Goal: Task Accomplishment & Management: Use online tool/utility

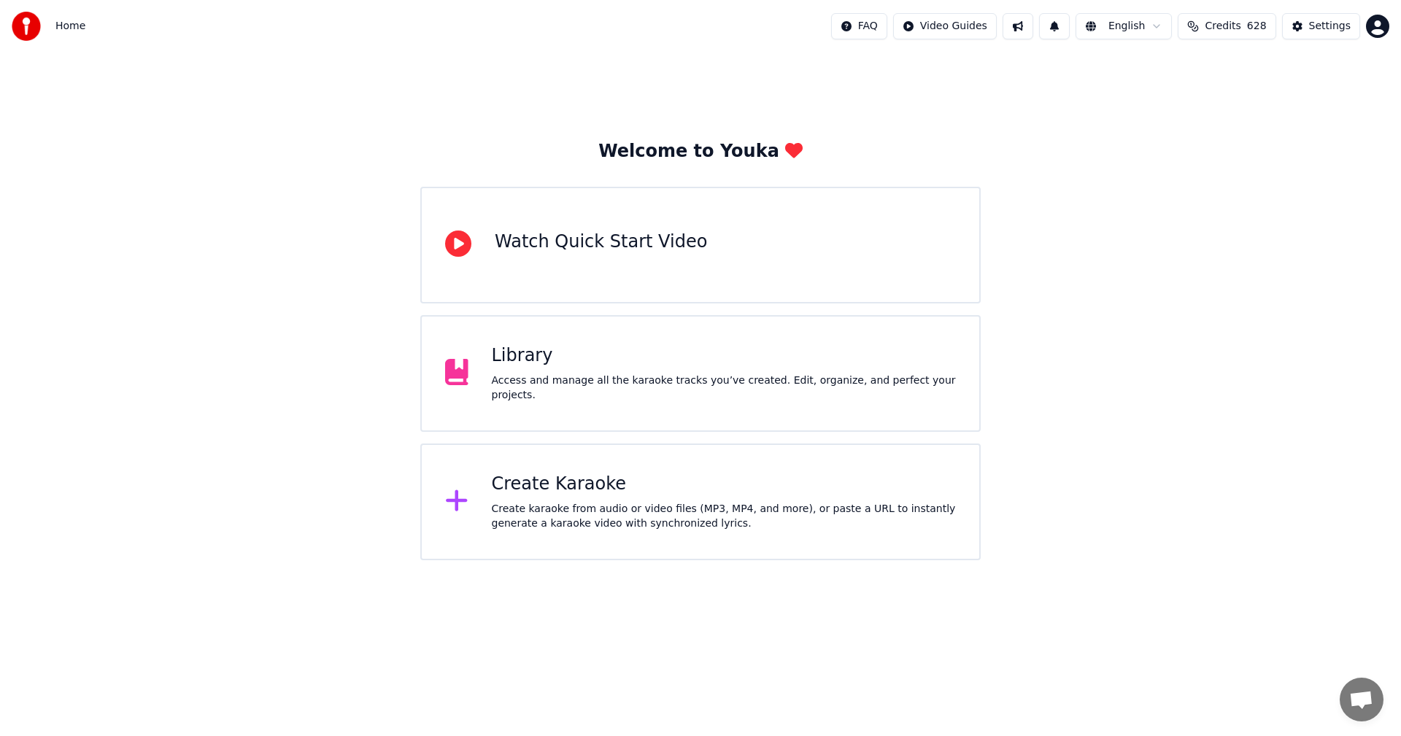
click at [1260, 29] on span "628" at bounding box center [1257, 26] width 20 height 15
click at [1332, 23] on div "Settings" at bounding box center [1330, 26] width 42 height 15
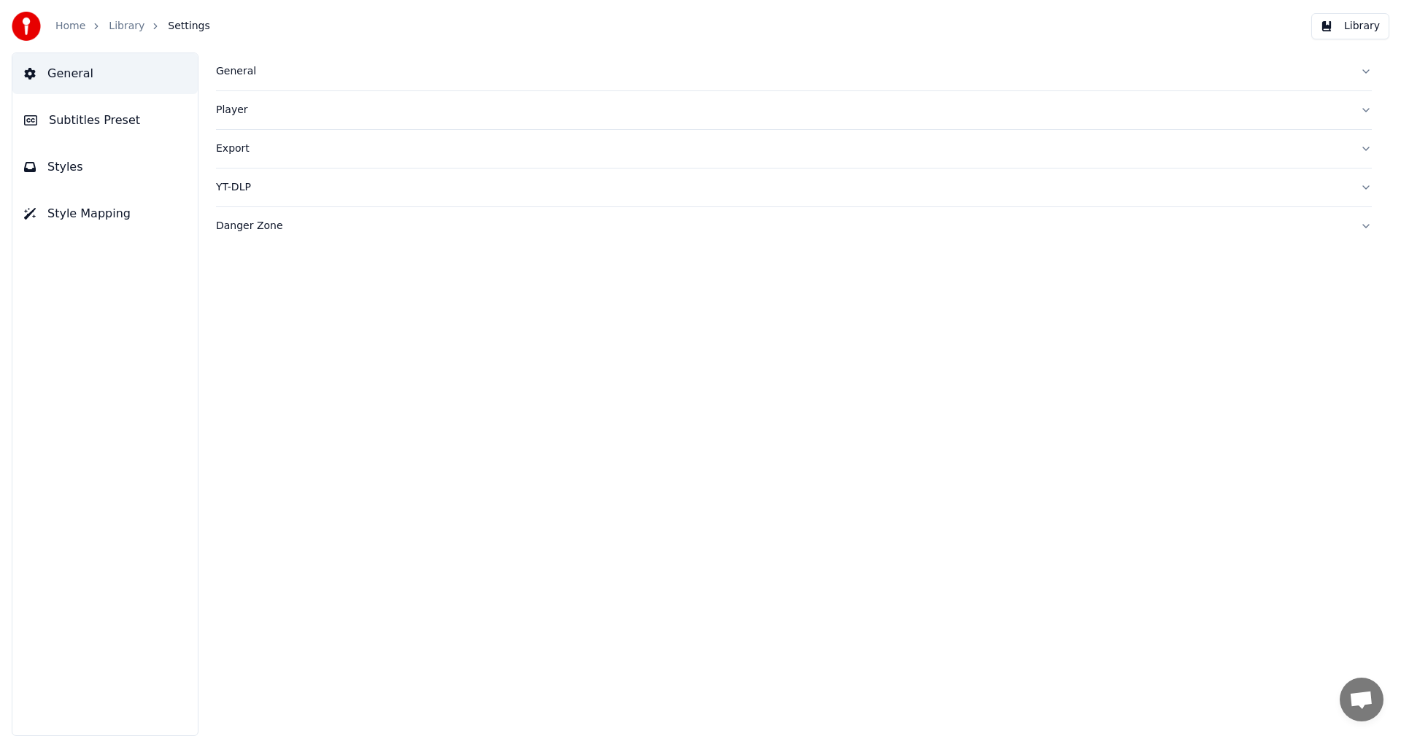
click at [238, 69] on div "General" at bounding box center [782, 71] width 1133 height 15
click at [63, 27] on link "Home" at bounding box center [70, 26] width 30 height 15
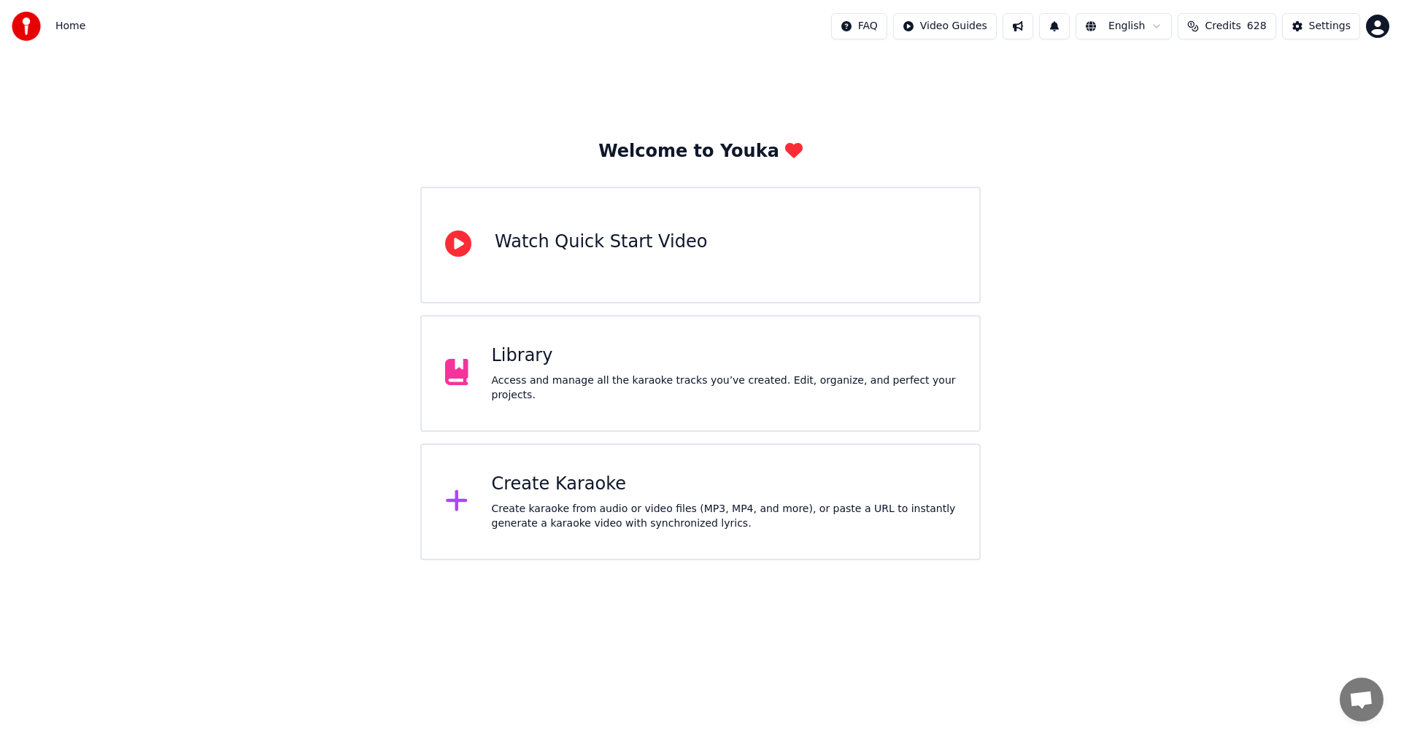
click at [570, 485] on div "Create Karaoke" at bounding box center [724, 484] width 465 height 23
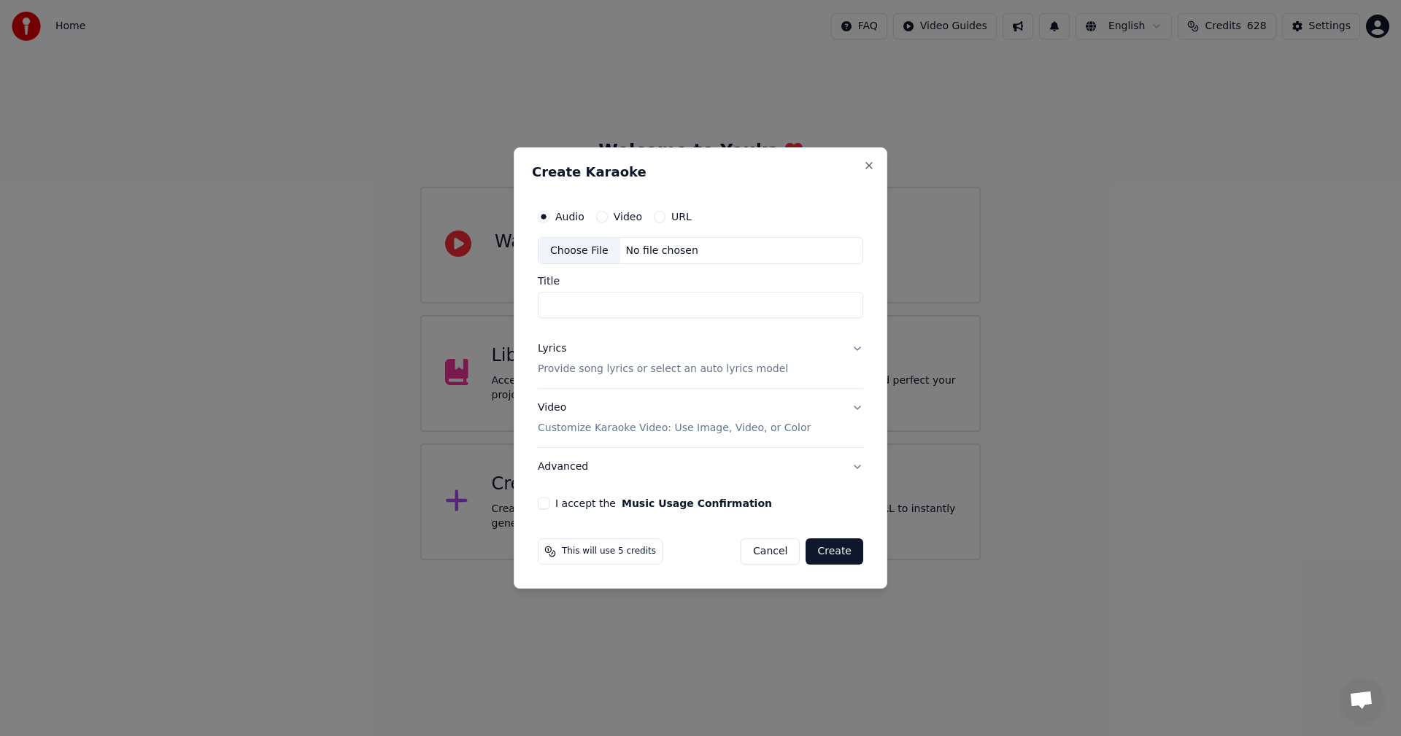
click at [590, 247] on div "Choose File" at bounding box center [580, 251] width 82 height 26
type input "**********"
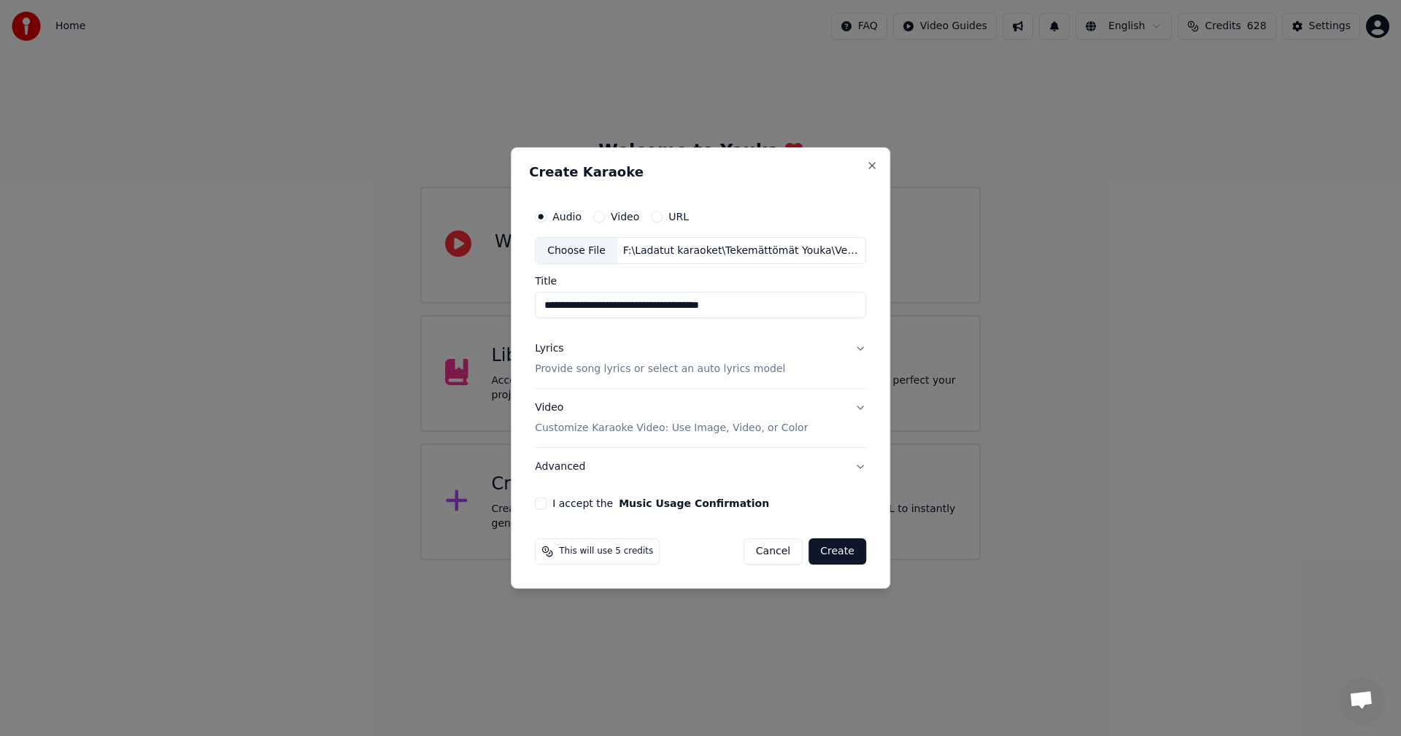
click at [558, 353] on div "Lyrics" at bounding box center [549, 349] width 28 height 15
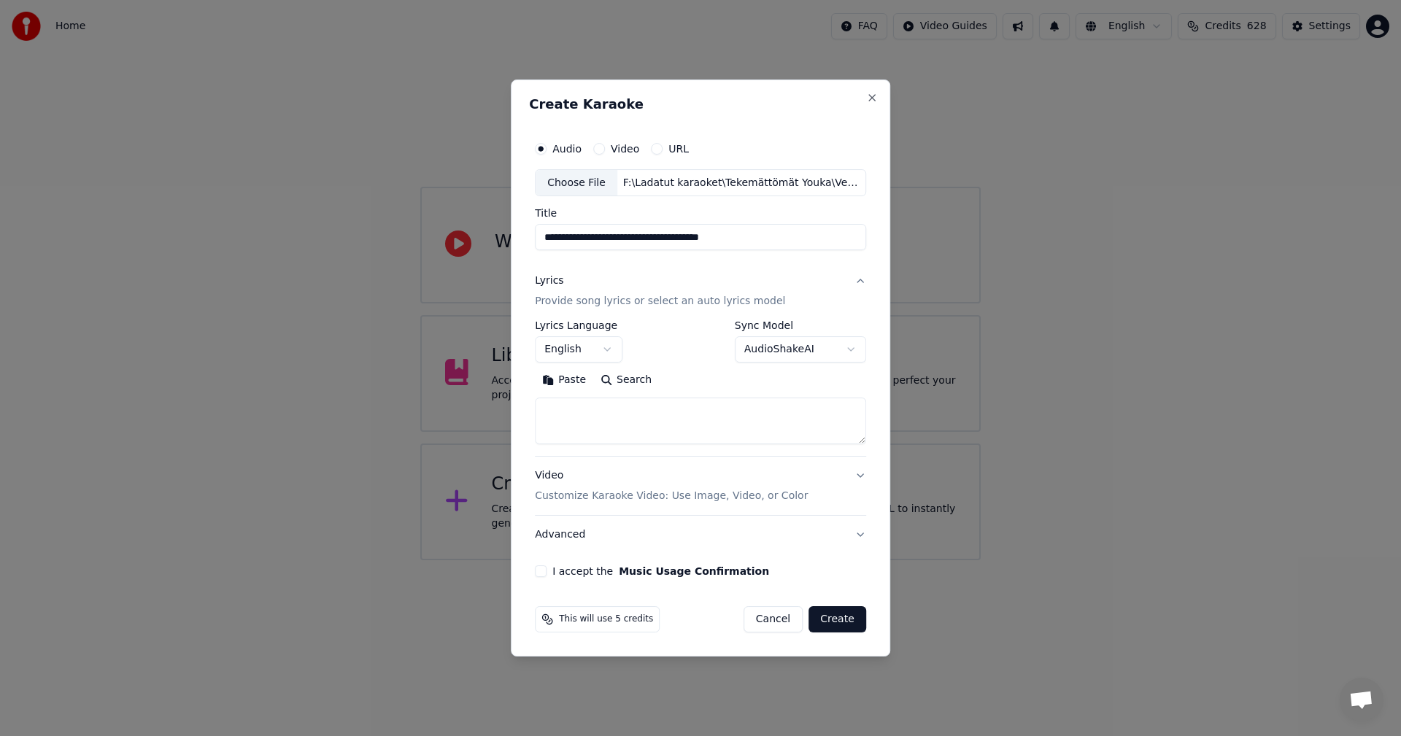
click at [579, 379] on button "Paste" at bounding box center [564, 380] width 58 height 23
click at [614, 350] on body "**********" at bounding box center [700, 280] width 1401 height 560
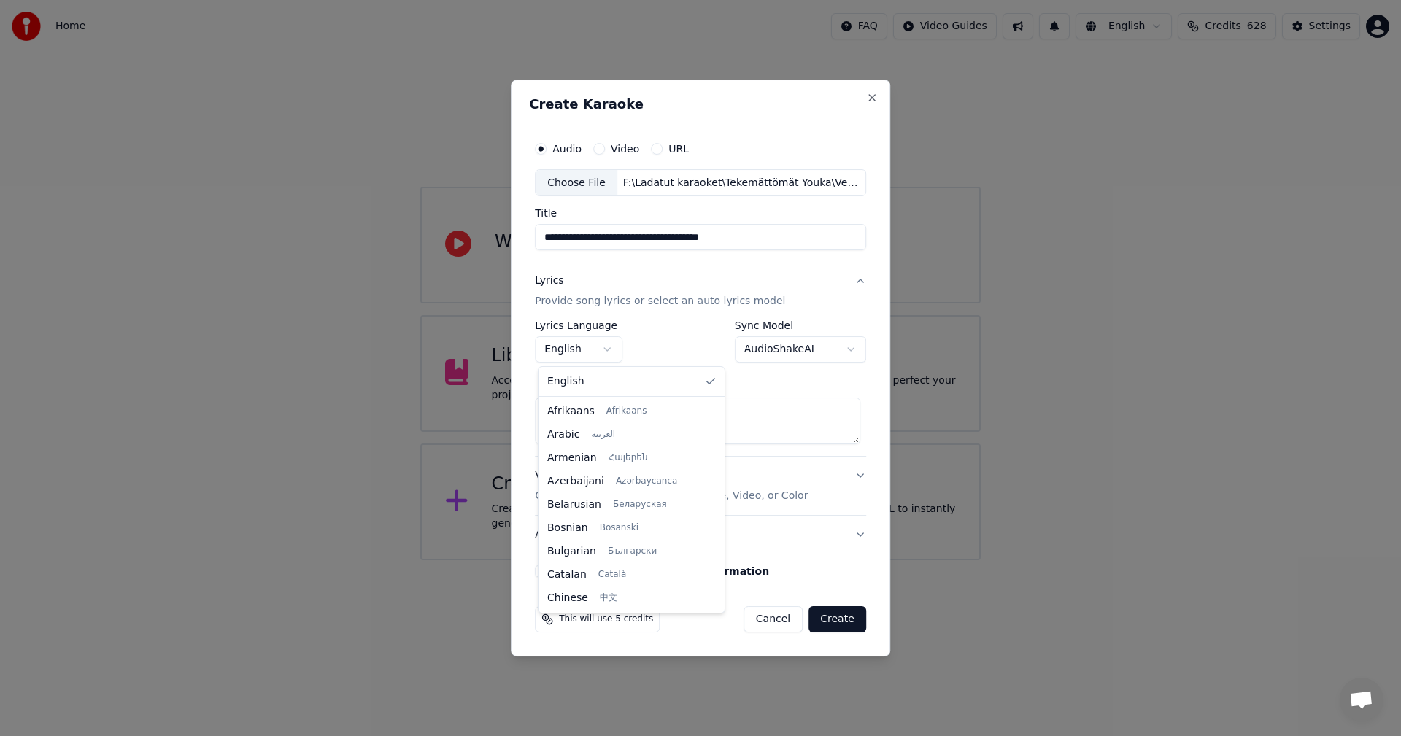
scroll to position [234, 0]
type textarea "**********"
select select "**"
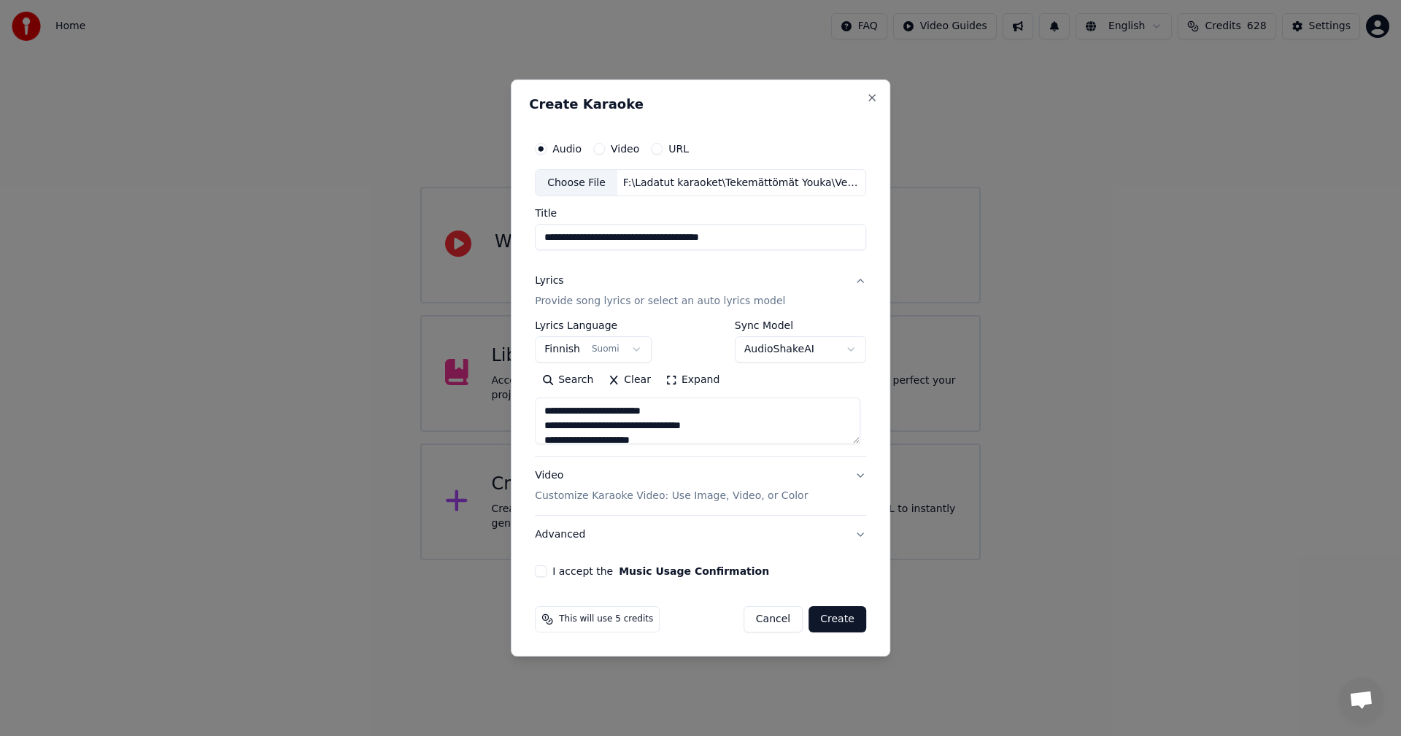
click at [547, 574] on button "I accept the Music Usage Confirmation" at bounding box center [541, 572] width 12 height 12
drag, startPoint x: 845, startPoint y: 622, endPoint x: 1036, endPoint y: 485, distance: 235.3
click at [845, 621] on button "Create" at bounding box center [838, 619] width 58 height 26
type textarea "**********"
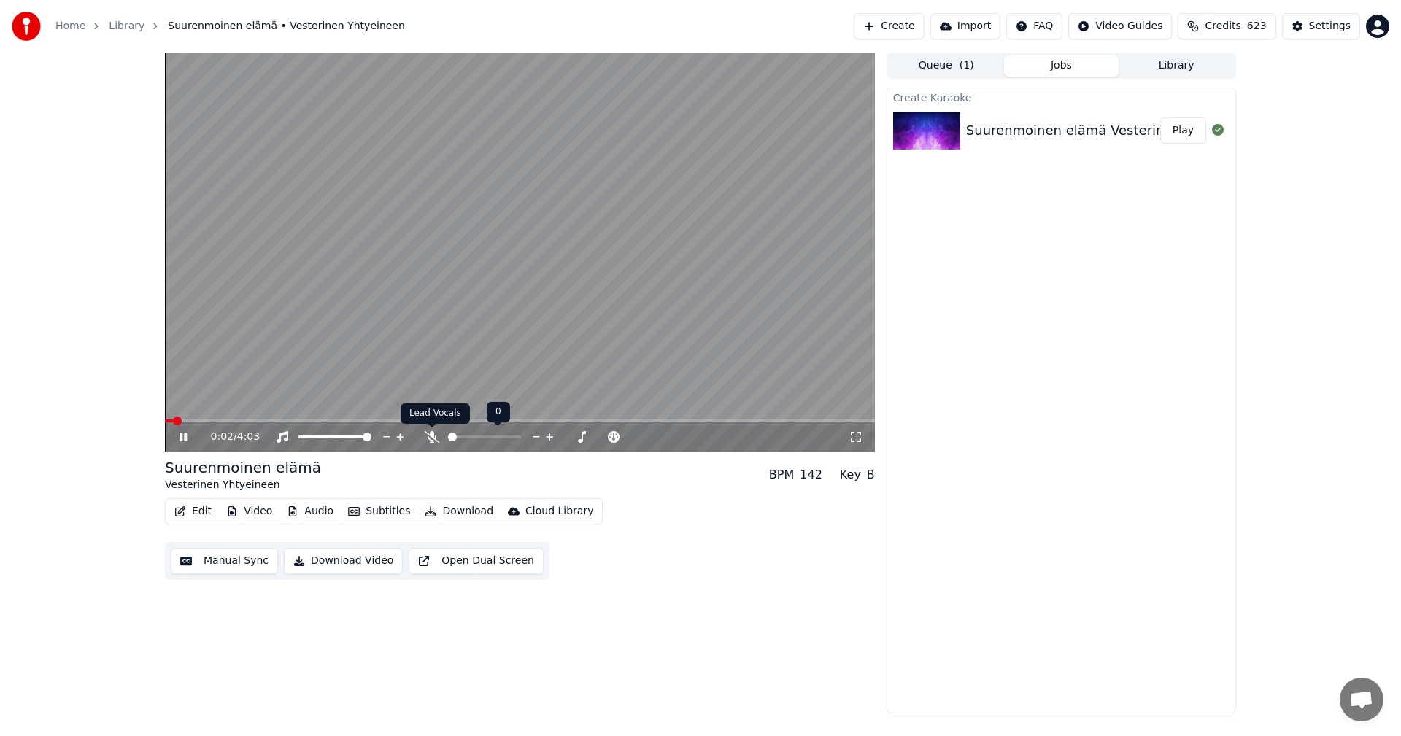
click at [430, 437] on icon at bounding box center [432, 437] width 15 height 12
click at [204, 420] on span at bounding box center [520, 421] width 710 height 3
click at [239, 420] on span at bounding box center [520, 421] width 710 height 3
click at [271, 421] on span at bounding box center [520, 421] width 710 height 3
click at [185, 438] on icon at bounding box center [183, 437] width 7 height 9
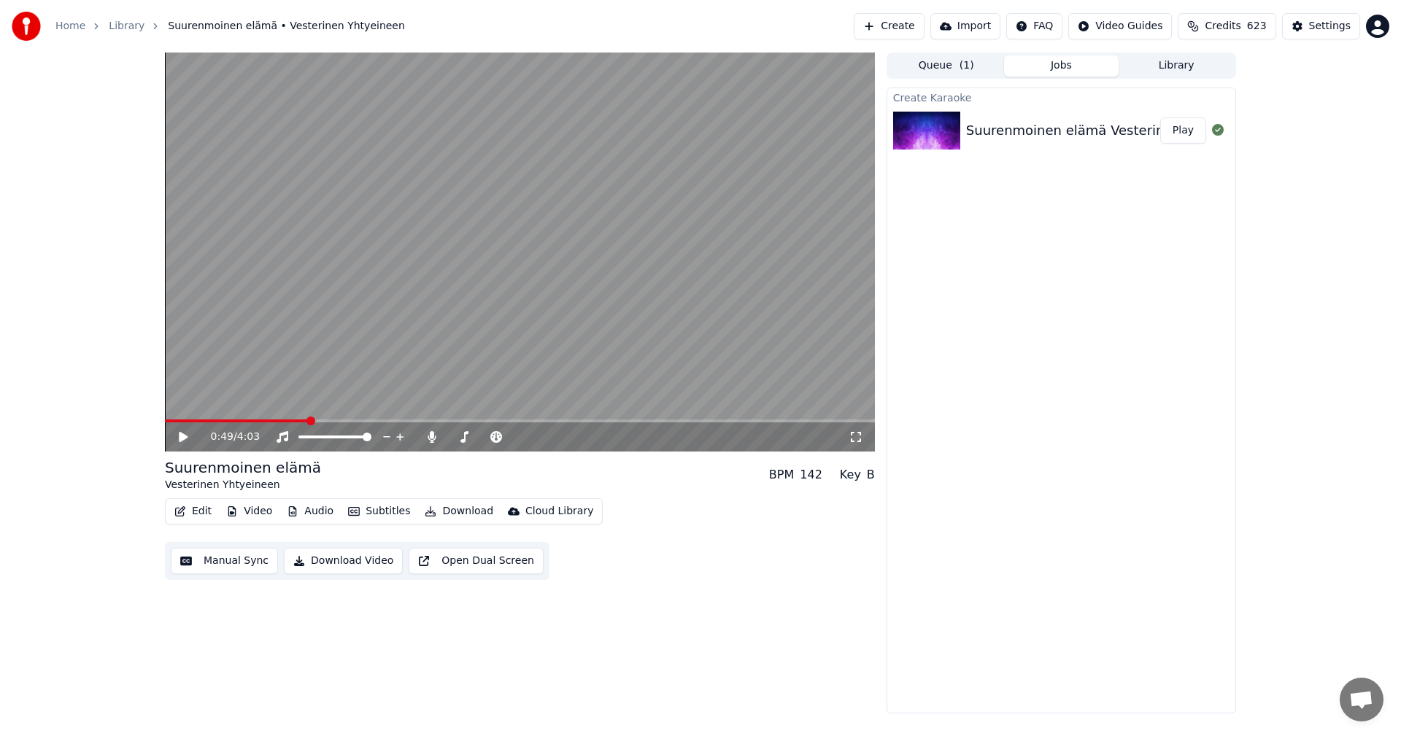
click at [202, 511] on button "Edit" at bounding box center [193, 511] width 49 height 20
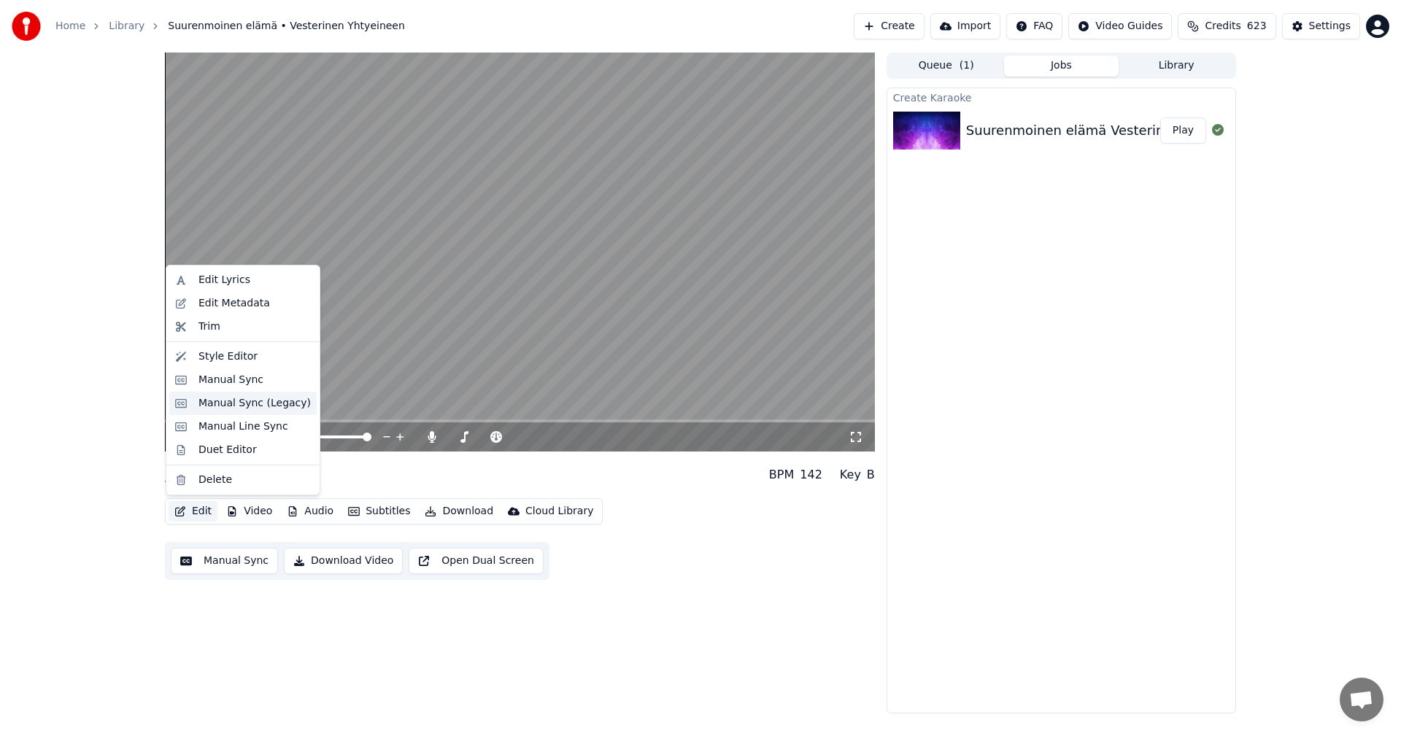
click at [257, 406] on div "Manual Sync (Legacy)" at bounding box center [254, 403] width 112 height 15
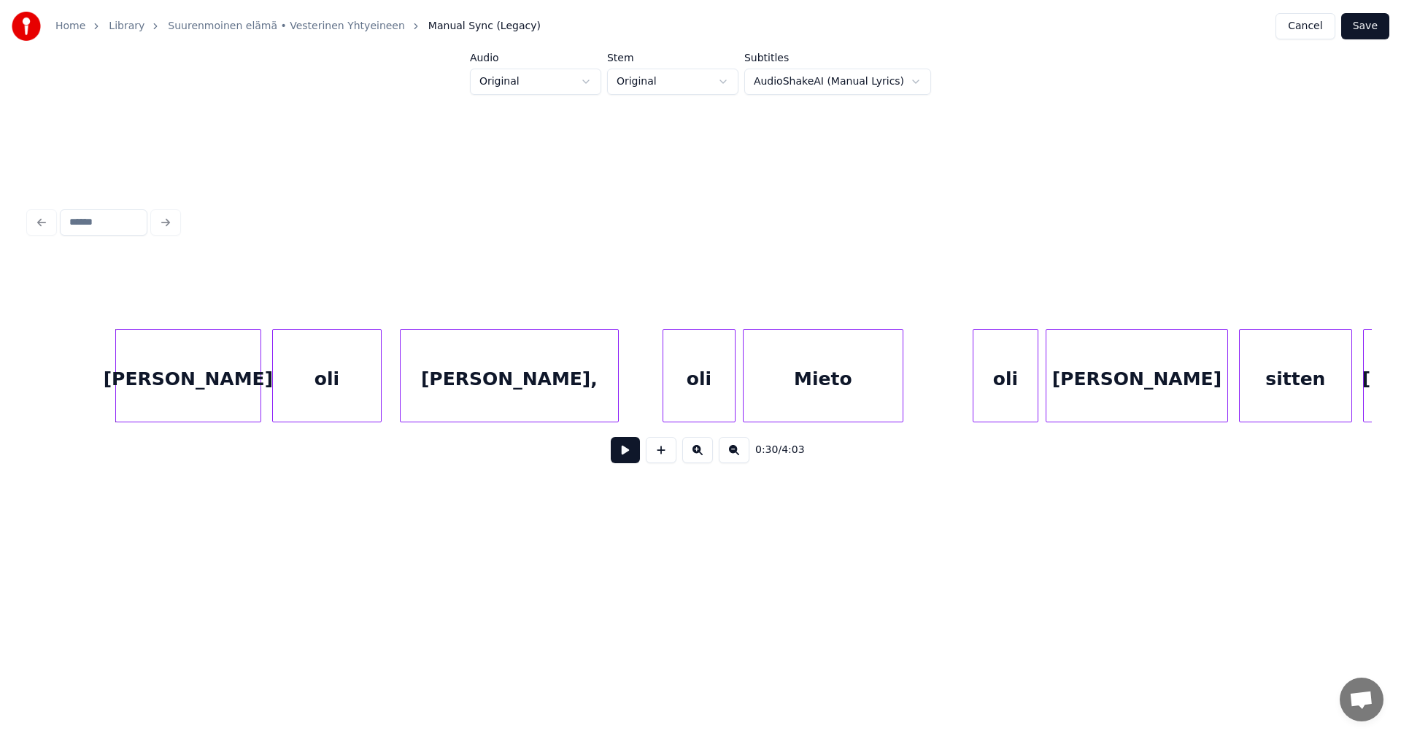
scroll to position [0, 5520]
click at [177, 388] on div "[PERSON_NAME]" at bounding box center [185, 379] width 144 height 99
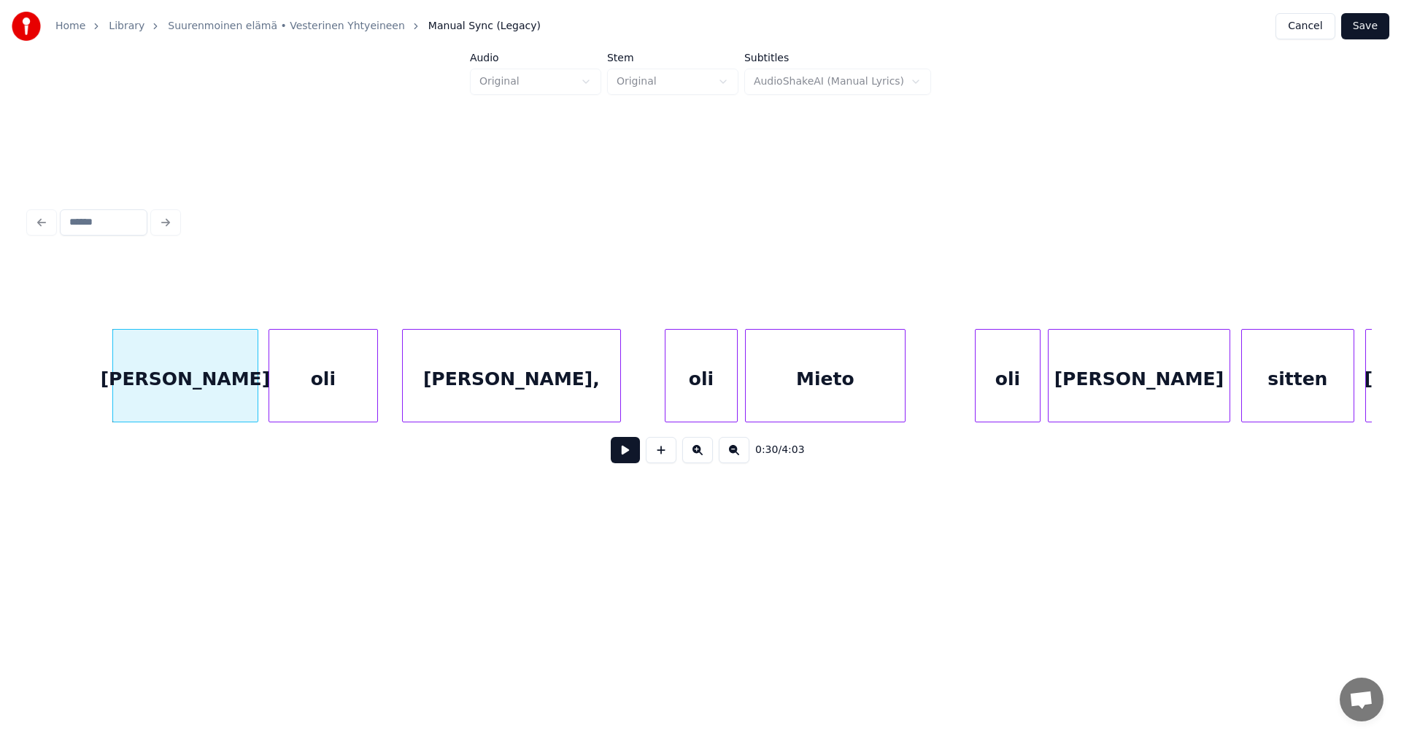
click at [336, 383] on div "oli" at bounding box center [323, 379] width 108 height 99
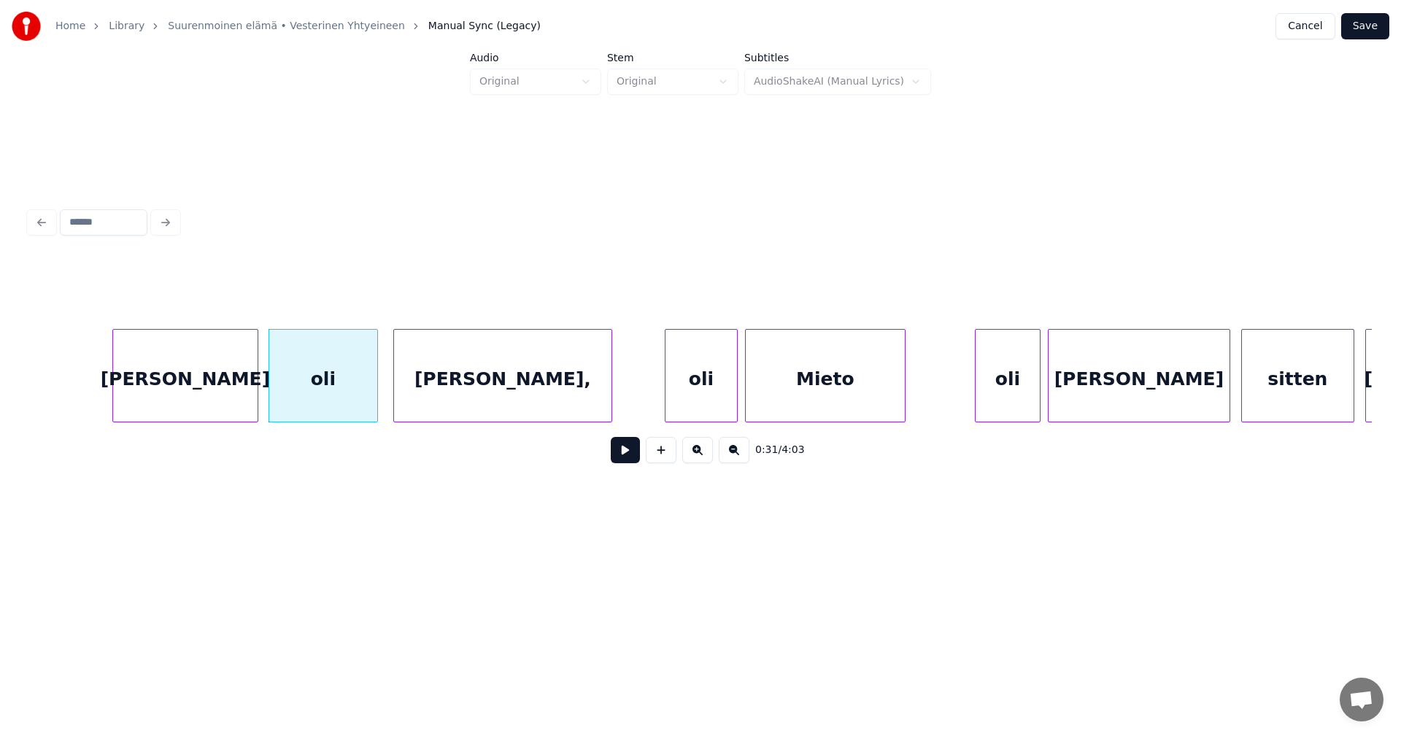
click at [474, 393] on div "[PERSON_NAME]," at bounding box center [502, 379] width 217 height 99
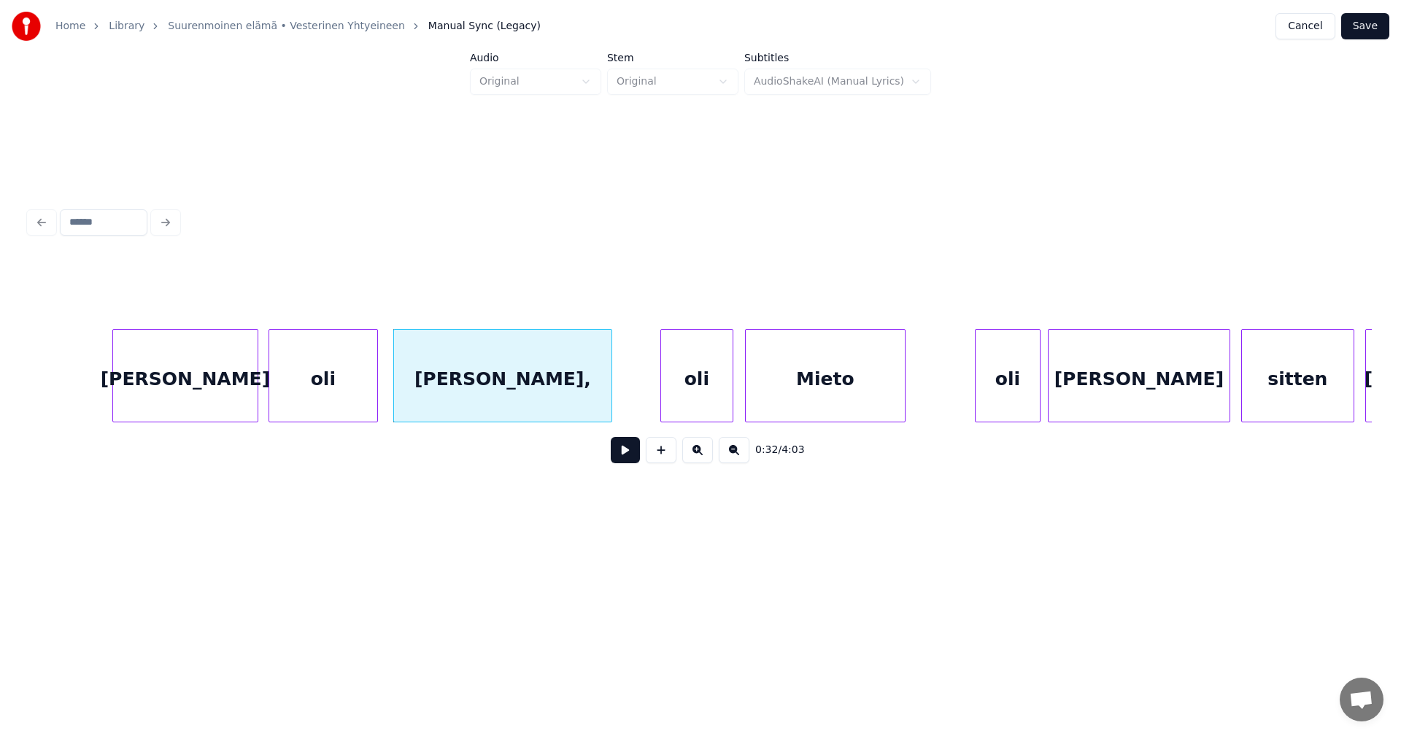
click at [695, 383] on div "oli" at bounding box center [697, 379] width 72 height 99
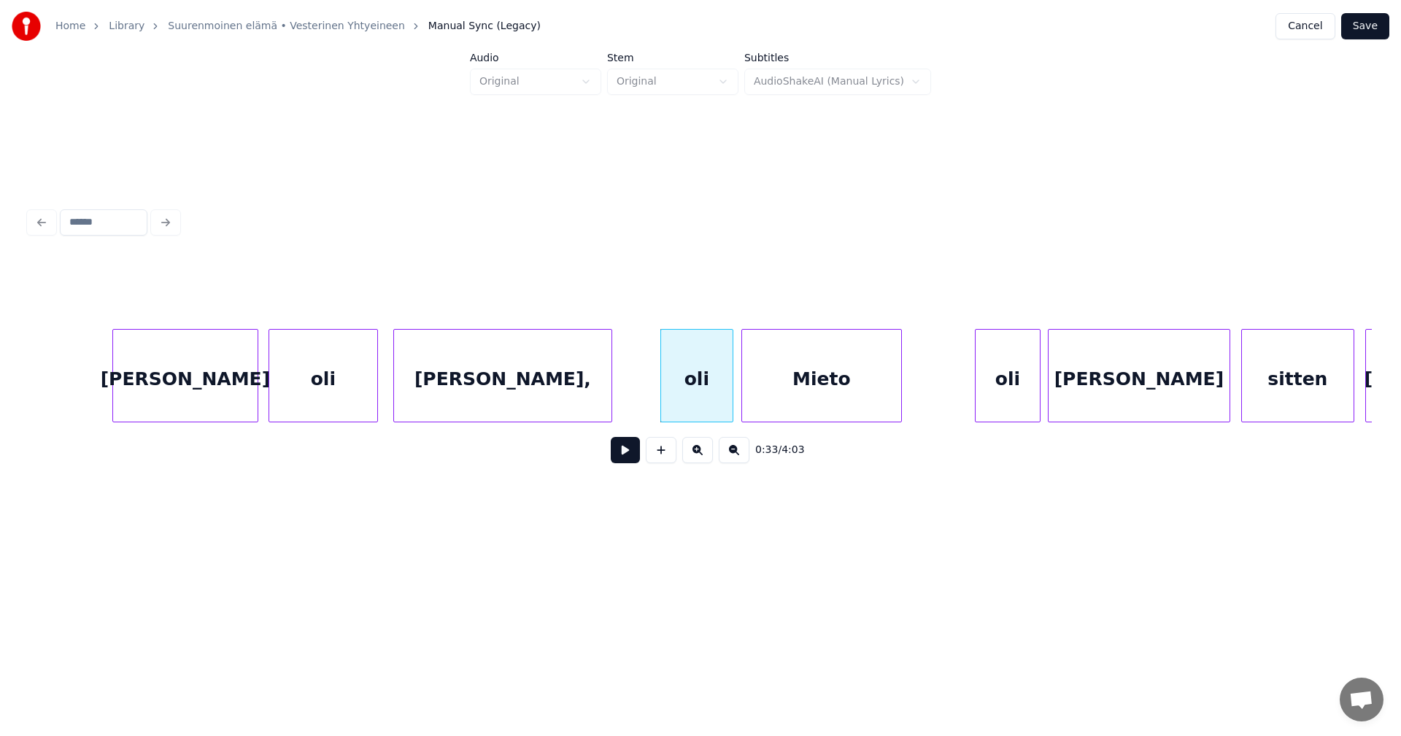
click at [829, 378] on div "Mieto" at bounding box center [821, 379] width 159 height 99
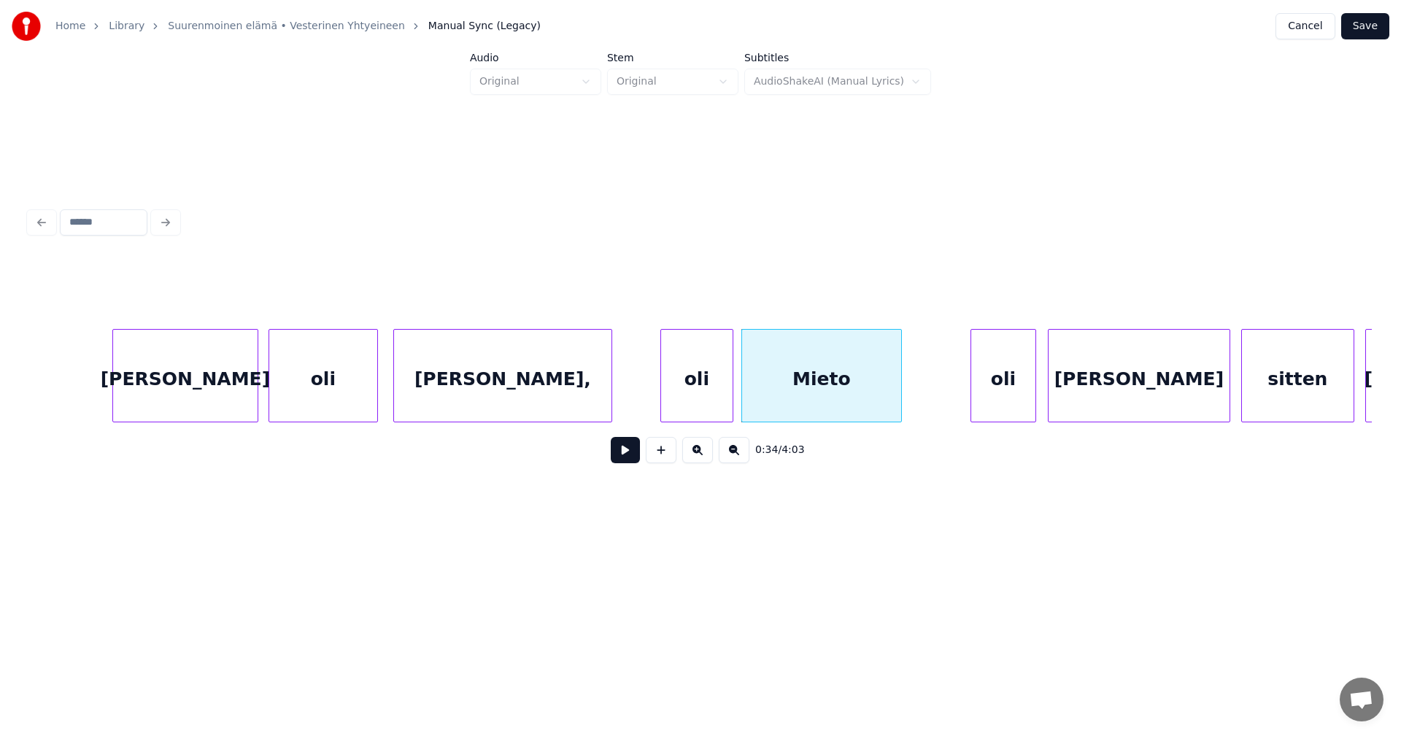
click at [995, 376] on div "oli" at bounding box center [1003, 379] width 64 height 99
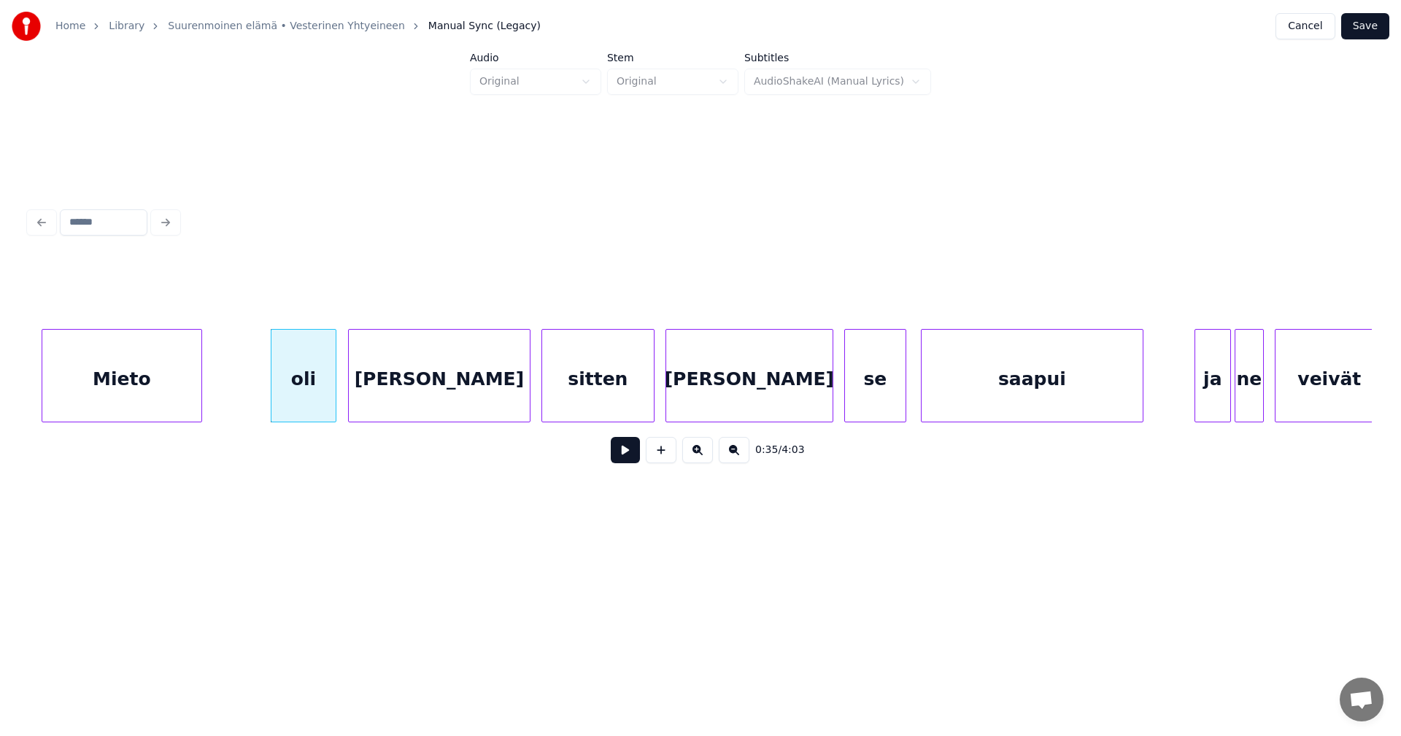
scroll to position [0, 6249]
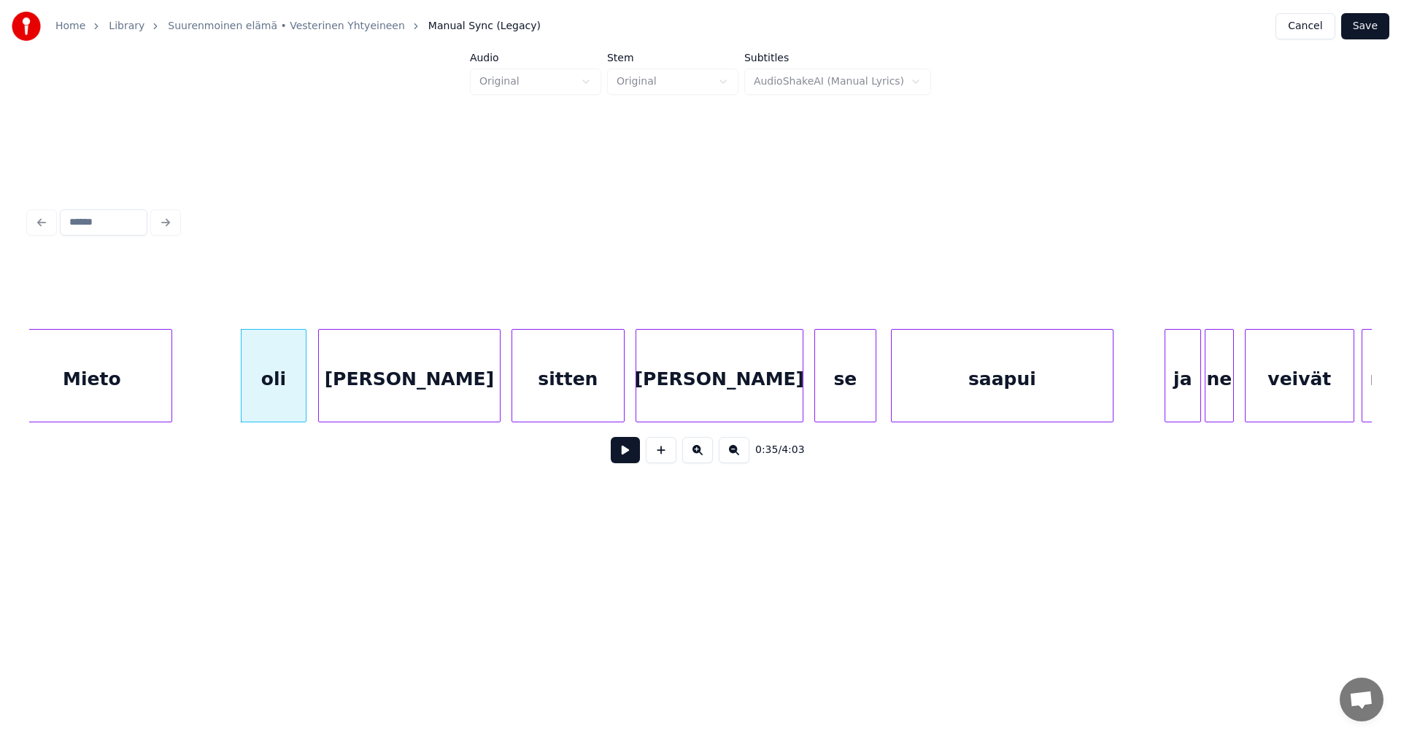
click at [385, 395] on div "[PERSON_NAME]" at bounding box center [409, 379] width 181 height 99
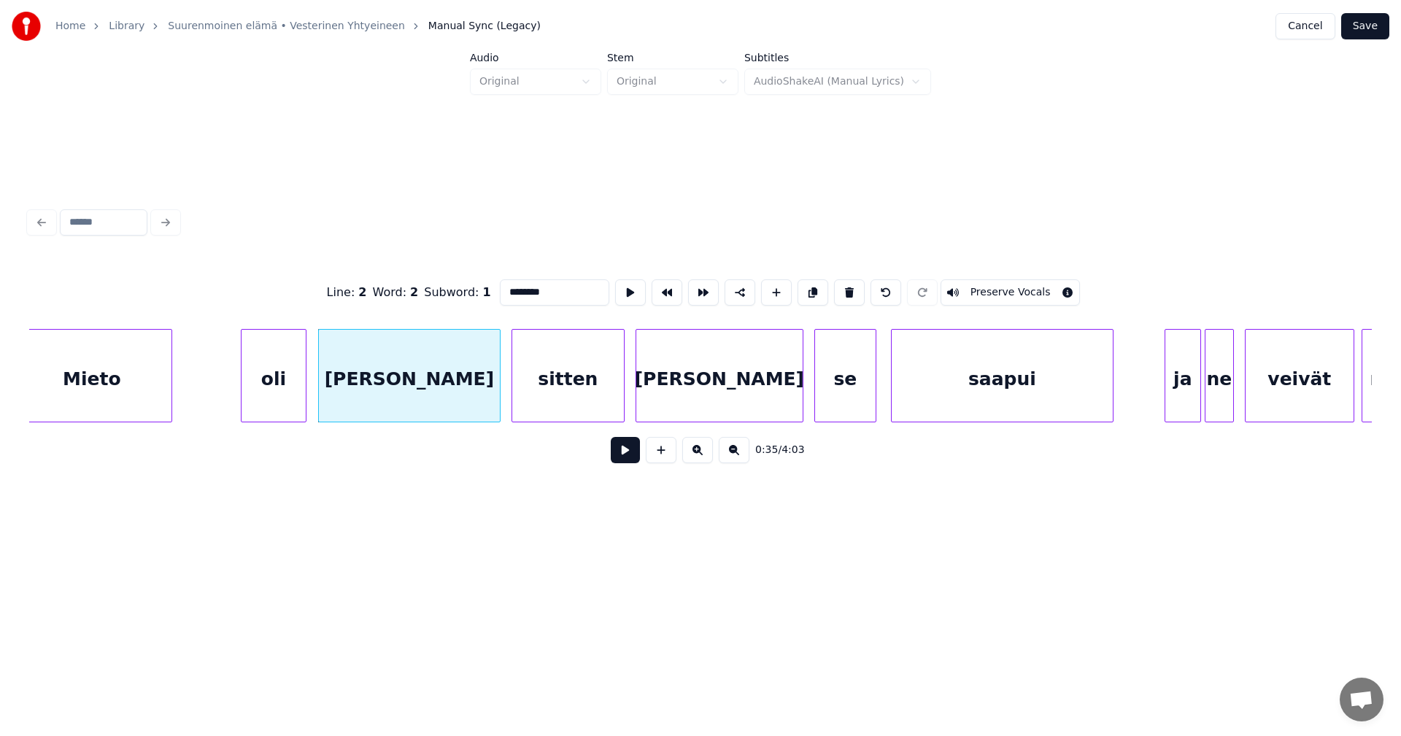
click at [625, 458] on button at bounding box center [625, 450] width 29 height 26
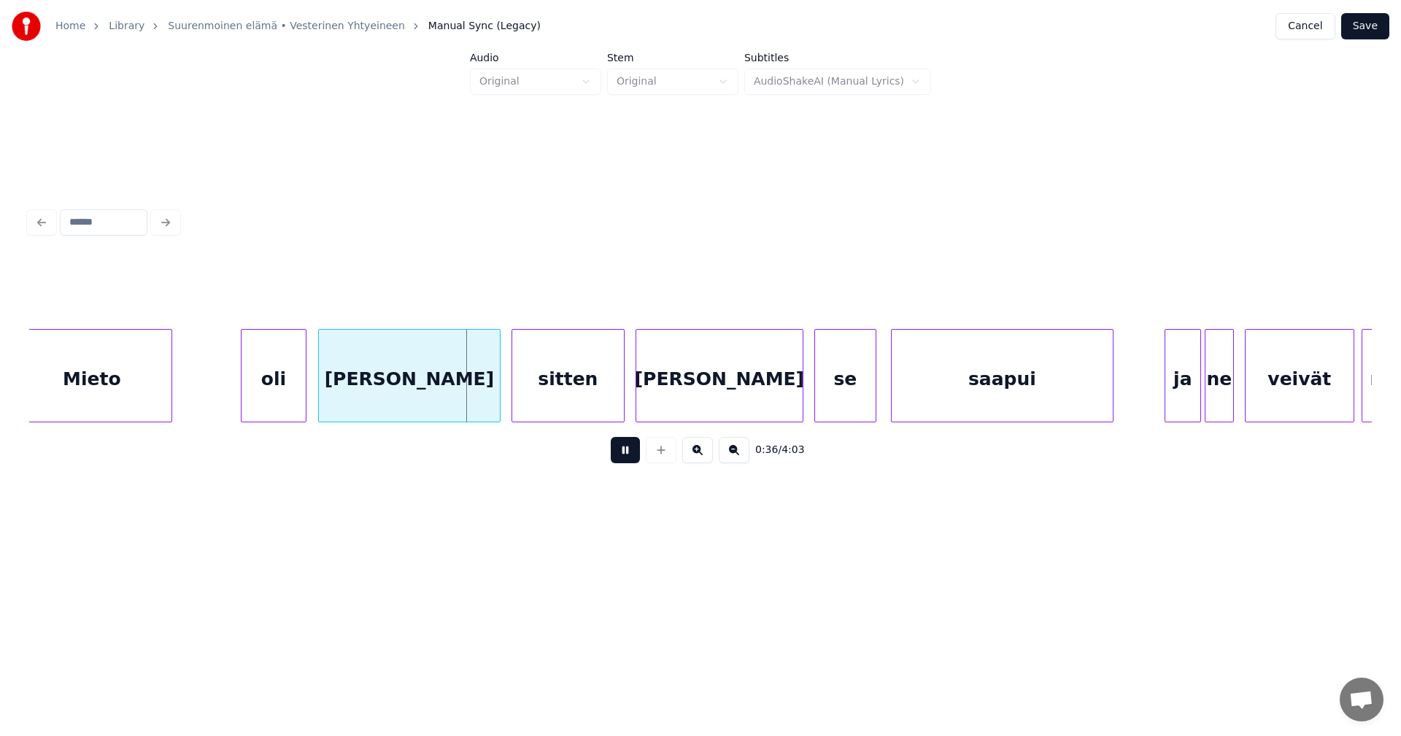
click at [620, 456] on button at bounding box center [625, 450] width 29 height 26
click at [482, 401] on div at bounding box center [484, 376] width 4 height 92
click at [544, 400] on div "sitten" at bounding box center [555, 379] width 112 height 99
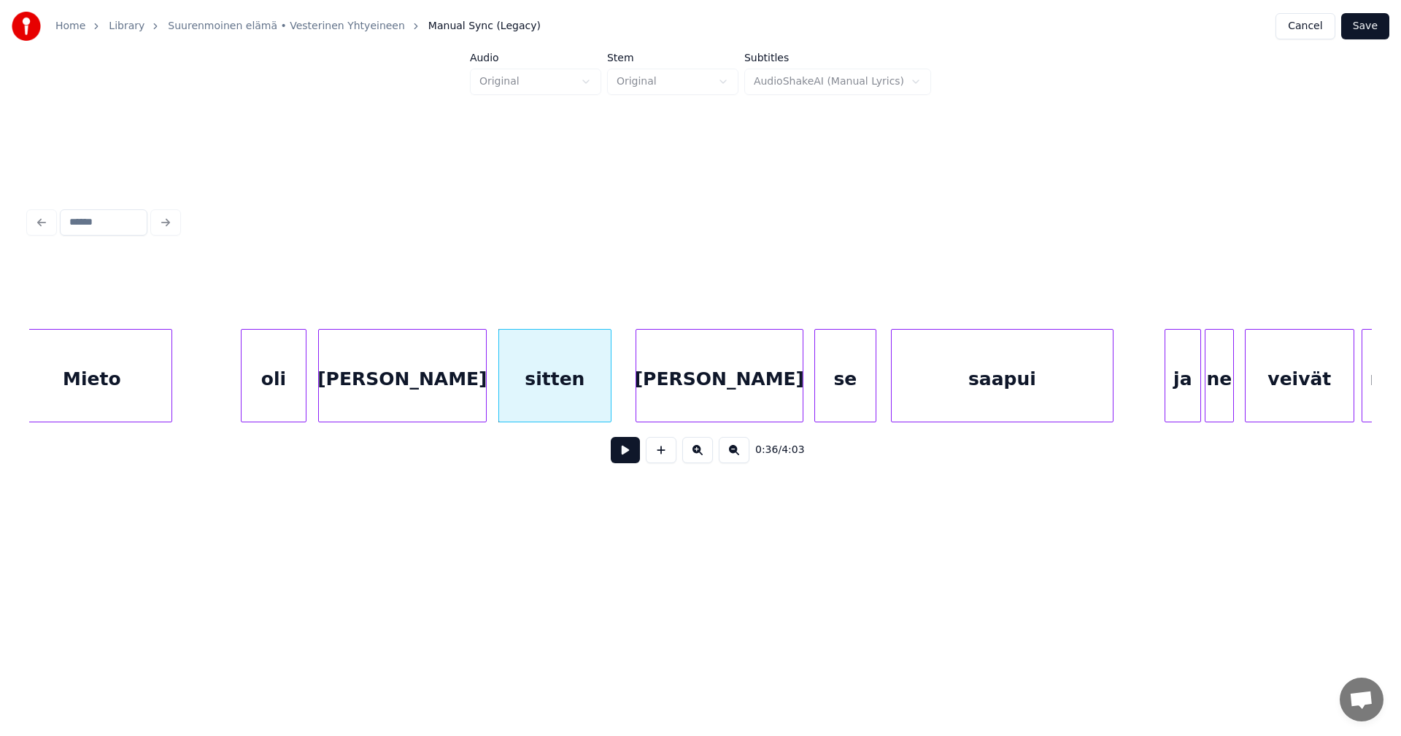
click at [628, 463] on button at bounding box center [625, 450] width 29 height 26
drag, startPoint x: 628, startPoint y: 463, endPoint x: 617, endPoint y: 458, distance: 11.8
click at [628, 462] on button at bounding box center [625, 450] width 29 height 26
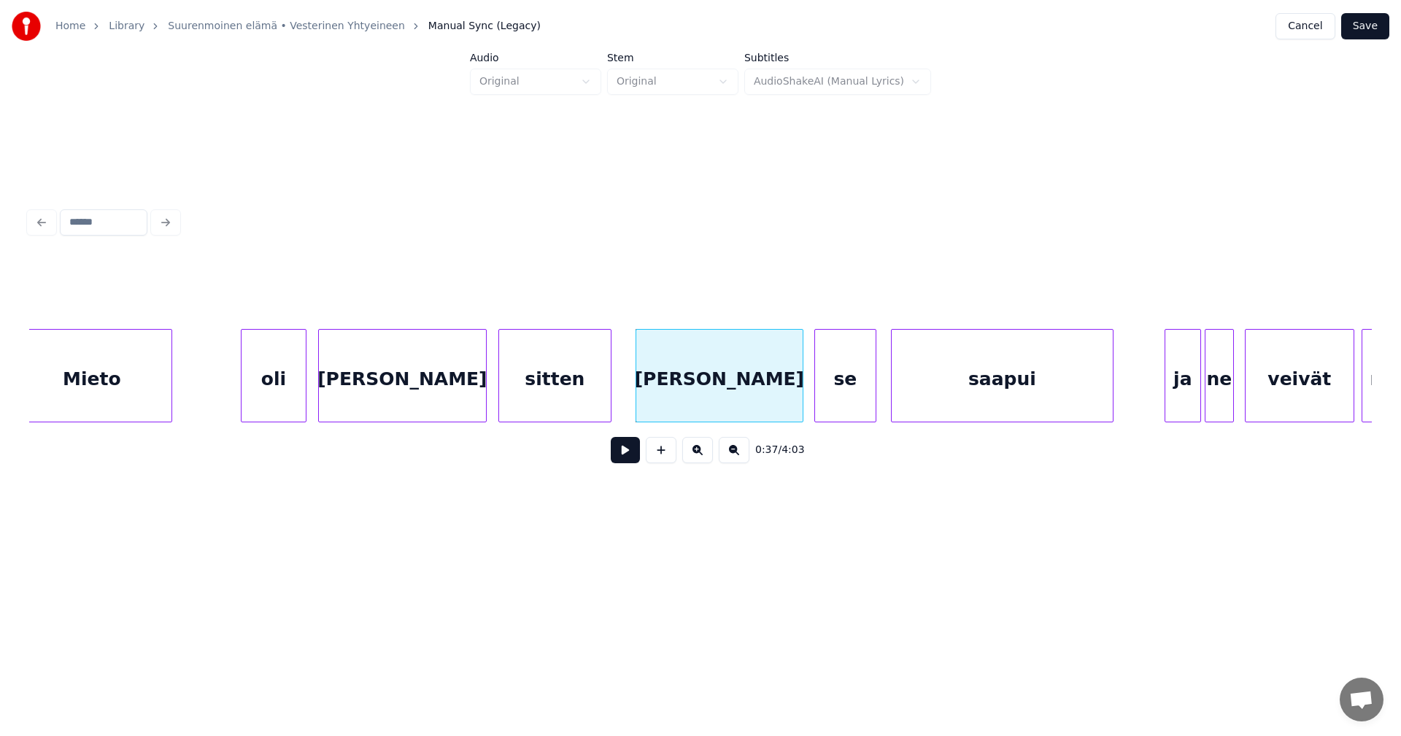
click at [452, 392] on div "[PERSON_NAME]" at bounding box center [402, 379] width 167 height 99
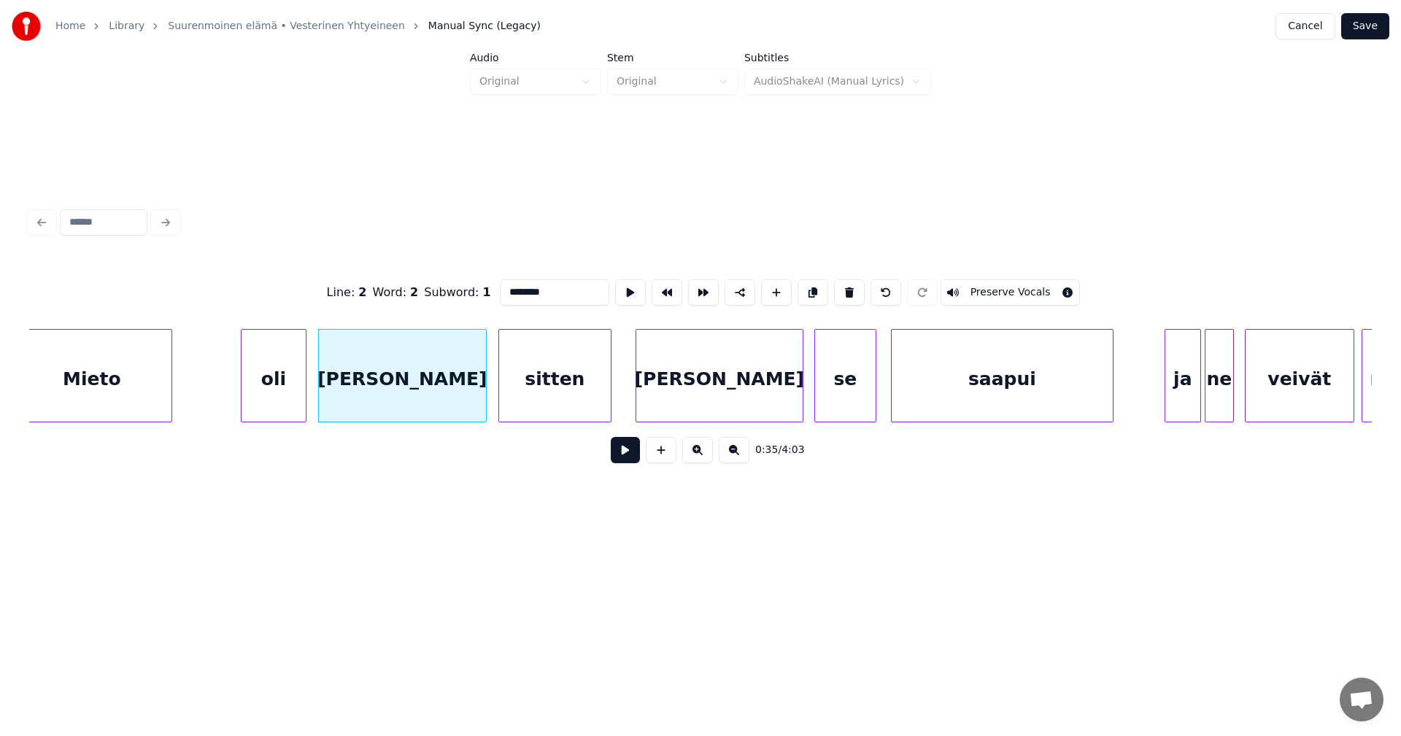
click at [618, 456] on button at bounding box center [625, 450] width 29 height 26
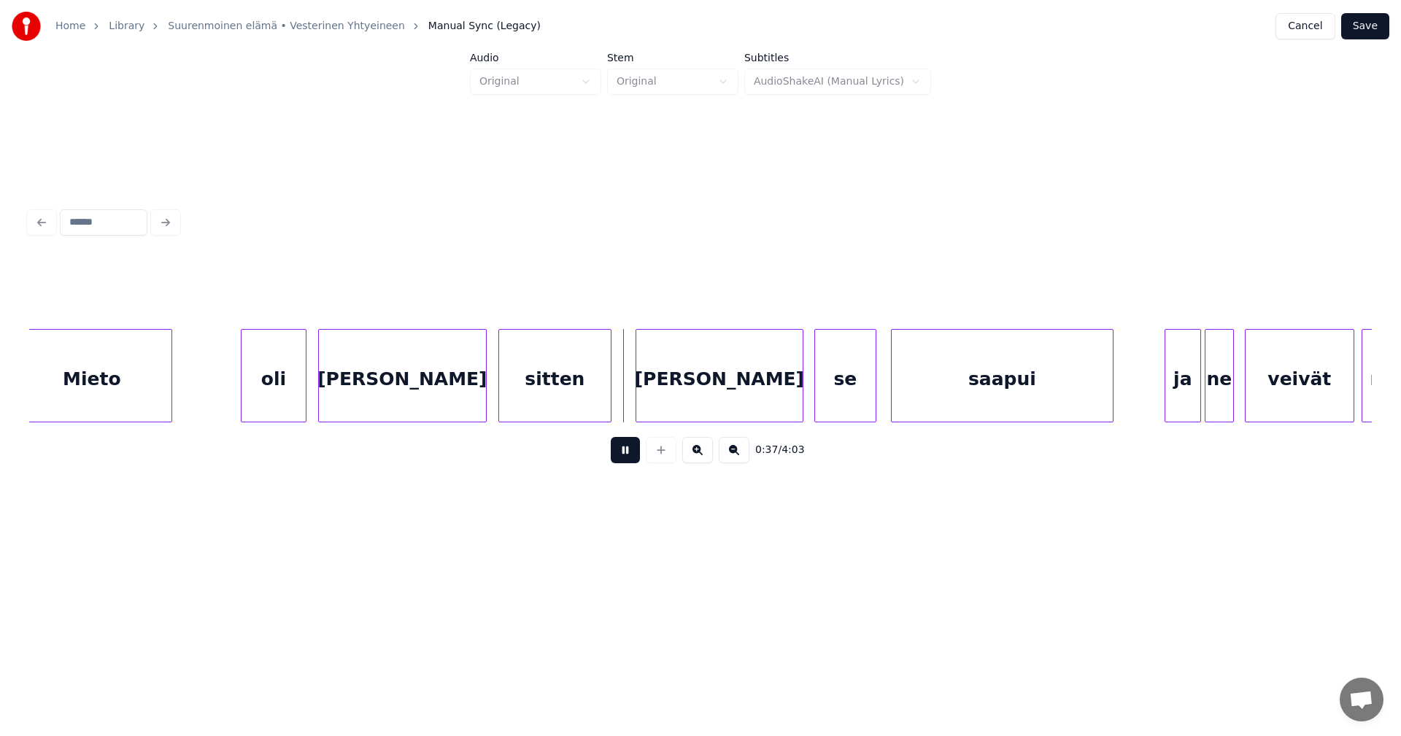
click at [625, 456] on button at bounding box center [625, 450] width 29 height 26
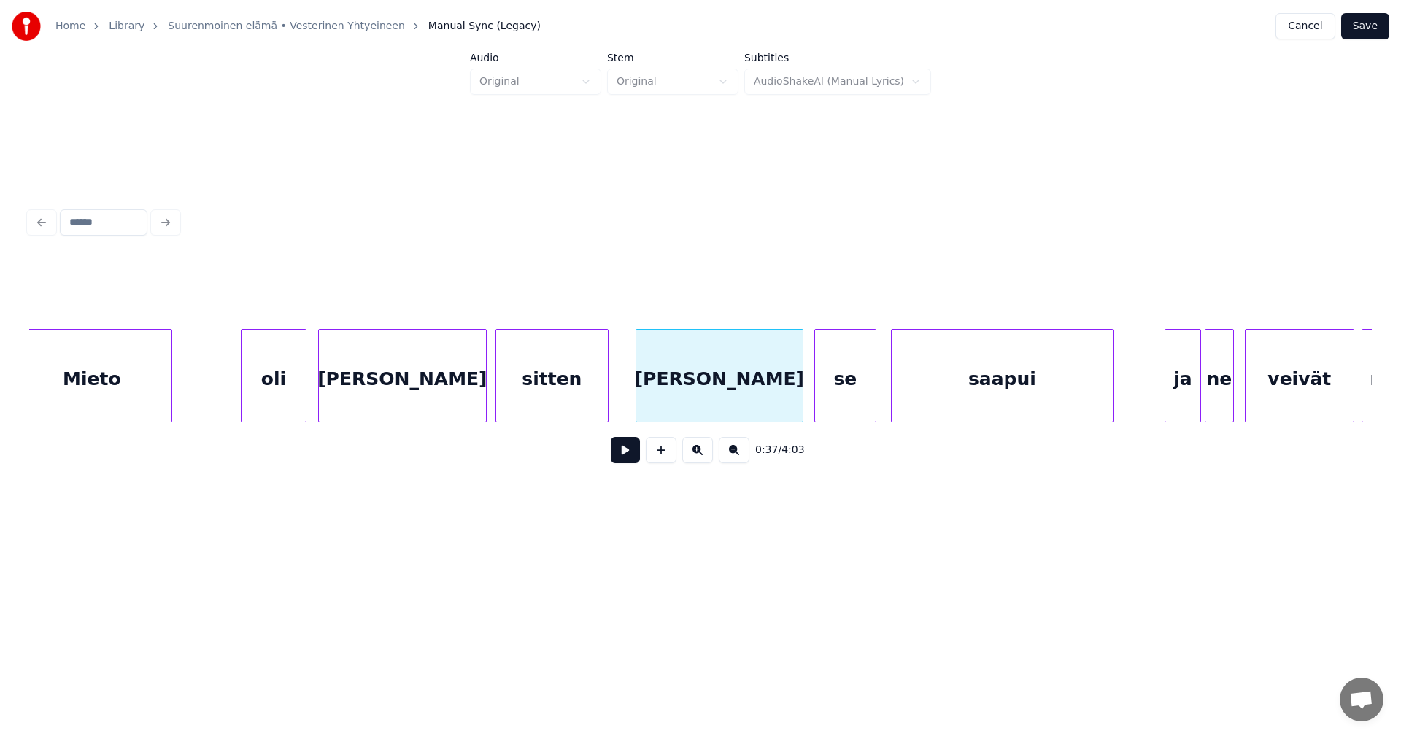
click at [565, 393] on div "sitten" at bounding box center [552, 379] width 112 height 99
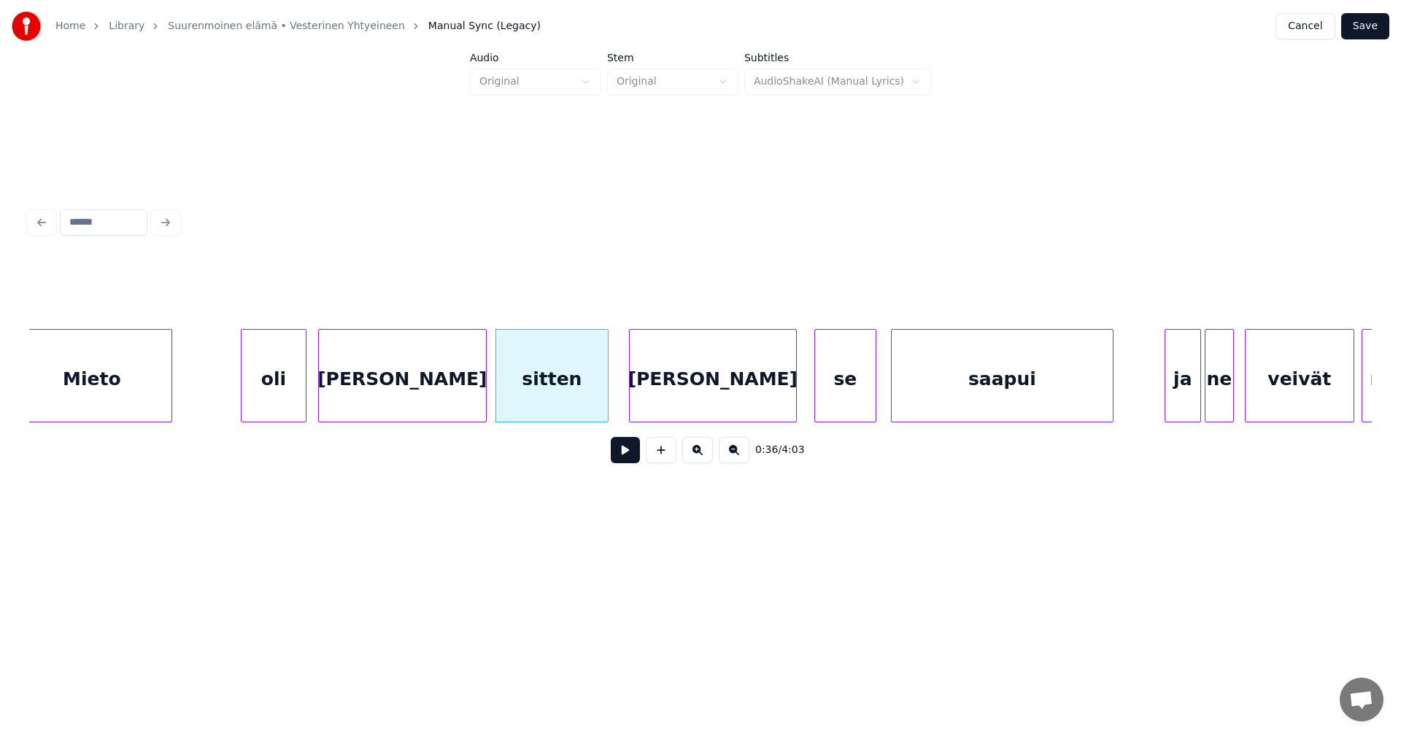
click at [665, 398] on div "[PERSON_NAME]" at bounding box center [713, 379] width 166 height 99
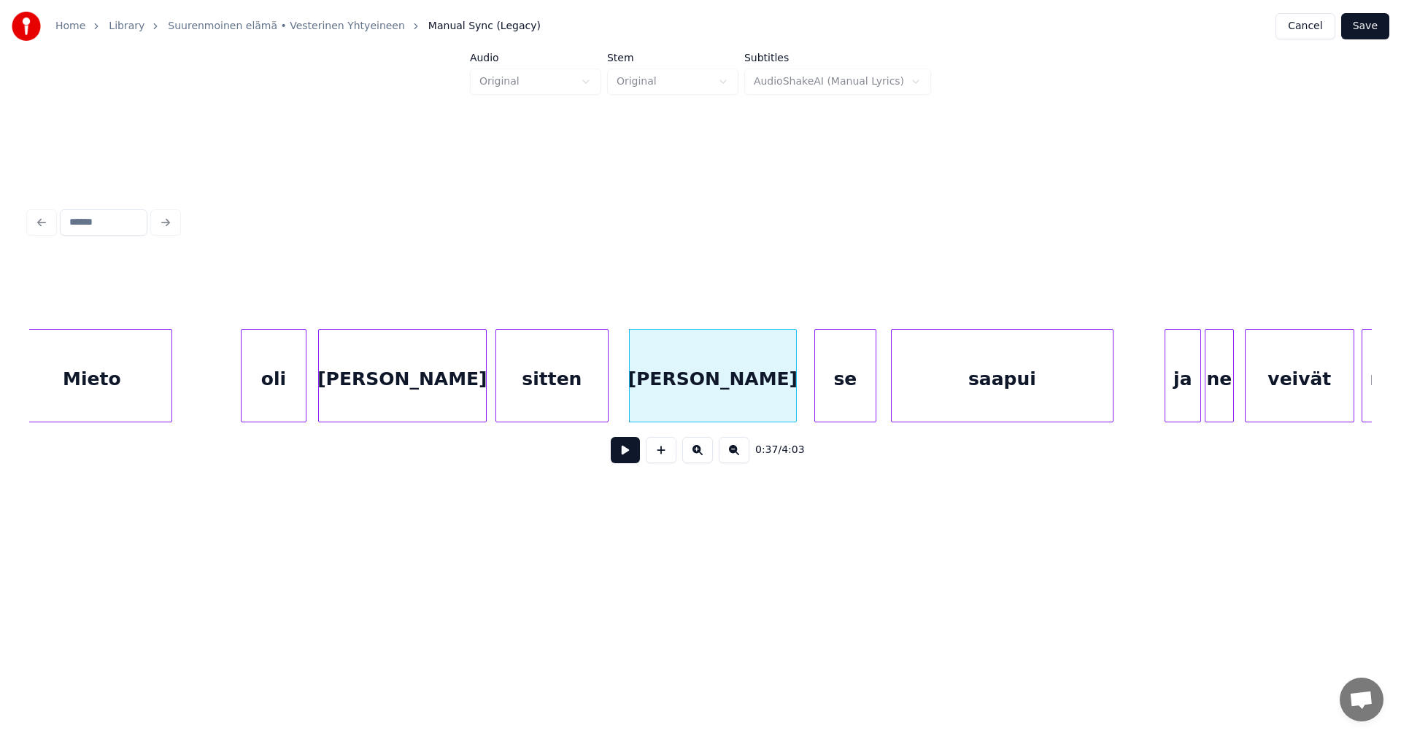
click at [628, 458] on button at bounding box center [625, 450] width 29 height 26
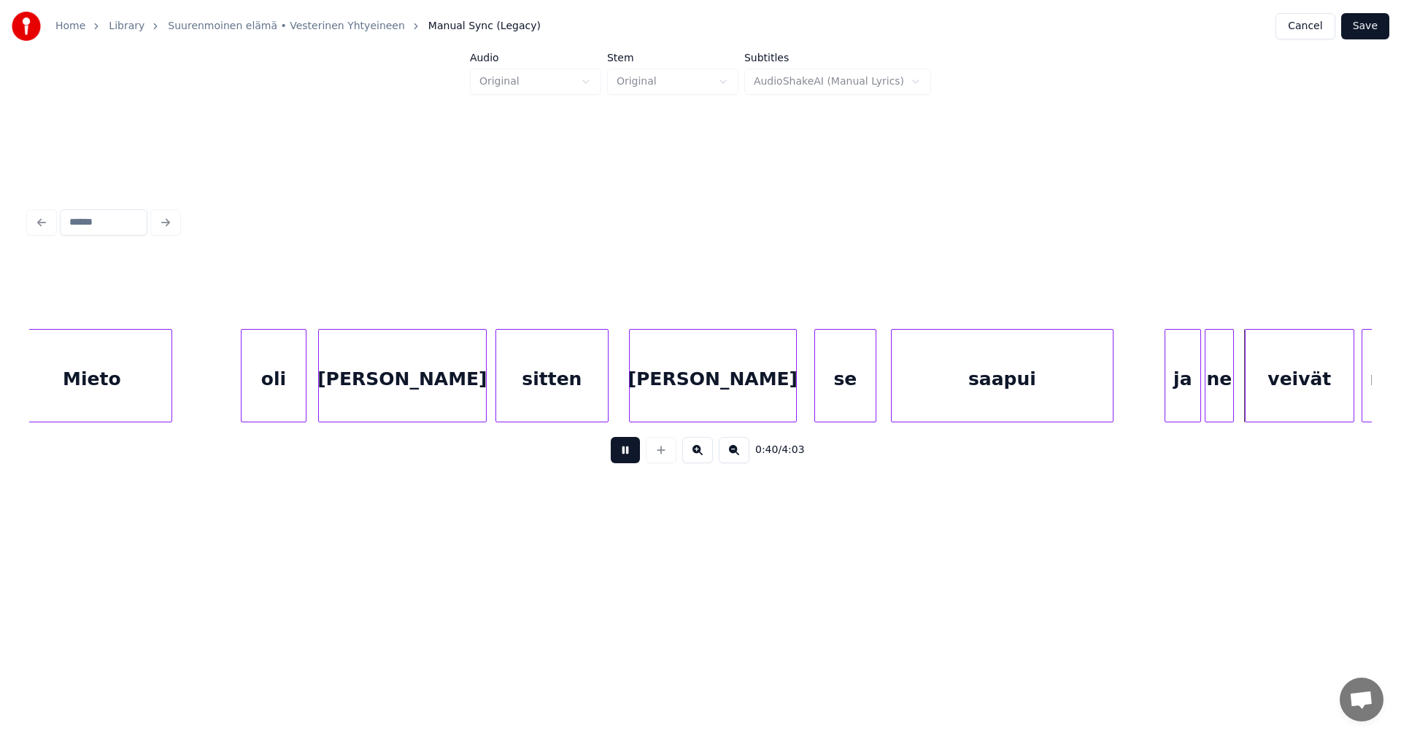
click at [628, 458] on button at bounding box center [625, 450] width 29 height 26
click at [1170, 385] on div "ja" at bounding box center [1179, 379] width 35 height 99
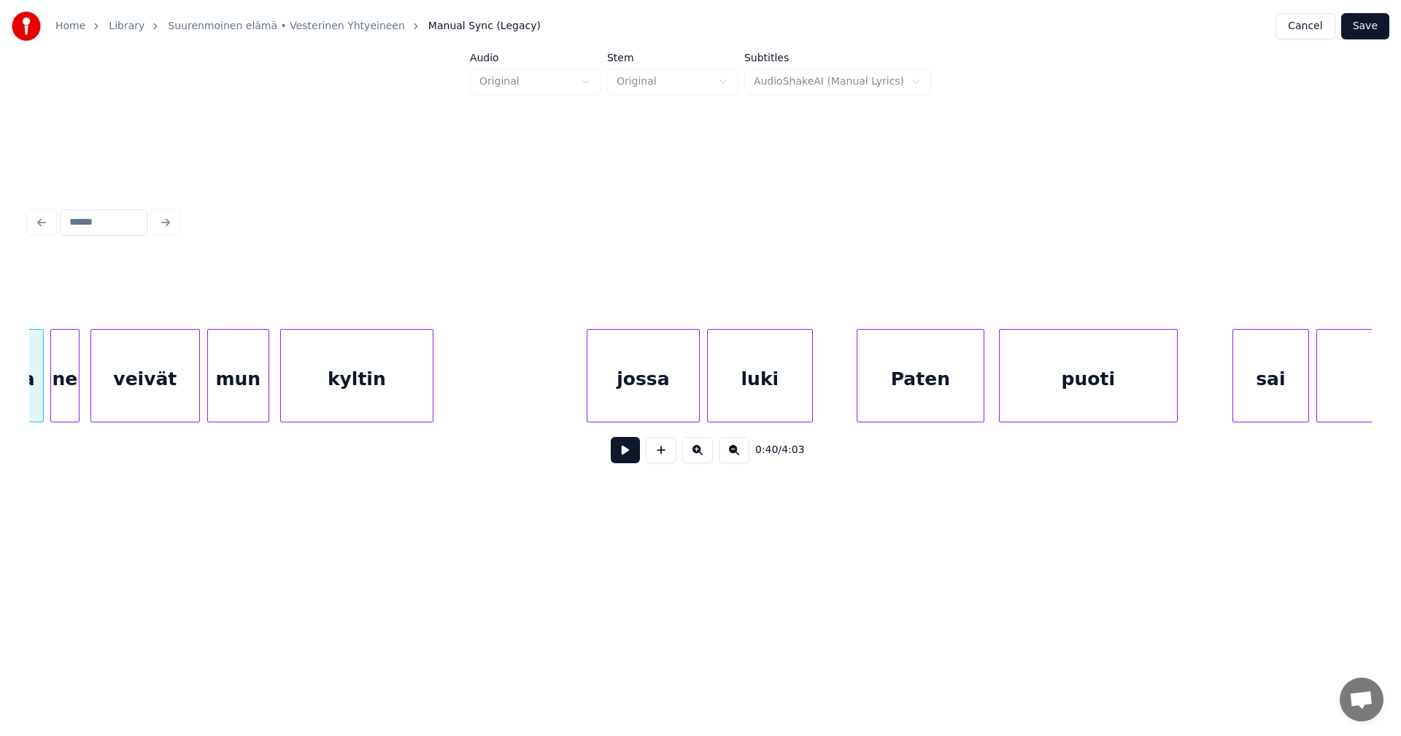
scroll to position [0, 7417]
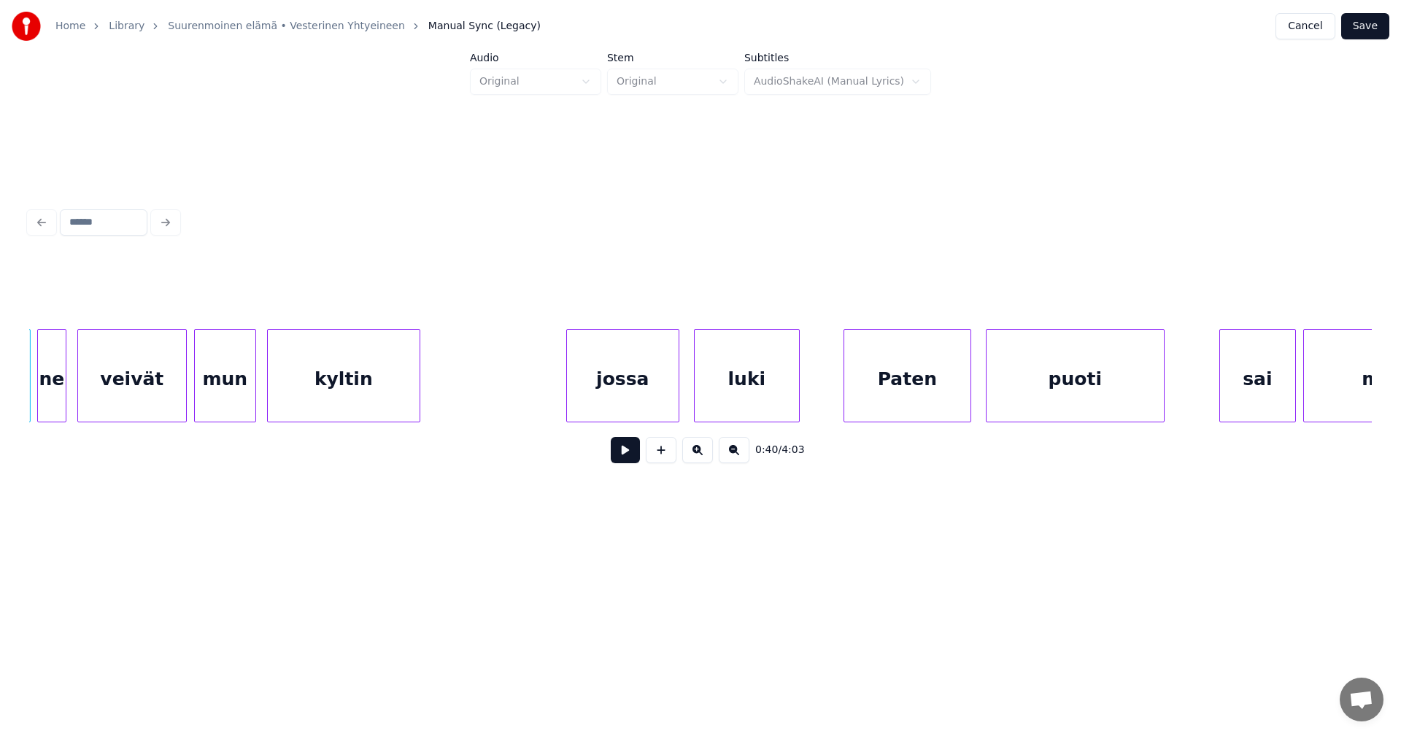
click at [637, 383] on div "jossa" at bounding box center [623, 379] width 112 height 99
click at [641, 415] on div "jossa" at bounding box center [623, 379] width 112 height 99
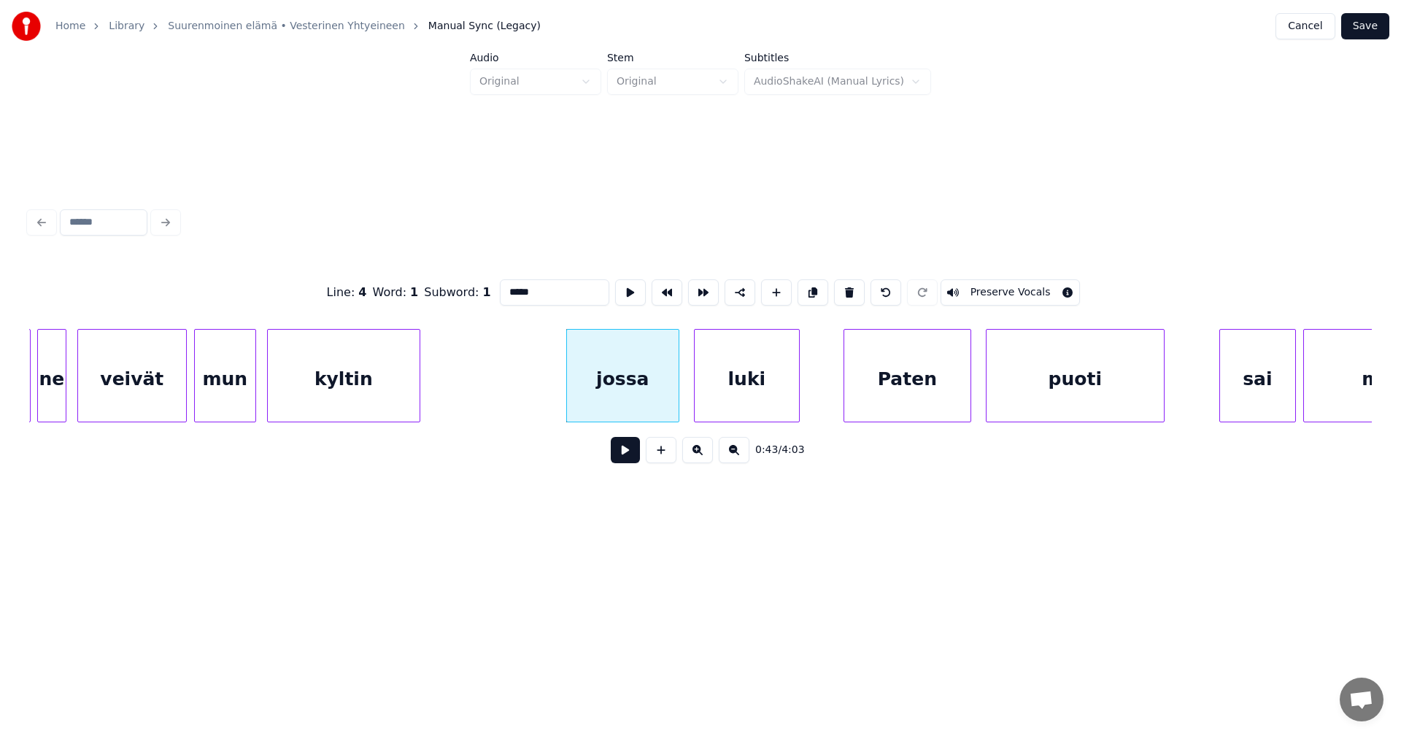
click at [621, 458] on button at bounding box center [625, 450] width 29 height 26
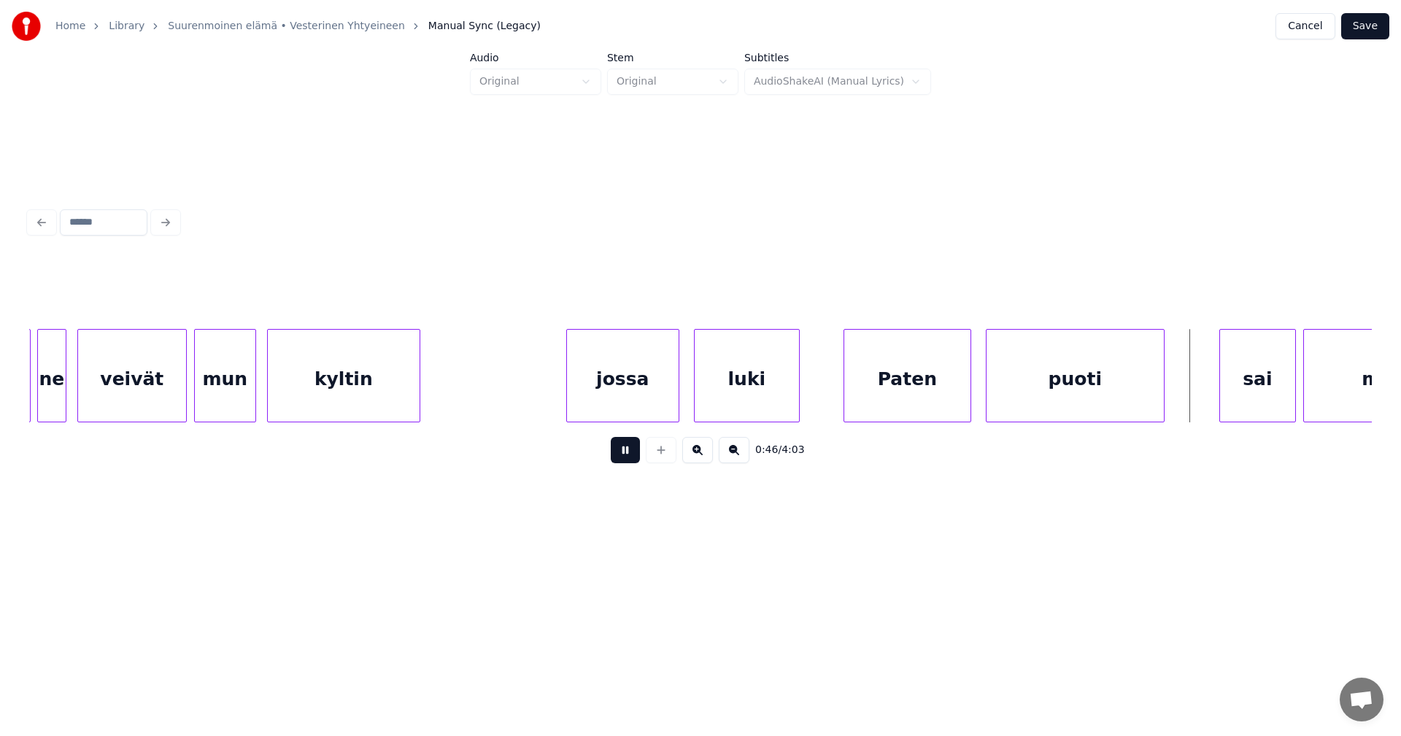
click at [622, 455] on button at bounding box center [625, 450] width 29 height 26
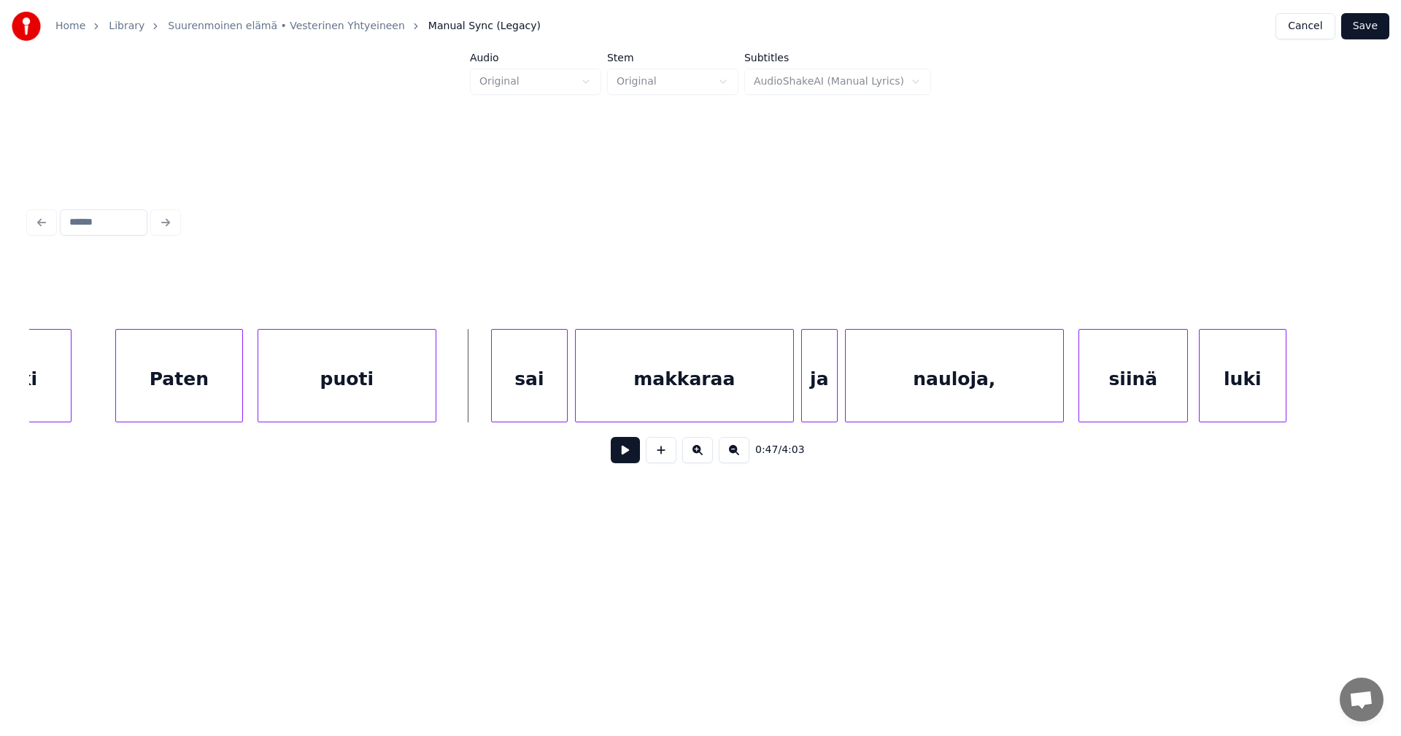
scroll to position [0, 8146]
click at [532, 400] on div "sai" at bounding box center [518, 379] width 75 height 99
click at [635, 459] on button at bounding box center [625, 450] width 29 height 26
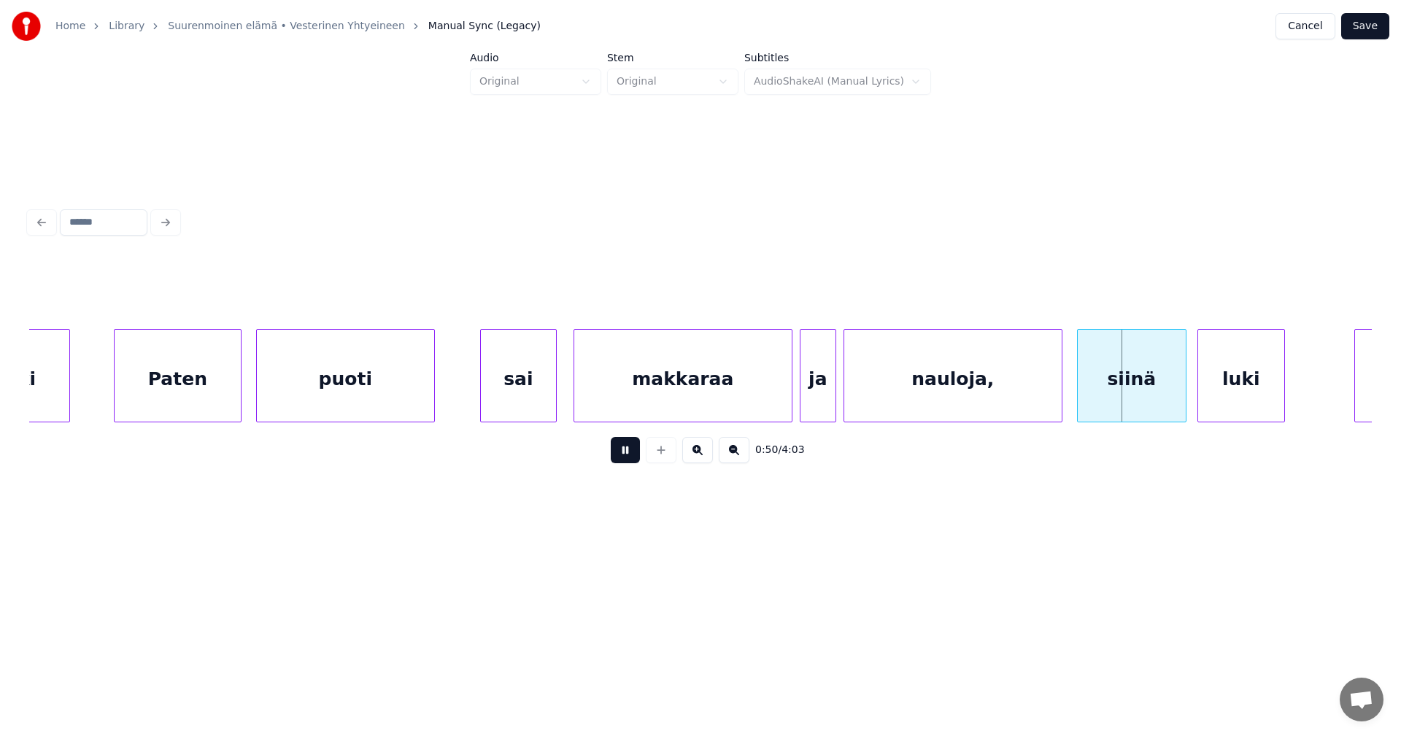
click at [633, 458] on button at bounding box center [625, 450] width 29 height 26
click at [906, 374] on div "nauloja," at bounding box center [952, 379] width 217 height 99
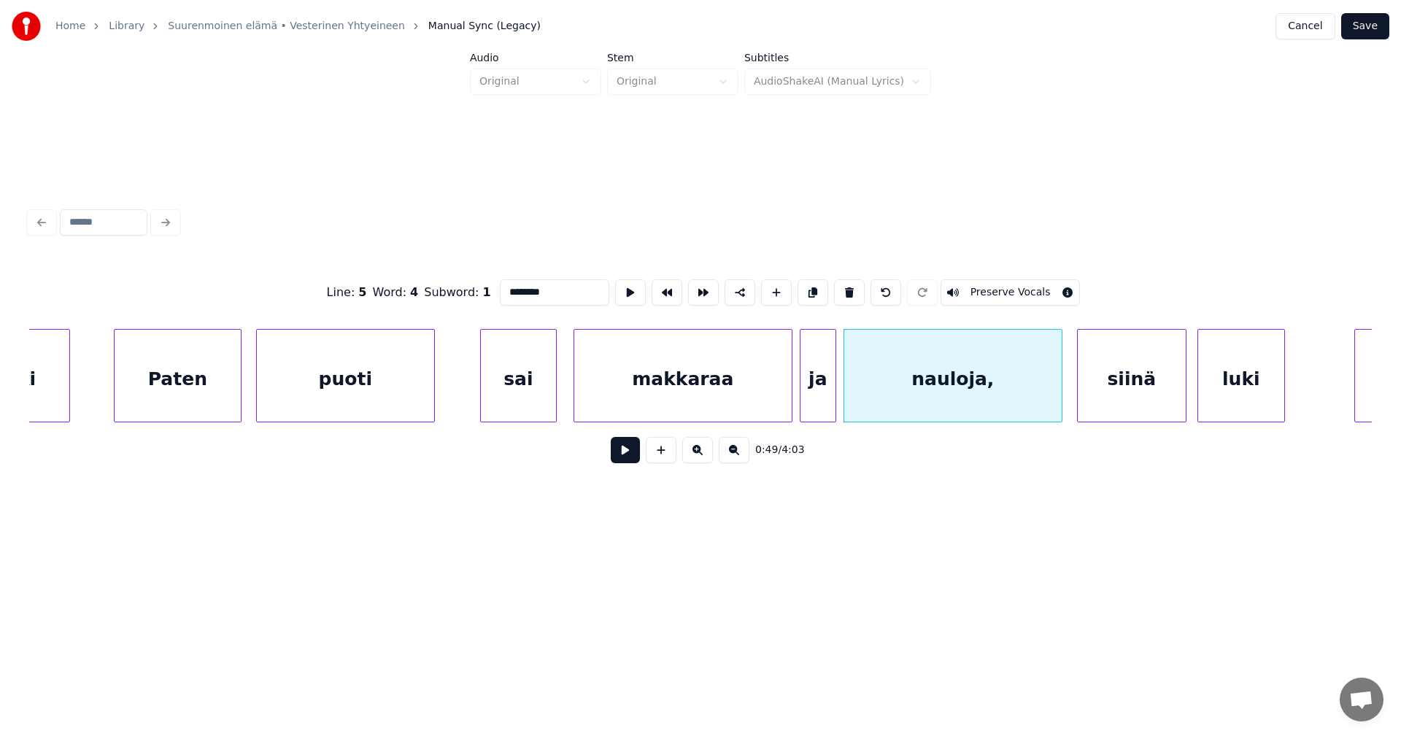
click at [626, 455] on button at bounding box center [625, 450] width 29 height 26
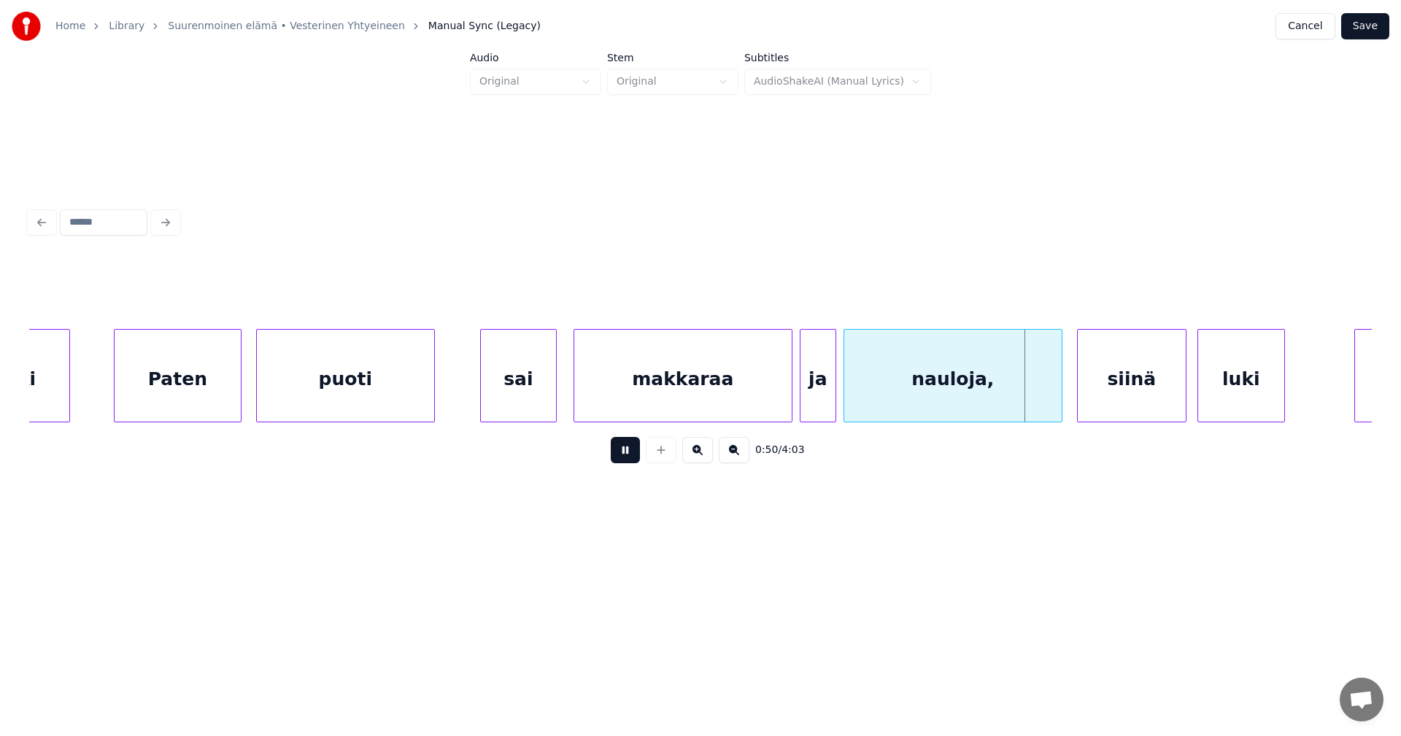
click at [626, 455] on button at bounding box center [625, 450] width 29 height 26
click at [938, 400] on div "nauloja," at bounding box center [952, 379] width 217 height 99
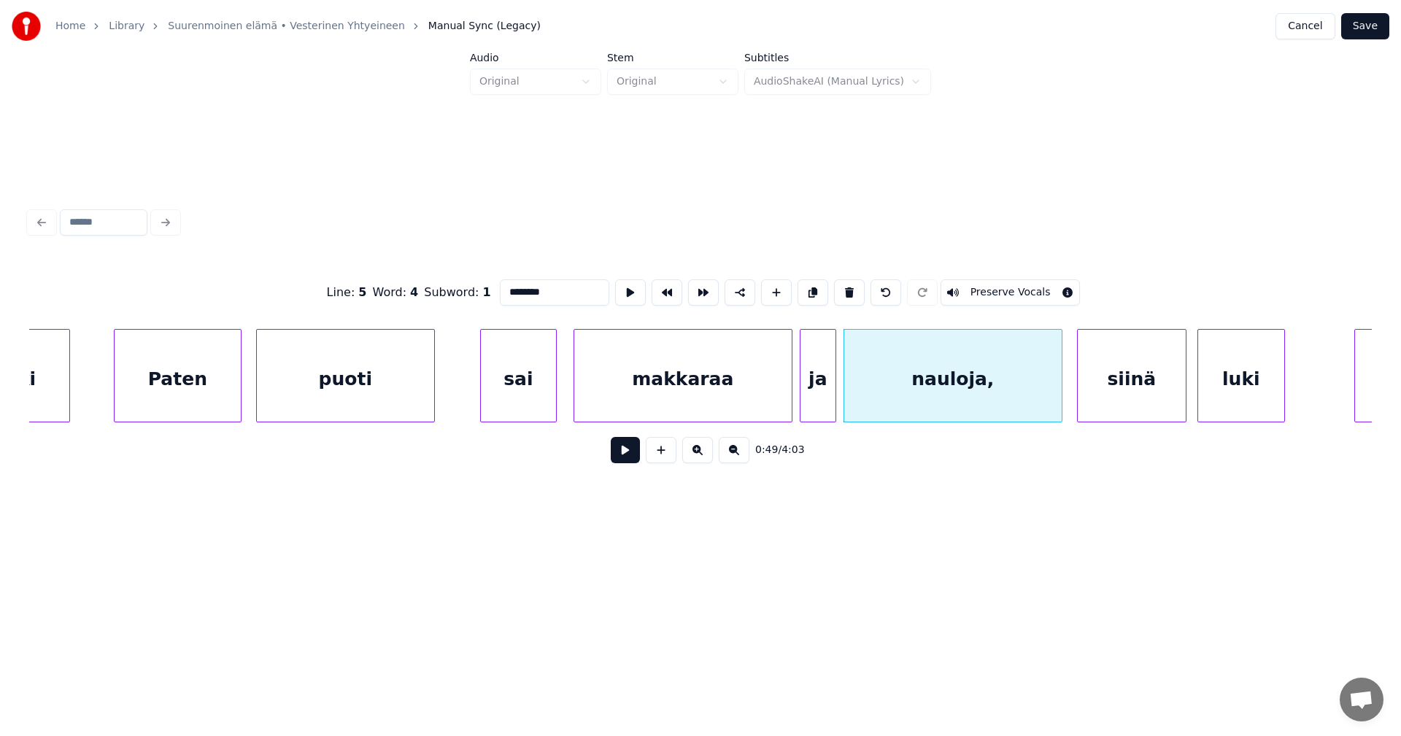
click at [558, 292] on input "********" at bounding box center [554, 292] width 109 height 26
click at [1016, 396] on div "nauloja" at bounding box center [952, 379] width 217 height 99
click at [1111, 397] on div "siinä" at bounding box center [1132, 379] width 108 height 99
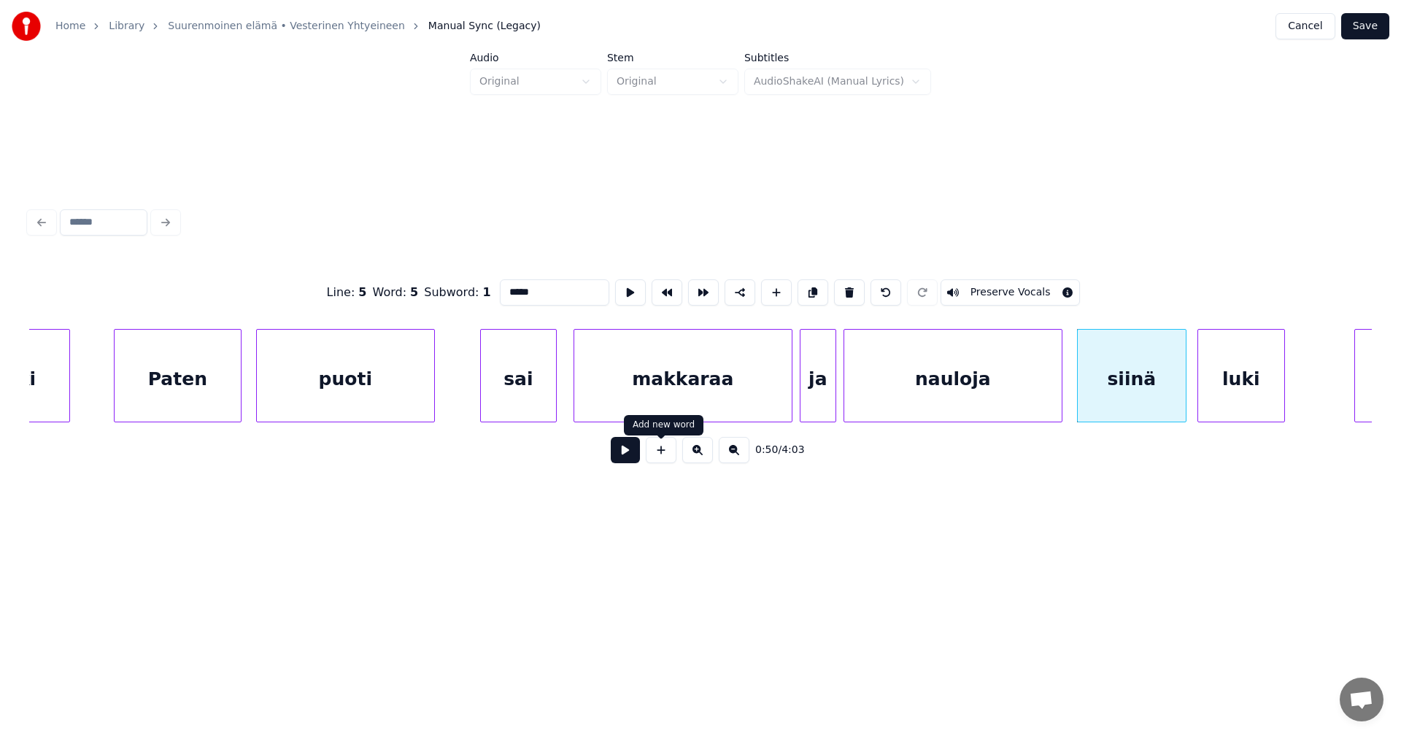
type input "*****"
click at [622, 457] on button at bounding box center [625, 450] width 29 height 26
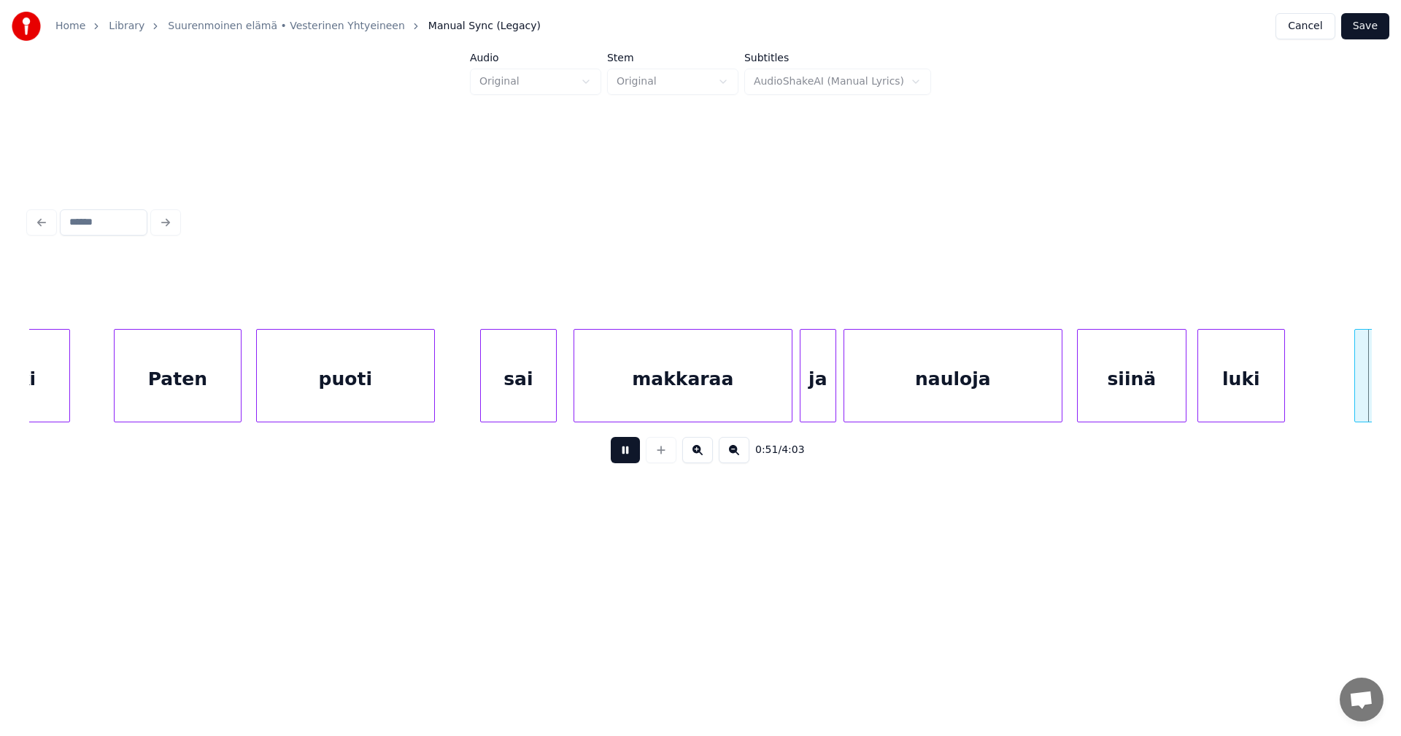
scroll to position [0, 9491]
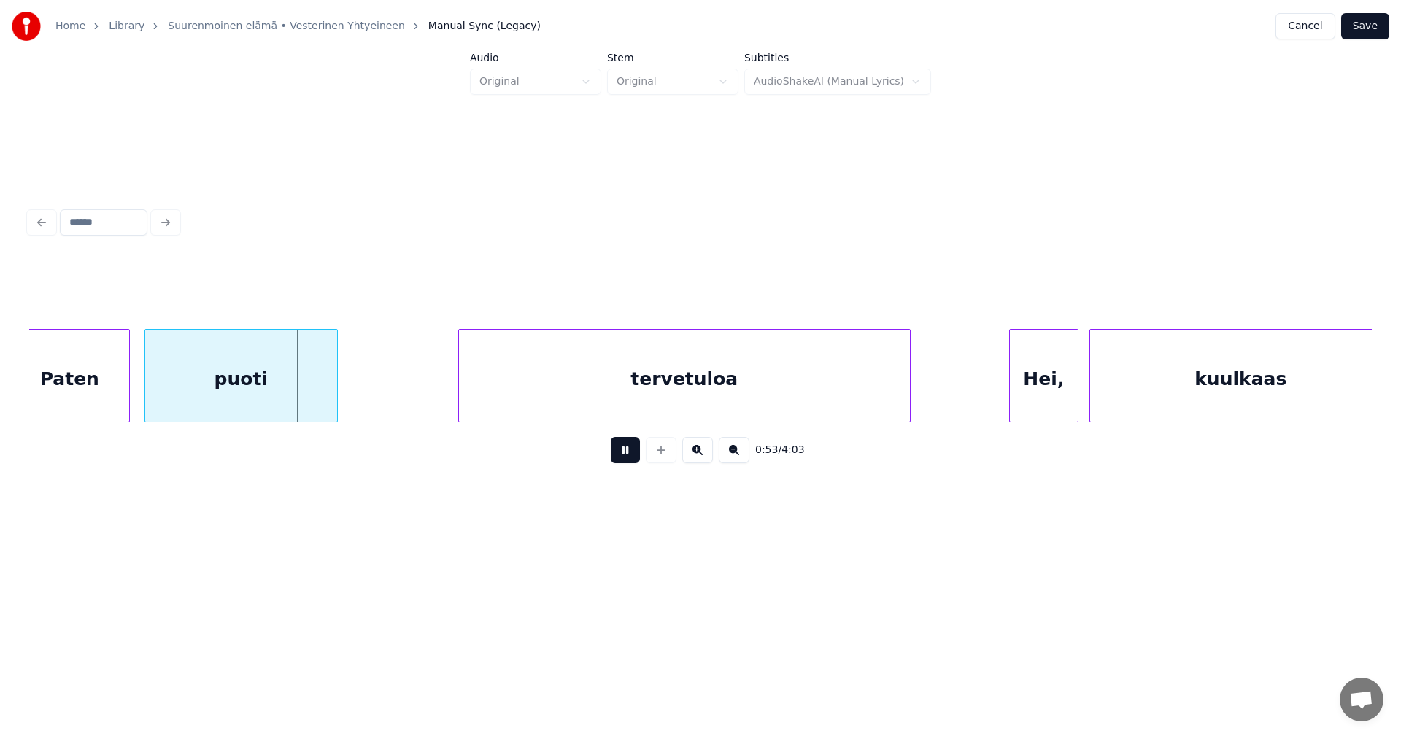
click at [625, 456] on button at bounding box center [625, 450] width 29 height 26
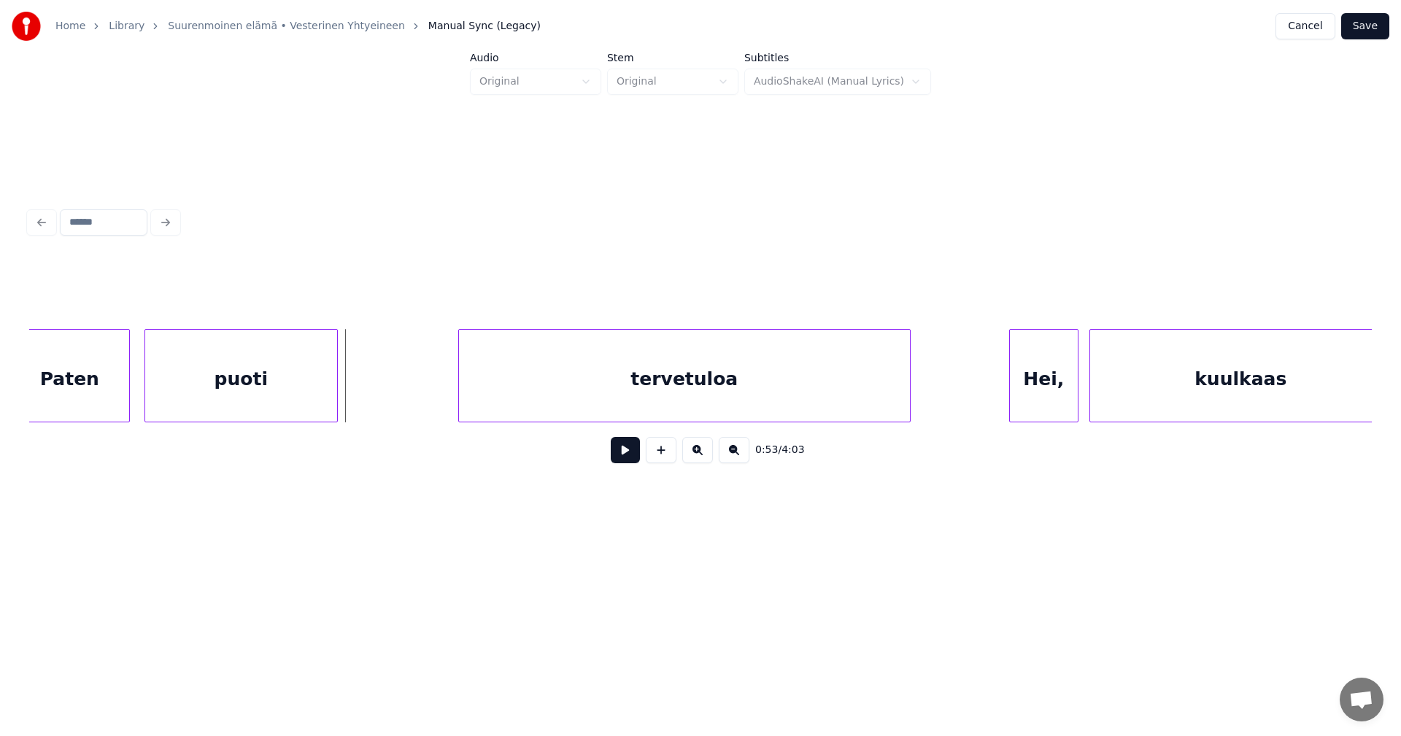
scroll to position [0, 8317]
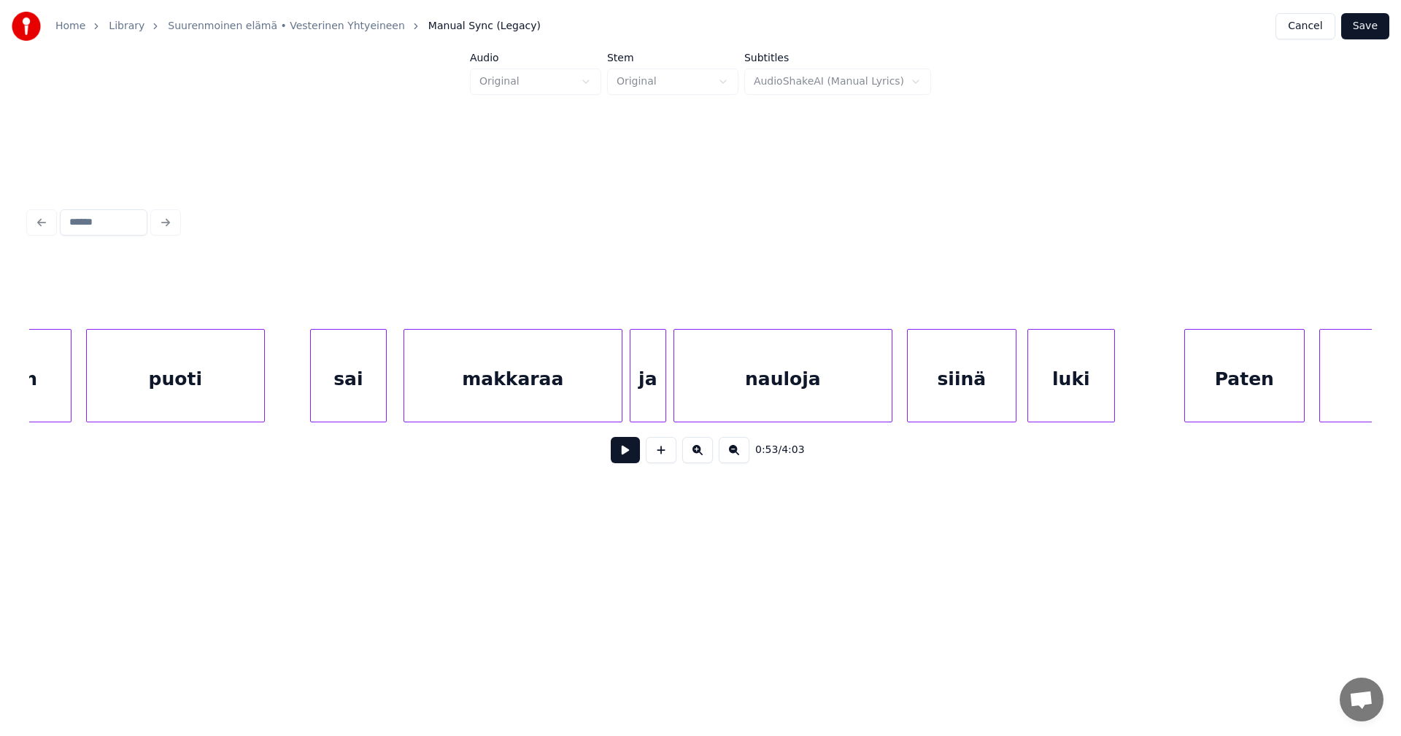
click at [1087, 398] on div "luki" at bounding box center [1071, 379] width 86 height 99
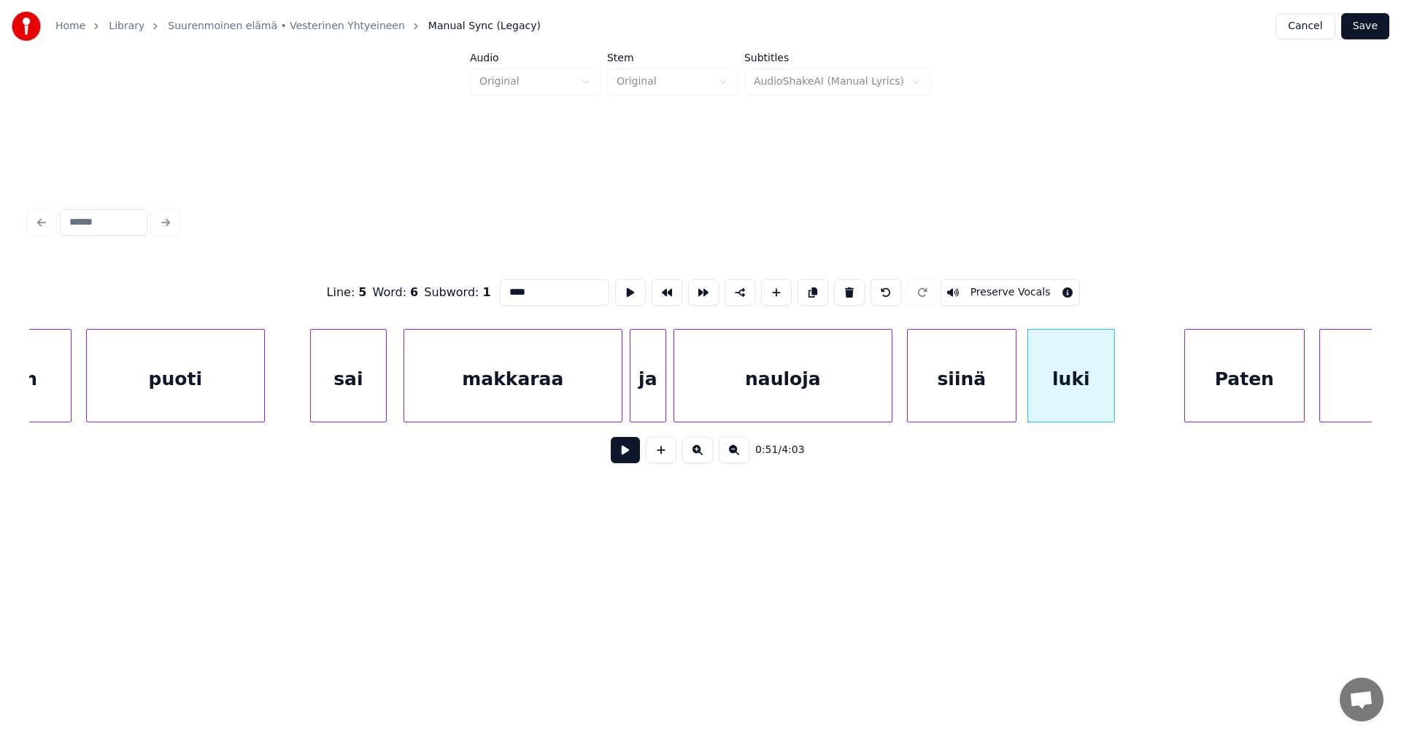
click at [628, 460] on button at bounding box center [625, 450] width 29 height 26
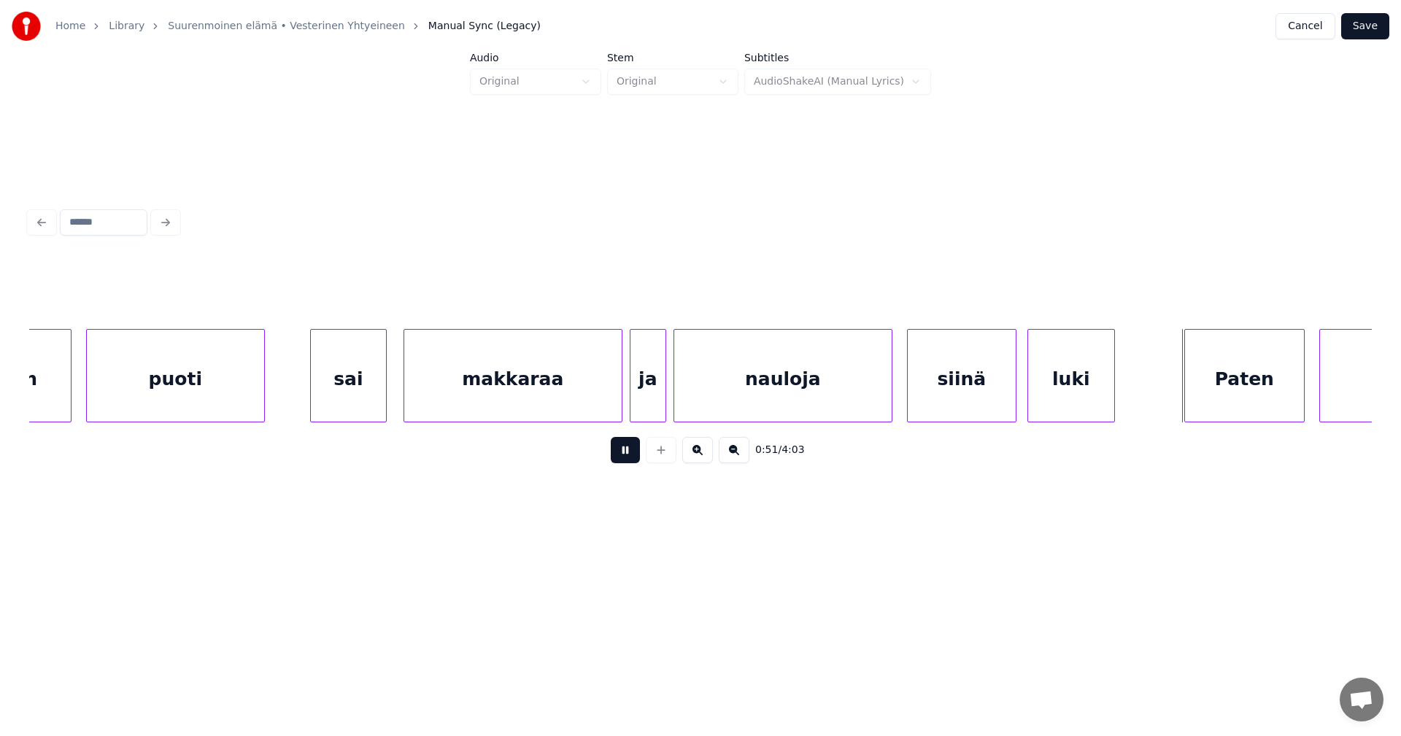
drag, startPoint x: 630, startPoint y: 459, endPoint x: 702, endPoint y: 454, distance: 72.4
click at [631, 459] on button at bounding box center [625, 450] width 29 height 26
click at [1051, 371] on div "luki" at bounding box center [1071, 379] width 86 height 99
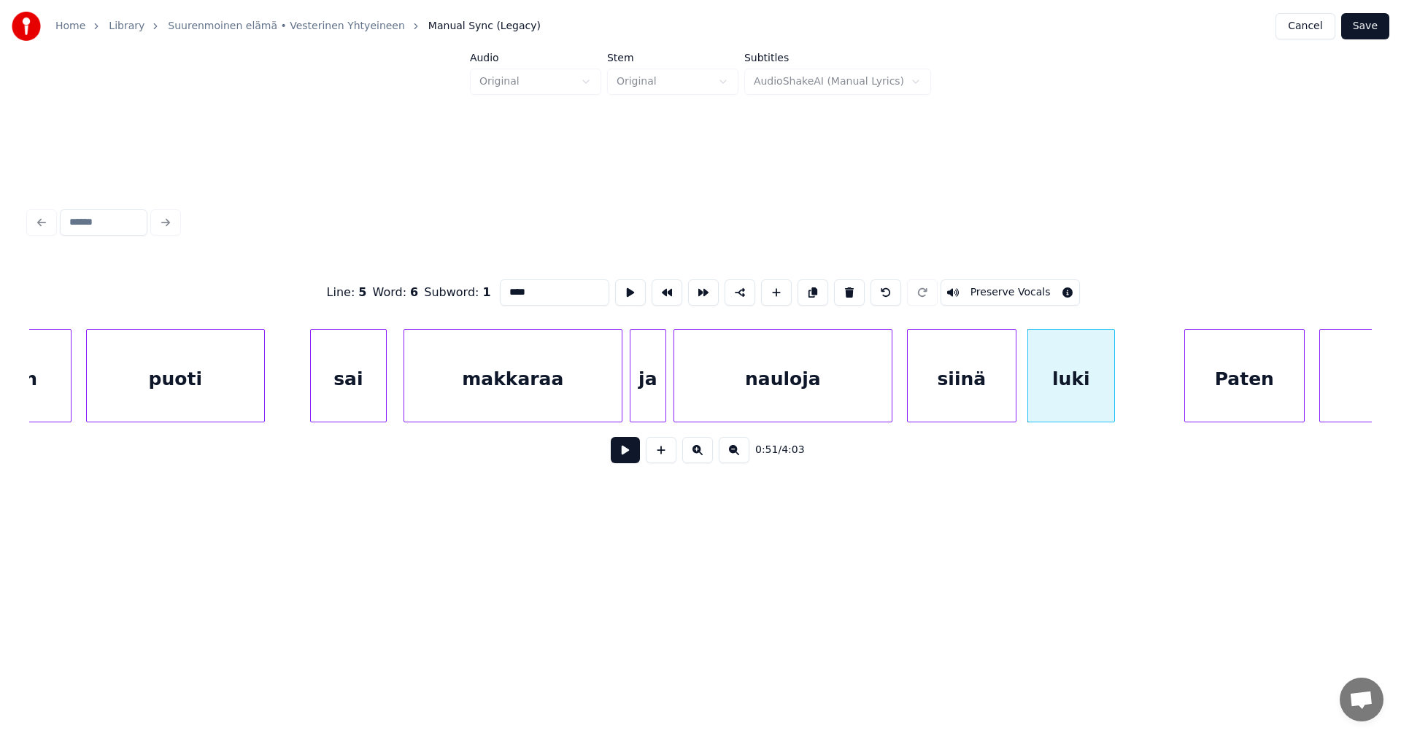
click at [1267, 378] on div "Paten" at bounding box center [1244, 379] width 119 height 99
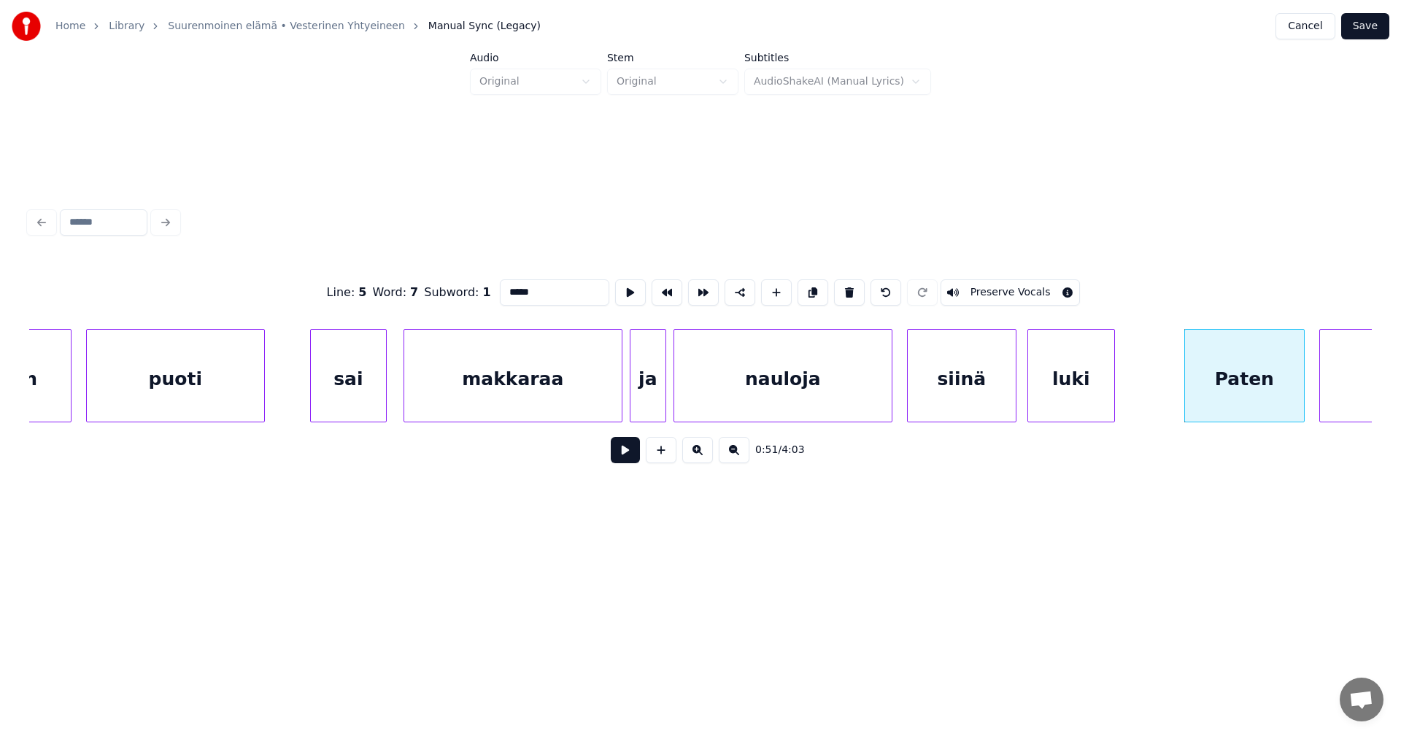
click at [1070, 382] on div "luki" at bounding box center [1071, 379] width 86 height 99
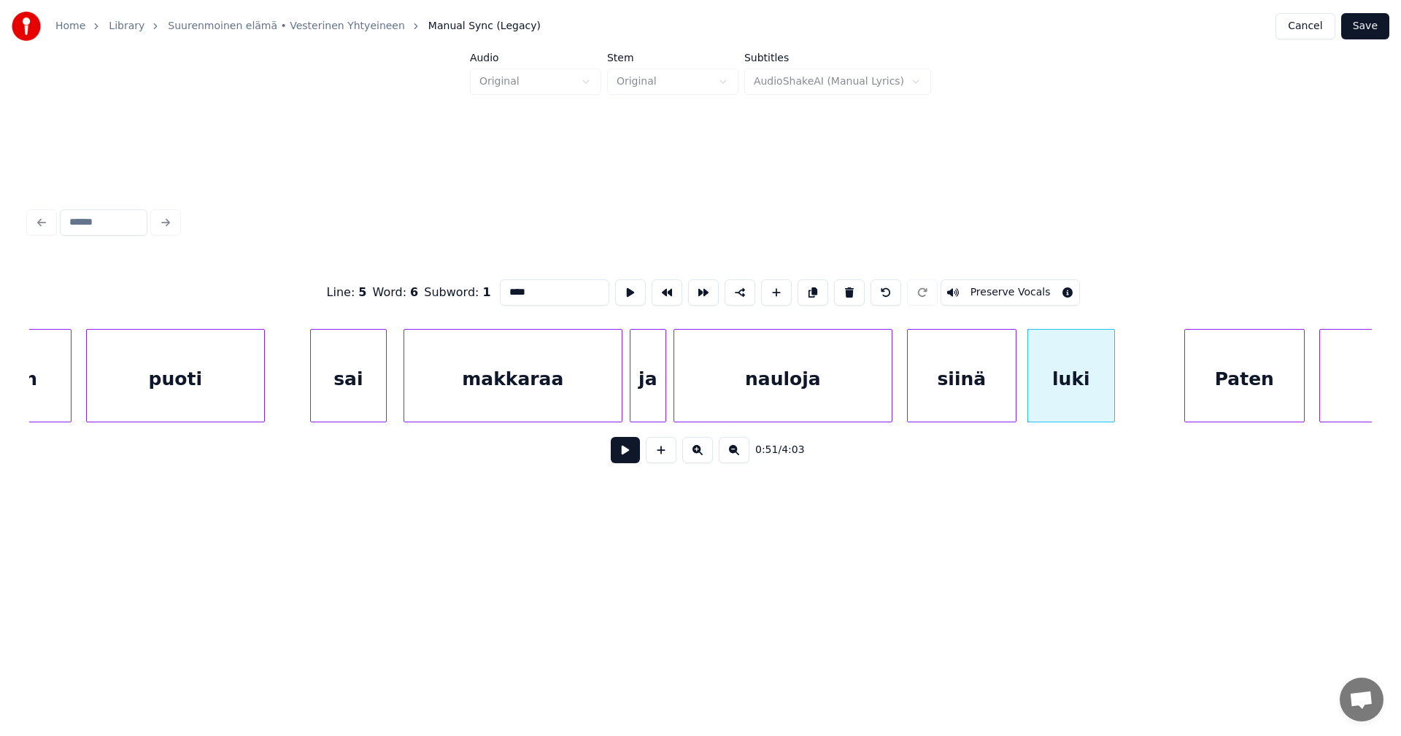
click at [528, 288] on input "****" at bounding box center [554, 292] width 109 height 26
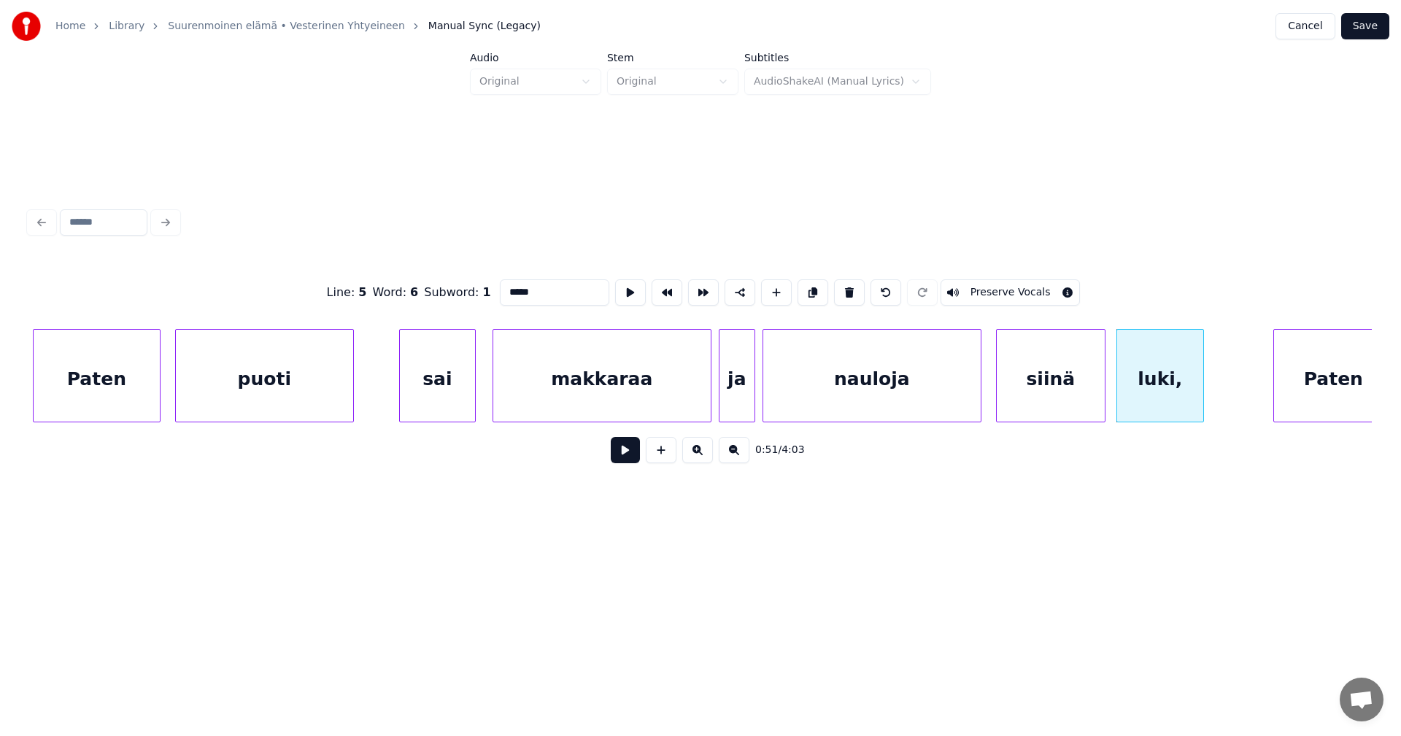
click at [313, 387] on div "puoti" at bounding box center [264, 379] width 177 height 99
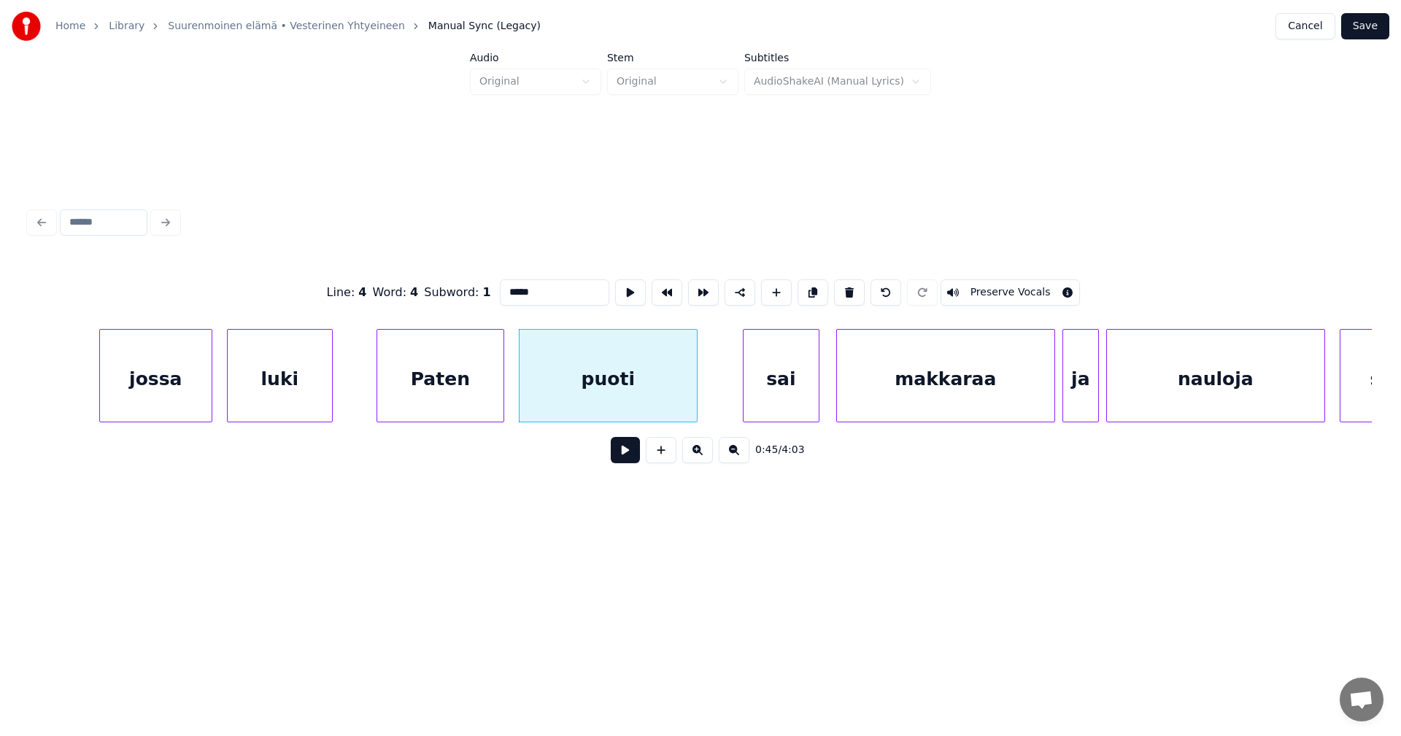
scroll to position [0, 7835]
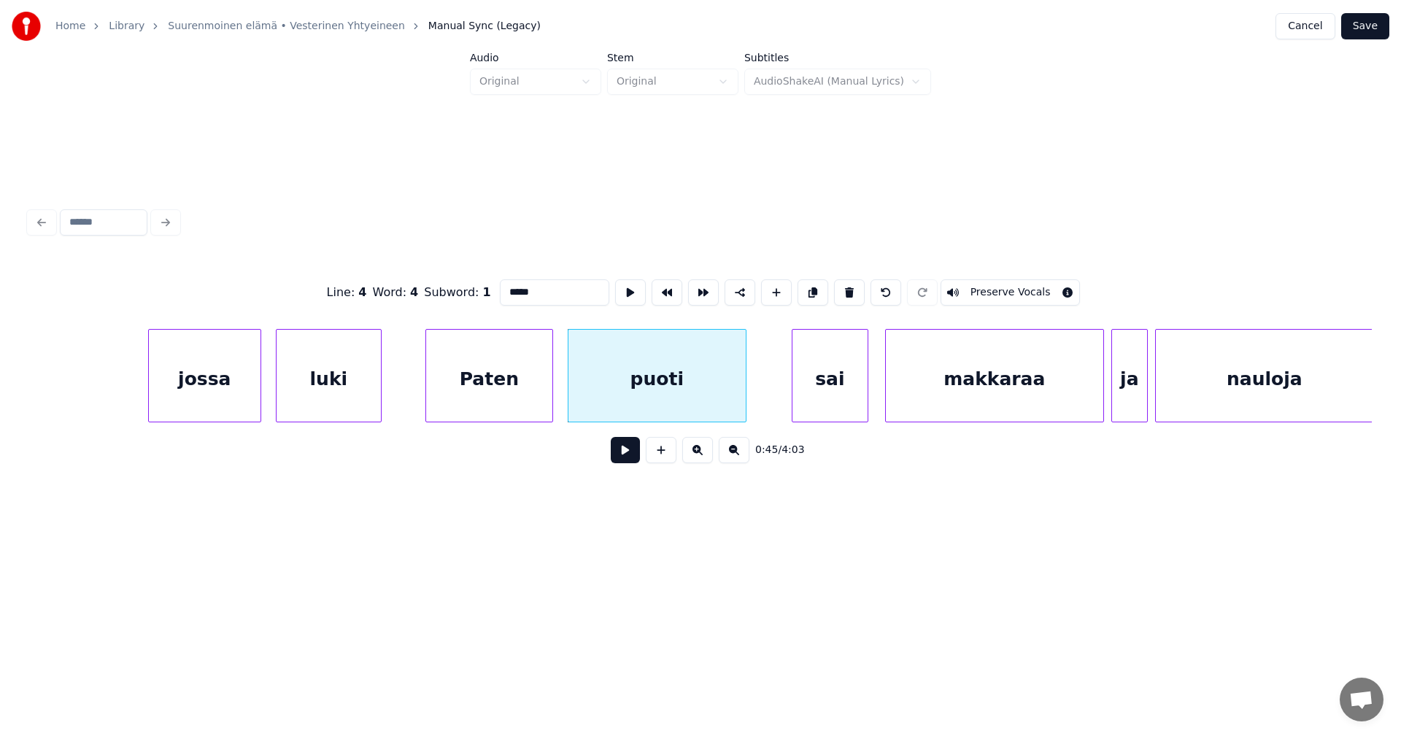
click at [302, 401] on div "luki" at bounding box center [329, 379] width 104 height 99
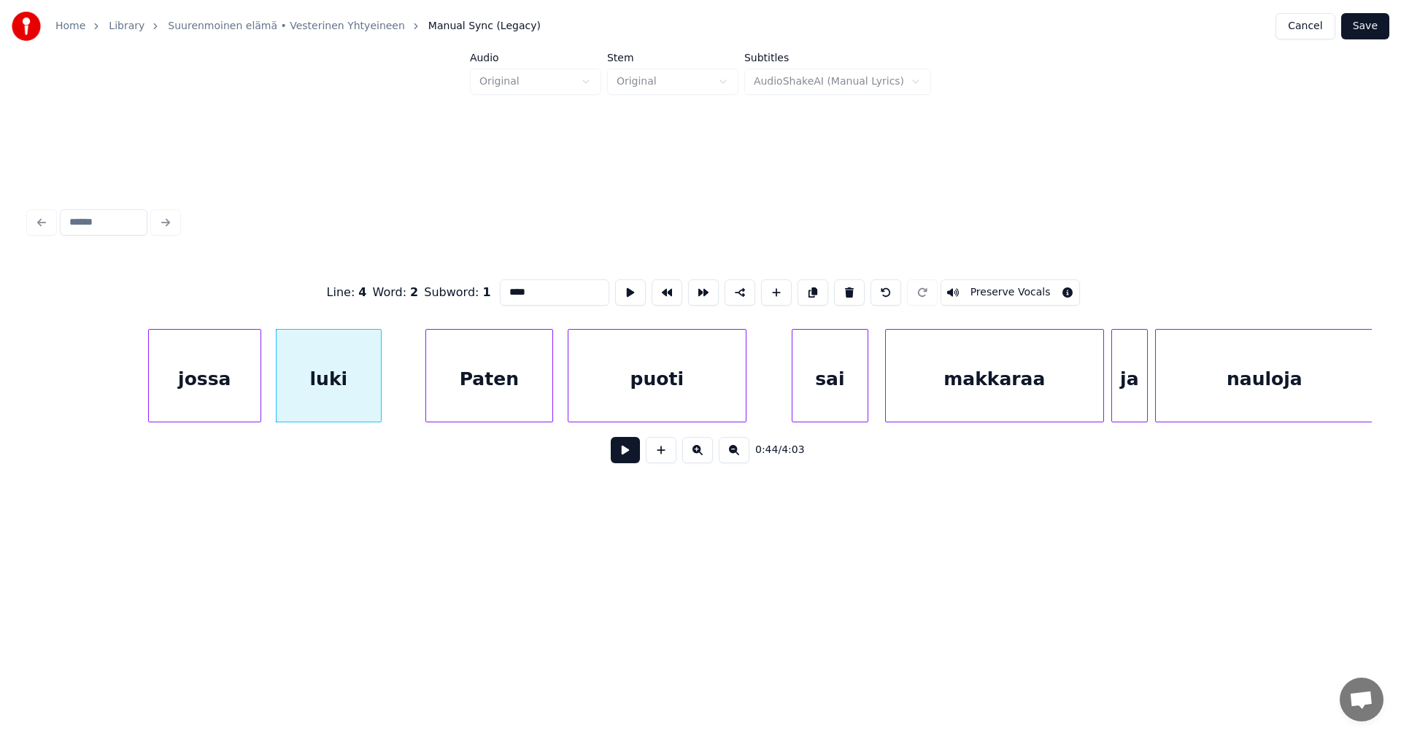
click at [484, 385] on div "Paten" at bounding box center [489, 379] width 126 height 99
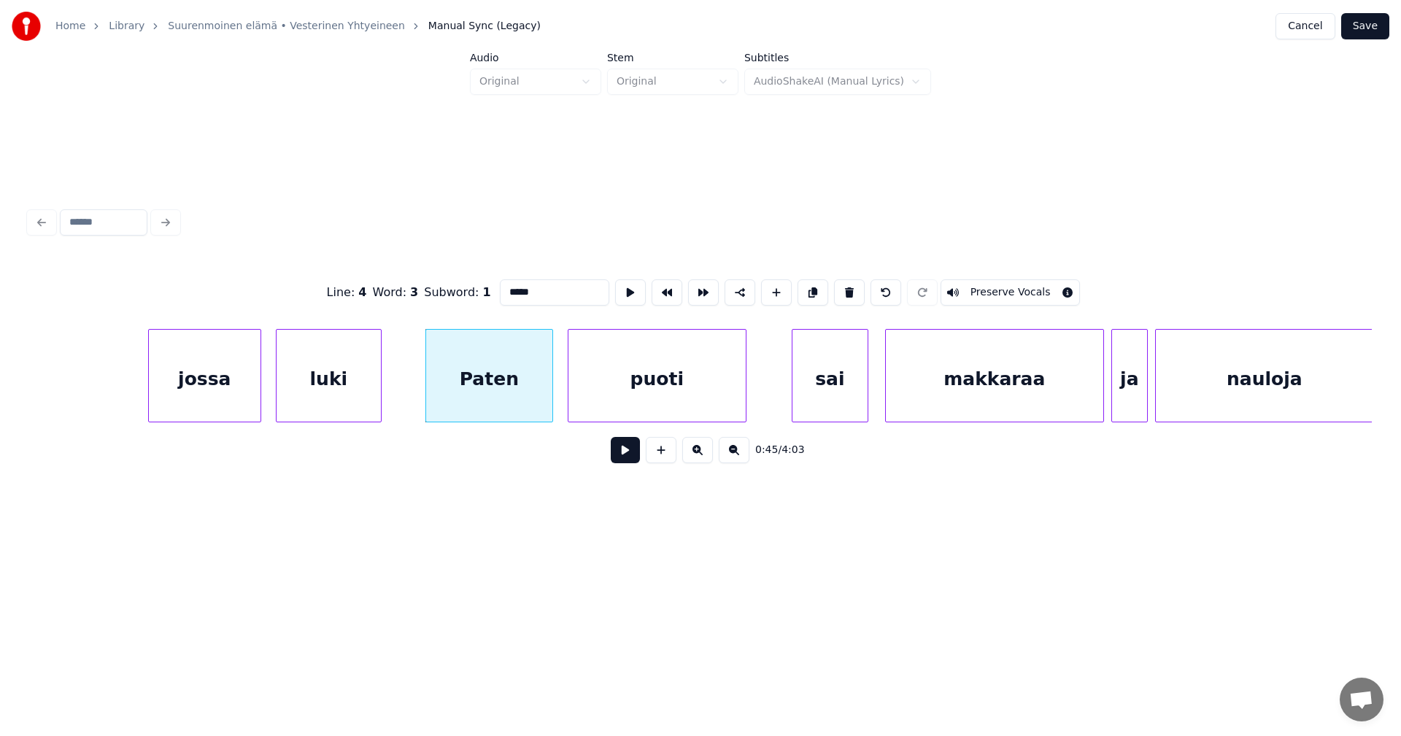
click at [355, 394] on div "luki" at bounding box center [329, 379] width 104 height 99
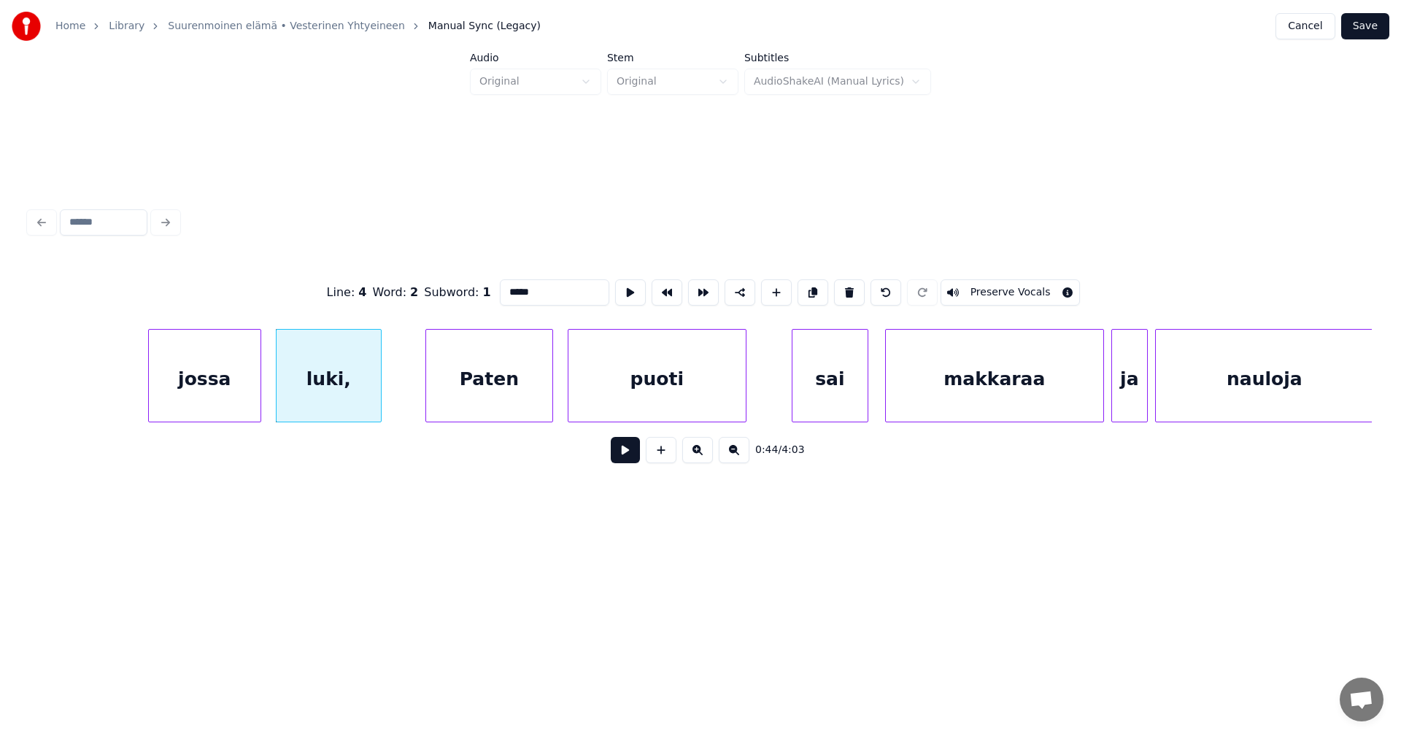
click at [239, 398] on div "jossa" at bounding box center [205, 379] width 112 height 99
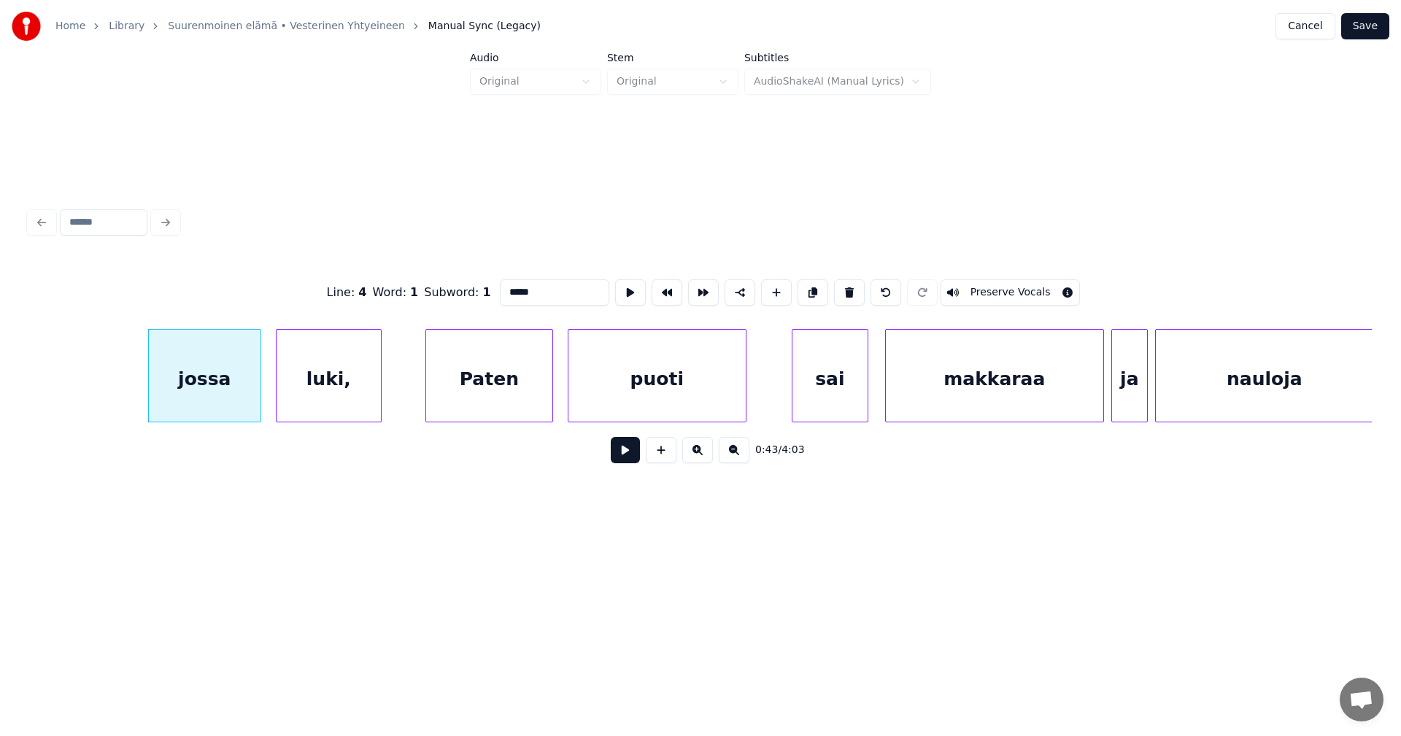
type input "*****"
click at [625, 455] on button at bounding box center [625, 450] width 29 height 26
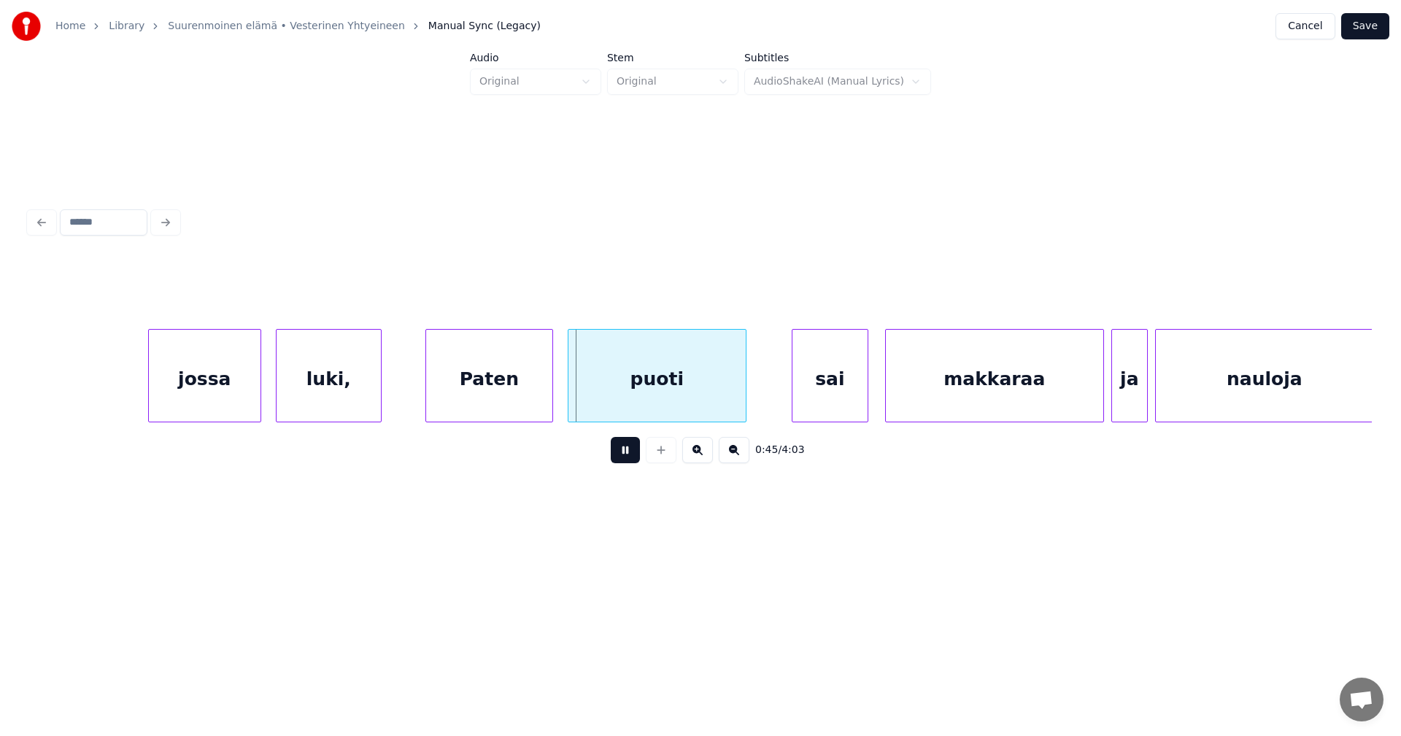
click at [624, 454] on button at bounding box center [625, 450] width 29 height 26
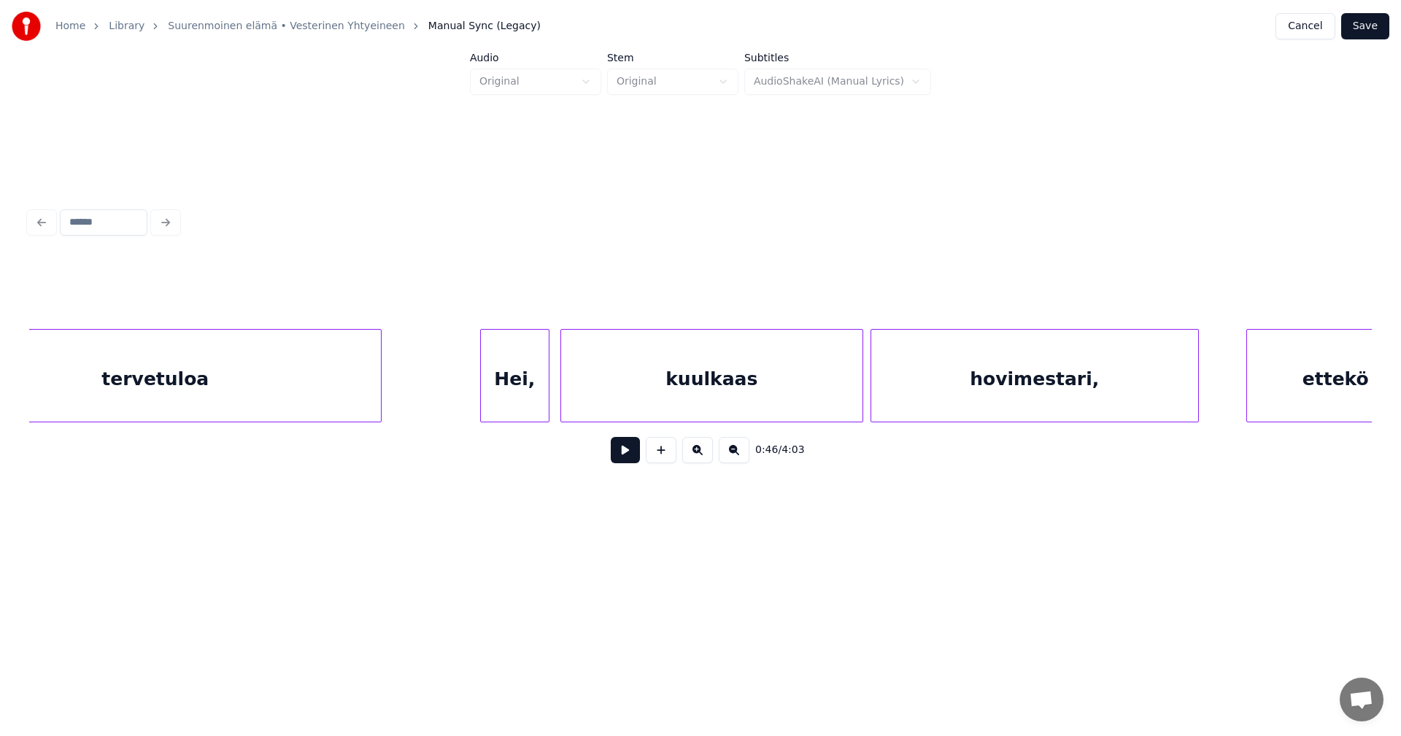
scroll to position [0, 10045]
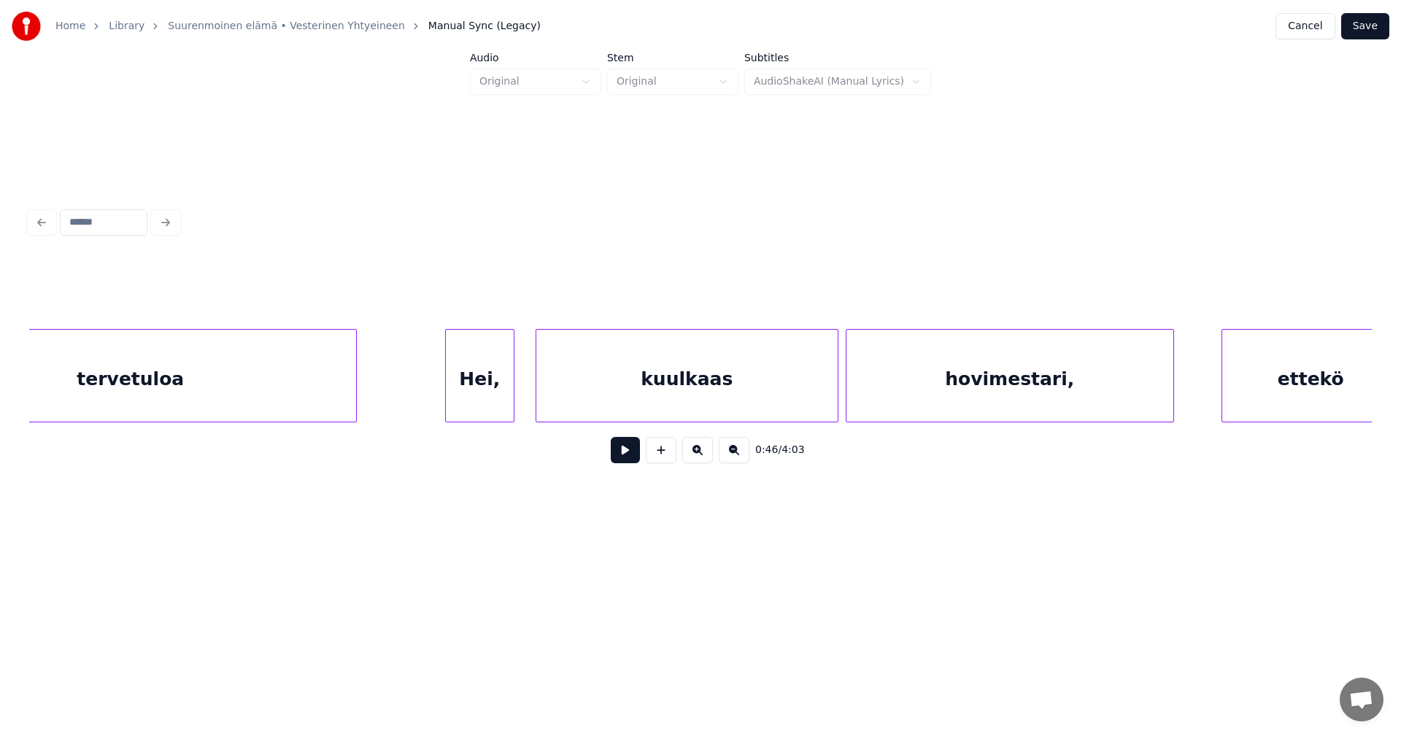
click at [477, 394] on div "Hei," at bounding box center [480, 379] width 68 height 99
click at [434, 398] on div at bounding box center [435, 376] width 4 height 92
click at [613, 398] on div "kuulkaas" at bounding box center [686, 379] width 301 height 99
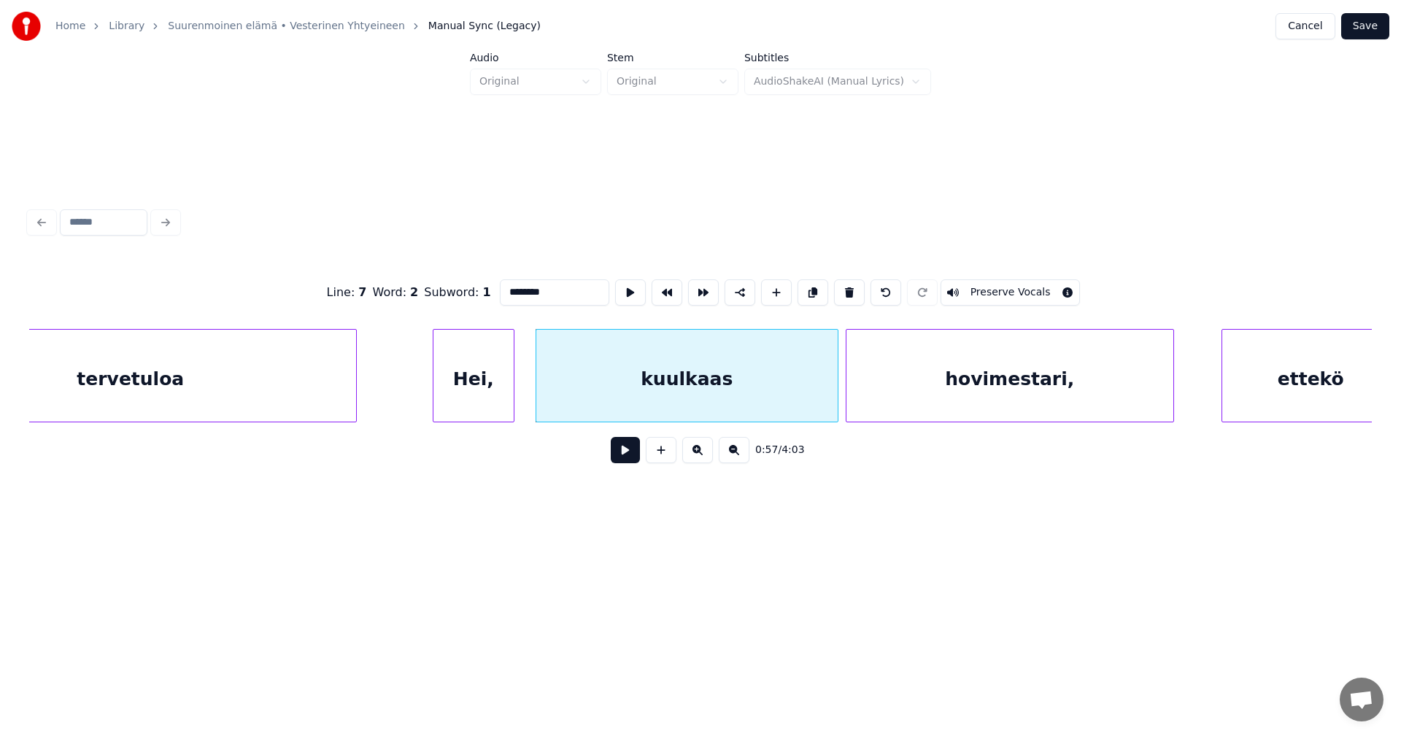
click at [622, 455] on button at bounding box center [625, 450] width 29 height 26
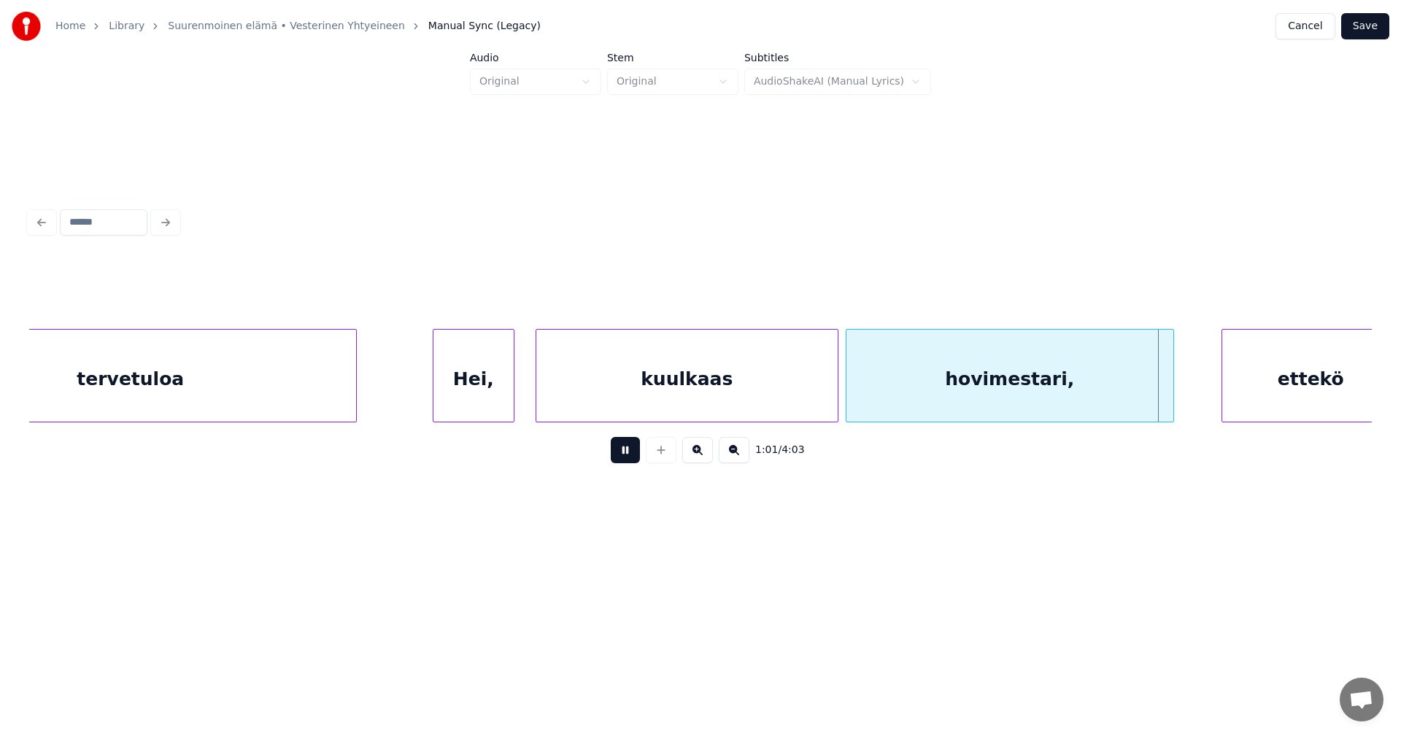
click at [622, 455] on button at bounding box center [625, 450] width 29 height 26
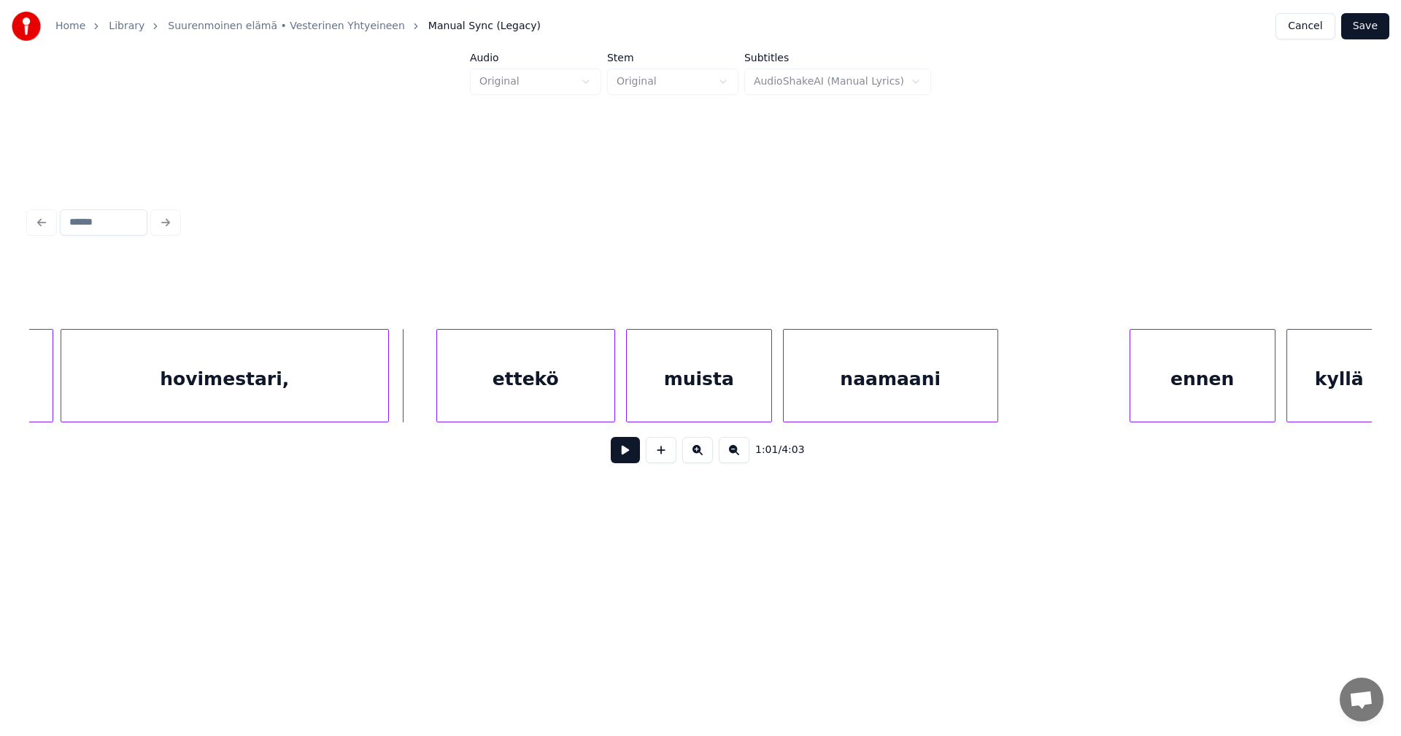
scroll to position [0, 10833]
click at [542, 399] on div "ettekö" at bounding box center [514, 379] width 177 height 99
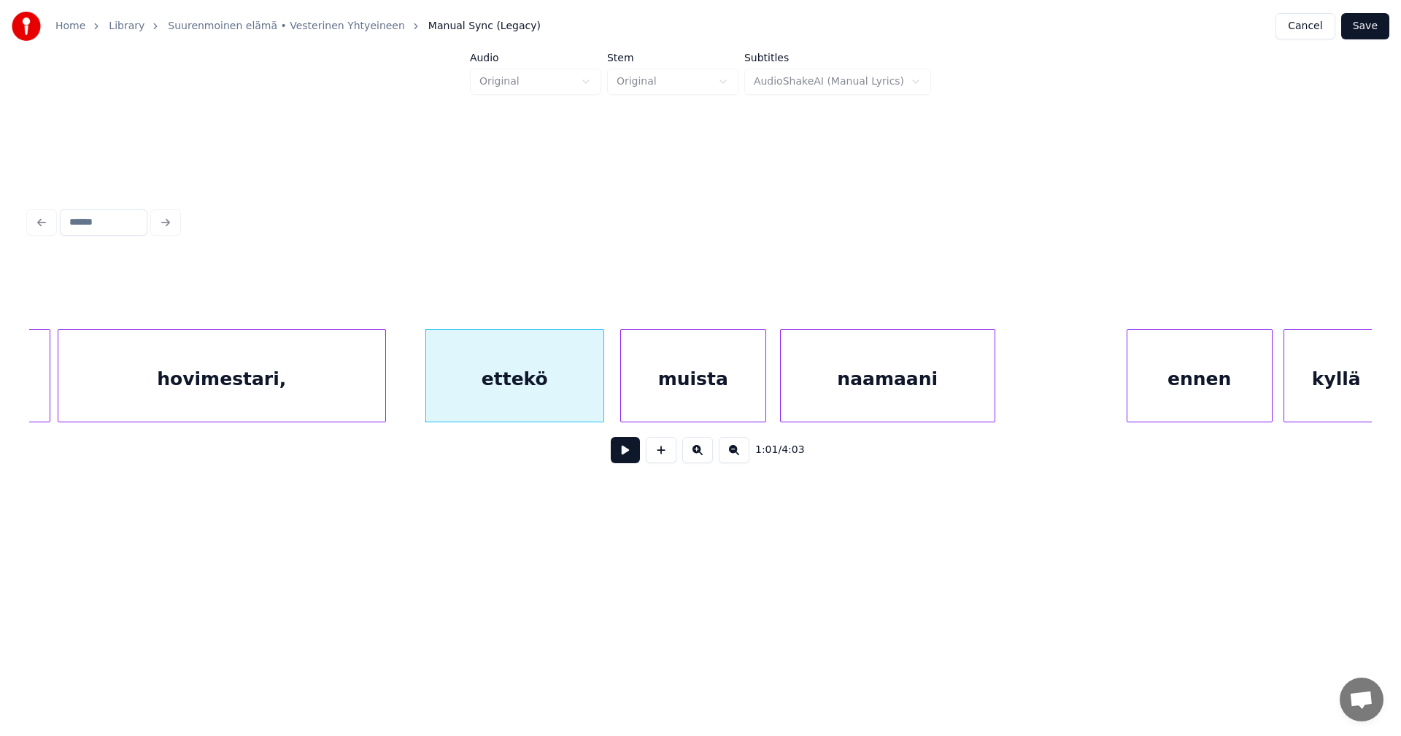
click at [668, 397] on div "muista" at bounding box center [693, 379] width 144 height 99
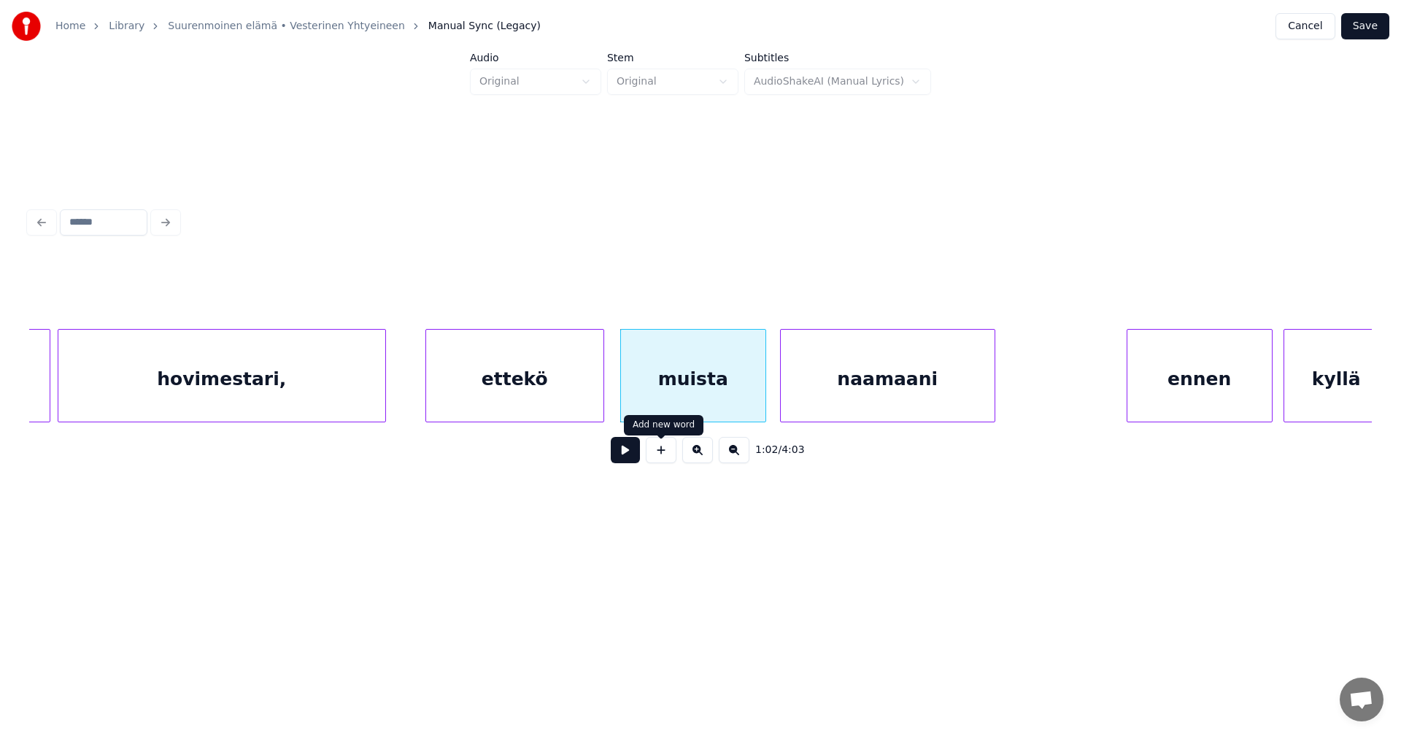
click at [634, 457] on button at bounding box center [625, 450] width 29 height 26
click at [633, 457] on button at bounding box center [625, 450] width 29 height 26
click at [630, 459] on button at bounding box center [625, 450] width 29 height 26
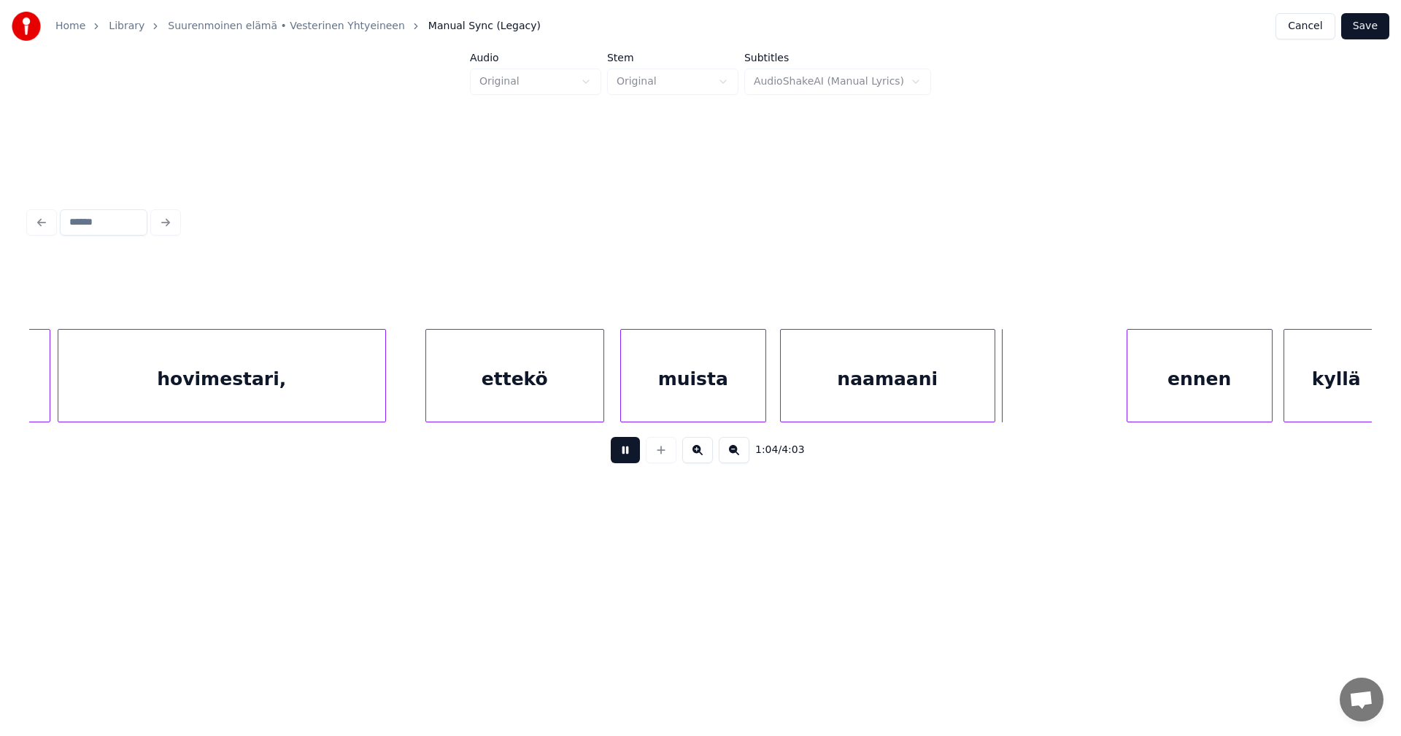
click at [631, 452] on button at bounding box center [625, 450] width 29 height 26
click at [1215, 405] on div "ennen" at bounding box center [1191, 379] width 144 height 99
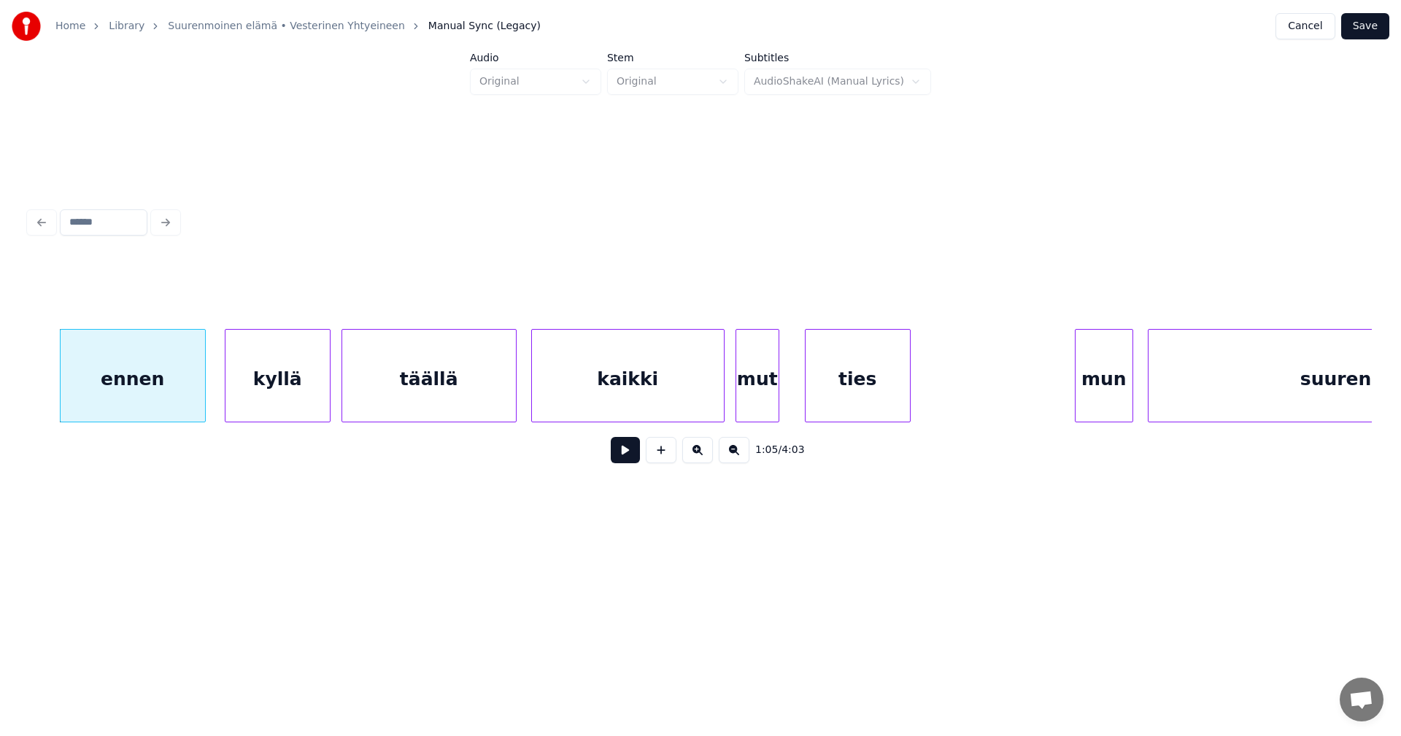
scroll to position [0, 11913]
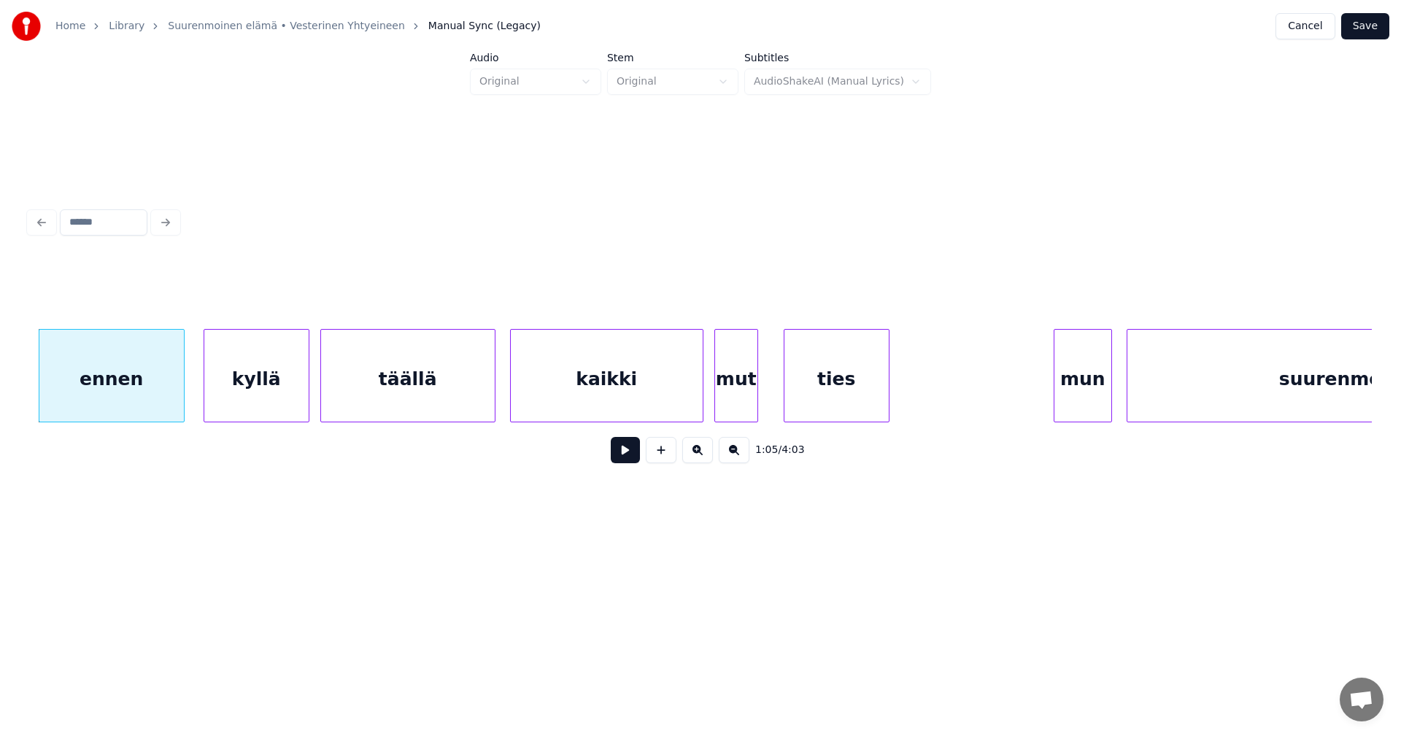
click at [648, 402] on div "kaikki" at bounding box center [607, 379] width 192 height 99
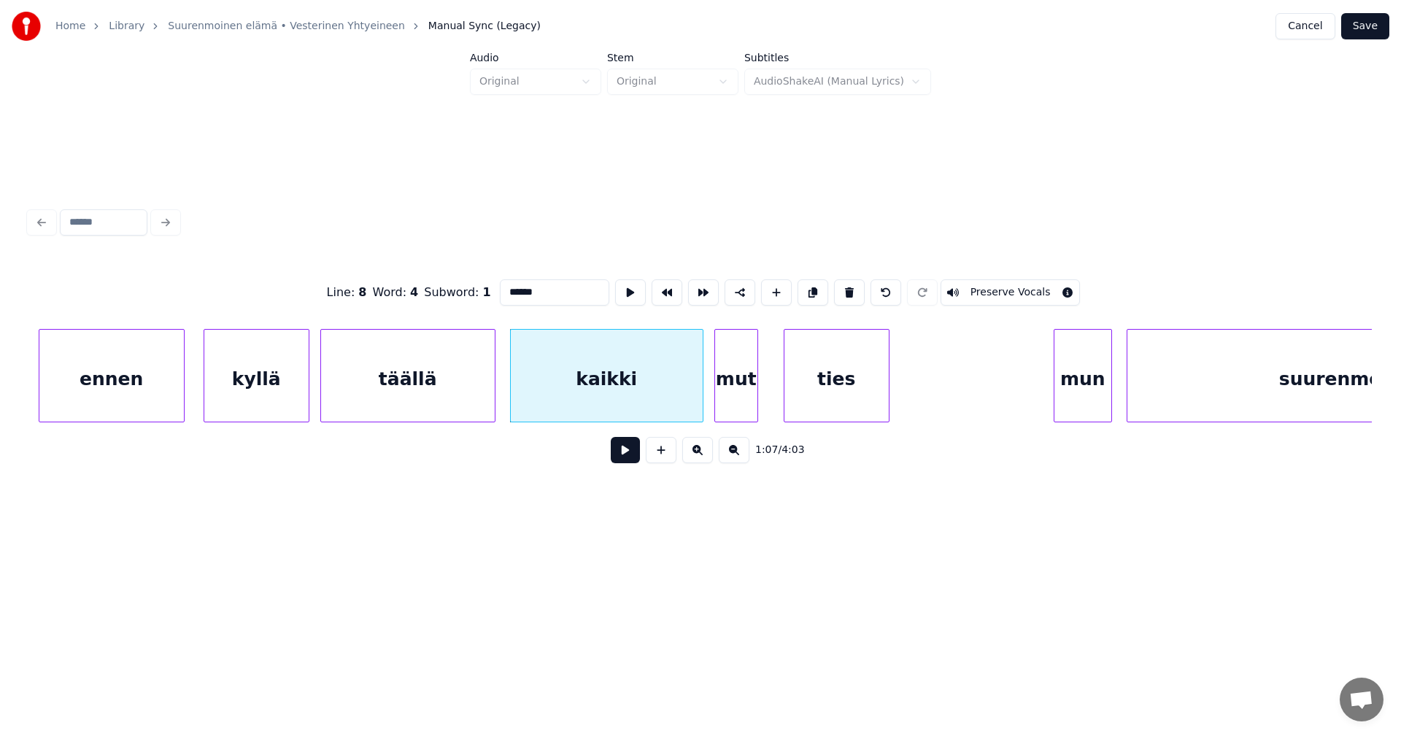
click at [630, 452] on button at bounding box center [625, 450] width 29 height 26
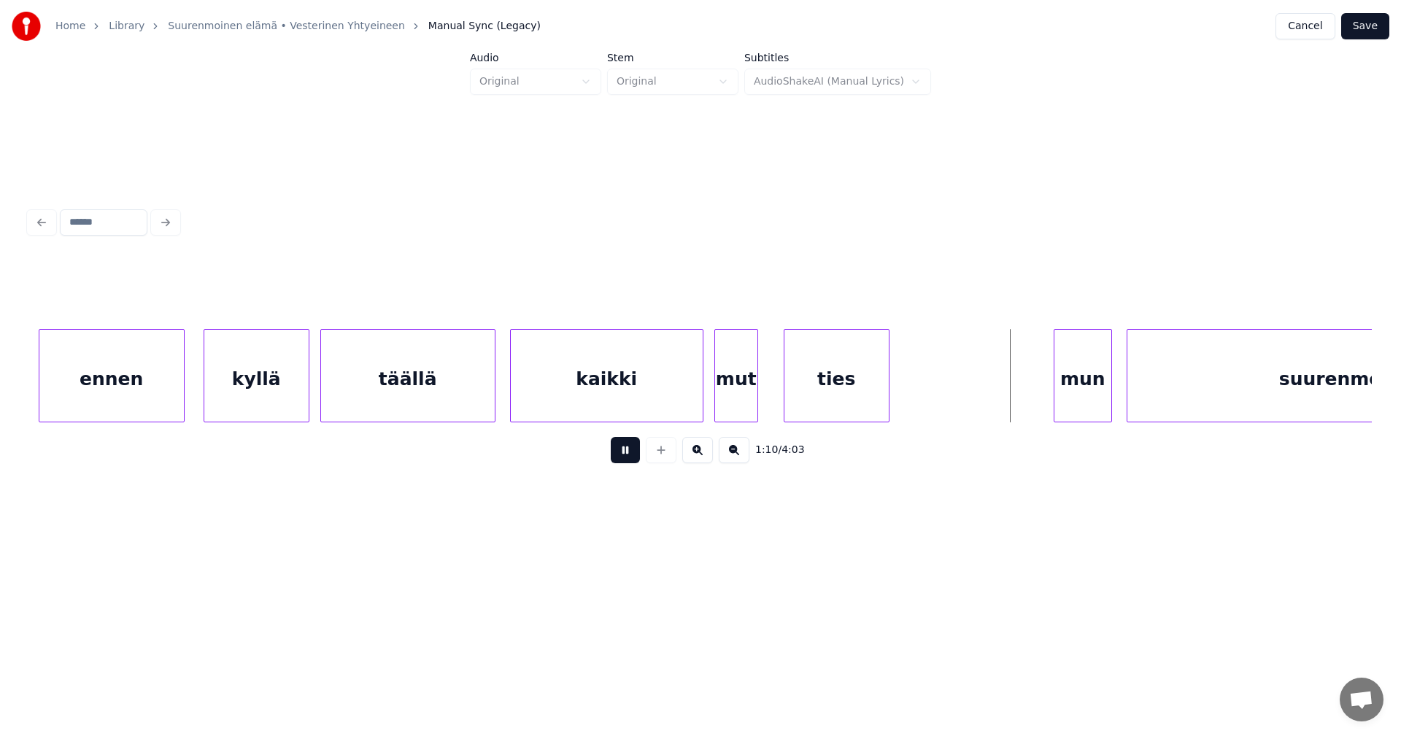
click at [628, 456] on button at bounding box center [625, 450] width 29 height 26
click at [1041, 400] on div at bounding box center [1040, 376] width 4 height 92
click at [631, 460] on button at bounding box center [625, 450] width 29 height 26
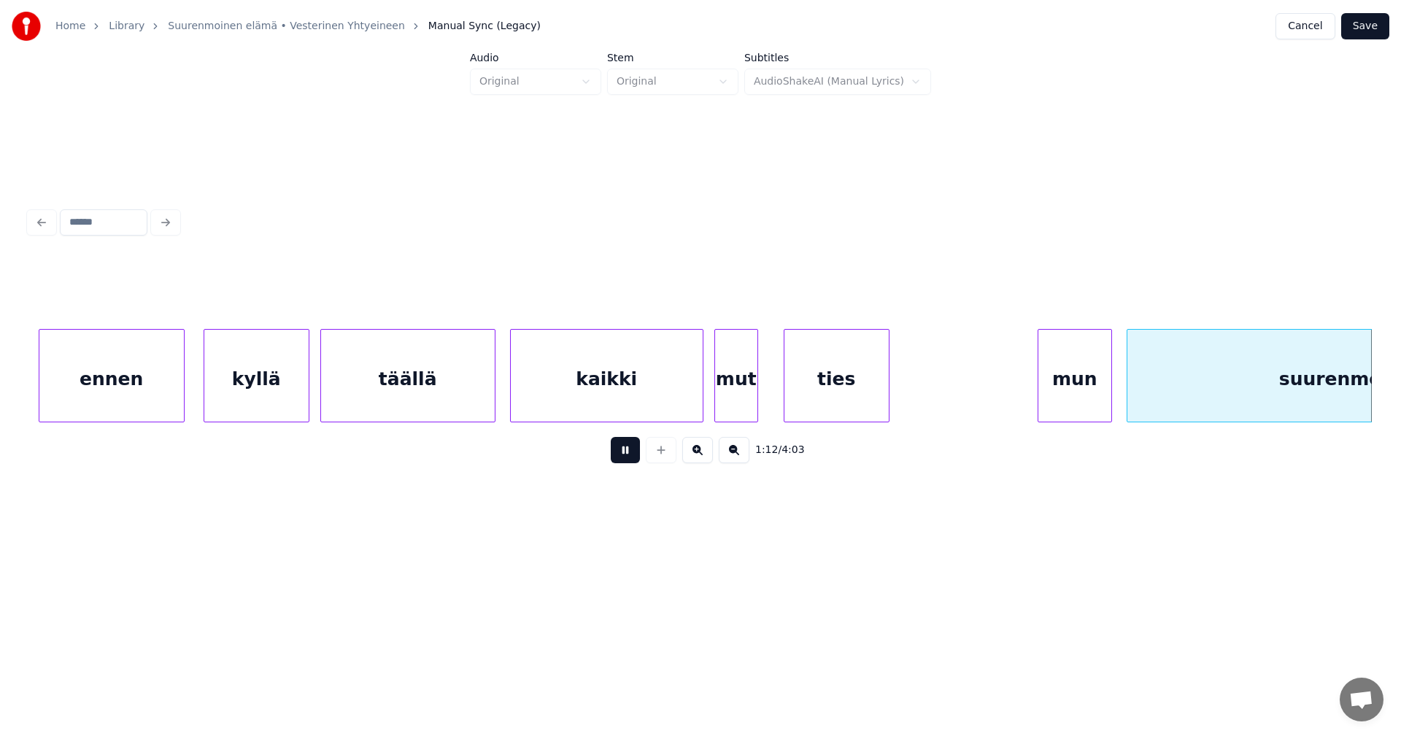
scroll to position [0, 13258]
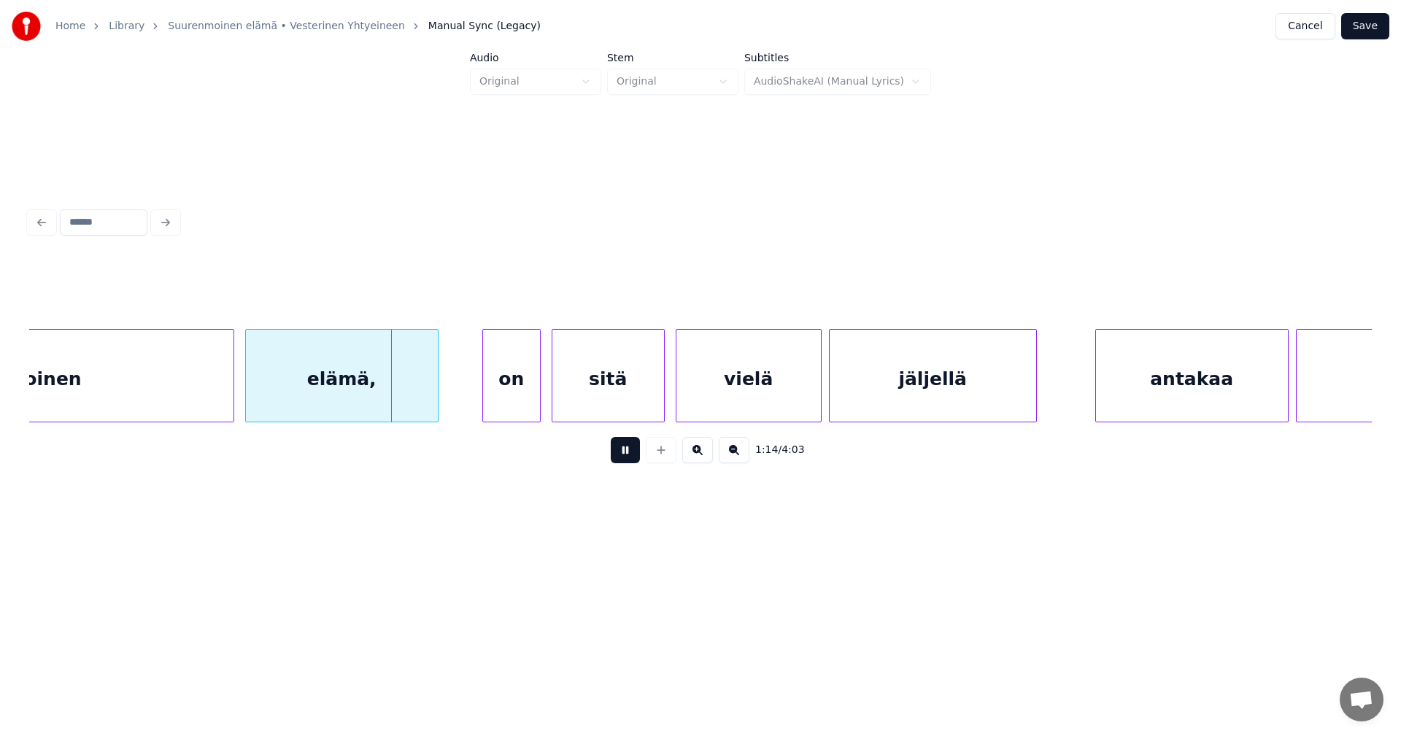
click at [629, 460] on button at bounding box center [625, 450] width 29 height 26
click at [485, 408] on div "on" at bounding box center [503, 379] width 57 height 99
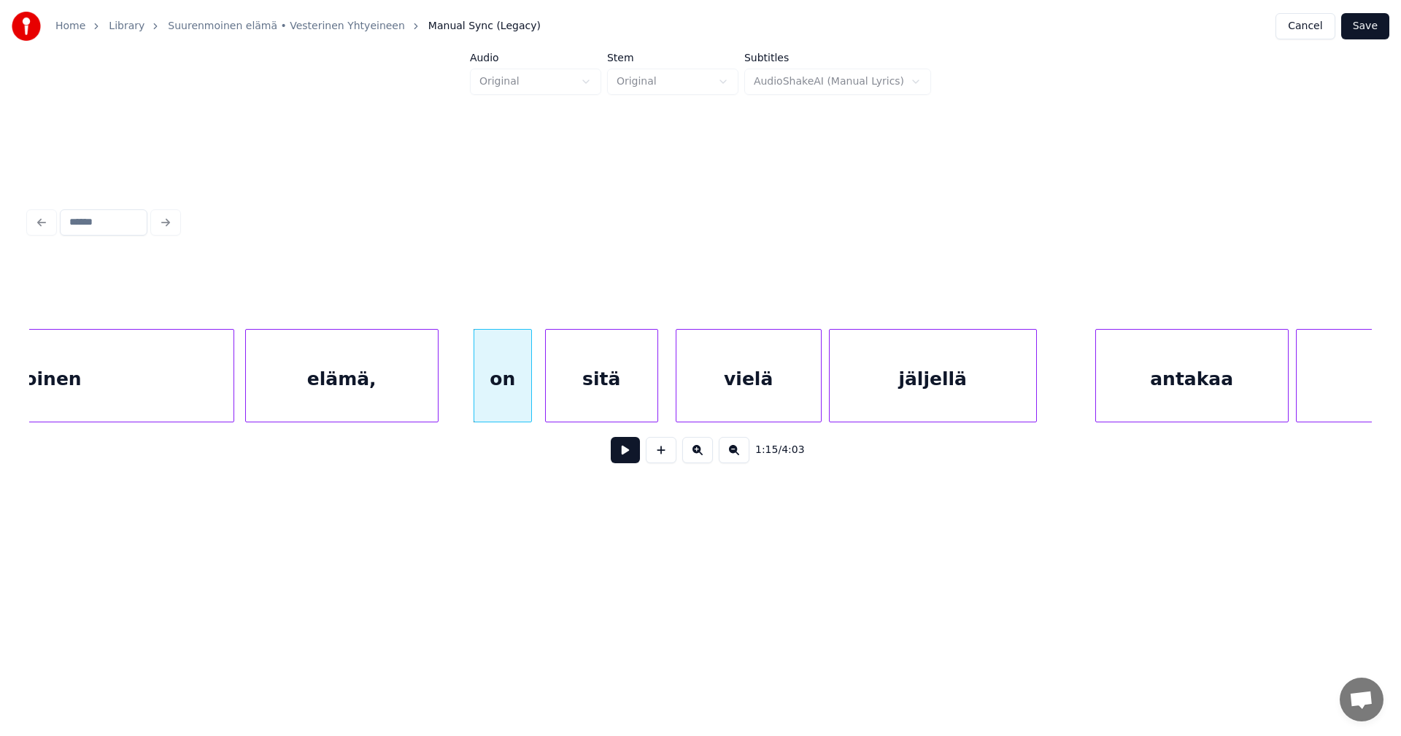
click at [571, 405] on div "sitä" at bounding box center [602, 379] width 112 height 99
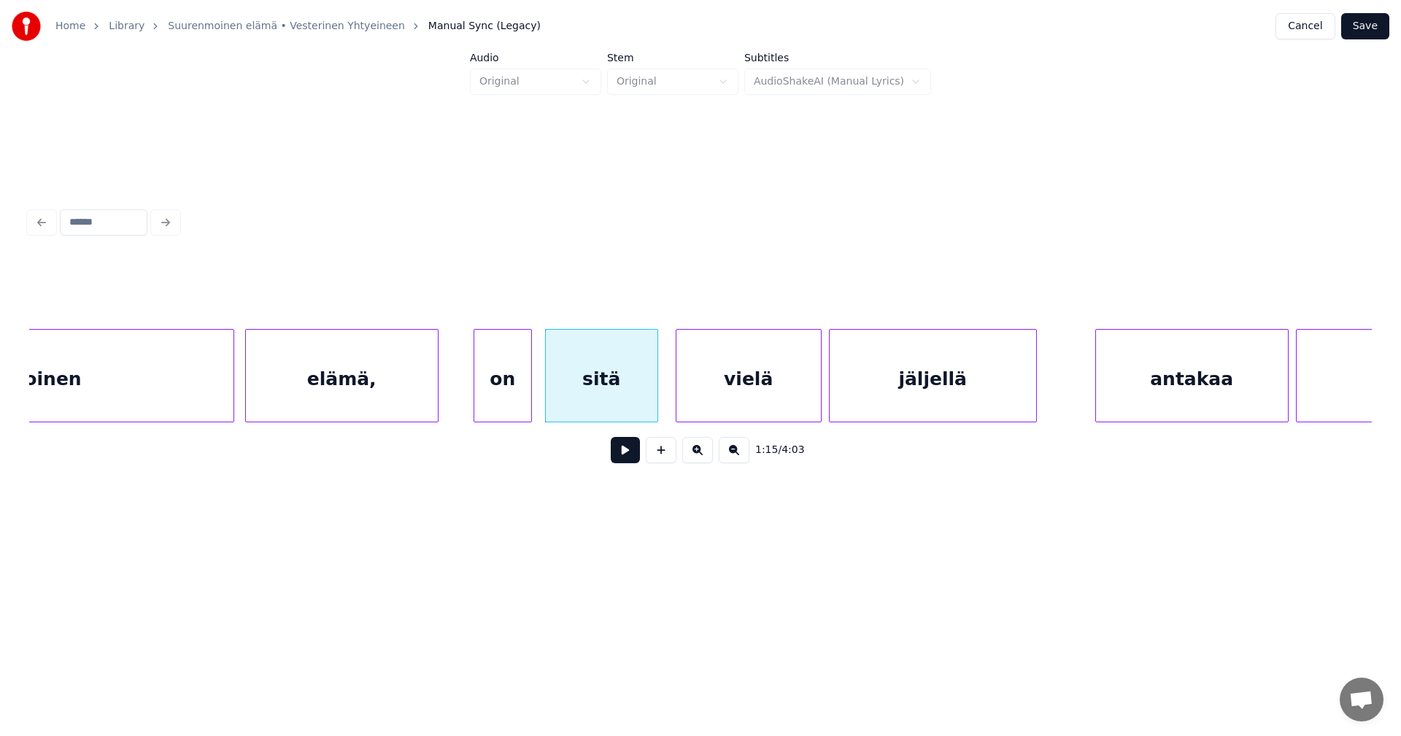
click at [632, 453] on button at bounding box center [625, 450] width 29 height 26
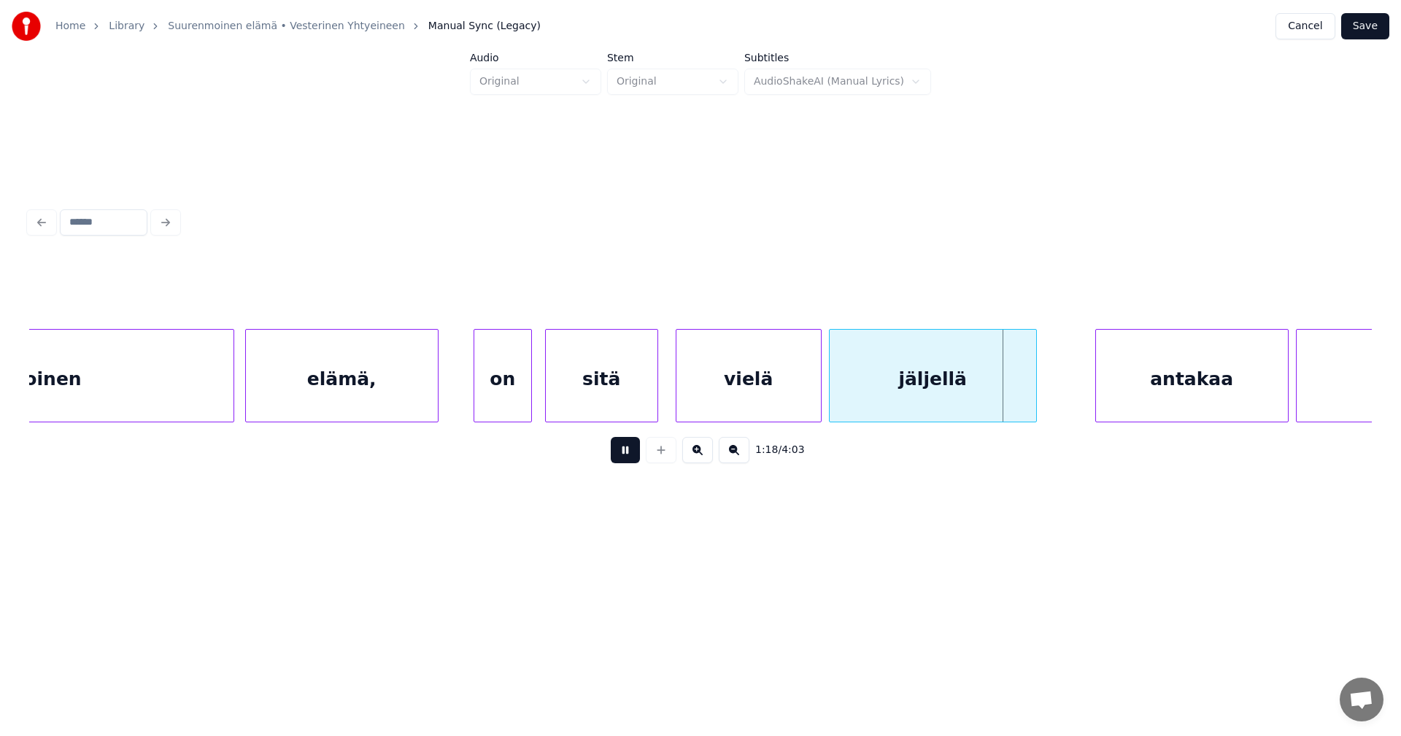
click at [630, 457] on button at bounding box center [625, 450] width 29 height 26
click at [1189, 404] on div "antakaa" at bounding box center [1185, 379] width 192 height 99
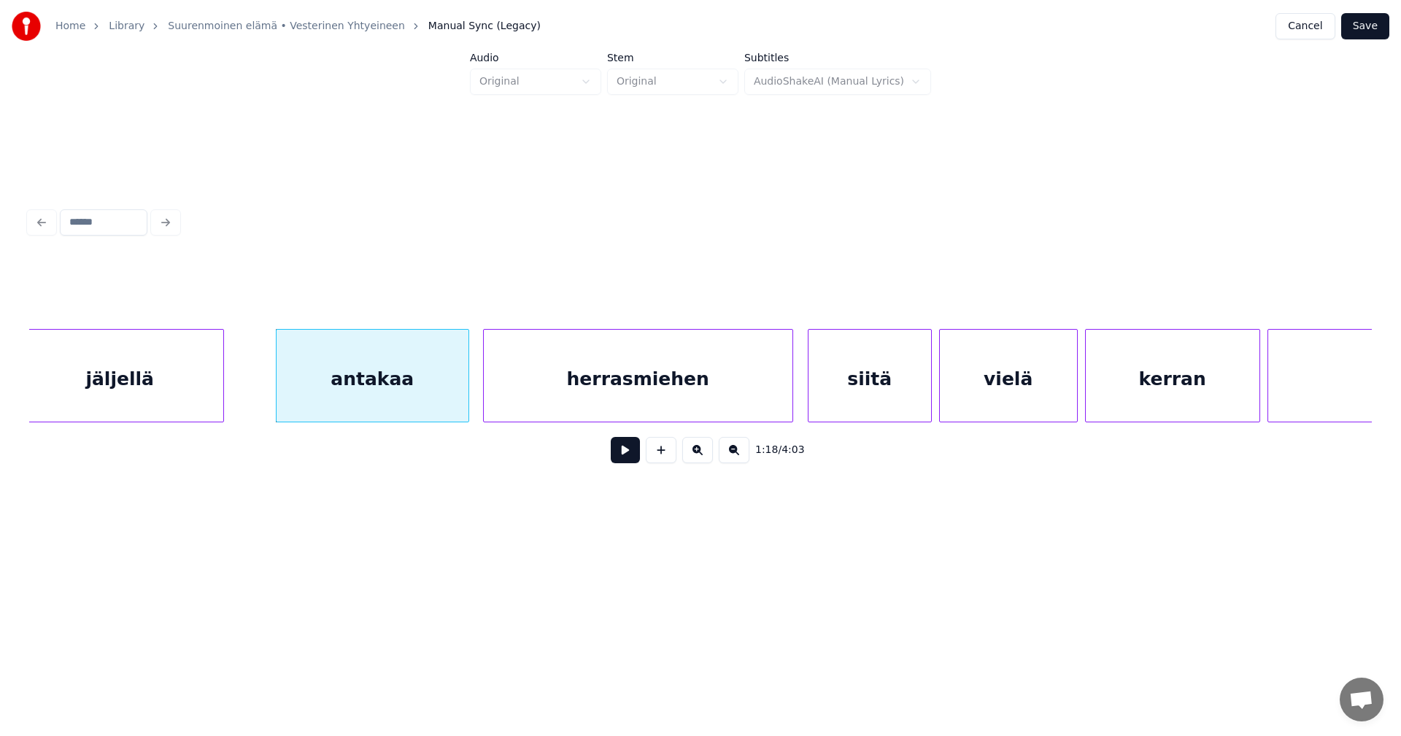
scroll to position [0, 14105]
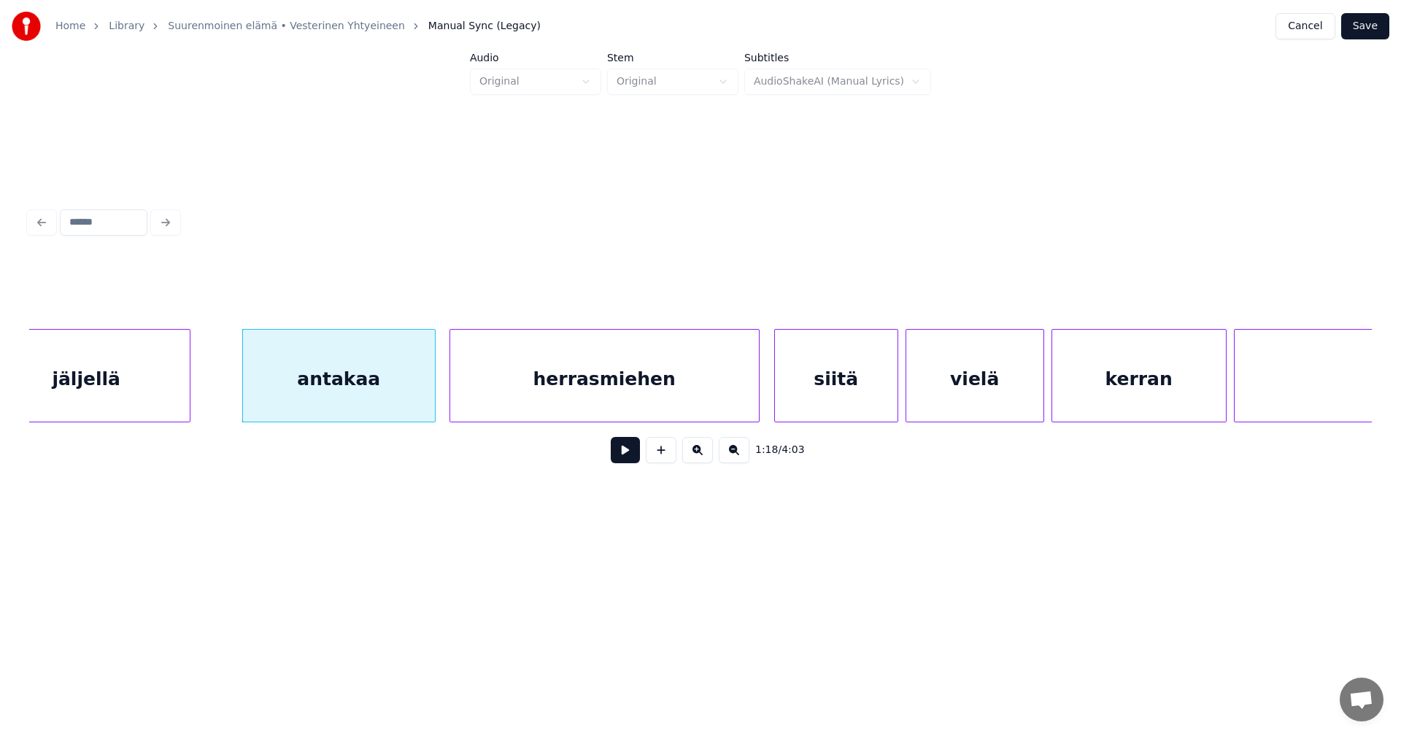
click at [586, 404] on div "herrasmiehen" at bounding box center [604, 379] width 309 height 99
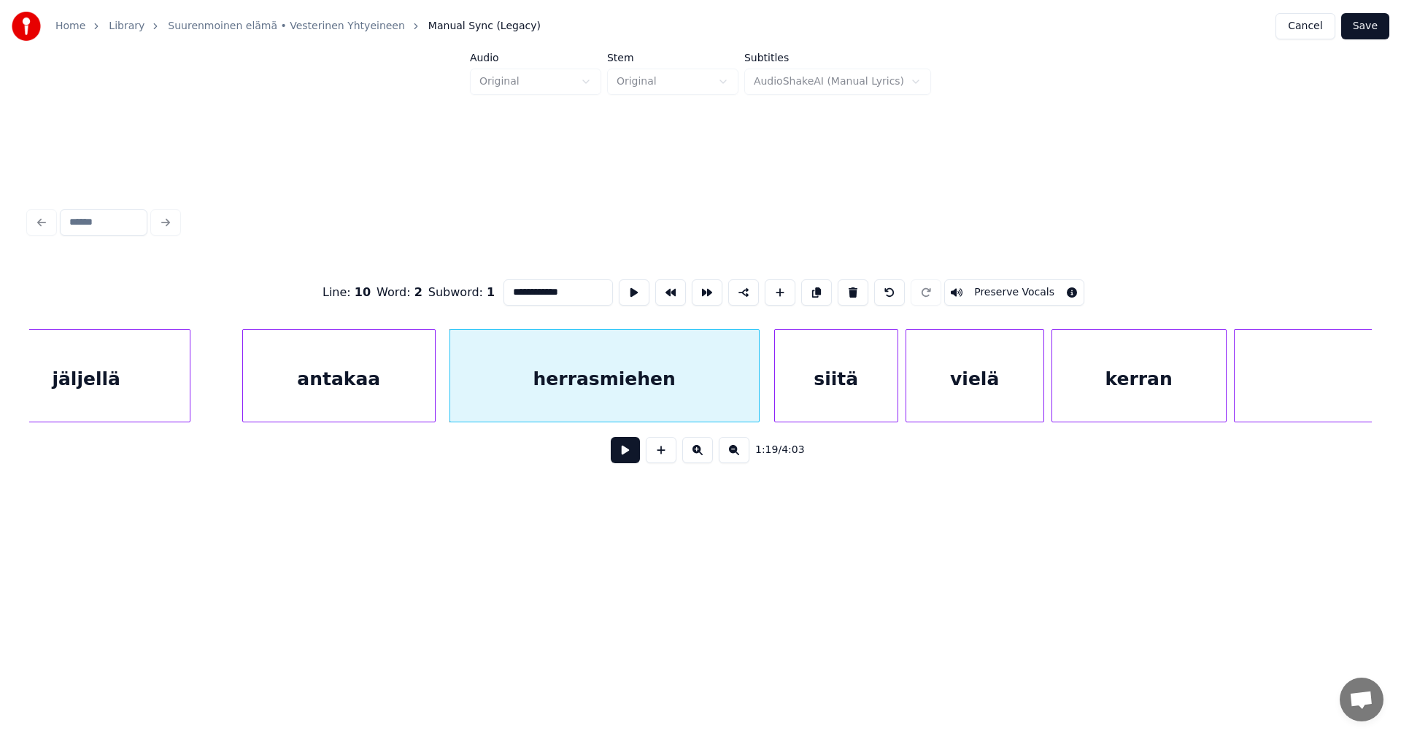
click at [633, 452] on button at bounding box center [625, 450] width 29 height 26
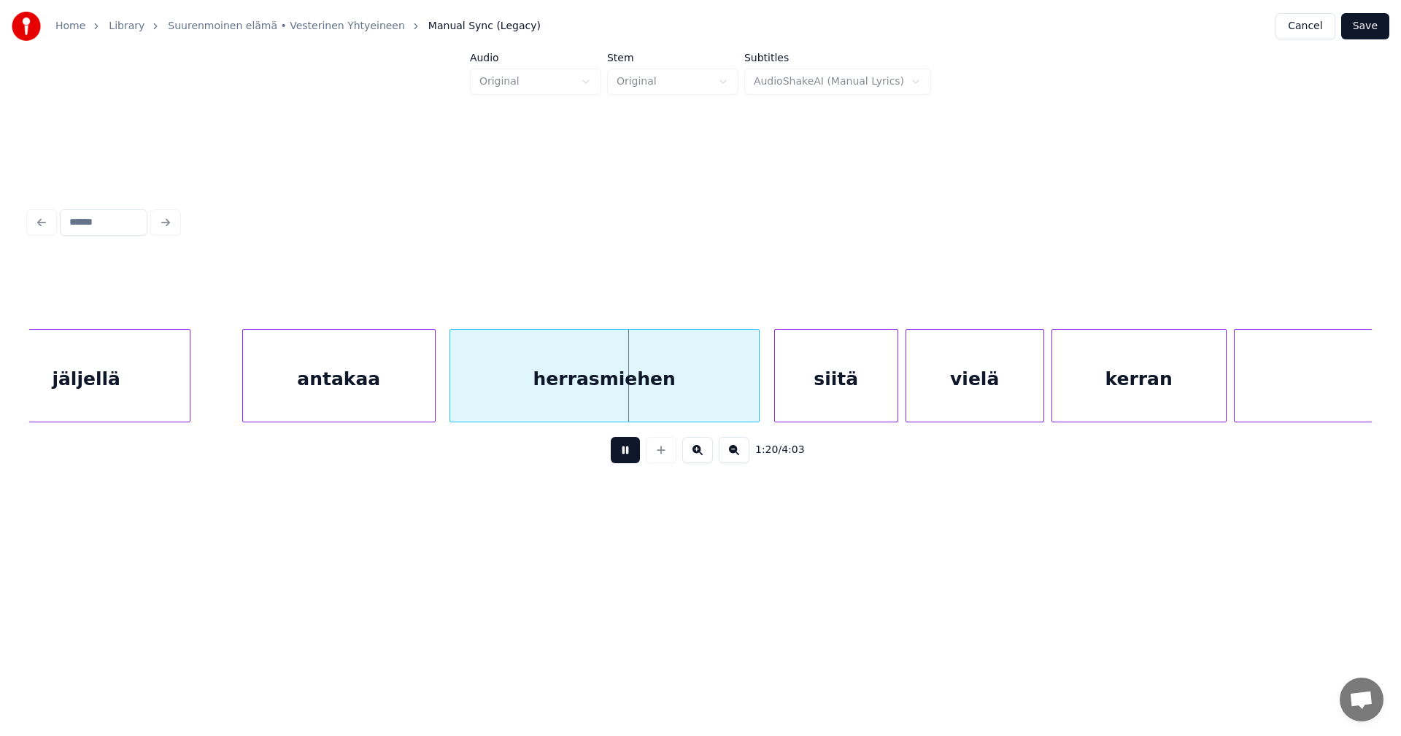
click at [632, 452] on button at bounding box center [625, 450] width 29 height 26
click at [616, 403] on div "herrasmiehen" at bounding box center [600, 379] width 309 height 99
click at [623, 462] on button at bounding box center [625, 450] width 29 height 26
click at [624, 460] on button at bounding box center [625, 450] width 29 height 26
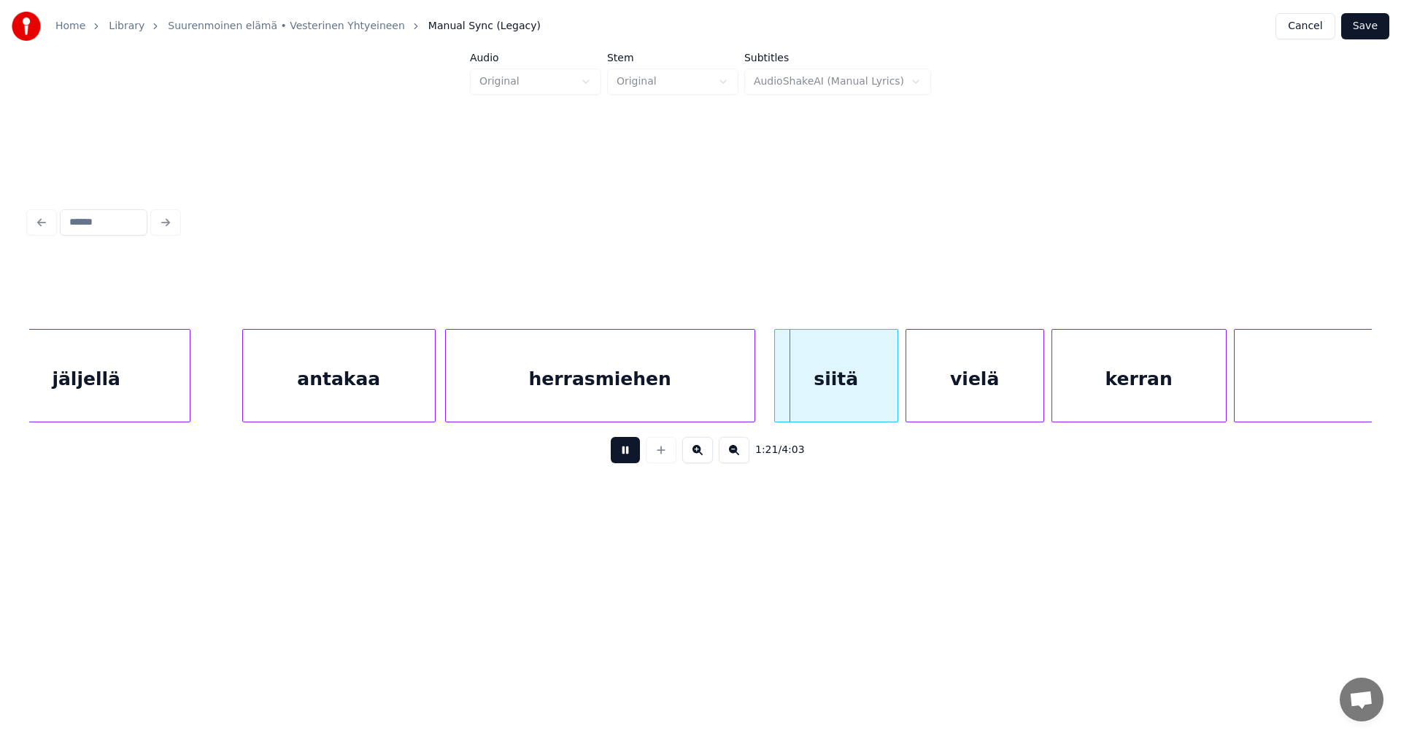
click at [624, 460] on button at bounding box center [625, 450] width 29 height 26
click at [750, 396] on div at bounding box center [748, 376] width 4 height 92
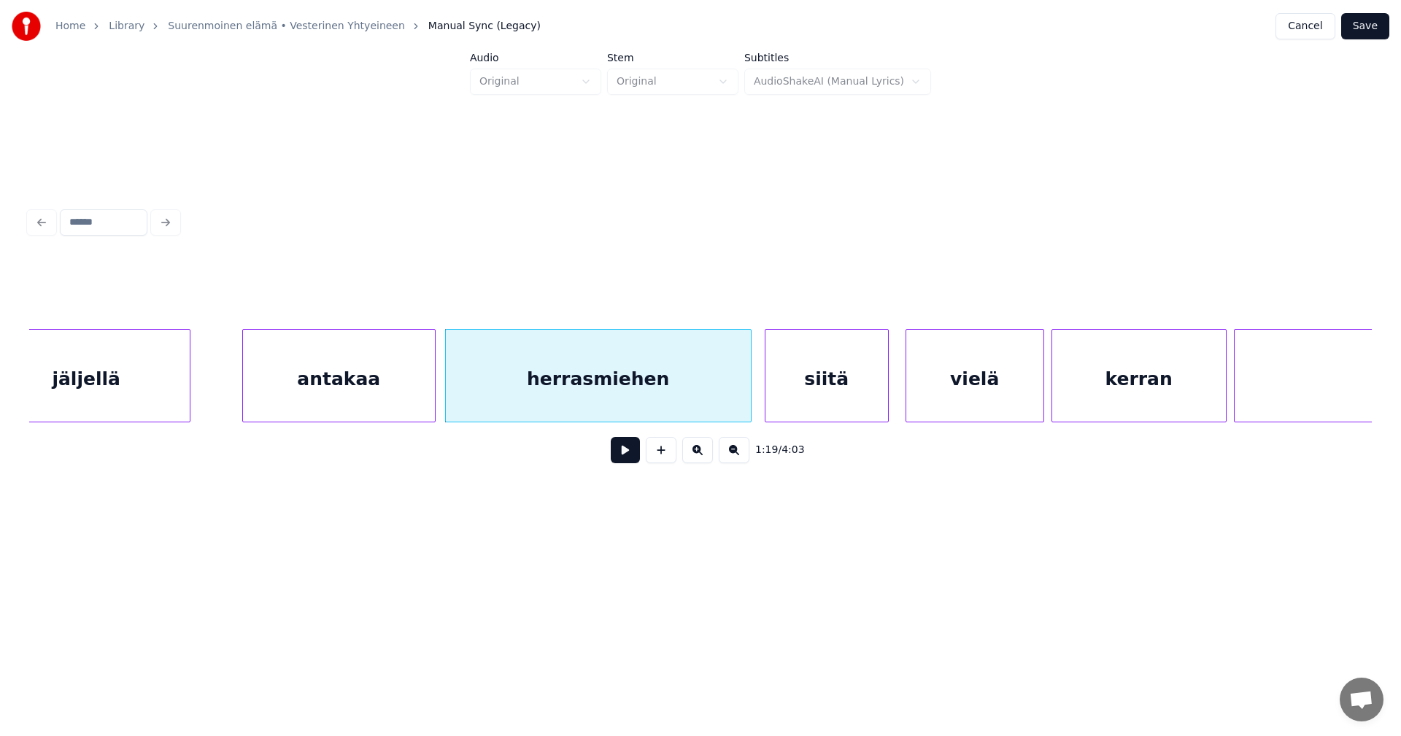
click at [803, 401] on div "siitä" at bounding box center [826, 379] width 123 height 99
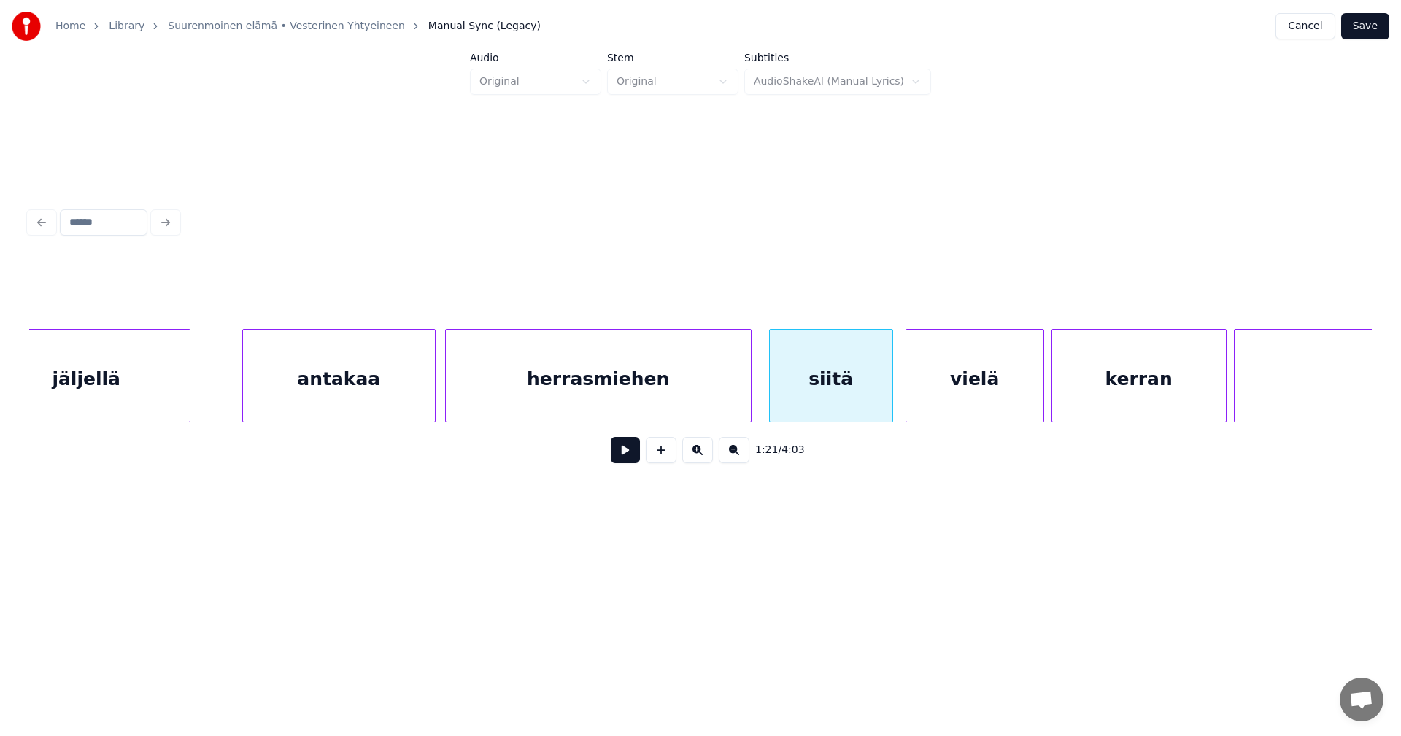
click at [813, 399] on div "siitä" at bounding box center [831, 379] width 123 height 99
click at [641, 458] on div "1:21 / 4:03" at bounding box center [700, 450] width 1319 height 32
click at [638, 458] on button at bounding box center [625, 450] width 29 height 26
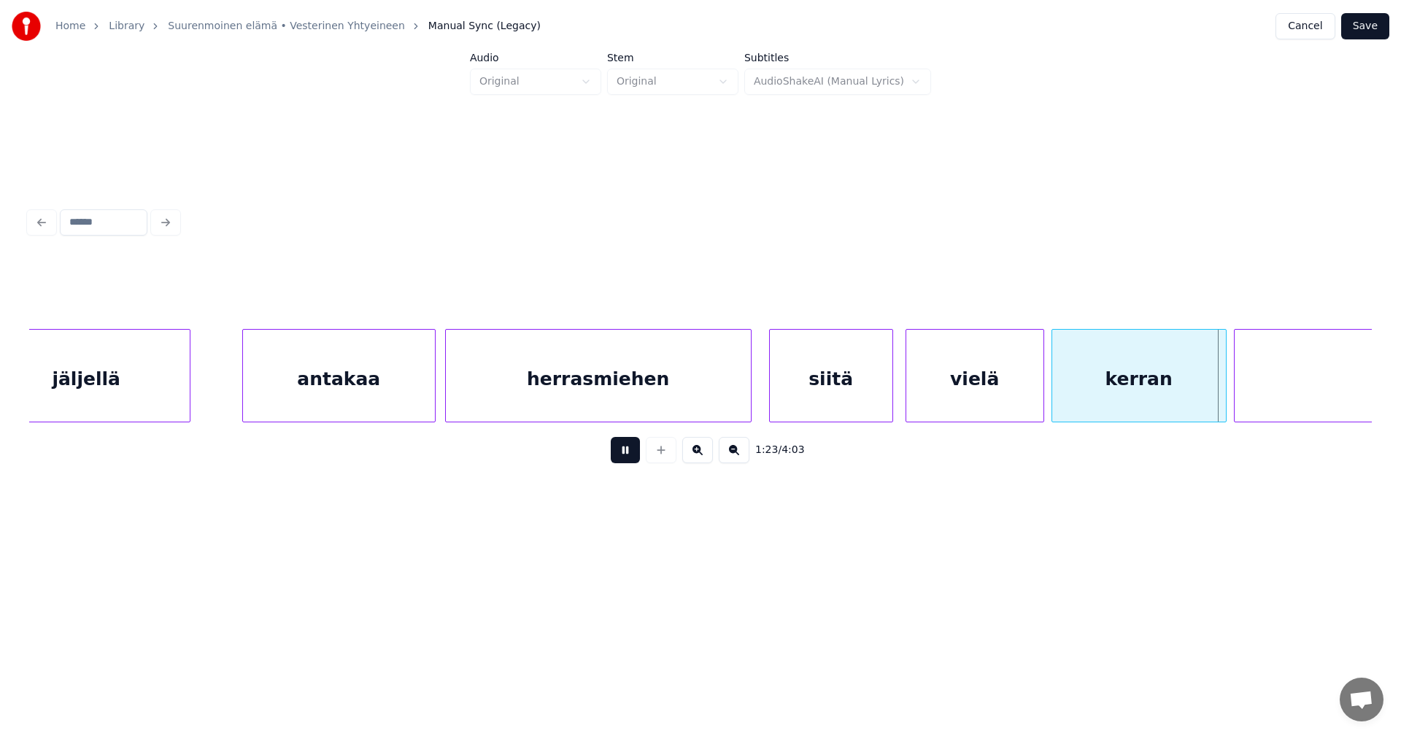
click at [638, 458] on button at bounding box center [625, 450] width 29 height 26
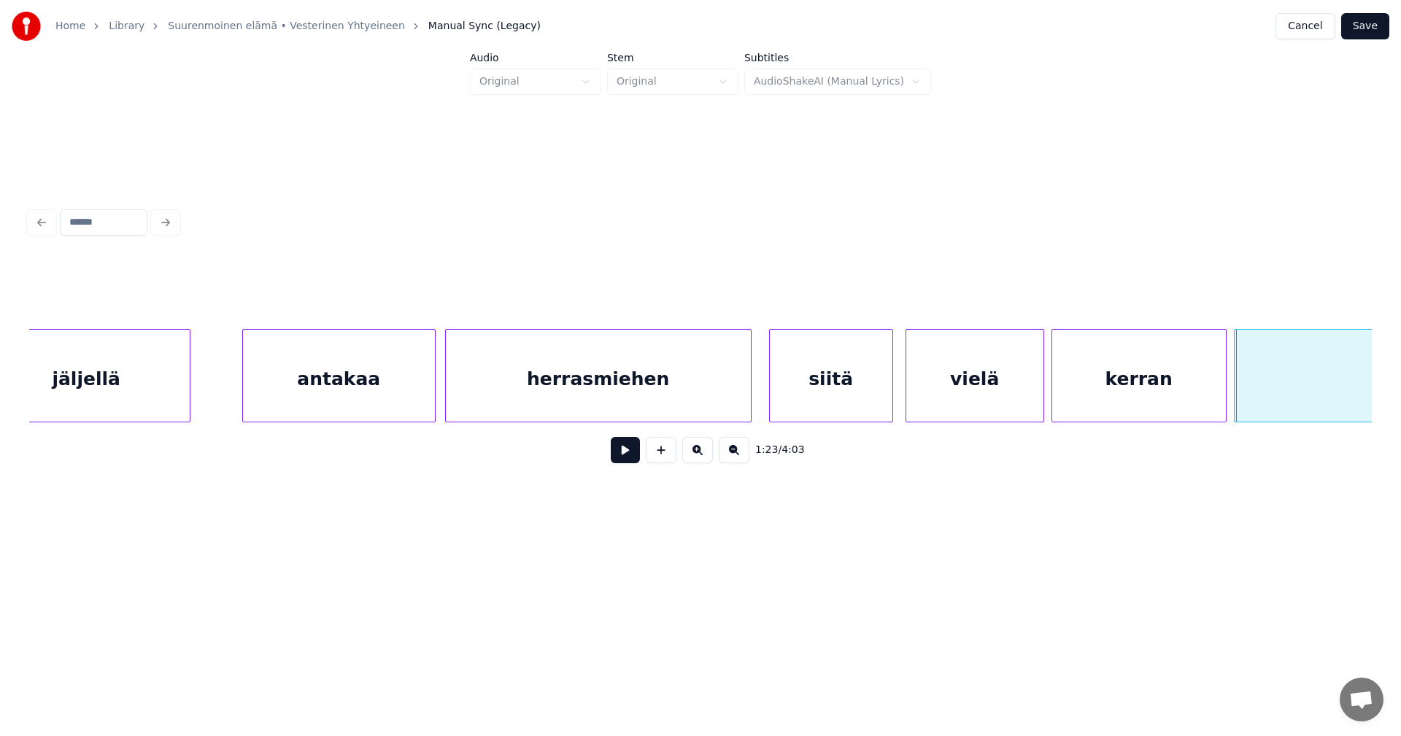
click at [1194, 393] on div "kerran" at bounding box center [1139, 379] width 174 height 99
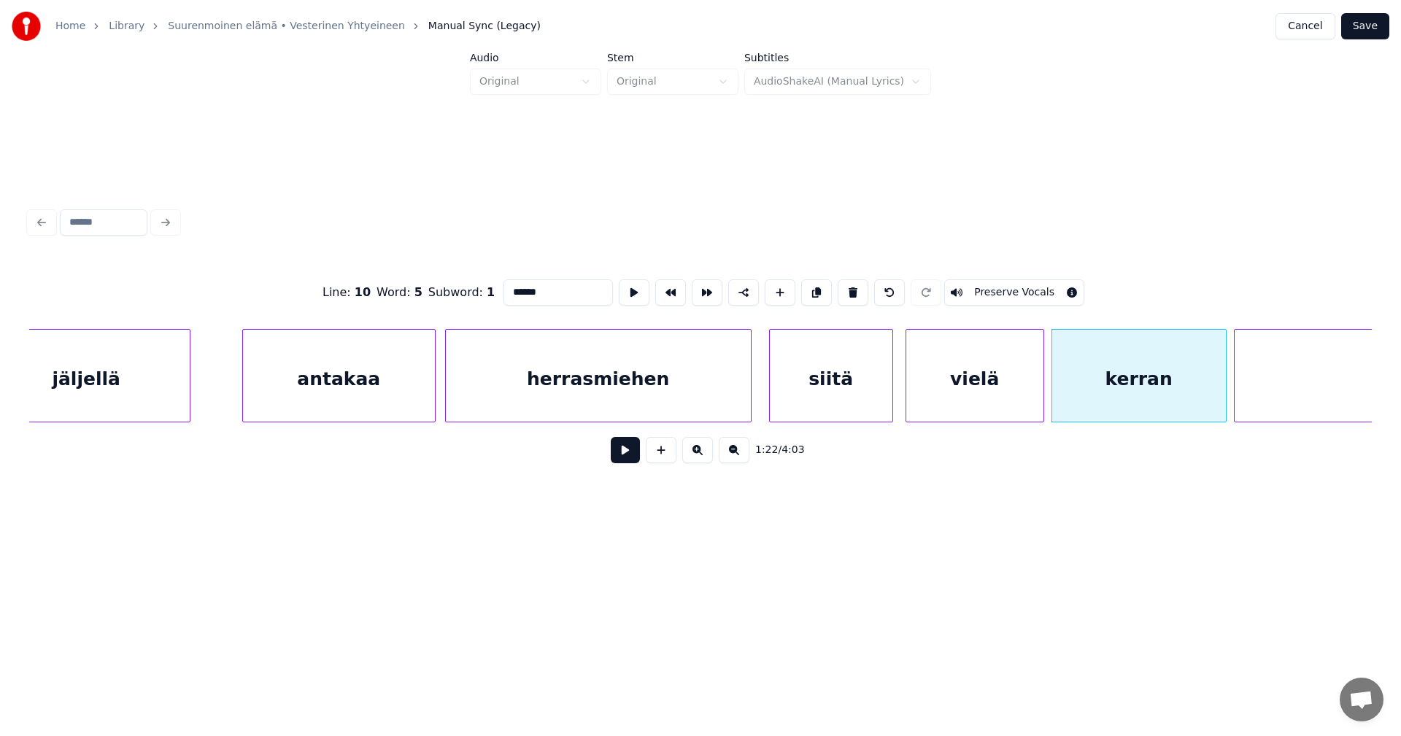
click at [630, 463] on button at bounding box center [625, 450] width 29 height 26
click at [629, 458] on button at bounding box center [625, 450] width 29 height 26
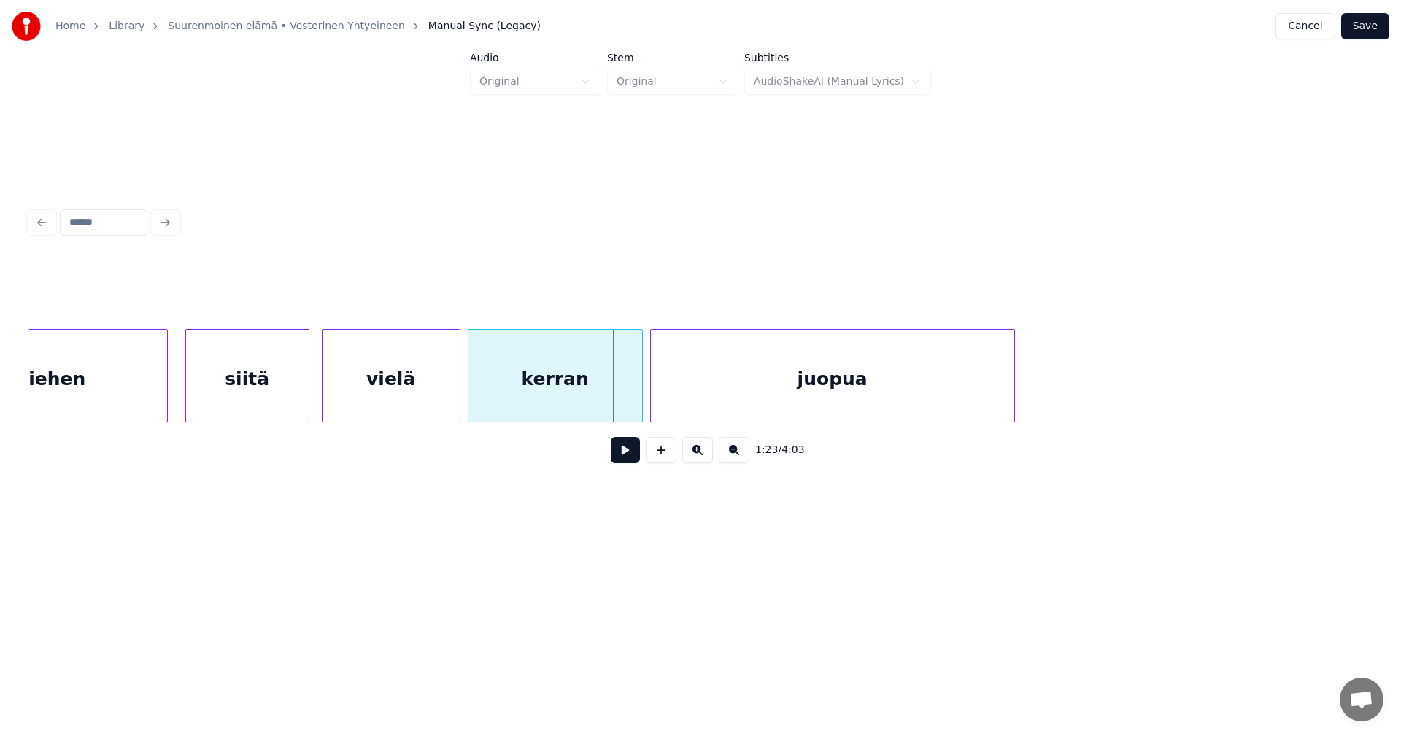
scroll to position [0, 14718]
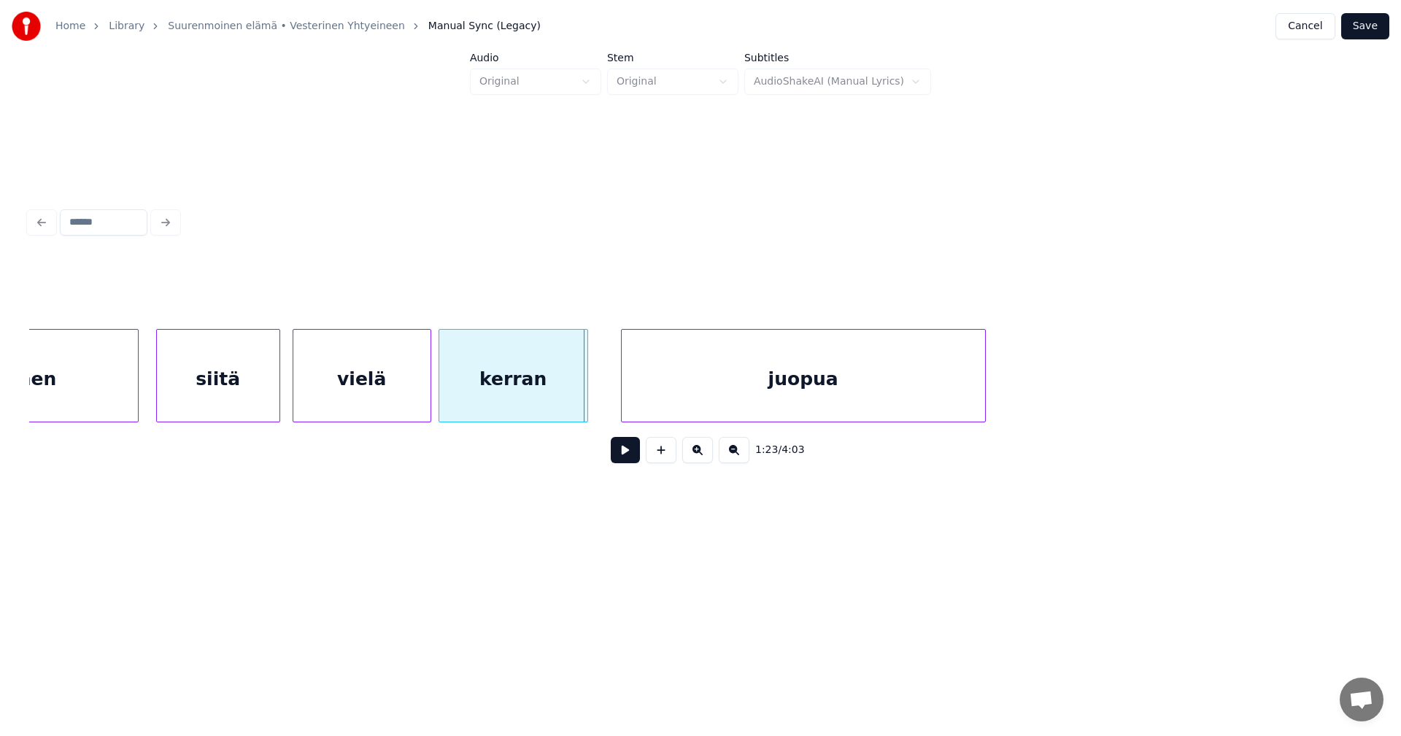
click at [584, 404] on div at bounding box center [585, 376] width 4 height 92
click at [606, 399] on div at bounding box center [606, 376] width 4 height 92
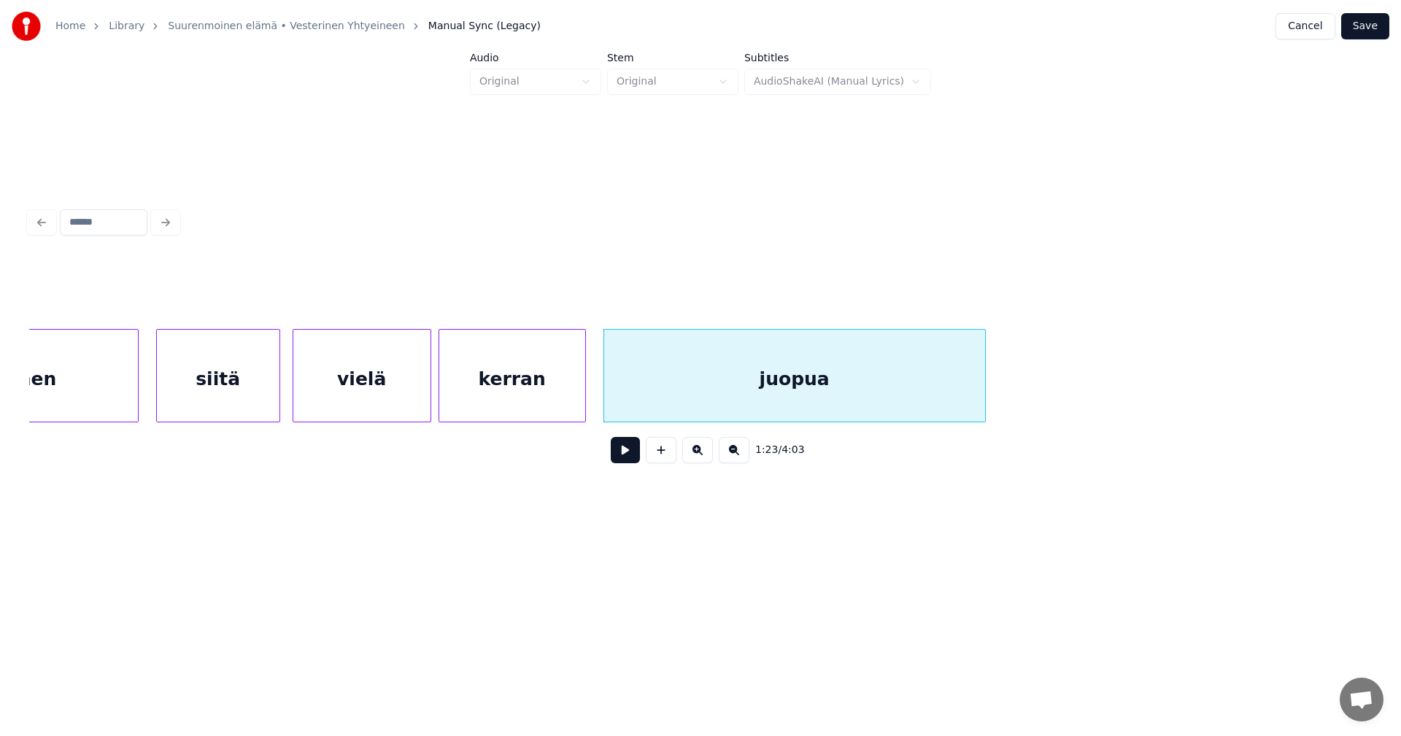
click at [583, 398] on div at bounding box center [583, 376] width 4 height 92
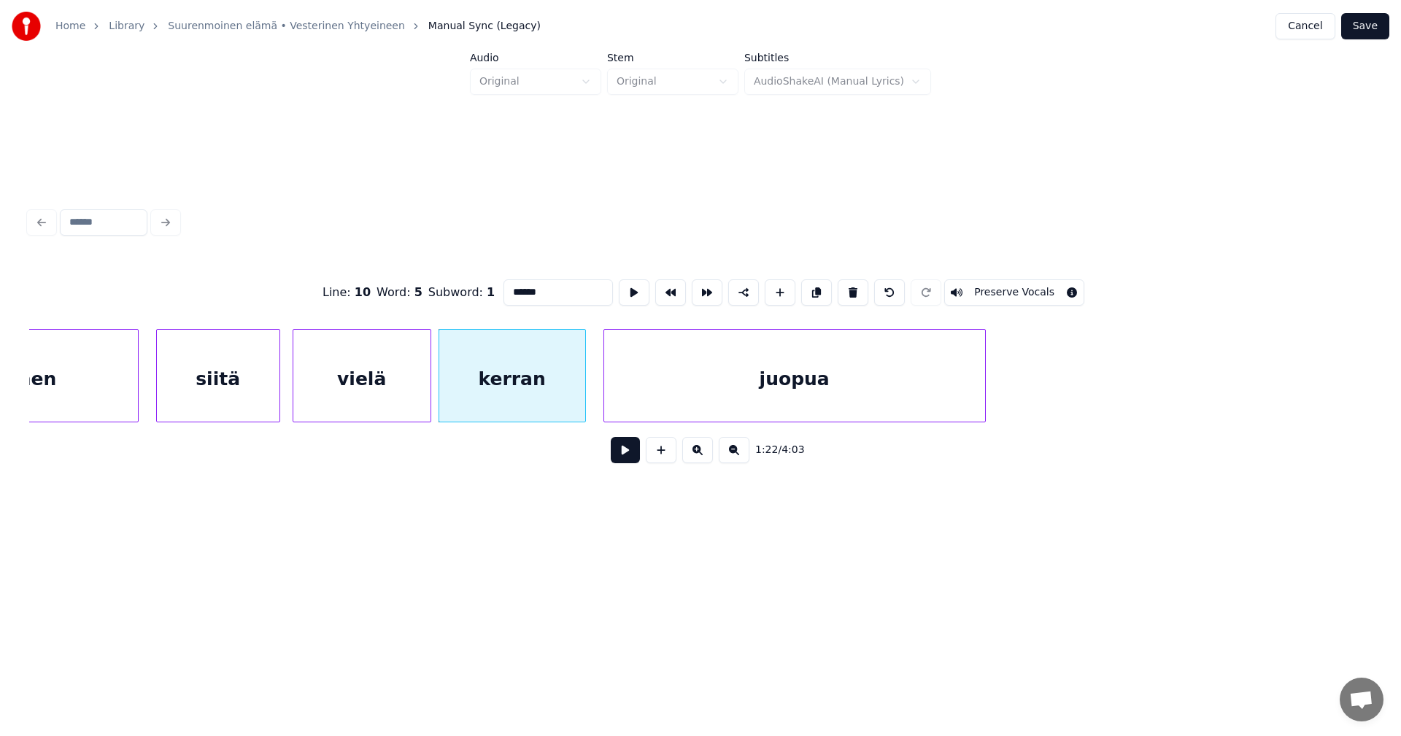
click at [629, 449] on button at bounding box center [625, 450] width 29 height 26
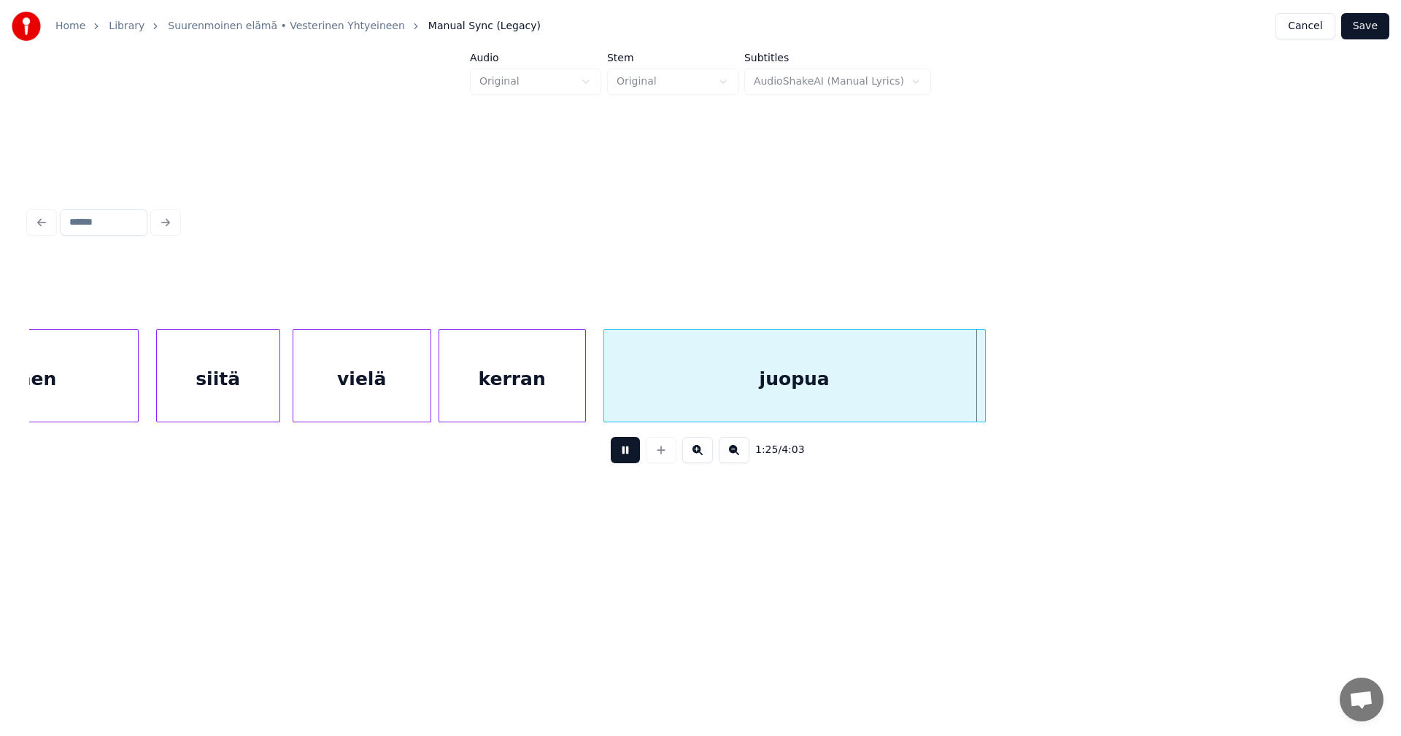
click at [628, 453] on button at bounding box center [625, 450] width 29 height 26
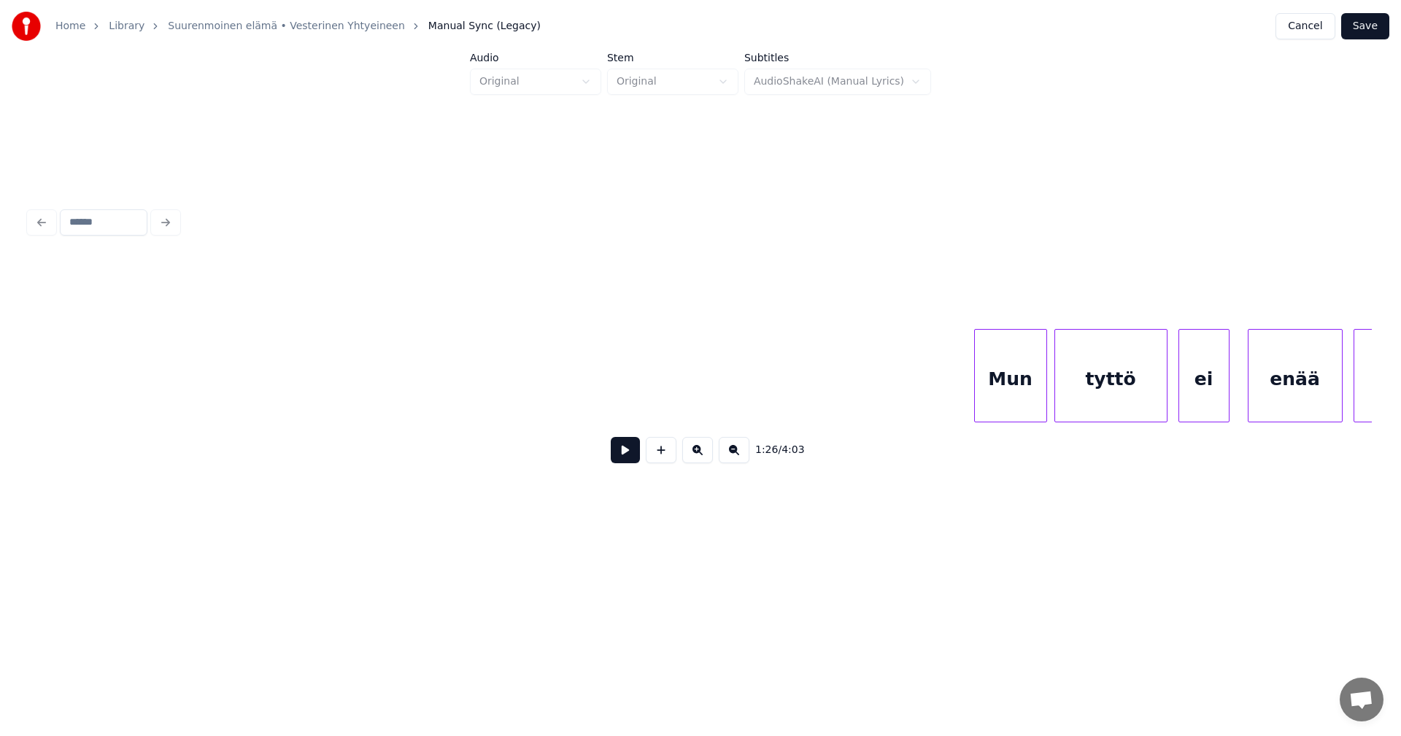
scroll to position [0, 17585]
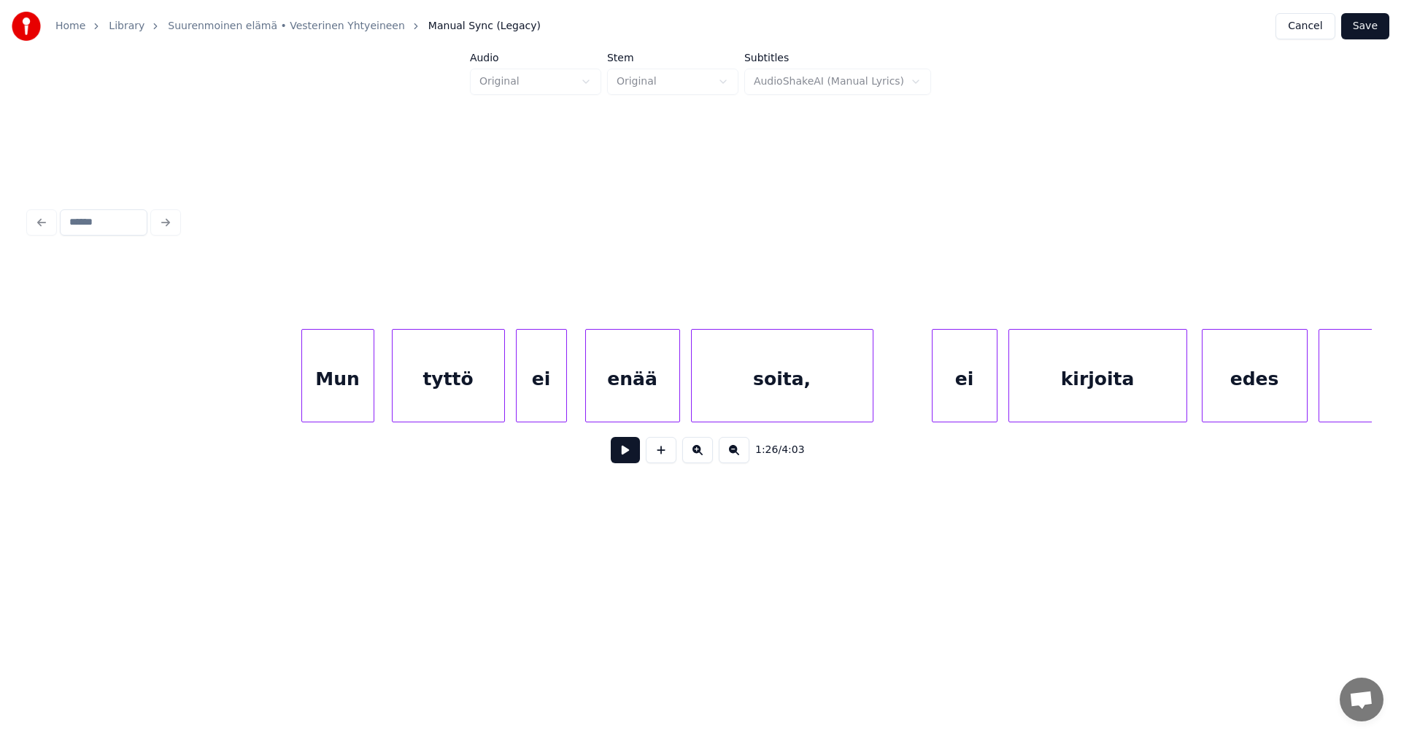
click at [363, 395] on div "Mun" at bounding box center [338, 379] width 72 height 99
click at [433, 398] on div "tyttö" at bounding box center [444, 379] width 112 height 99
click at [526, 400] on div "ei" at bounding box center [535, 379] width 50 height 99
click at [456, 401] on div "tyttö" at bounding box center [444, 379] width 112 height 99
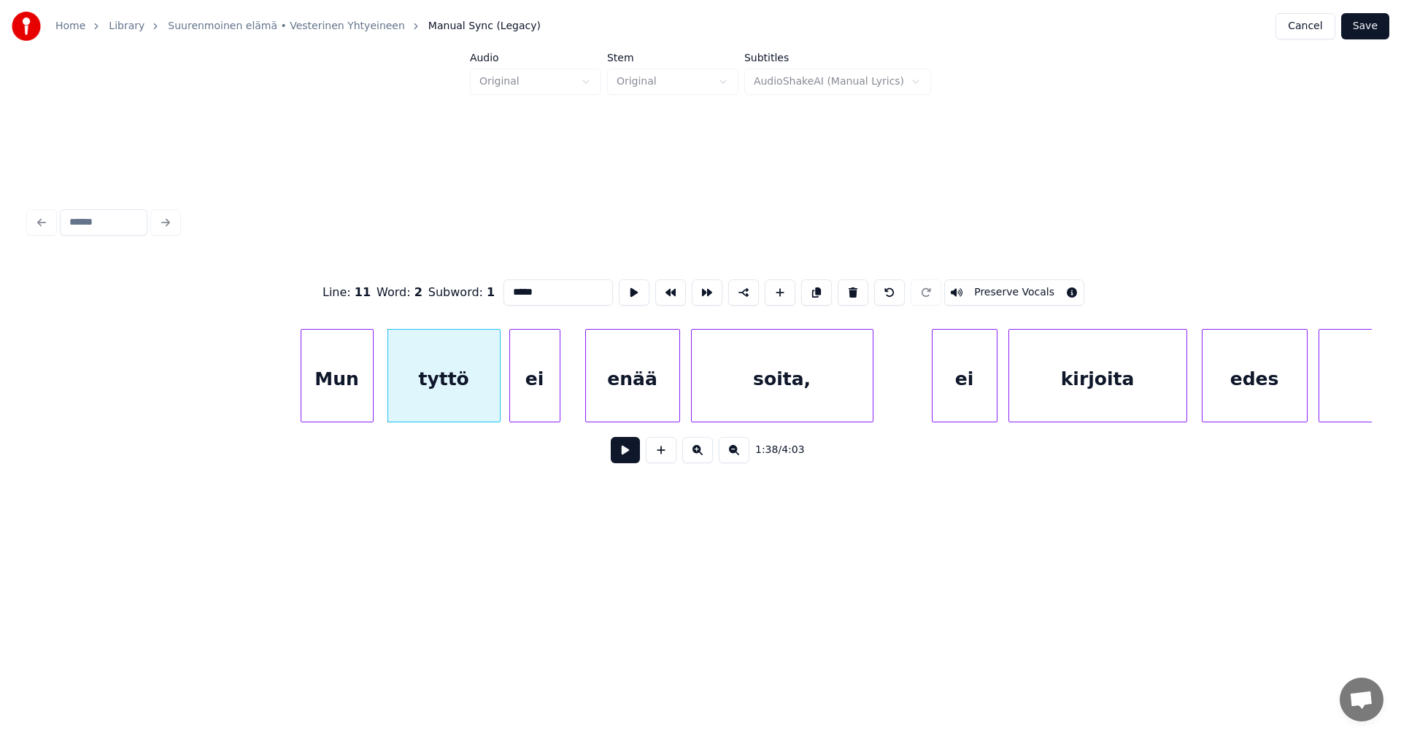
click at [625, 458] on button at bounding box center [625, 450] width 29 height 26
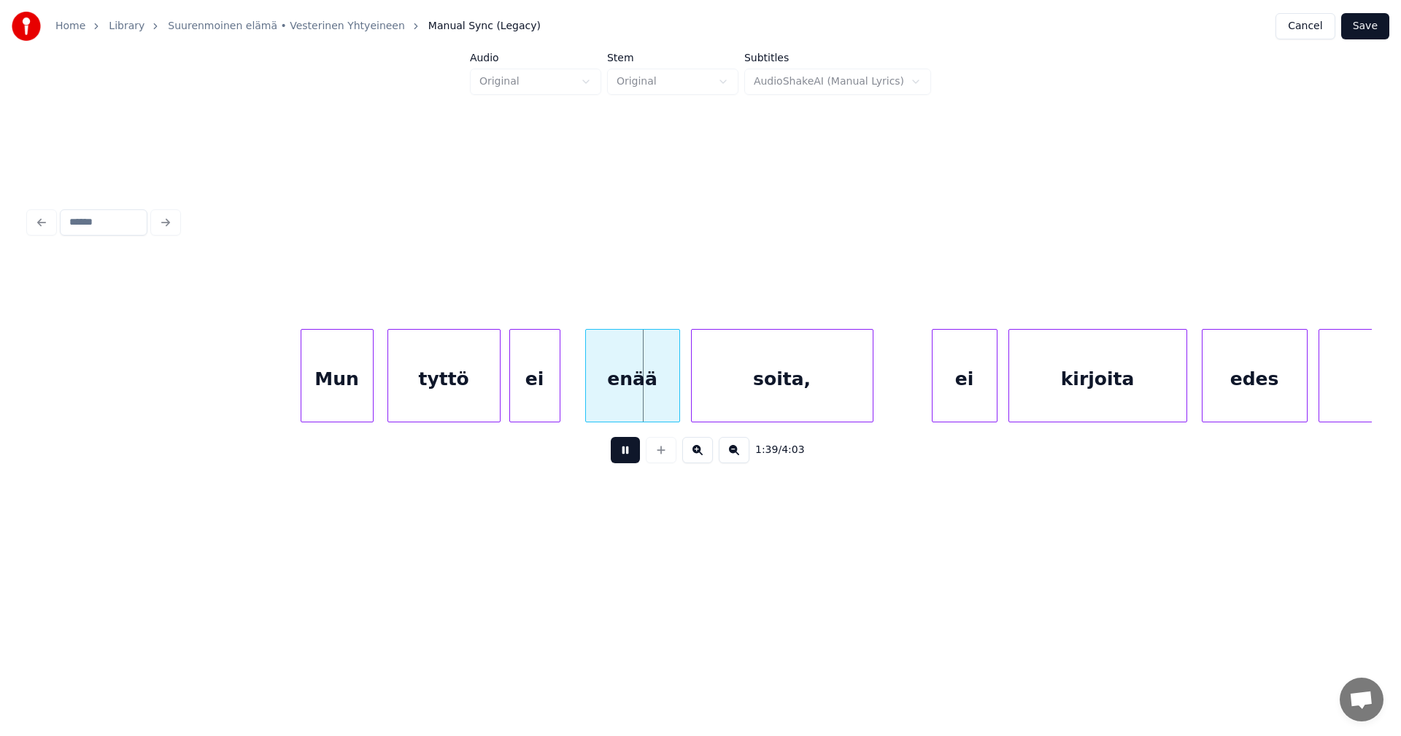
click at [625, 458] on button at bounding box center [625, 450] width 29 height 26
click at [627, 412] on div "enää" at bounding box center [632, 379] width 93 height 99
click at [622, 463] on button at bounding box center [625, 450] width 29 height 26
drag, startPoint x: 622, startPoint y: 462, endPoint x: 625, endPoint y: 431, distance: 31.5
click at [622, 460] on button at bounding box center [625, 450] width 29 height 26
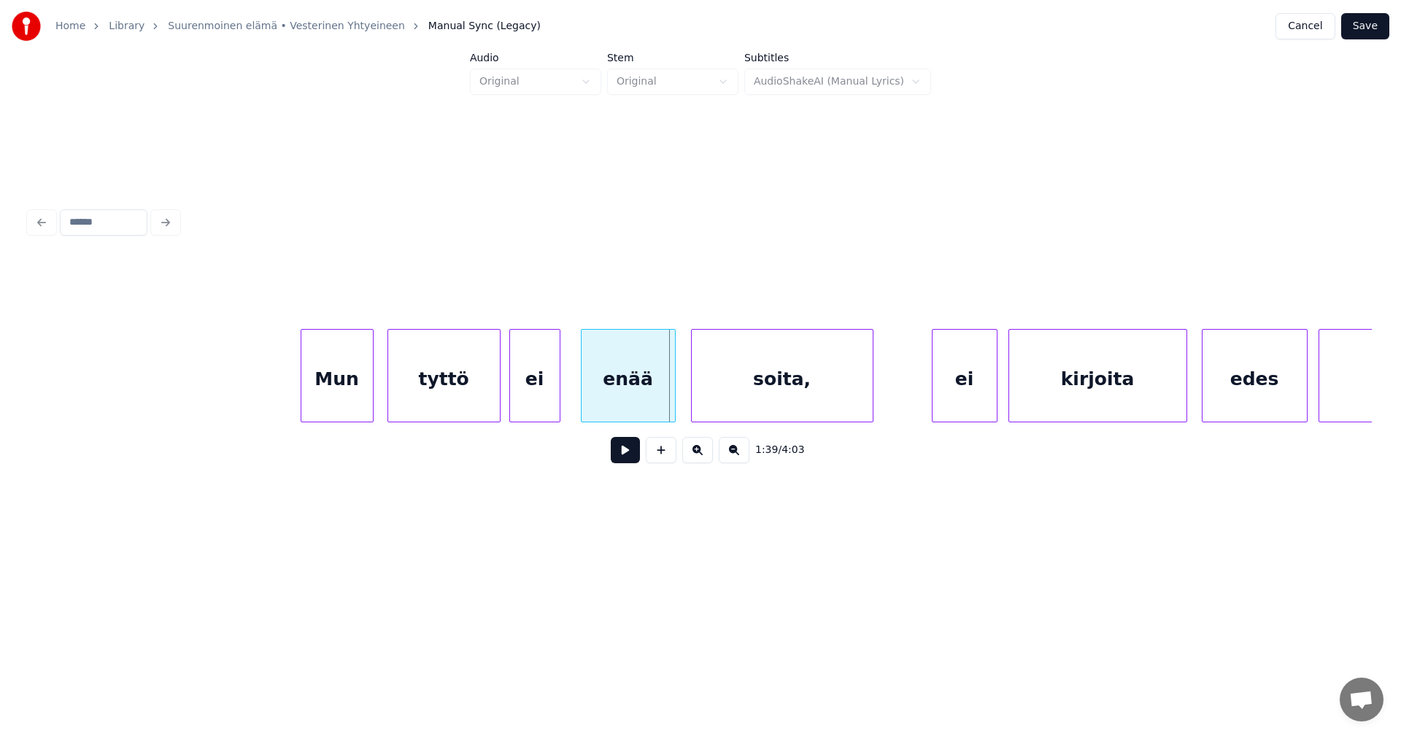
click at [625, 405] on div "enää" at bounding box center [628, 379] width 93 height 99
click at [542, 404] on div "ei" at bounding box center [535, 379] width 50 height 99
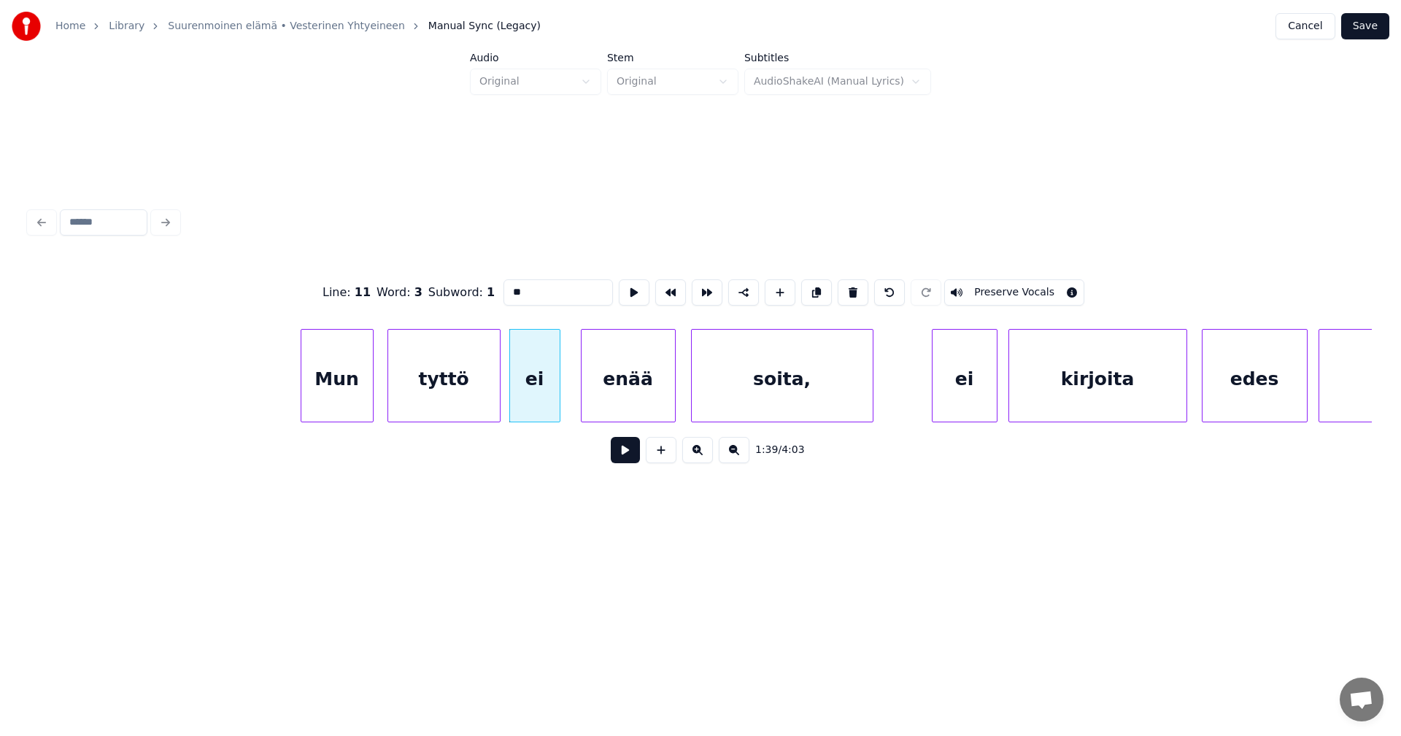
click at [628, 460] on button at bounding box center [625, 450] width 29 height 26
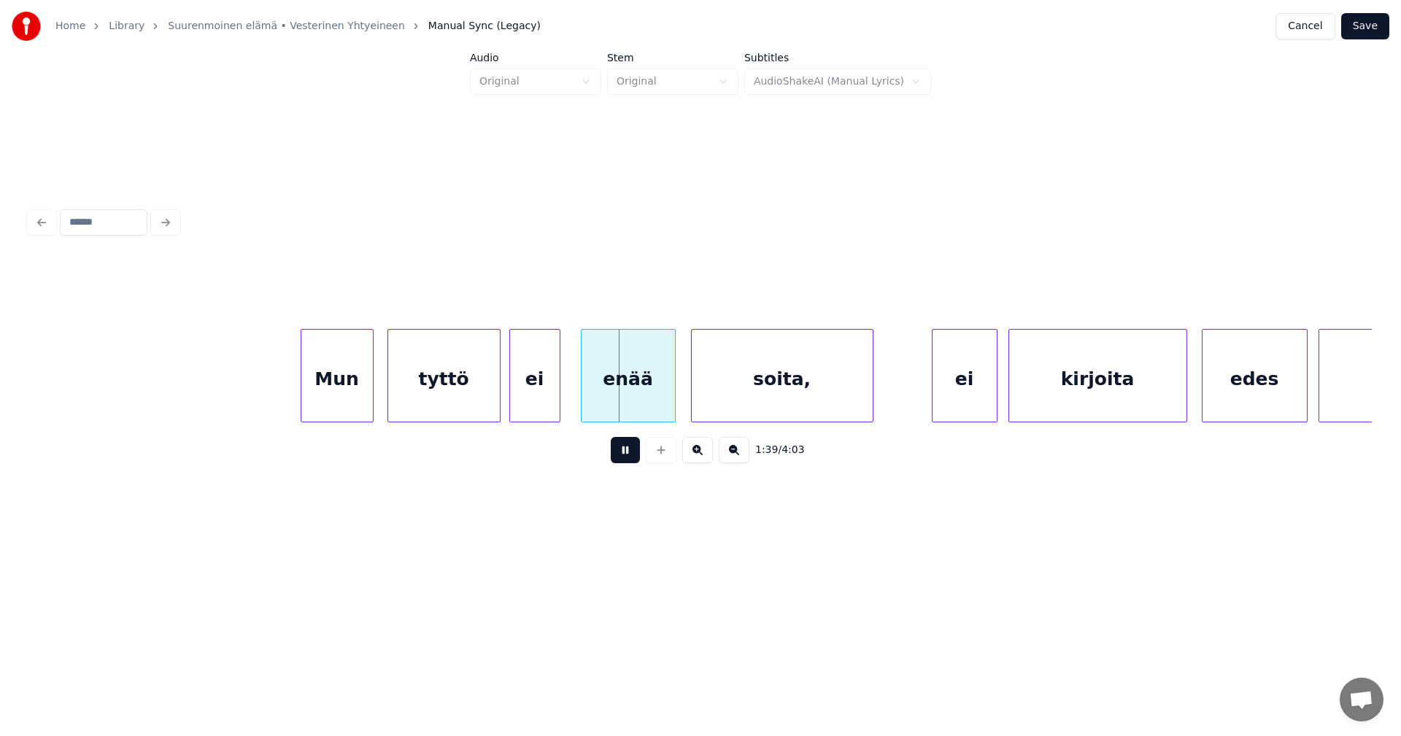
click at [627, 458] on button at bounding box center [625, 450] width 29 height 26
click at [560, 406] on div at bounding box center [560, 376] width 4 height 92
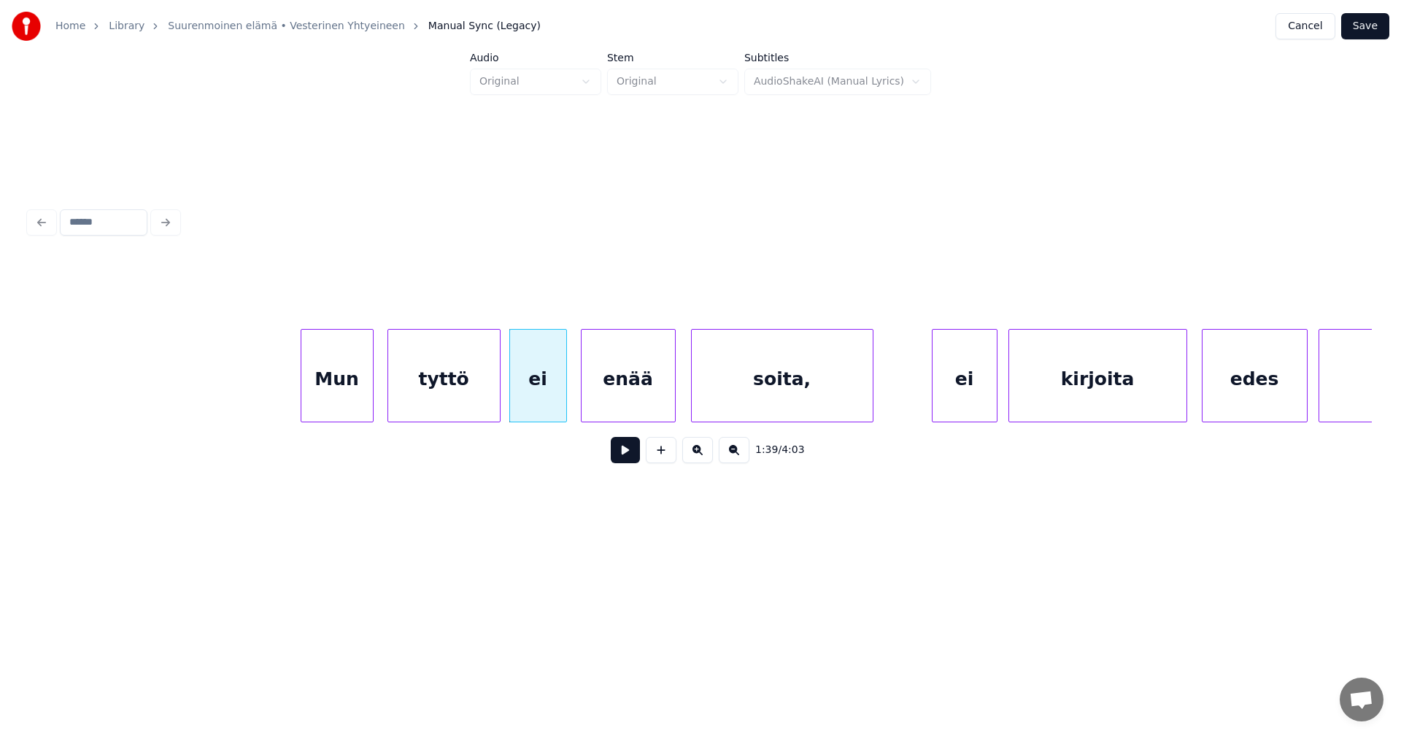
click at [565, 404] on div at bounding box center [564, 376] width 4 height 92
click at [630, 455] on button at bounding box center [625, 450] width 29 height 26
click at [625, 452] on button at bounding box center [625, 450] width 29 height 26
click at [952, 392] on div "ei" at bounding box center [958, 379] width 64 height 99
click at [557, 400] on div "ei" at bounding box center [538, 379] width 56 height 99
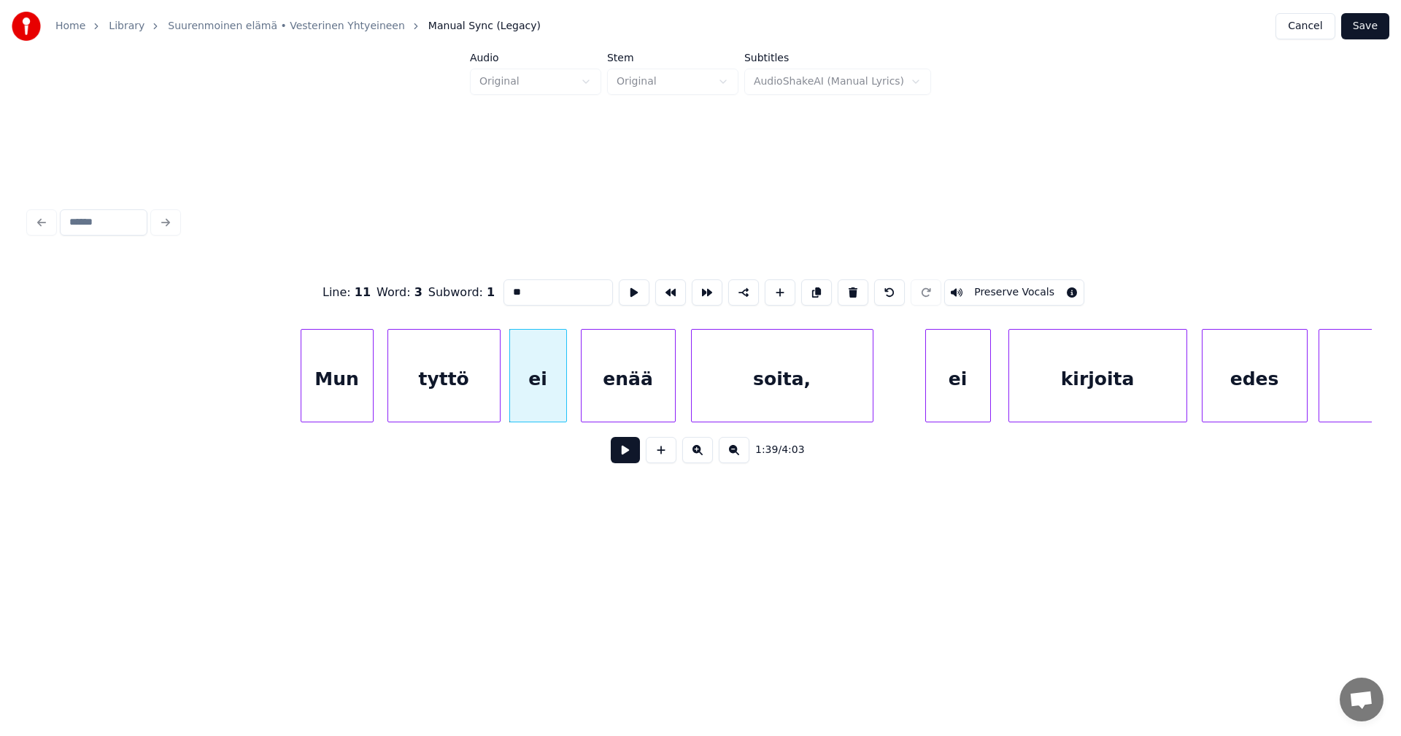
click at [631, 458] on button at bounding box center [625, 450] width 29 height 26
click at [630, 456] on button at bounding box center [625, 450] width 29 height 26
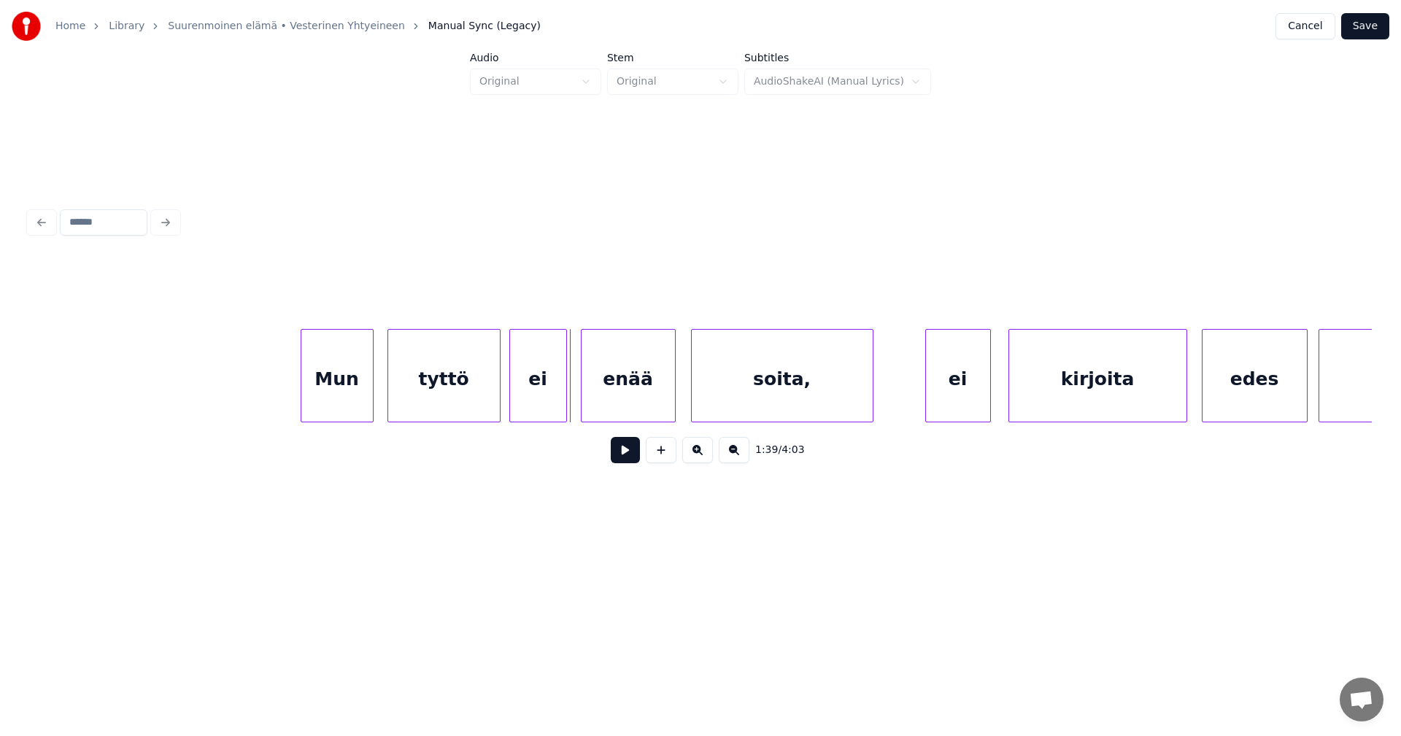
click at [630, 456] on button at bounding box center [625, 450] width 29 height 26
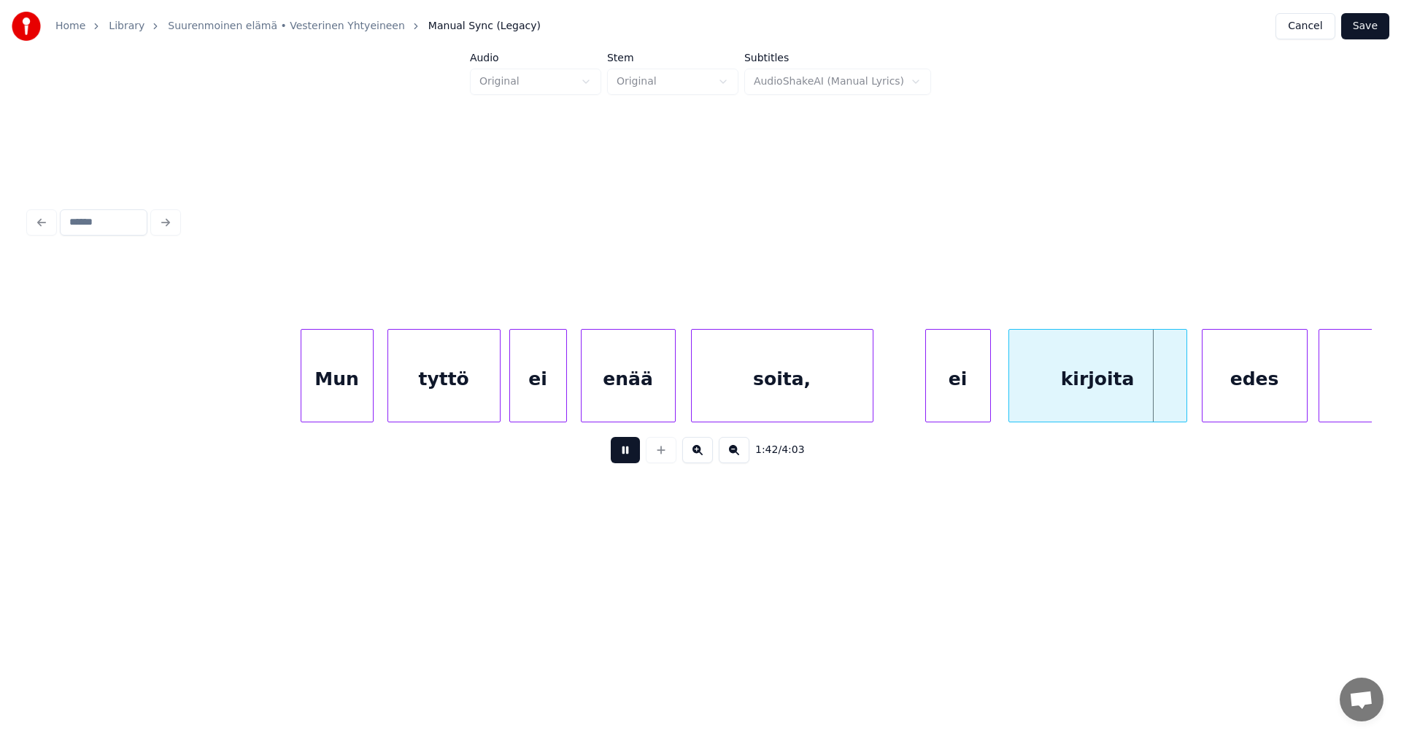
click at [625, 452] on button at bounding box center [625, 450] width 29 height 26
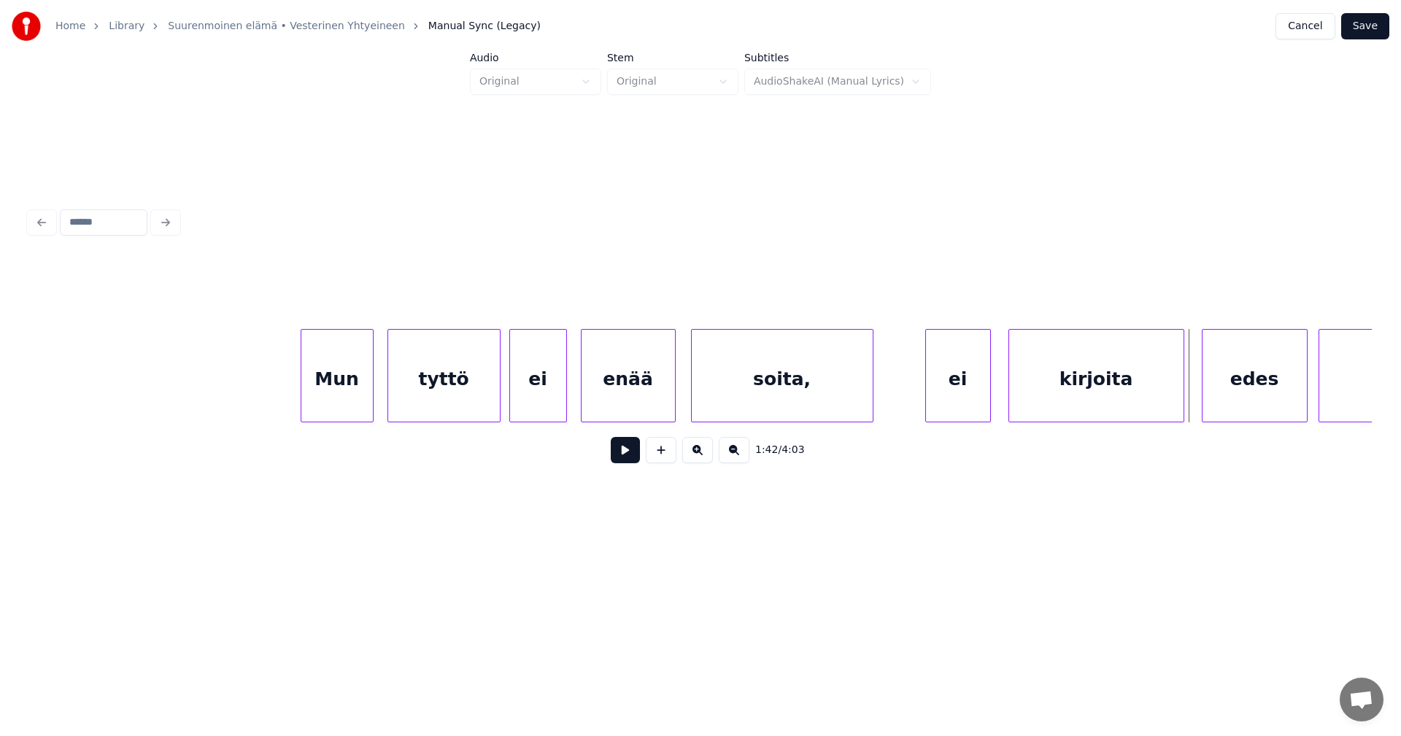
click at [1182, 395] on div at bounding box center [1181, 376] width 4 height 92
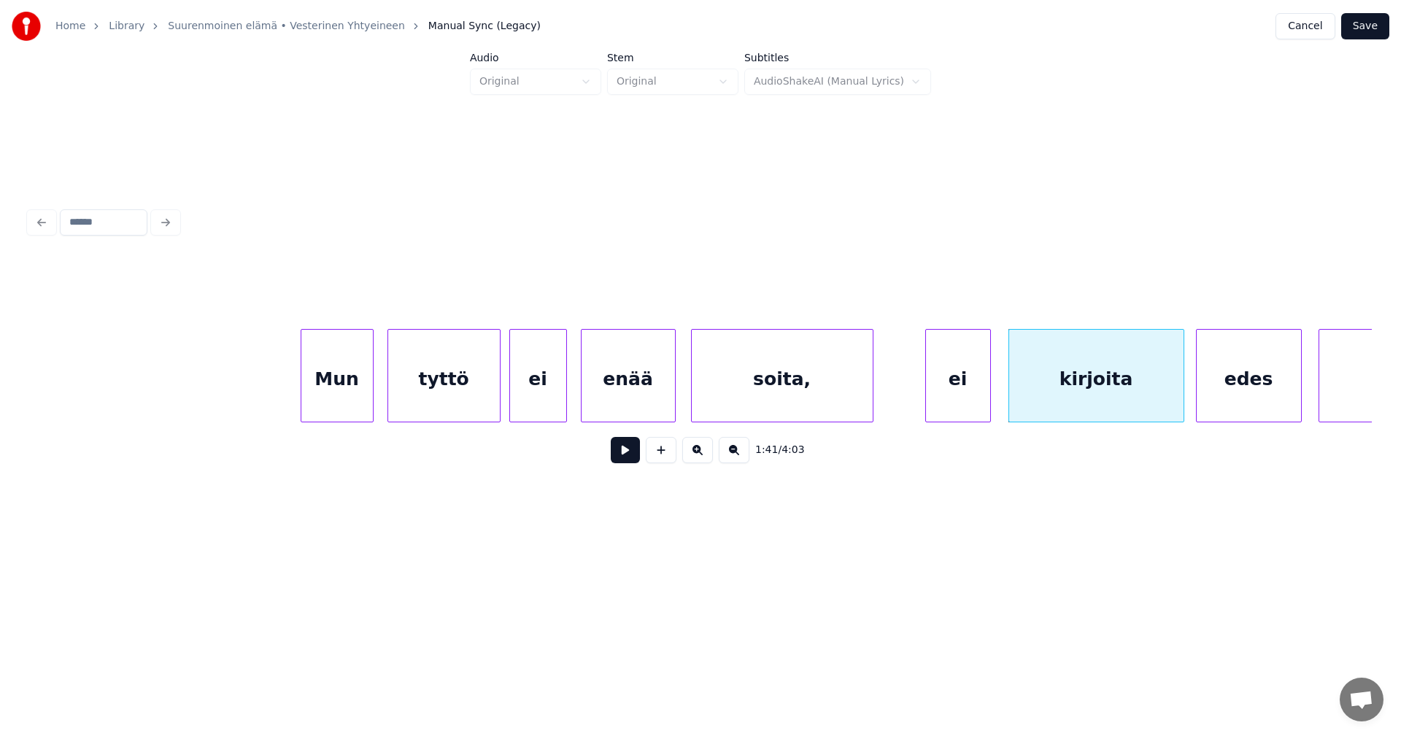
click at [1219, 396] on div "edes" at bounding box center [1249, 379] width 104 height 99
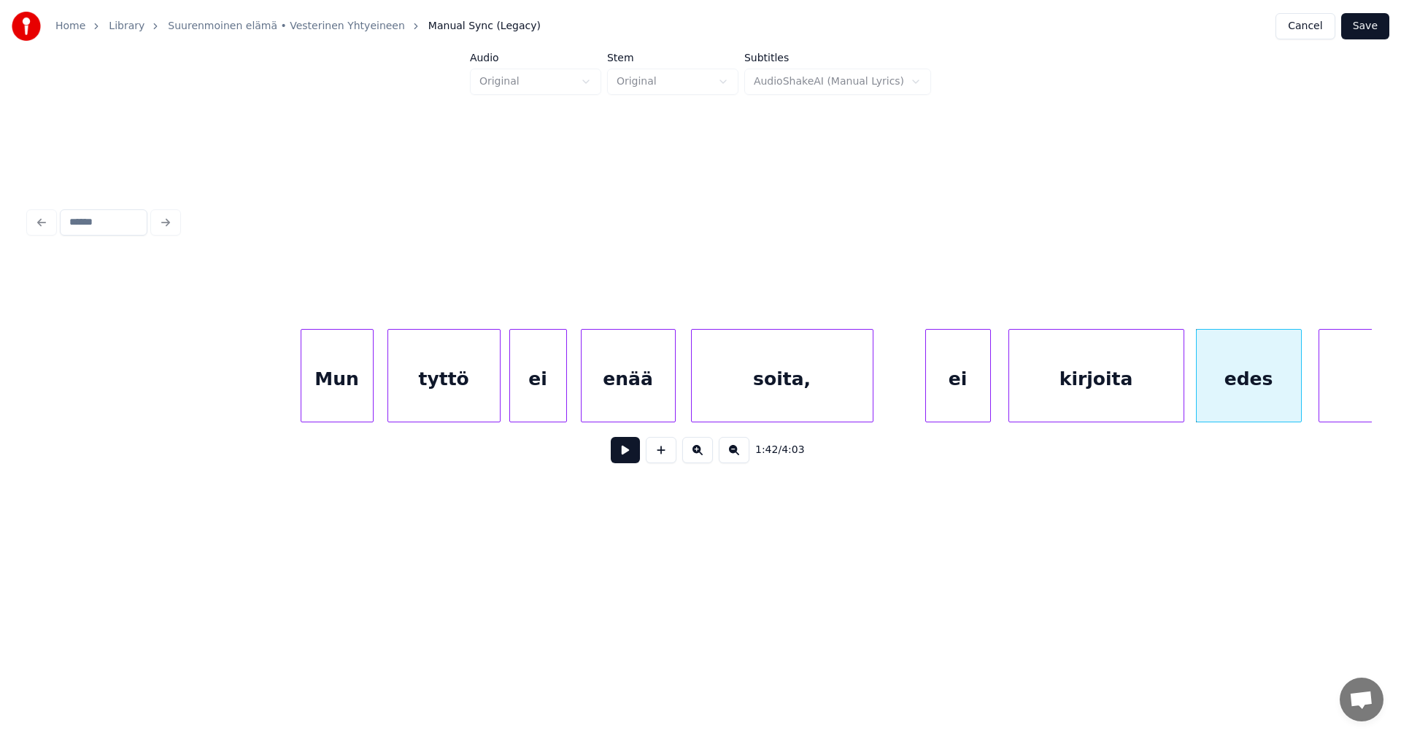
click at [623, 460] on button at bounding box center [625, 450] width 29 height 26
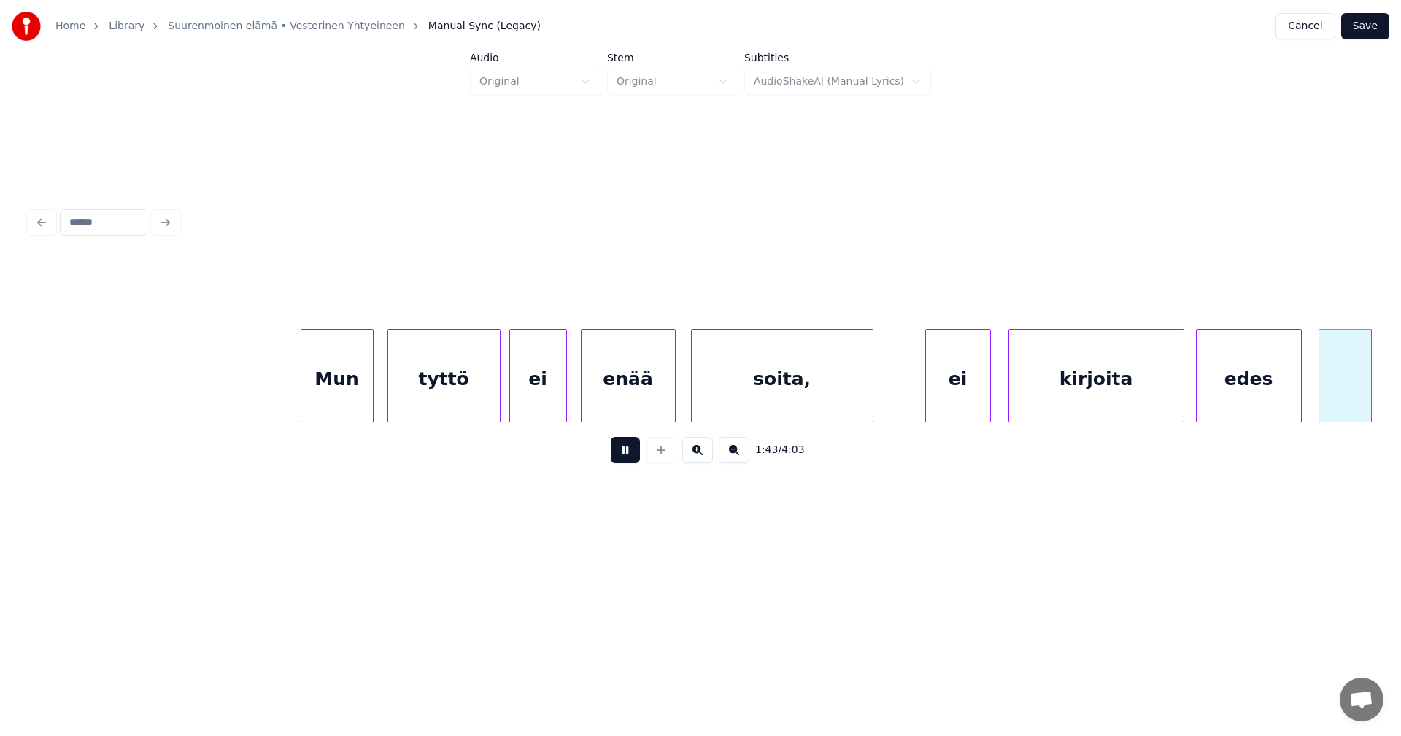
scroll to position [0, 18929]
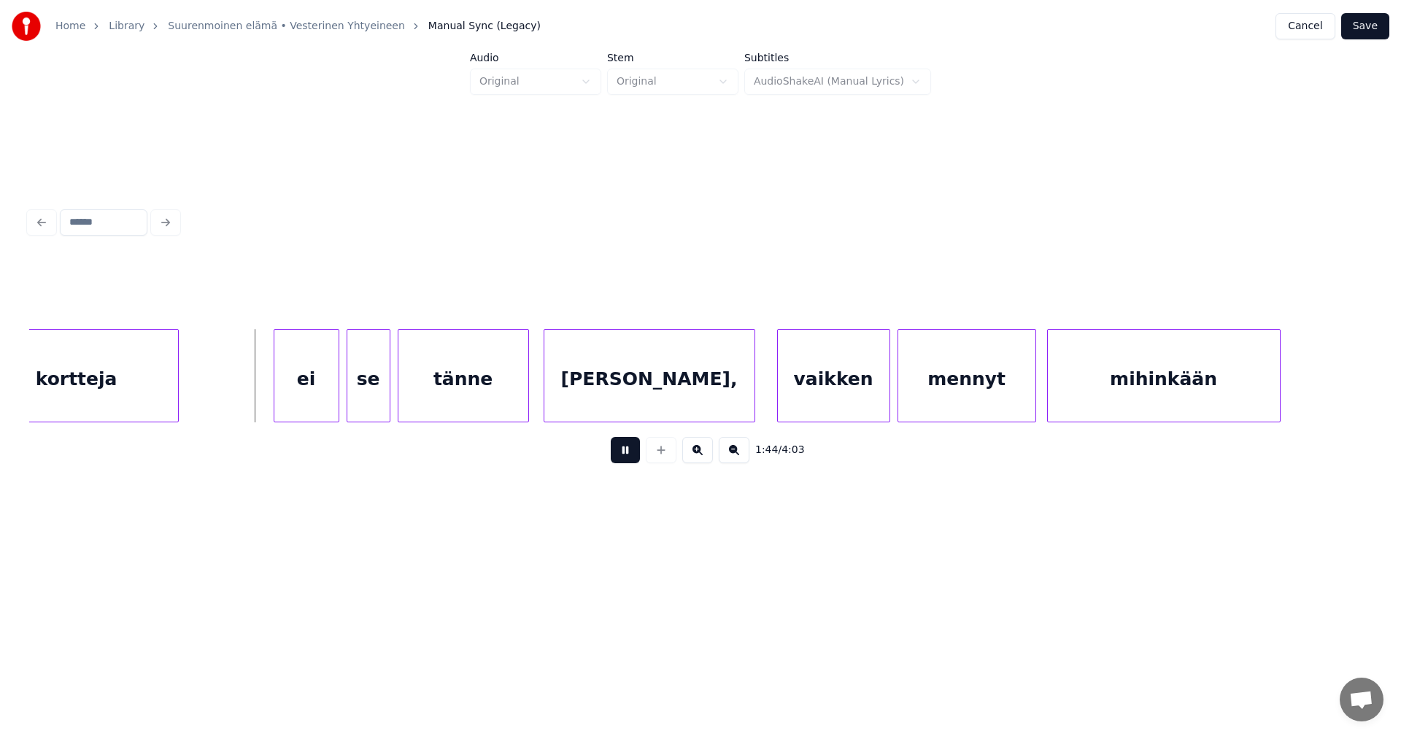
click at [622, 460] on button at bounding box center [625, 450] width 29 height 26
click at [301, 395] on div "ei" at bounding box center [301, 379] width 64 height 99
click at [367, 397] on div "se" at bounding box center [360, 379] width 42 height 99
click at [331, 398] on div at bounding box center [330, 376] width 4 height 92
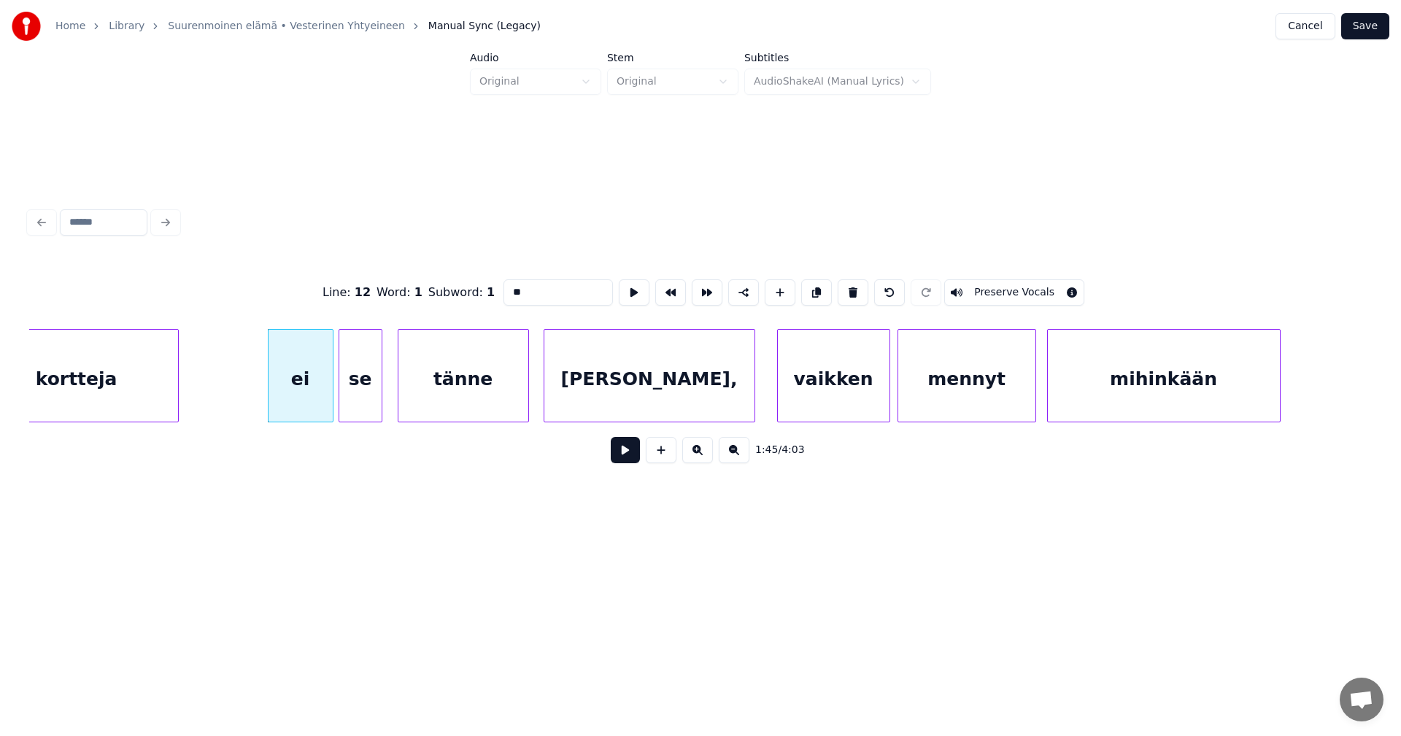
click at [630, 454] on button at bounding box center [625, 450] width 29 height 26
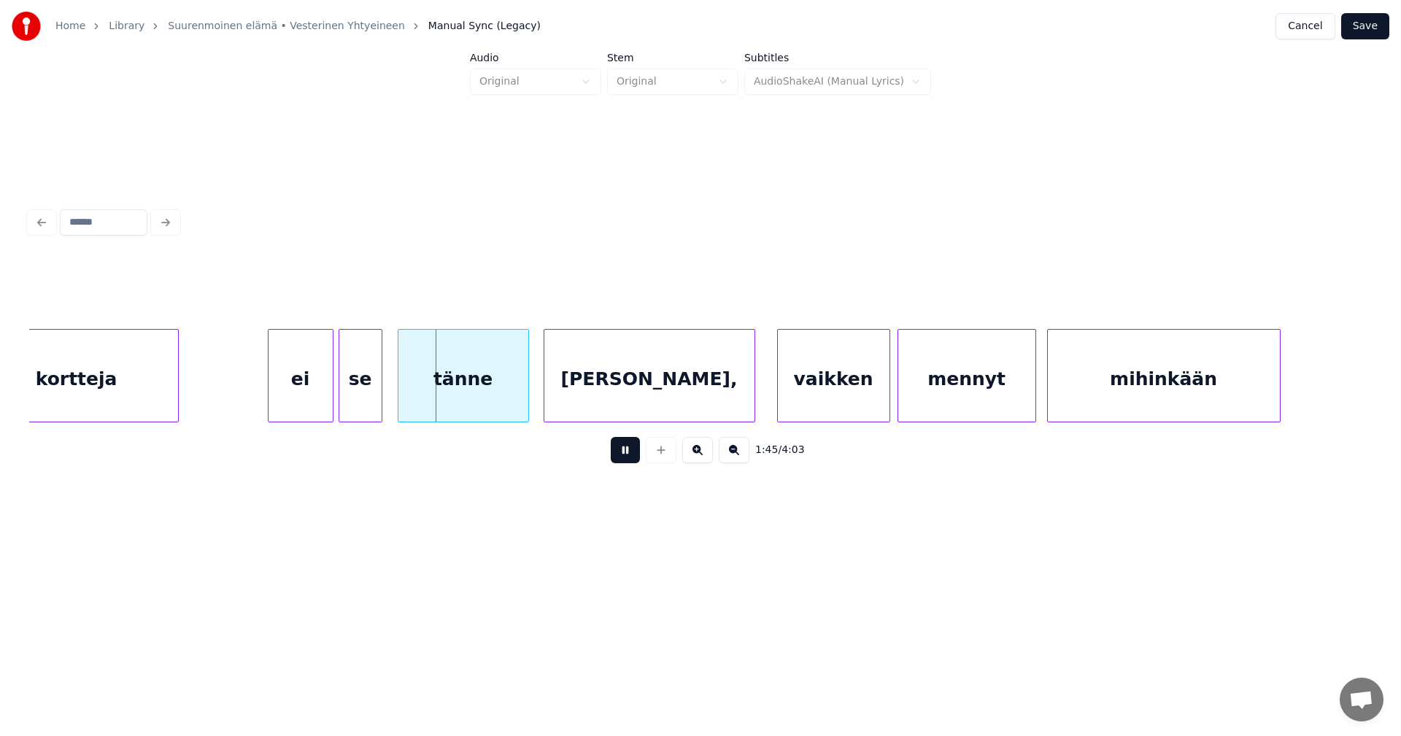
click at [627, 455] on button at bounding box center [625, 450] width 29 height 26
click at [355, 401] on div "se" at bounding box center [360, 379] width 42 height 99
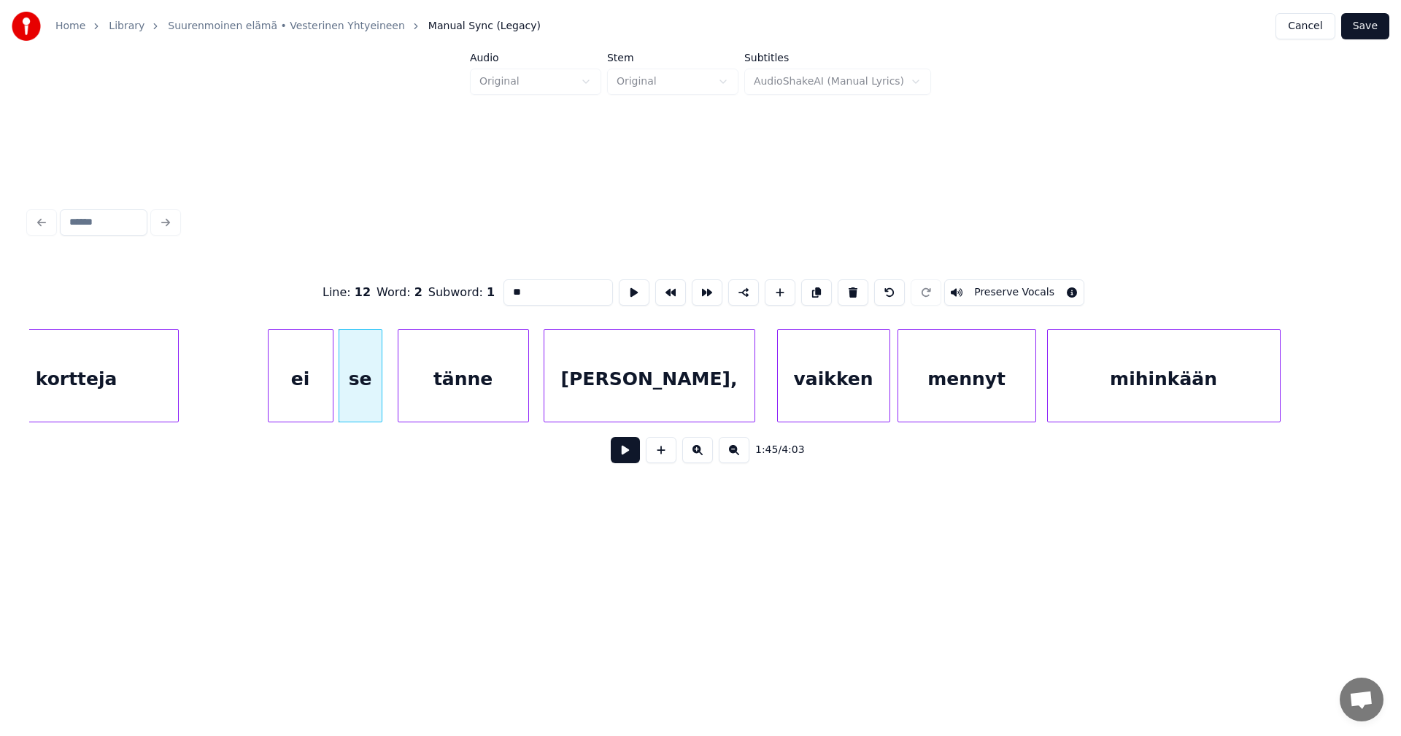
click at [617, 455] on button at bounding box center [625, 450] width 29 height 26
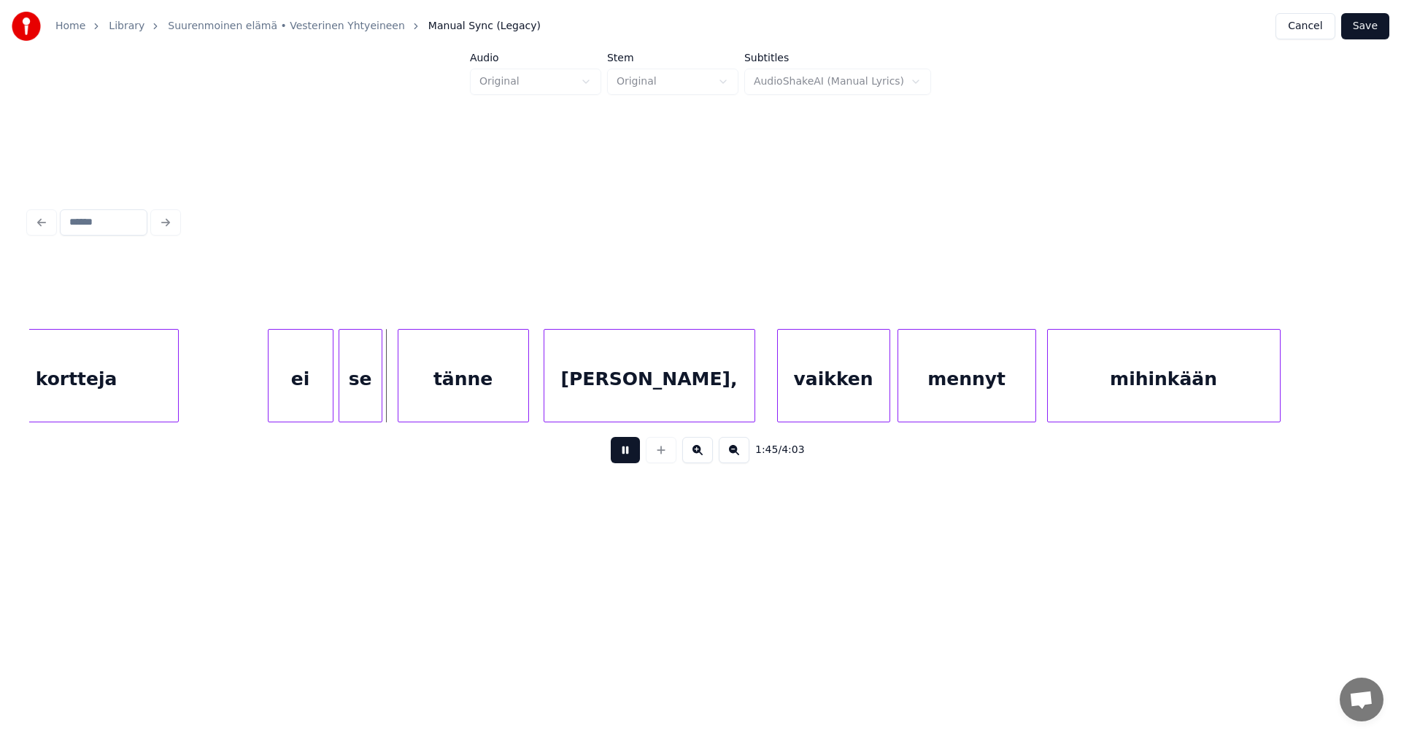
click at [617, 455] on button at bounding box center [625, 450] width 29 height 26
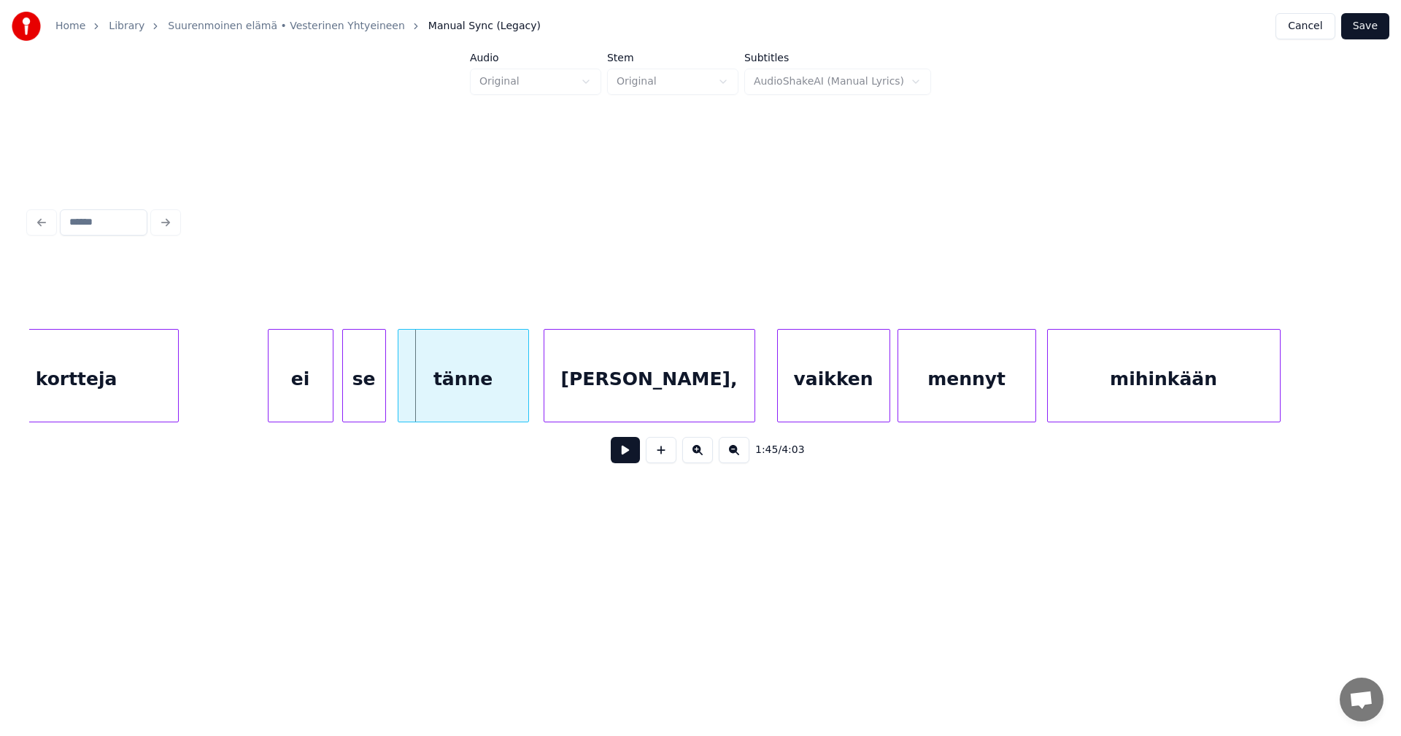
click at [368, 403] on div "se" at bounding box center [364, 379] width 42 height 99
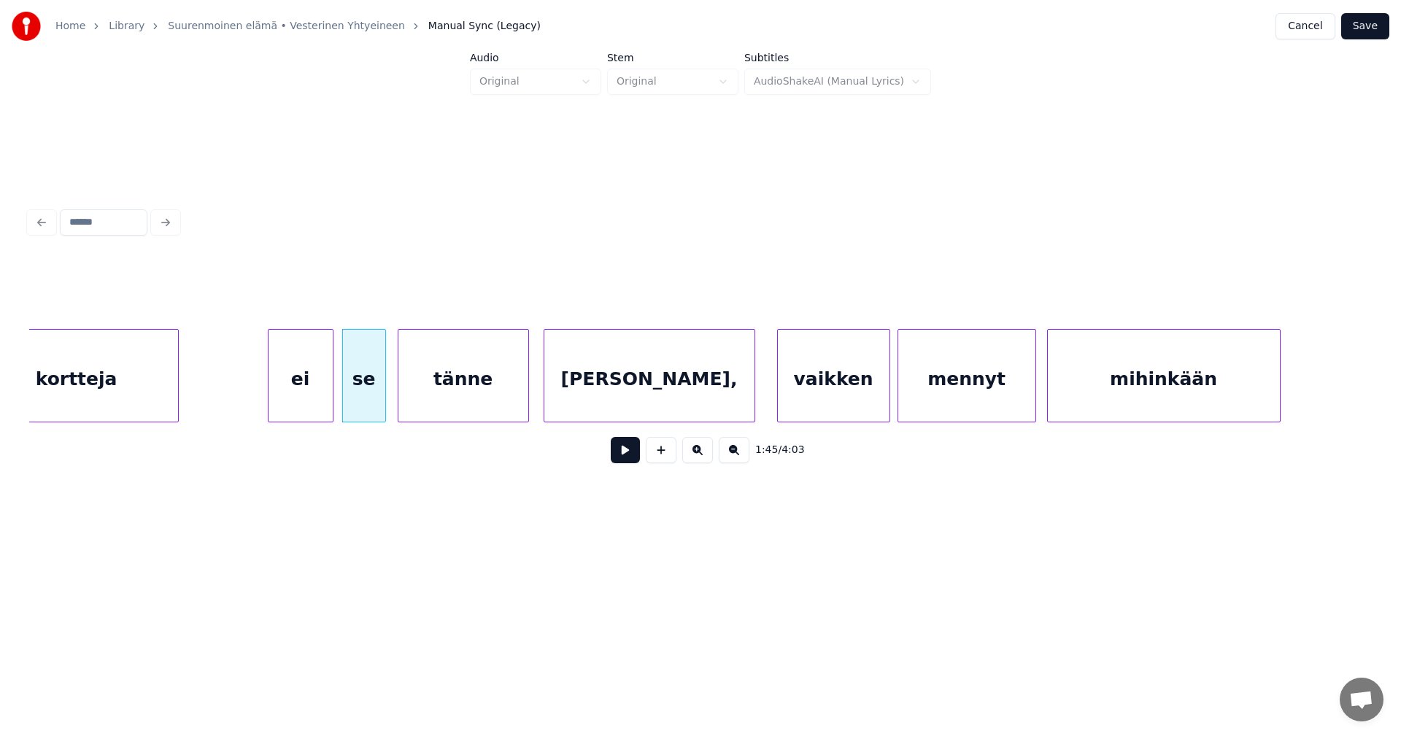
click at [630, 459] on button at bounding box center [625, 450] width 29 height 26
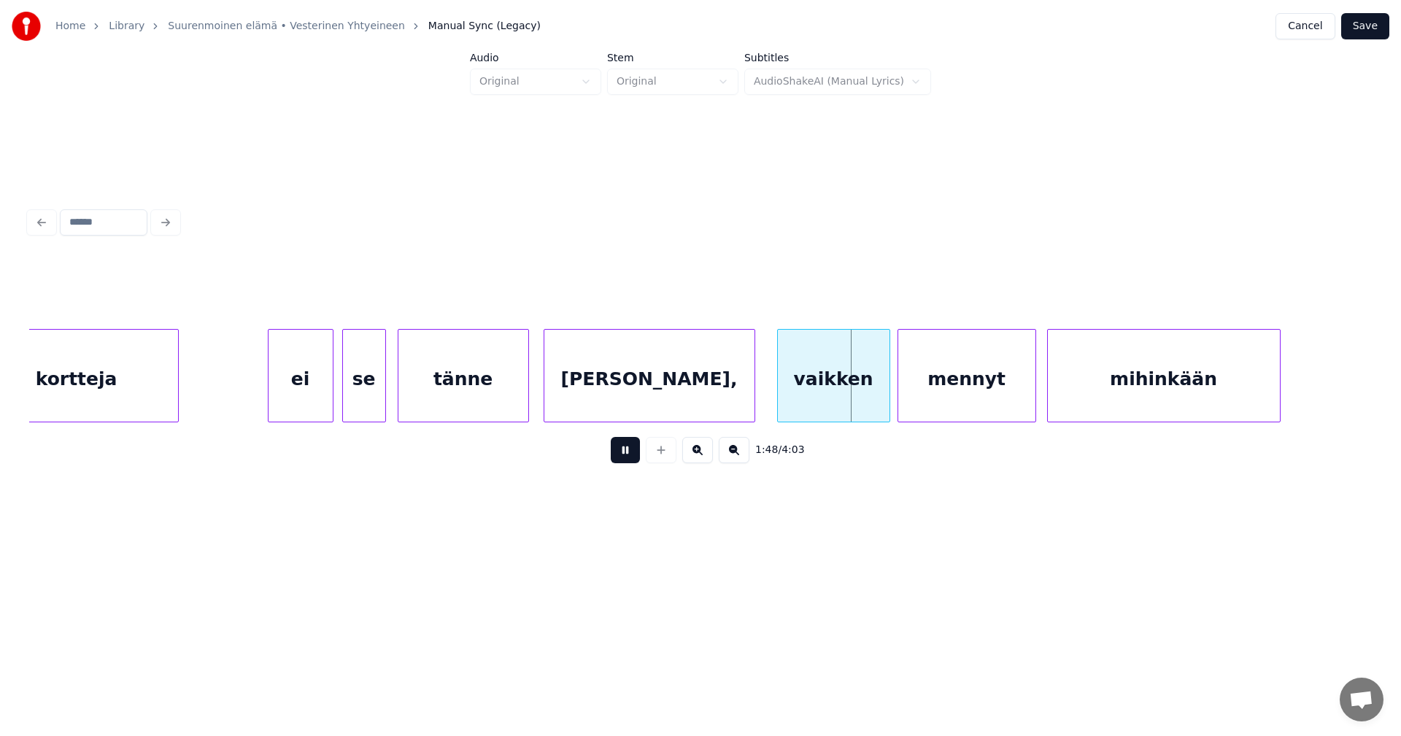
click at [627, 459] on button at bounding box center [625, 450] width 29 height 26
click at [815, 385] on div "vaikken" at bounding box center [828, 379] width 112 height 99
click at [879, 393] on div at bounding box center [877, 376] width 4 height 92
click at [930, 398] on div "mennyt" at bounding box center [960, 379] width 137 height 99
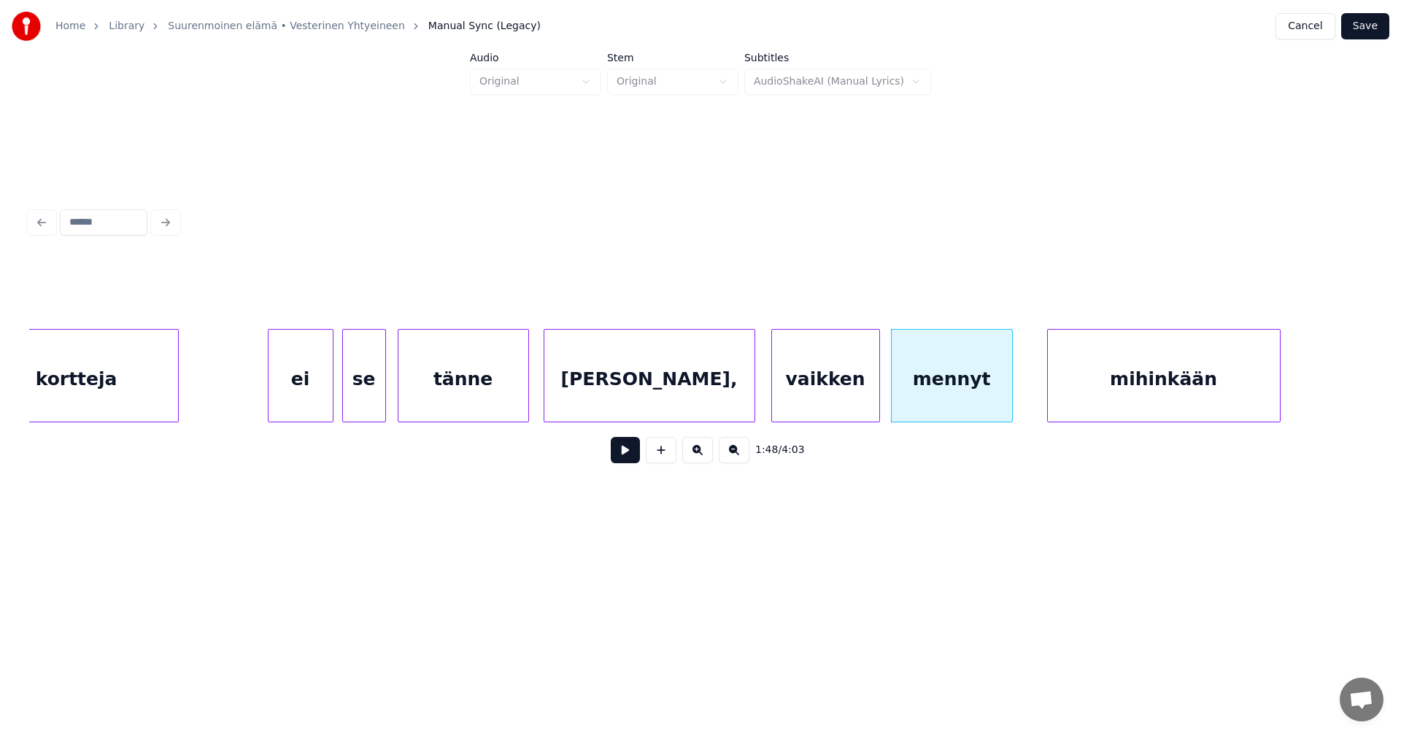
click at [1010, 398] on div at bounding box center [1010, 376] width 4 height 92
click at [1062, 398] on div "mihinkään" at bounding box center [1149, 379] width 232 height 99
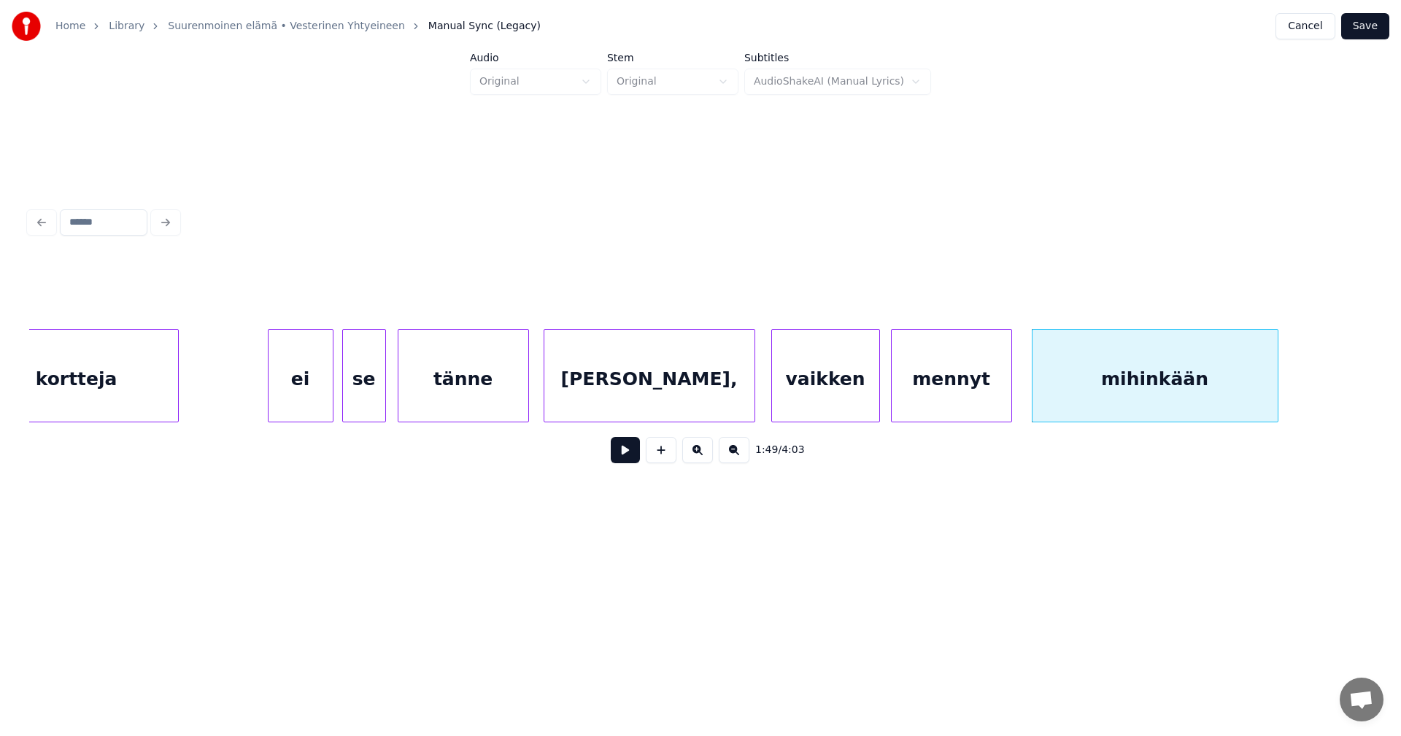
click at [1278, 396] on div at bounding box center [1275, 376] width 4 height 92
click at [981, 397] on div "mennyt" at bounding box center [952, 379] width 120 height 99
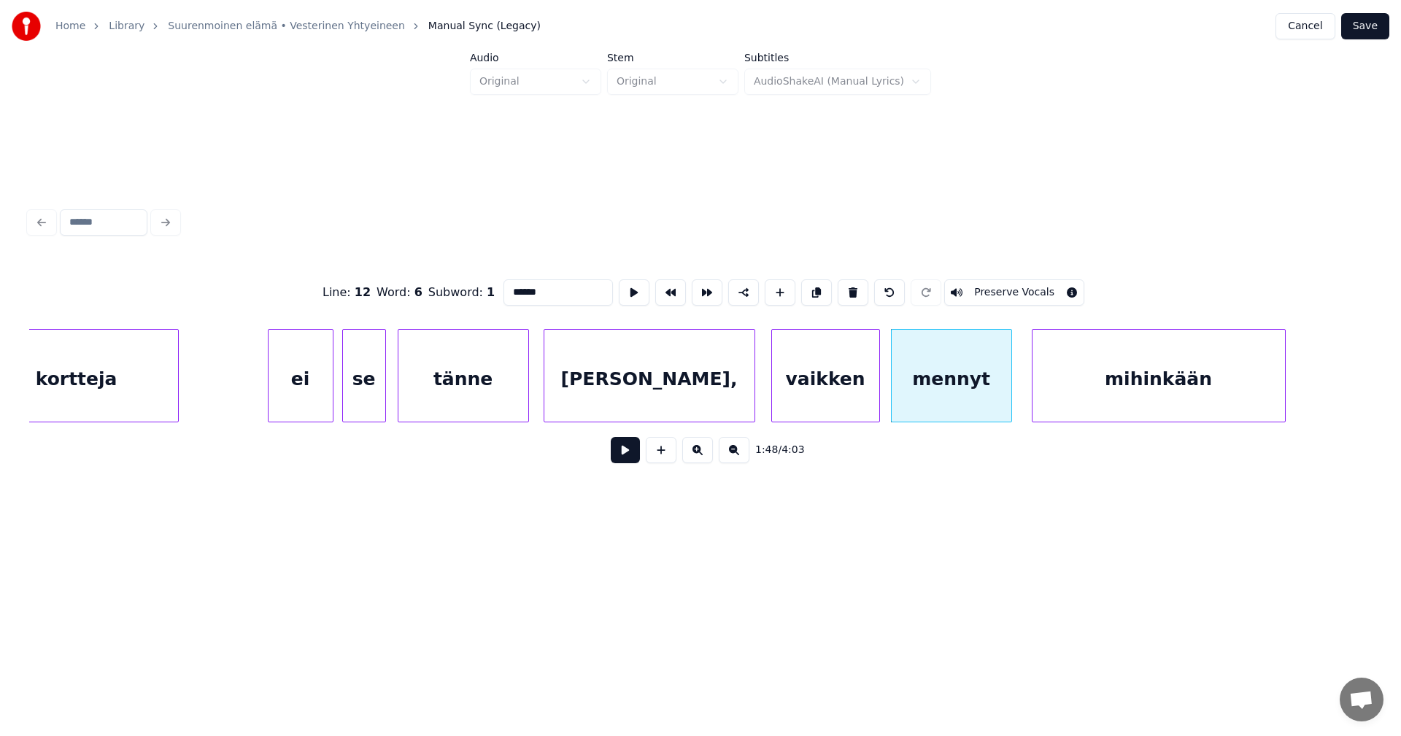
click at [625, 462] on button at bounding box center [625, 450] width 29 height 26
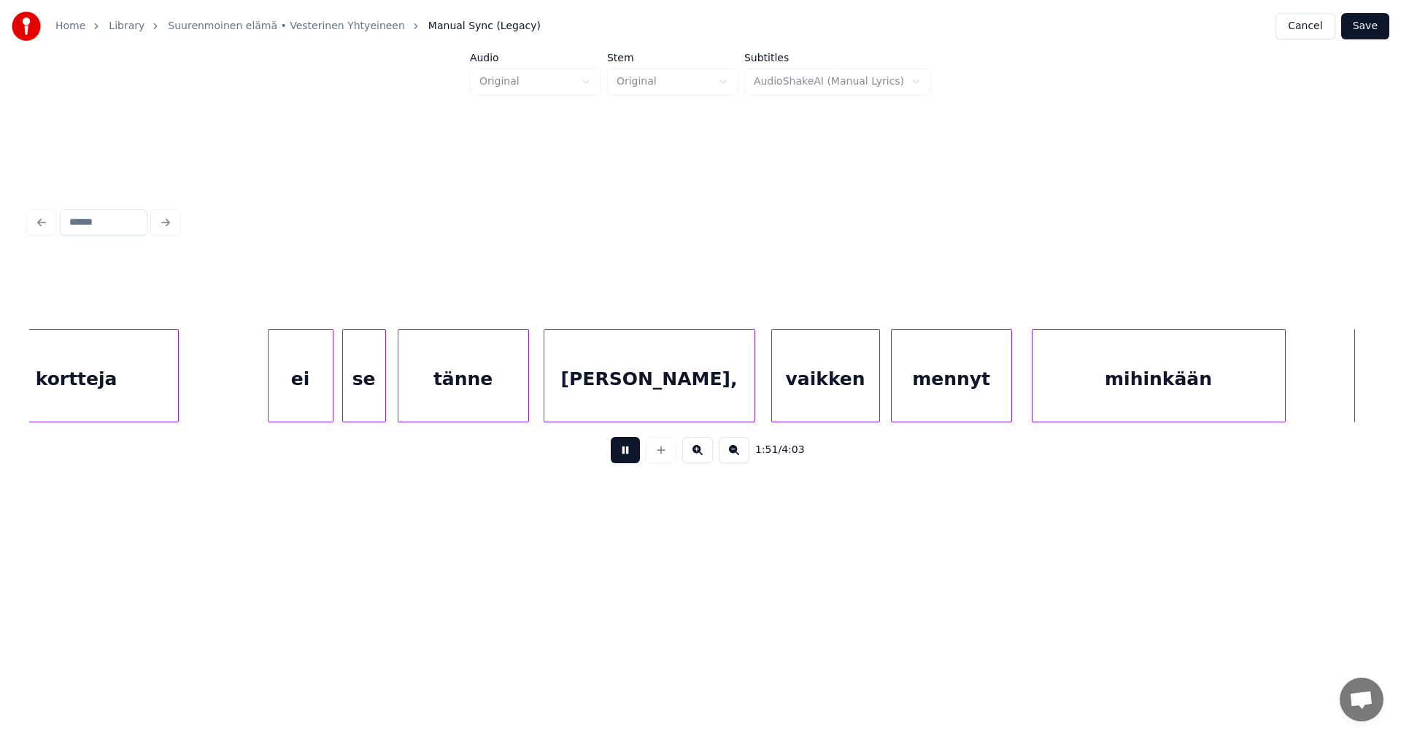
scroll to position [0, 20272]
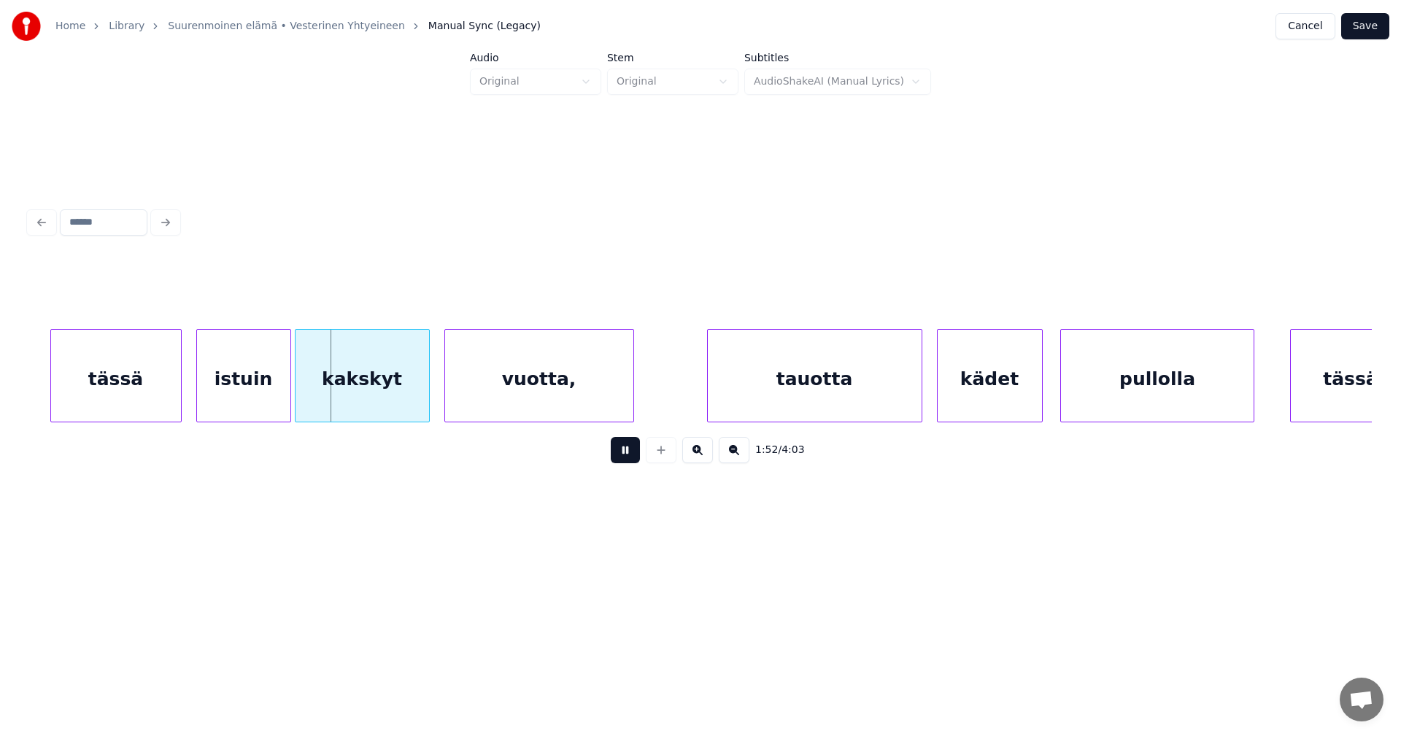
click at [623, 461] on button at bounding box center [625, 450] width 29 height 26
click at [262, 391] on div "istuin" at bounding box center [239, 379] width 93 height 99
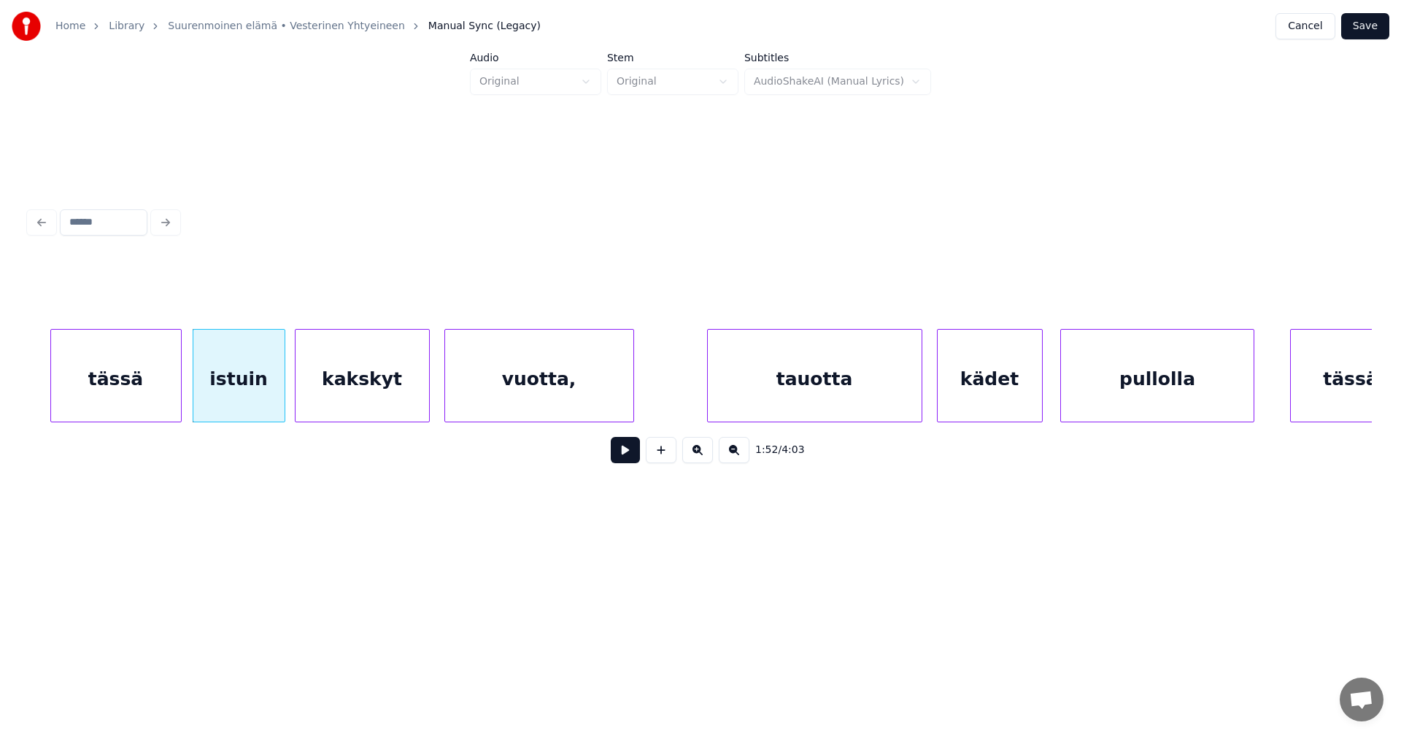
click at [282, 390] on div at bounding box center [282, 376] width 4 height 92
click at [629, 458] on button at bounding box center [625, 450] width 29 height 26
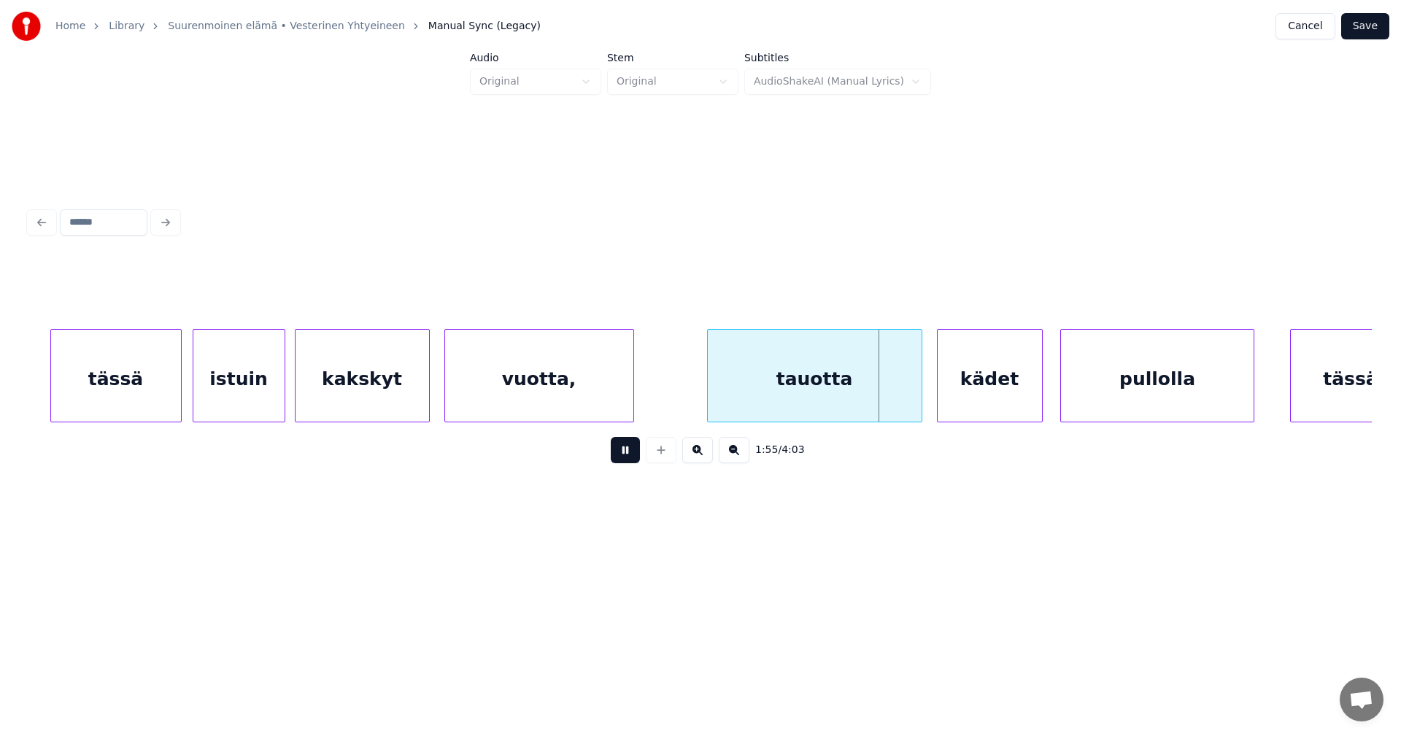
click at [629, 458] on button at bounding box center [625, 450] width 29 height 26
click at [917, 401] on div at bounding box center [917, 376] width 4 height 92
click at [961, 398] on div "kädet" at bounding box center [985, 379] width 104 height 99
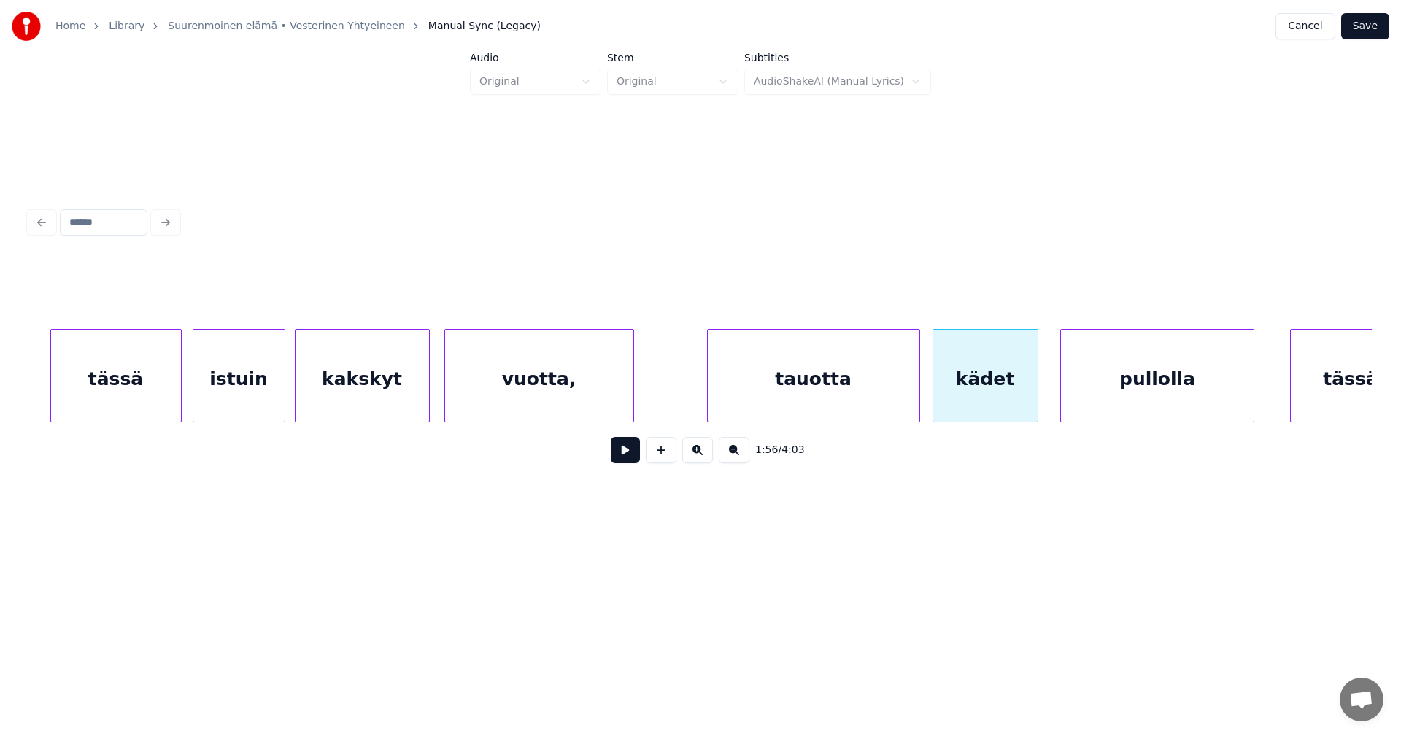
click at [625, 460] on button at bounding box center [625, 450] width 29 height 26
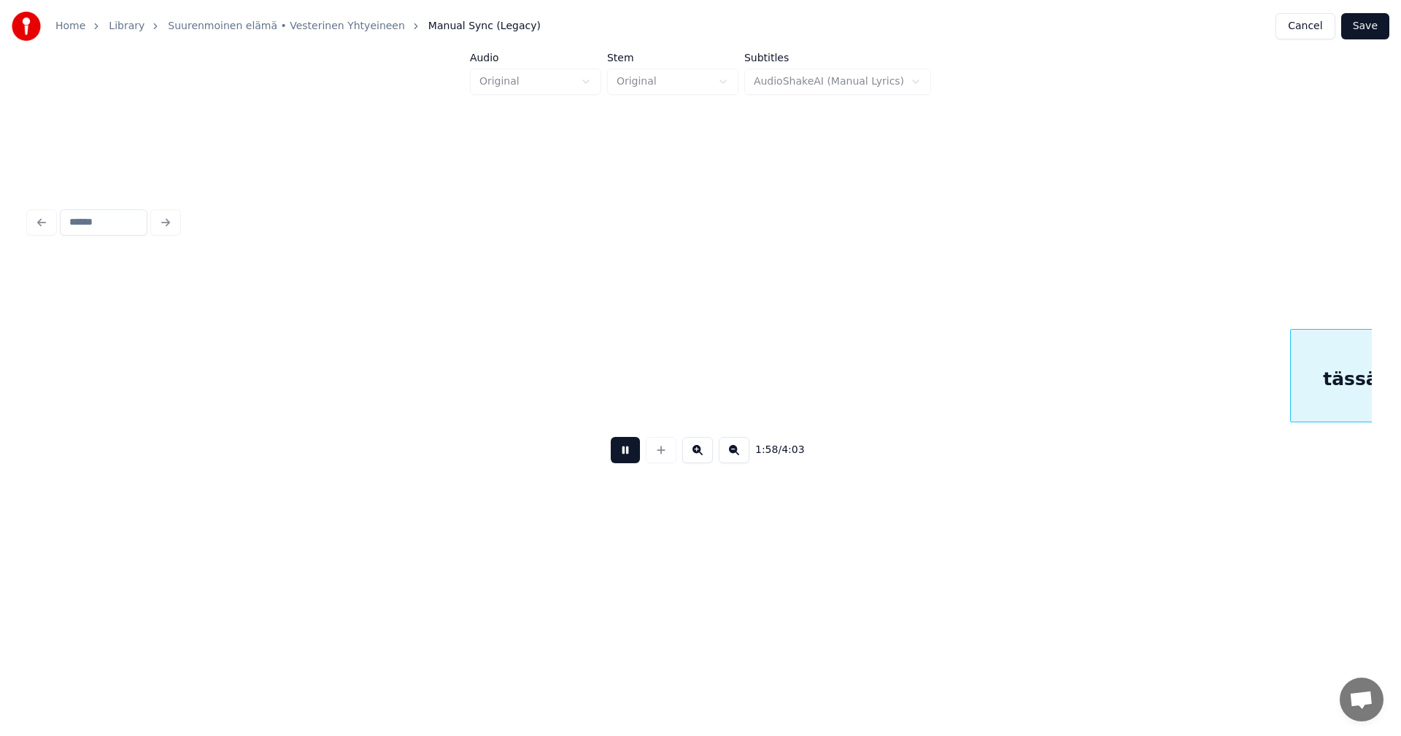
scroll to position [0, 21615]
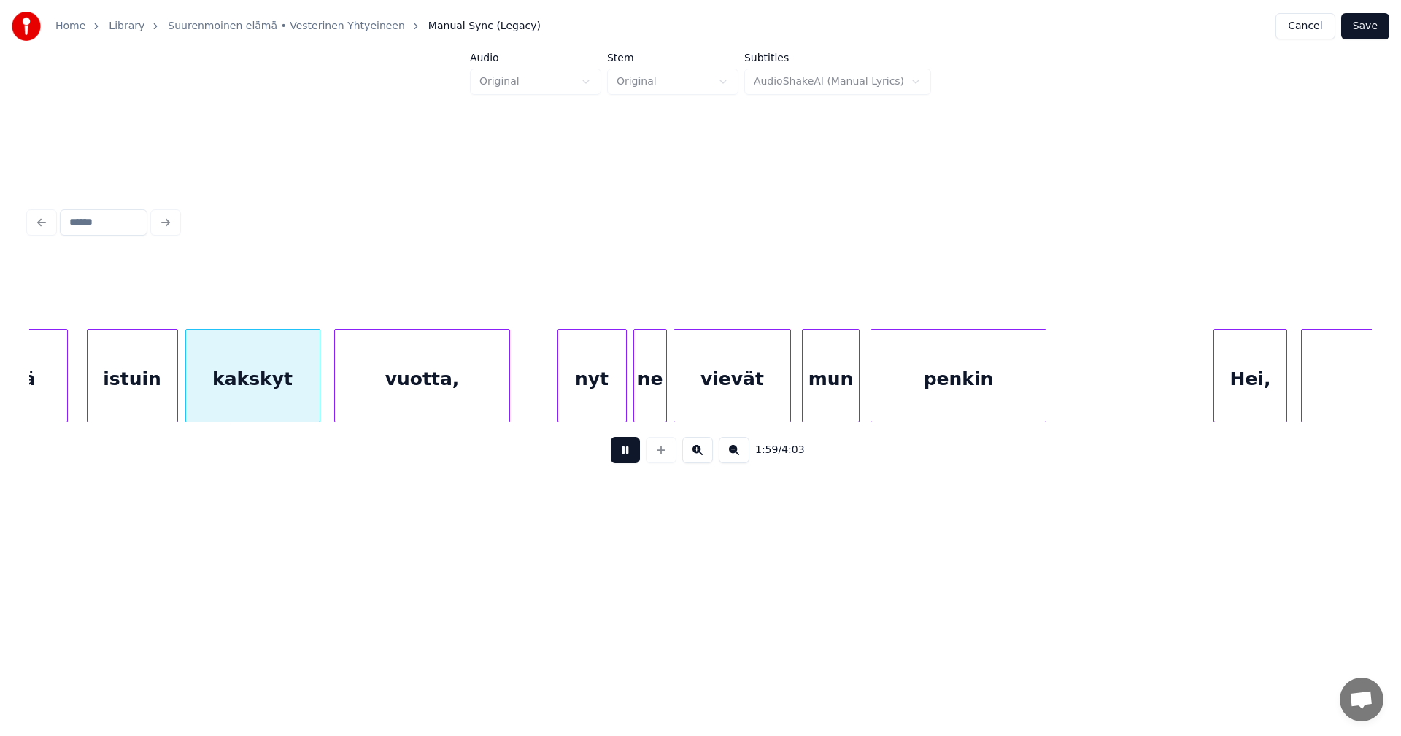
click at [625, 460] on button at bounding box center [625, 450] width 29 height 26
click at [141, 400] on div "istuin" at bounding box center [127, 379] width 90 height 99
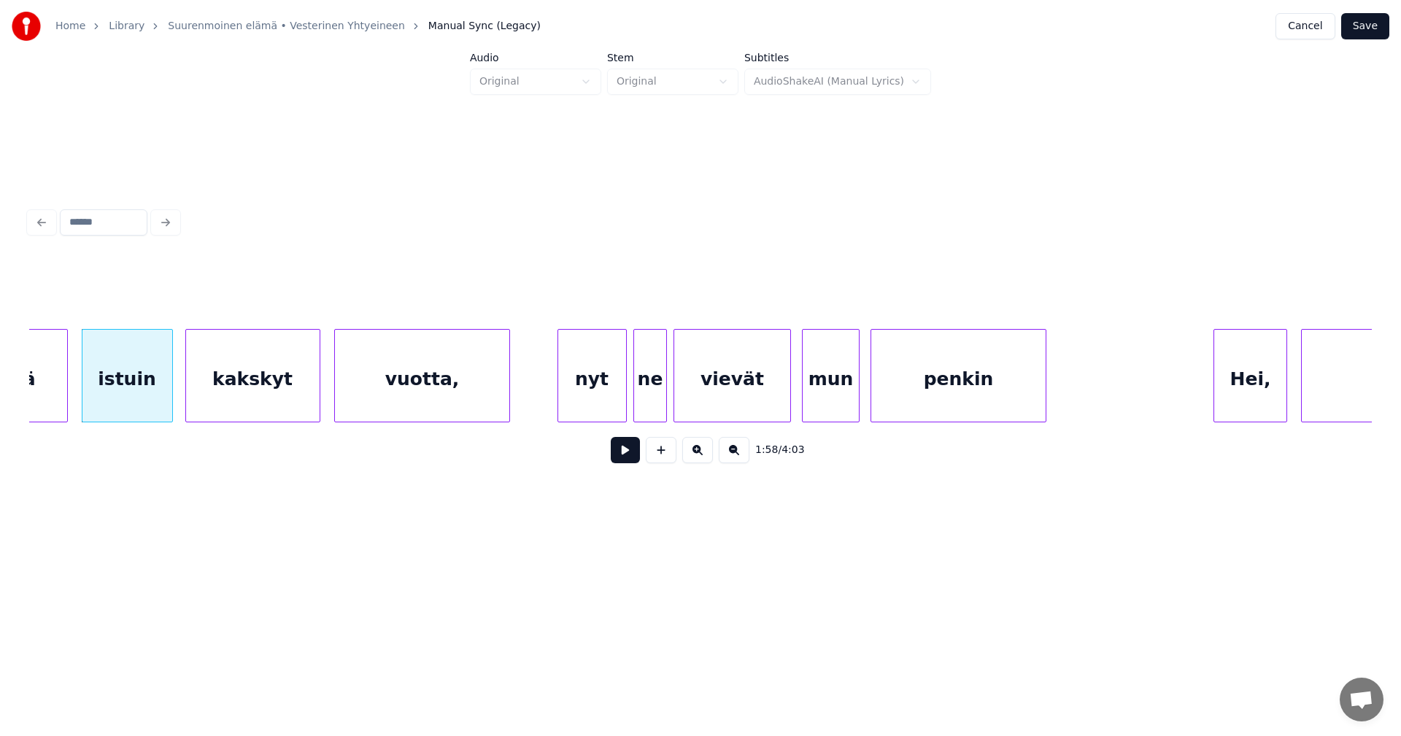
click at [290, 396] on div "kakskyt" at bounding box center [253, 379] width 134 height 99
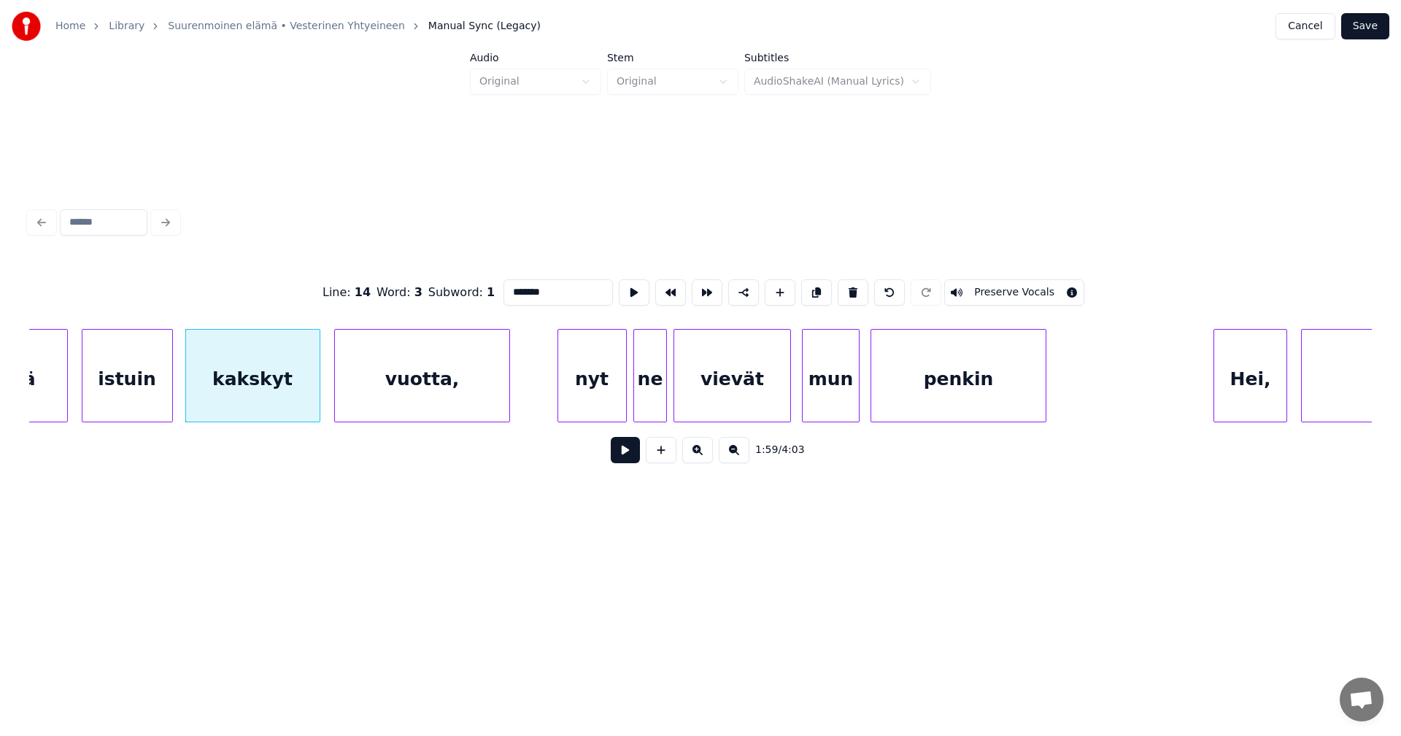
click at [622, 455] on button at bounding box center [625, 450] width 29 height 26
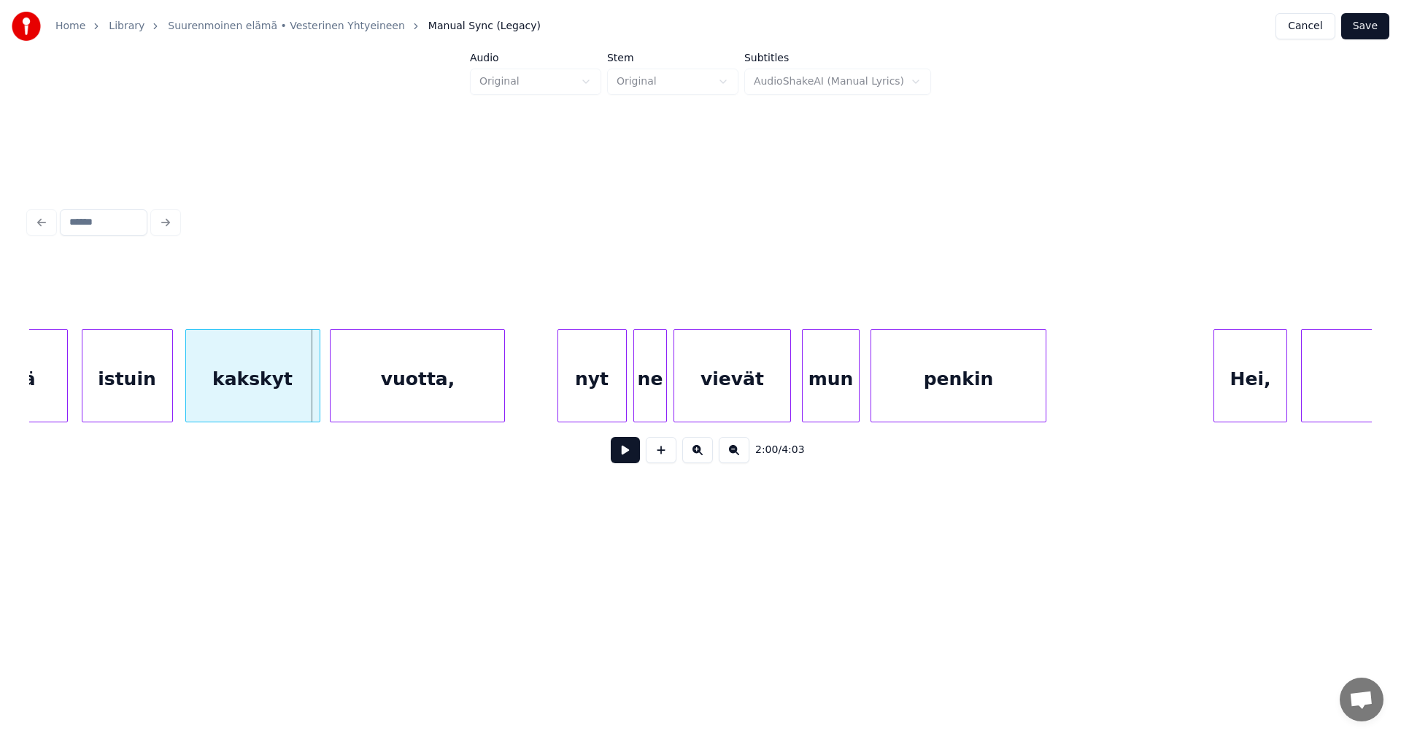
click at [451, 382] on div "vuotta," at bounding box center [418, 379] width 174 height 99
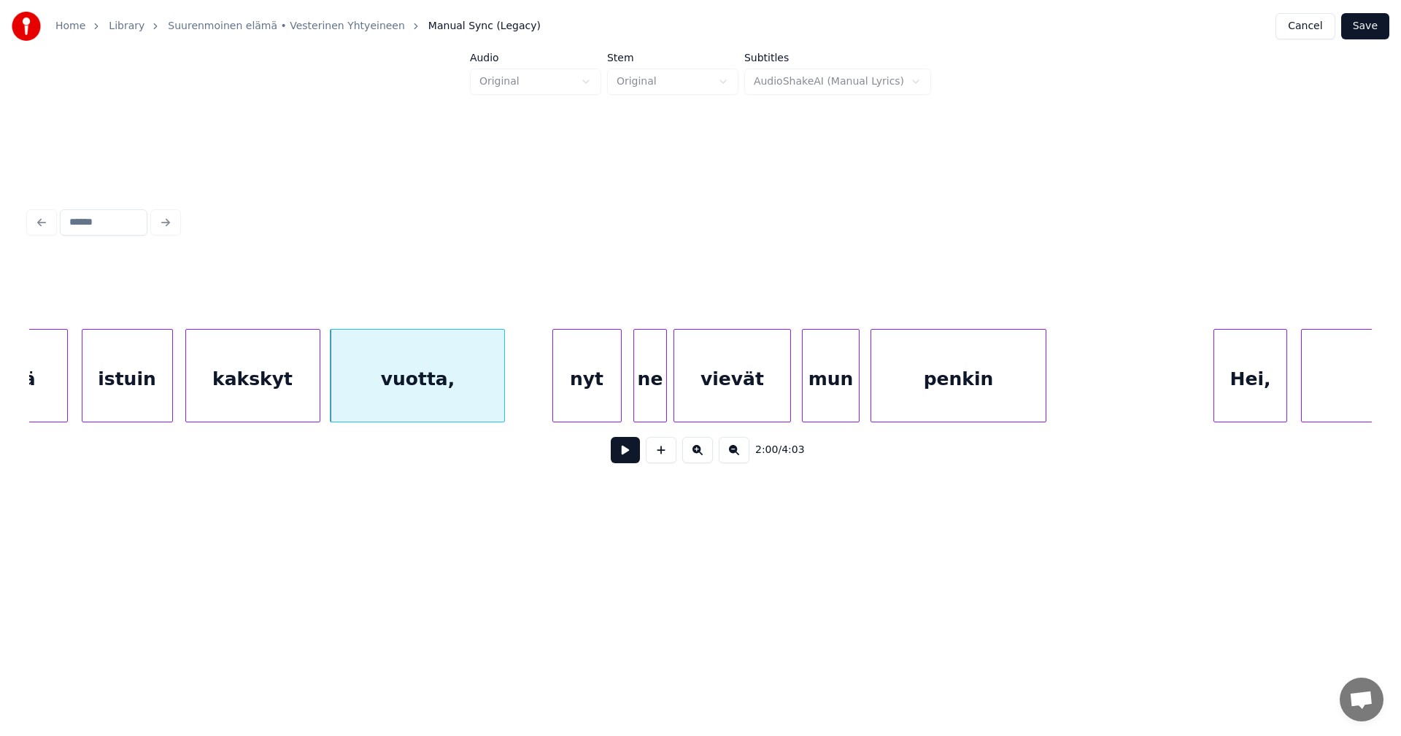
click at [586, 396] on div "nyt" at bounding box center [587, 379] width 68 height 99
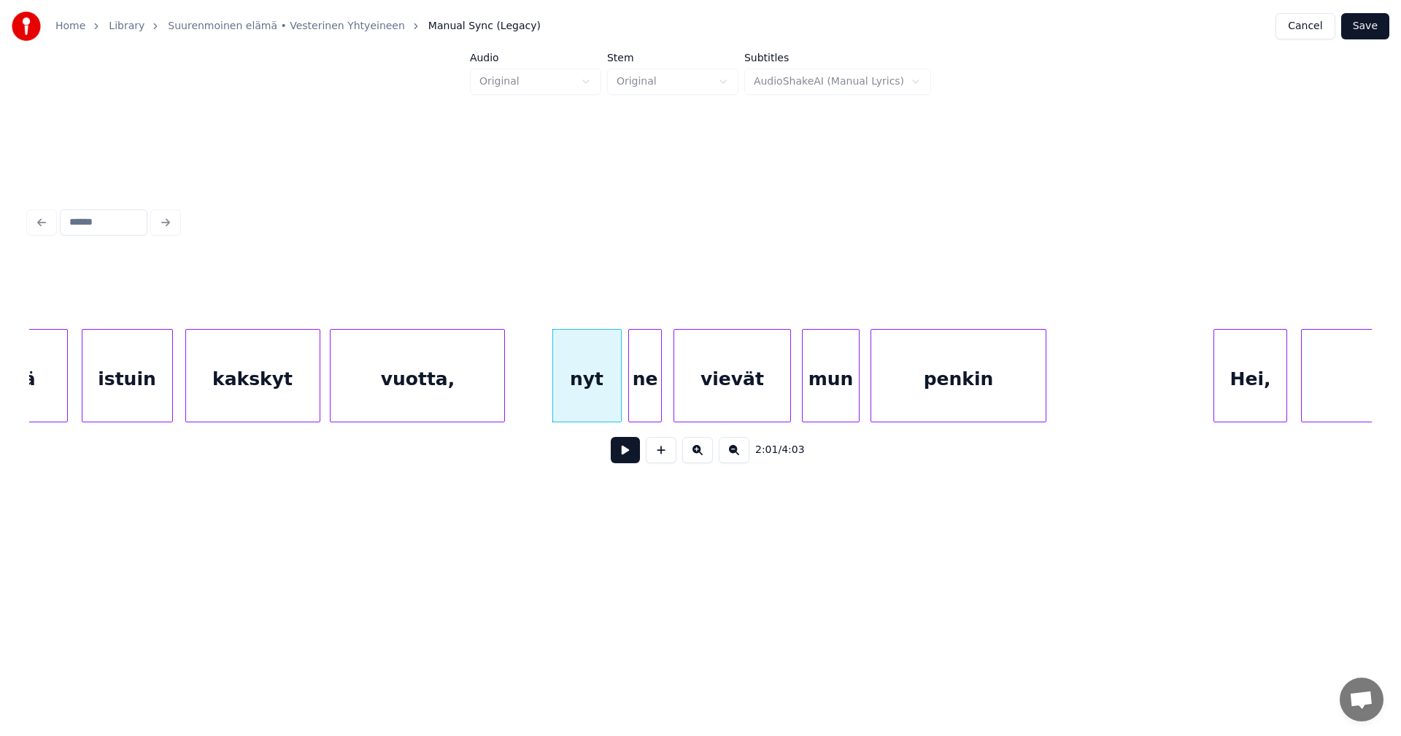
click at [642, 393] on div "ne" at bounding box center [644, 379] width 31 height 99
click at [759, 394] on div "vievät" at bounding box center [731, 379] width 115 height 99
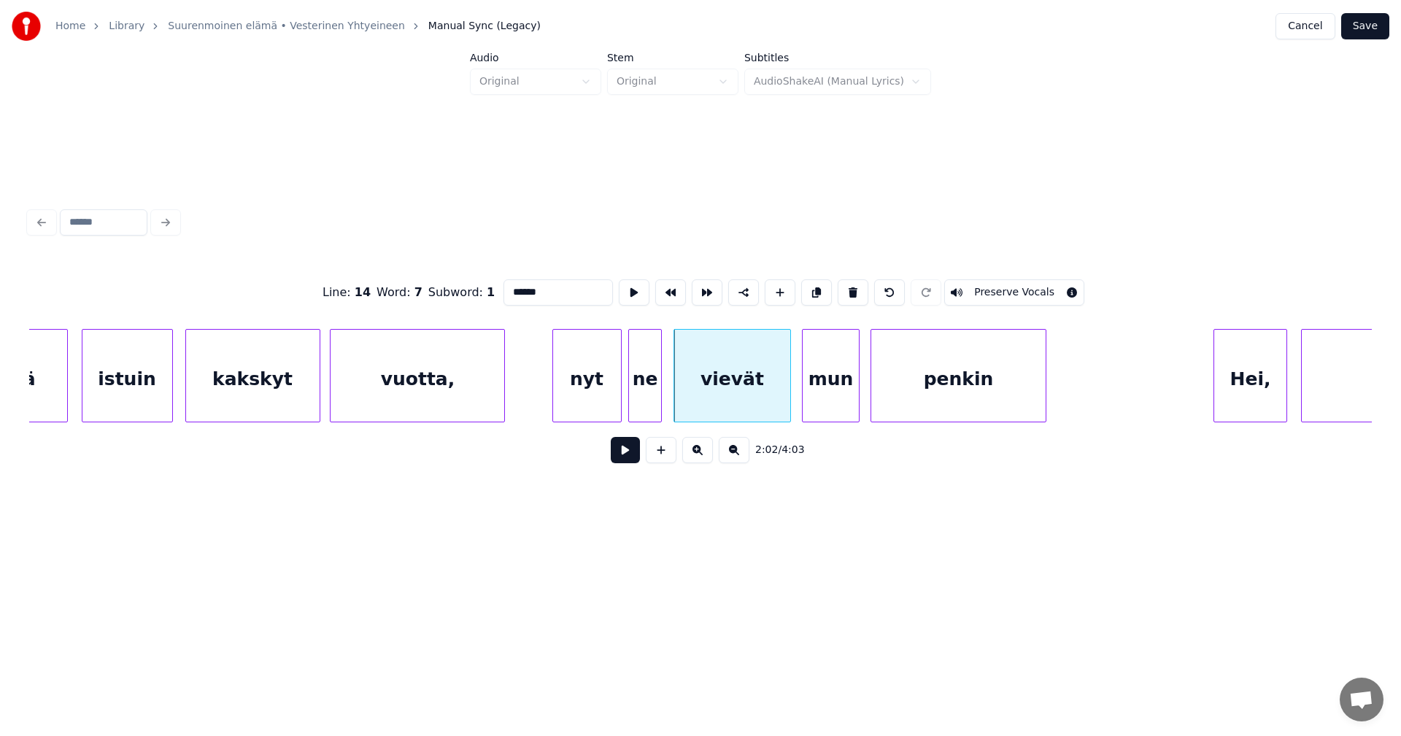
click at [634, 452] on button at bounding box center [625, 450] width 29 height 26
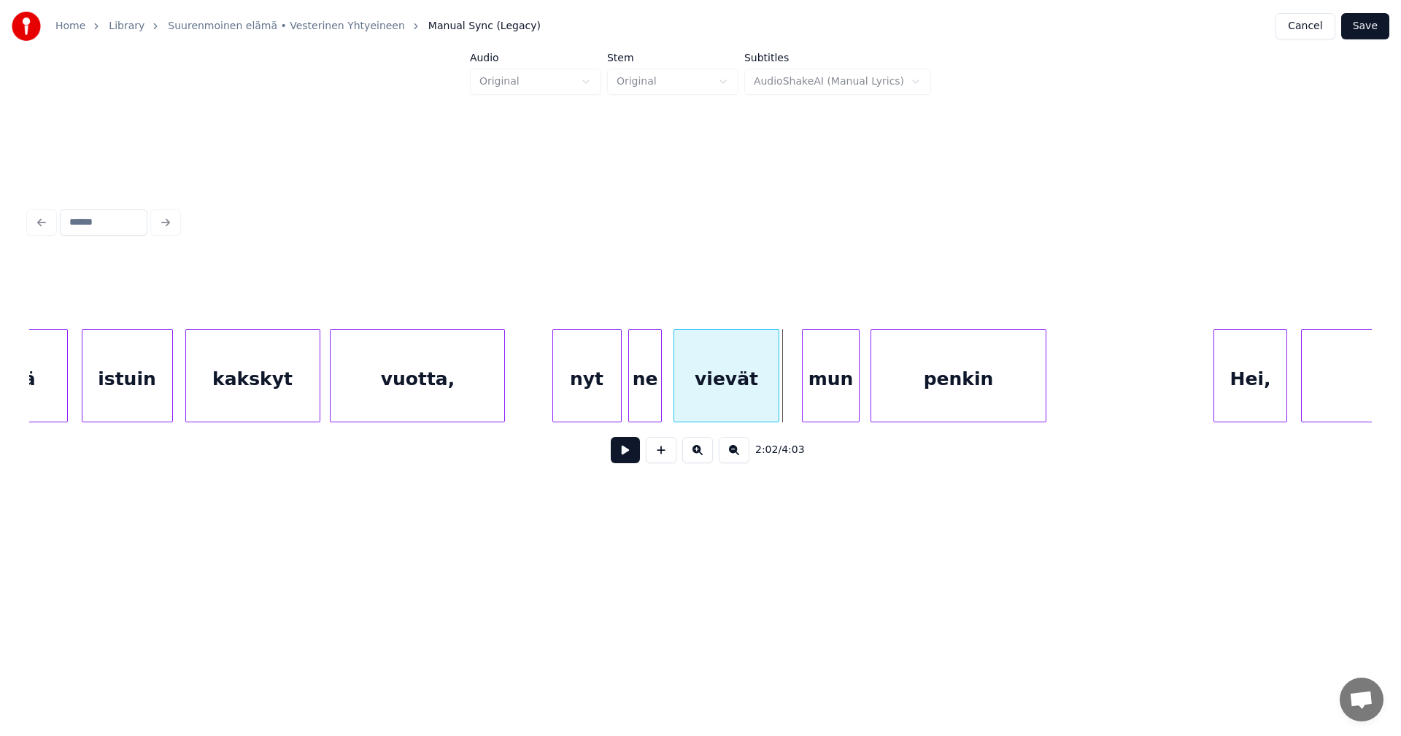
click at [776, 402] on div at bounding box center [776, 376] width 4 height 92
click at [805, 399] on div "mun" at bounding box center [826, 379] width 57 height 99
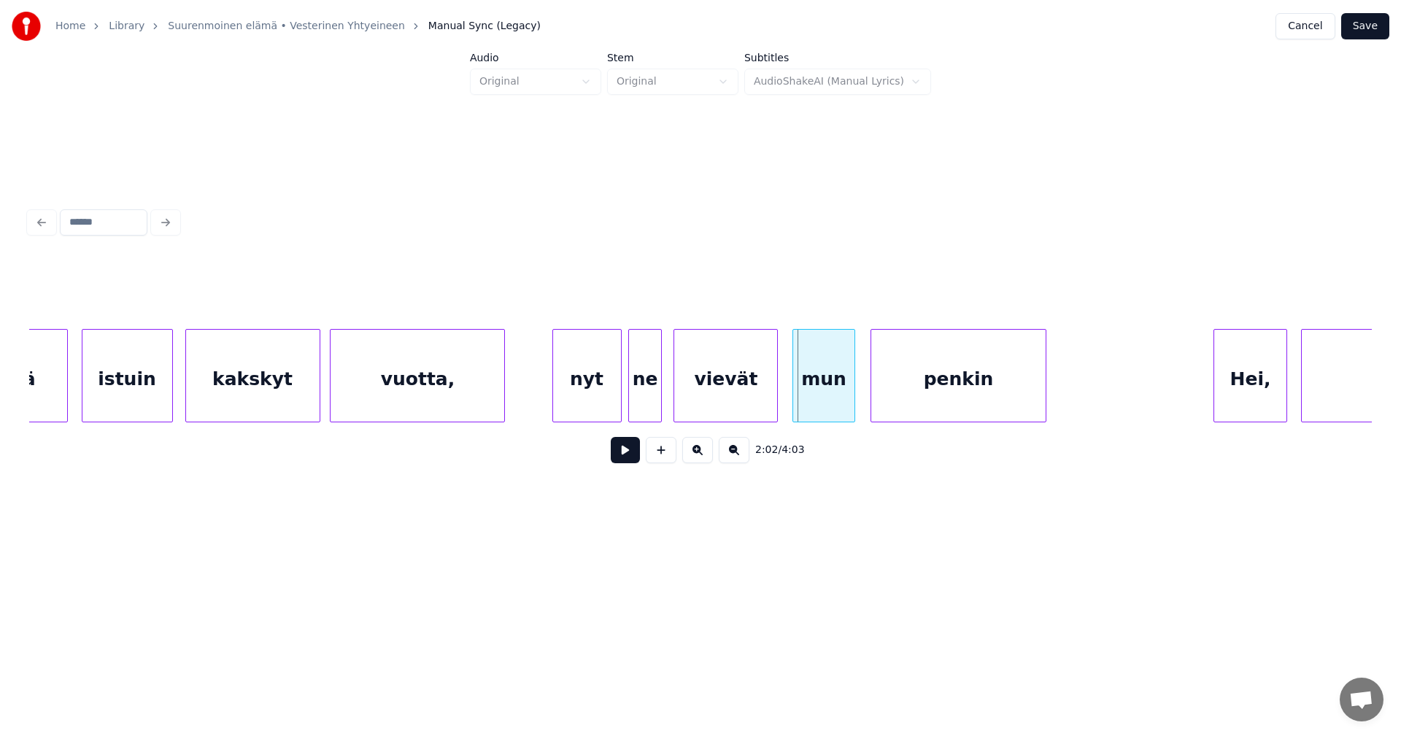
click at [795, 399] on div at bounding box center [795, 376] width 4 height 92
click at [628, 456] on button at bounding box center [625, 450] width 29 height 26
click at [625, 457] on button at bounding box center [625, 450] width 29 height 26
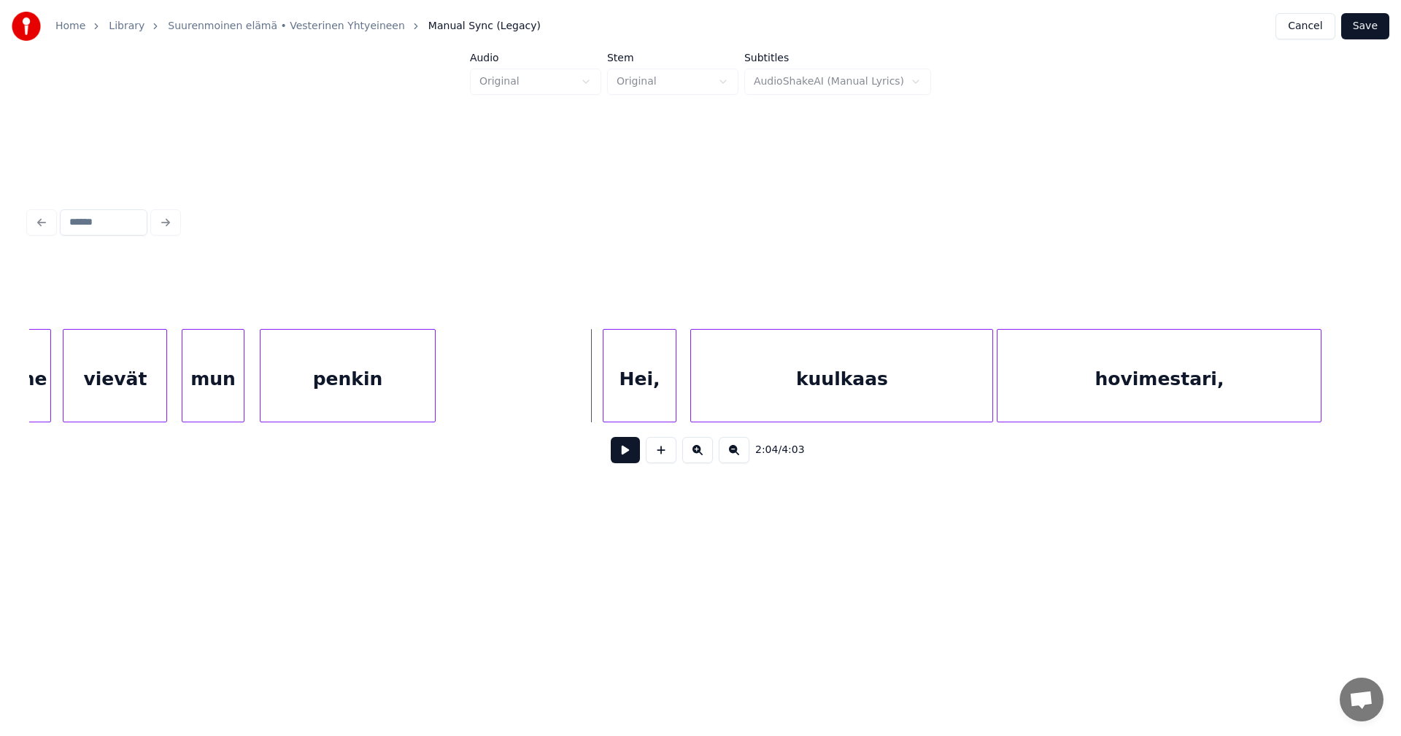
scroll to position [0, 22228]
click at [635, 395] on div "Hei," at bounding box center [629, 379] width 72 height 99
click at [579, 398] on div at bounding box center [580, 376] width 4 height 92
click at [589, 401] on div "Hei," at bounding box center [626, 379] width 85 height 99
click at [622, 449] on button at bounding box center [625, 450] width 29 height 26
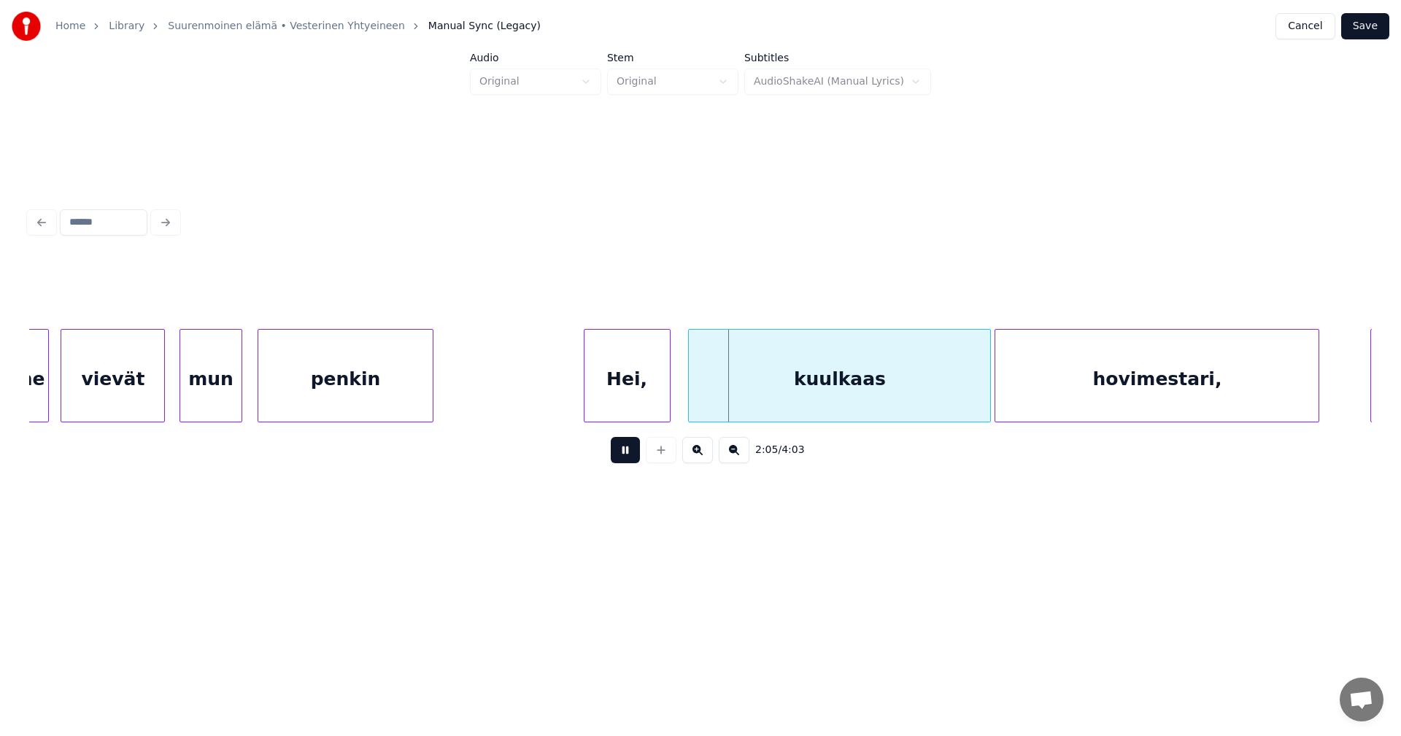
click at [621, 450] on button at bounding box center [625, 450] width 29 height 26
click at [630, 387] on div "Hei," at bounding box center [626, 379] width 85 height 99
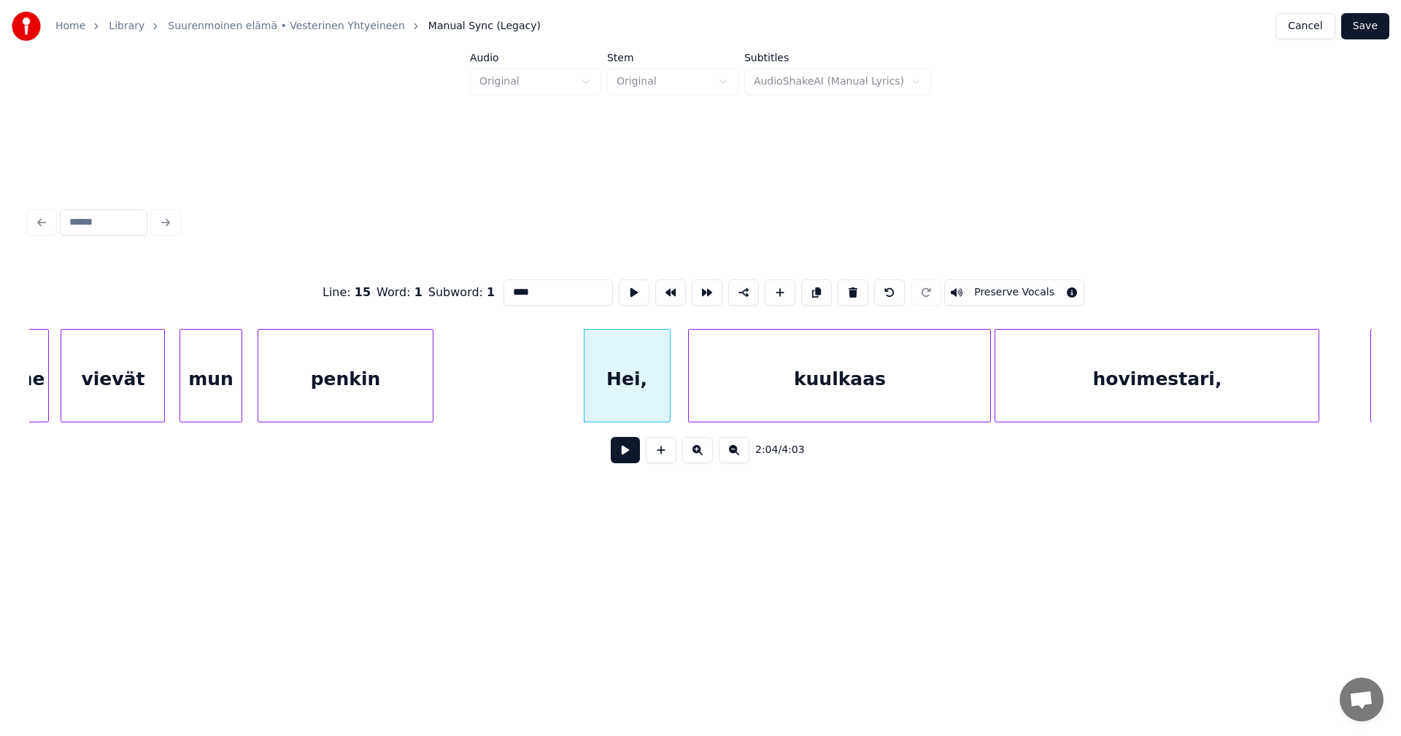
click at [533, 291] on input "****" at bounding box center [558, 292] width 109 height 26
type input "***"
click at [625, 456] on button at bounding box center [625, 450] width 29 height 26
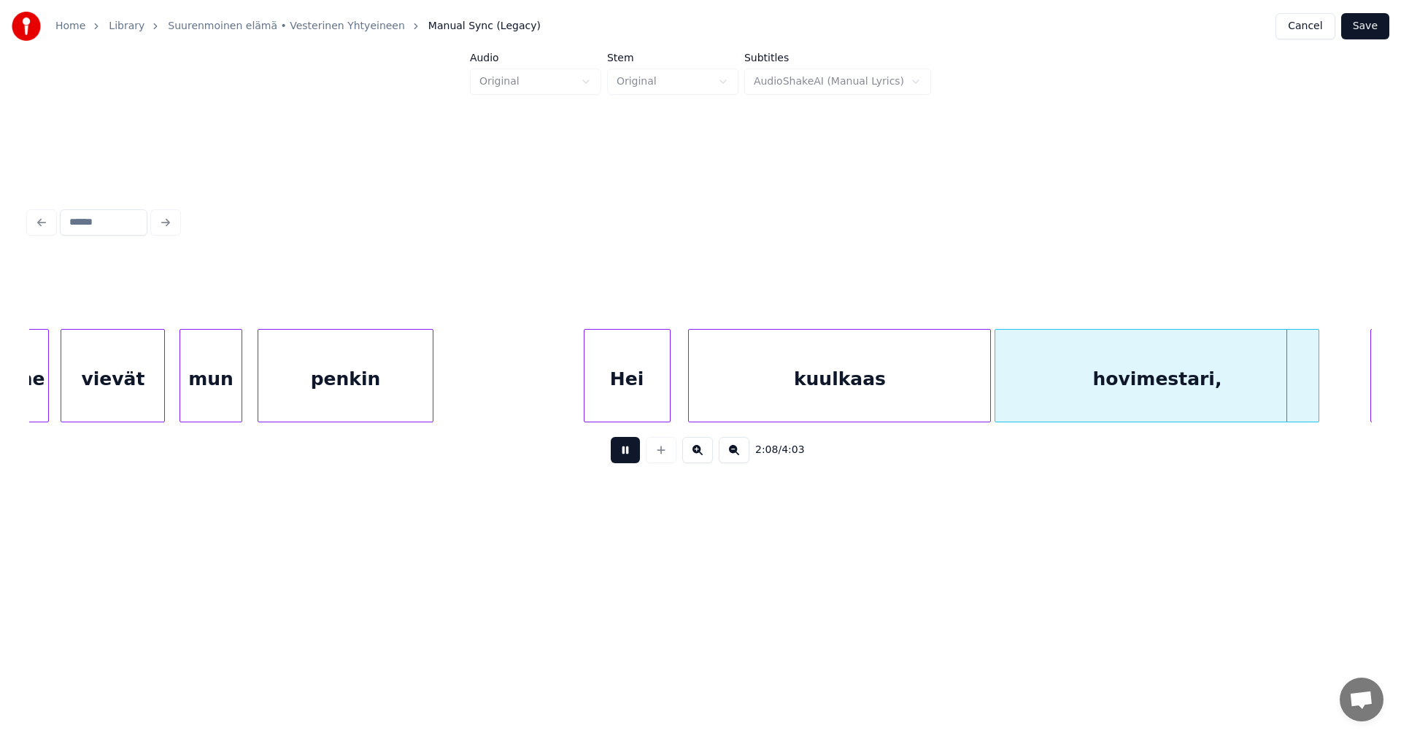
click at [621, 458] on button at bounding box center [625, 450] width 29 height 26
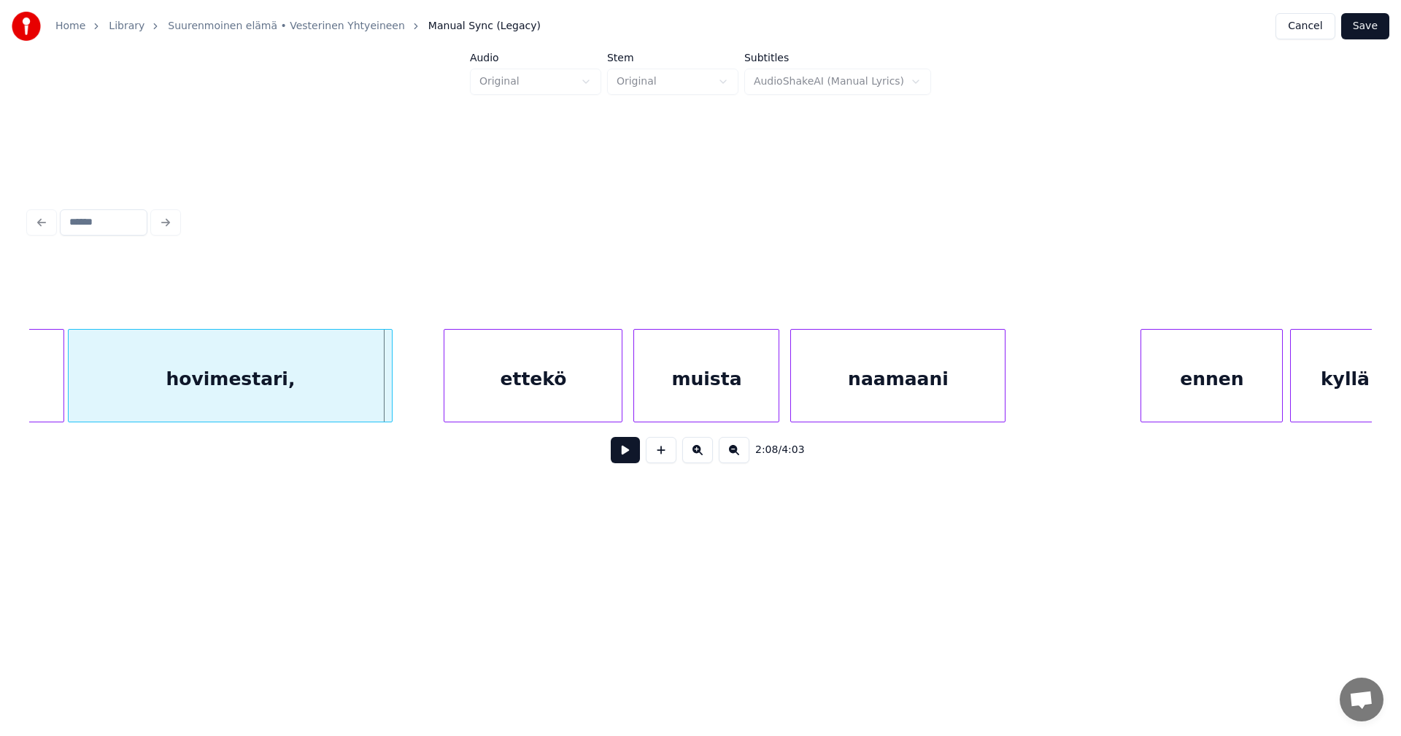
scroll to position [0, 23162]
click at [387, 393] on div at bounding box center [386, 376] width 4 height 92
click at [492, 390] on div "ettekö" at bounding box center [519, 379] width 177 height 99
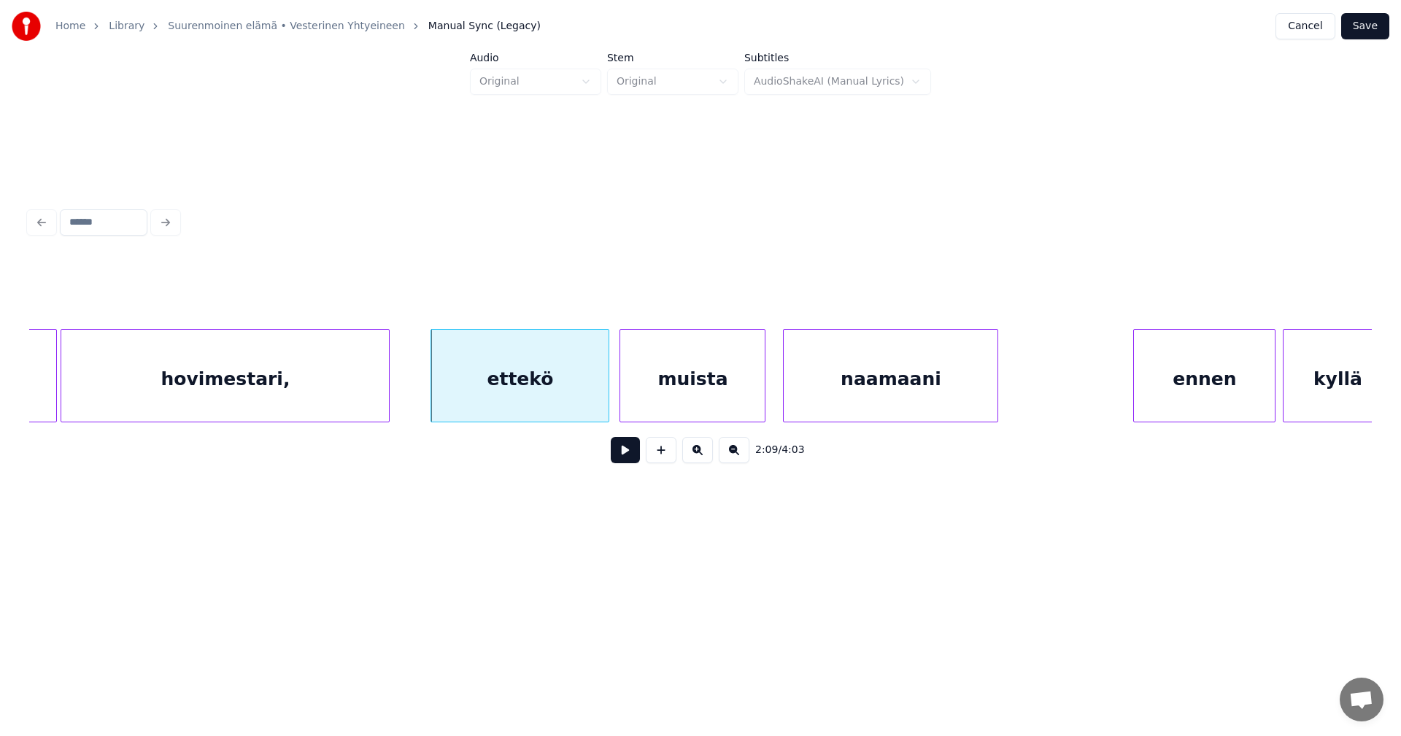
click at [738, 387] on div "muista" at bounding box center [692, 379] width 144 height 99
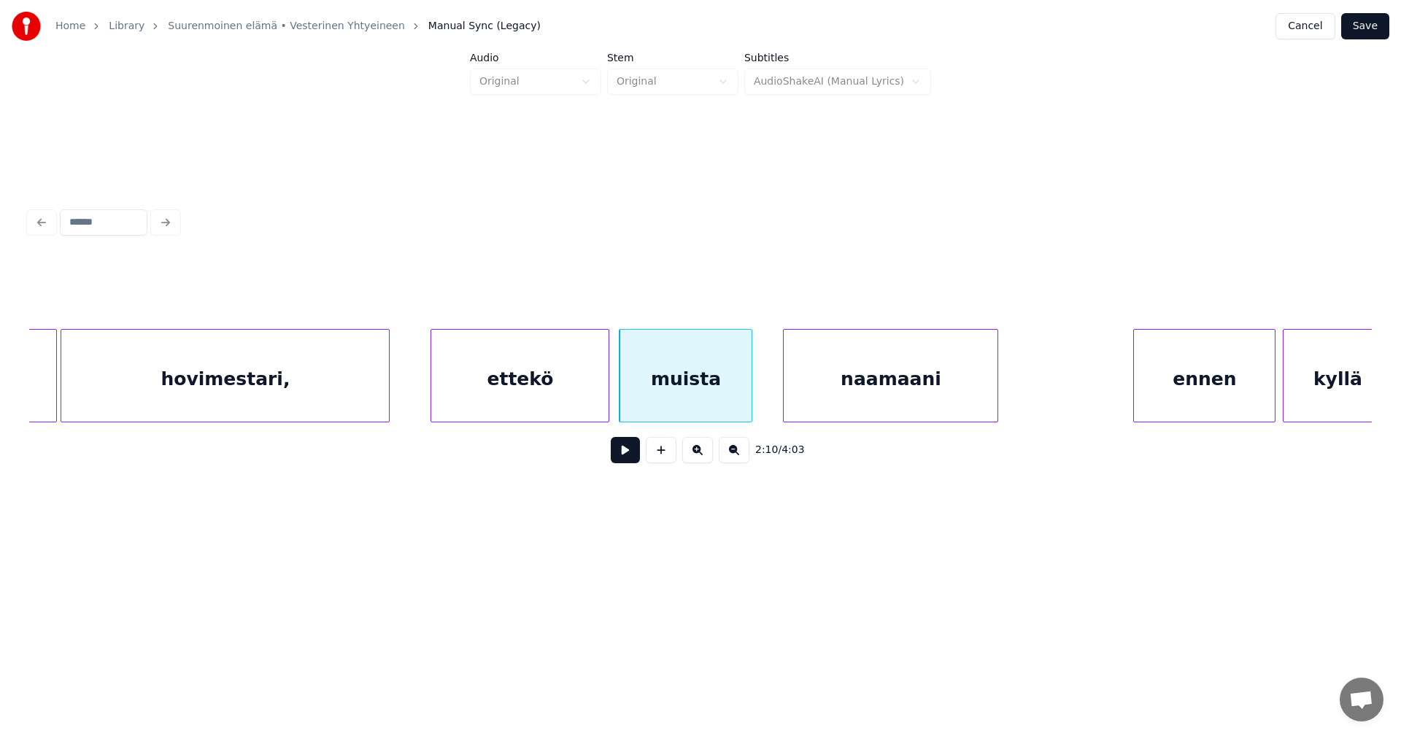
click at [750, 392] on div at bounding box center [749, 376] width 4 height 92
click at [663, 409] on div "muista" at bounding box center [686, 379] width 132 height 99
click at [628, 459] on button at bounding box center [625, 450] width 29 height 26
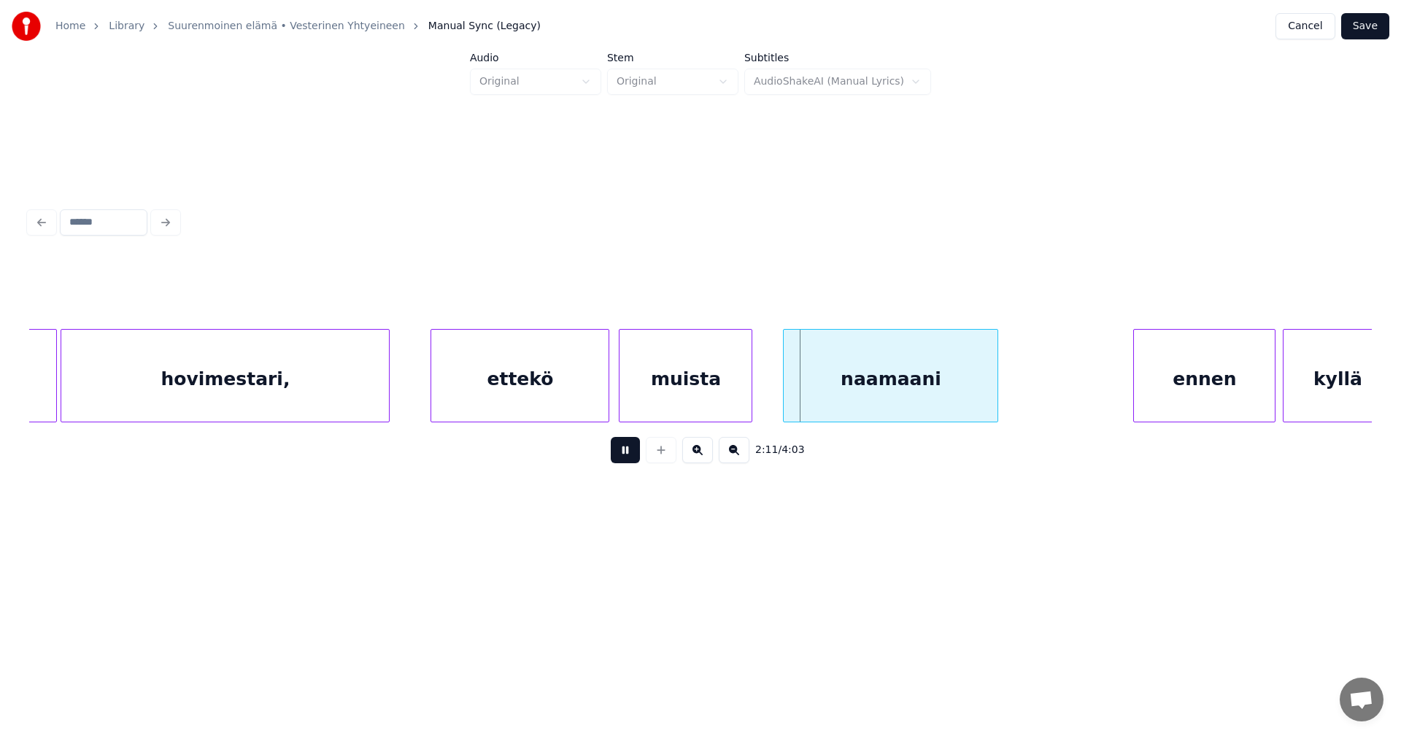
click at [628, 459] on button at bounding box center [625, 450] width 29 height 26
click at [760, 406] on div at bounding box center [760, 376] width 4 height 92
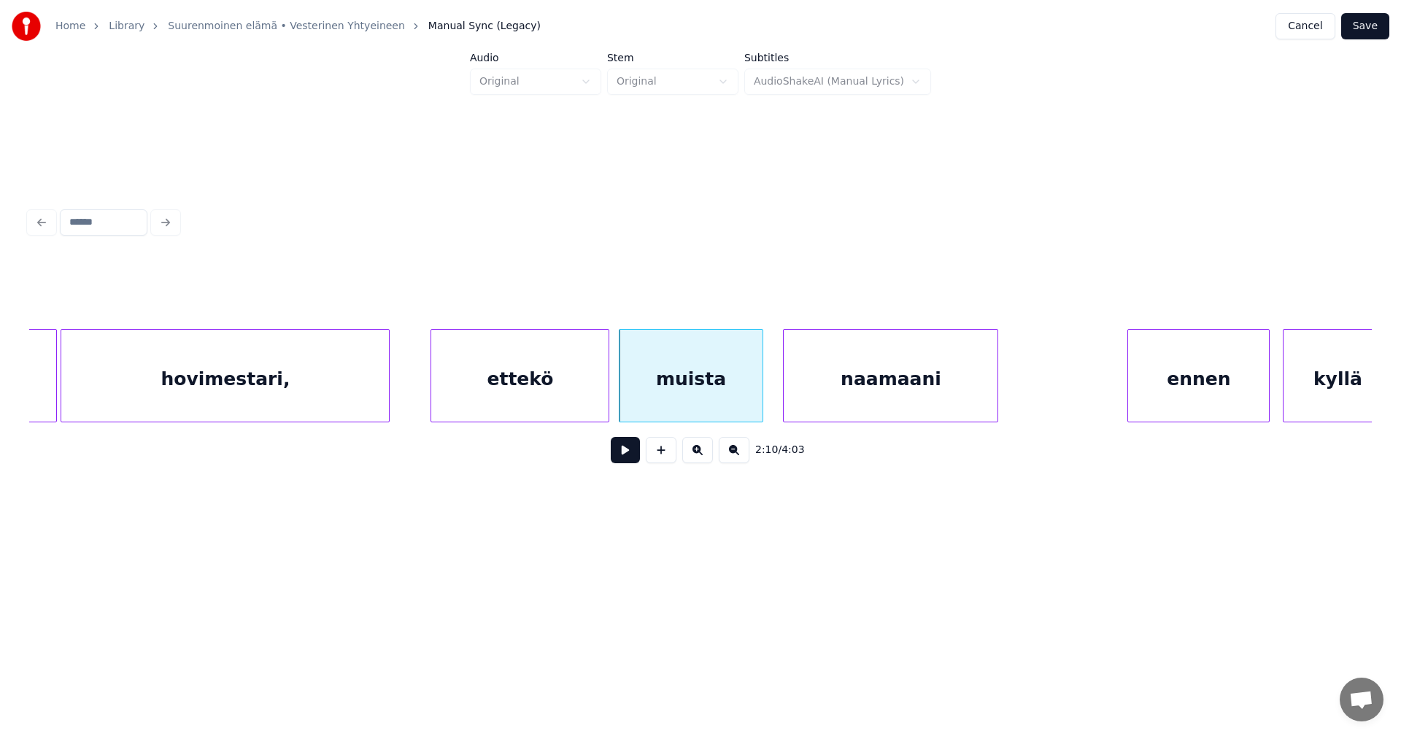
click at [1156, 404] on div "ennen" at bounding box center [1198, 379] width 141 height 99
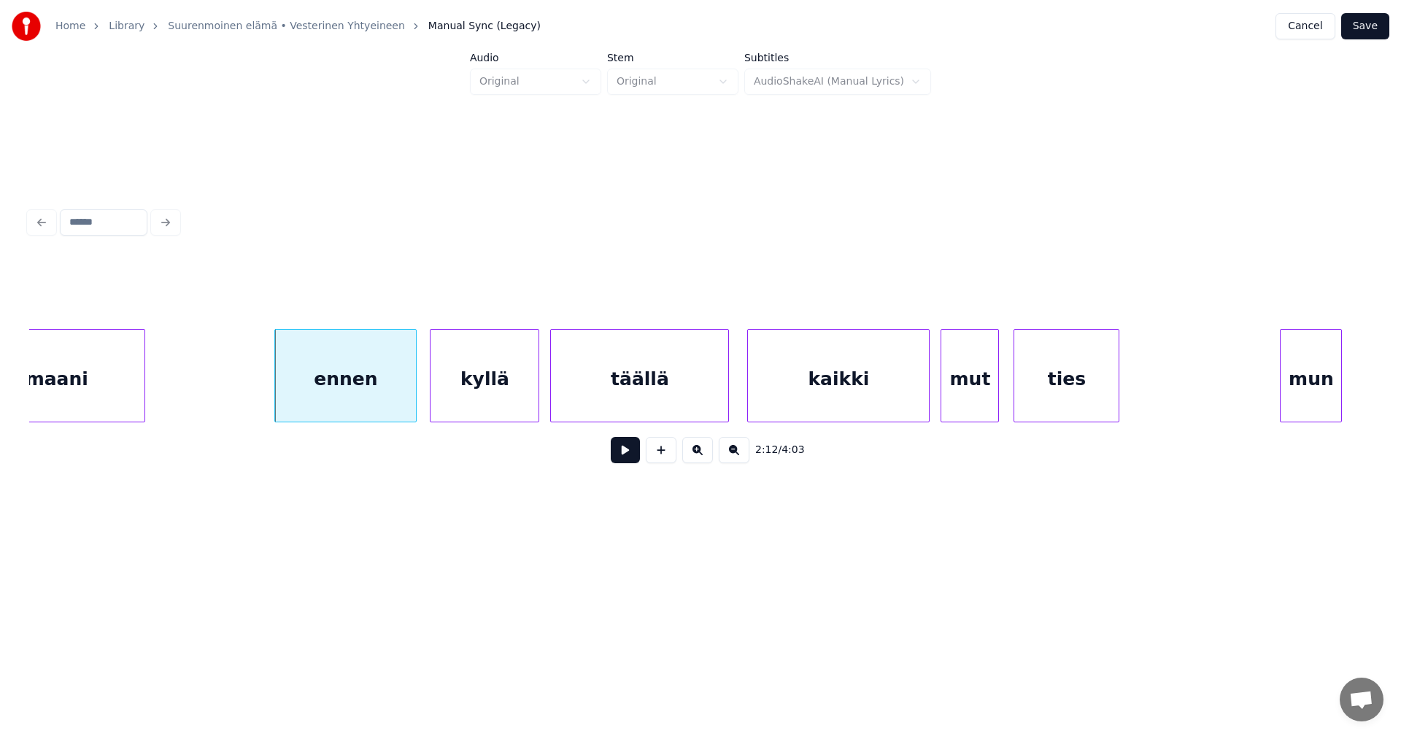
scroll to position [0, 24037]
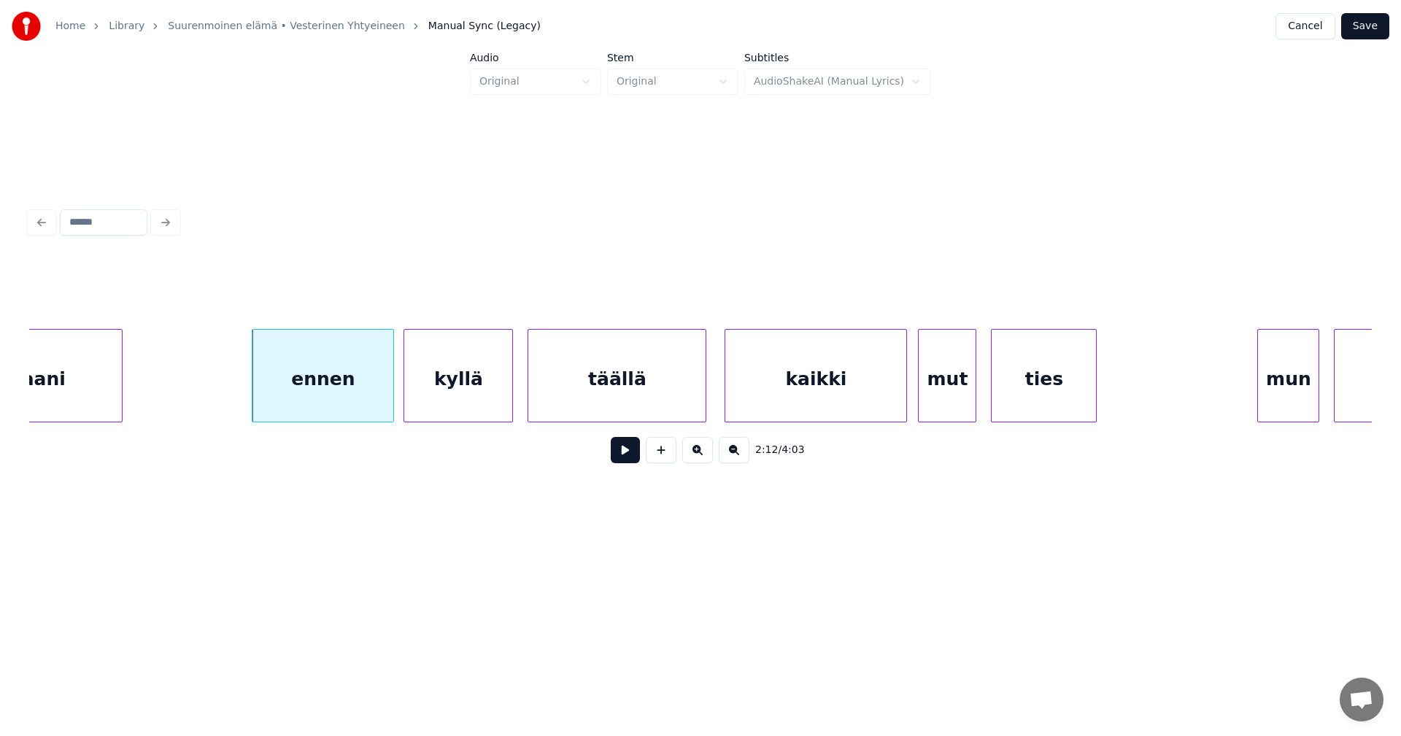
click at [477, 397] on div "kyllä" at bounding box center [458, 379] width 108 height 99
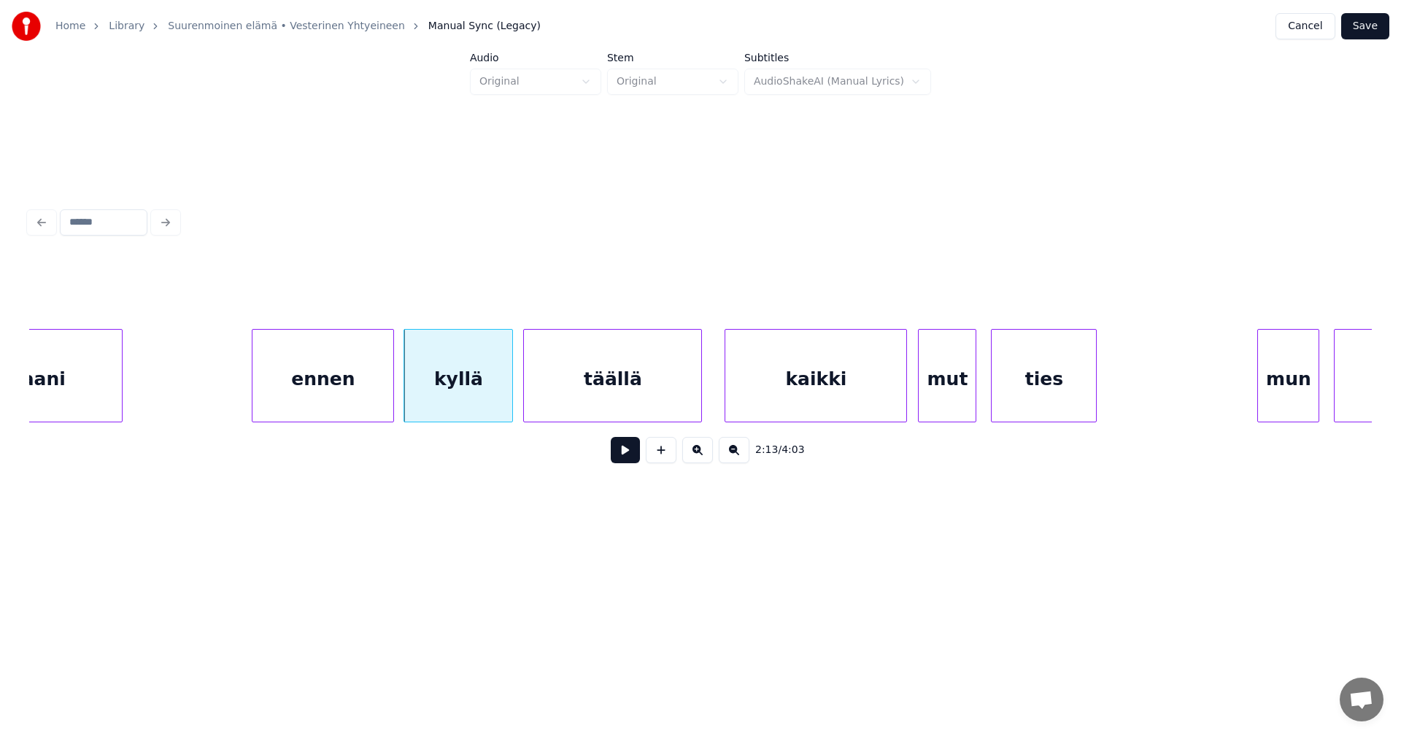
click at [585, 398] on div "täällä" at bounding box center [612, 379] width 177 height 99
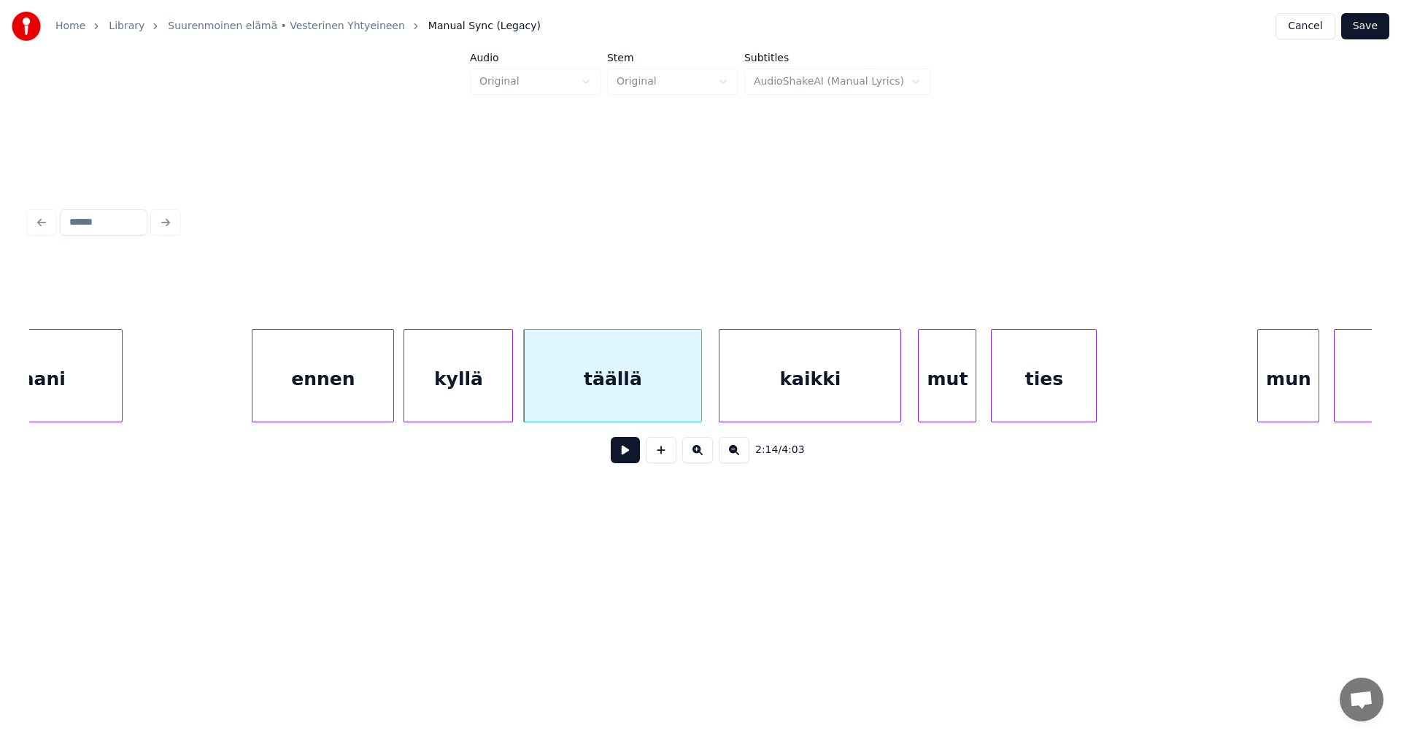
click at [765, 392] on div "kaikki" at bounding box center [809, 379] width 181 height 99
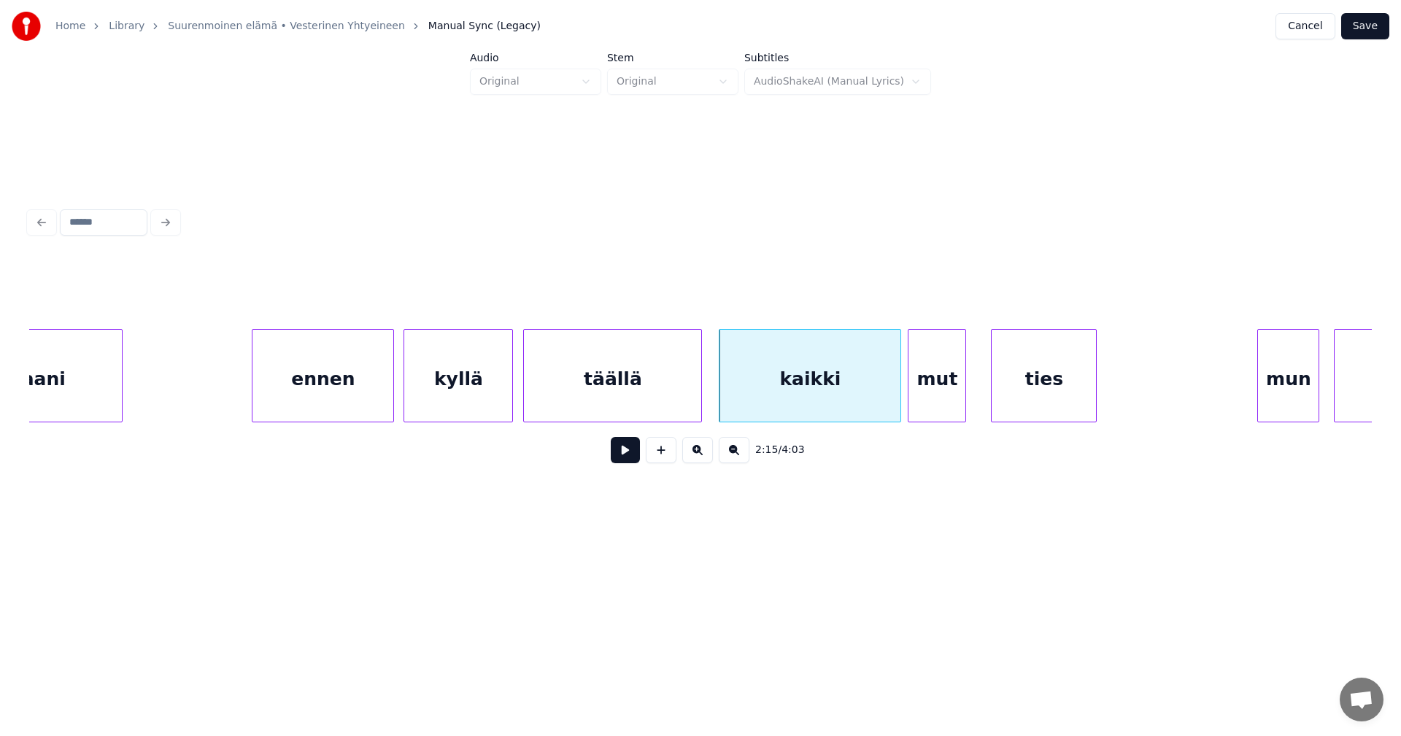
click at [929, 396] on div "mut" at bounding box center [936, 379] width 57 height 99
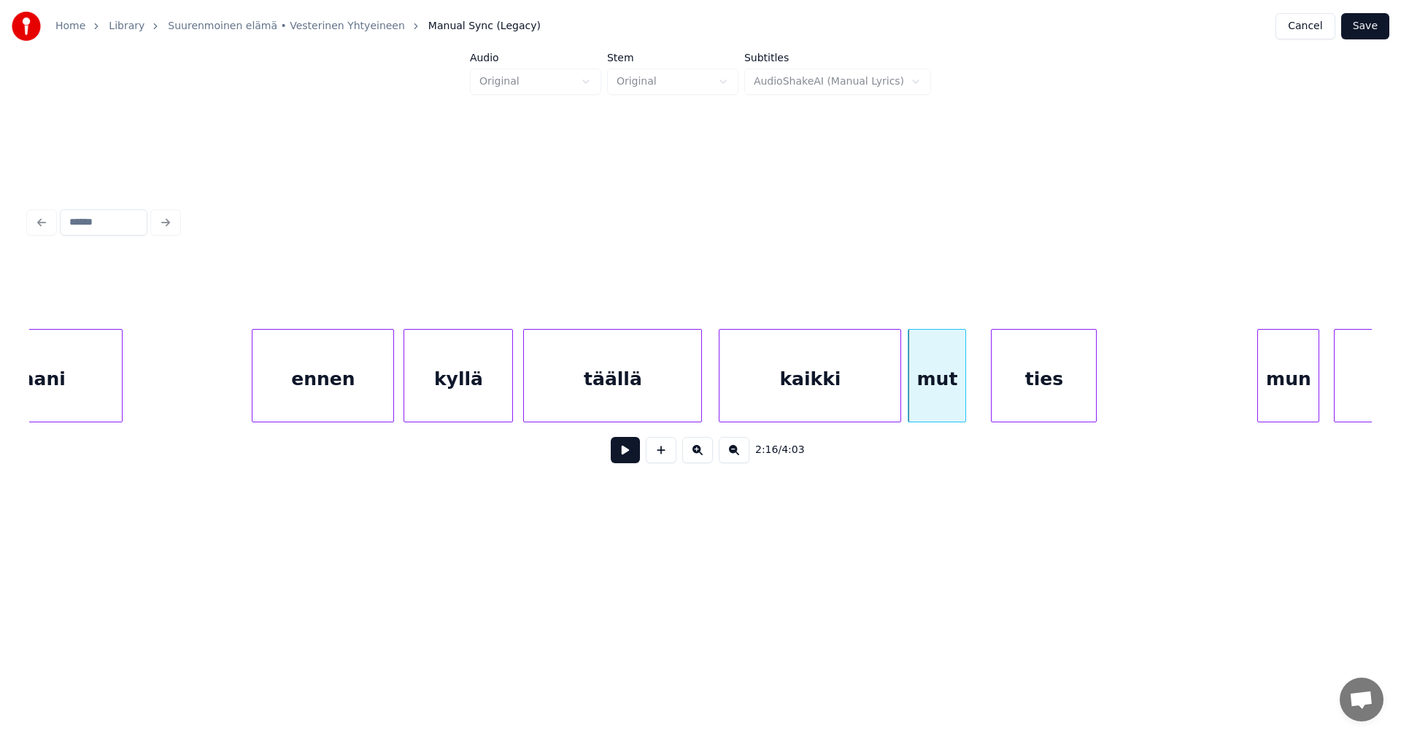
click at [830, 401] on div "kaikki" at bounding box center [809, 379] width 181 height 99
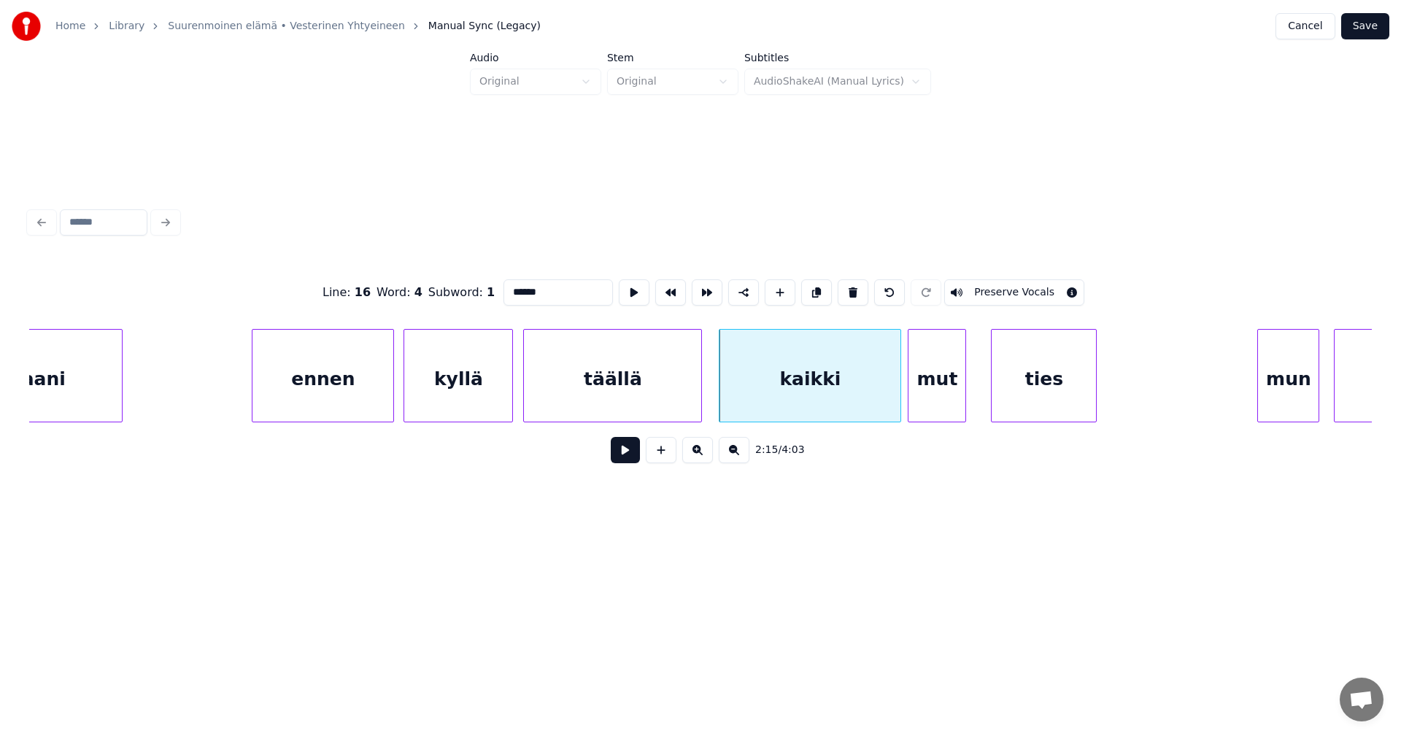
click at [633, 460] on button at bounding box center [625, 450] width 29 height 26
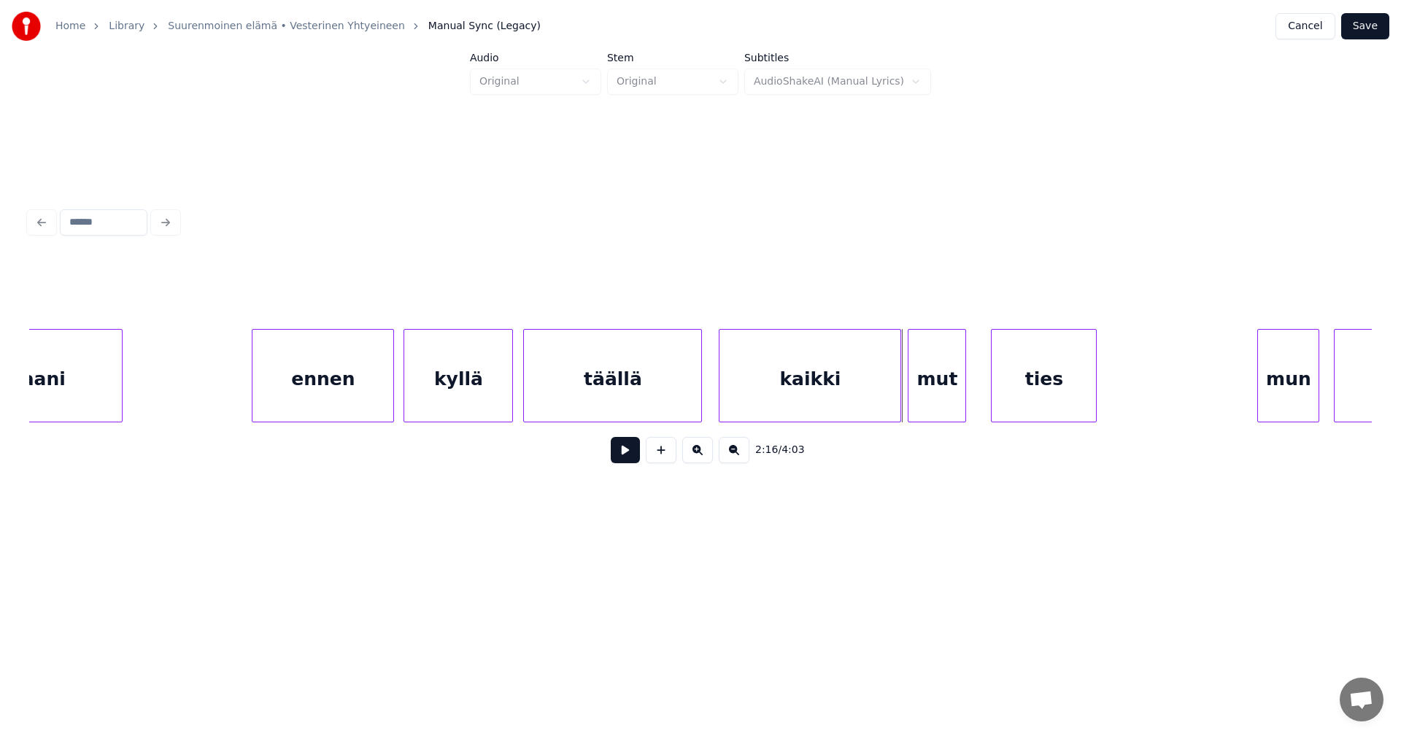
click at [633, 460] on button at bounding box center [625, 450] width 29 height 26
click at [630, 460] on button at bounding box center [625, 450] width 29 height 26
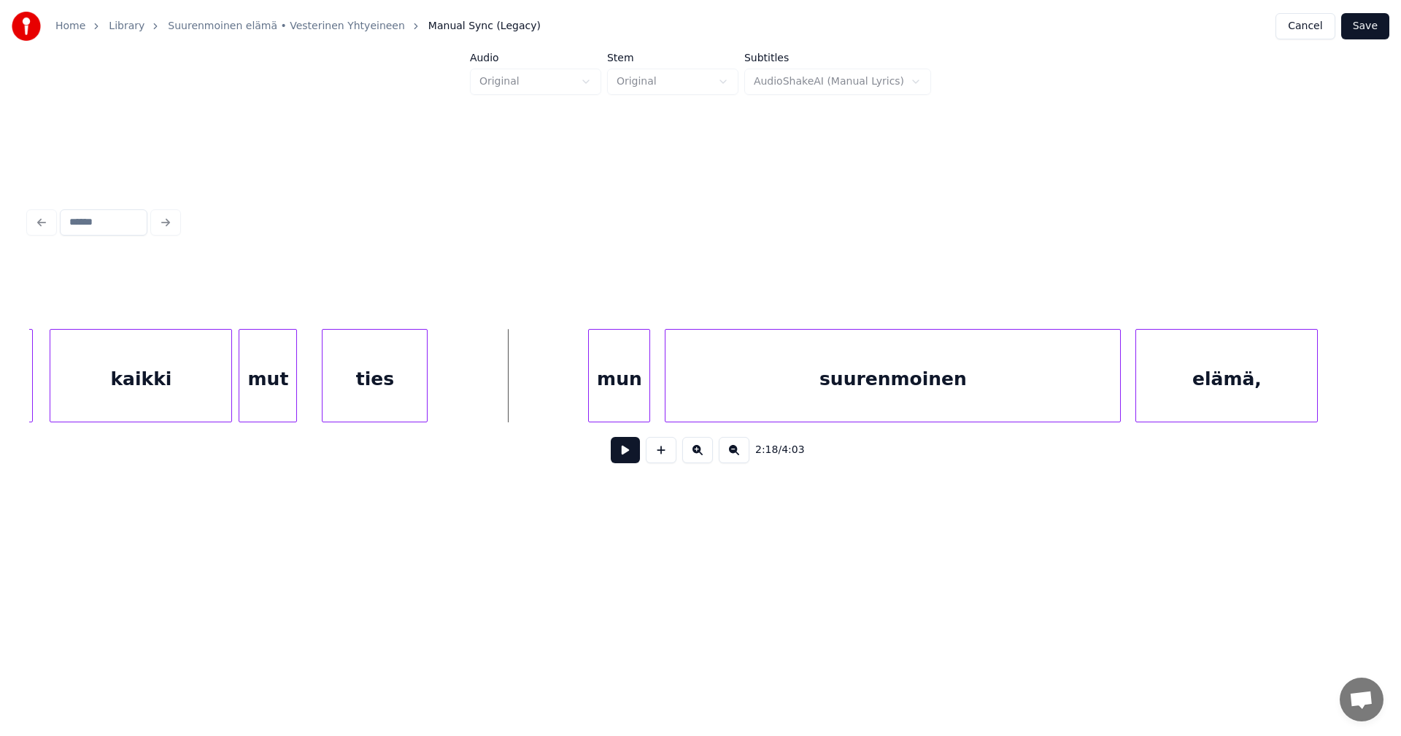
scroll to position [0, 24709]
click at [617, 395] on div "mun" at bounding box center [609, 379] width 61 height 99
click at [577, 398] on div at bounding box center [576, 376] width 4 height 92
click at [626, 461] on button at bounding box center [625, 450] width 29 height 26
drag, startPoint x: 626, startPoint y: 461, endPoint x: 595, endPoint y: 421, distance: 50.9
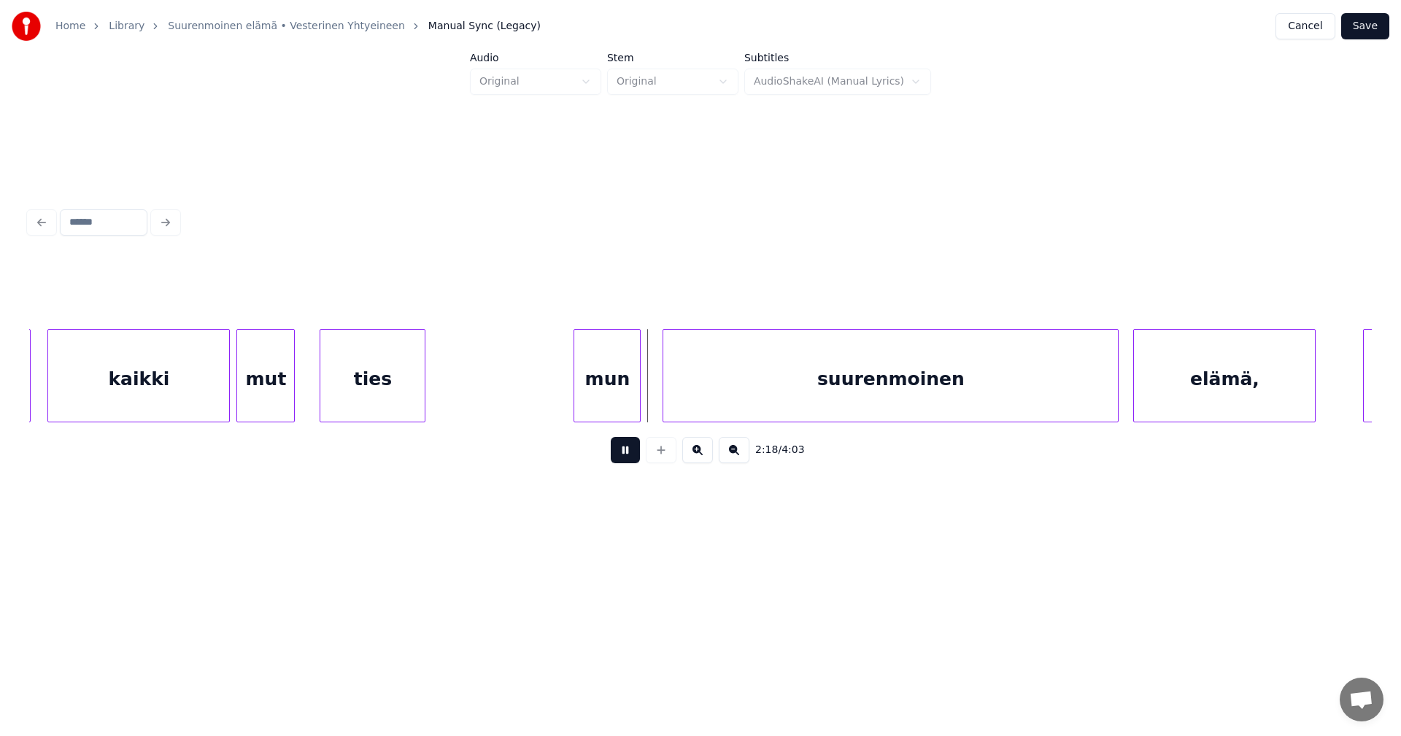
click at [626, 460] on button at bounding box center [625, 450] width 29 height 26
click at [573, 401] on div at bounding box center [574, 376] width 4 height 92
click at [623, 460] on button at bounding box center [625, 450] width 29 height 26
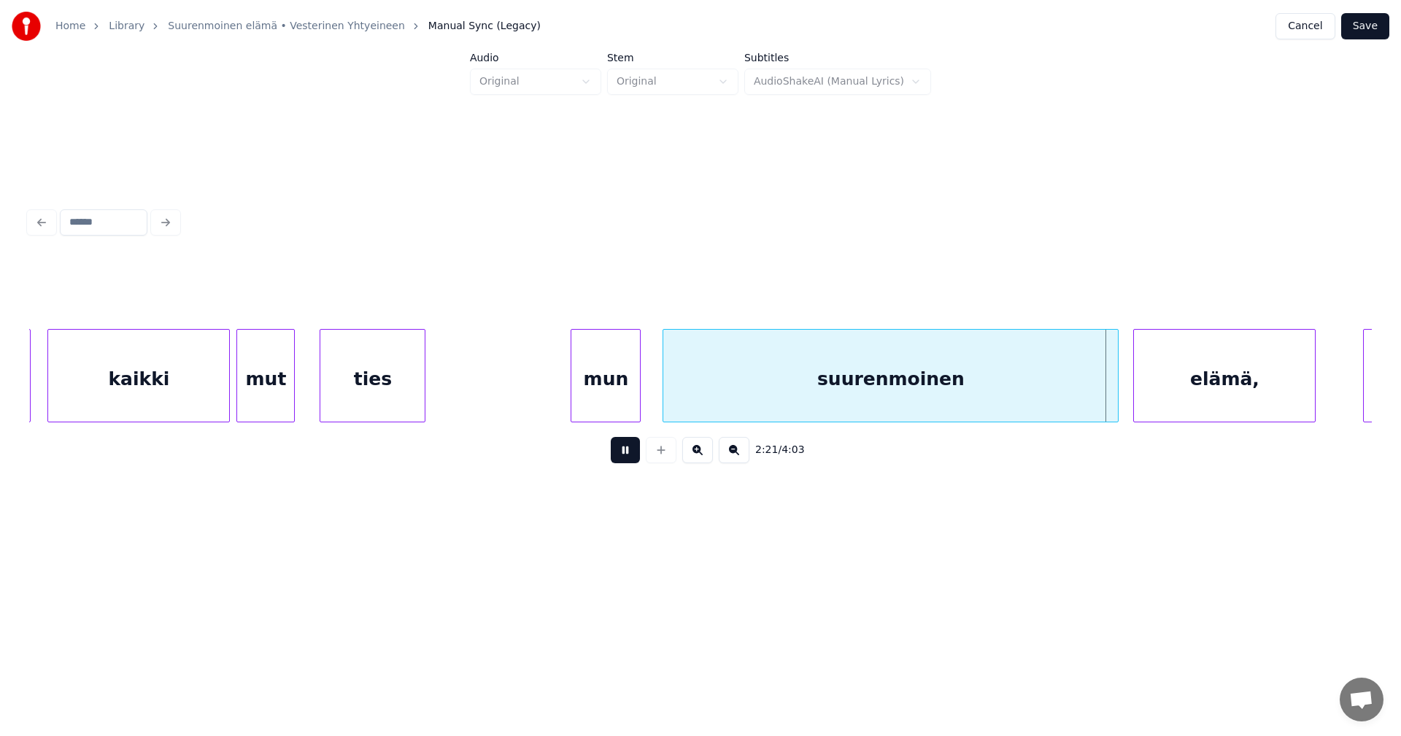
click at [620, 457] on button at bounding box center [625, 450] width 29 height 26
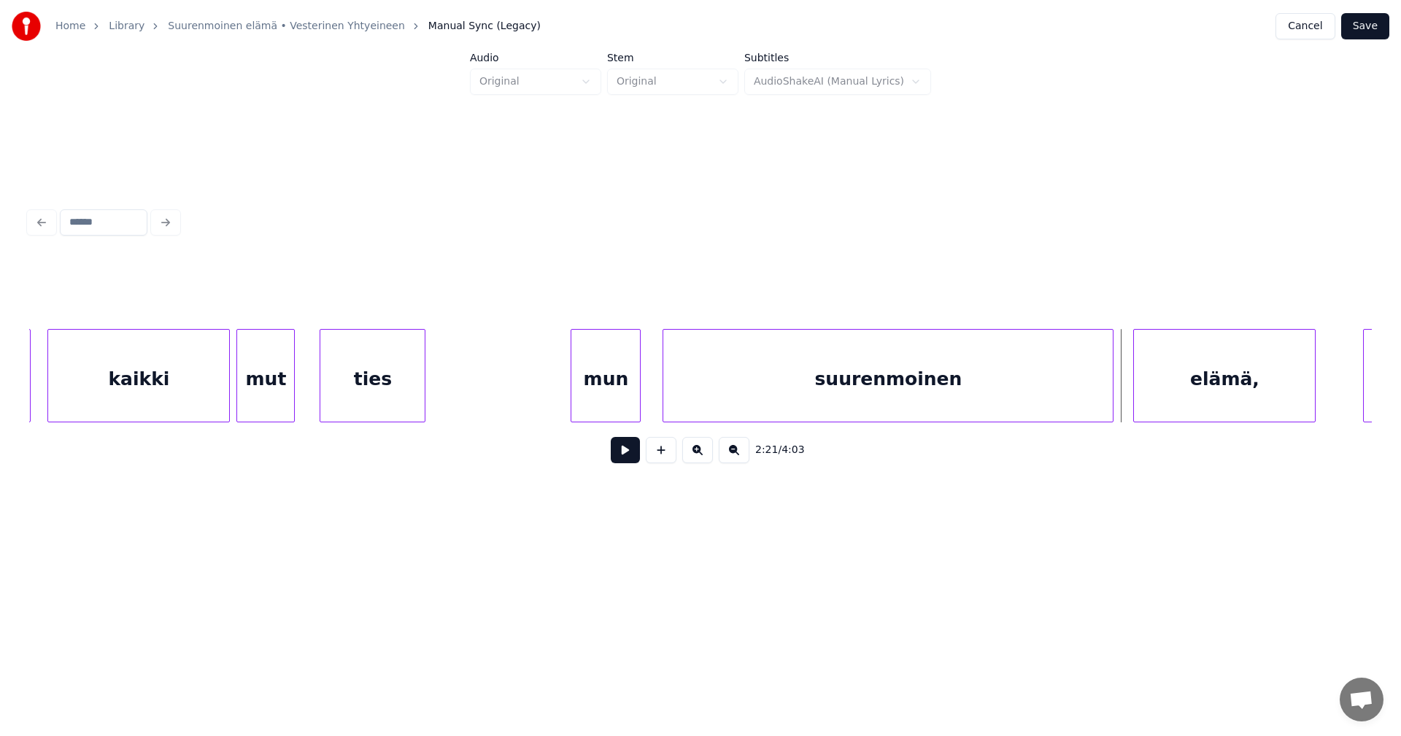
click at [1111, 393] on div at bounding box center [1110, 376] width 4 height 92
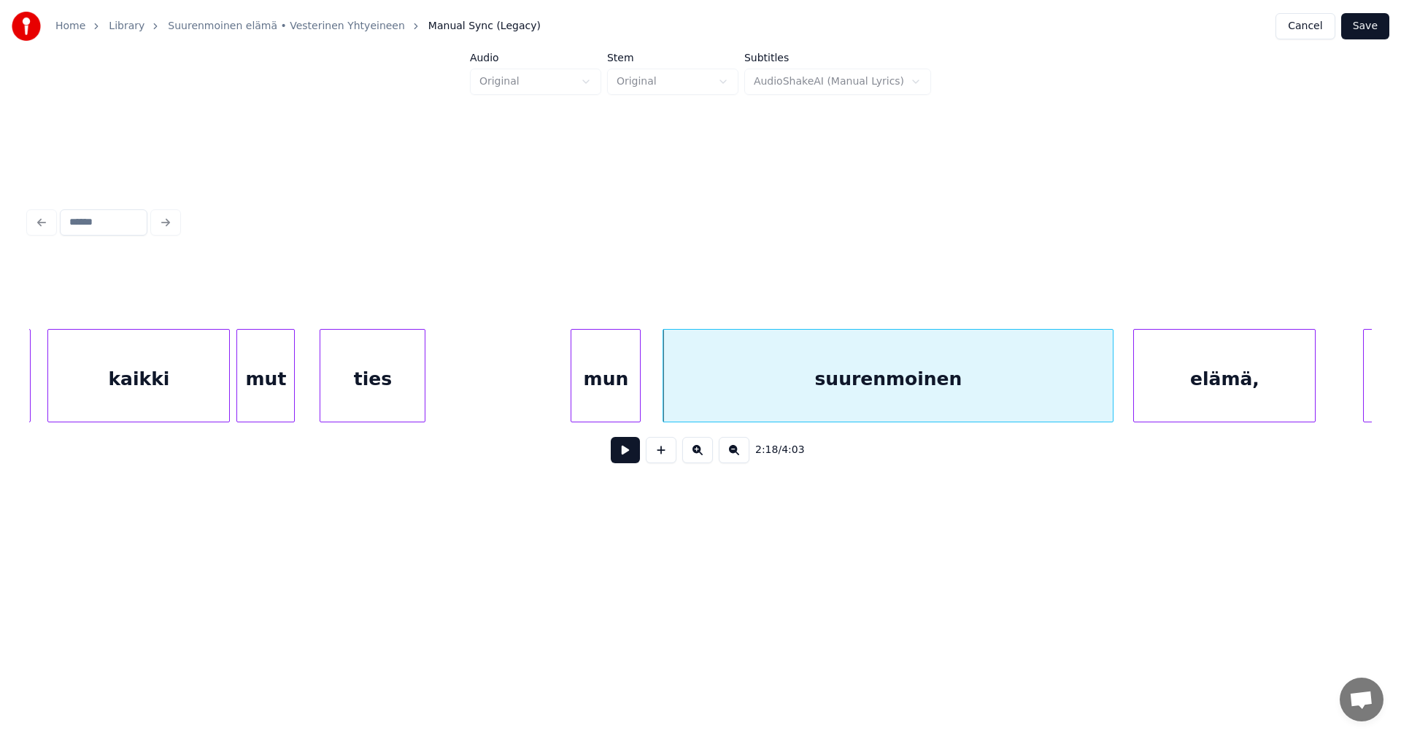
click at [1153, 393] on div "elämä," at bounding box center [1224, 379] width 181 height 99
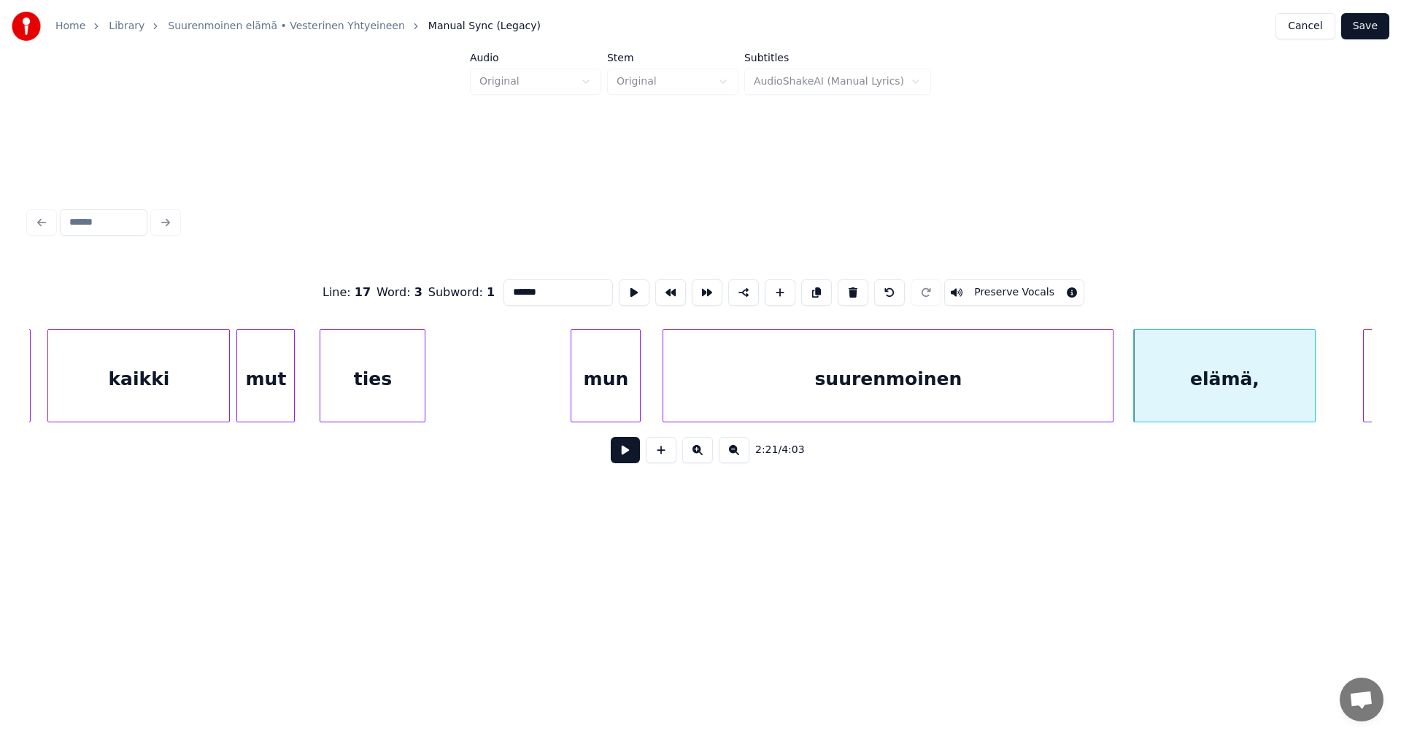
click at [1153, 393] on div "elämä," at bounding box center [1224, 379] width 181 height 99
click at [1125, 397] on div at bounding box center [1126, 376] width 4 height 92
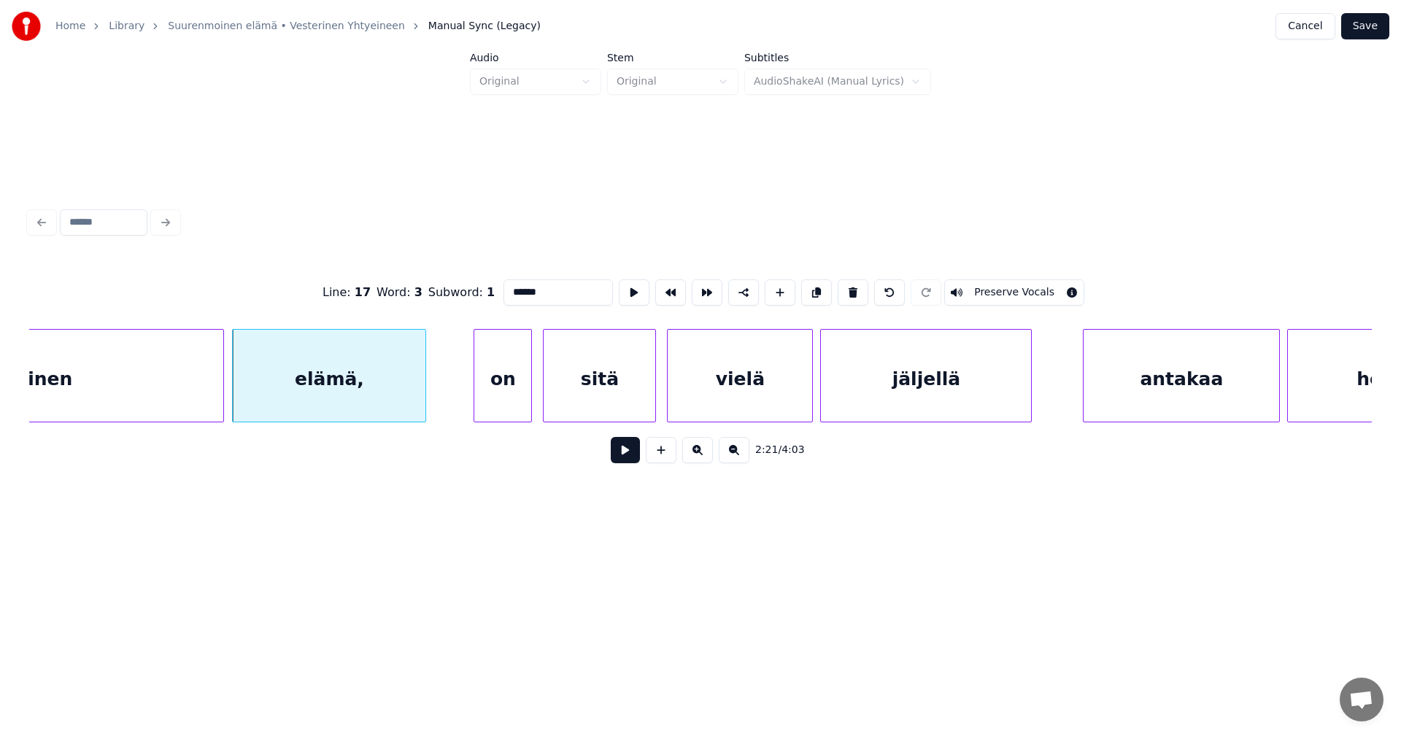
scroll to position [0, 25701]
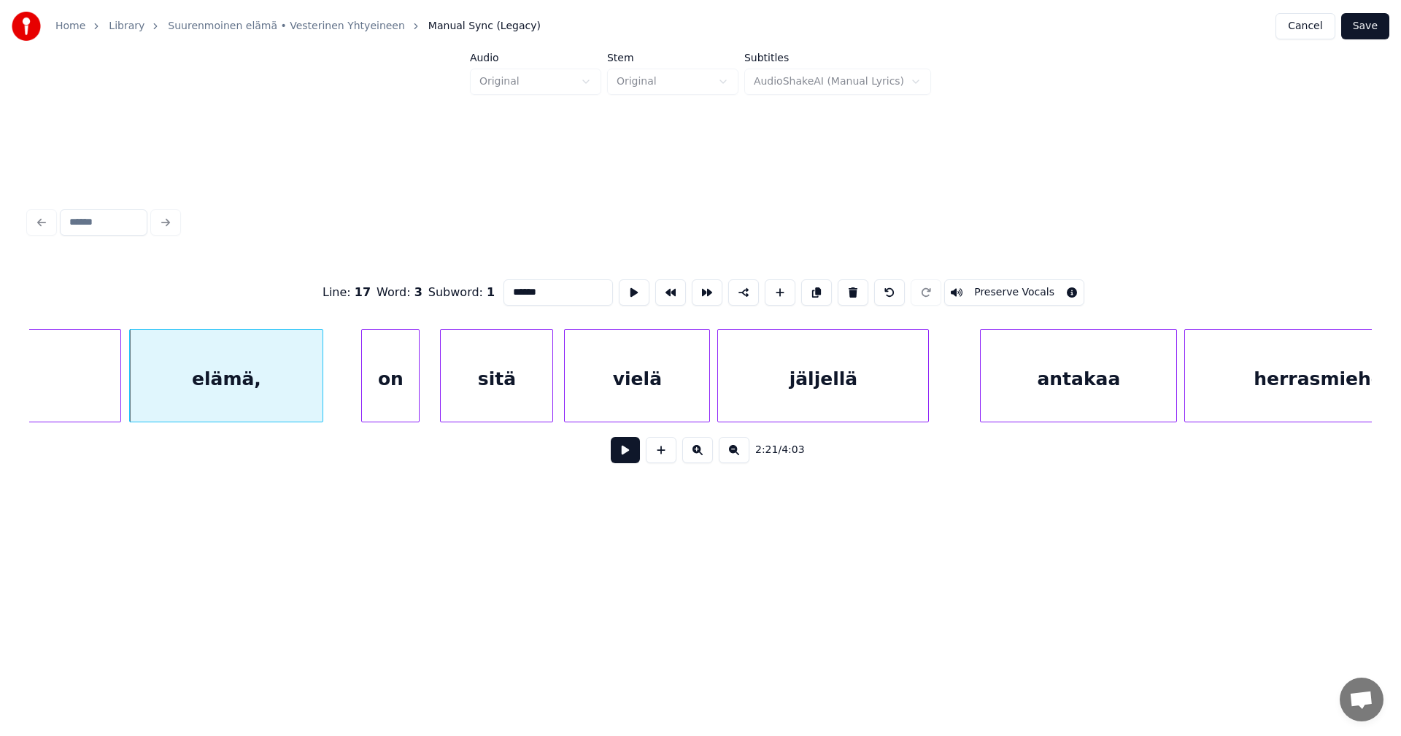
click at [383, 400] on div "on" at bounding box center [390, 379] width 57 height 99
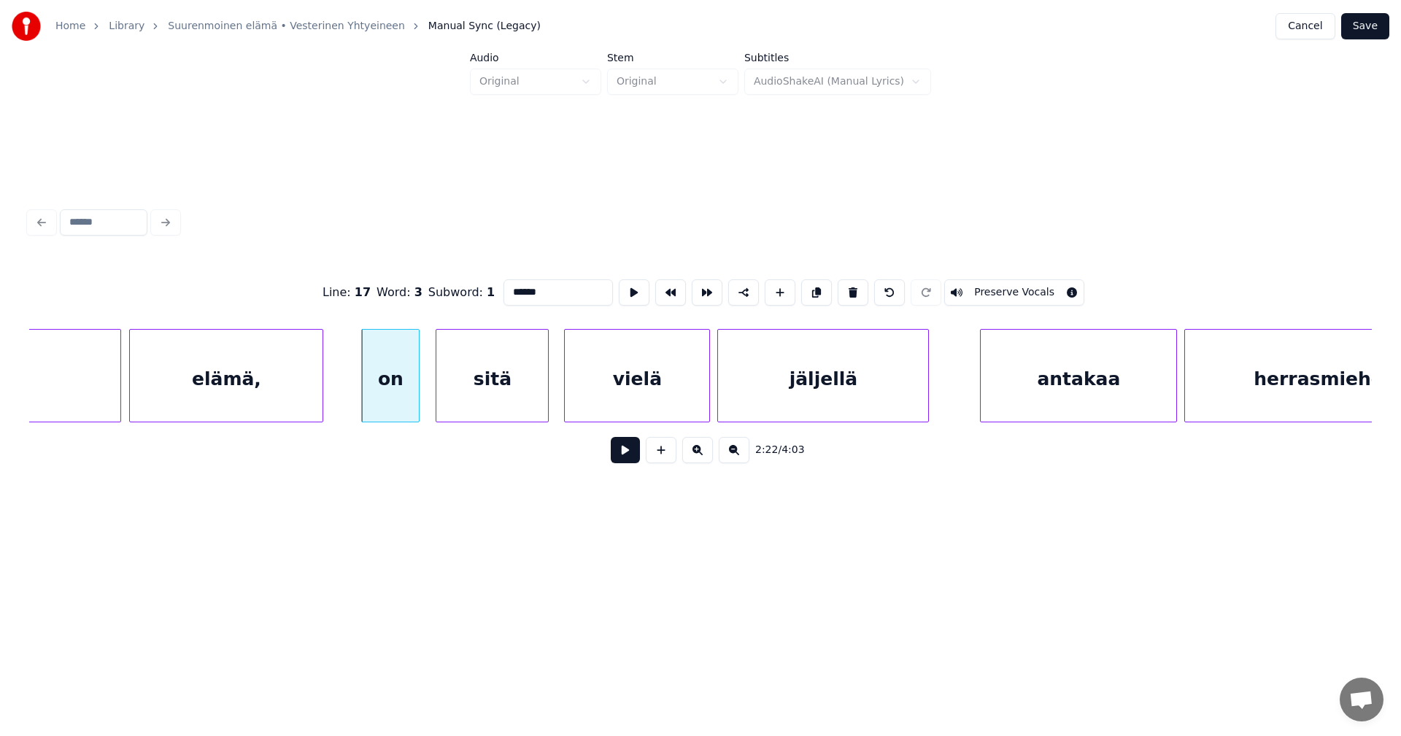
click at [467, 401] on div "sitä" at bounding box center [492, 379] width 112 height 99
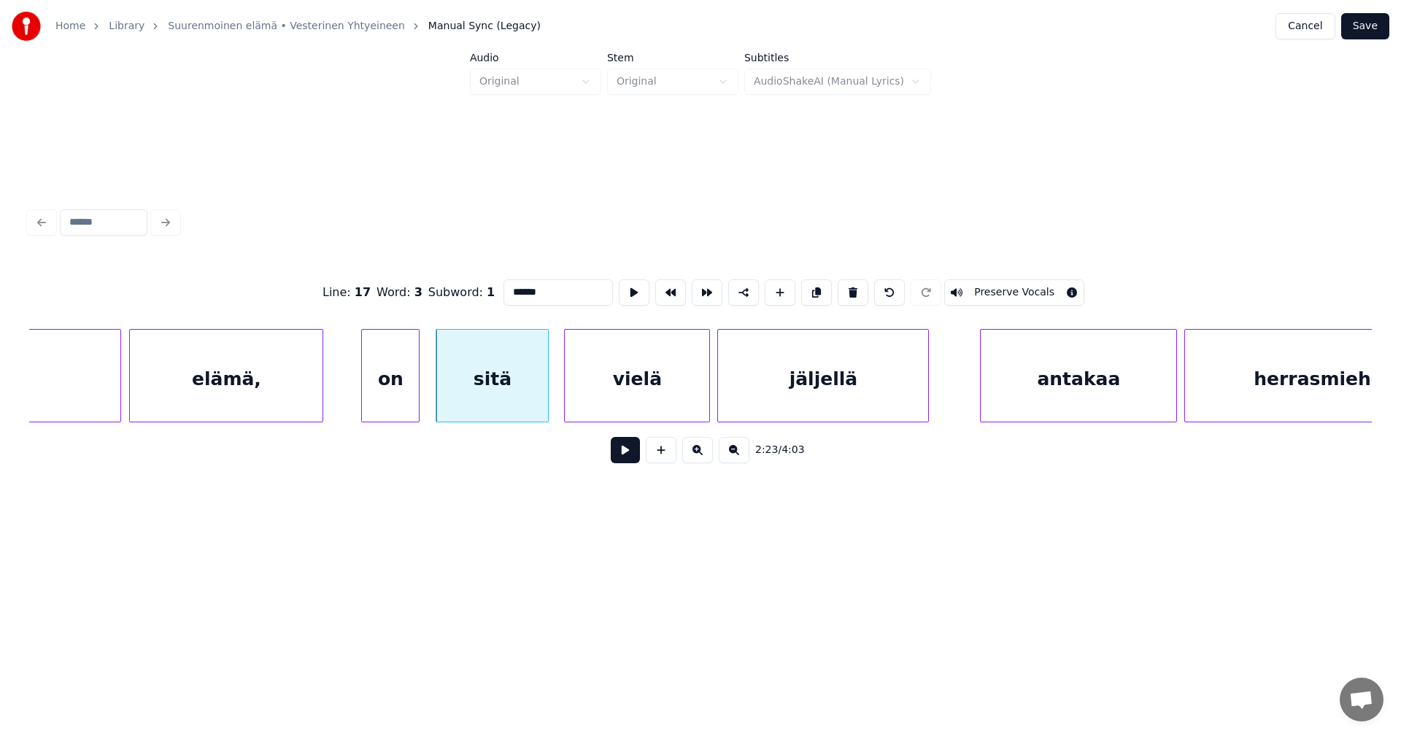
click at [620, 396] on div "vielä" at bounding box center [637, 379] width 144 height 99
type input "*****"
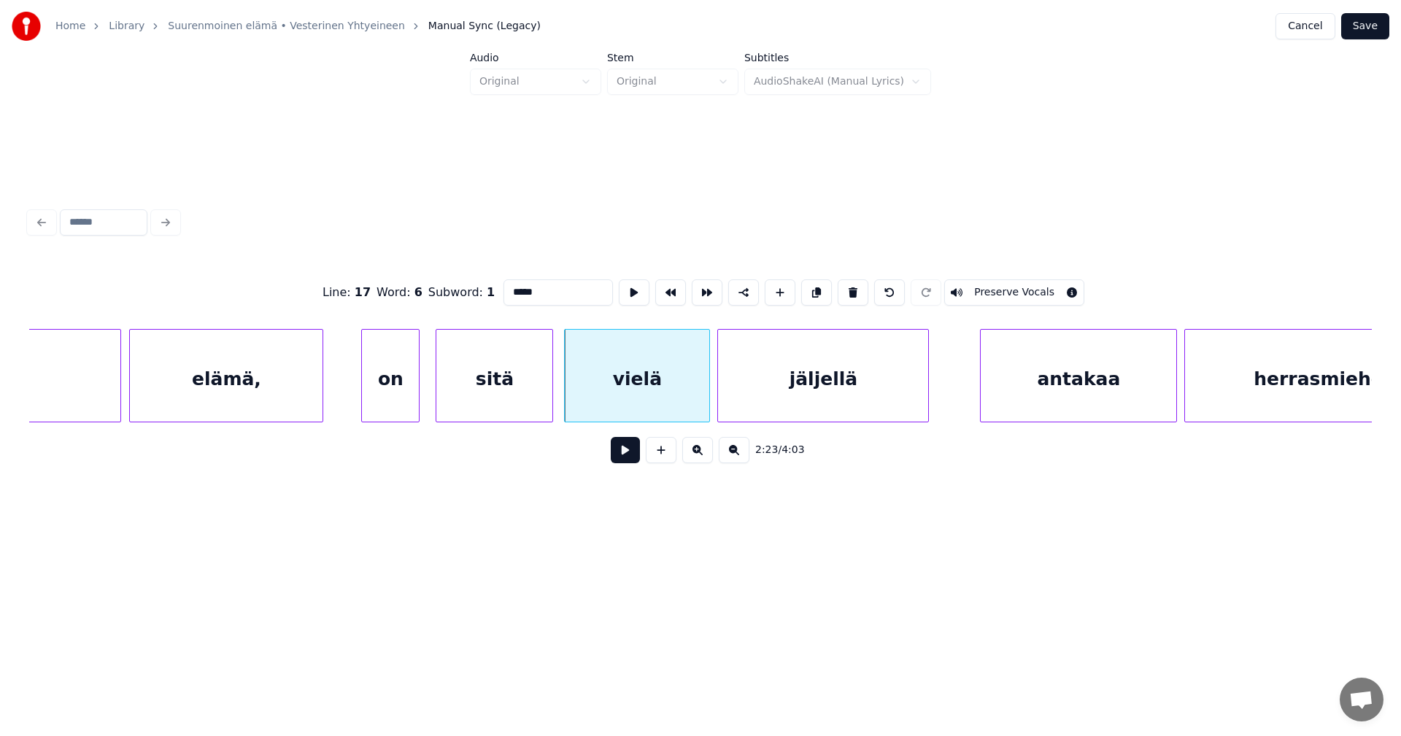
click at [548, 403] on div at bounding box center [550, 376] width 4 height 92
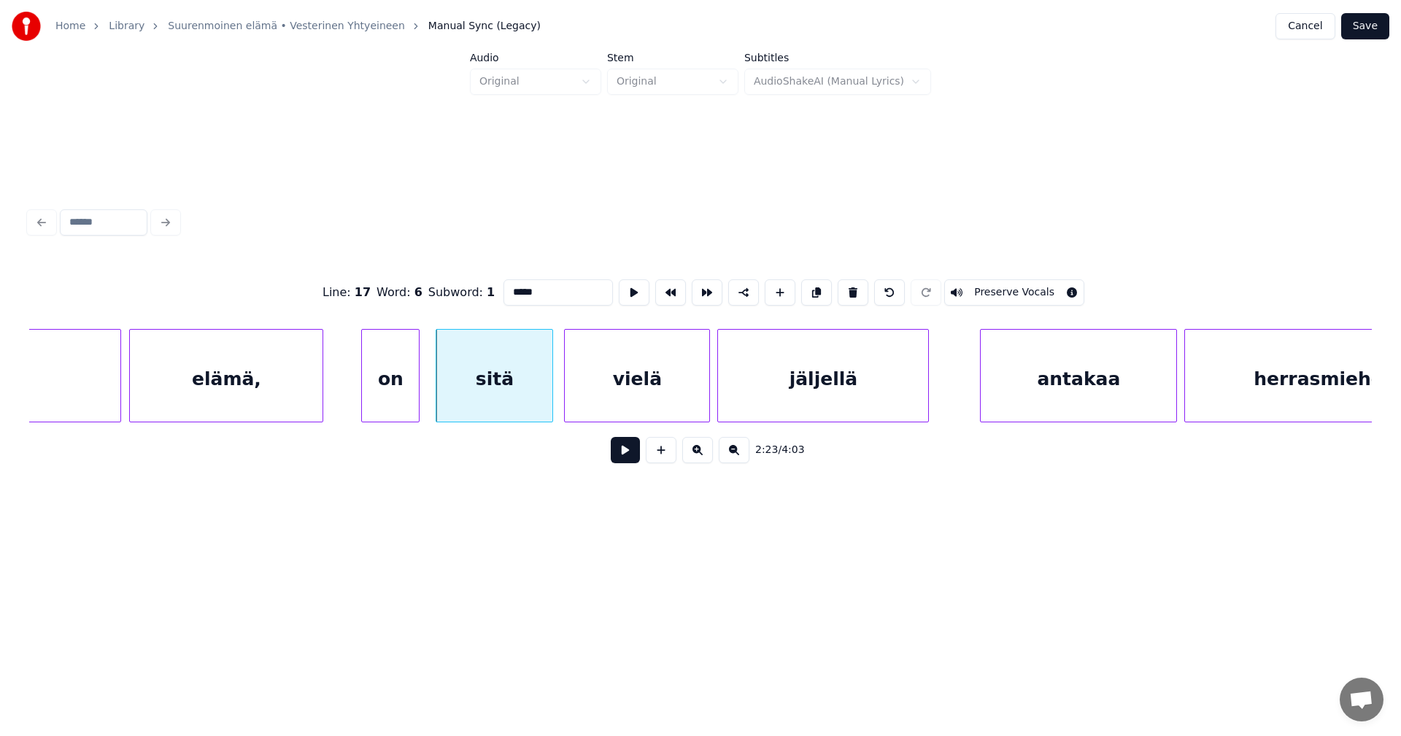
click at [632, 452] on button at bounding box center [625, 450] width 29 height 26
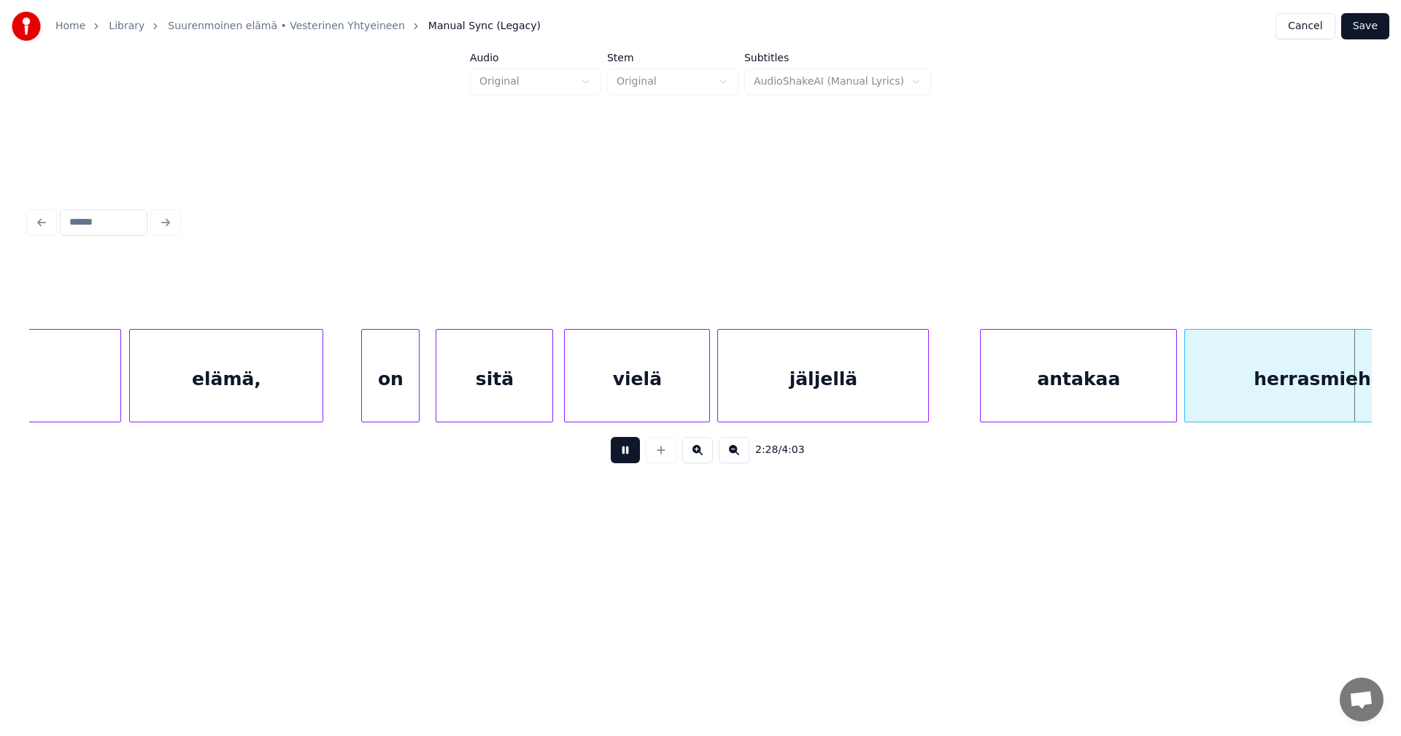
scroll to position [0, 27044]
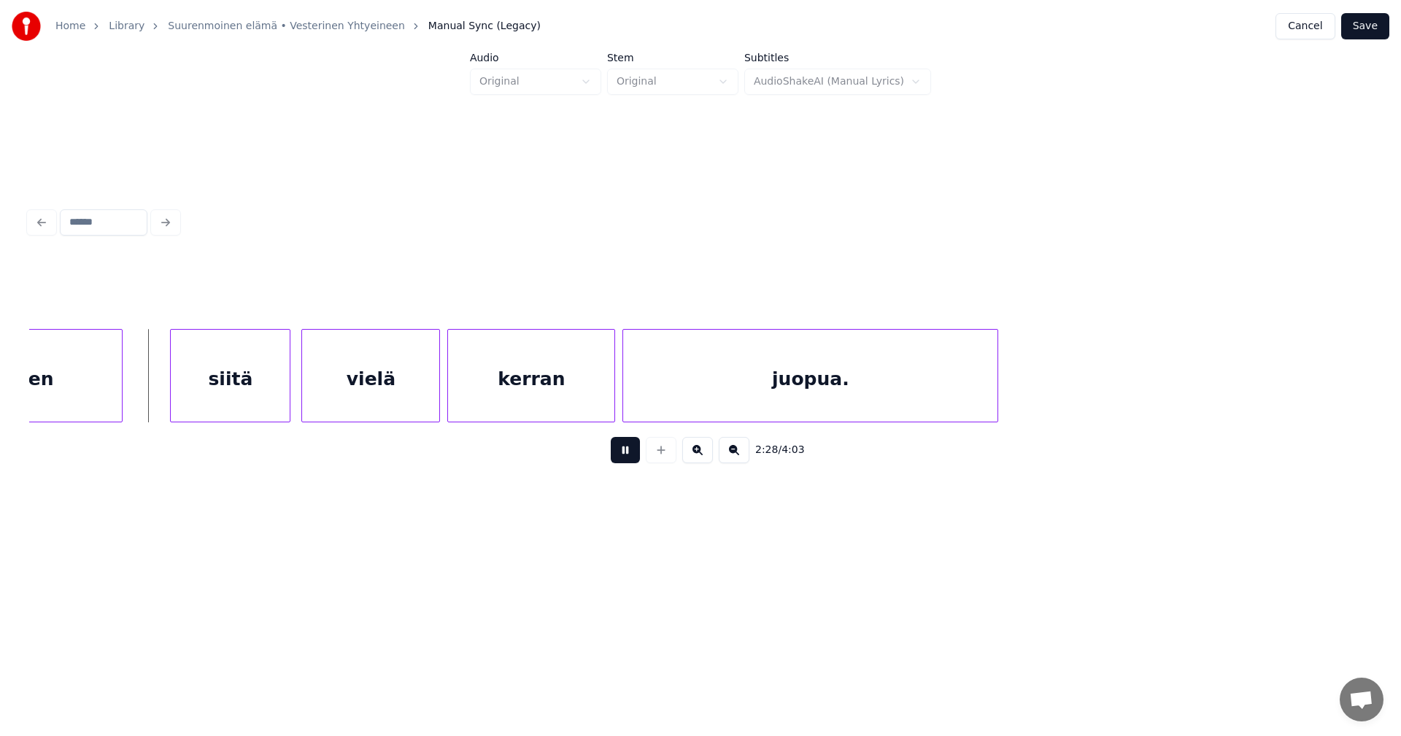
click at [630, 453] on button at bounding box center [625, 450] width 29 height 26
click at [266, 399] on div "siitä" at bounding box center [226, 379] width 119 height 99
click at [158, 395] on div at bounding box center [157, 376] width 4 height 92
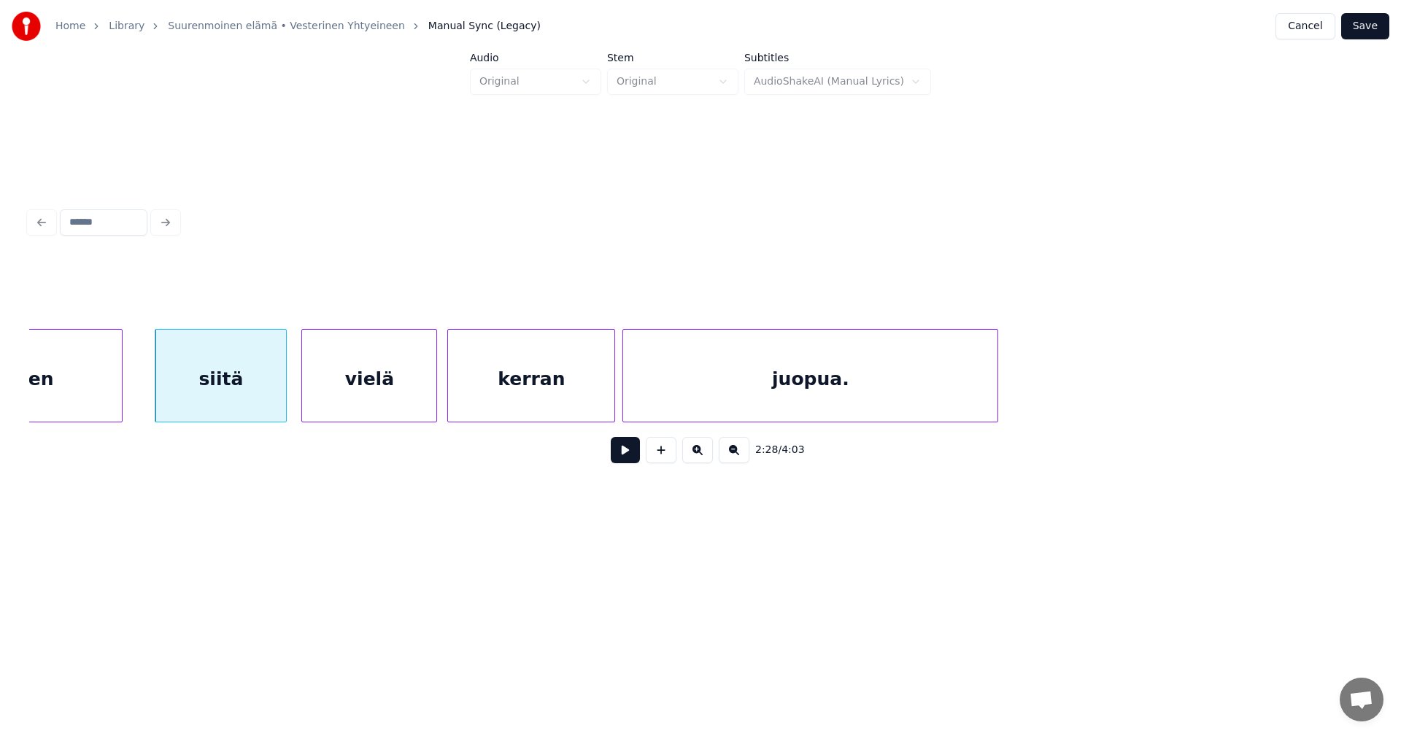
click at [433, 393] on div at bounding box center [434, 376] width 4 height 92
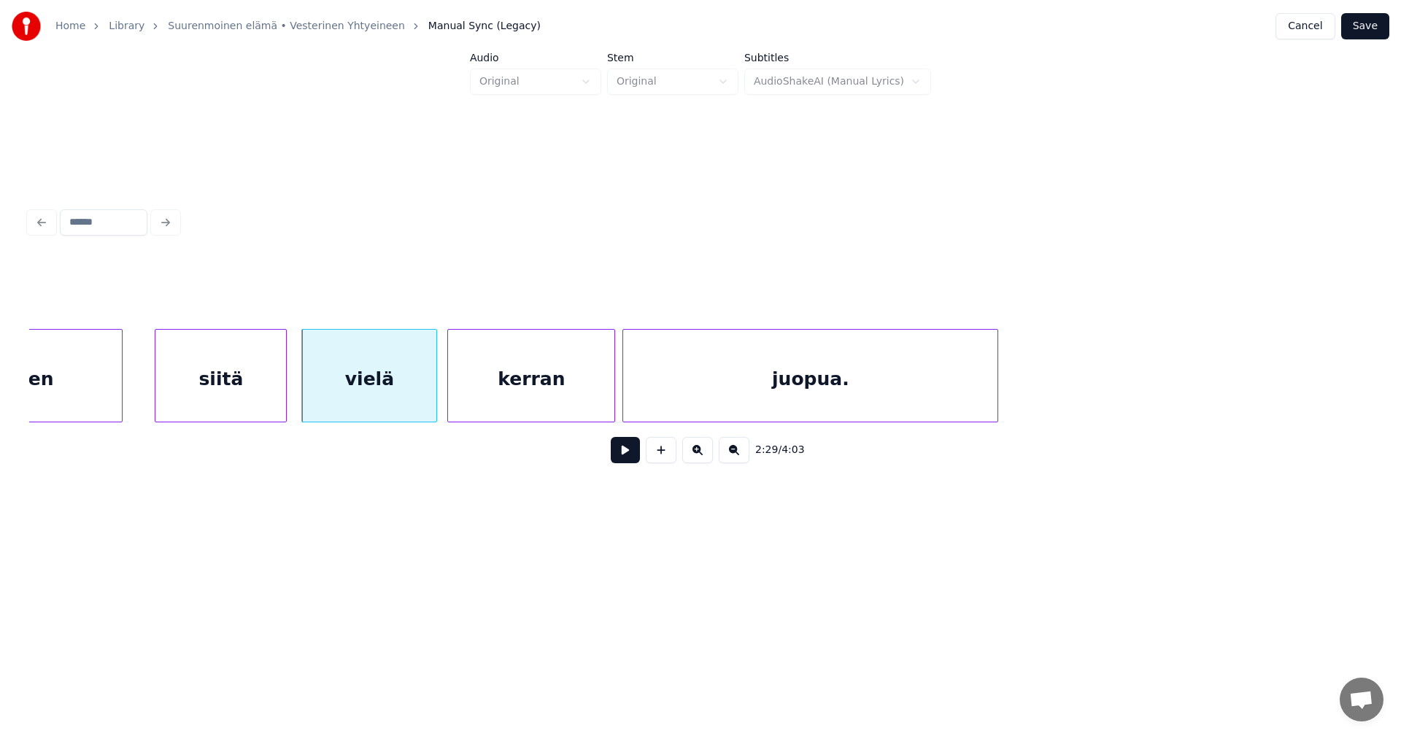
click at [428, 394] on div "vielä" at bounding box center [369, 379] width 134 height 99
click at [617, 456] on button at bounding box center [625, 450] width 29 height 26
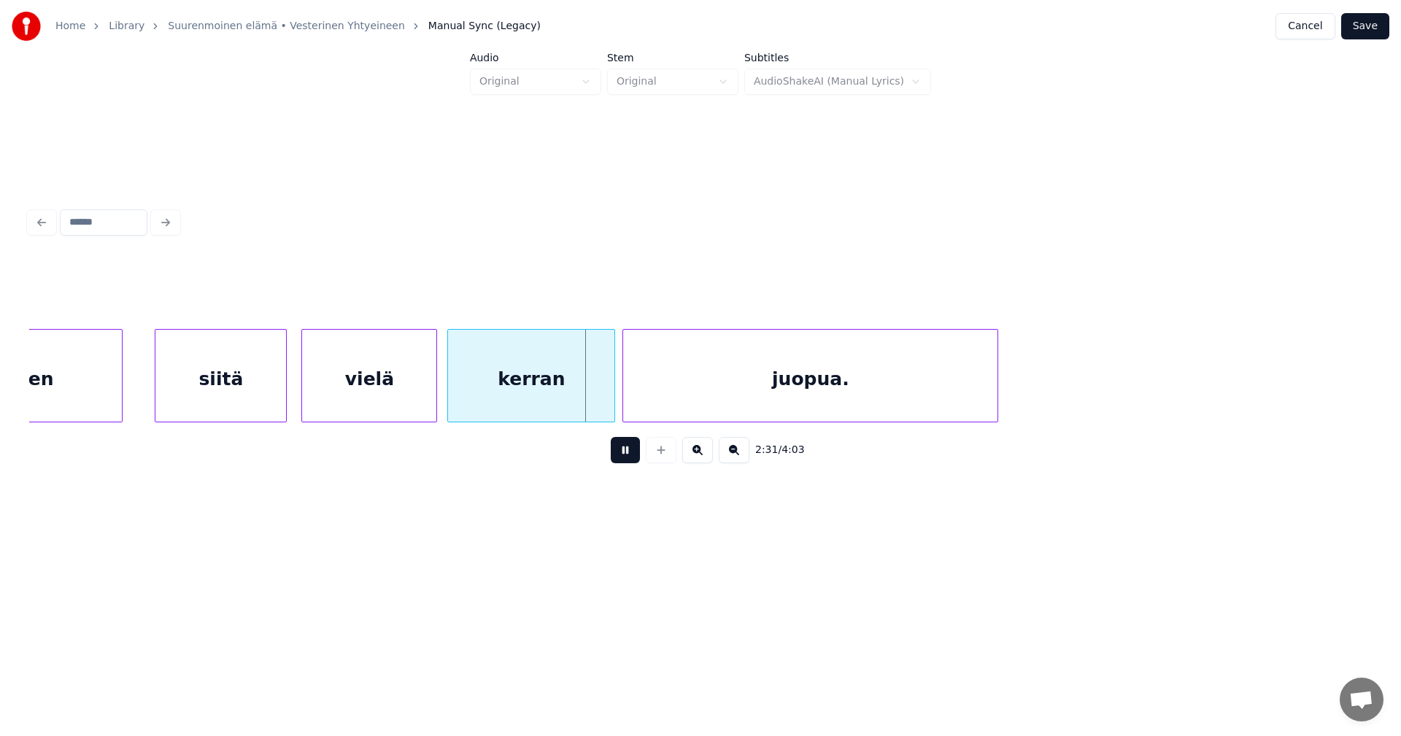
click at [620, 455] on button at bounding box center [625, 450] width 29 height 26
click at [598, 401] on div at bounding box center [597, 376] width 4 height 92
click at [616, 401] on div at bounding box center [616, 376] width 4 height 92
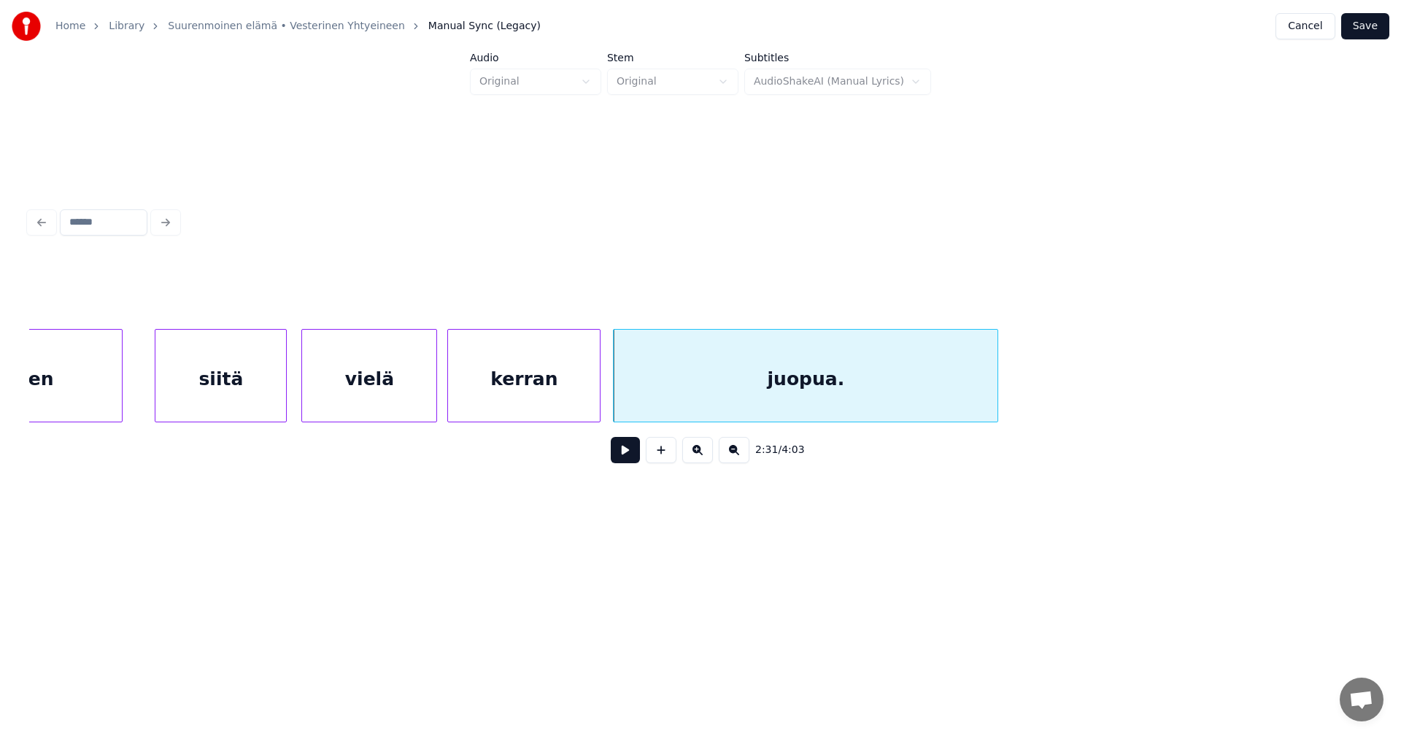
click at [628, 457] on button at bounding box center [625, 450] width 29 height 26
click at [687, 399] on div "juopua." at bounding box center [806, 379] width 384 height 99
click at [548, 288] on input "*******" at bounding box center [558, 292] width 109 height 26
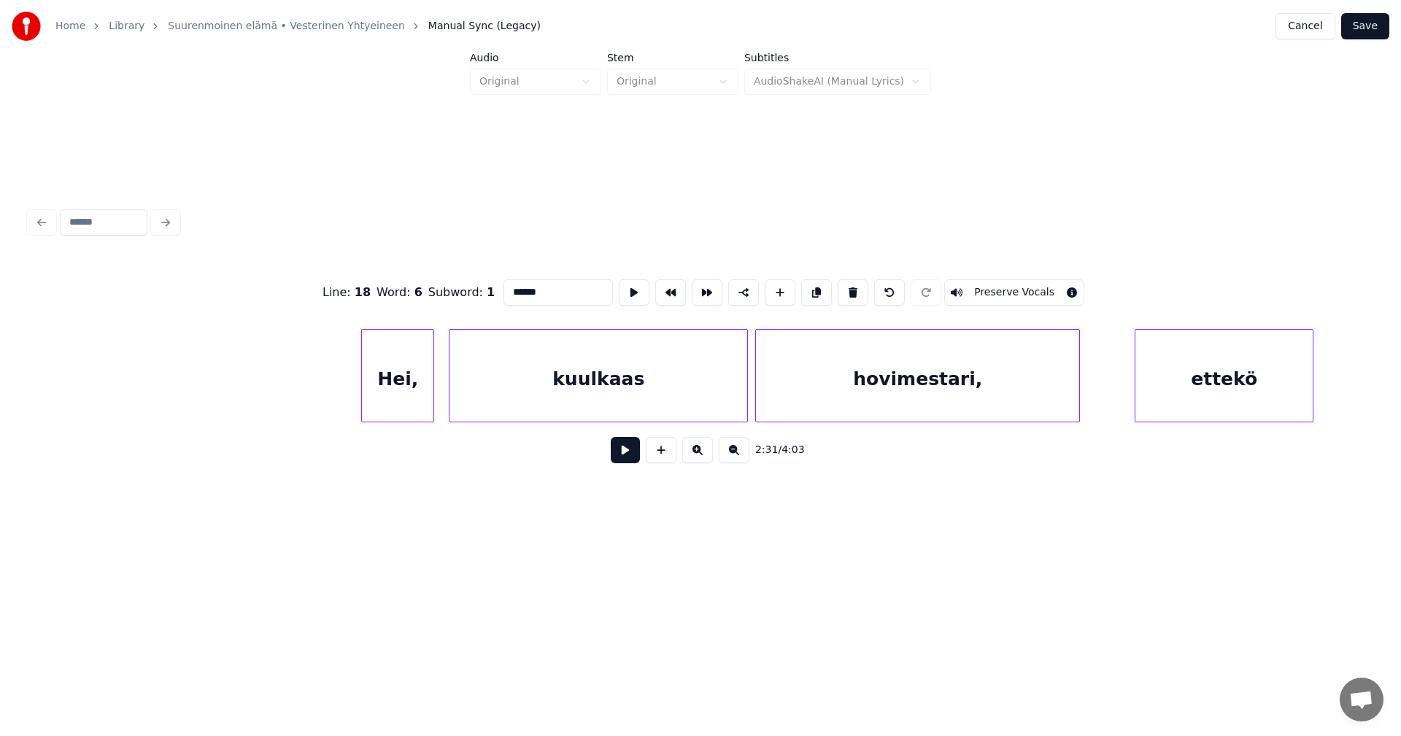
scroll to position [0, 32223]
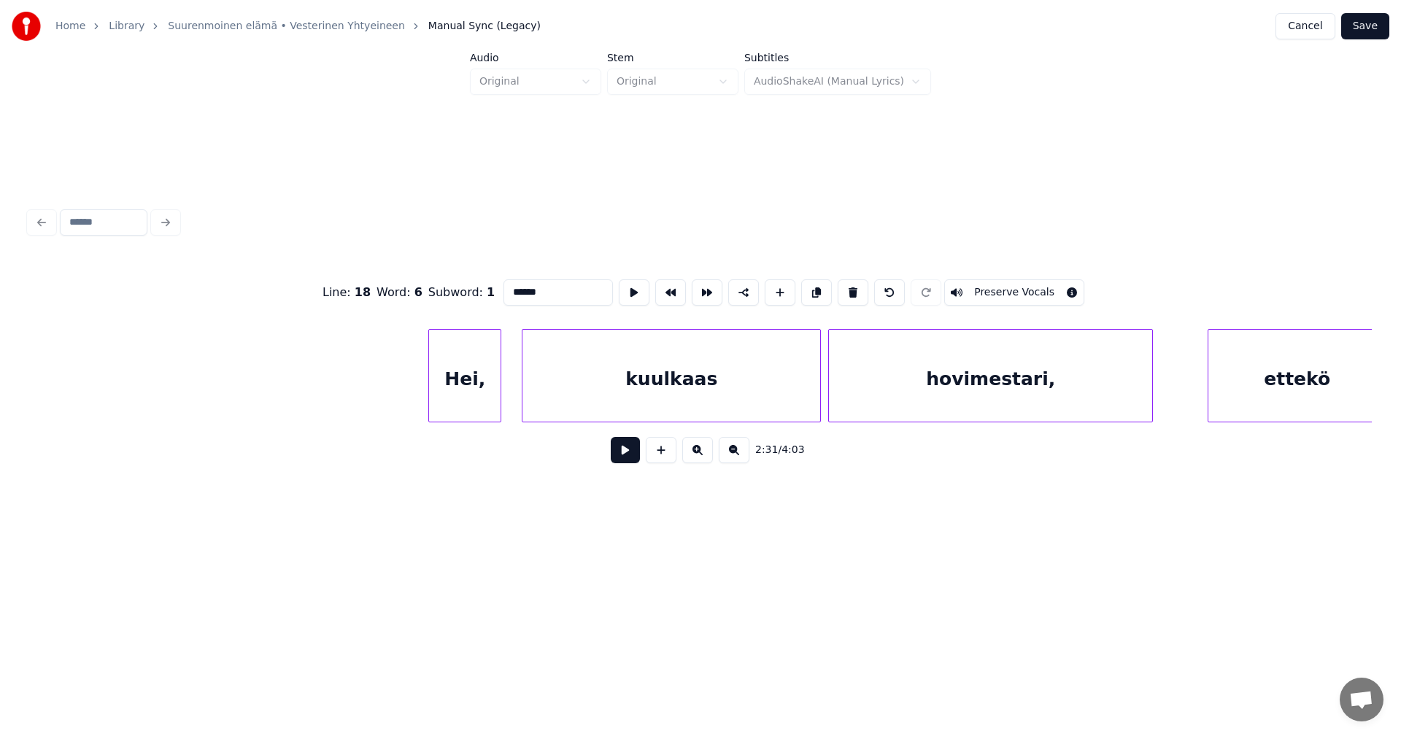
click at [484, 393] on div "Hei," at bounding box center [465, 379] width 72 height 99
click at [459, 370] on div "Hei," at bounding box center [465, 379] width 72 height 99
click at [644, 398] on div "kuulkaas" at bounding box center [664, 379] width 298 height 99
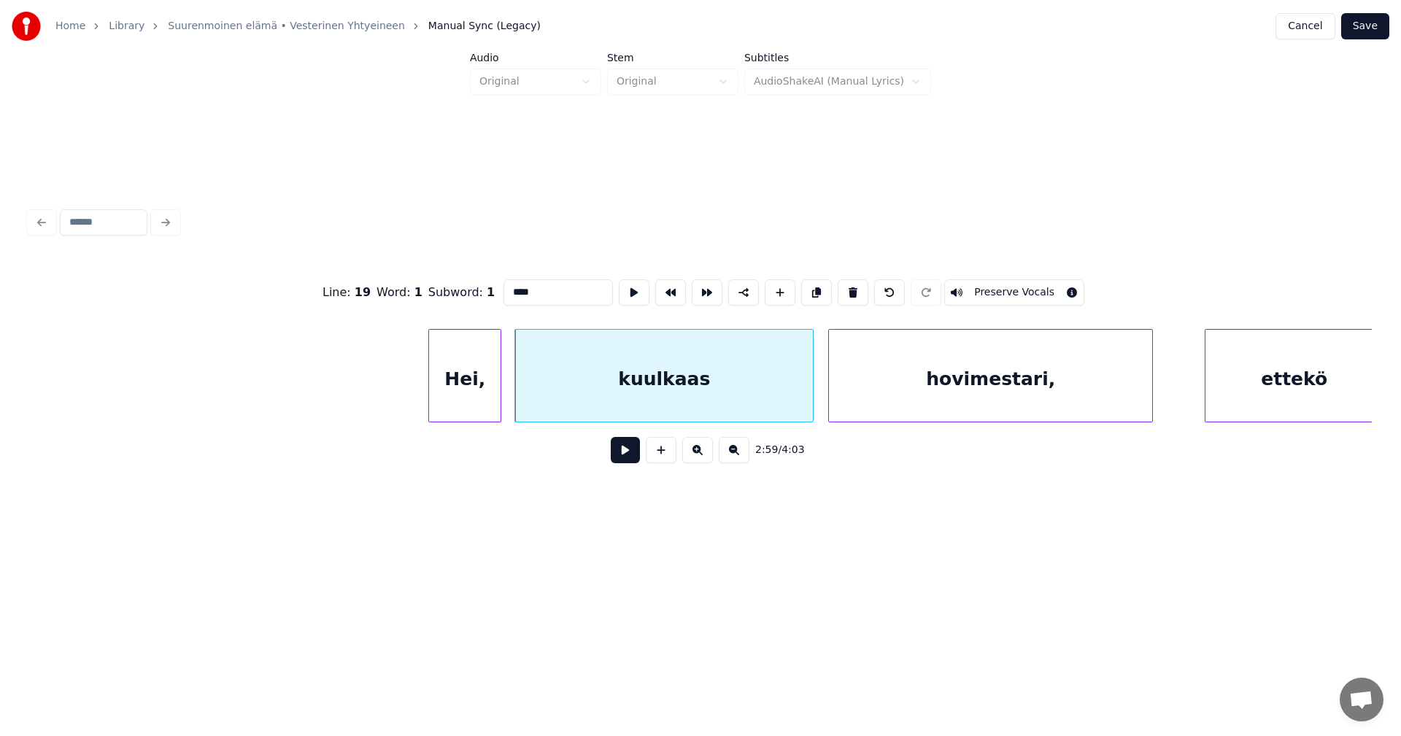
scroll to position [0, 32235]
click at [1316, 382] on div "ettekö" at bounding box center [1278, 379] width 177 height 99
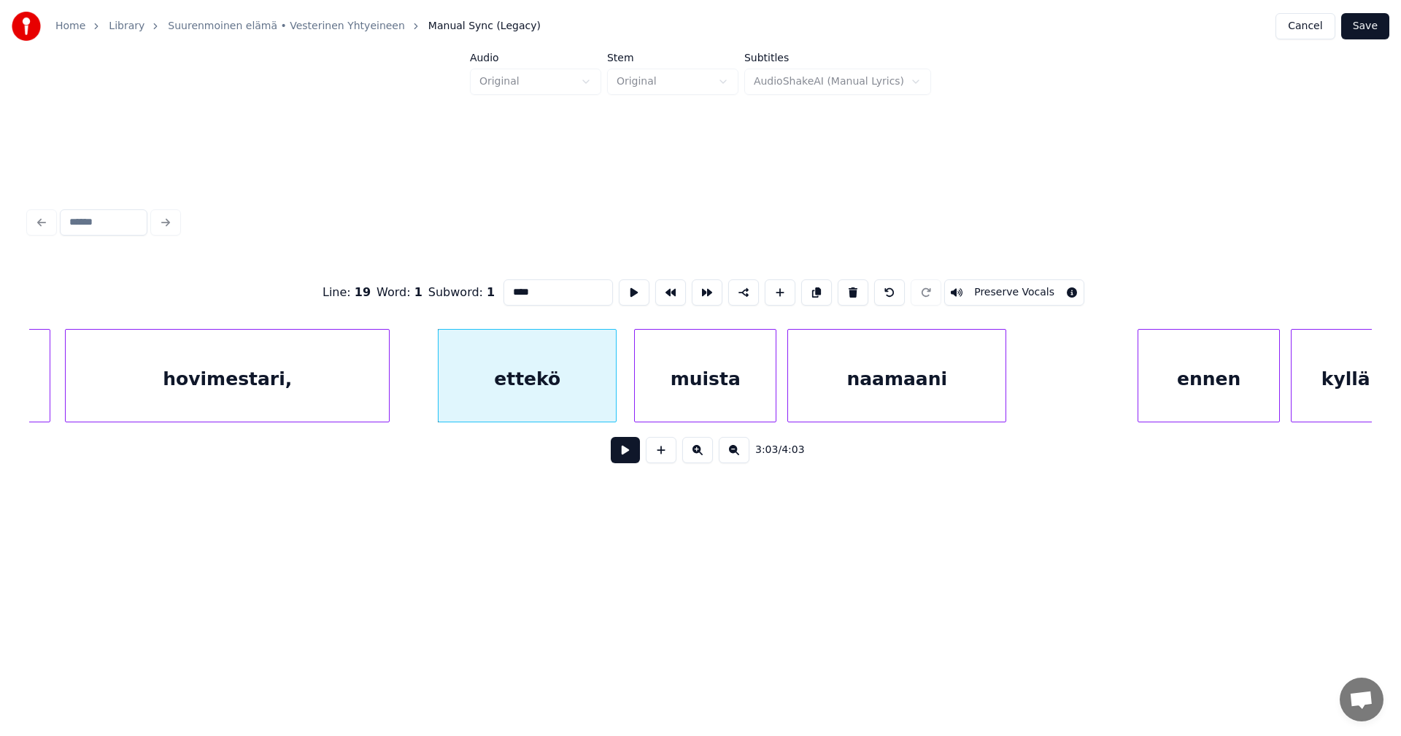
scroll to position [0, 32994]
click at [745, 395] on div "muista" at bounding box center [695, 379] width 141 height 99
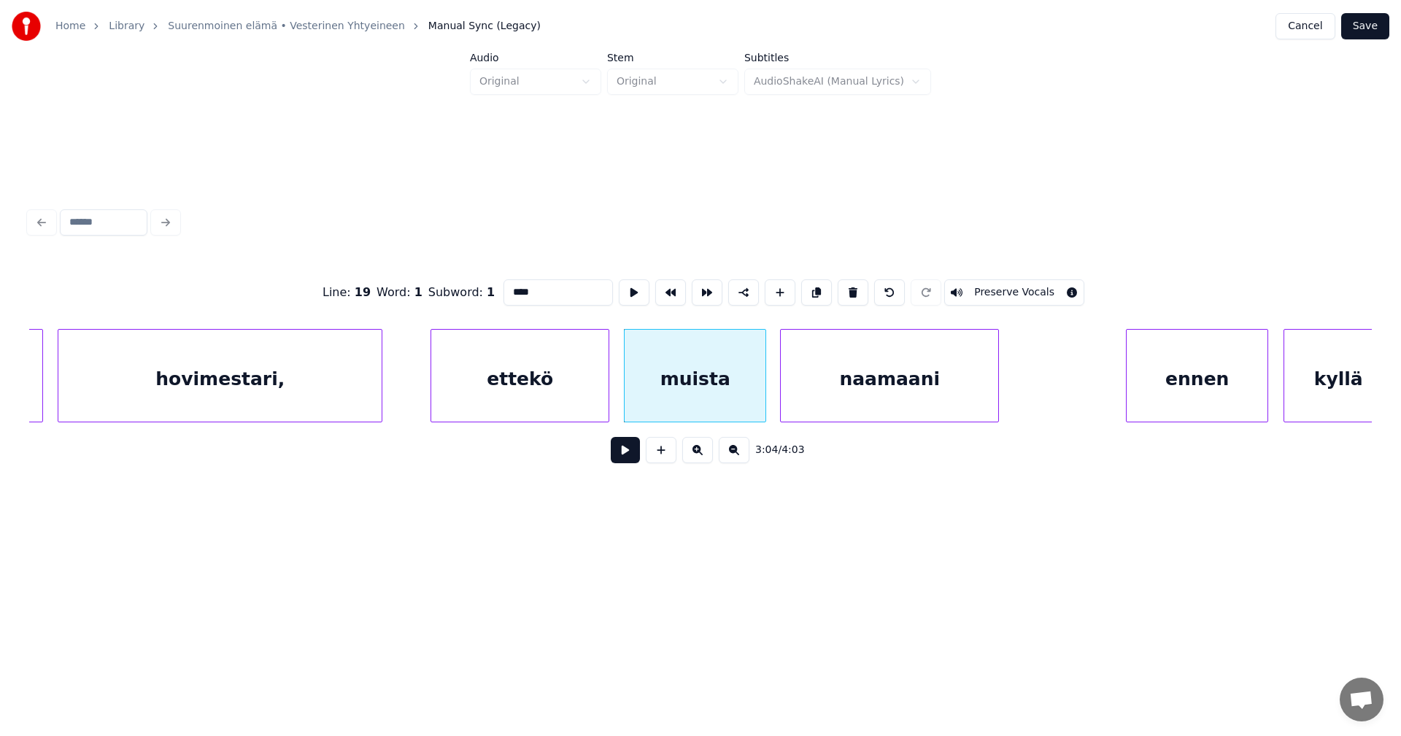
click at [1178, 380] on div "ennen" at bounding box center [1197, 379] width 141 height 99
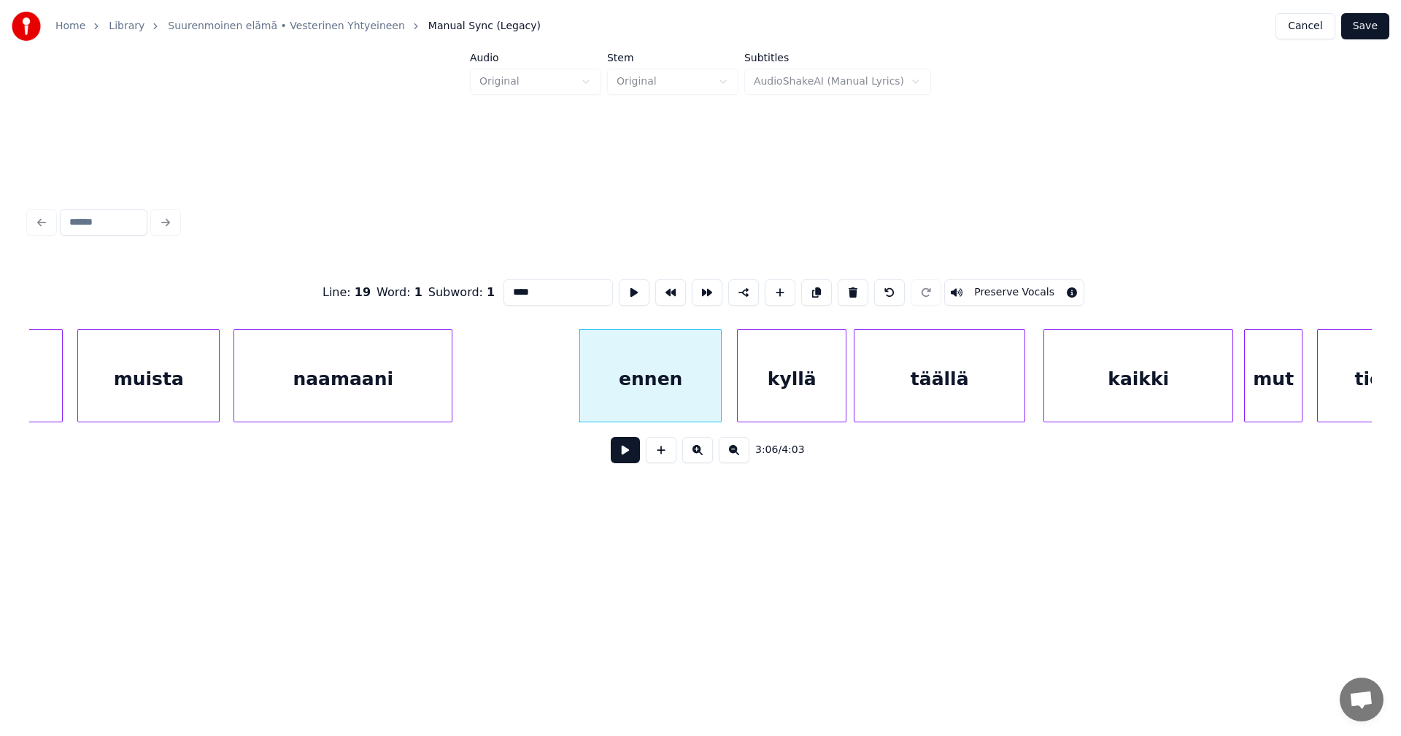
scroll to position [0, 33548]
click at [1119, 399] on div "kaikki" at bounding box center [1130, 379] width 188 height 99
type input "******"
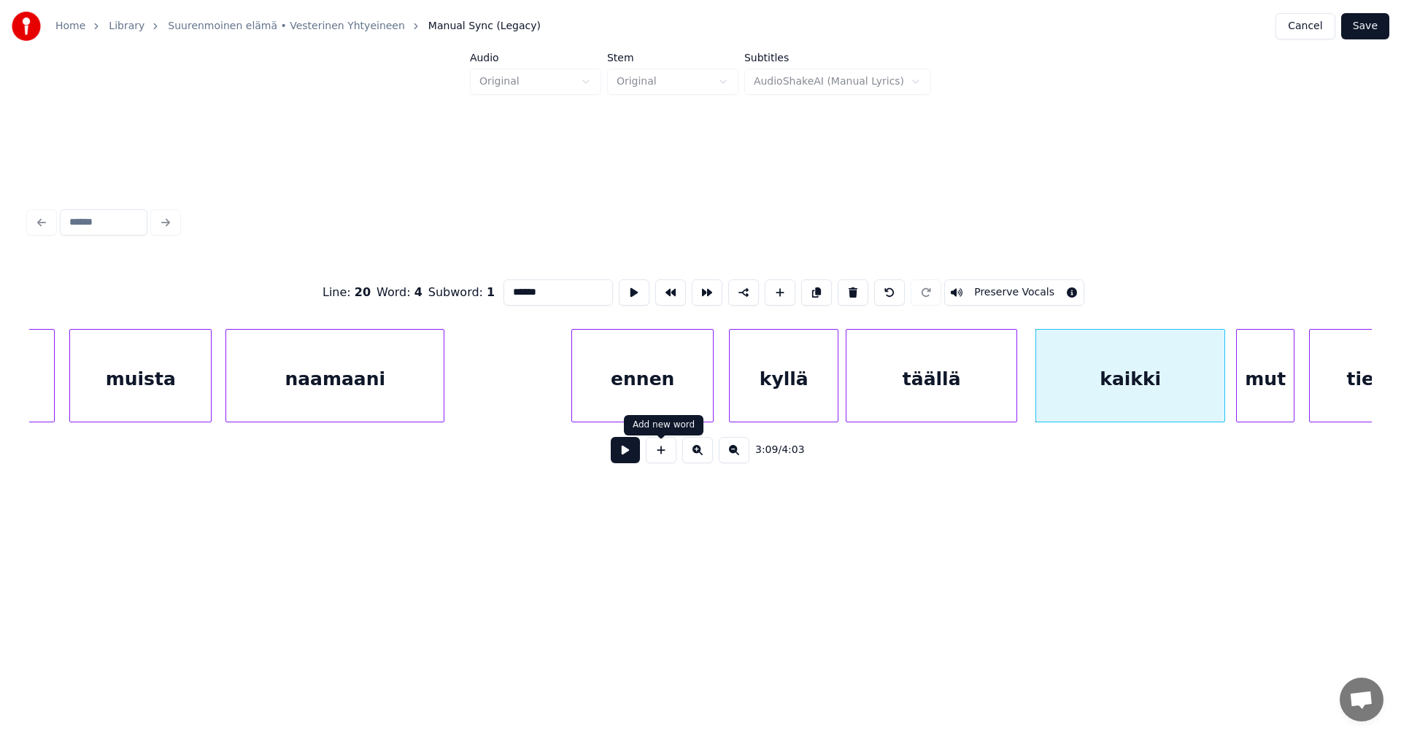
click at [633, 453] on button at bounding box center [625, 450] width 29 height 26
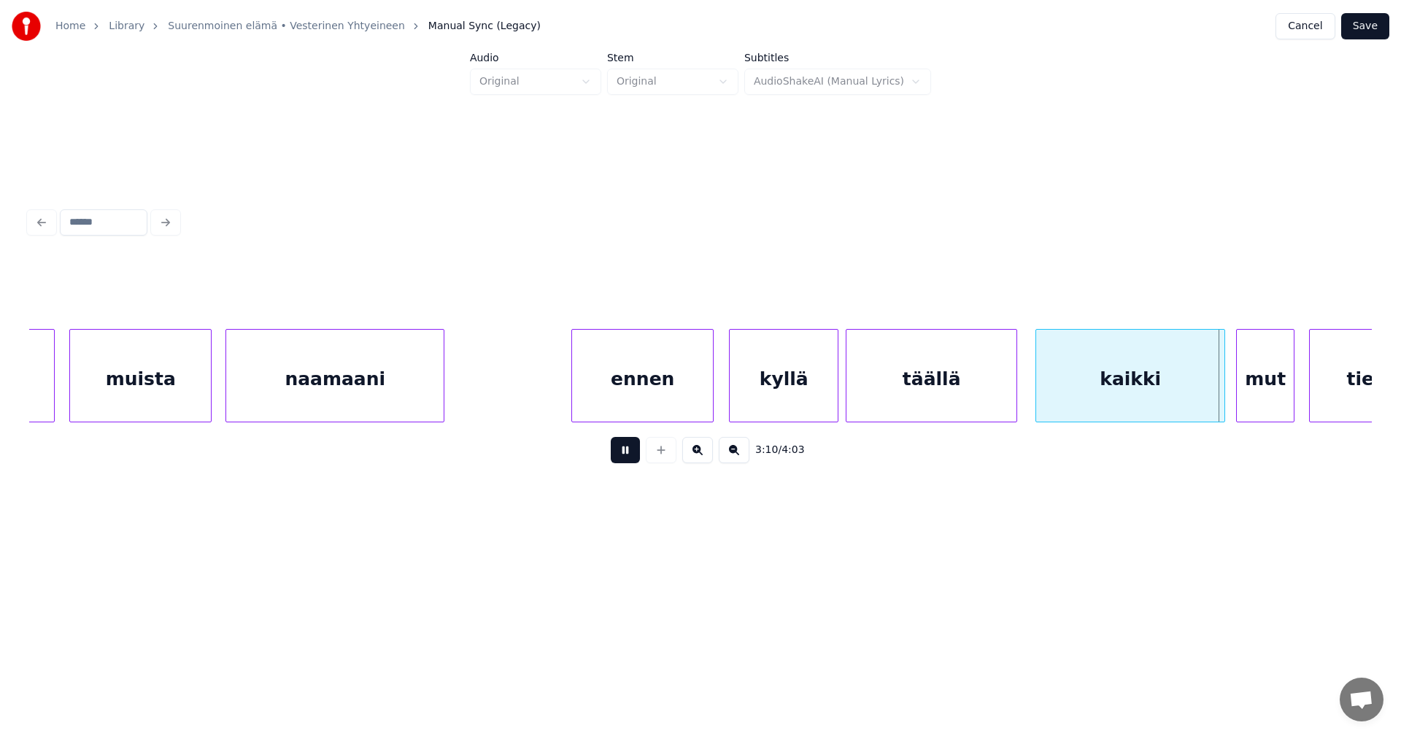
click at [633, 452] on button at bounding box center [625, 450] width 29 height 26
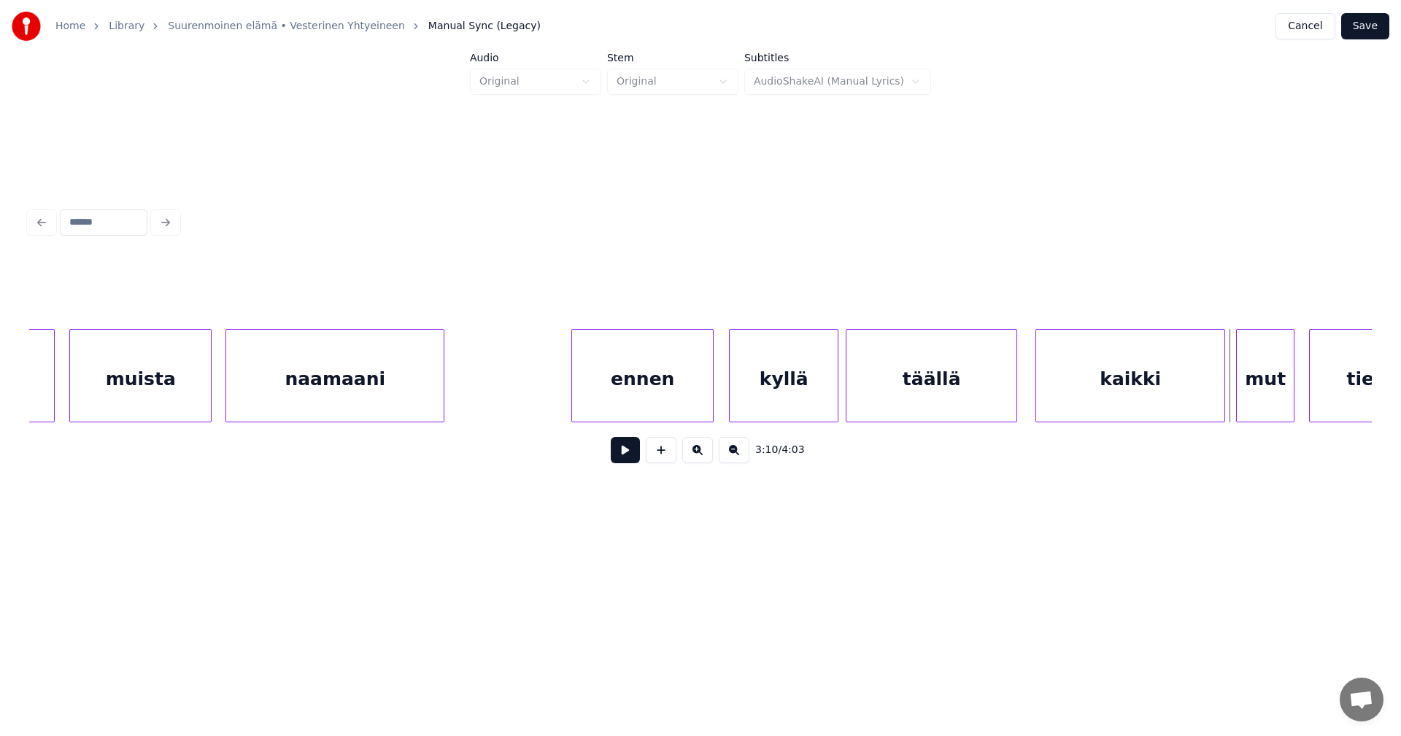
click at [633, 453] on button at bounding box center [625, 450] width 29 height 26
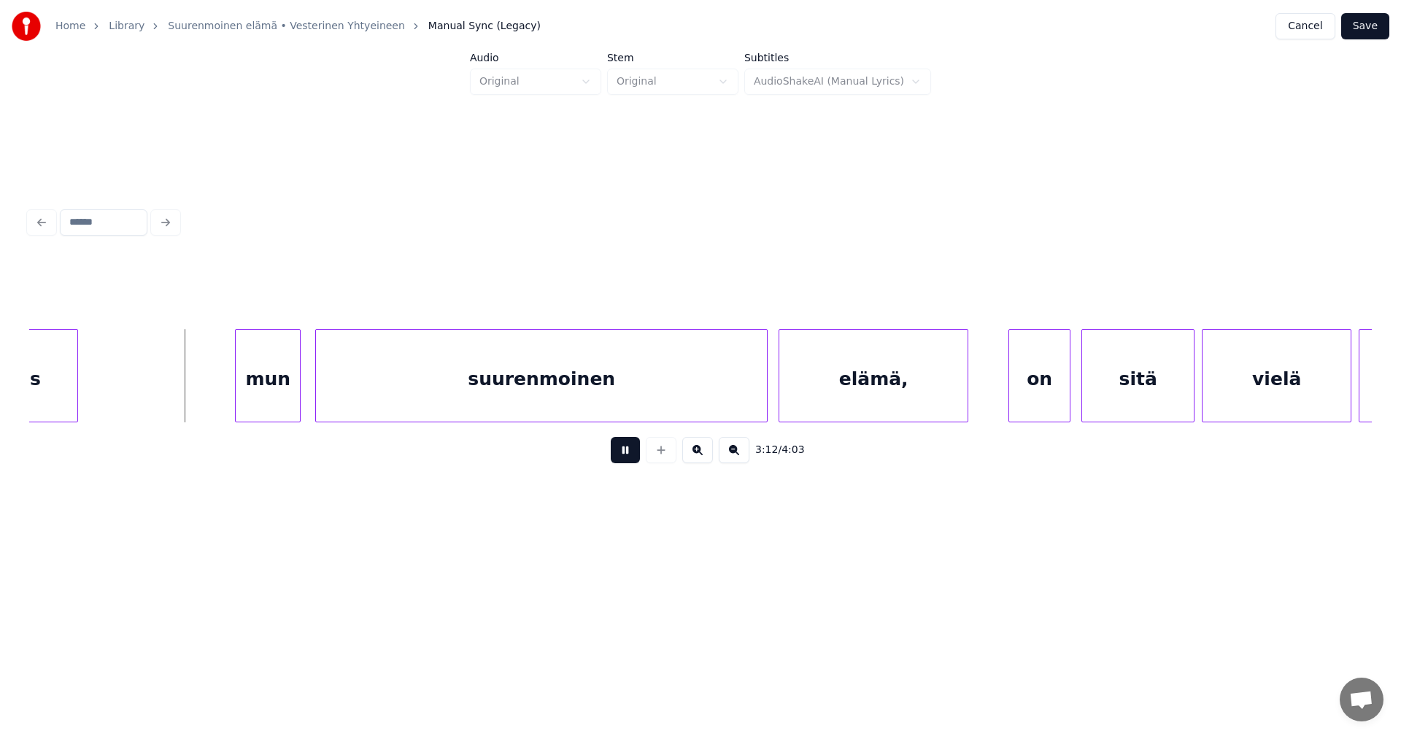
click at [633, 453] on button at bounding box center [625, 450] width 29 height 26
click at [268, 387] on div "mun" at bounding box center [255, 379] width 64 height 99
click at [353, 391] on div "suurenmoinen" at bounding box center [529, 379] width 451 height 99
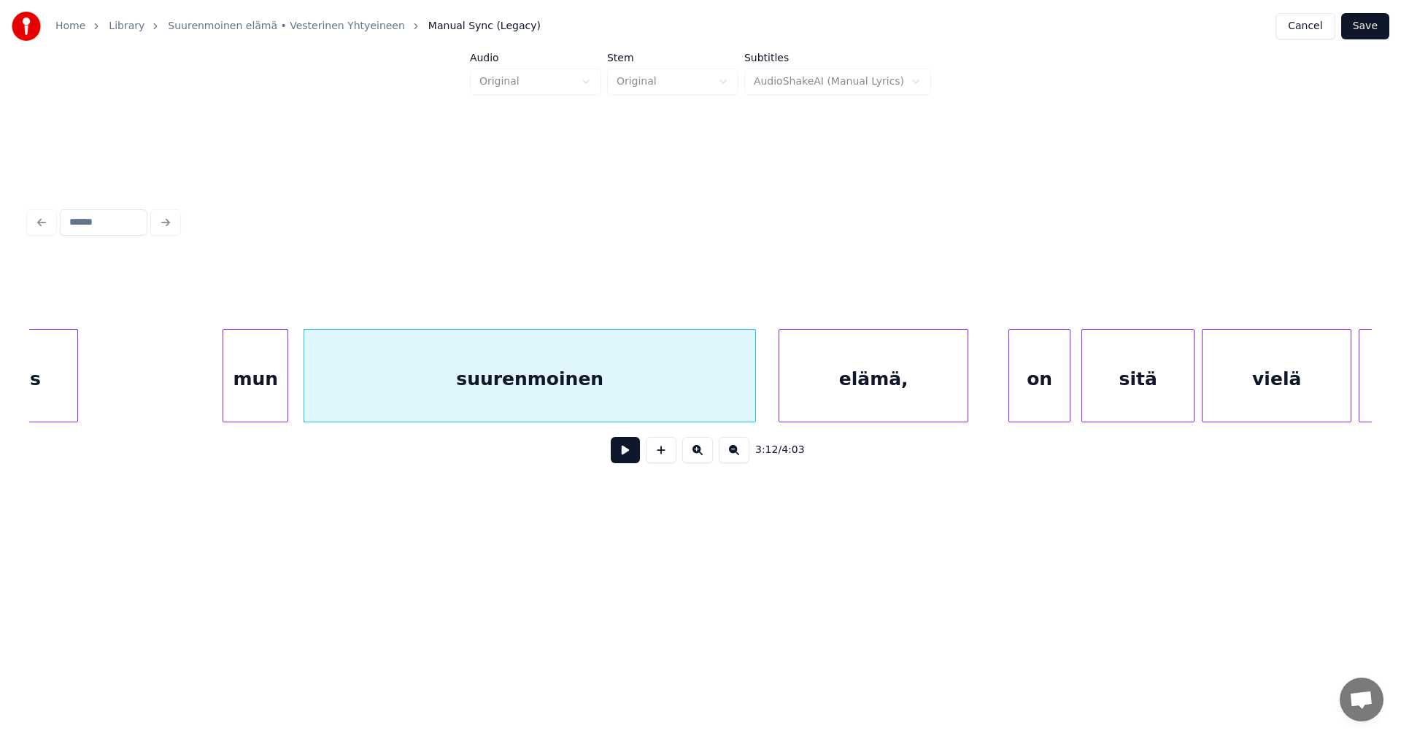
click at [275, 396] on div "mun" at bounding box center [255, 379] width 64 height 99
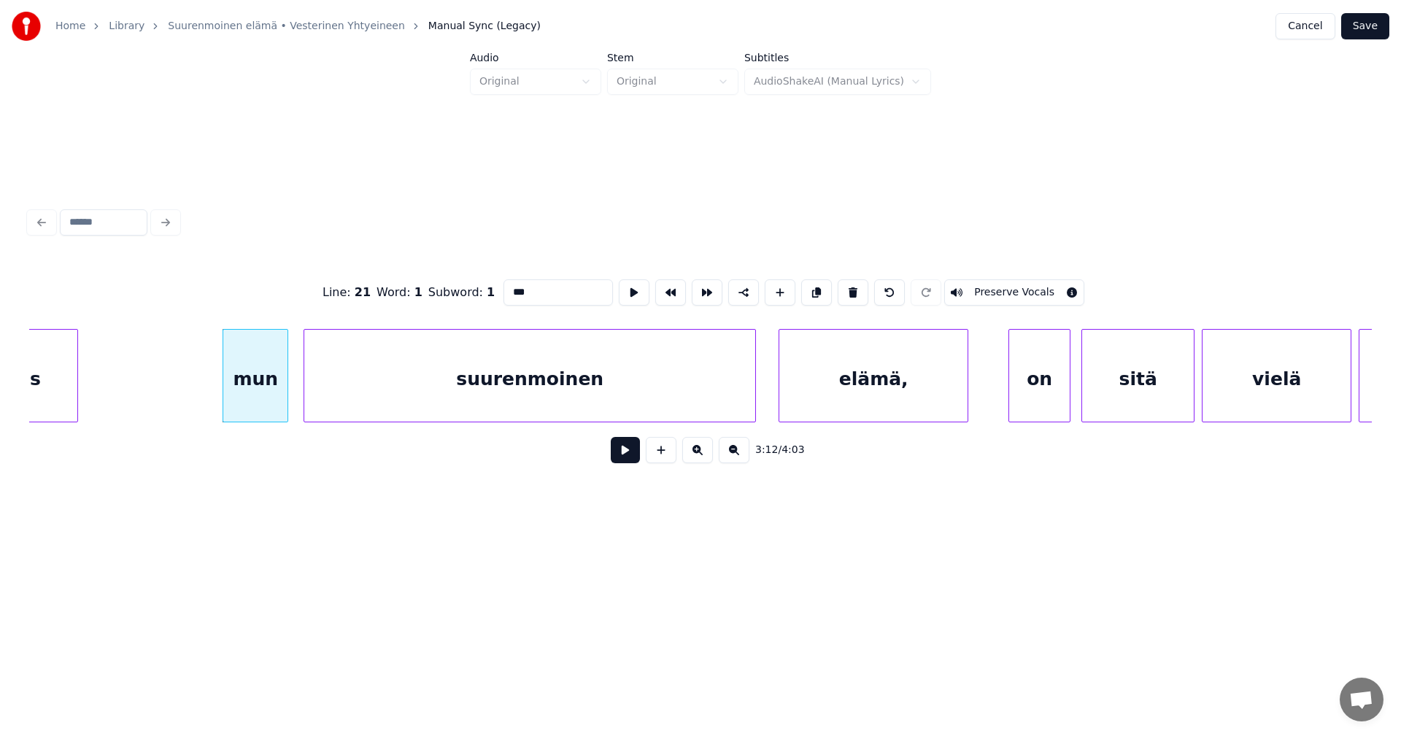
click at [633, 461] on button at bounding box center [625, 450] width 29 height 26
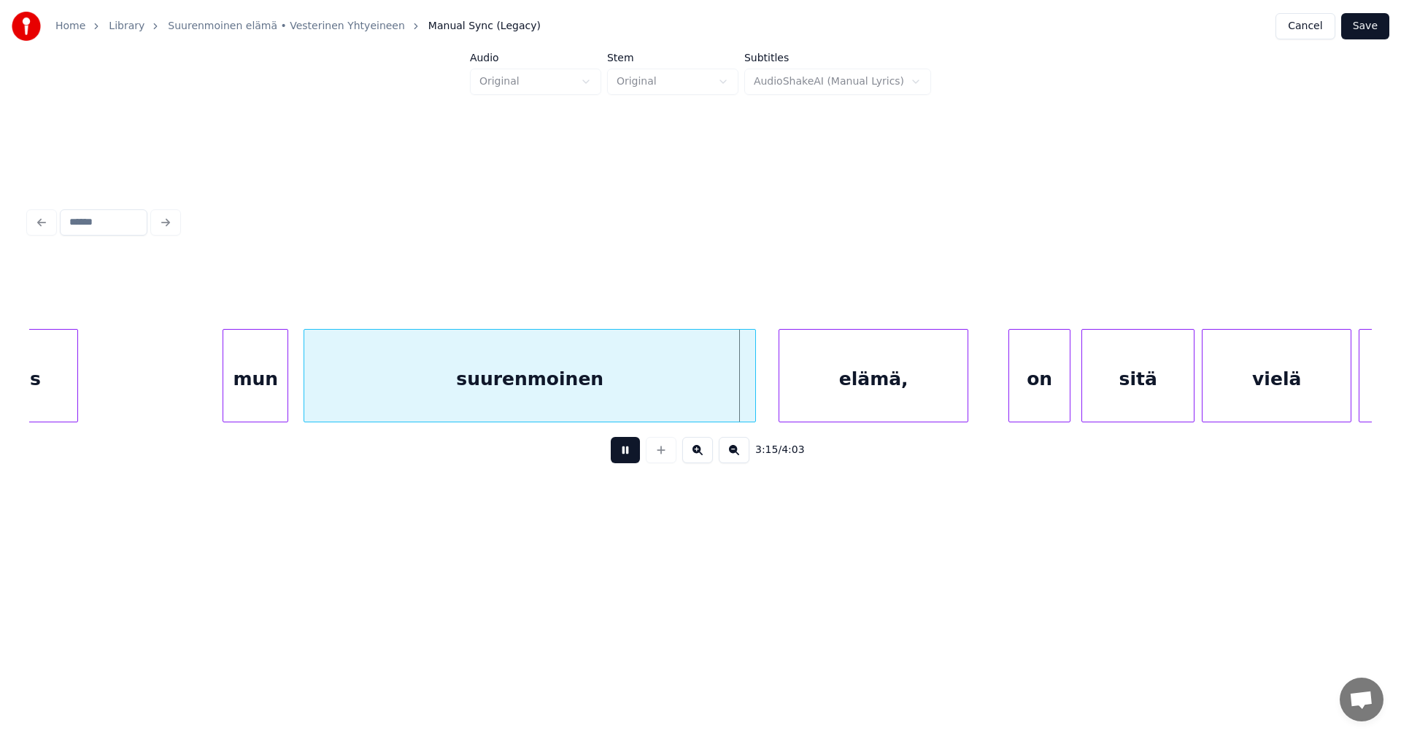
click at [629, 458] on button at bounding box center [625, 450] width 29 height 26
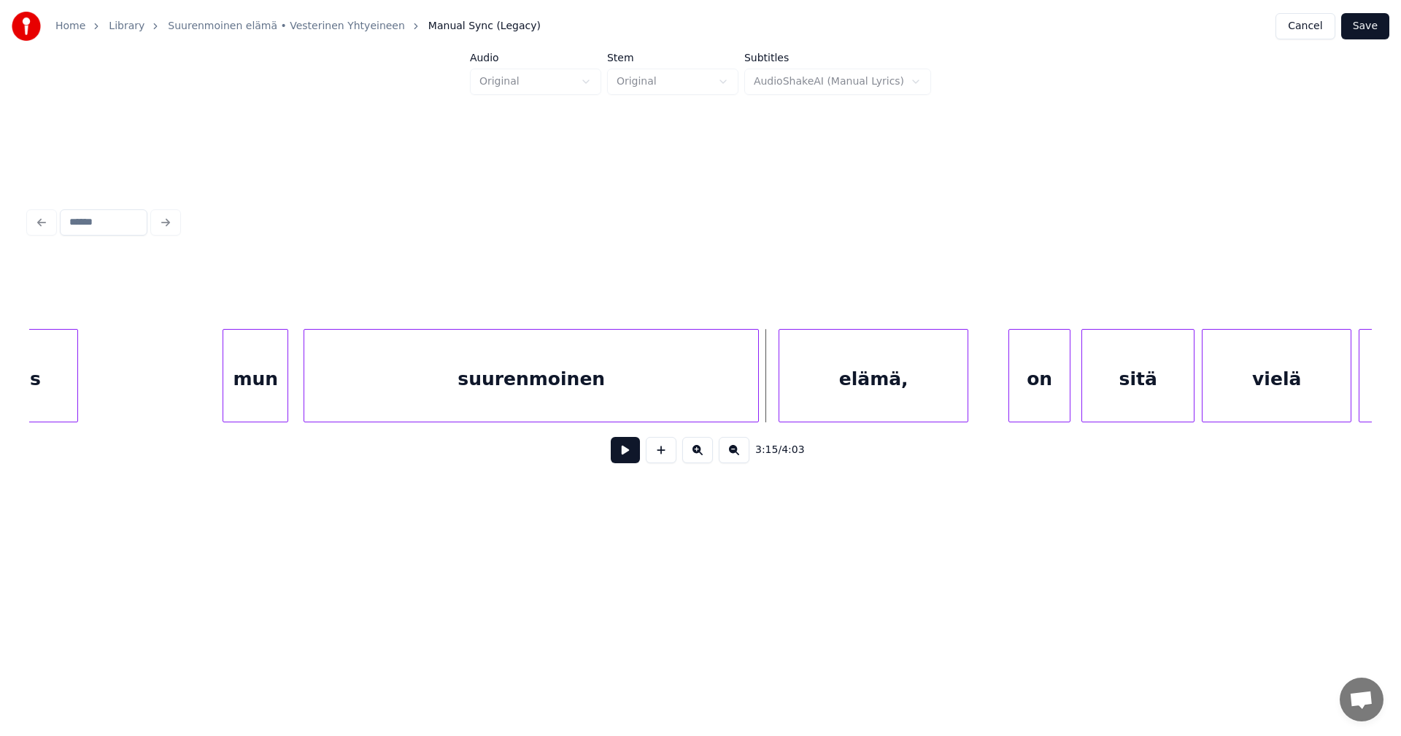
click at [755, 386] on div at bounding box center [756, 376] width 4 height 92
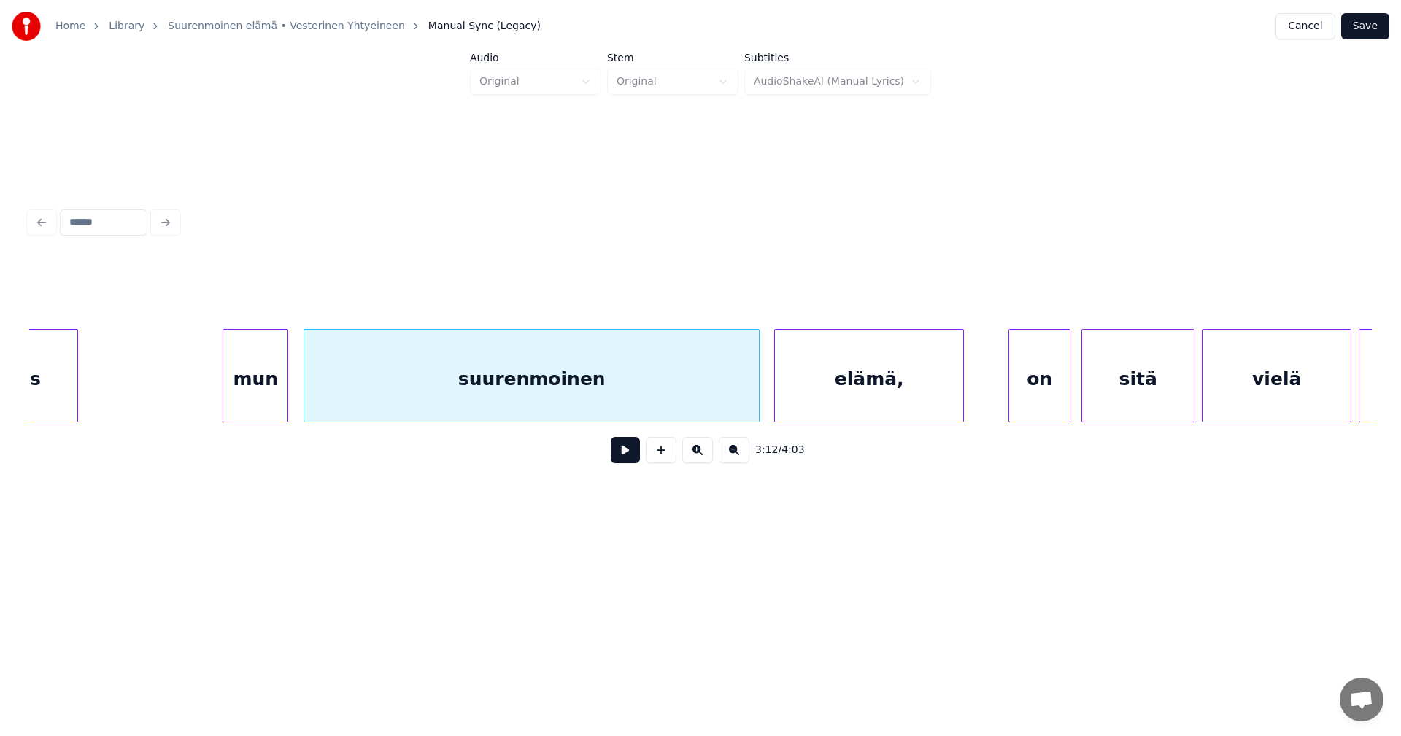
click at [810, 387] on div "elämä," at bounding box center [869, 379] width 188 height 99
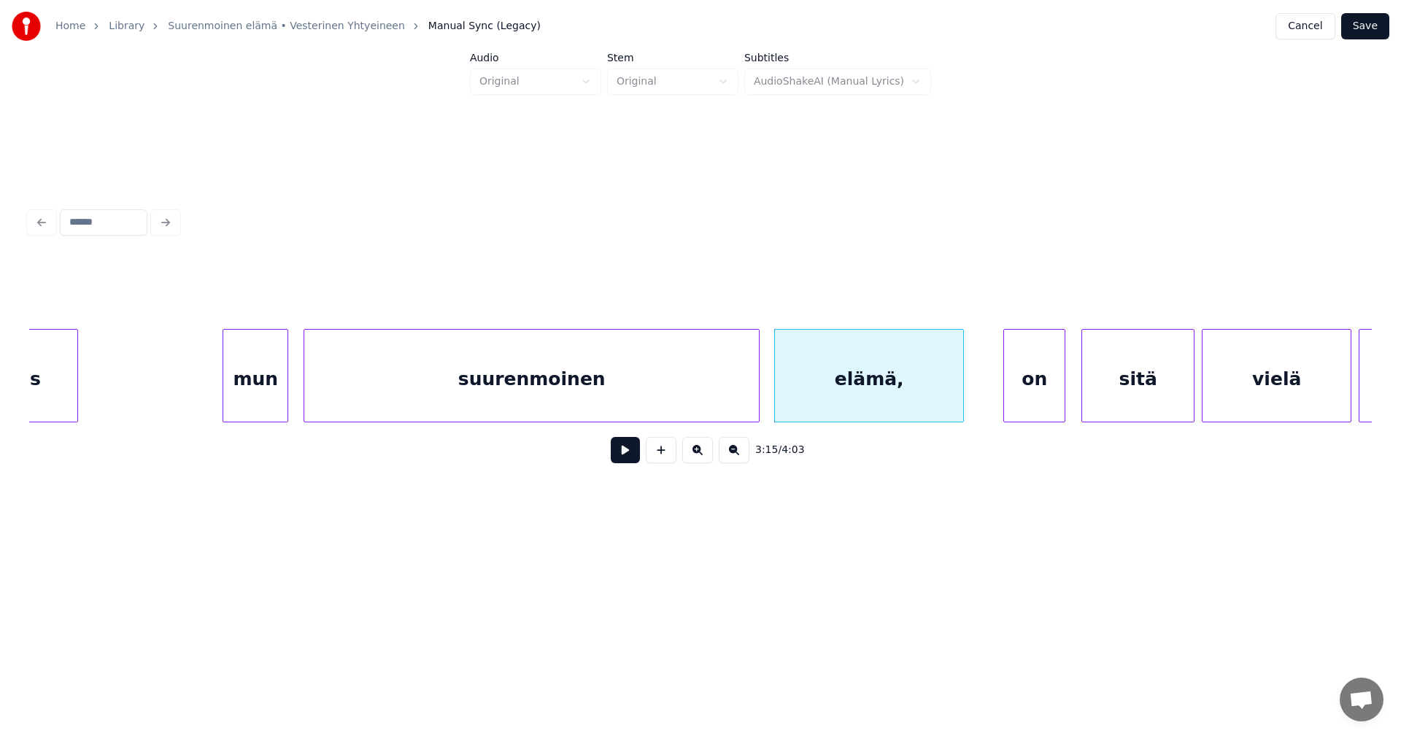
click at [1041, 391] on div "on" at bounding box center [1034, 379] width 61 height 99
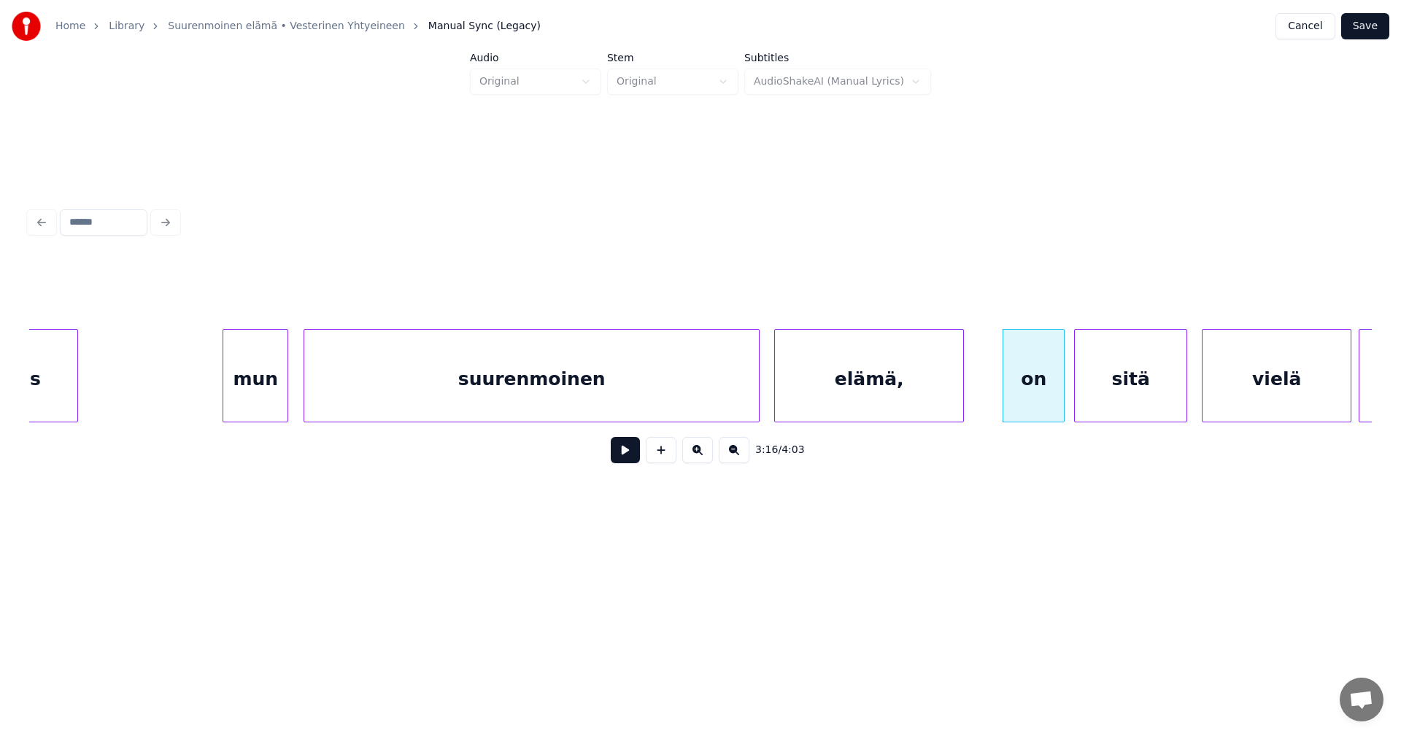
click at [1123, 390] on div "sitä" at bounding box center [1131, 379] width 112 height 99
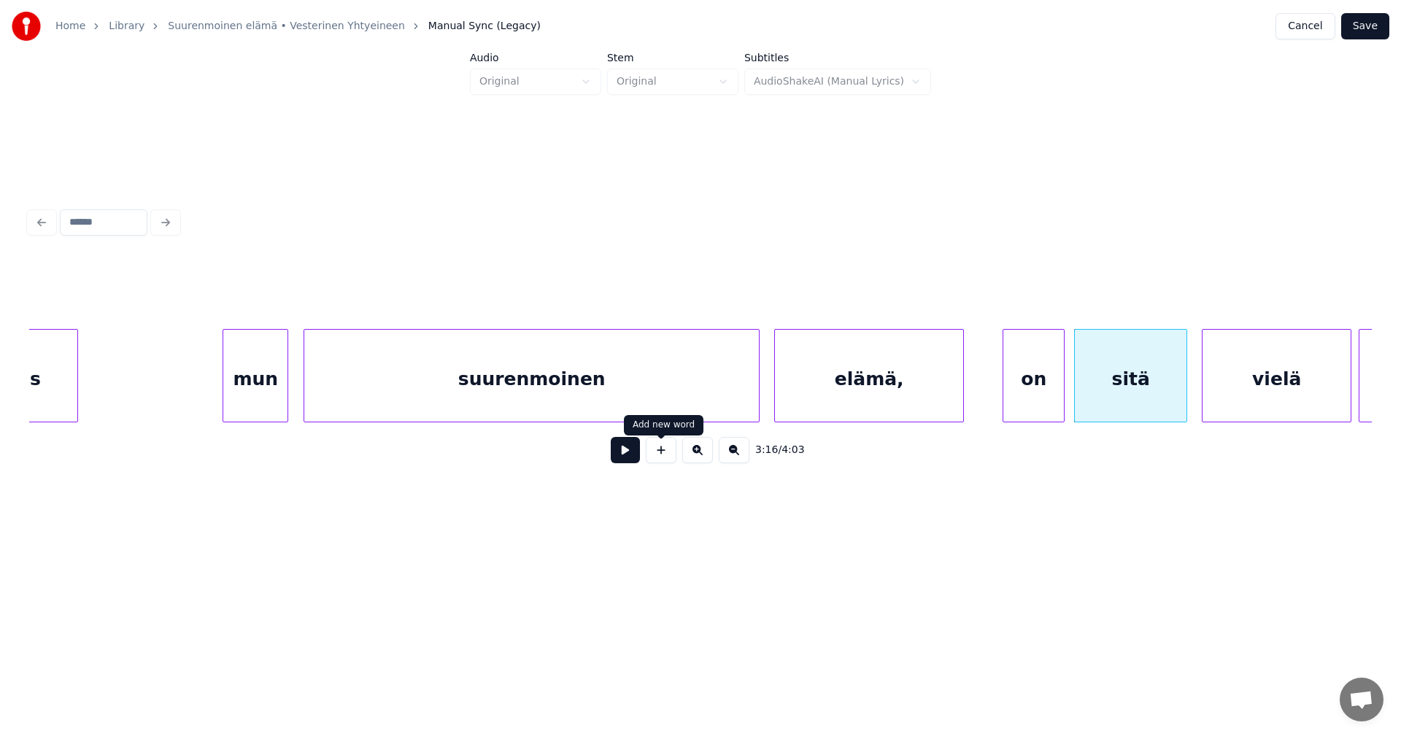
click at [626, 461] on button at bounding box center [625, 450] width 29 height 26
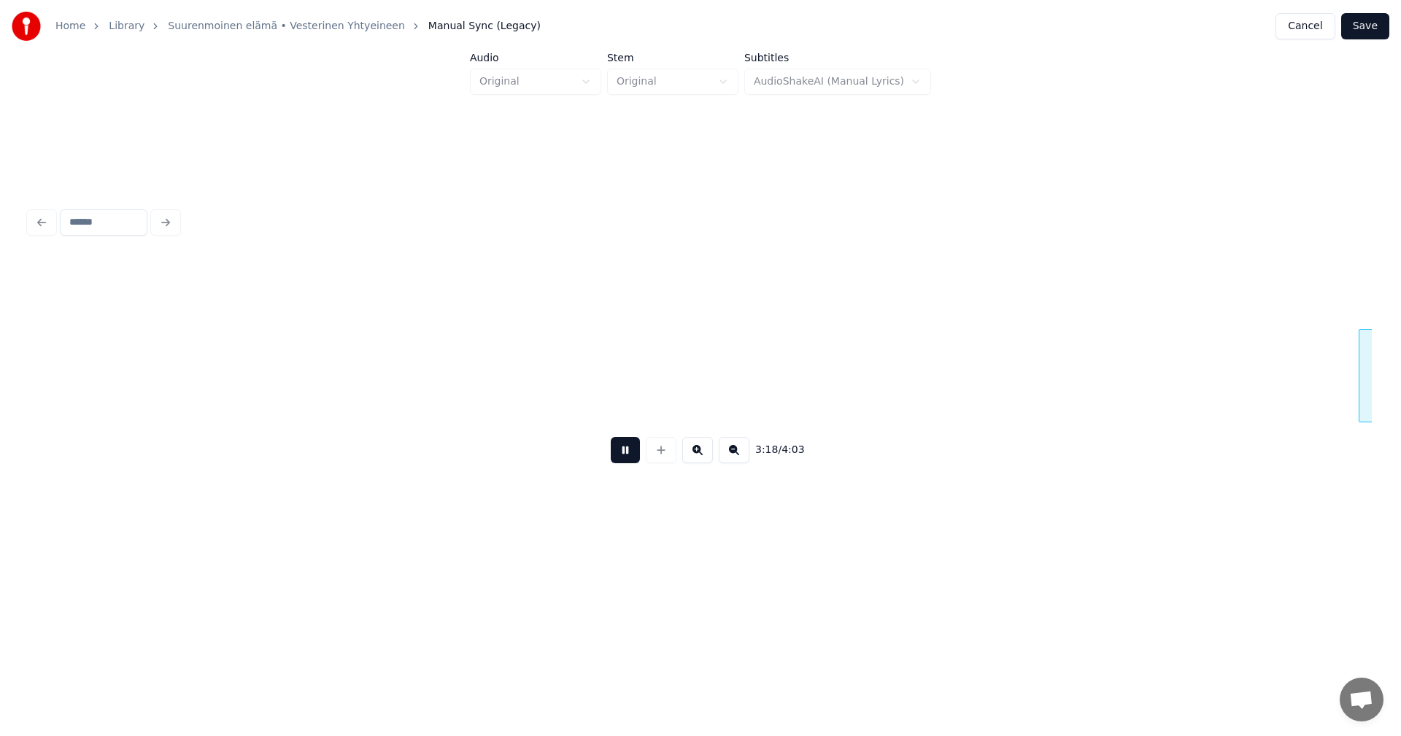
scroll to position [0, 36237]
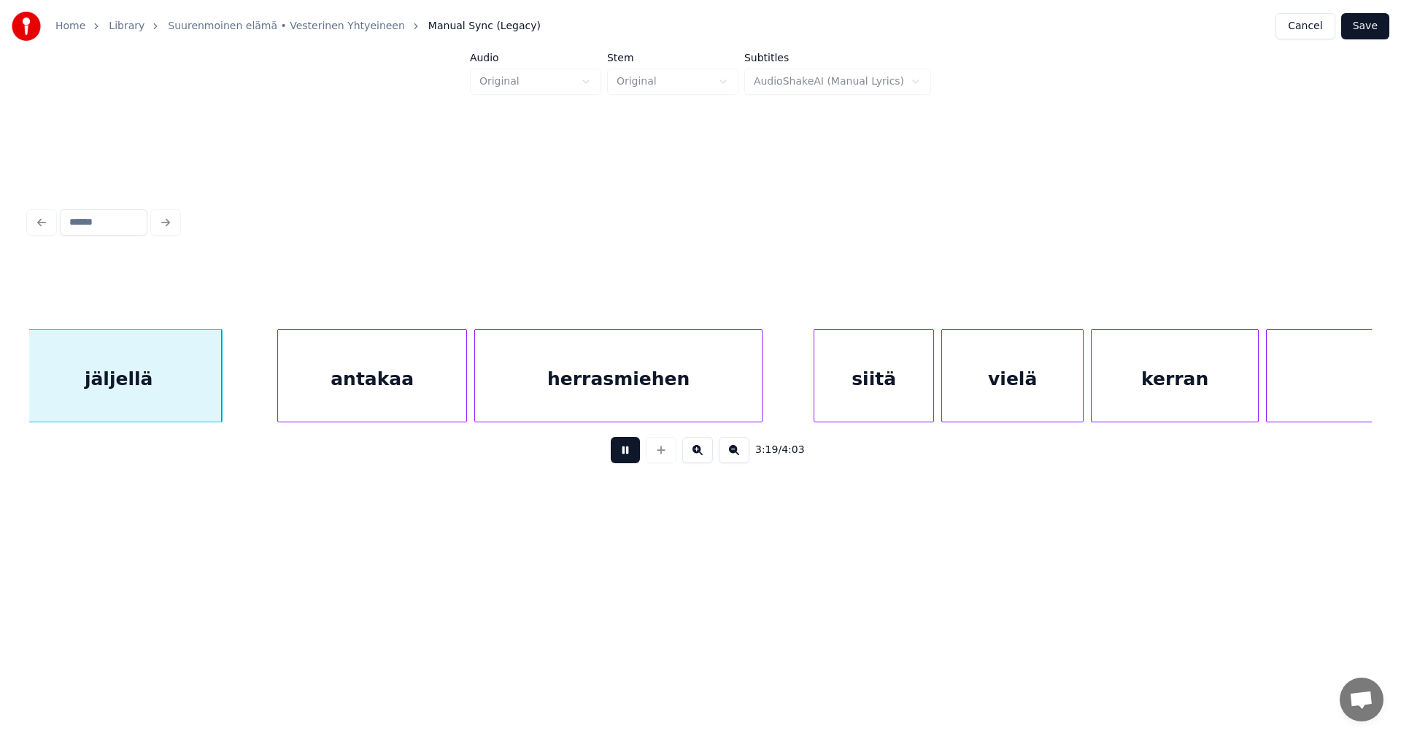
drag, startPoint x: 625, startPoint y: 461, endPoint x: 492, endPoint y: 446, distance: 134.4
click at [622, 461] on button at bounding box center [625, 450] width 29 height 26
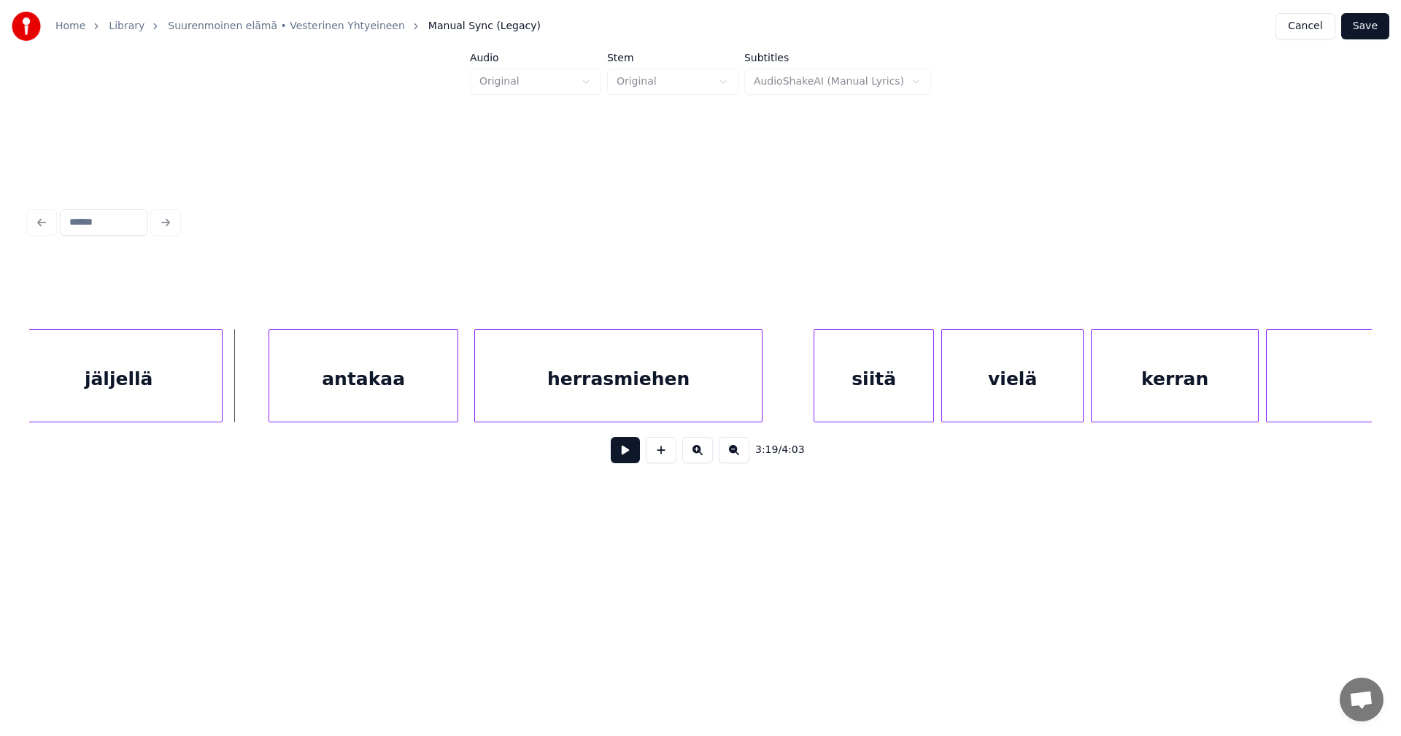
click at [378, 380] on div "antakaa" at bounding box center [363, 379] width 188 height 99
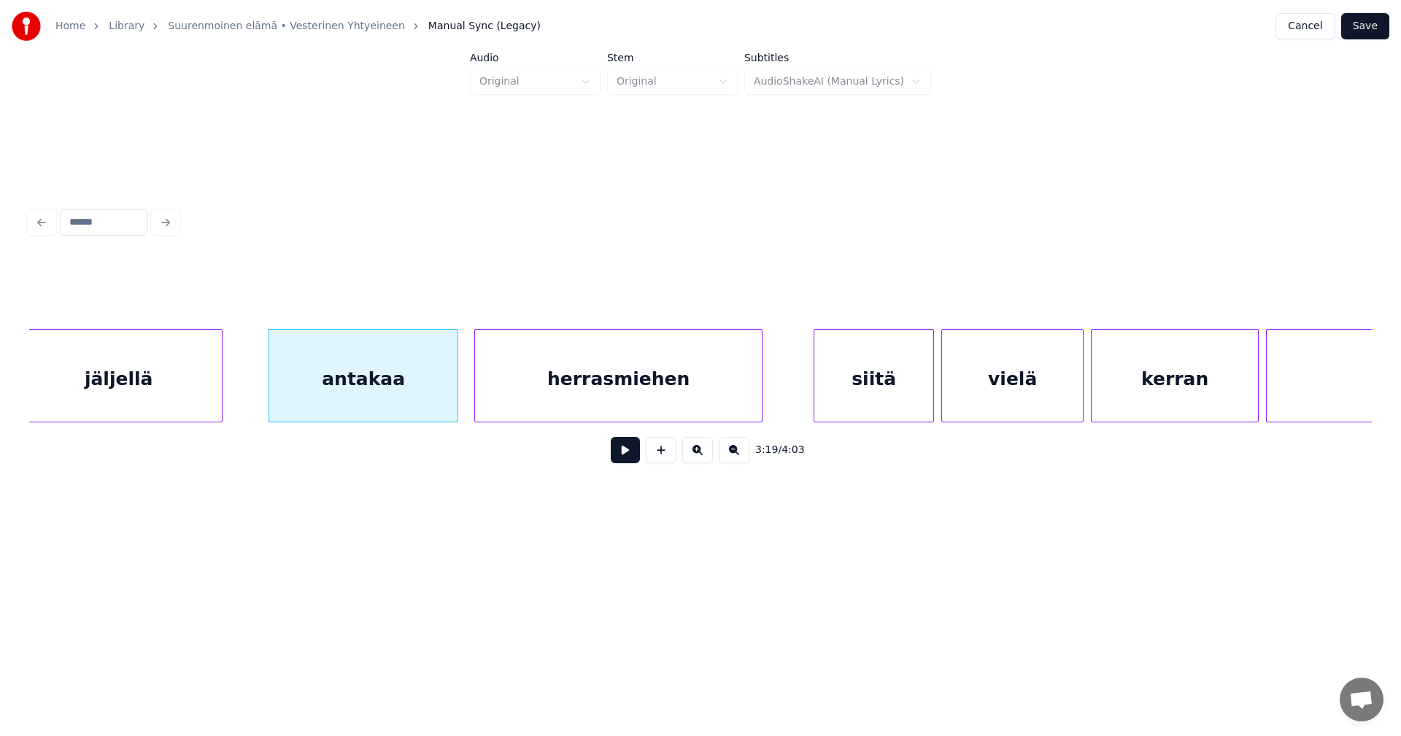
click at [630, 455] on button at bounding box center [625, 450] width 29 height 26
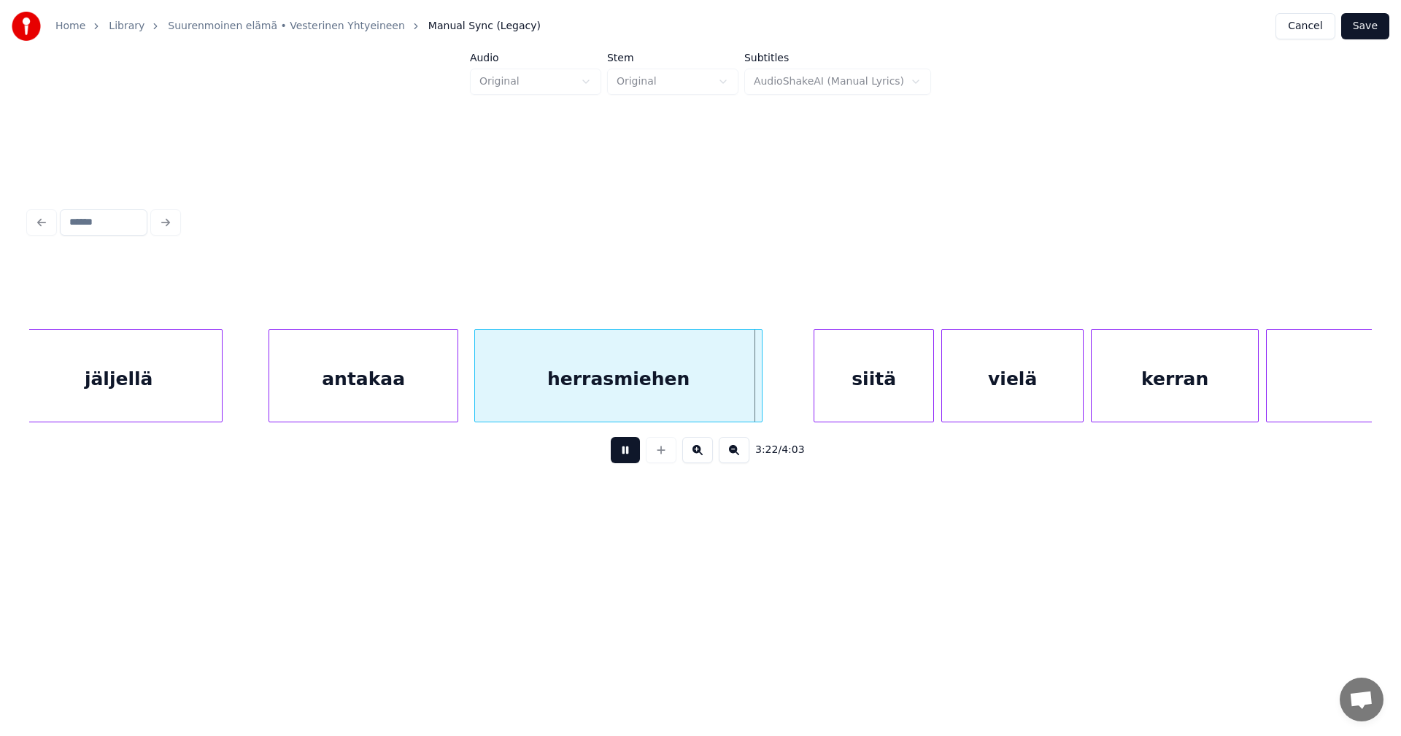
click at [630, 456] on button at bounding box center [625, 450] width 29 height 26
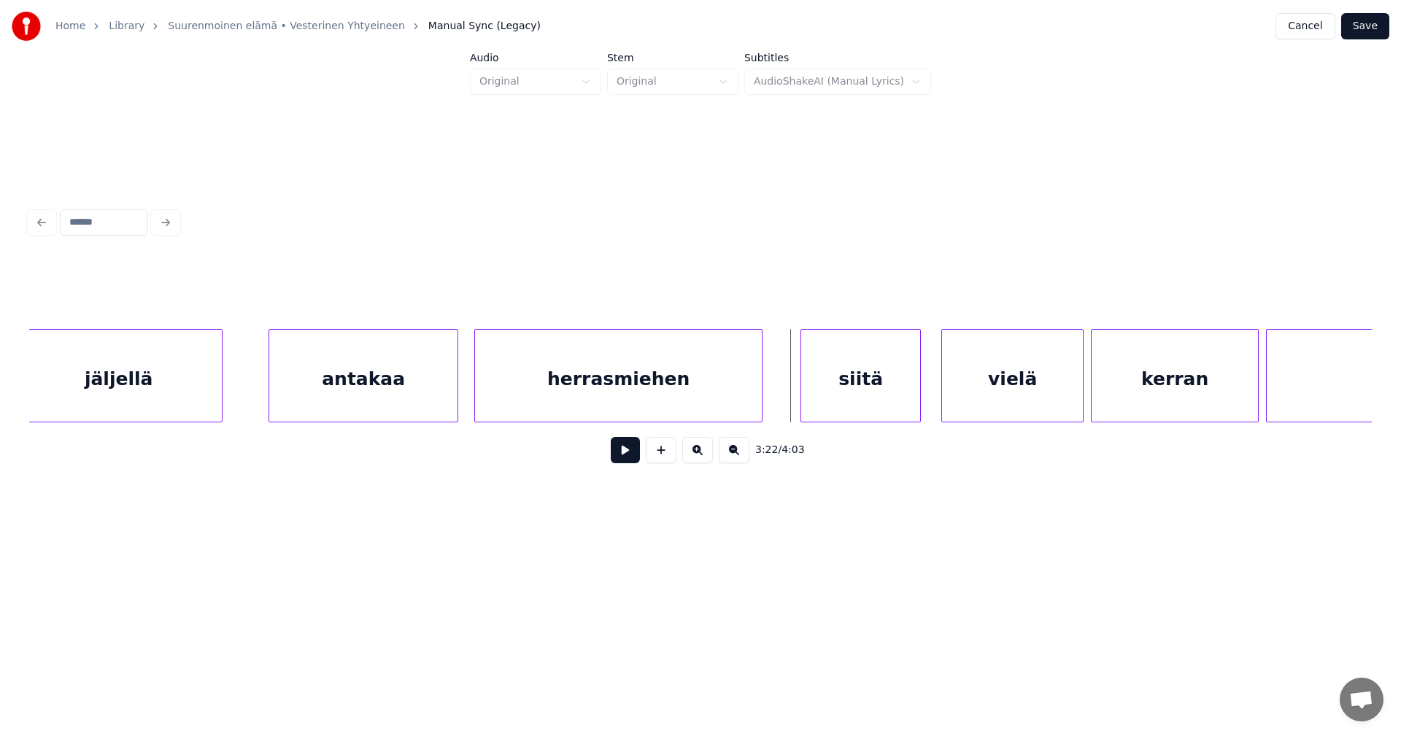
click at [816, 400] on div "siitä" at bounding box center [860, 379] width 119 height 99
click at [718, 400] on div "herrasmiehen" at bounding box center [618, 379] width 287 height 99
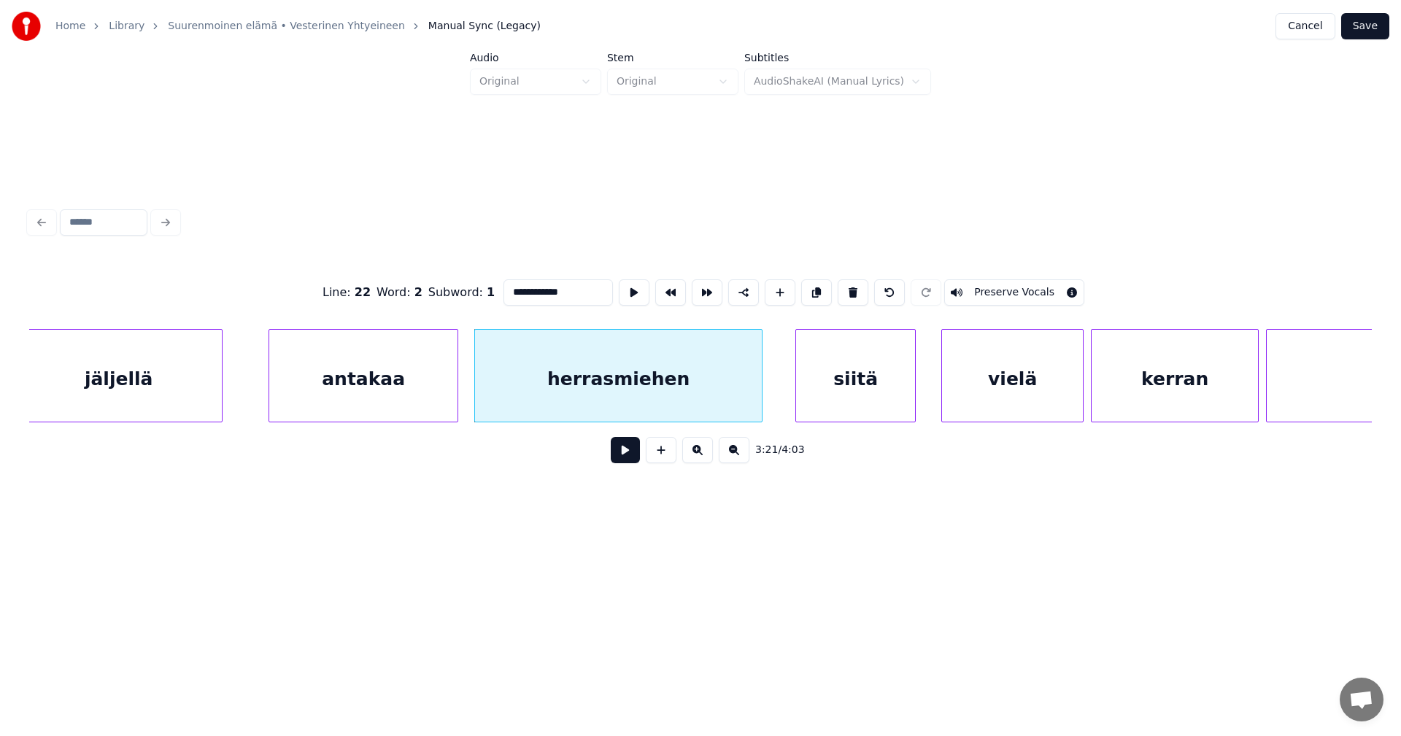
click at [826, 383] on div "siitä" at bounding box center [855, 379] width 119 height 99
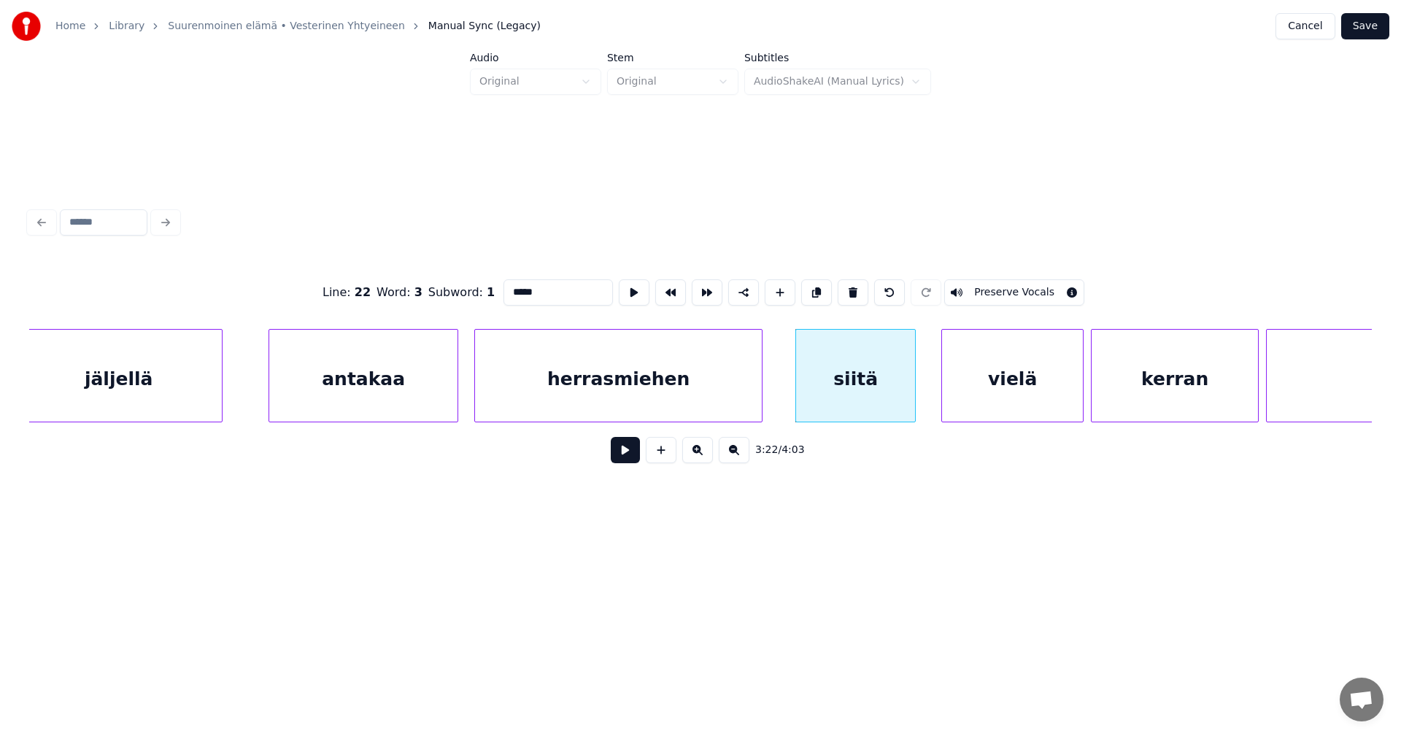
click at [685, 409] on div "herrasmiehen" at bounding box center [618, 379] width 287 height 99
type input "**********"
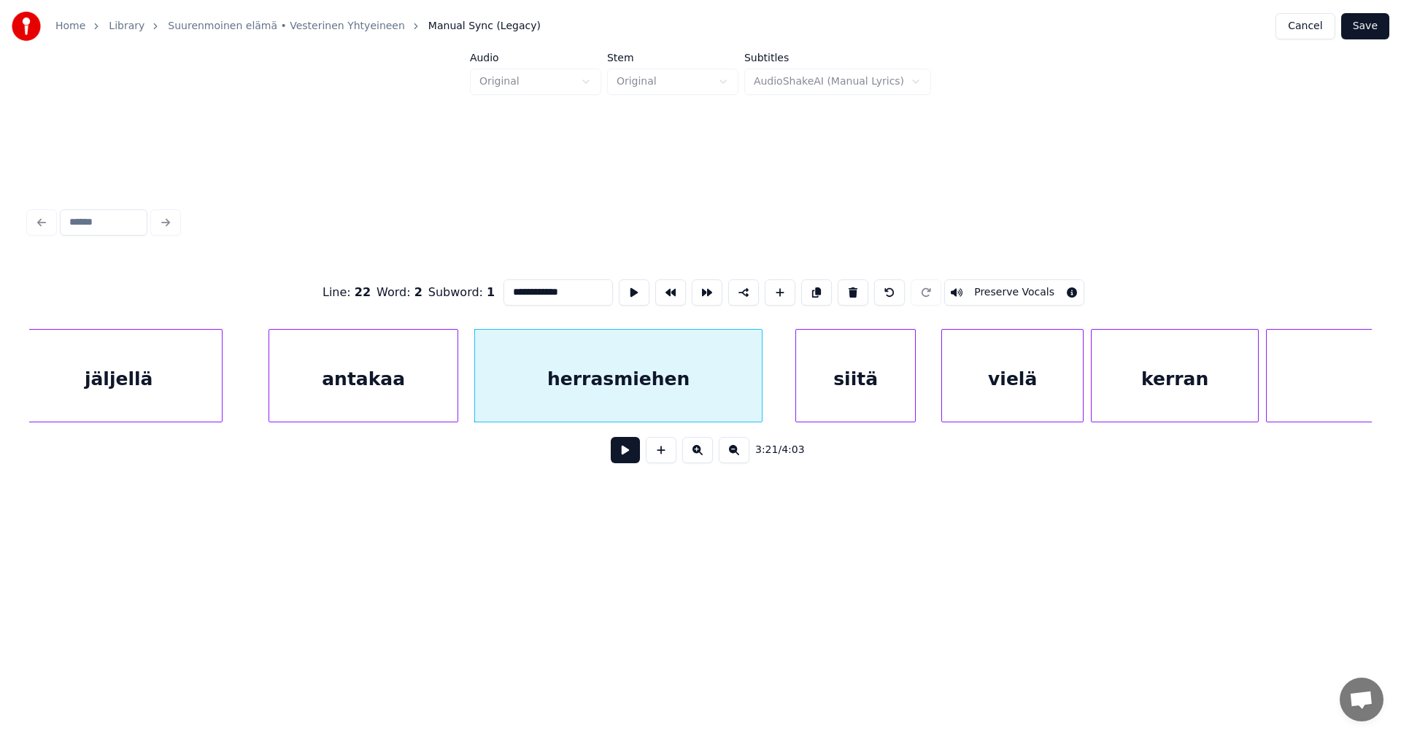
click at [633, 458] on button at bounding box center [625, 450] width 29 height 26
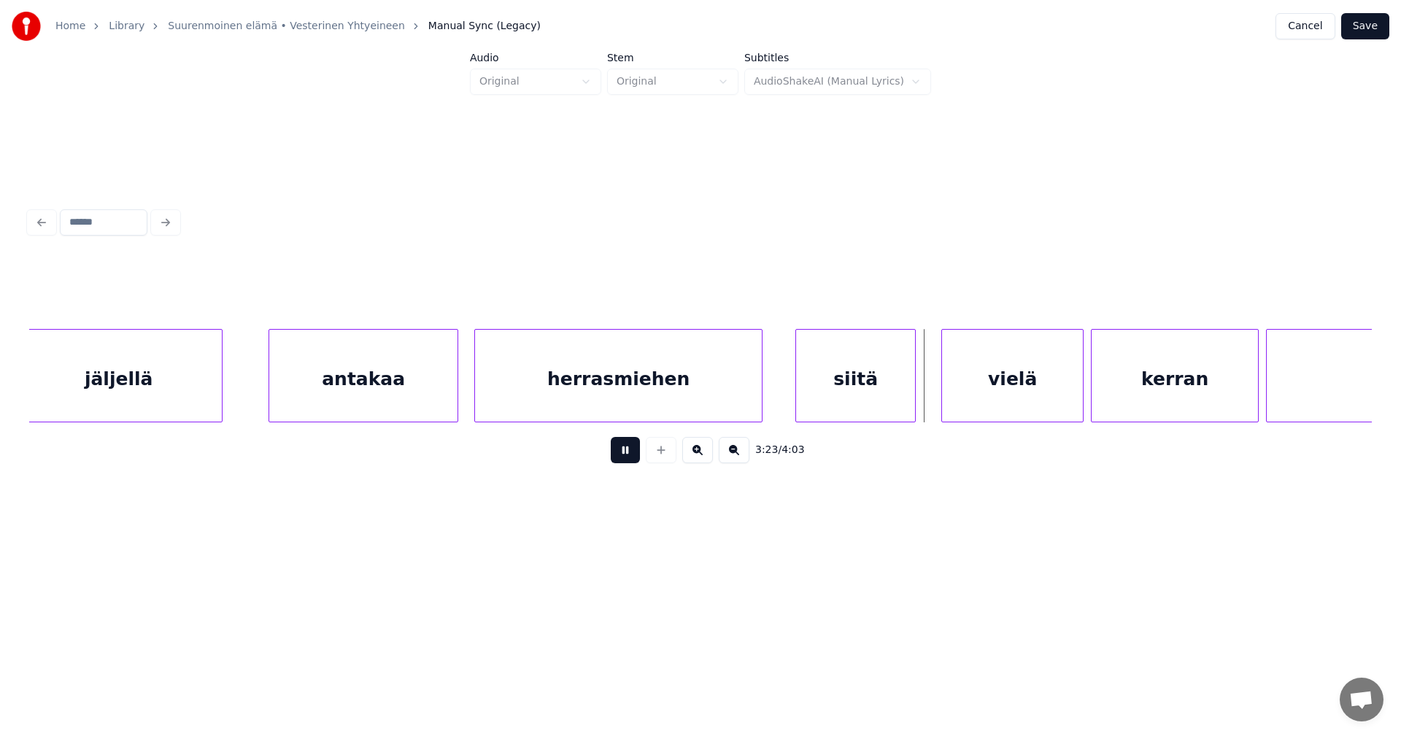
click at [633, 458] on button at bounding box center [625, 450] width 29 height 26
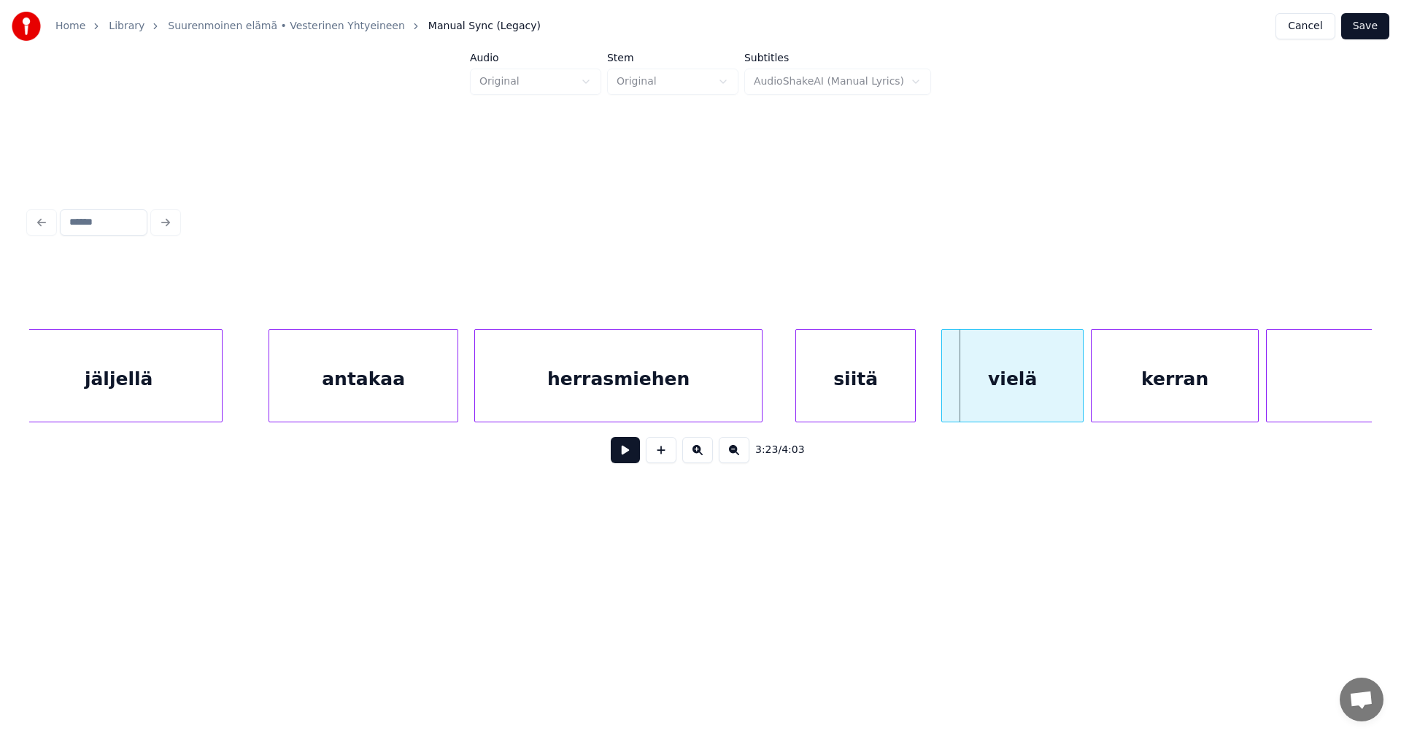
click at [644, 394] on div "herrasmiehen" at bounding box center [618, 379] width 287 height 99
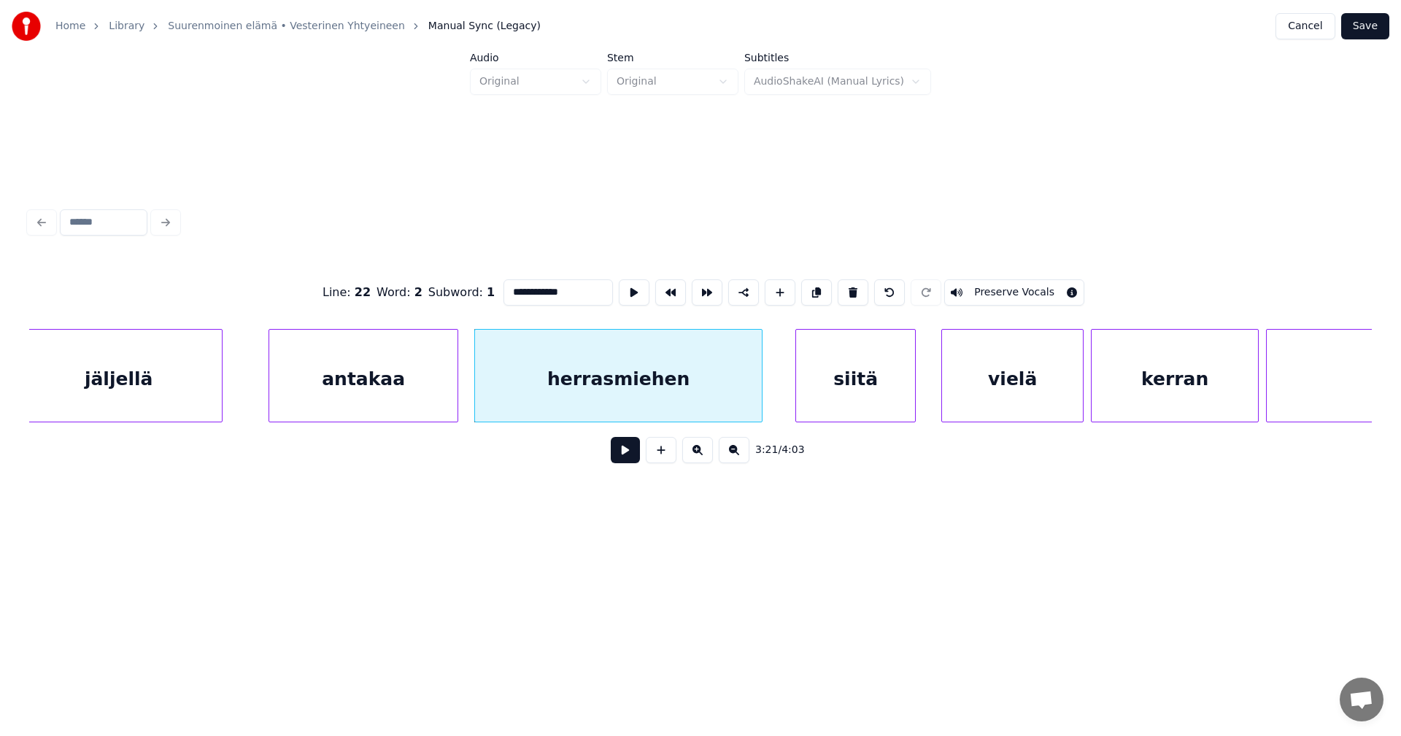
click at [568, 288] on input "**********" at bounding box center [558, 292] width 109 height 26
click at [730, 406] on div "herrasmiehen," at bounding box center [618, 379] width 287 height 99
type input "**********"
click at [627, 455] on button at bounding box center [625, 450] width 29 height 26
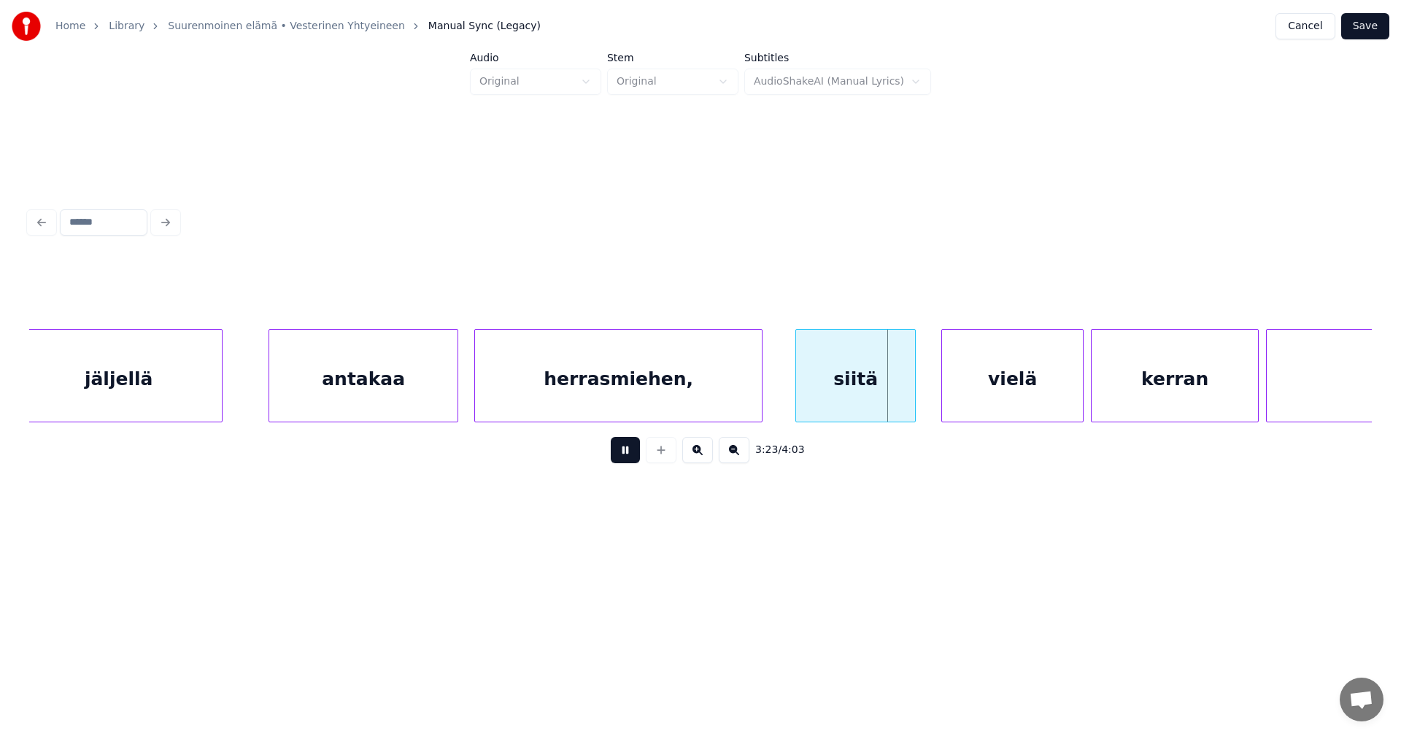
click at [628, 455] on button at bounding box center [625, 450] width 29 height 26
click at [927, 393] on div at bounding box center [927, 376] width 4 height 92
click at [976, 395] on div "vielä" at bounding box center [1008, 379] width 141 height 99
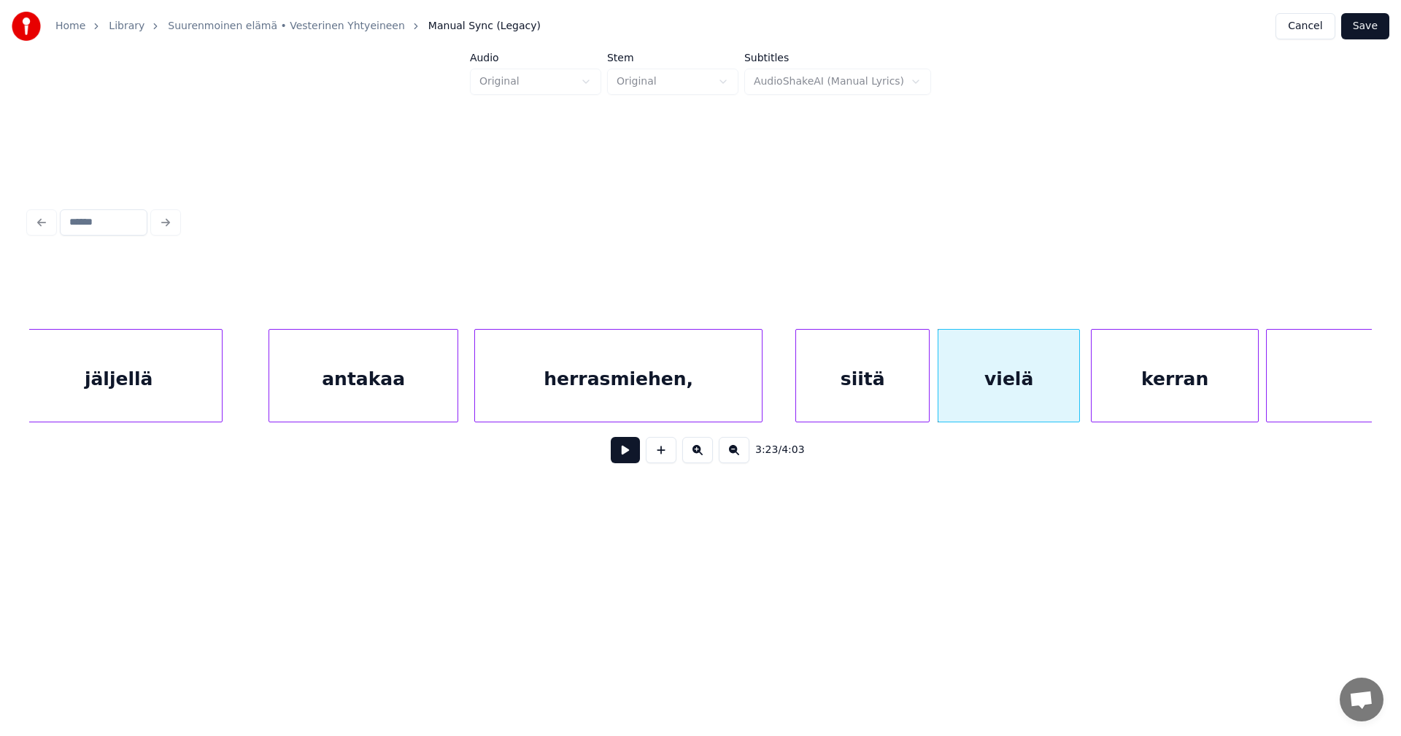
click at [1134, 397] on div "kerran" at bounding box center [1175, 379] width 166 height 99
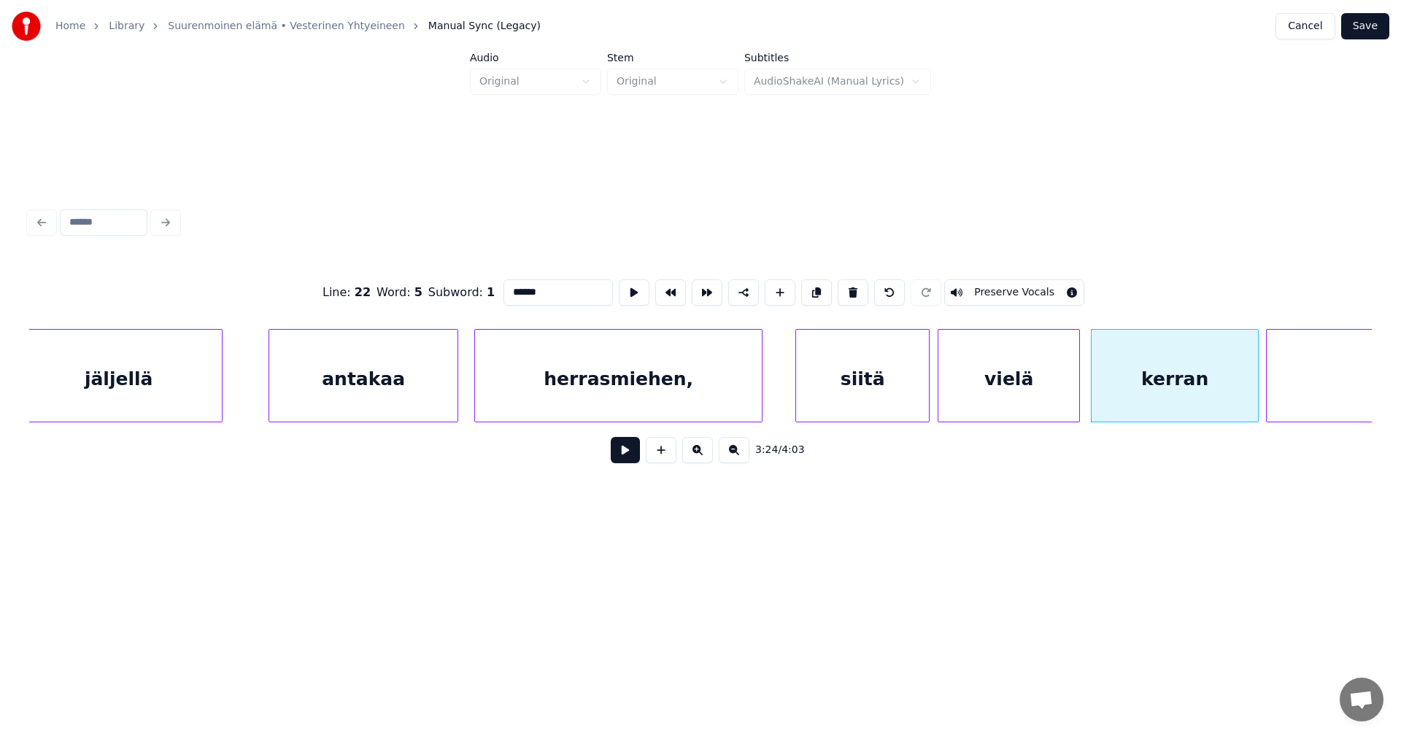
click at [639, 455] on button at bounding box center [625, 450] width 29 height 26
click at [638, 455] on button at bounding box center [625, 450] width 29 height 26
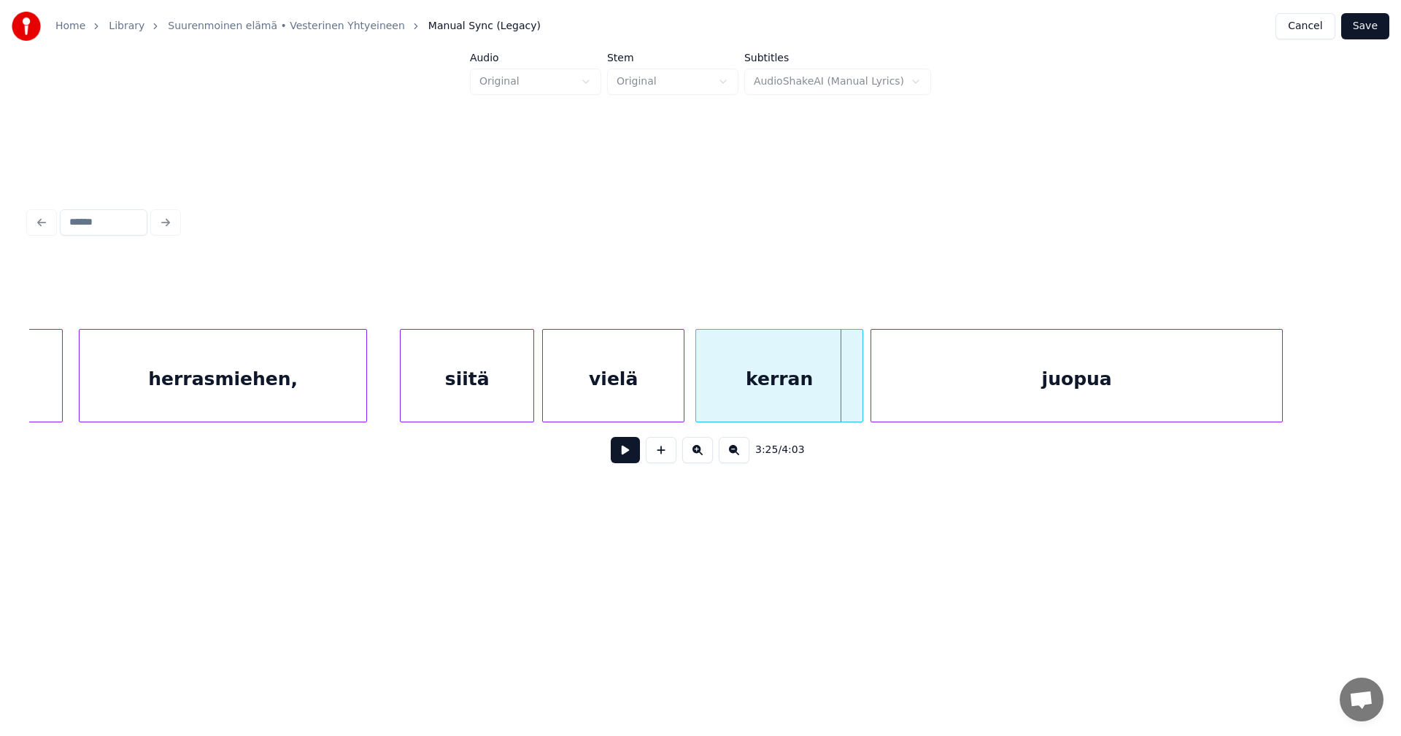
scroll to position [0, 36645]
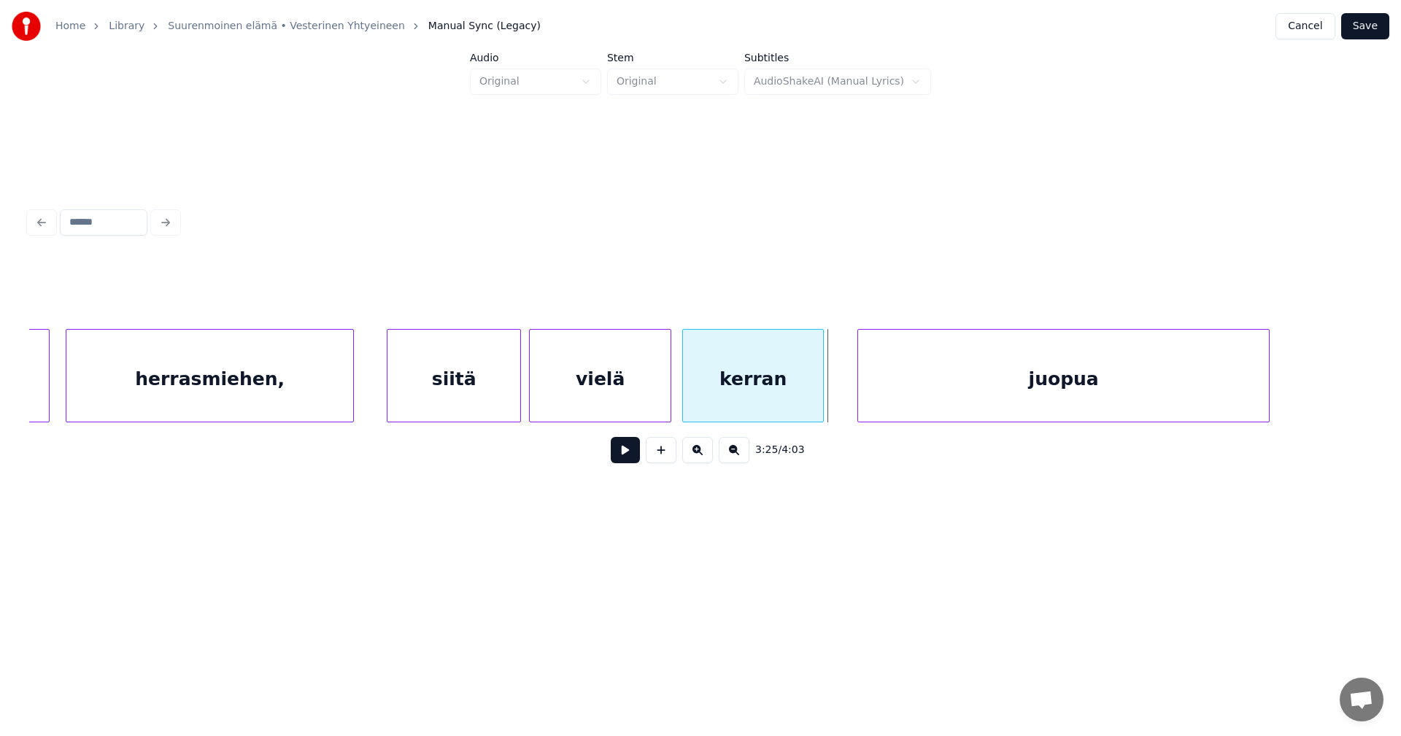
click at [823, 388] on div at bounding box center [821, 376] width 4 height 92
click at [844, 392] on div at bounding box center [843, 376] width 4 height 92
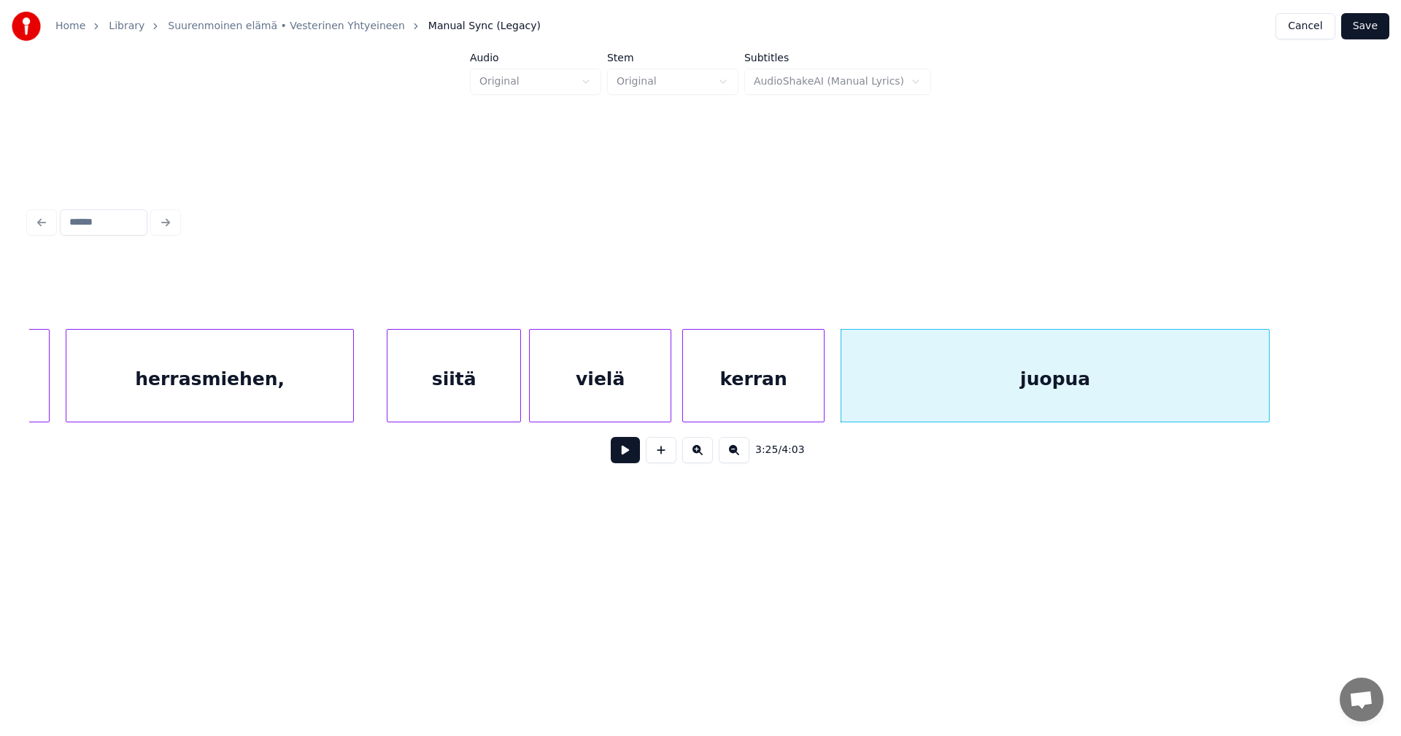
click at [620, 458] on button at bounding box center [625, 450] width 29 height 26
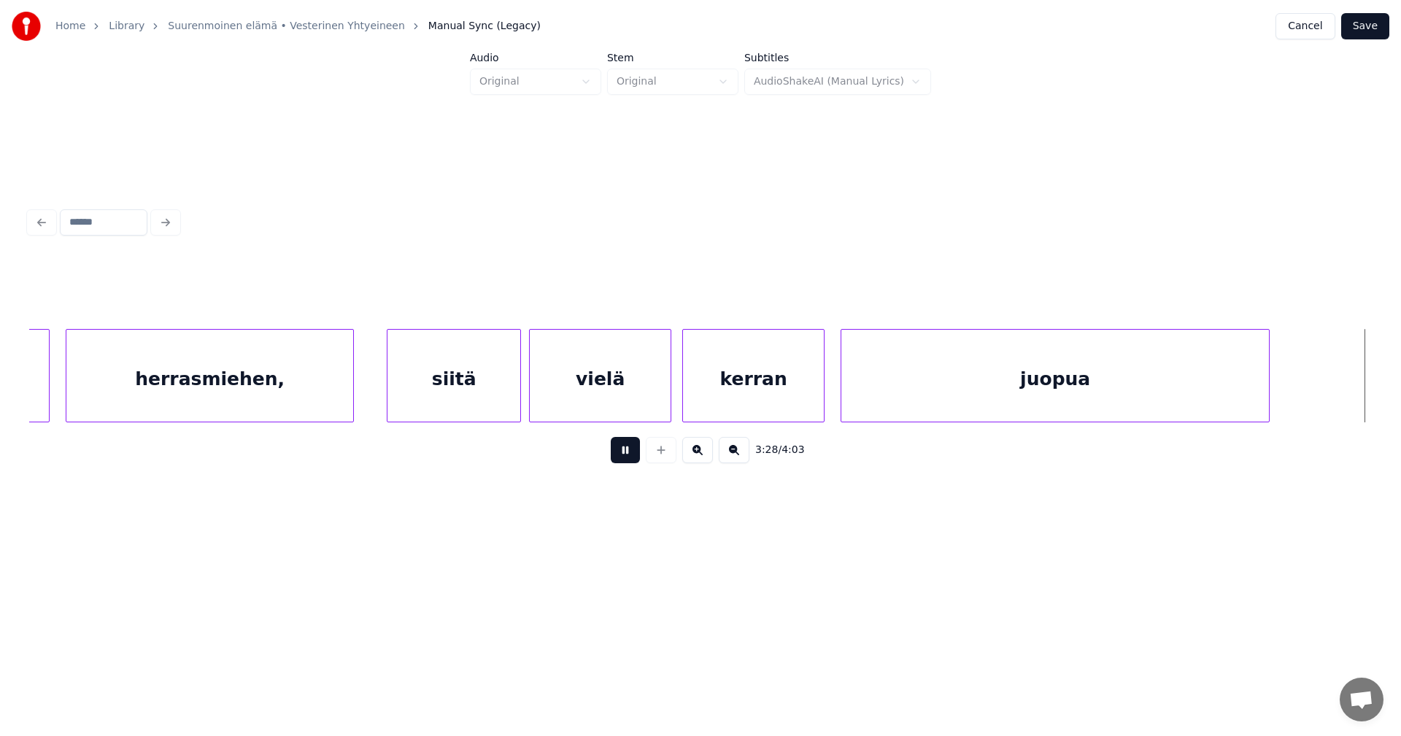
scroll to position [0, 37989]
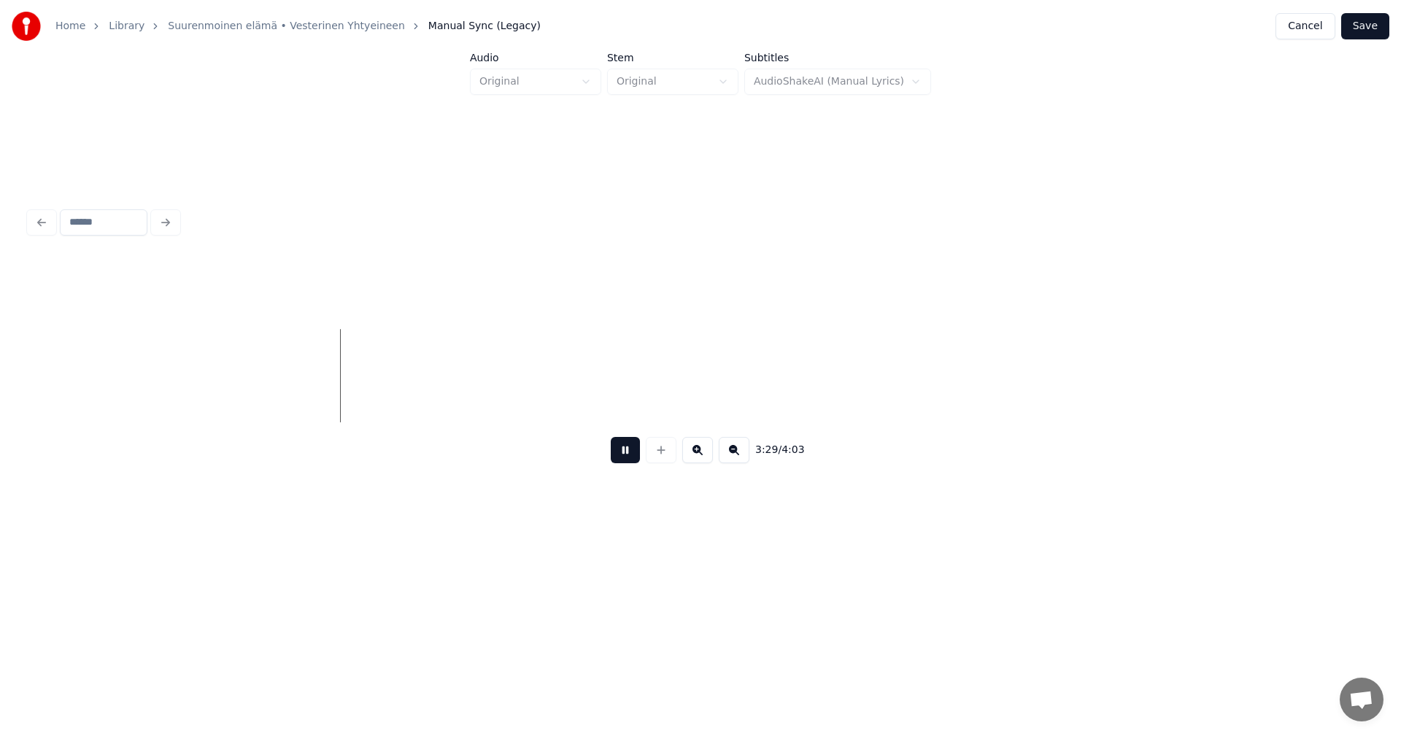
click at [620, 458] on button at bounding box center [625, 450] width 29 height 26
click at [1357, 28] on button "Save" at bounding box center [1365, 26] width 48 height 26
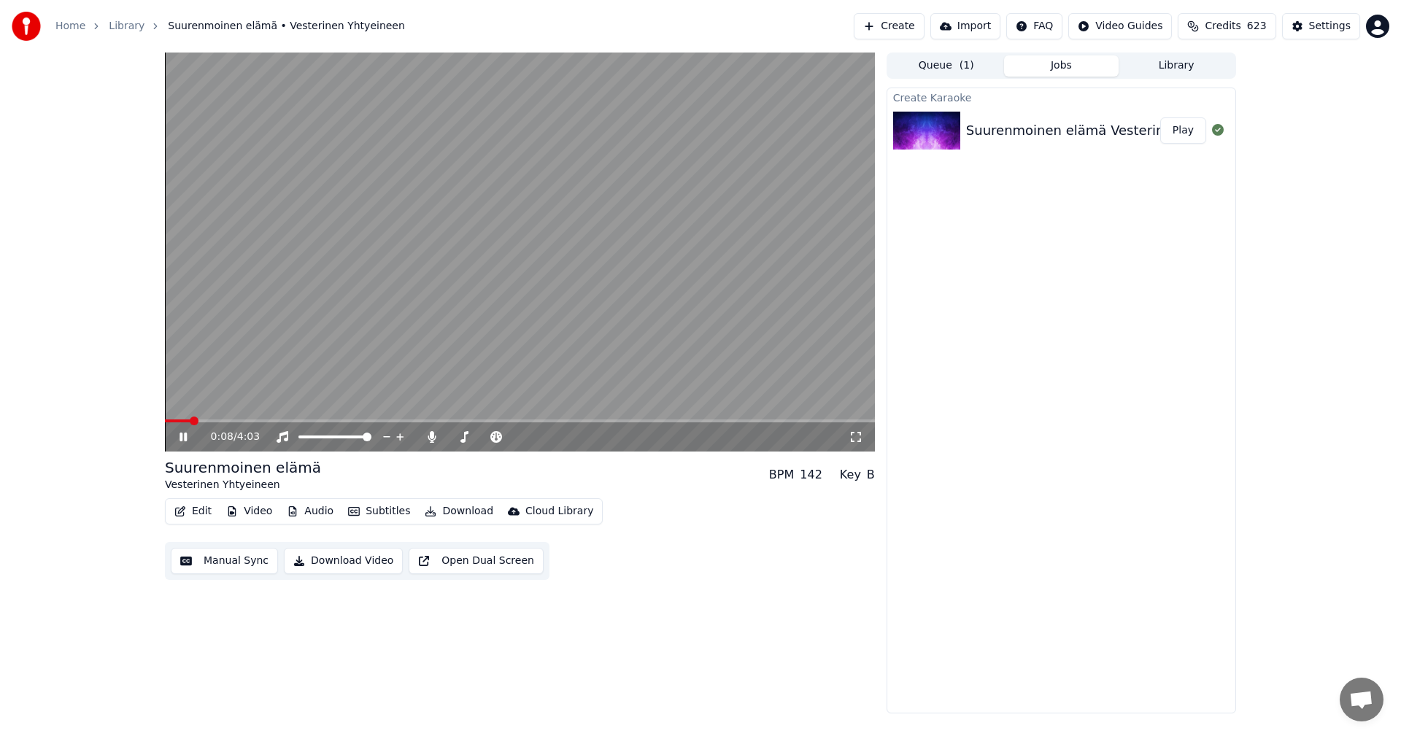
click at [238, 419] on video at bounding box center [520, 252] width 710 height 399
click at [237, 421] on span at bounding box center [520, 421] width 710 height 3
click at [188, 439] on icon at bounding box center [194, 437] width 34 height 12
click at [185, 433] on icon at bounding box center [194, 437] width 34 height 12
click at [190, 512] on button "Edit" at bounding box center [193, 511] width 49 height 20
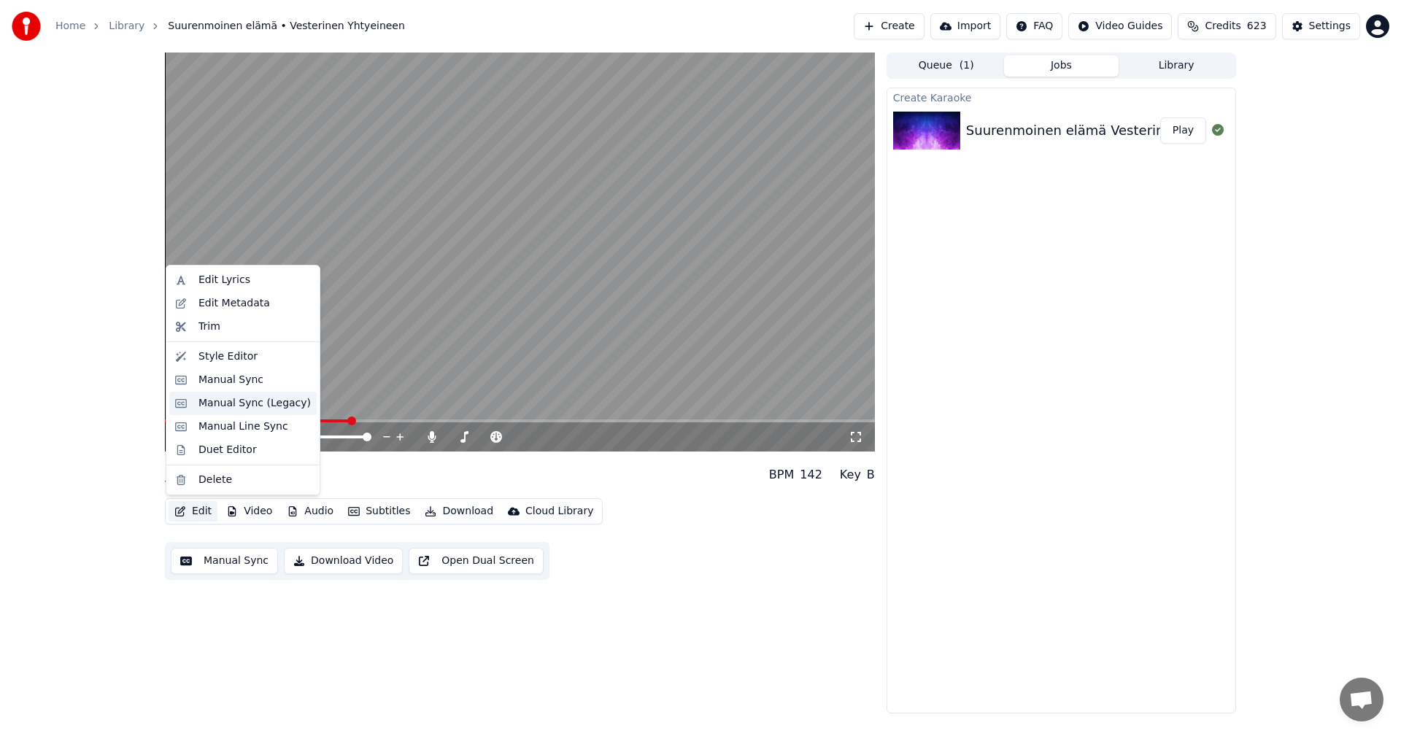
click at [231, 411] on div "Manual Sync (Legacy)" at bounding box center [242, 403] width 147 height 23
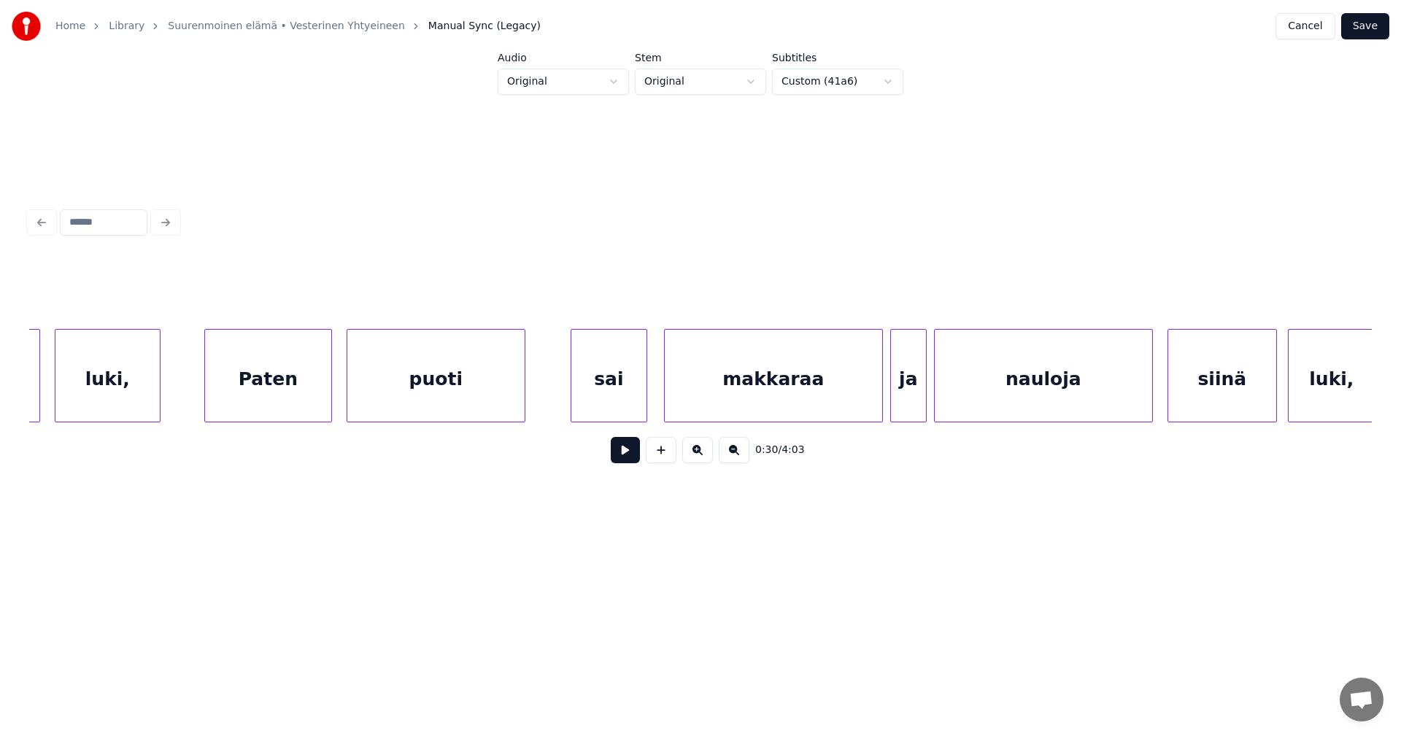
scroll to position [0, 8006]
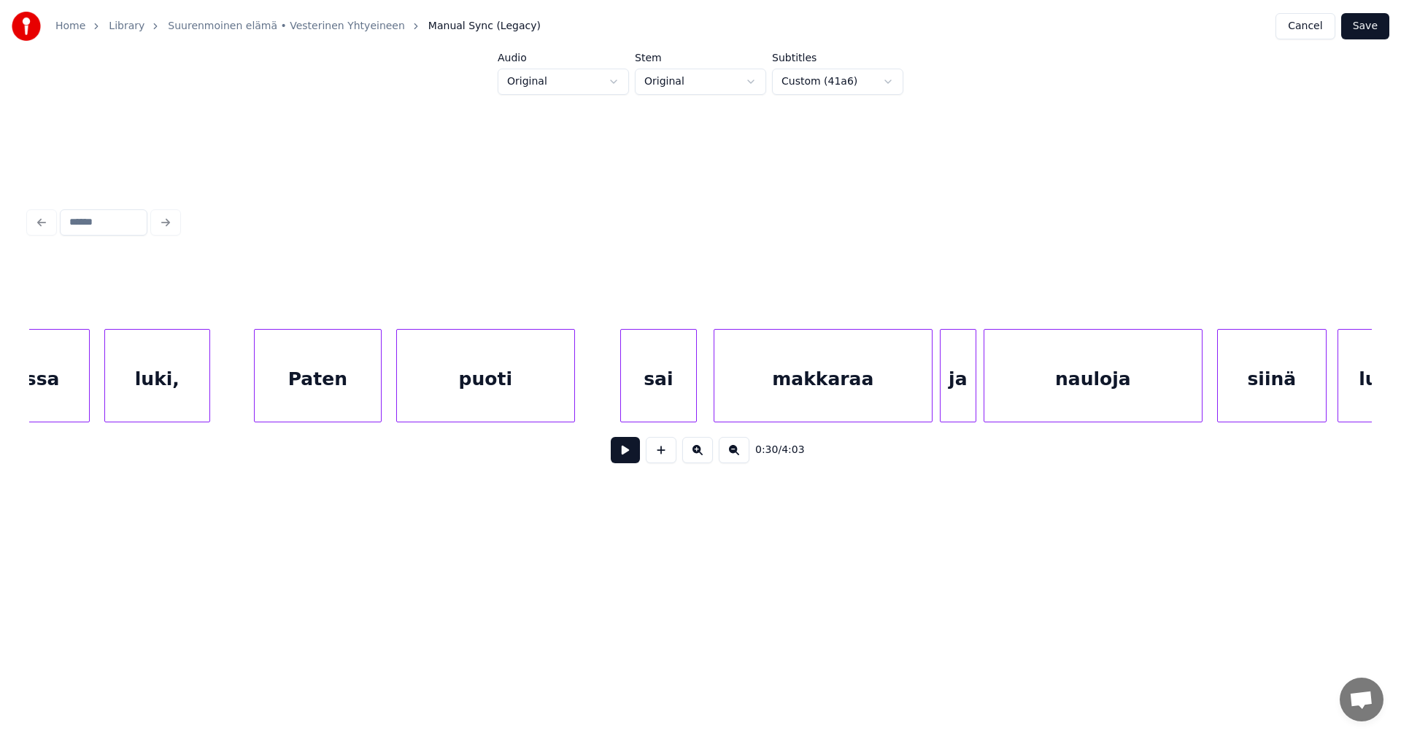
click at [192, 390] on div "luki," at bounding box center [157, 379] width 104 height 99
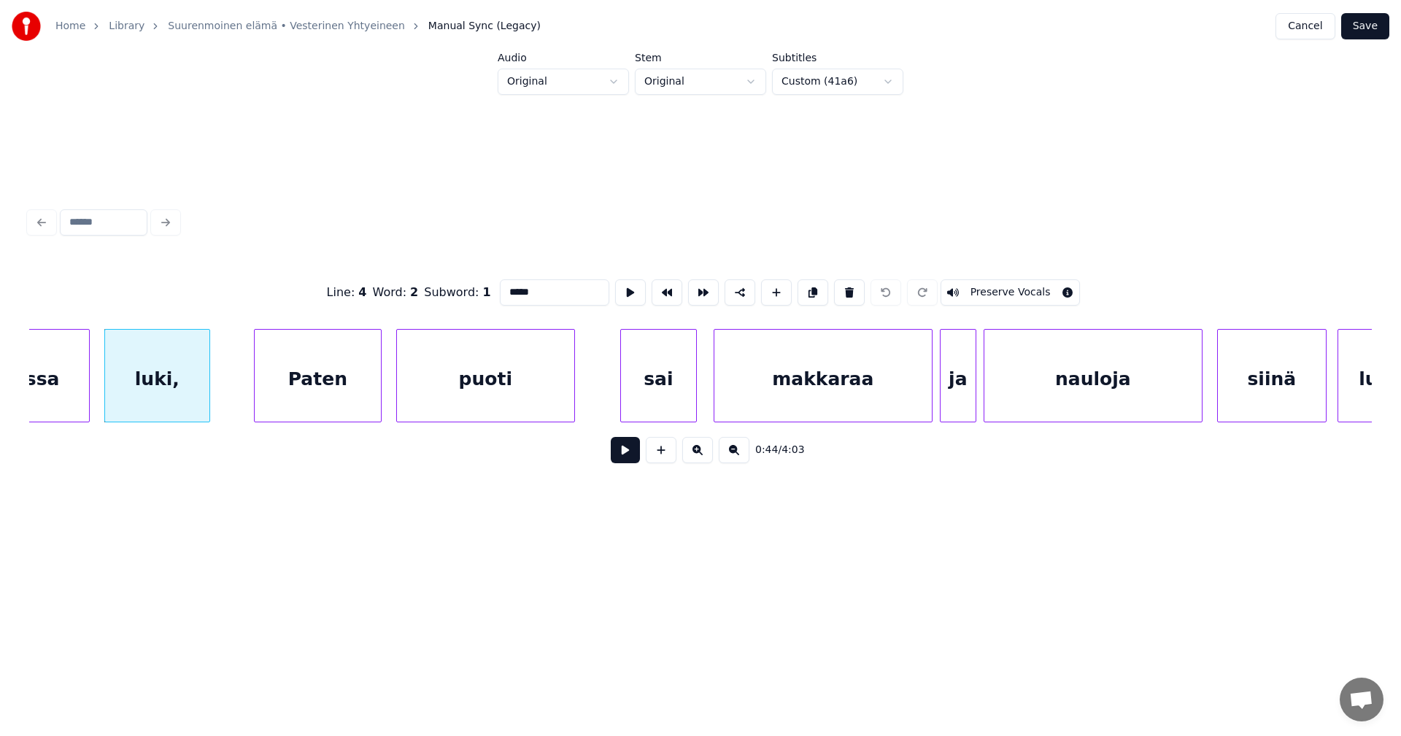
click at [536, 282] on input "*****" at bounding box center [554, 292] width 109 height 26
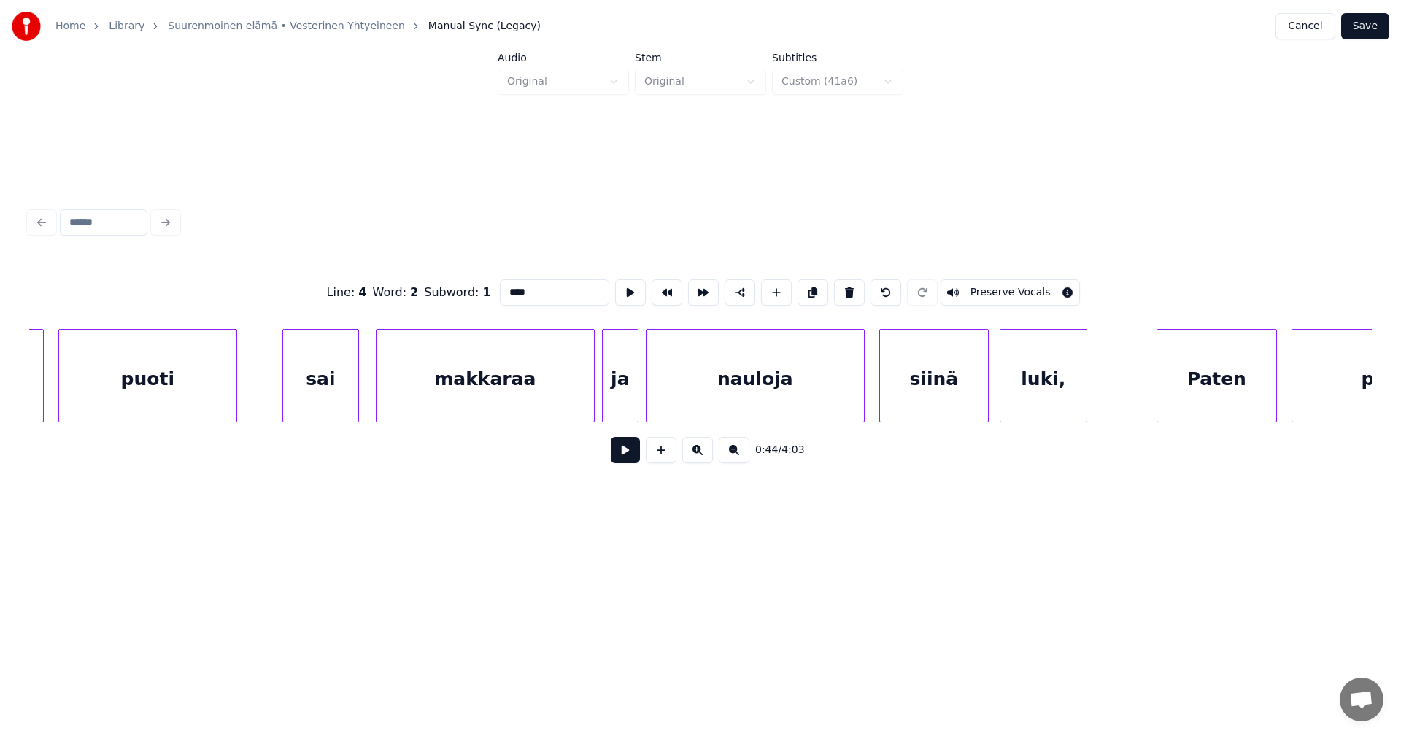
scroll to position [0, 8357]
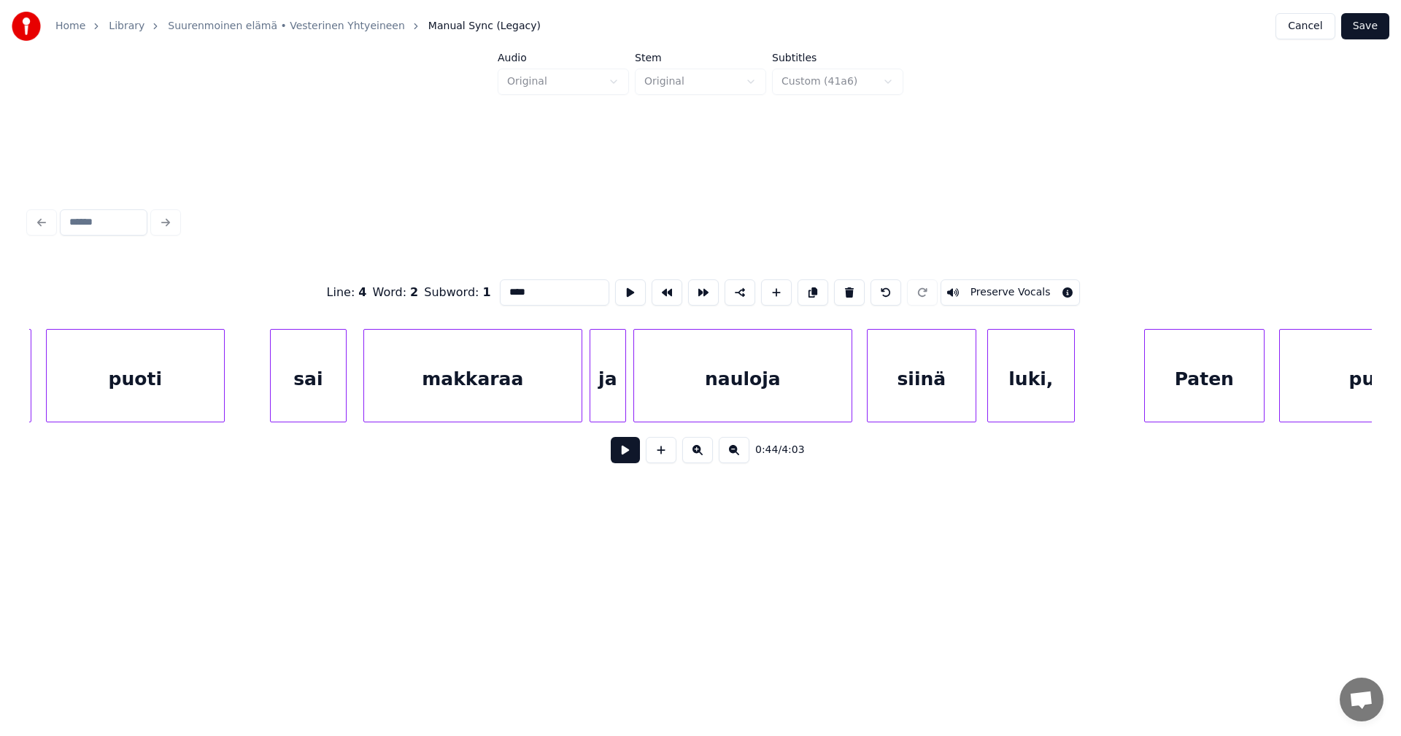
click at [1058, 375] on div "luki," at bounding box center [1031, 379] width 86 height 99
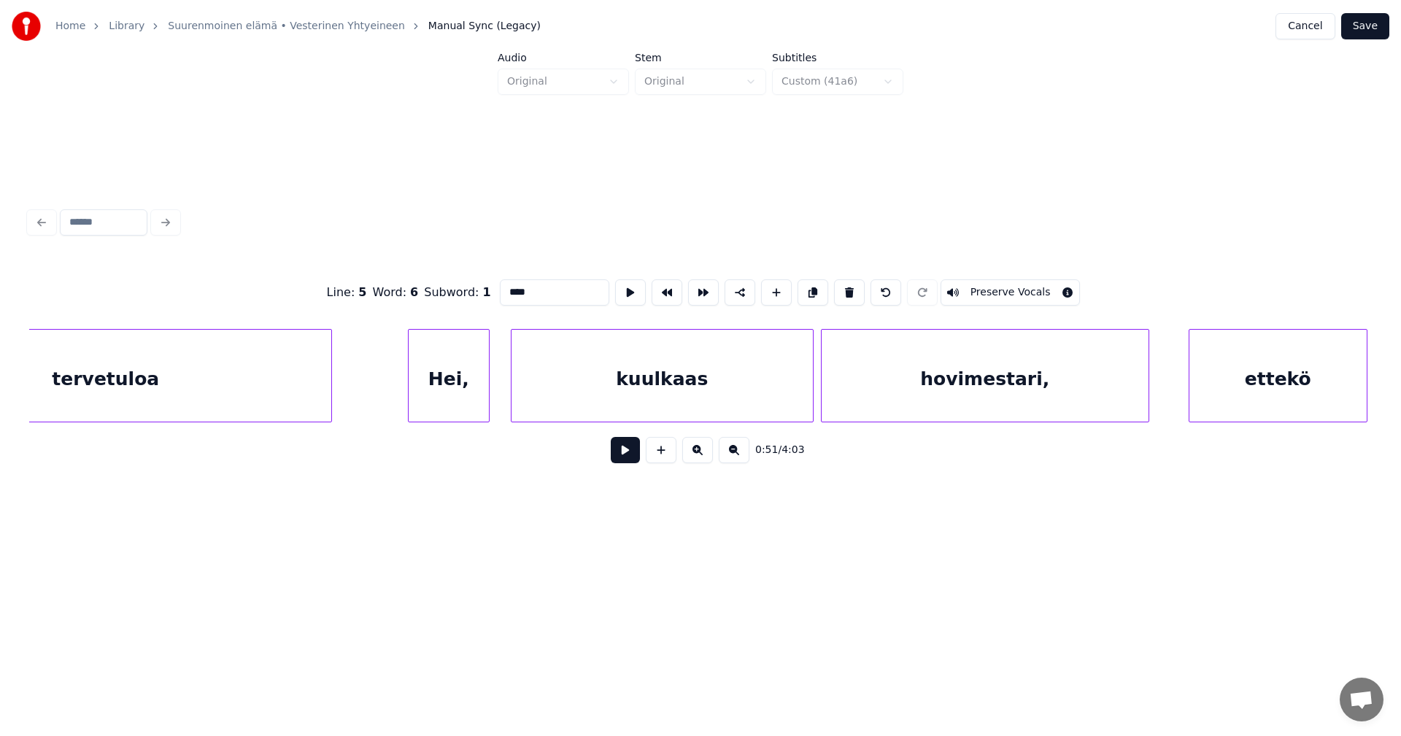
scroll to position [0, 10168]
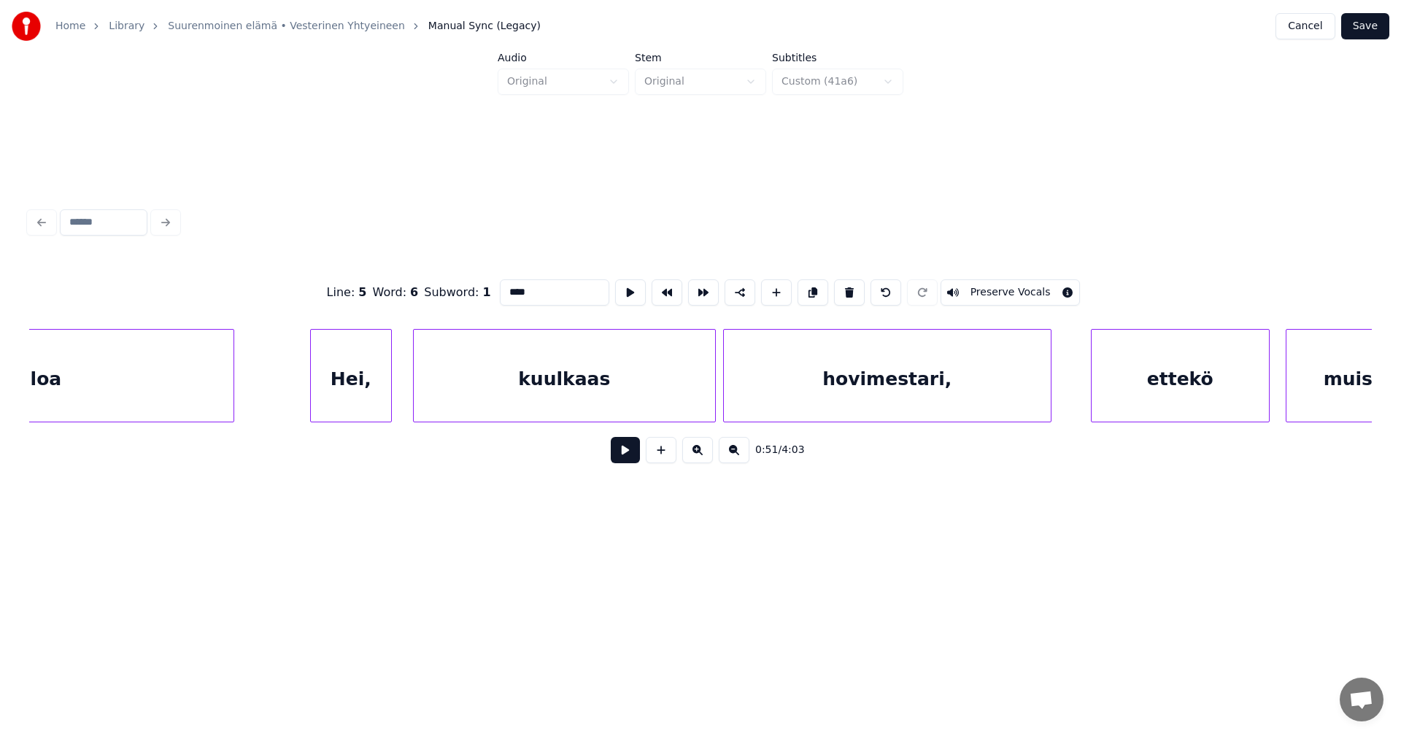
click at [370, 395] on div "Hei," at bounding box center [351, 379] width 80 height 99
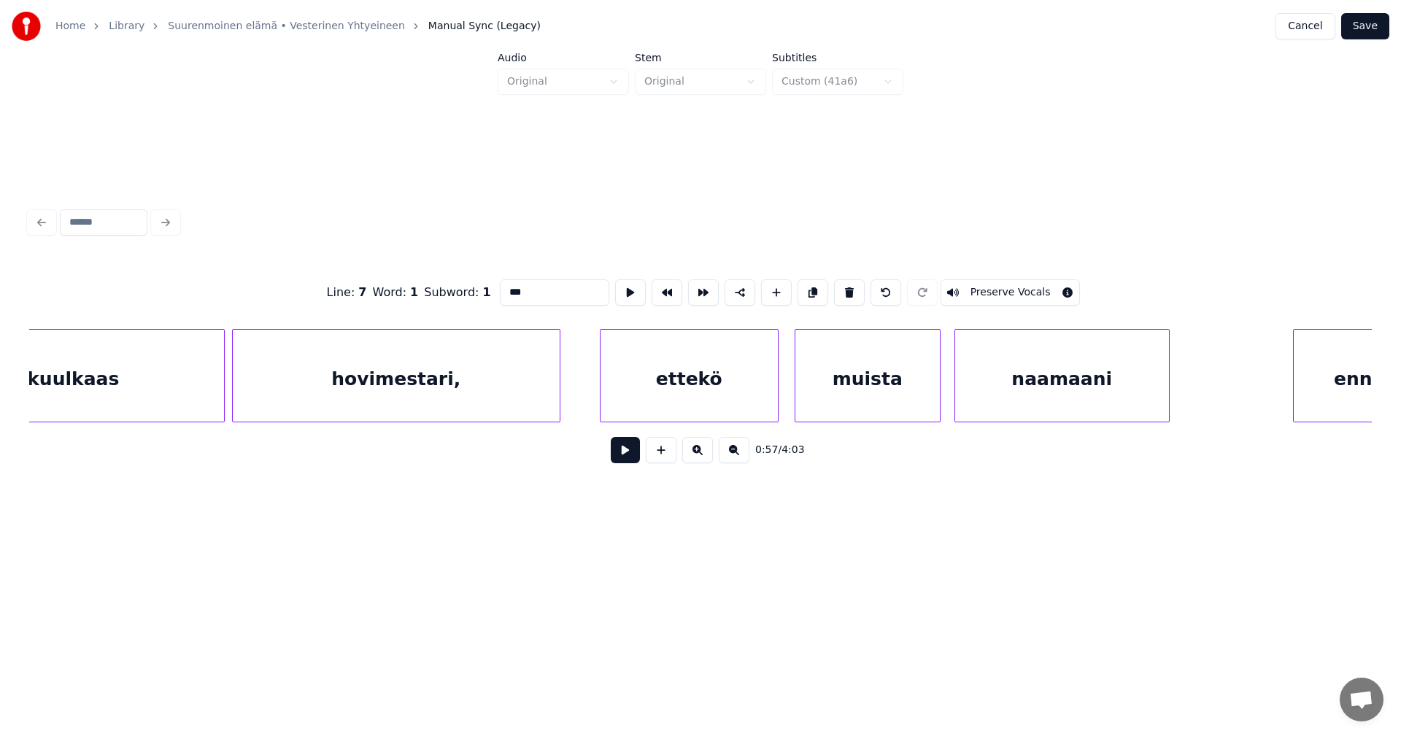
scroll to position [0, 10733]
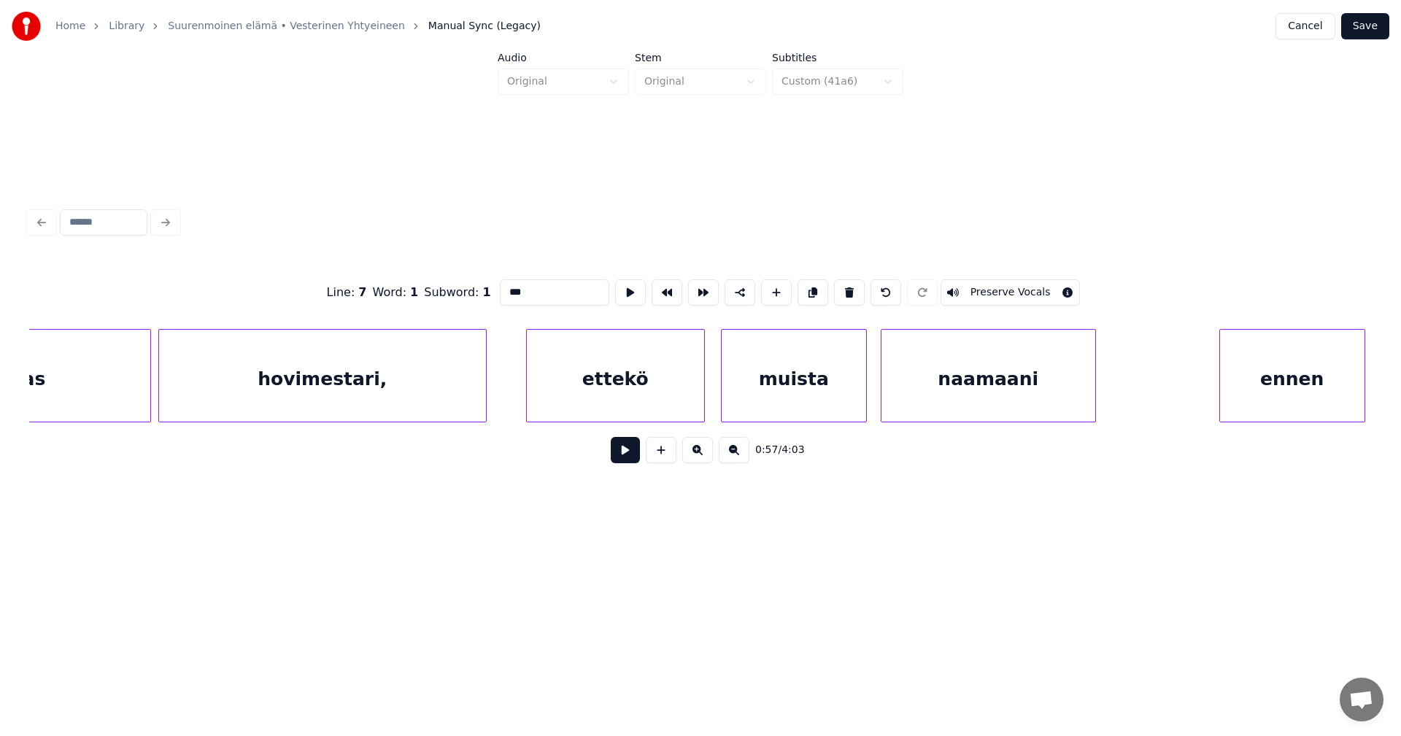
click at [396, 387] on div "hovimestari," at bounding box center [322, 379] width 327 height 99
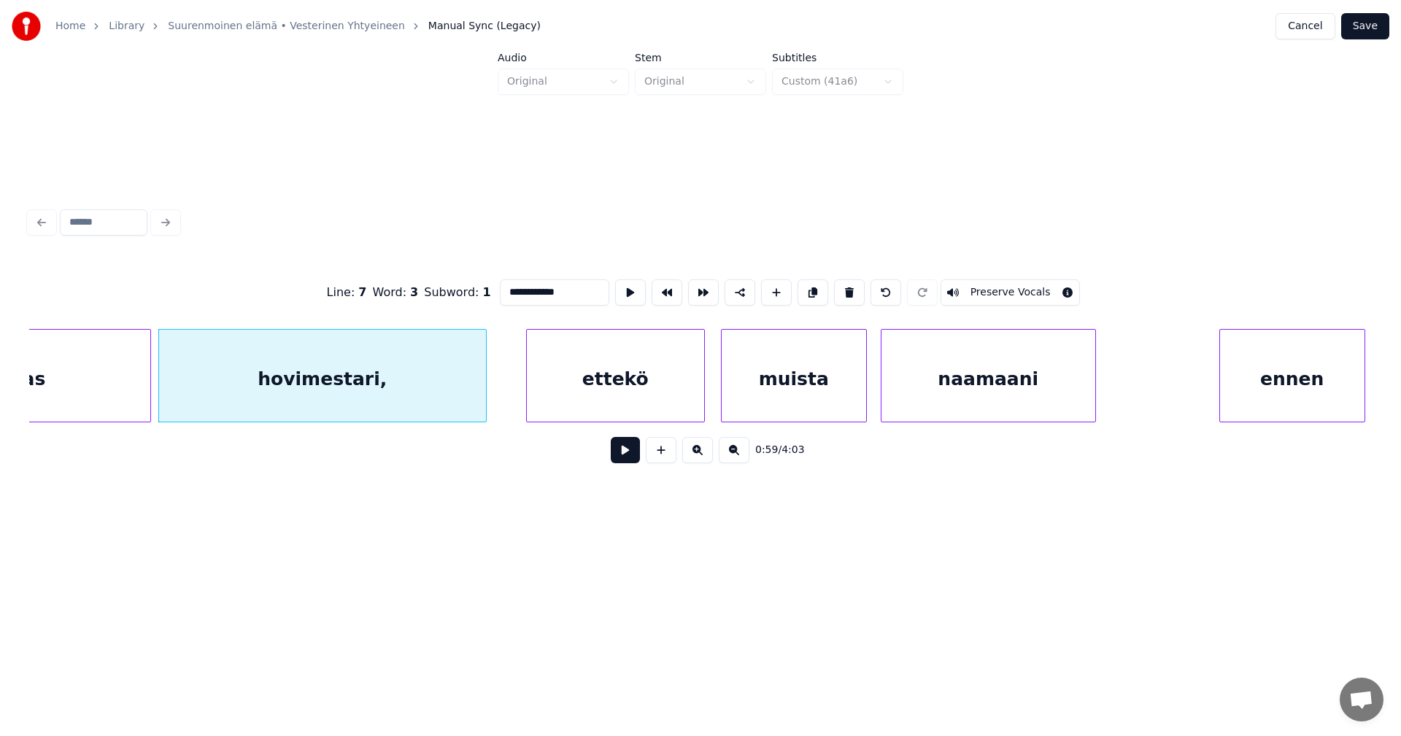
click at [585, 393] on div "ettekö" at bounding box center [615, 379] width 177 height 99
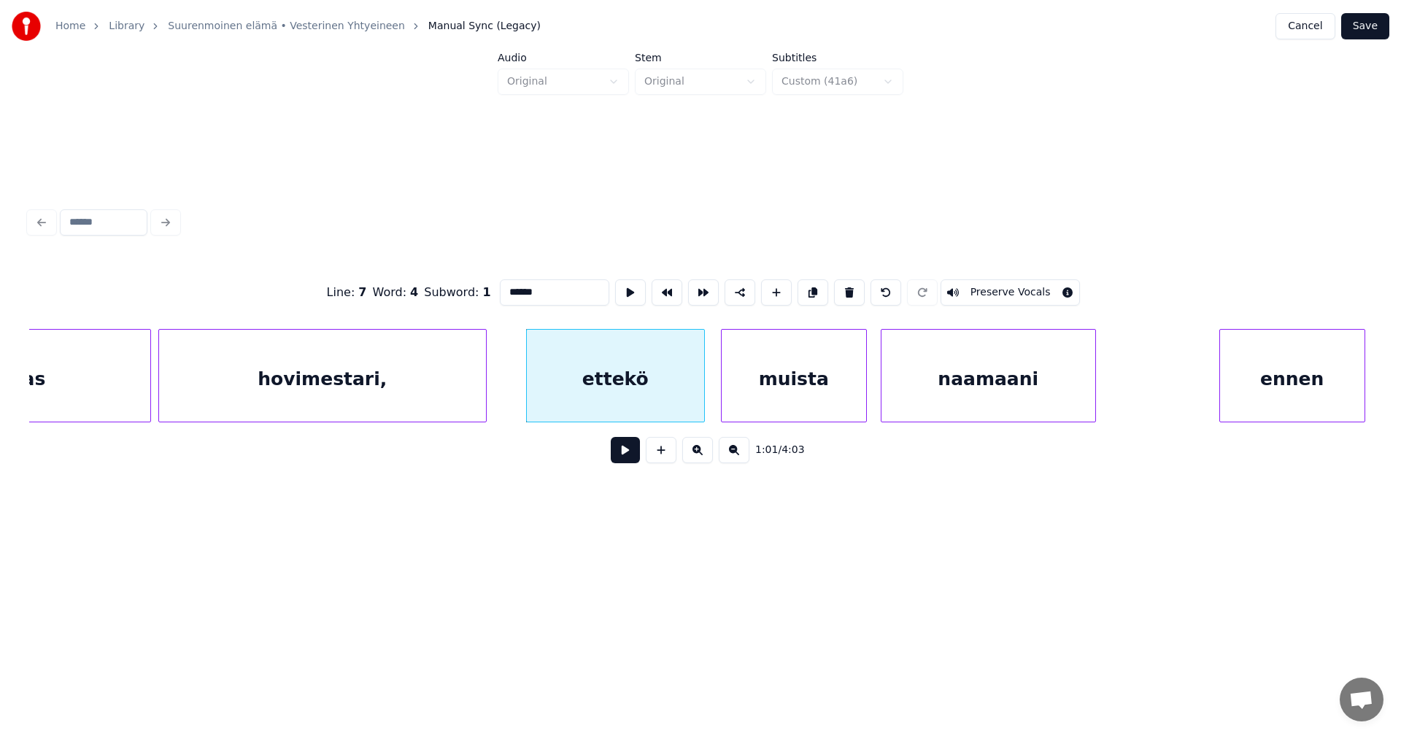
click at [401, 390] on div "hovimestari," at bounding box center [322, 379] width 327 height 99
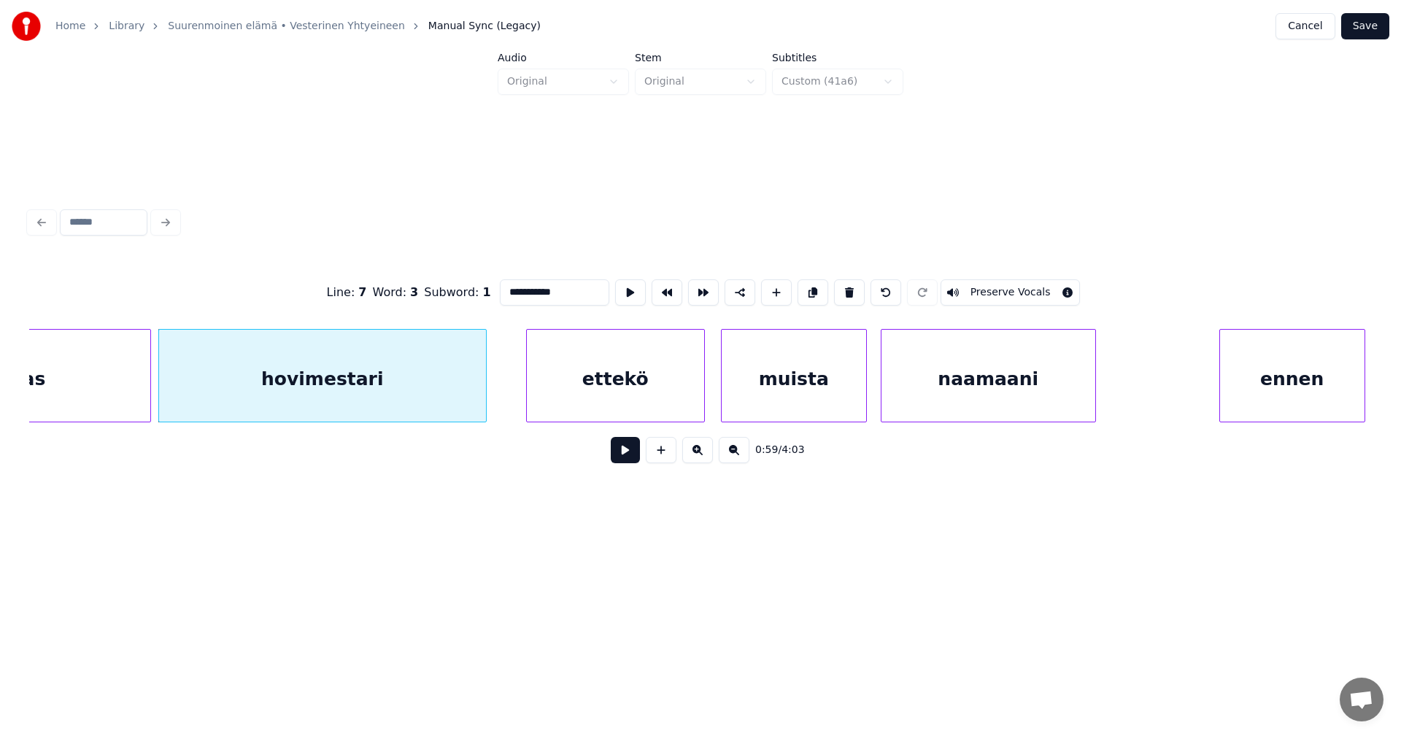
type input "**********"
click at [1359, 29] on button "Save" at bounding box center [1365, 26] width 48 height 26
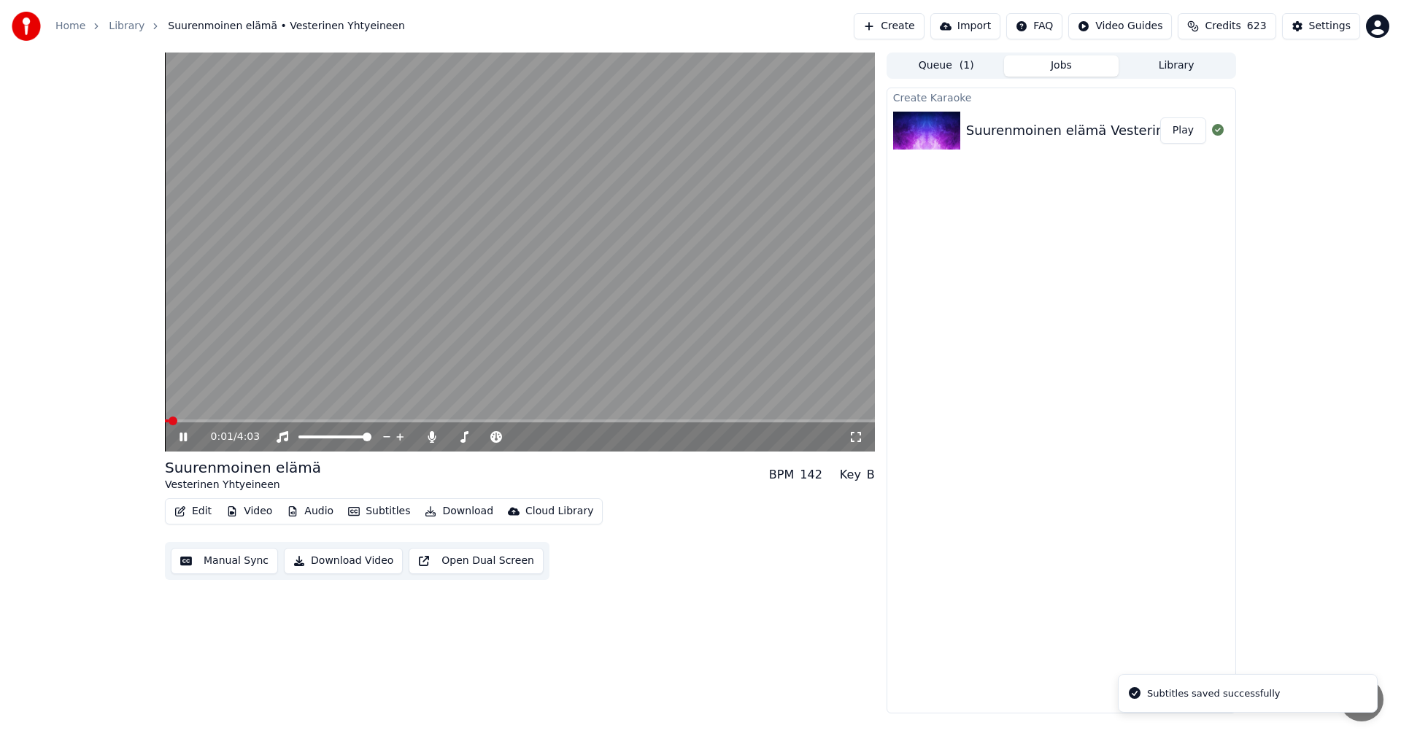
click at [185, 436] on icon at bounding box center [183, 437] width 7 height 9
click at [1316, 30] on div "Settings" at bounding box center [1330, 26] width 42 height 15
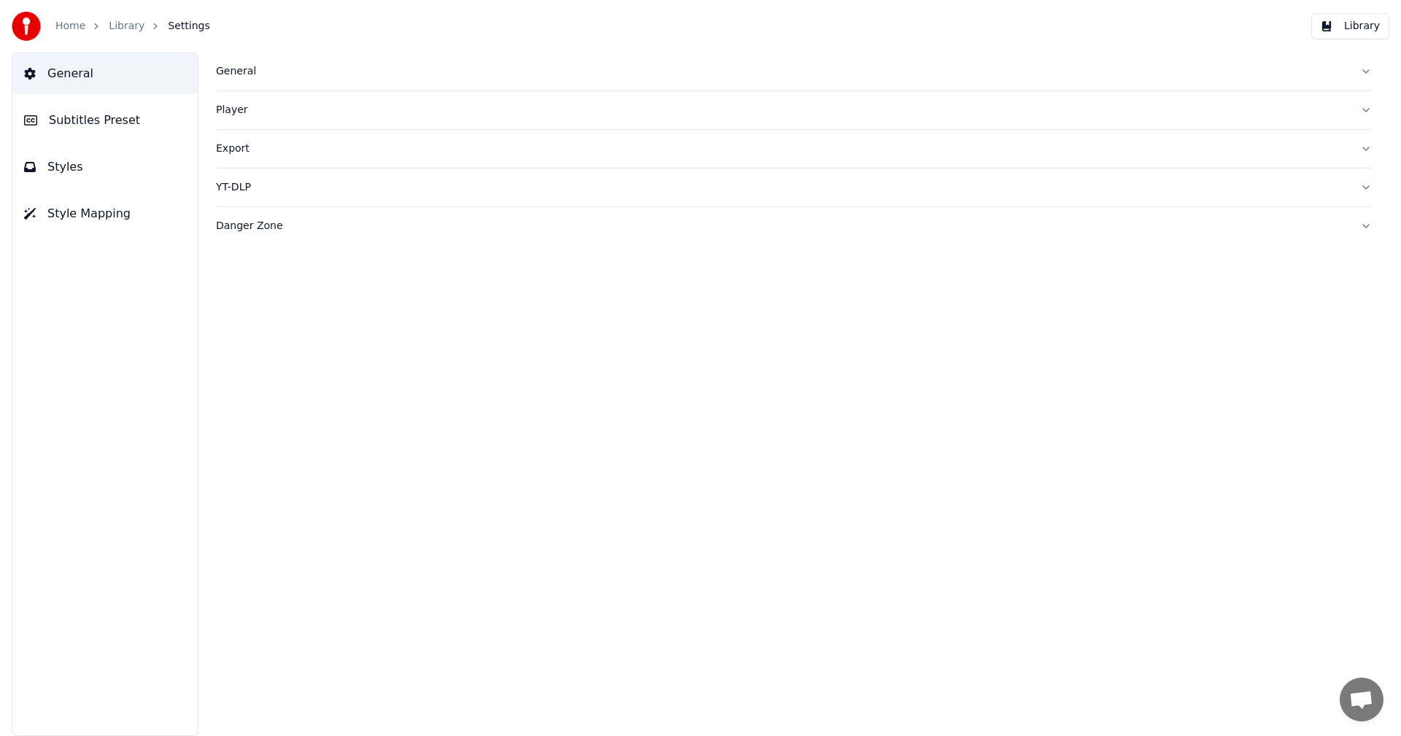
click at [114, 123] on span "Subtitles Preset" at bounding box center [94, 121] width 91 height 18
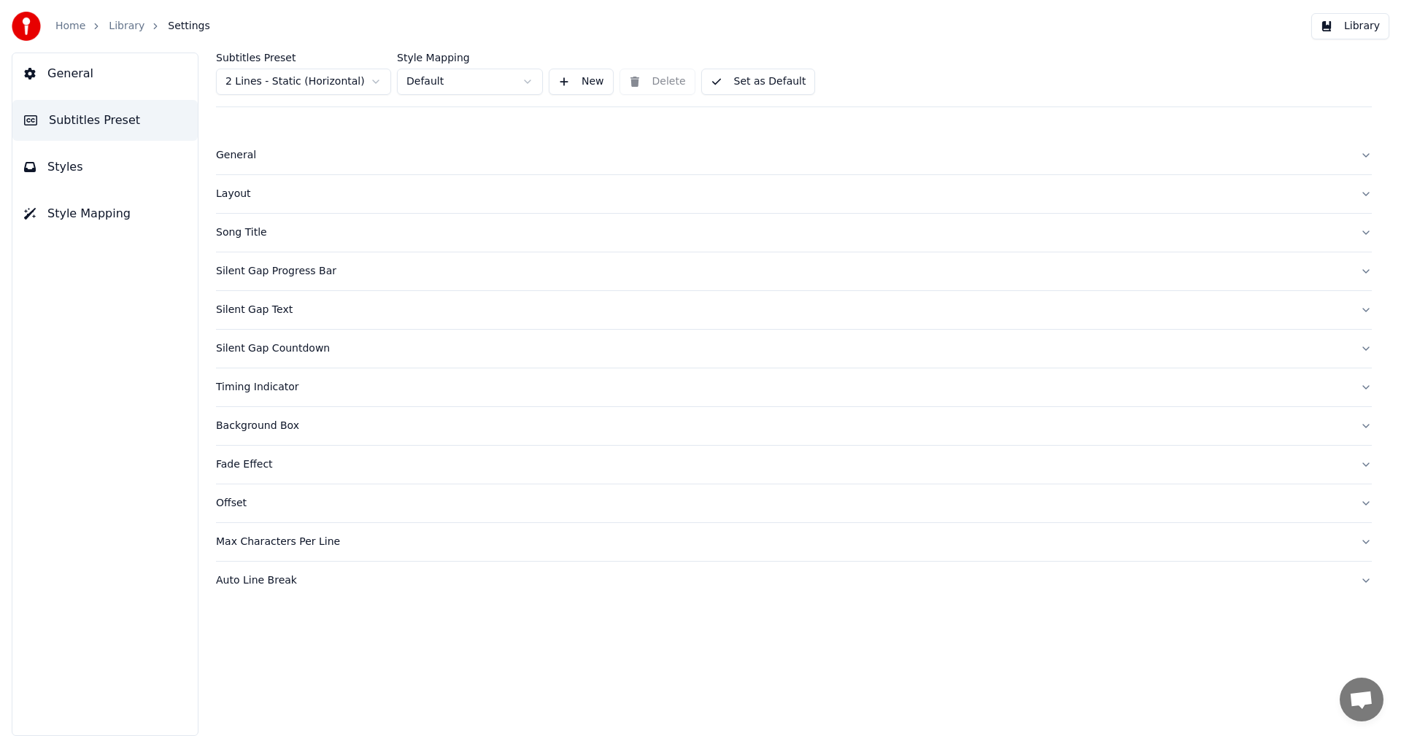
click at [318, 88] on html "Home Library Settings Library General Subtitles Preset Styles Style Mapping Sub…" at bounding box center [700, 368] width 1401 height 736
click at [68, 172] on span "Styles" at bounding box center [65, 167] width 36 height 18
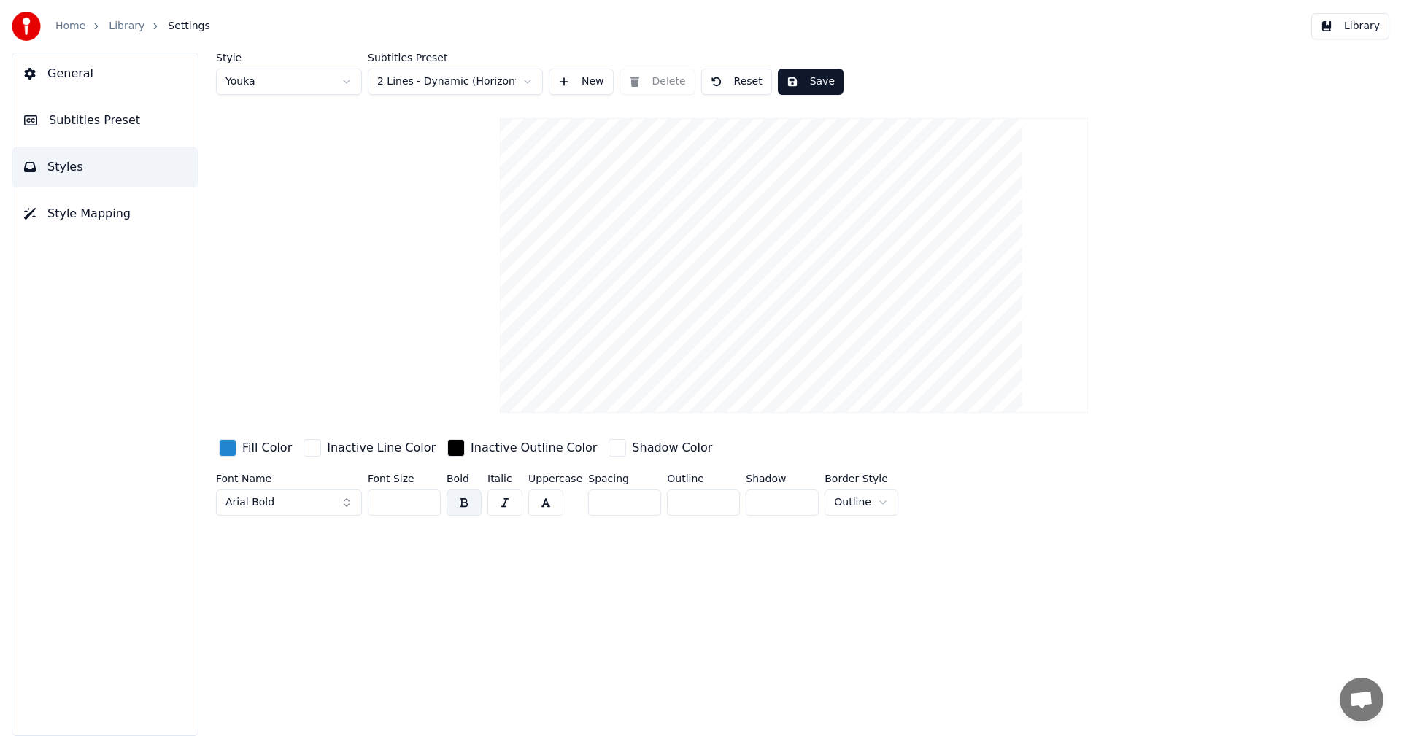
click at [819, 82] on button "Save" at bounding box center [811, 82] width 66 height 26
click at [1370, 25] on button "Library" at bounding box center [1350, 26] width 78 height 26
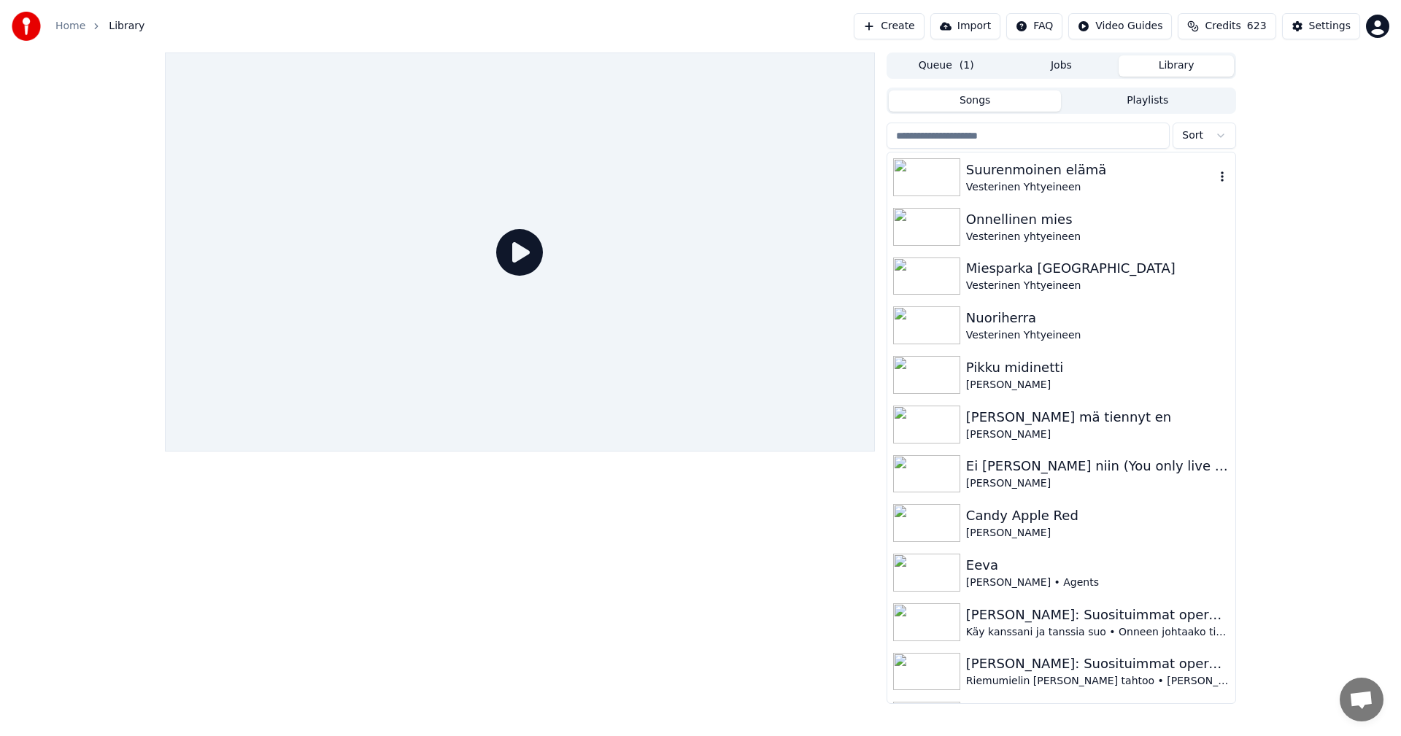
drag, startPoint x: 1045, startPoint y: 168, endPoint x: 947, endPoint y: 231, distance: 116.6
click at [1044, 168] on div "Suurenmoinen elämä" at bounding box center [1090, 170] width 249 height 20
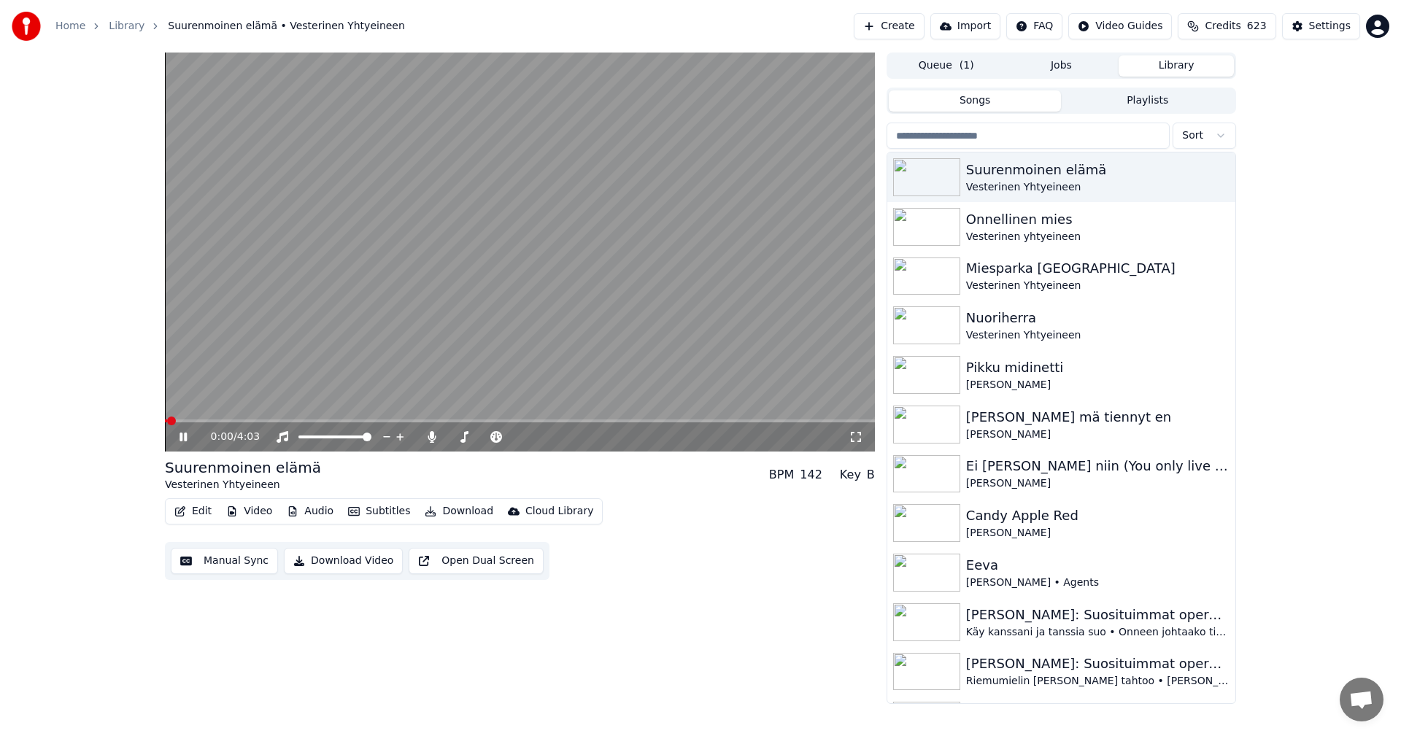
click at [253, 422] on span at bounding box center [520, 421] width 710 height 3
click at [523, 419] on video at bounding box center [520, 252] width 710 height 399
click at [521, 422] on span at bounding box center [343, 421] width 356 height 3
click at [179, 436] on icon at bounding box center [194, 437] width 34 height 12
click at [185, 435] on icon at bounding box center [183, 437] width 7 height 9
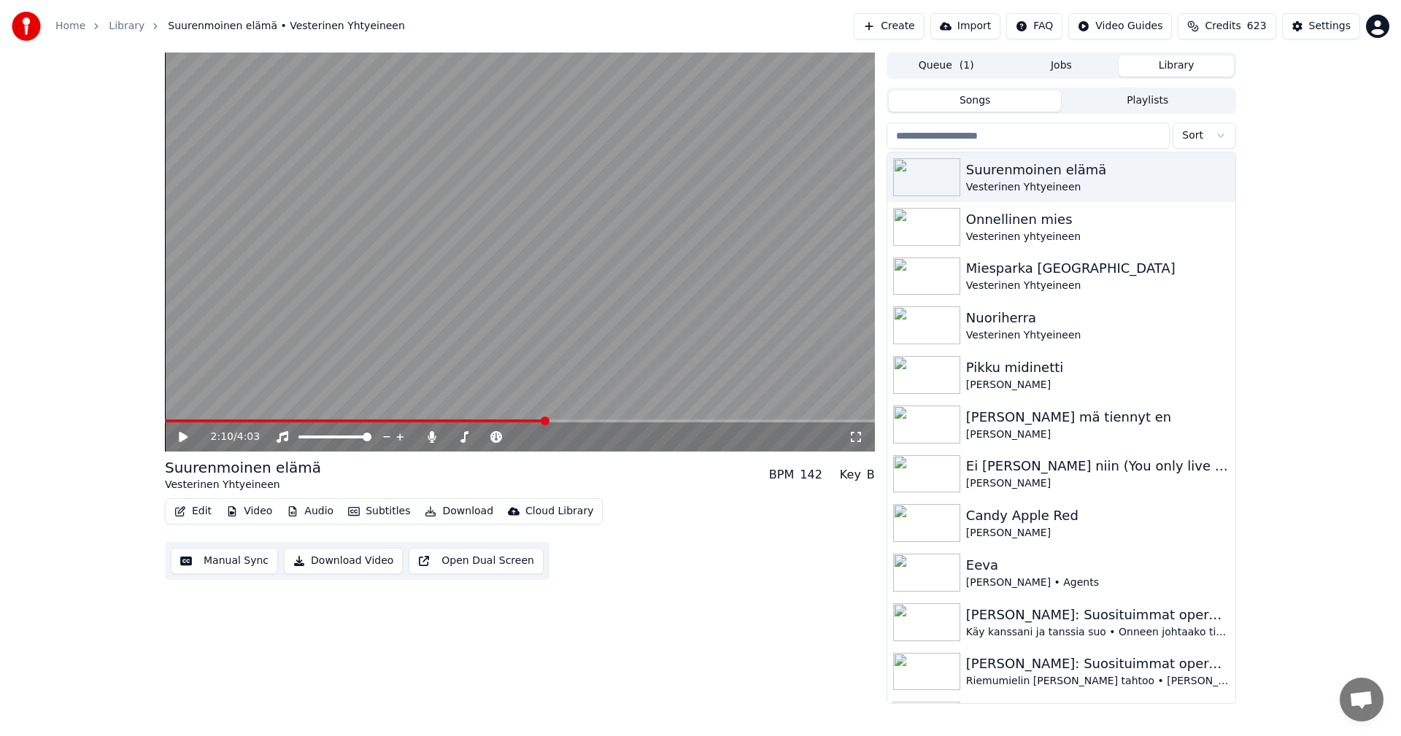
click at [209, 513] on button "Edit" at bounding box center [193, 511] width 49 height 20
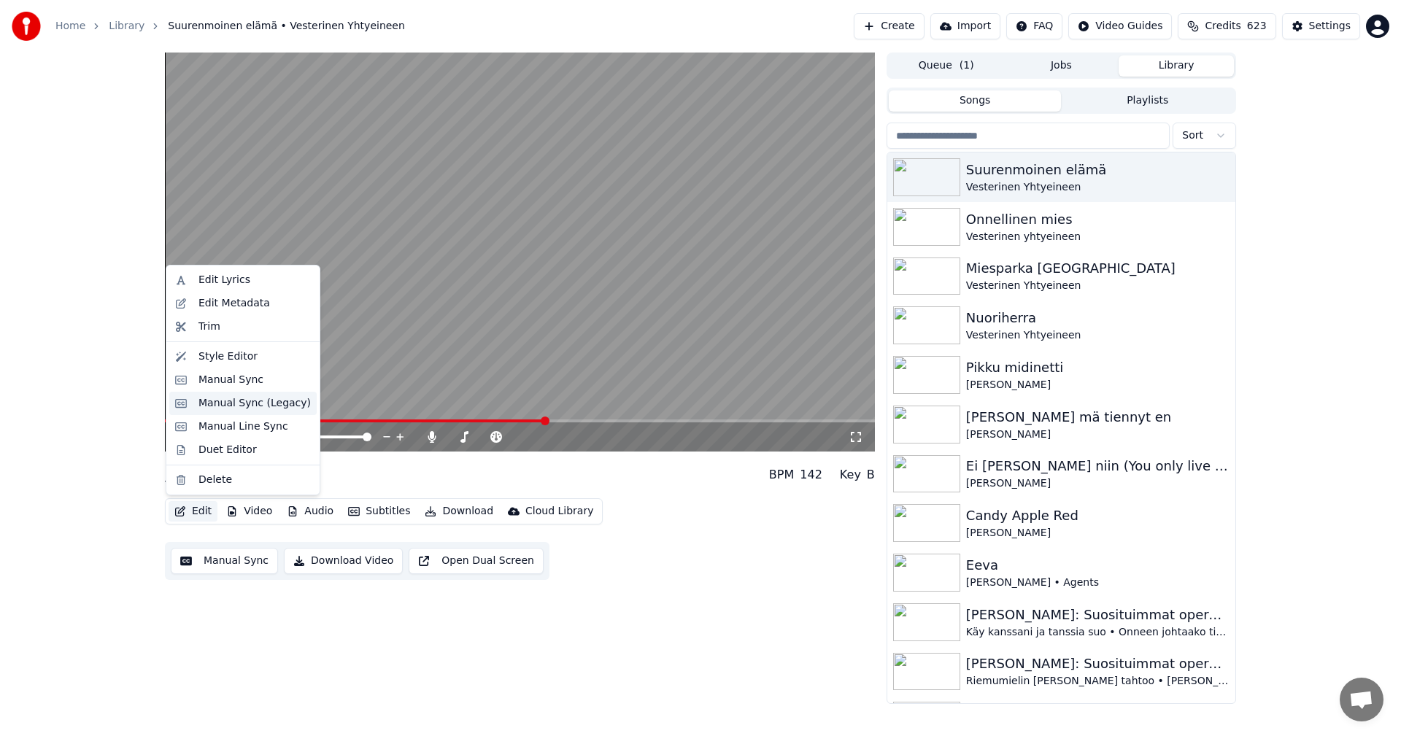
click at [235, 401] on div "Manual Sync (Legacy)" at bounding box center [254, 403] width 112 height 15
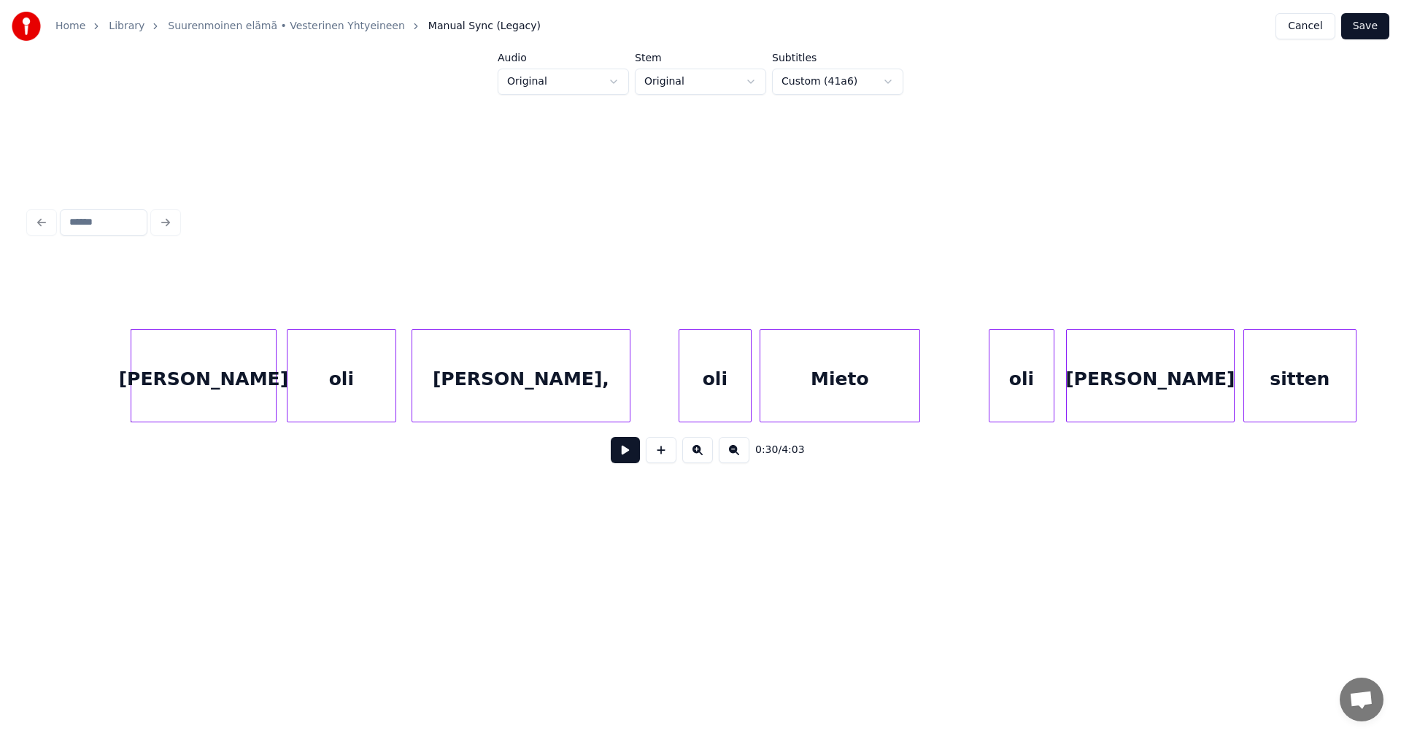
scroll to position [0, 5526]
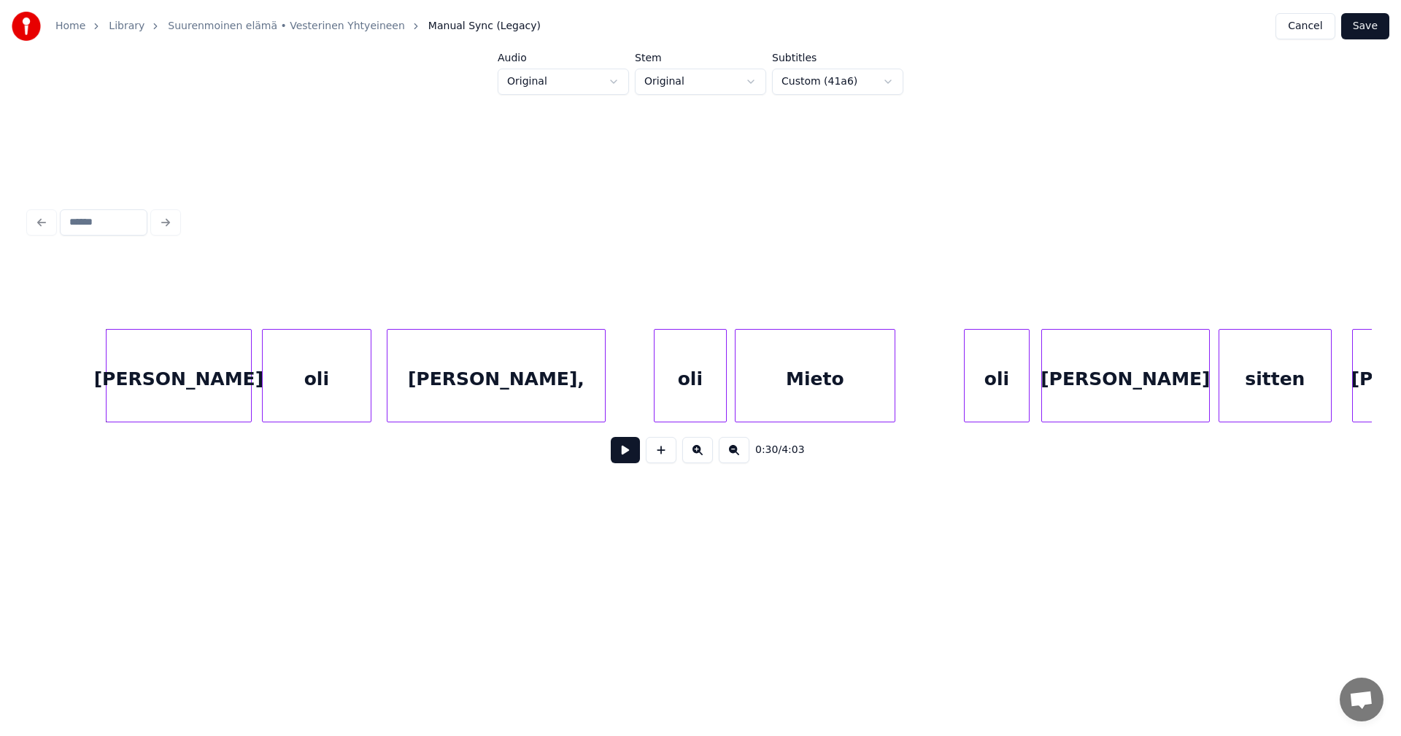
click at [447, 396] on div "[PERSON_NAME]," at bounding box center [495, 379] width 217 height 99
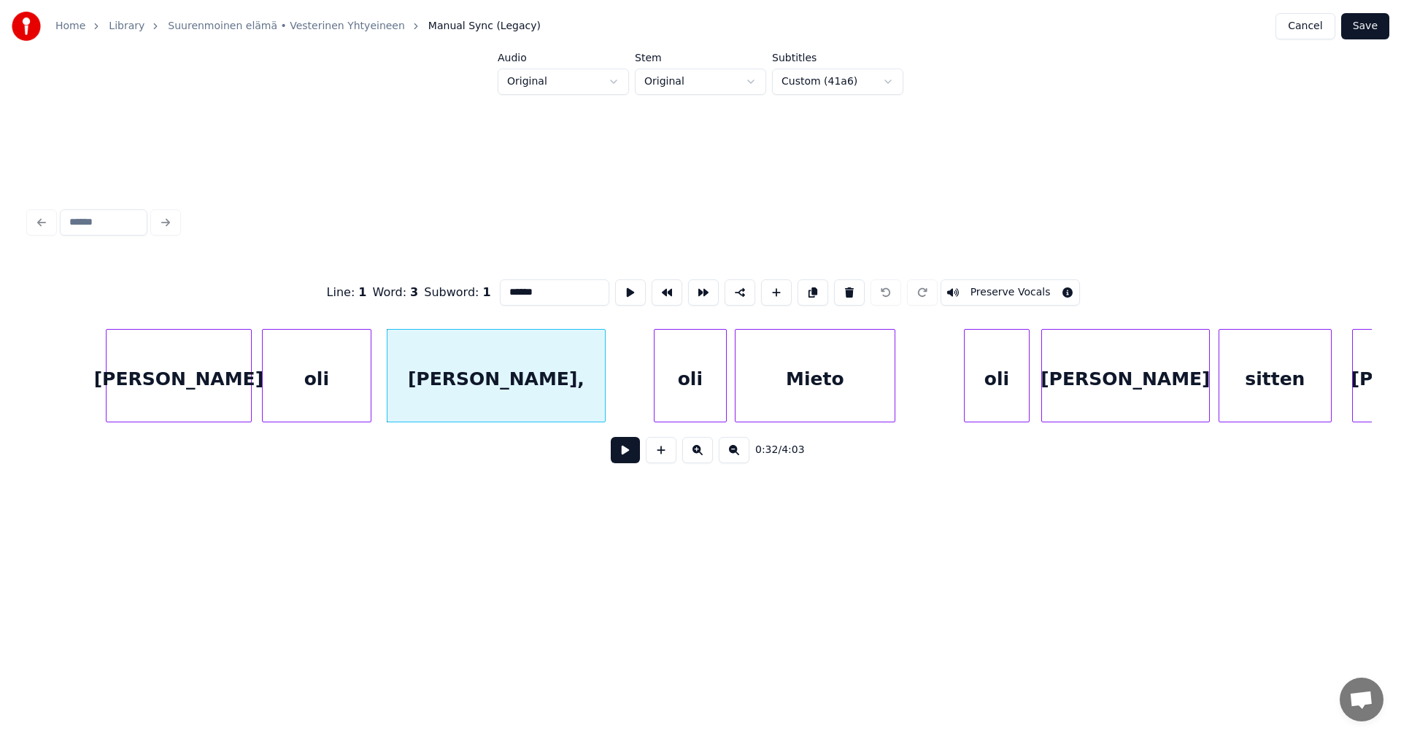
click at [668, 389] on div "oli" at bounding box center [691, 379] width 72 height 99
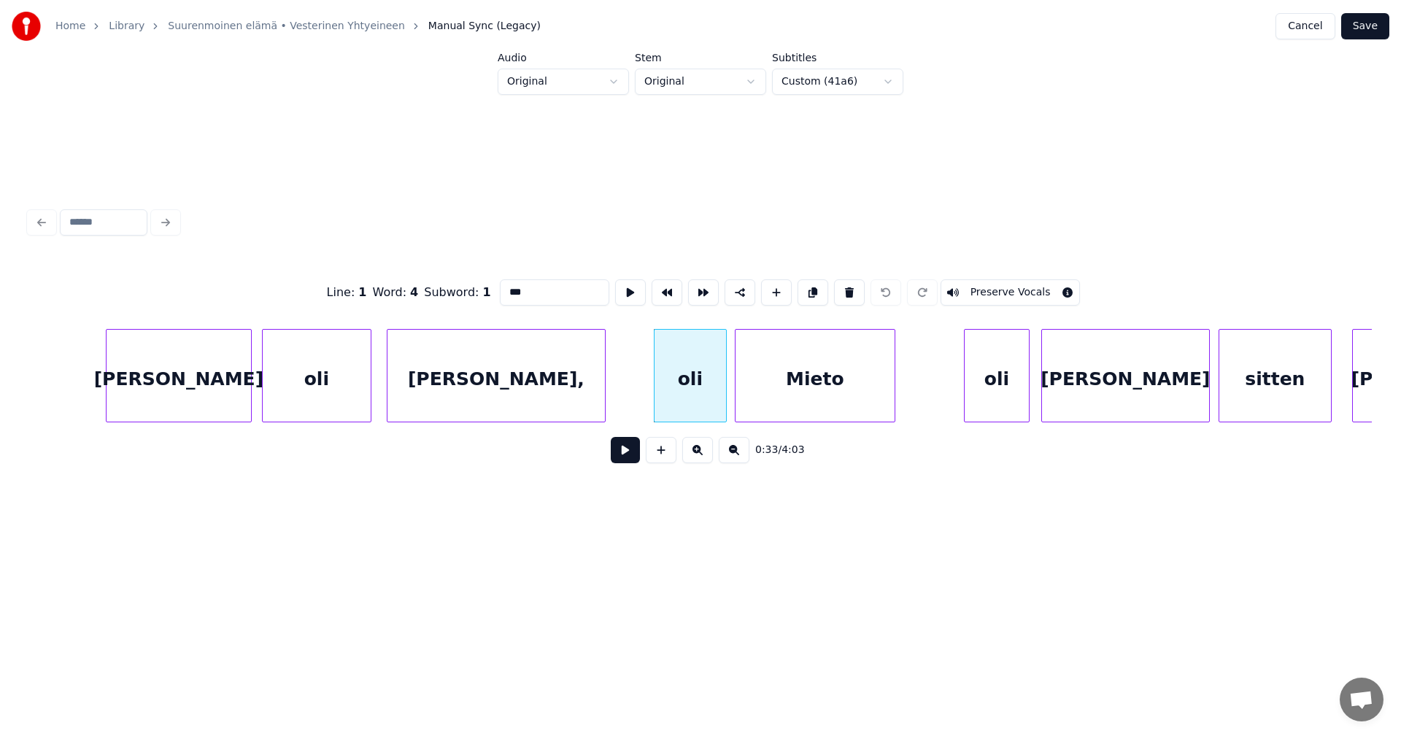
click at [228, 377] on div "[PERSON_NAME]" at bounding box center [179, 379] width 144 height 99
type input "*****"
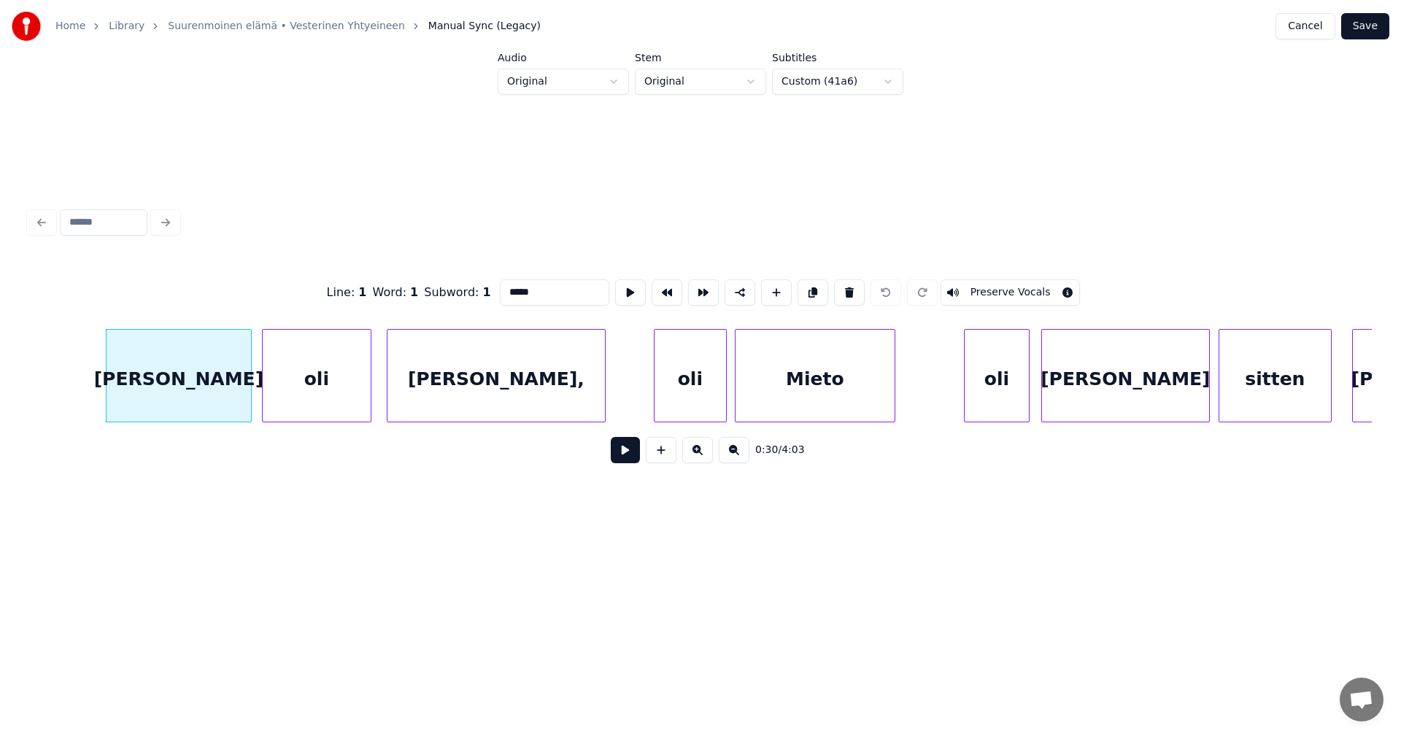
click at [616, 463] on button at bounding box center [625, 450] width 29 height 26
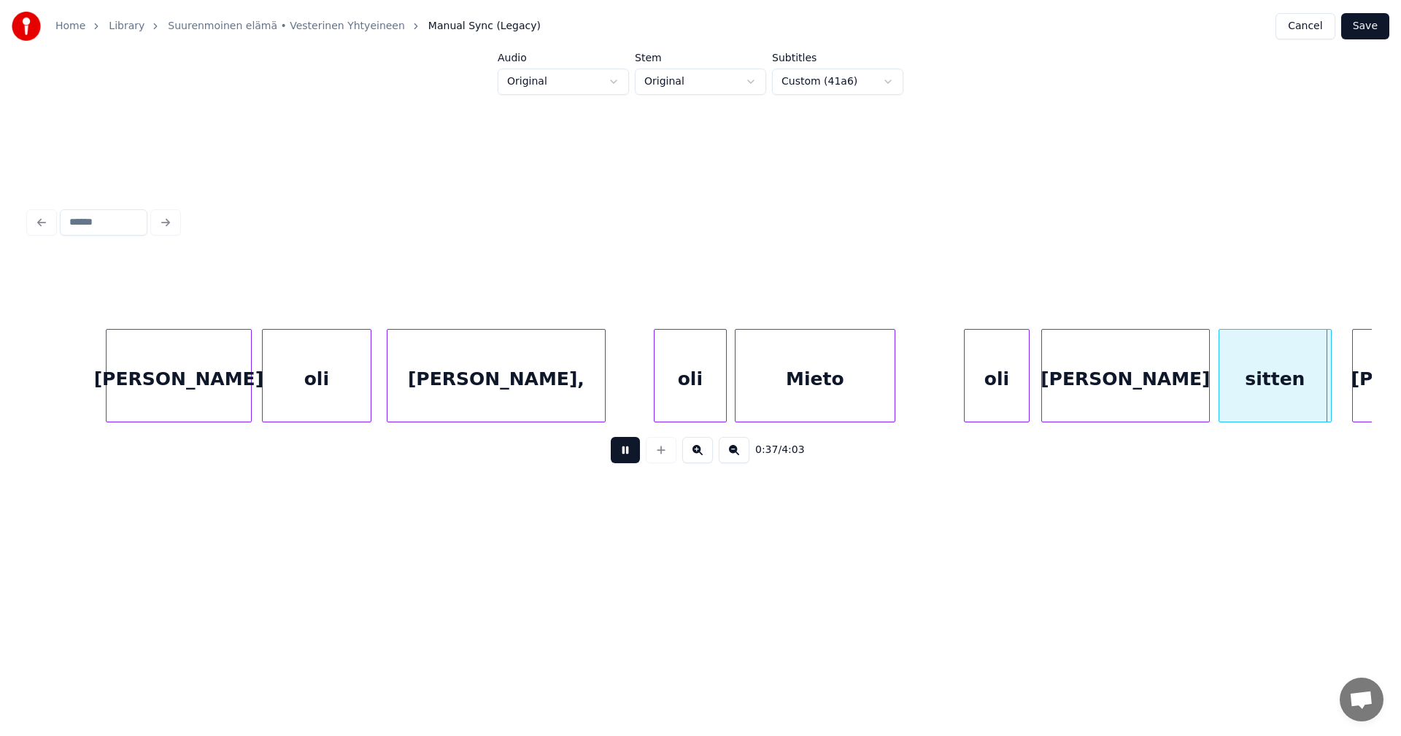
click at [623, 458] on button at bounding box center [625, 450] width 29 height 26
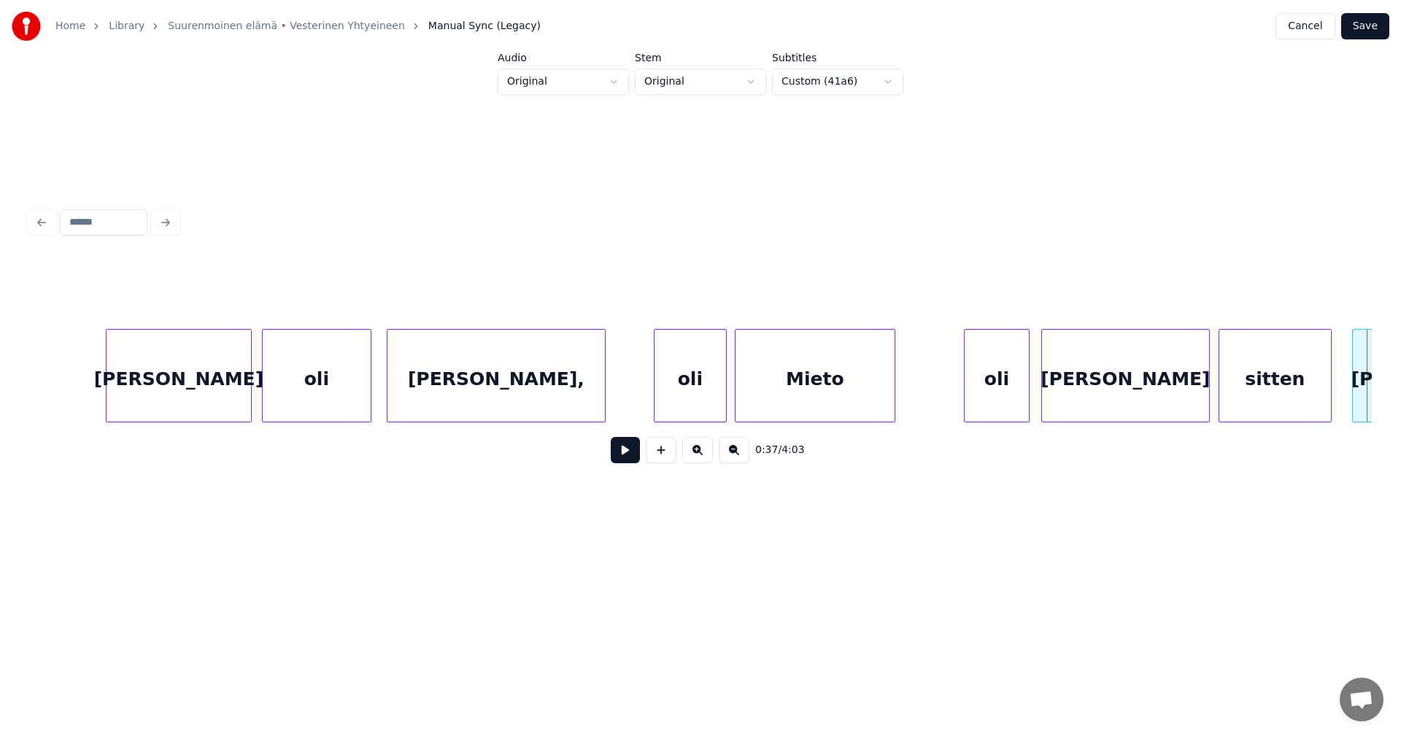
click at [622, 458] on button at bounding box center [625, 450] width 29 height 26
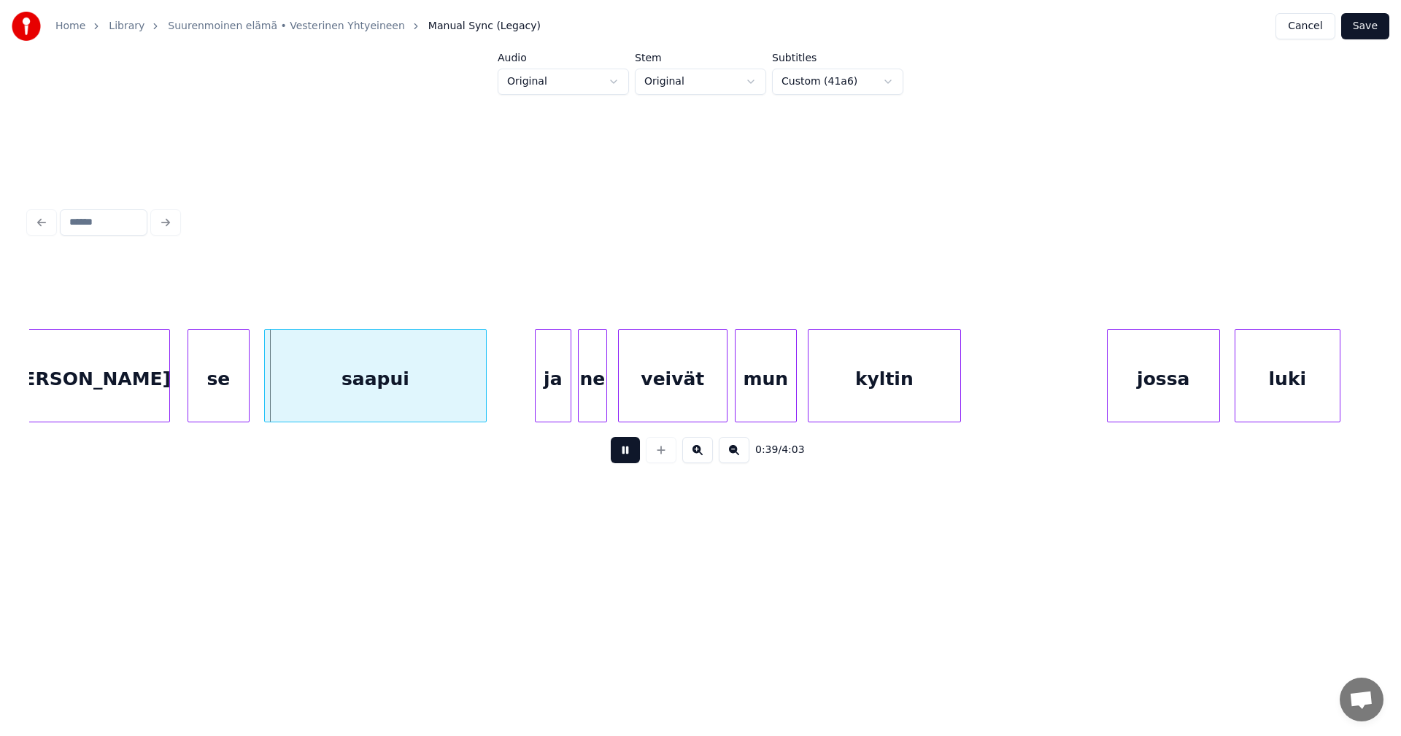
click at [622, 458] on button at bounding box center [625, 450] width 29 height 26
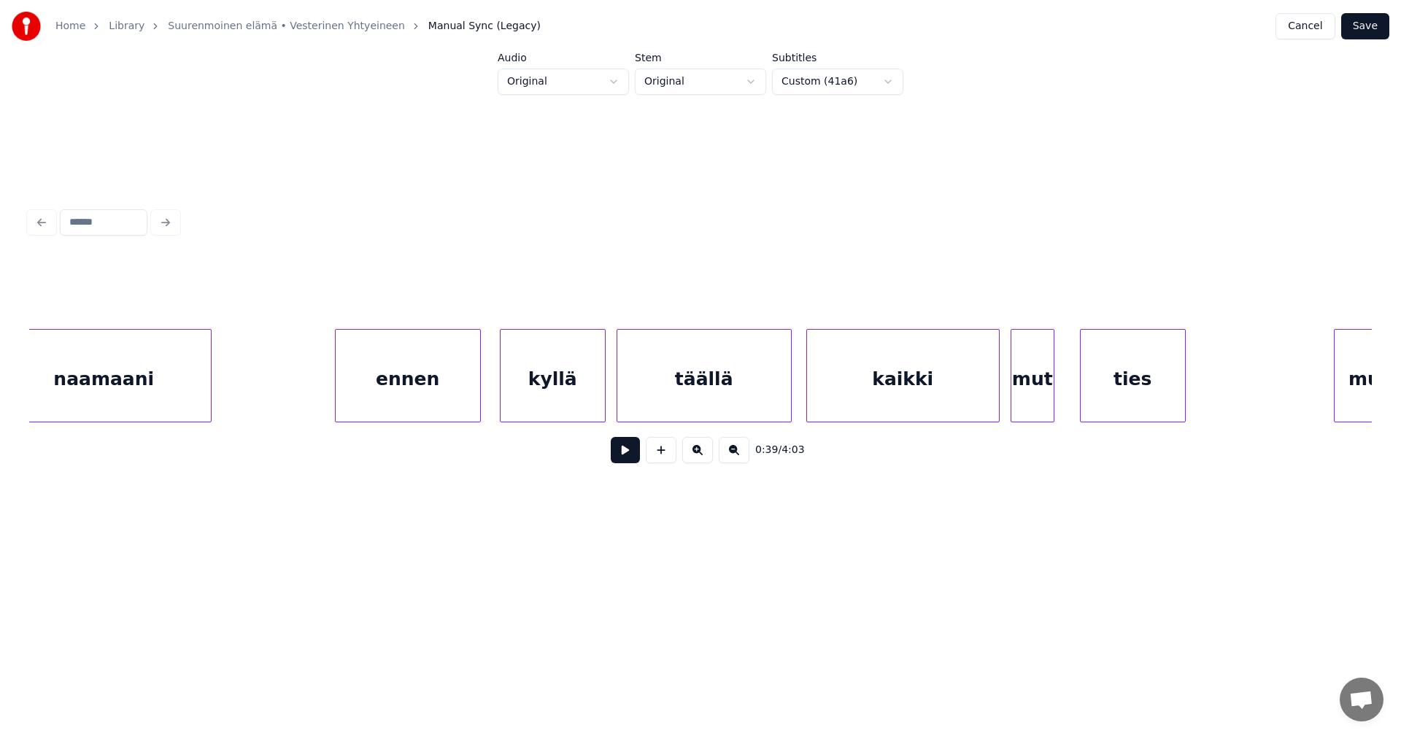
scroll to position [0, 11445]
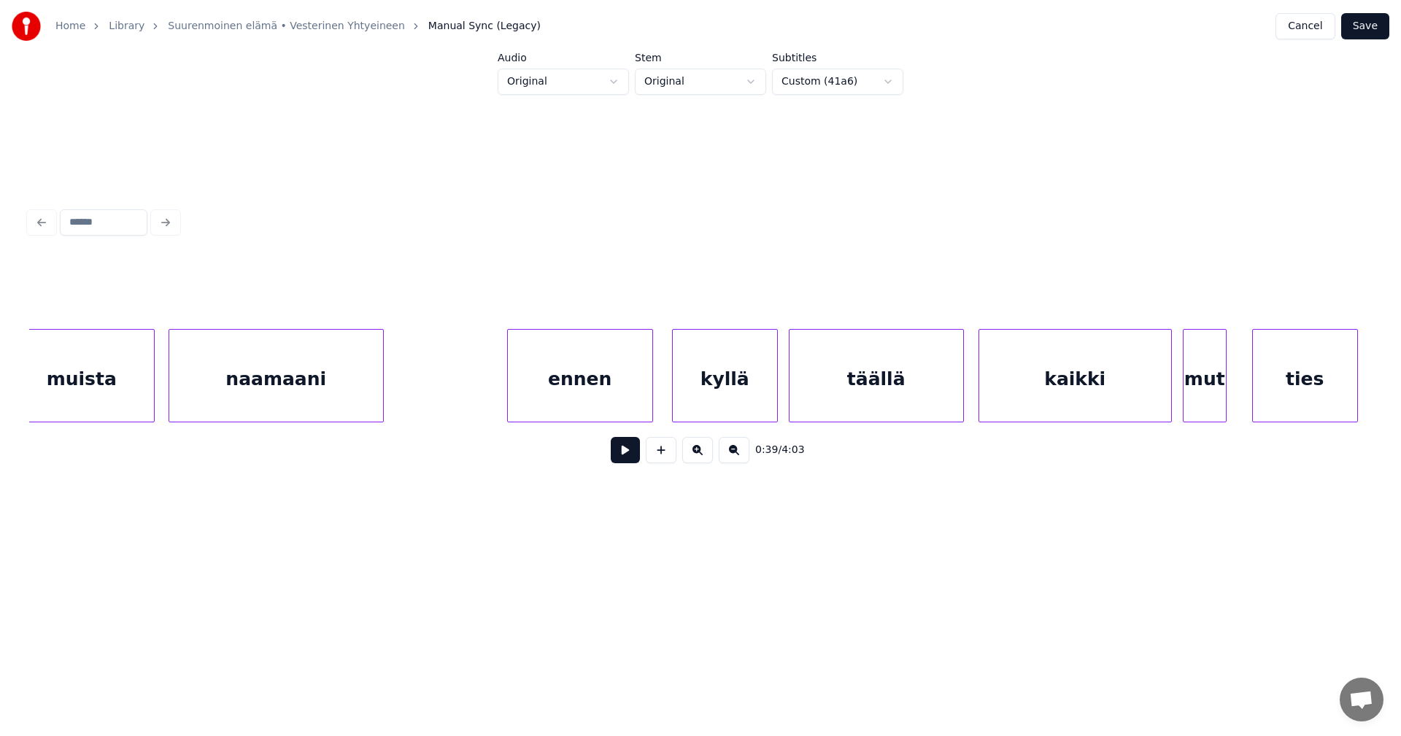
click at [360, 405] on div "naamaani" at bounding box center [276, 379] width 214 height 99
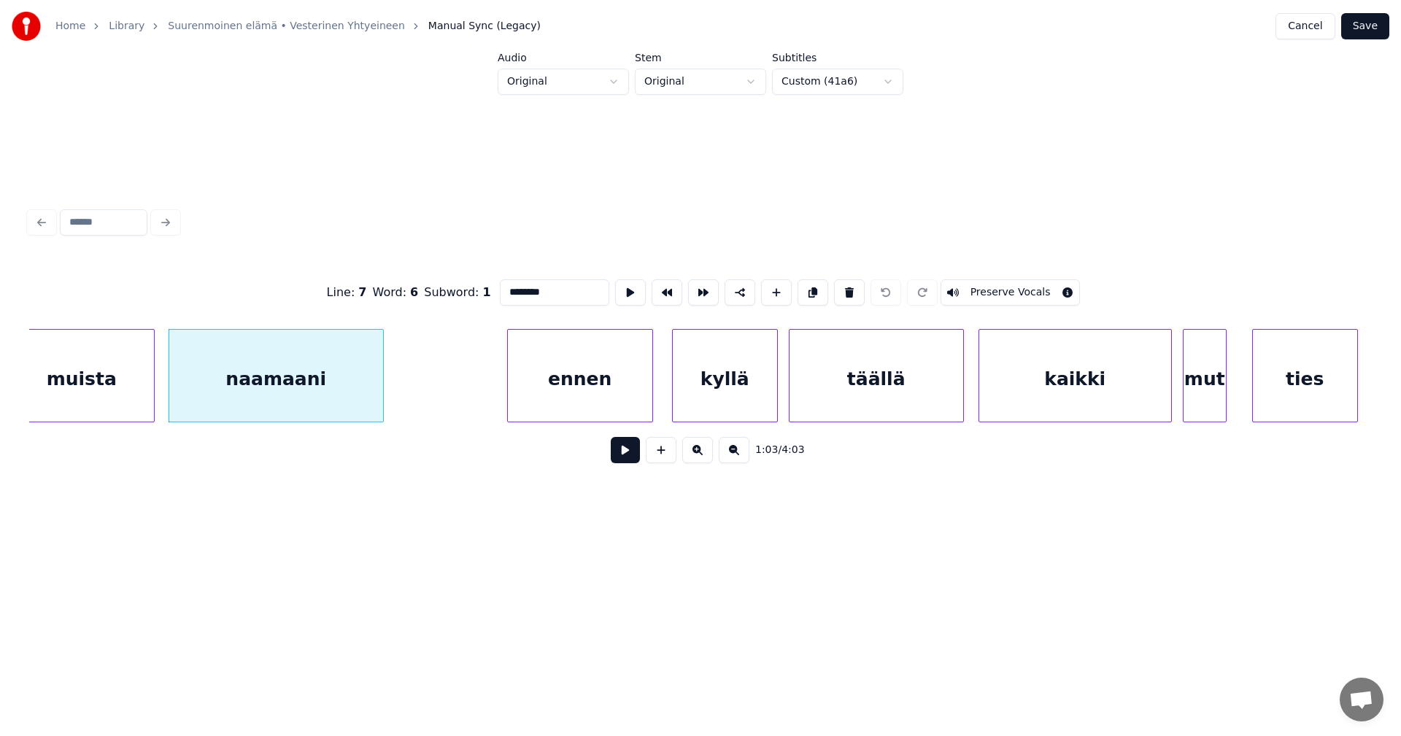
click at [560, 409] on div "ennen" at bounding box center [580, 379] width 144 height 99
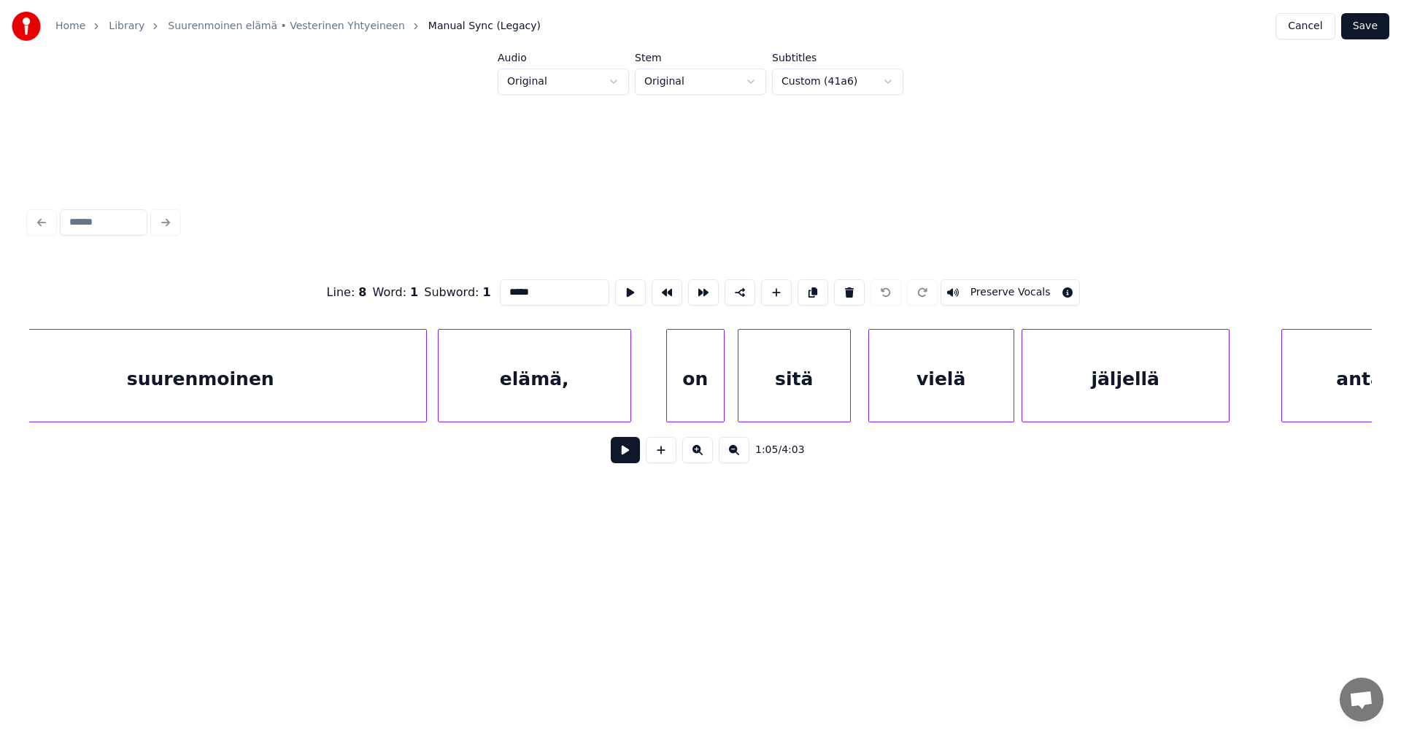
scroll to position [0, 13115]
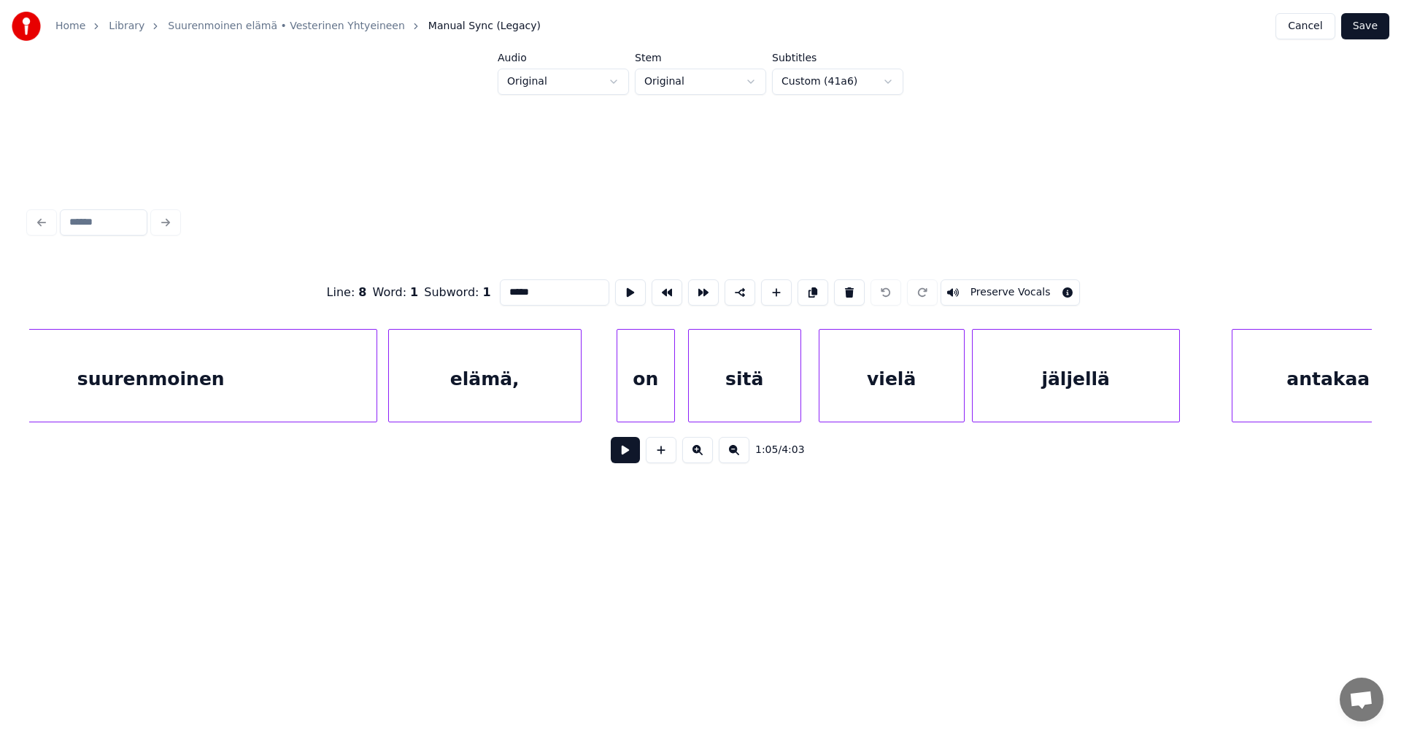
click at [487, 400] on div "elämä," at bounding box center [485, 379] width 192 height 99
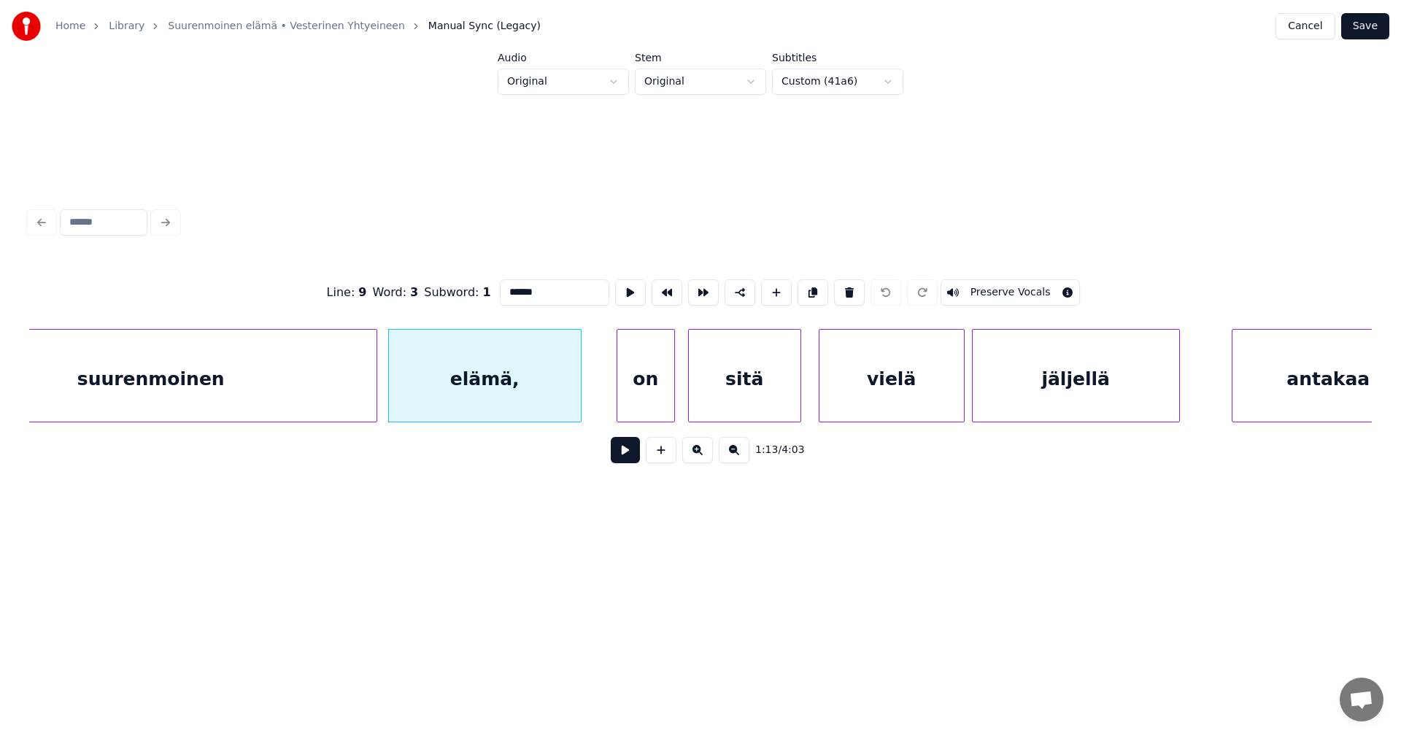
click at [658, 406] on div "on" at bounding box center [645, 379] width 57 height 99
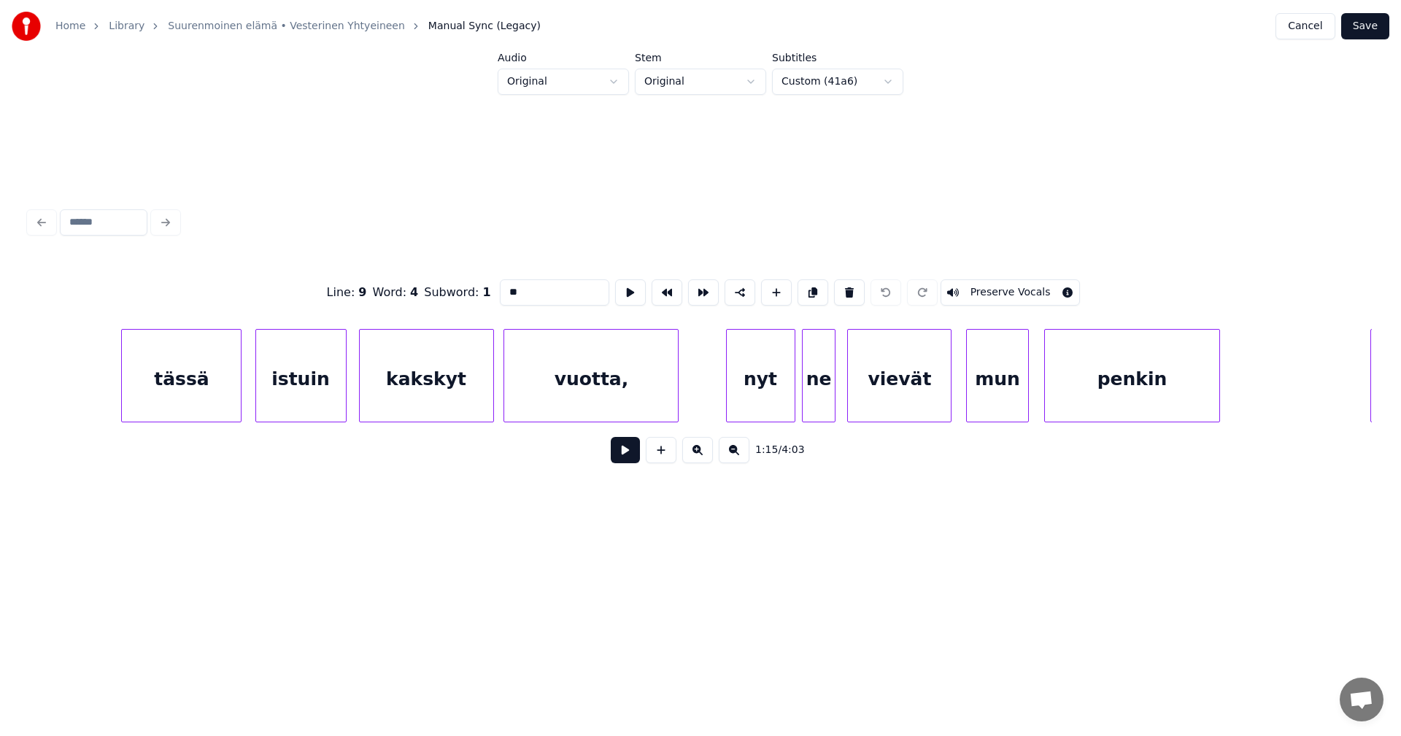
scroll to position [0, 21588]
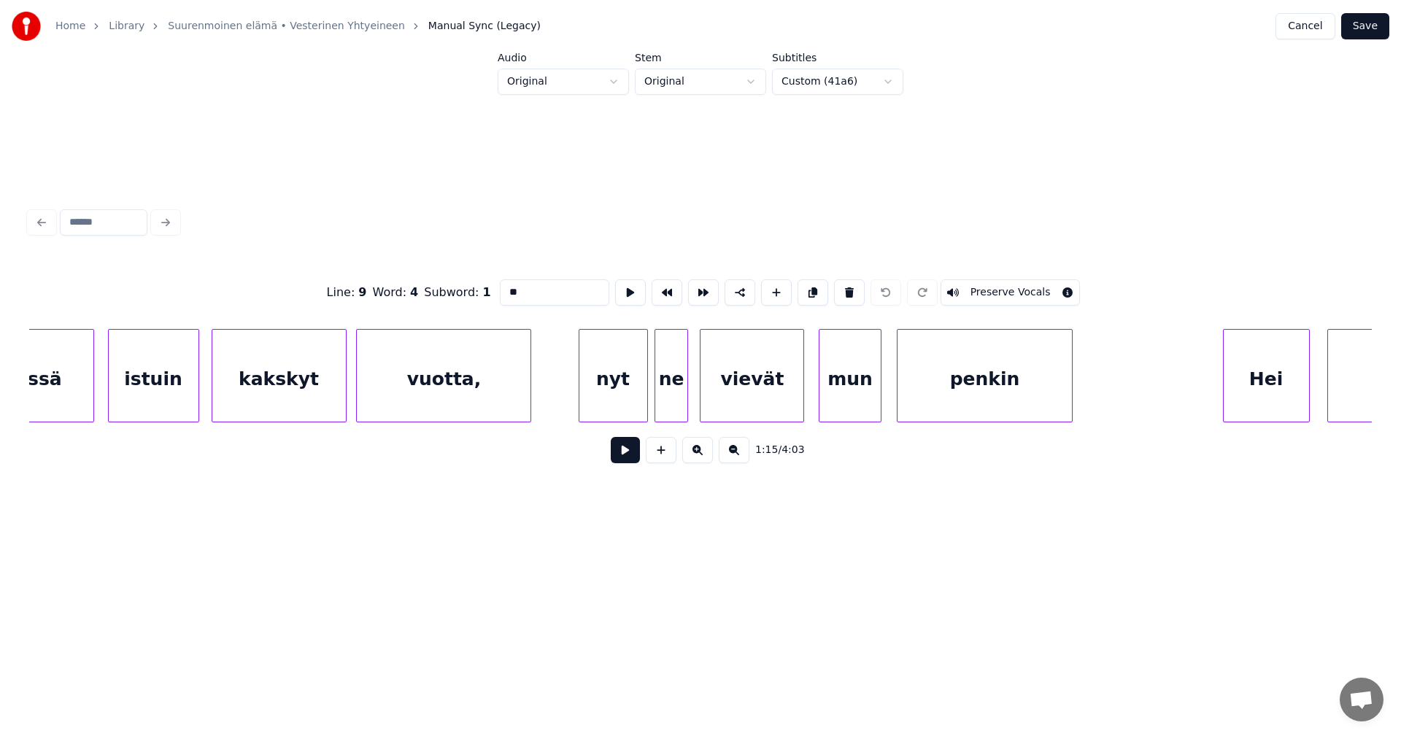
click at [498, 382] on div "vuotta," at bounding box center [444, 379] width 174 height 99
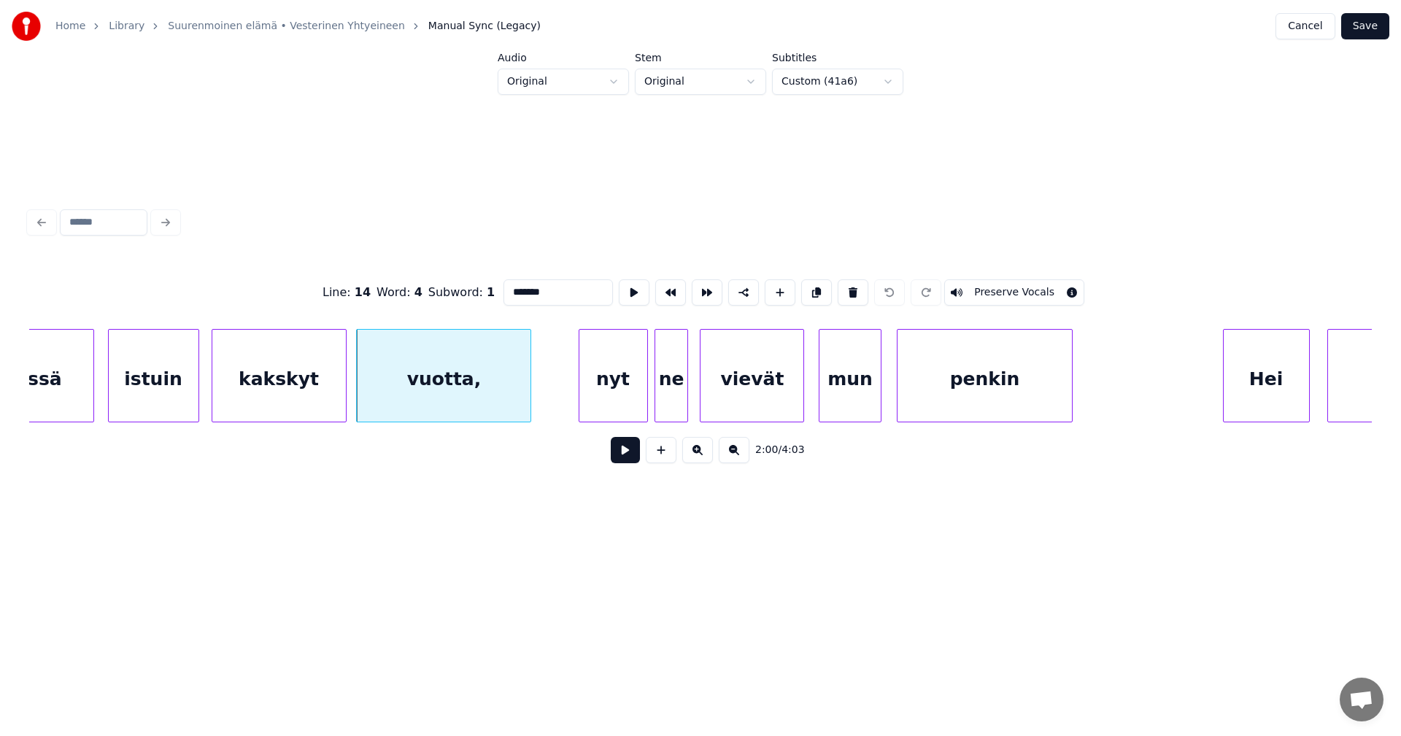
click at [625, 393] on div "nyt" at bounding box center [613, 379] width 68 height 99
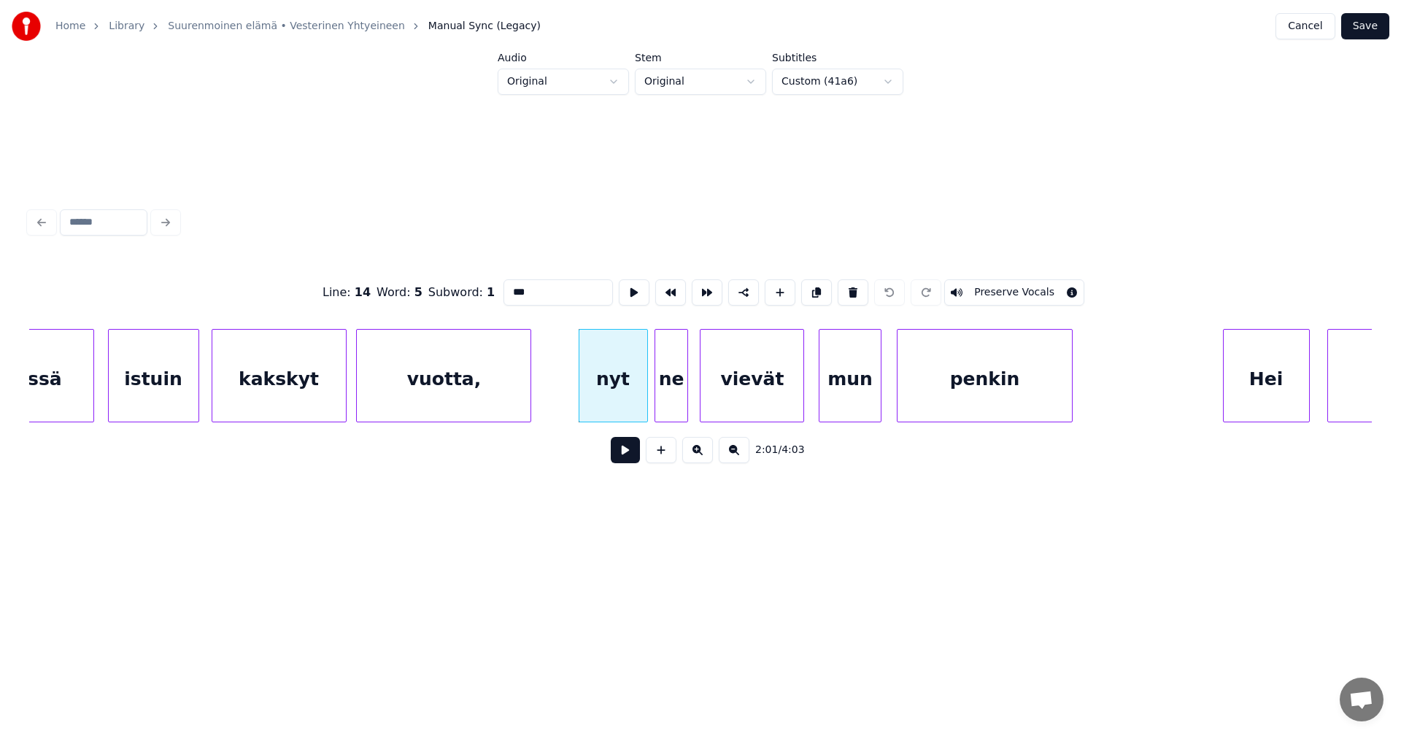
click at [509, 386] on div "vuotta," at bounding box center [444, 379] width 174 height 99
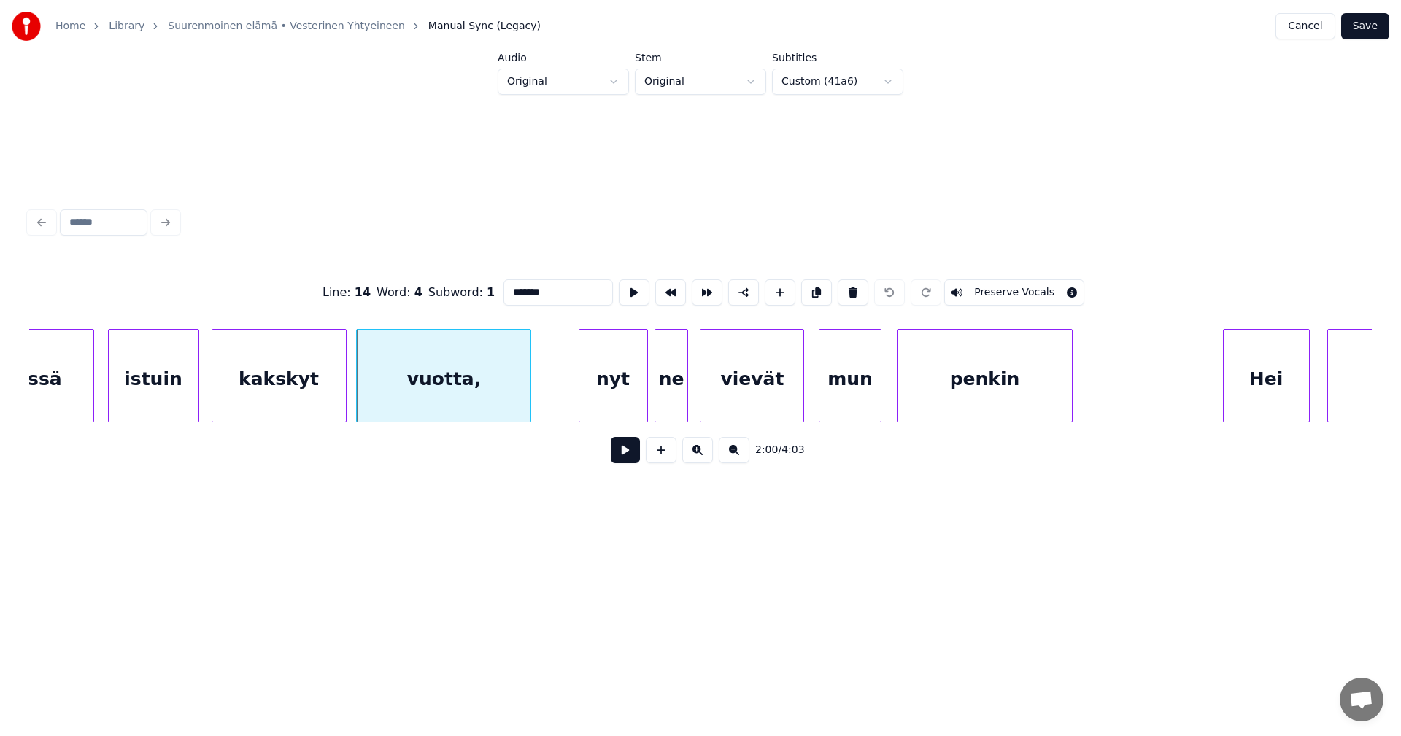
click at [548, 283] on input "*******" at bounding box center [558, 292] width 109 height 26
click at [463, 407] on div "vuotta" at bounding box center [444, 379] width 174 height 99
type input "******"
click at [627, 455] on button at bounding box center [625, 450] width 29 height 26
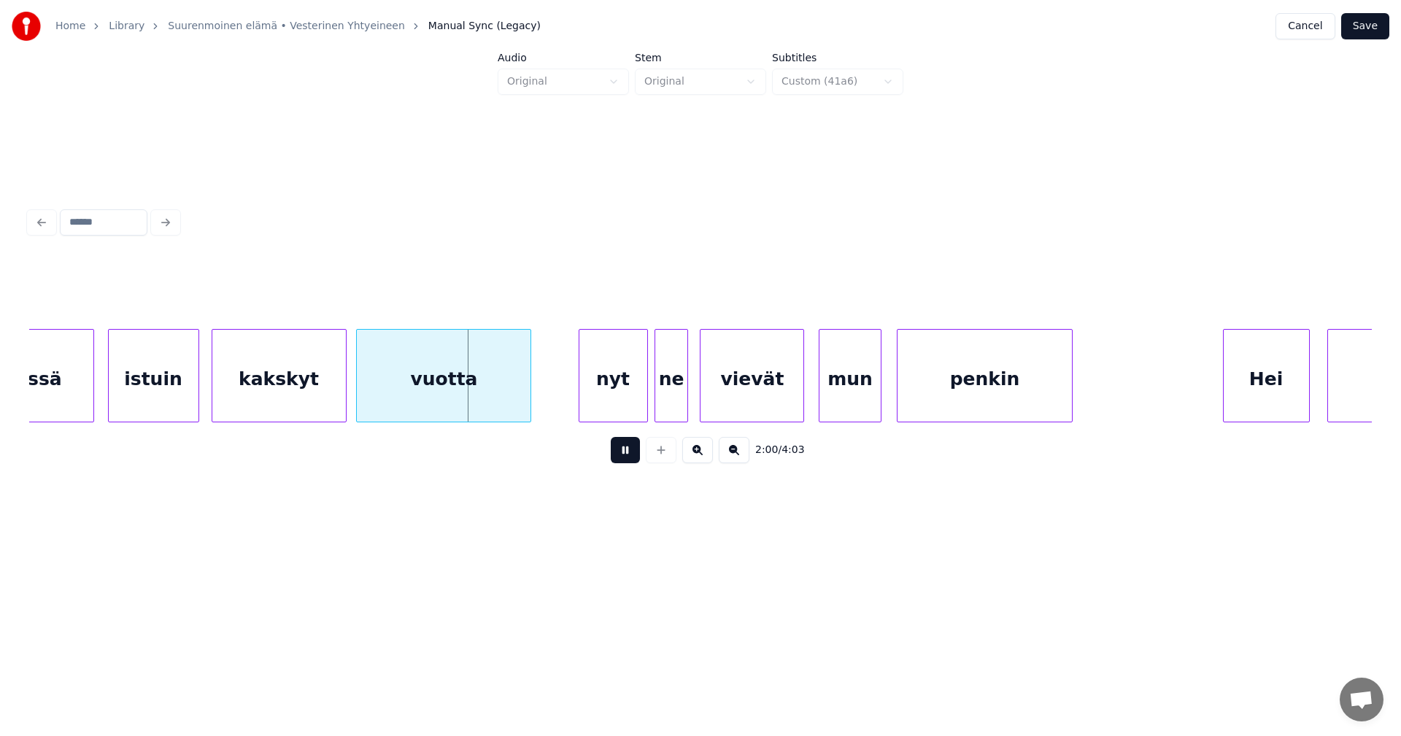
drag, startPoint x: 628, startPoint y: 455, endPoint x: 649, endPoint y: 447, distance: 23.3
click at [630, 455] on button at bounding box center [625, 450] width 29 height 26
click at [1357, 28] on button "Save" at bounding box center [1365, 26] width 48 height 26
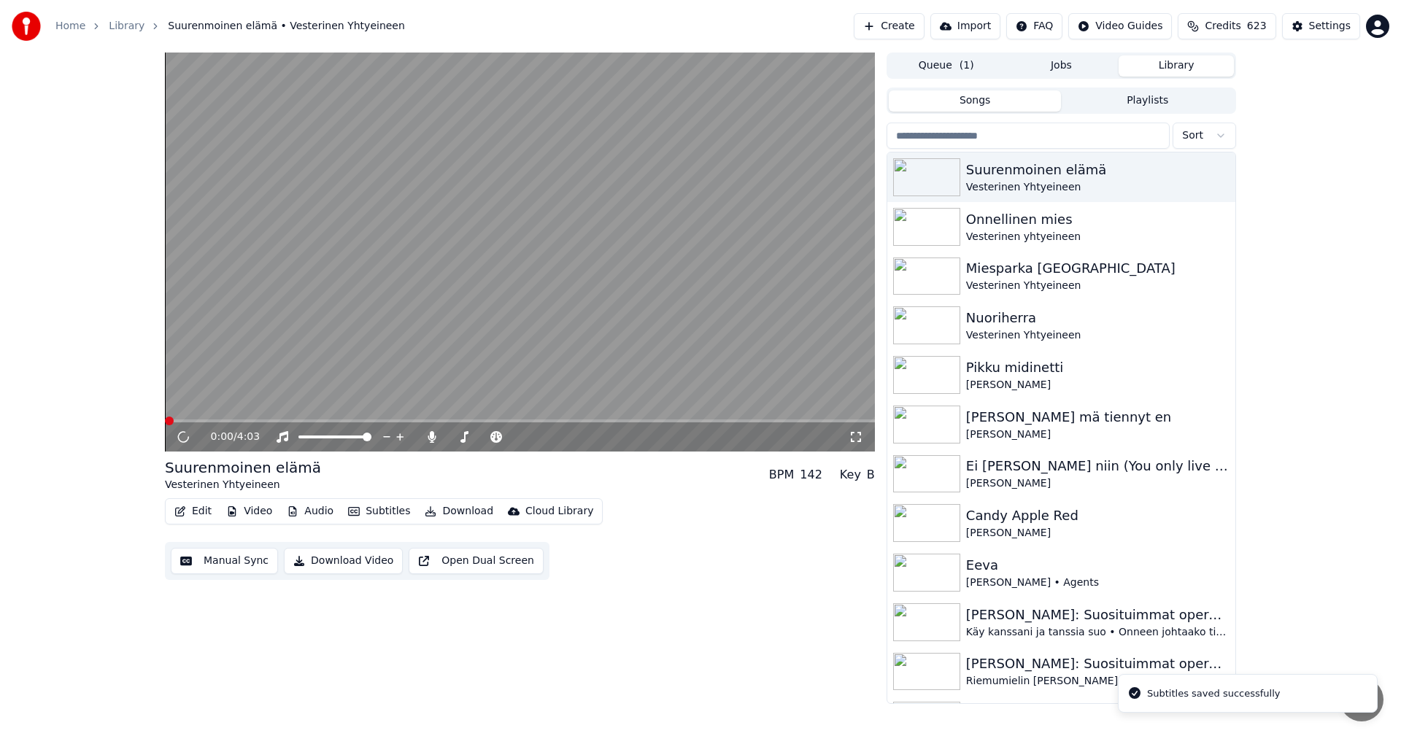
click at [244, 421] on span at bounding box center [520, 421] width 710 height 3
drag, startPoint x: 184, startPoint y: 437, endPoint x: 194, endPoint y: 487, distance: 51.4
click at [185, 441] on icon at bounding box center [194, 437] width 34 height 12
click at [195, 511] on button "Edit" at bounding box center [193, 511] width 49 height 20
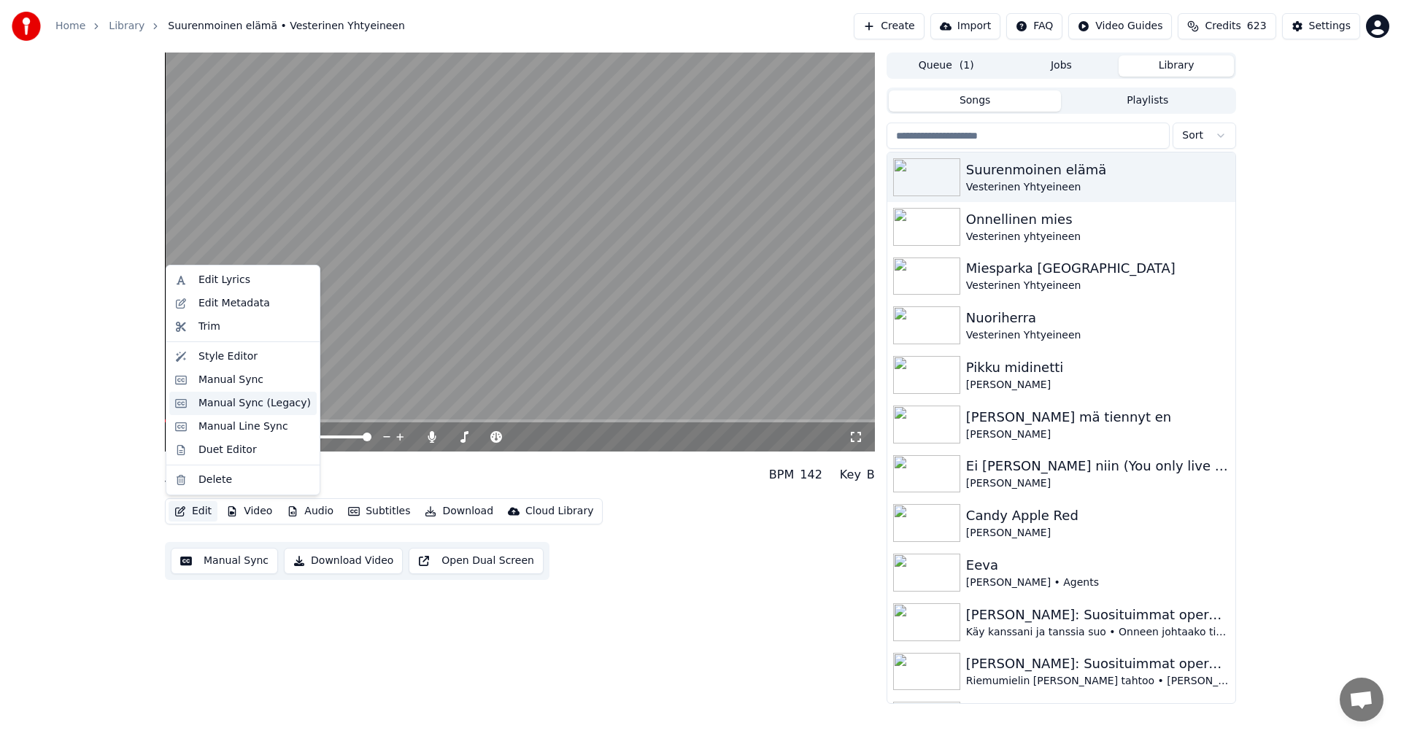
click at [272, 402] on div "Manual Sync (Legacy)" at bounding box center [254, 403] width 112 height 15
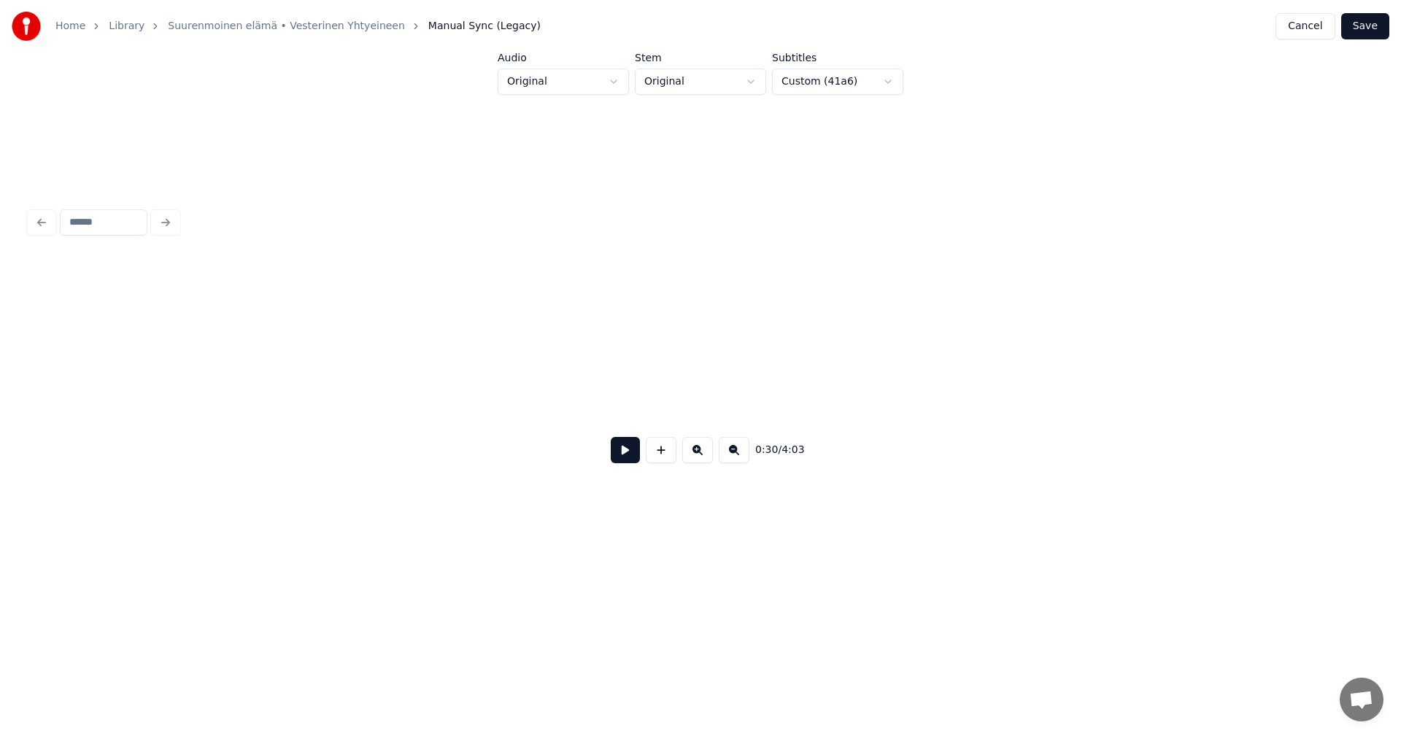
scroll to position [0, 5602]
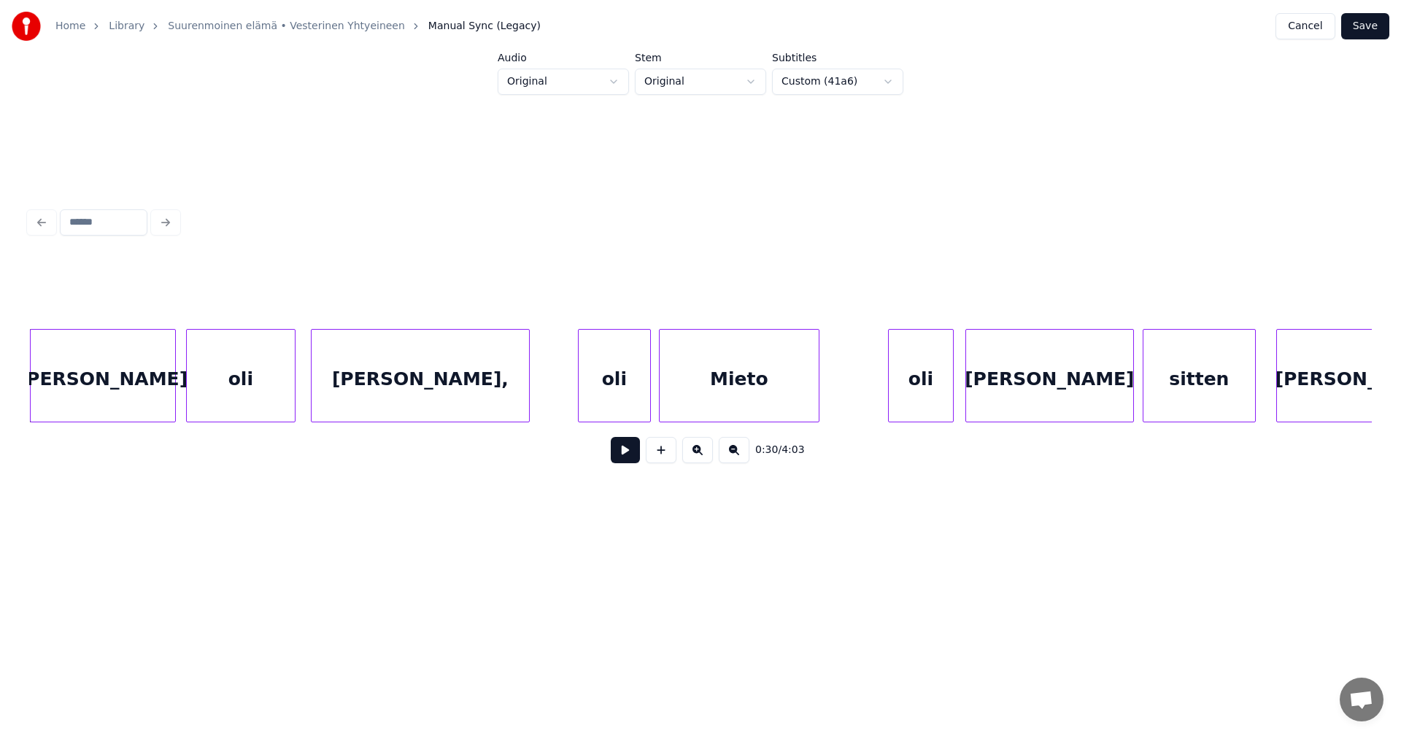
click at [395, 395] on div "[PERSON_NAME]," at bounding box center [420, 379] width 217 height 99
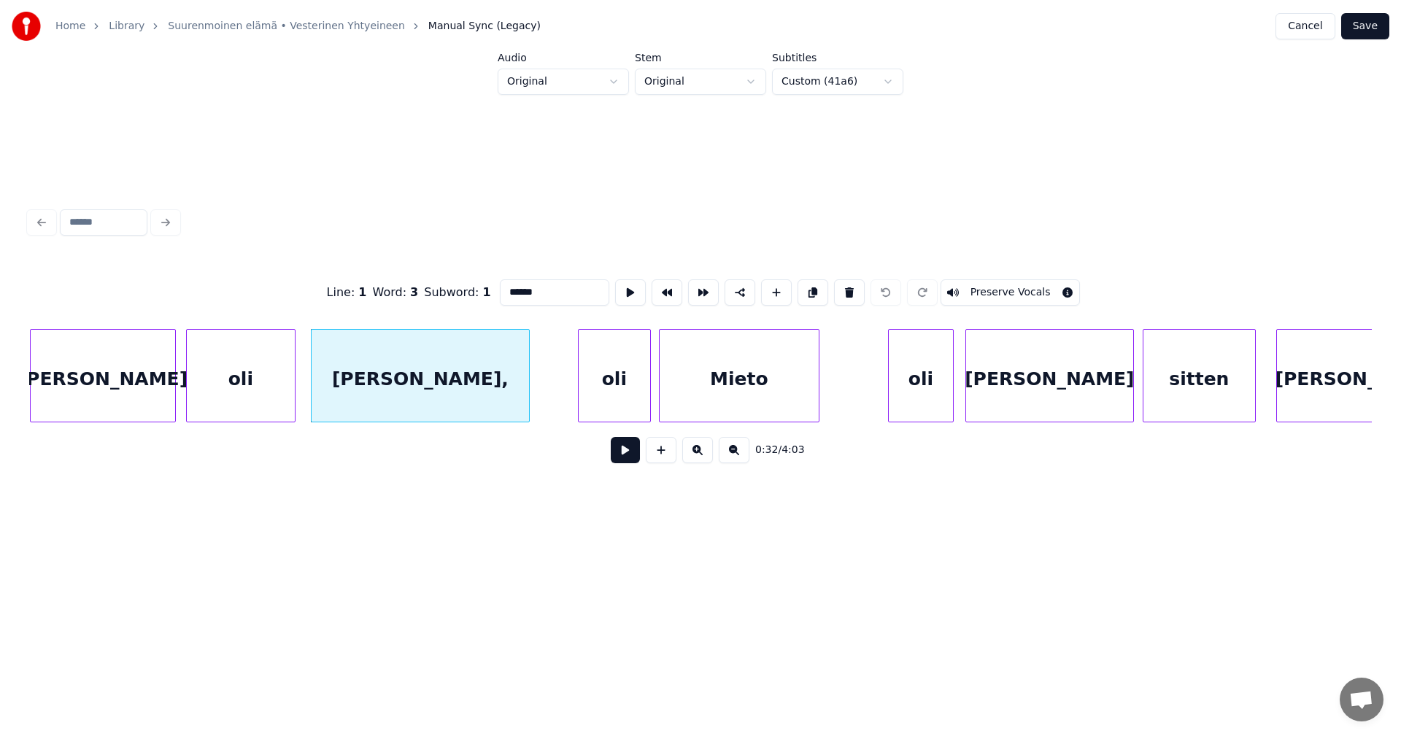
click at [549, 285] on input "******" at bounding box center [554, 292] width 109 height 26
click at [613, 362] on div "oli" at bounding box center [615, 379] width 72 height 99
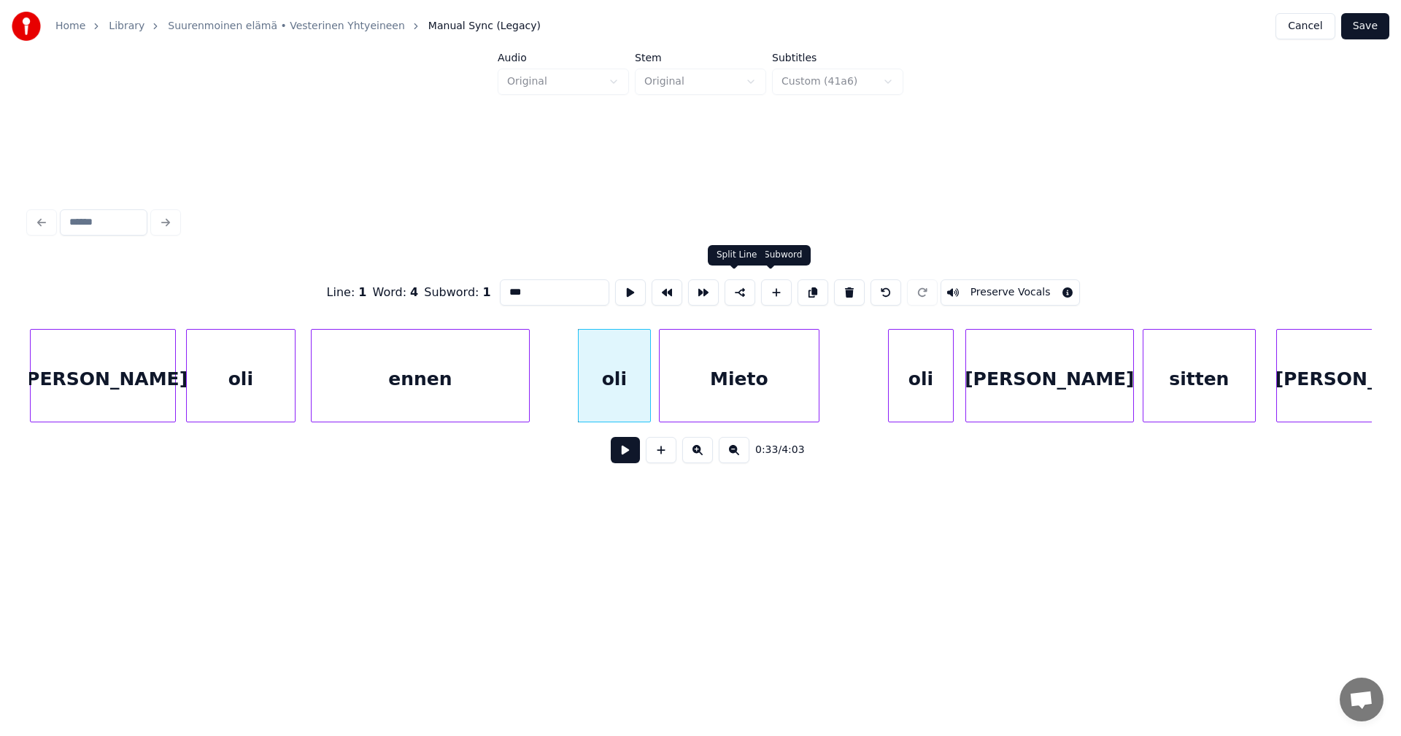
type input "***"
click at [743, 291] on button at bounding box center [740, 292] width 31 height 26
click at [1377, 33] on button "Save" at bounding box center [1365, 26] width 48 height 26
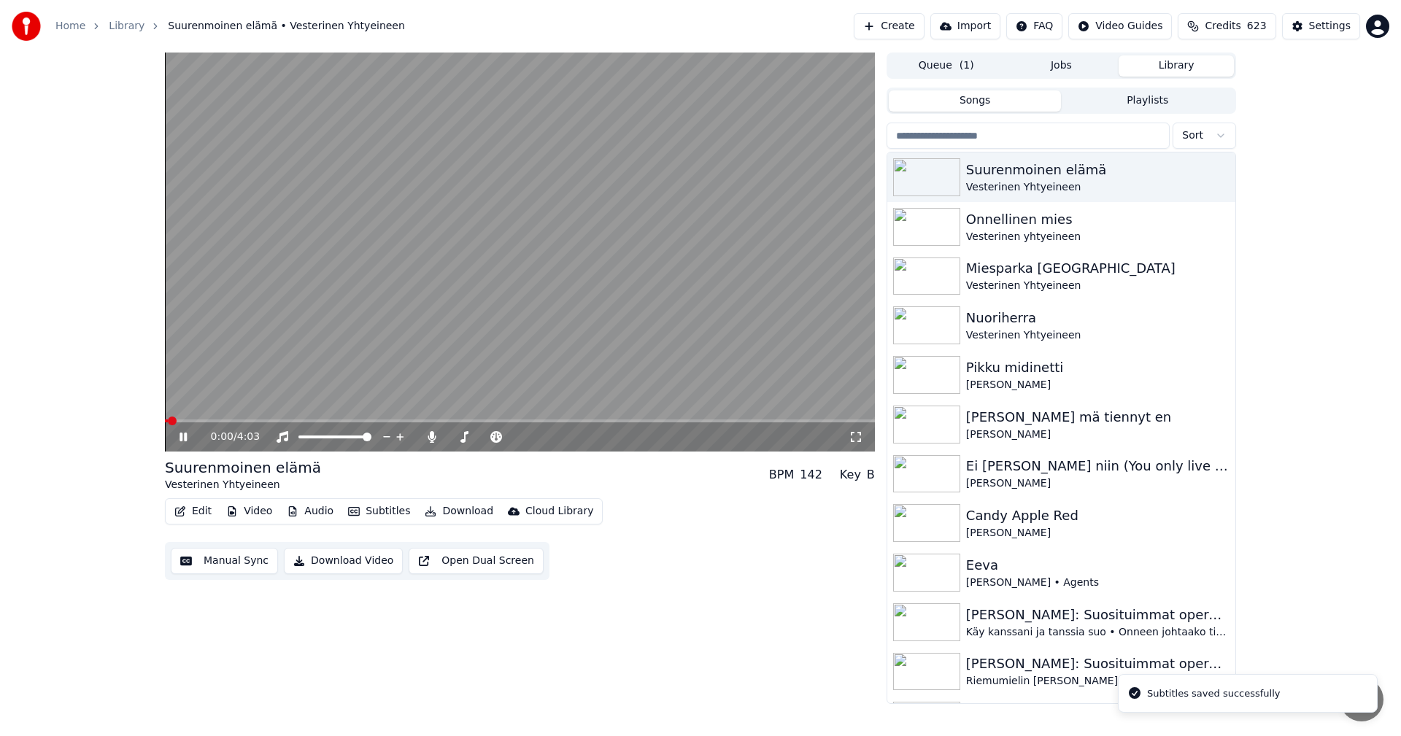
click at [259, 419] on video at bounding box center [520, 252] width 710 height 399
click at [258, 422] on span at bounding box center [520, 421] width 710 height 3
click at [244, 420] on span at bounding box center [211, 421] width 93 height 3
click at [180, 441] on icon at bounding box center [183, 437] width 9 height 10
click at [372, 420] on span at bounding box center [268, 421] width 207 height 3
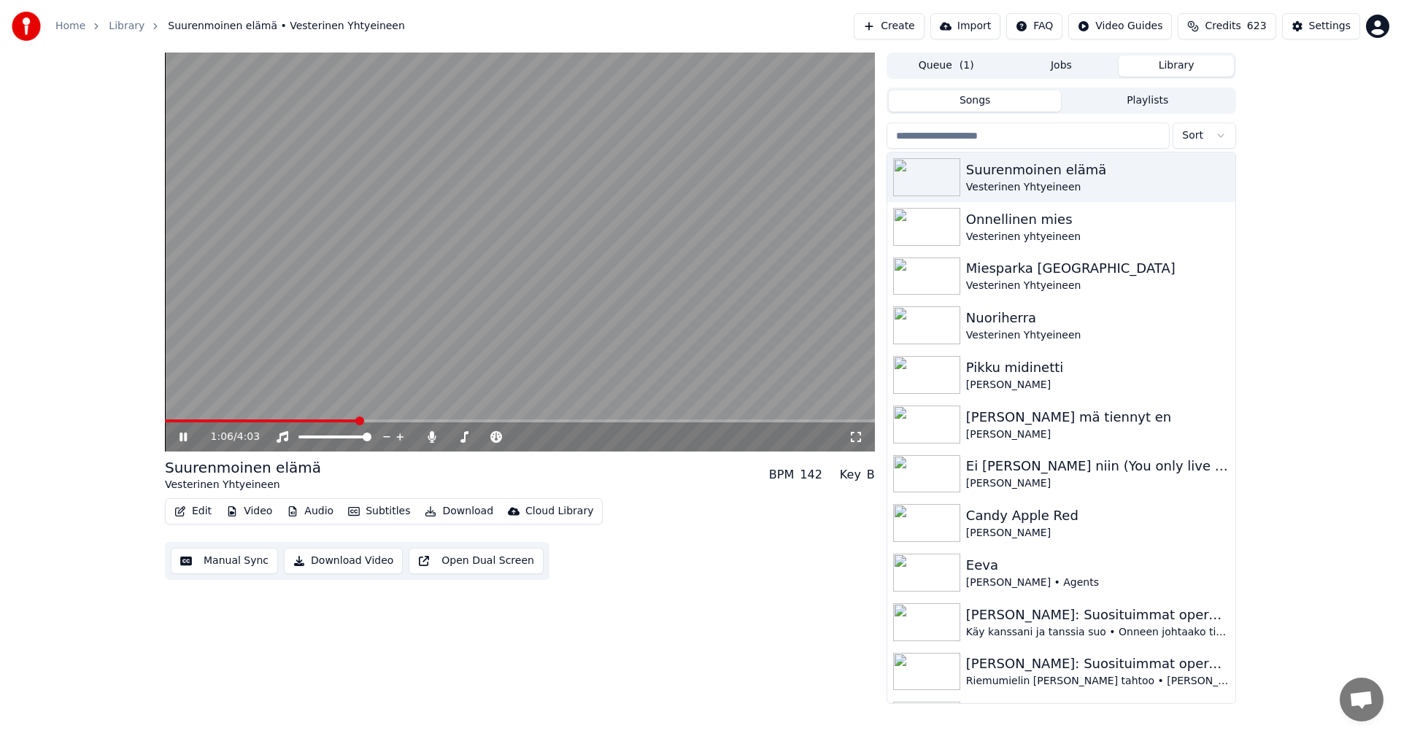
click at [357, 420] on span at bounding box center [261, 421] width 193 height 3
click at [186, 433] on icon at bounding box center [183, 437] width 7 height 9
click at [204, 505] on button "Edit" at bounding box center [193, 511] width 49 height 20
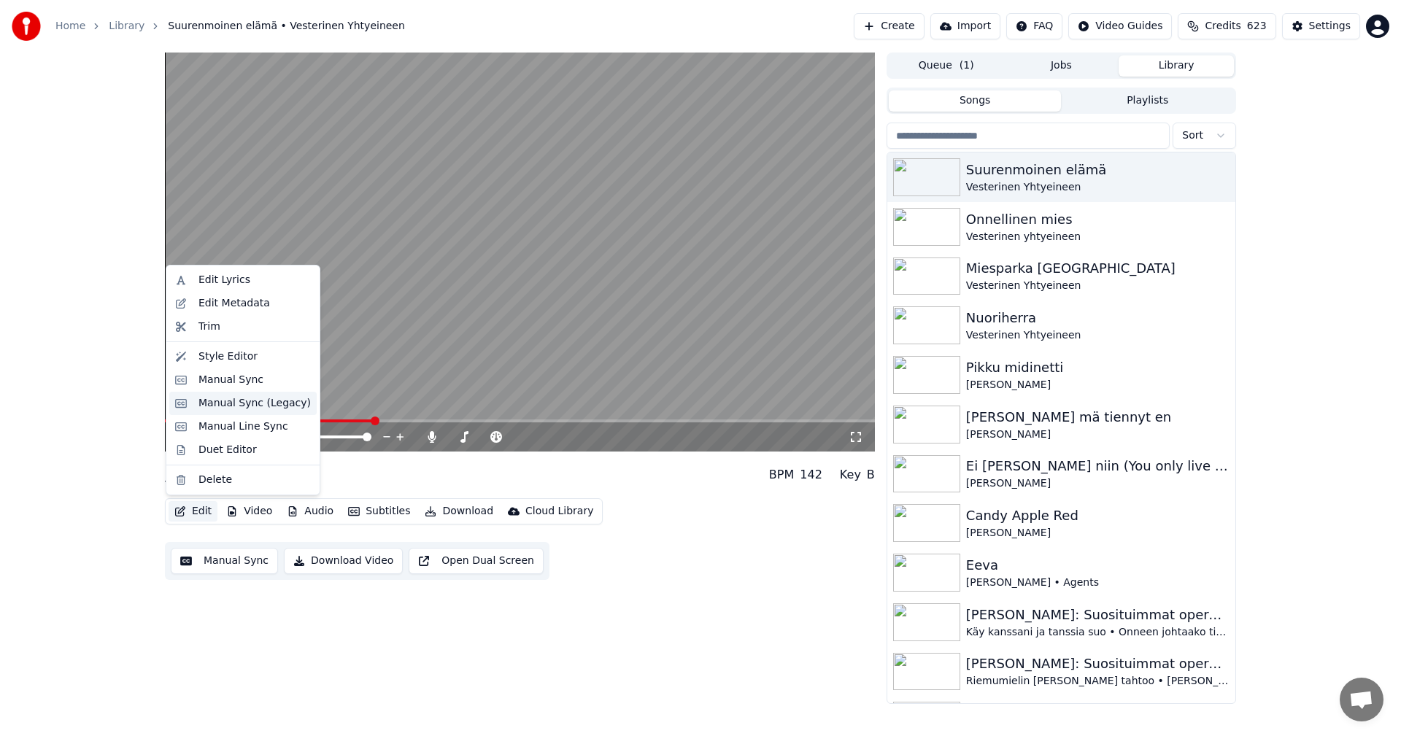
click at [244, 404] on div "Manual Sync (Legacy)" at bounding box center [254, 403] width 112 height 15
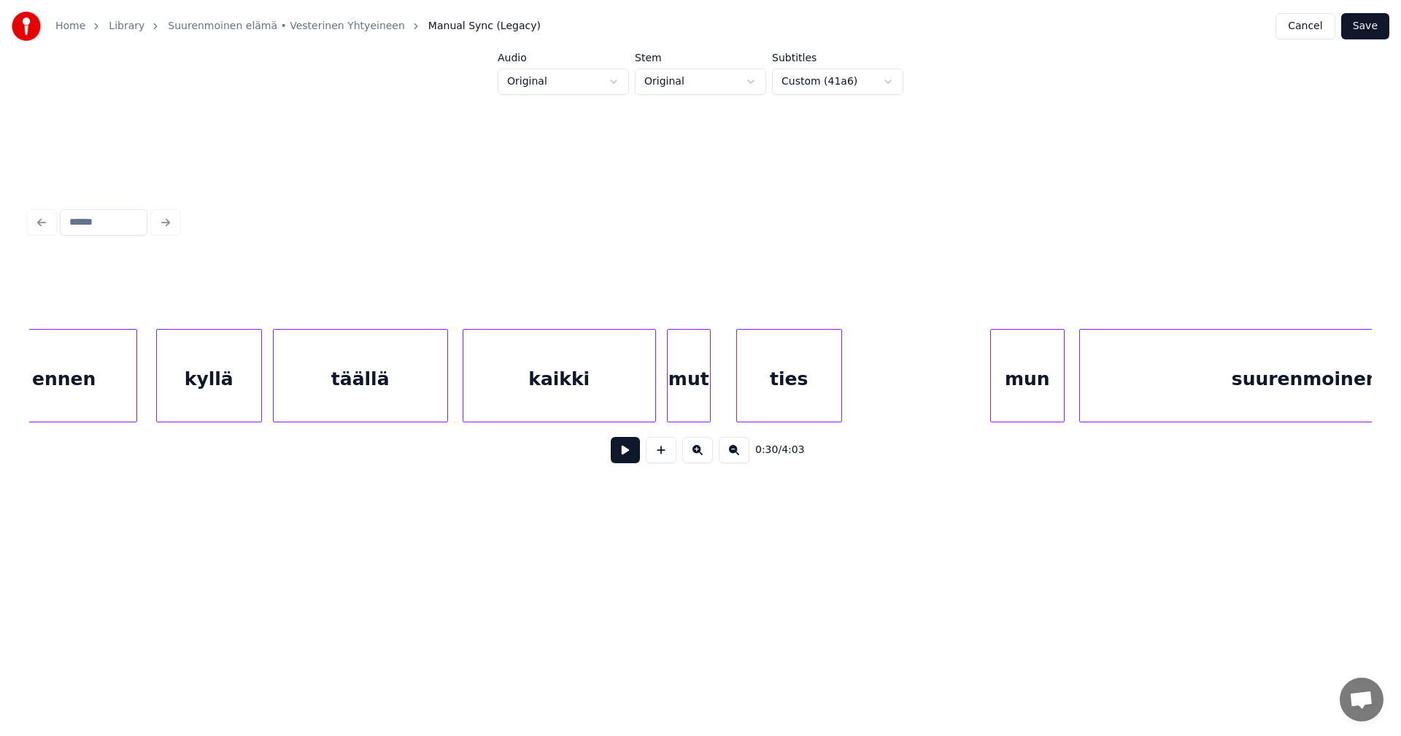
scroll to position [0, 11985]
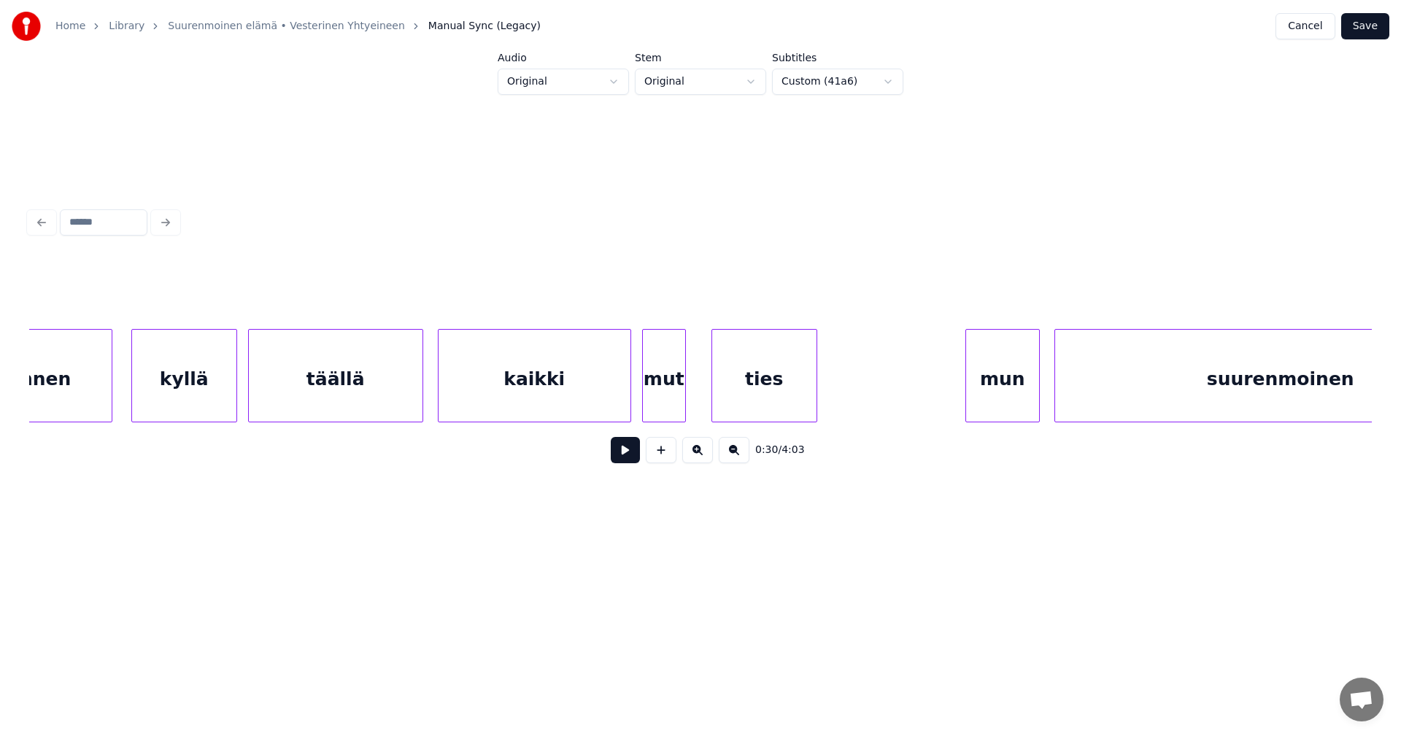
click at [378, 403] on div "täällä" at bounding box center [336, 379] width 174 height 99
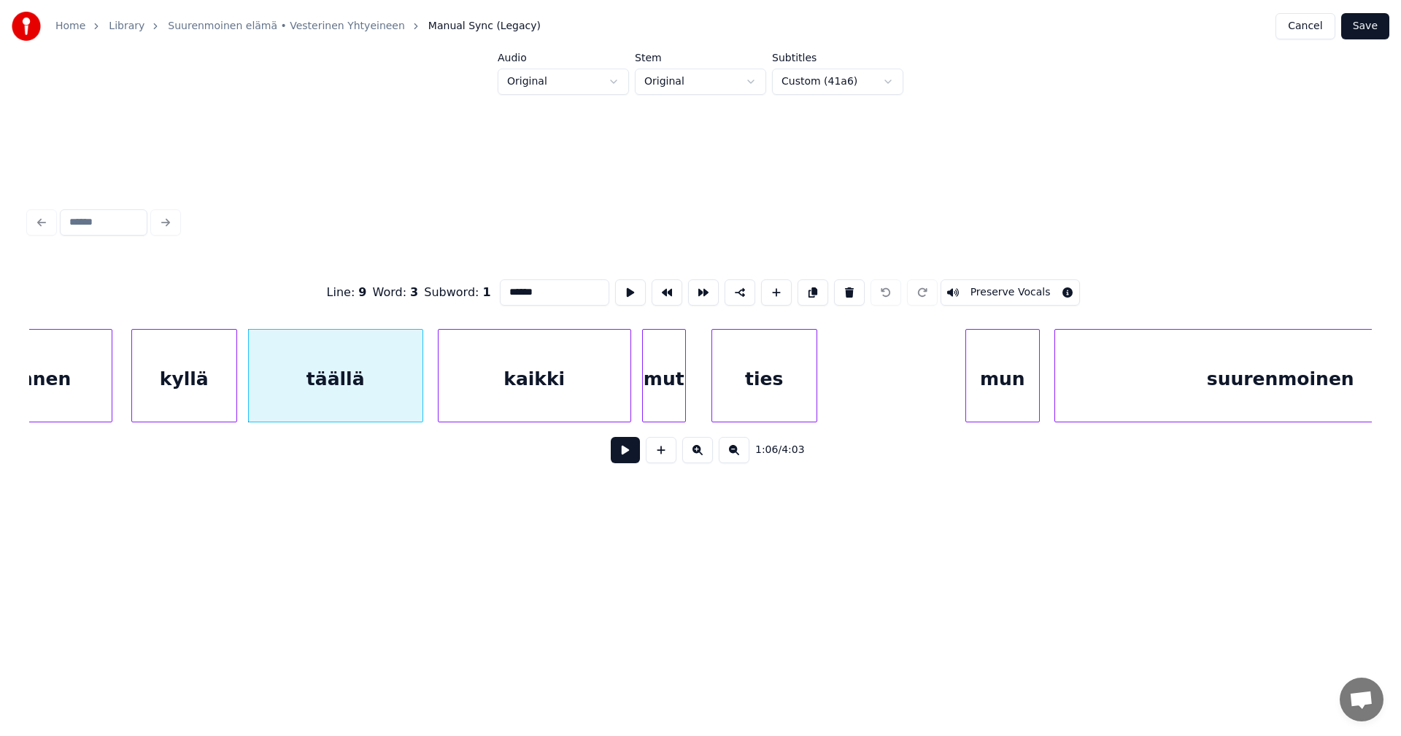
click at [621, 455] on button at bounding box center [625, 450] width 29 height 26
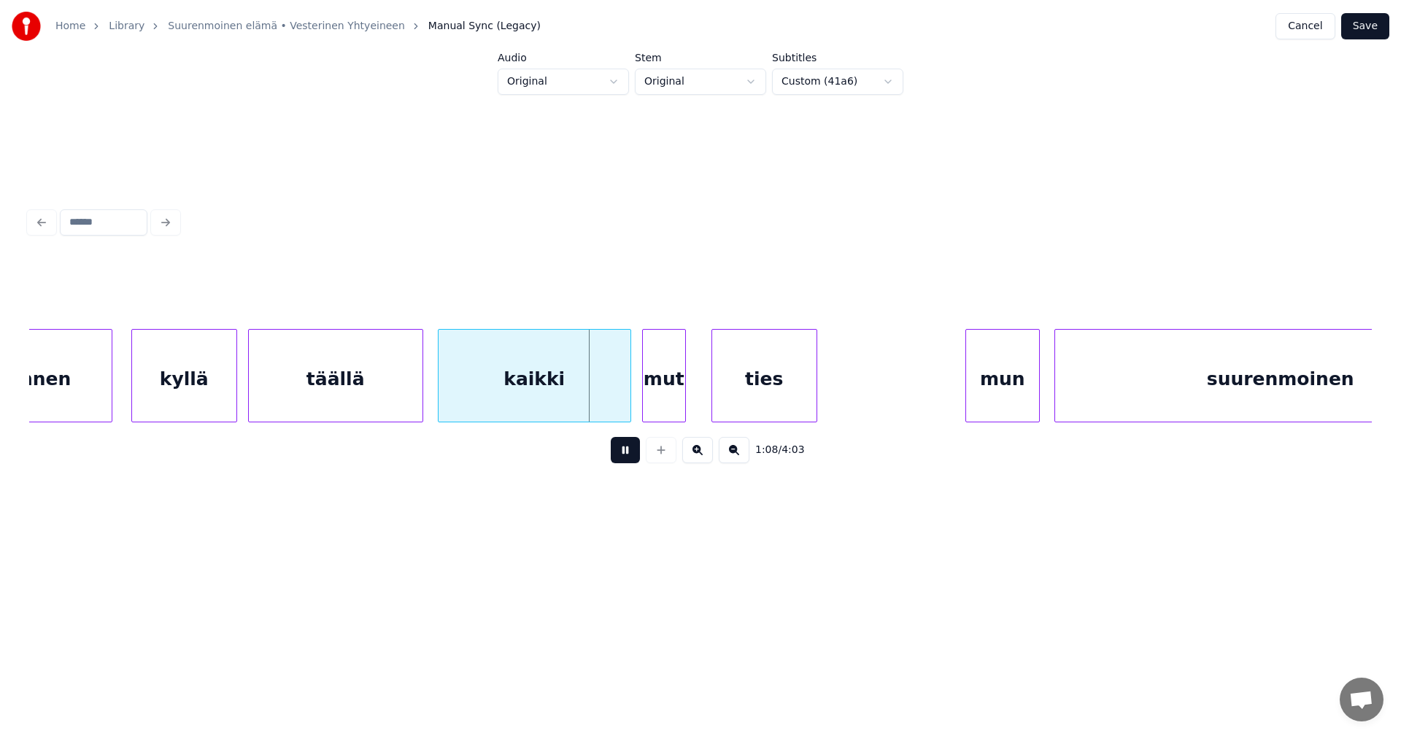
click at [622, 452] on button at bounding box center [625, 450] width 29 height 26
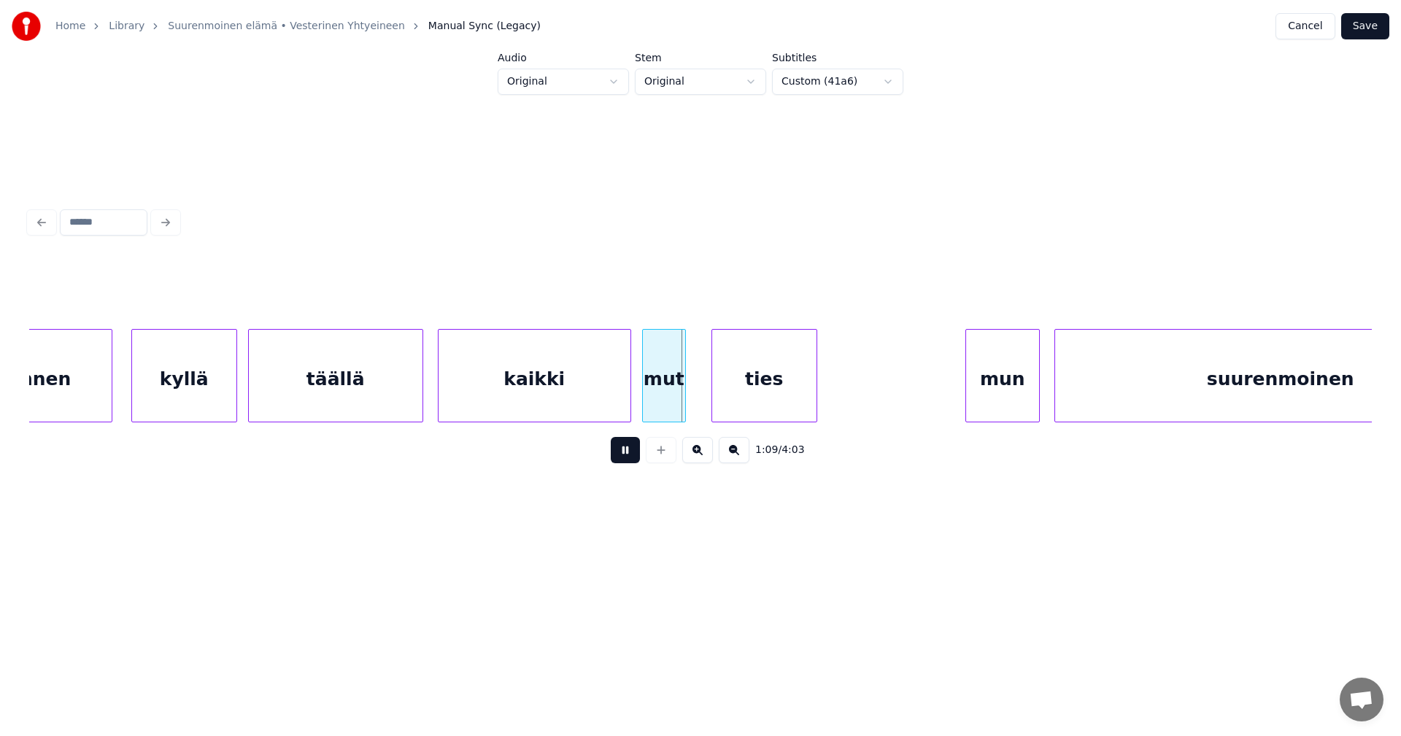
click at [622, 452] on button at bounding box center [625, 450] width 29 height 26
click at [665, 389] on div "mut" at bounding box center [664, 379] width 42 height 99
click at [635, 446] on button at bounding box center [625, 450] width 29 height 26
click at [634, 447] on button at bounding box center [625, 450] width 29 height 26
click at [693, 396] on div at bounding box center [694, 376] width 4 height 92
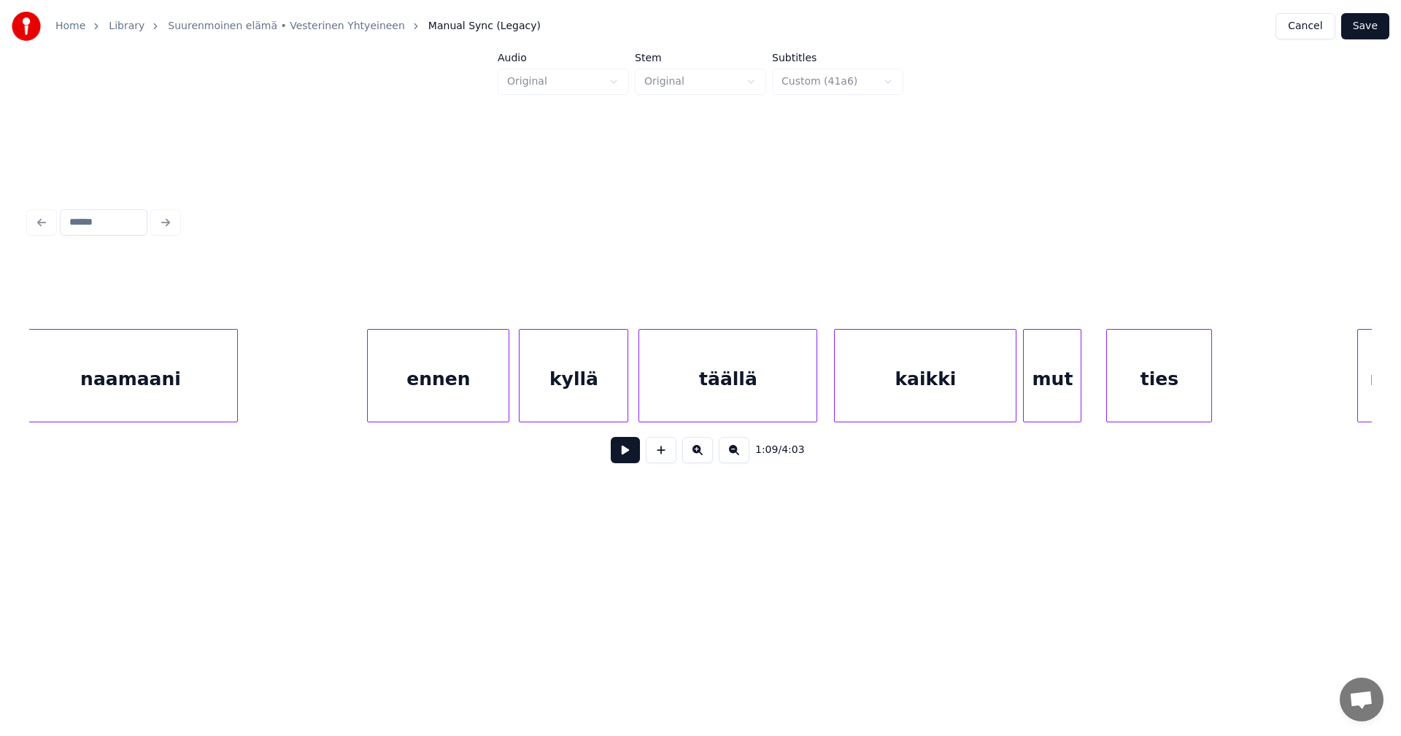
scroll to position [0, 24266]
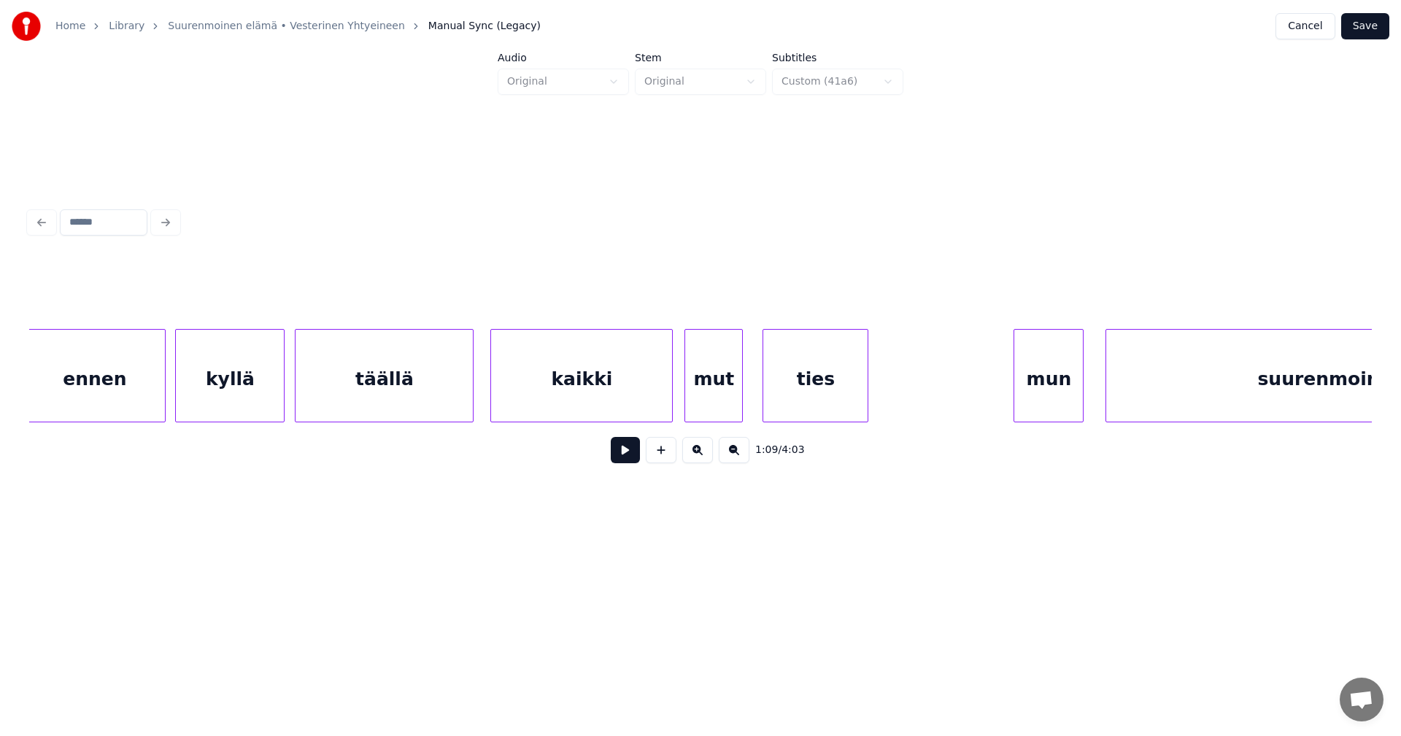
click at [715, 394] on div "mut" at bounding box center [713, 379] width 57 height 99
click at [746, 391] on div at bounding box center [746, 376] width 4 height 92
click at [716, 400] on div "mut" at bounding box center [716, 379] width 63 height 99
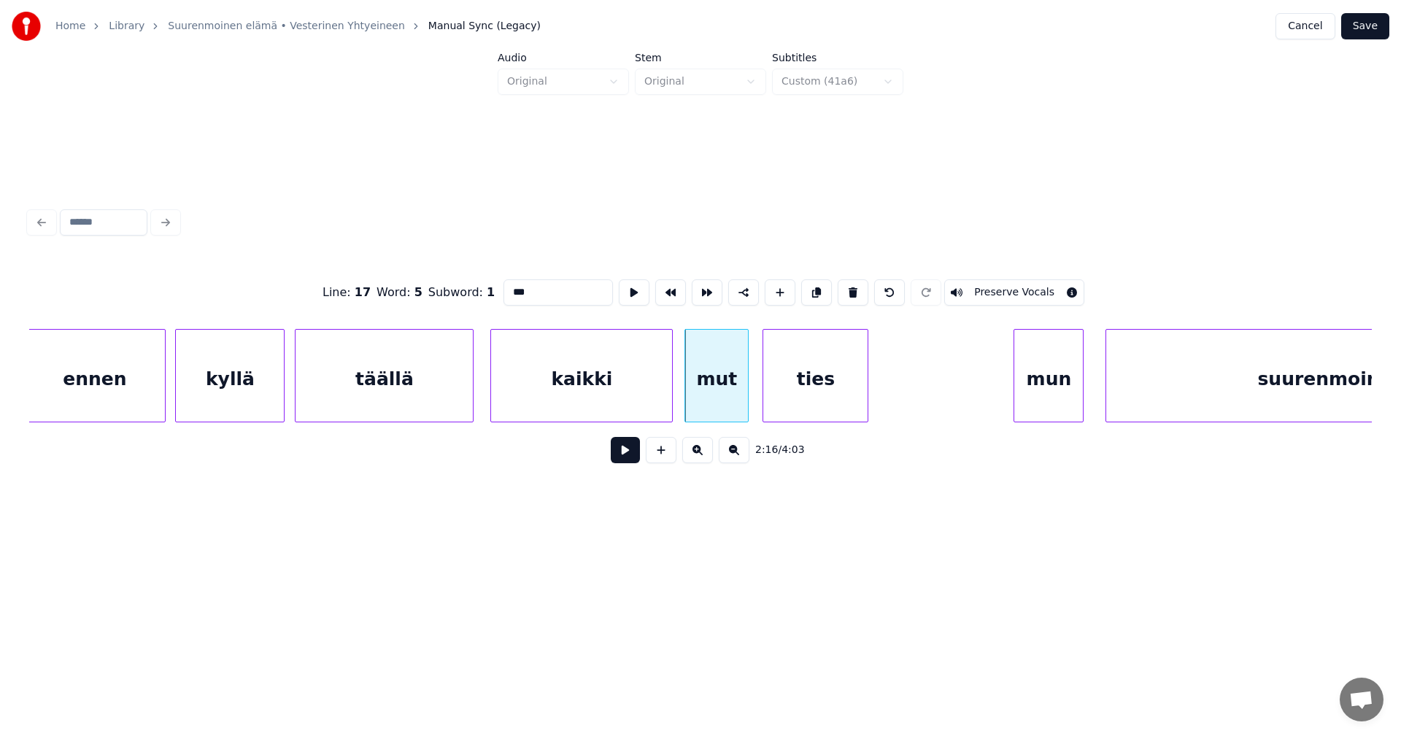
click at [633, 461] on button at bounding box center [625, 450] width 29 height 26
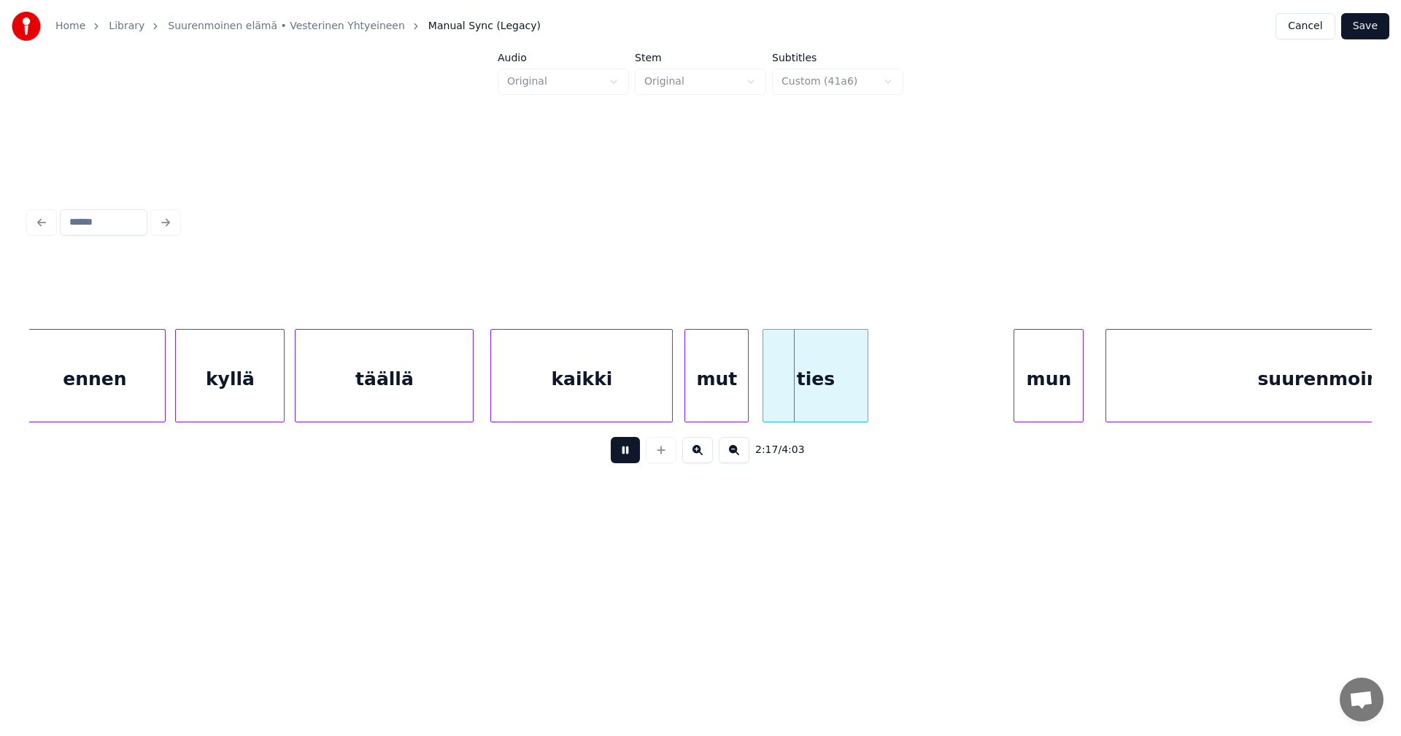
click at [633, 461] on button at bounding box center [625, 450] width 29 height 26
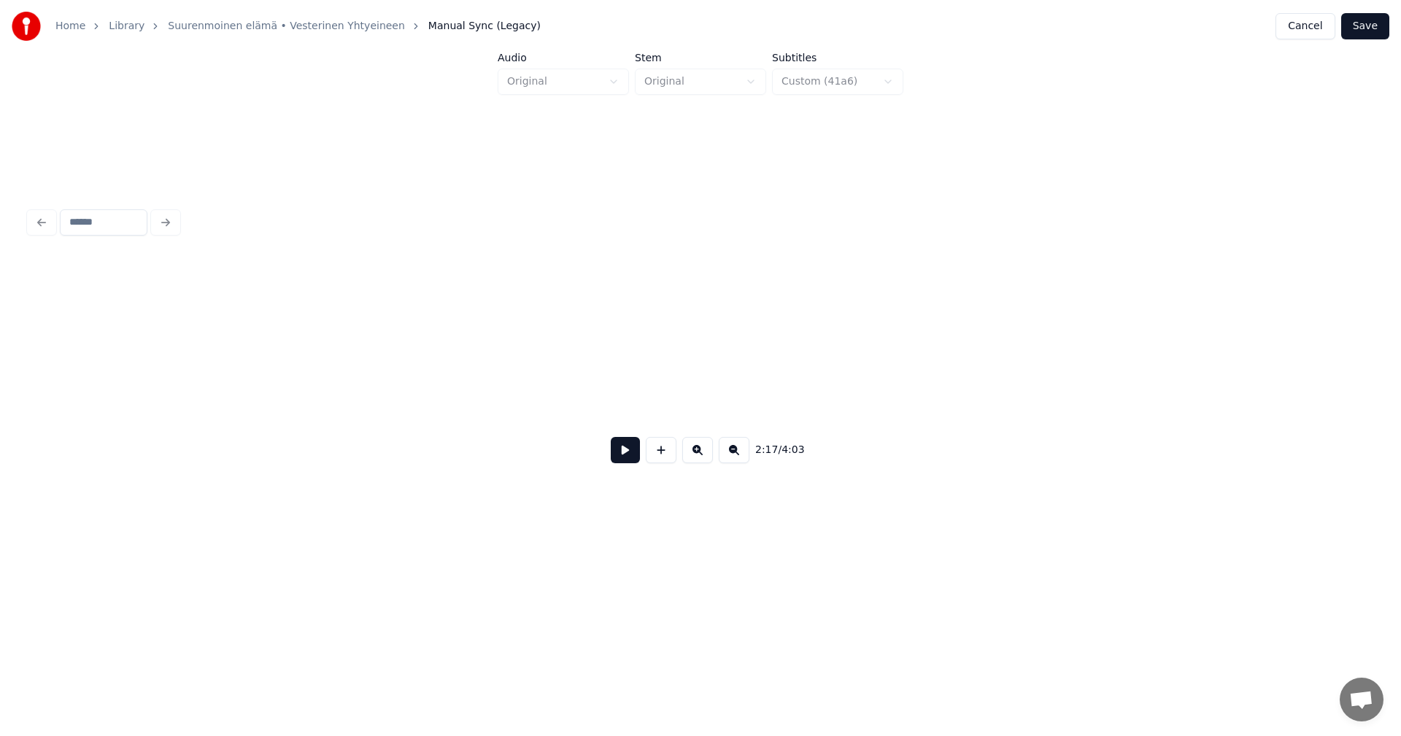
scroll to position [0, 39566]
click at [1381, 26] on button "Save" at bounding box center [1365, 26] width 48 height 26
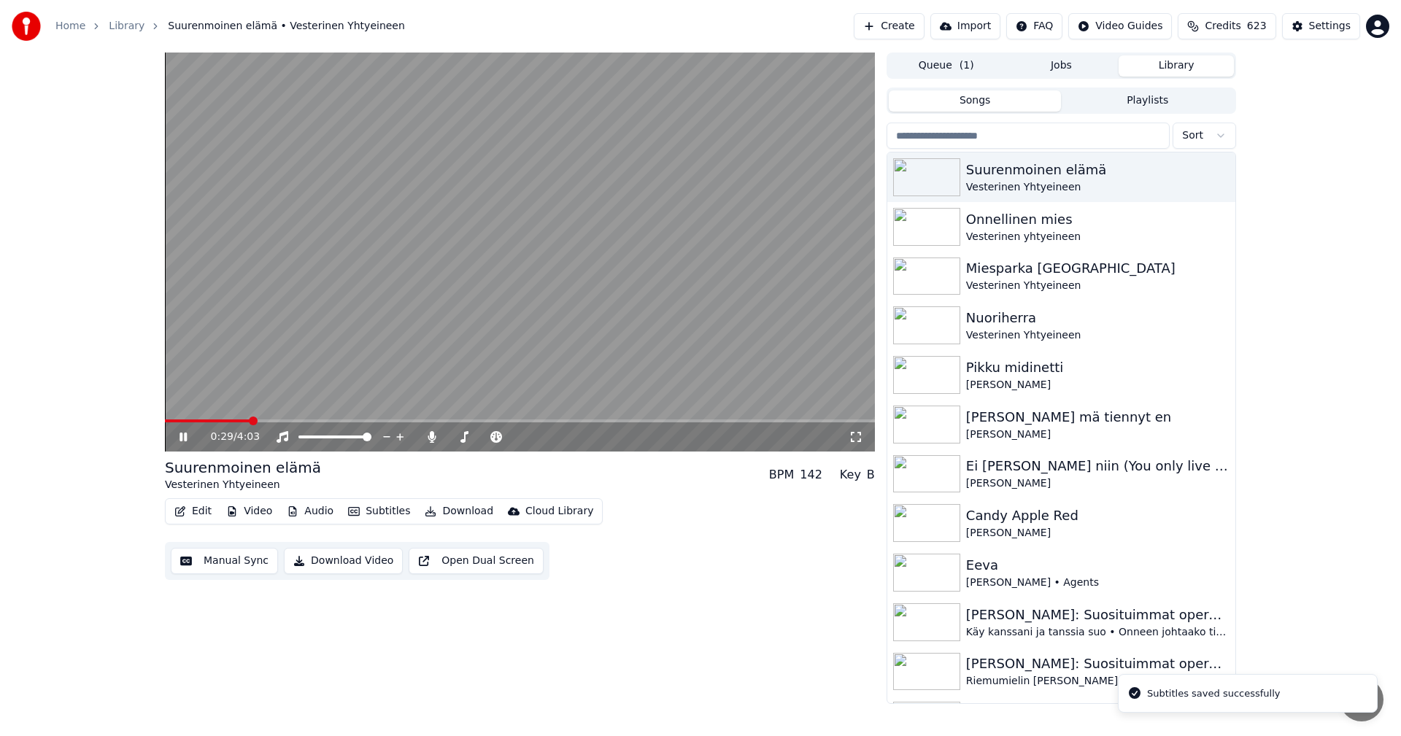
click at [250, 420] on span at bounding box center [520, 421] width 710 height 3
click at [456, 421] on span at bounding box center [520, 421] width 710 height 3
click at [183, 440] on icon at bounding box center [194, 437] width 34 height 12
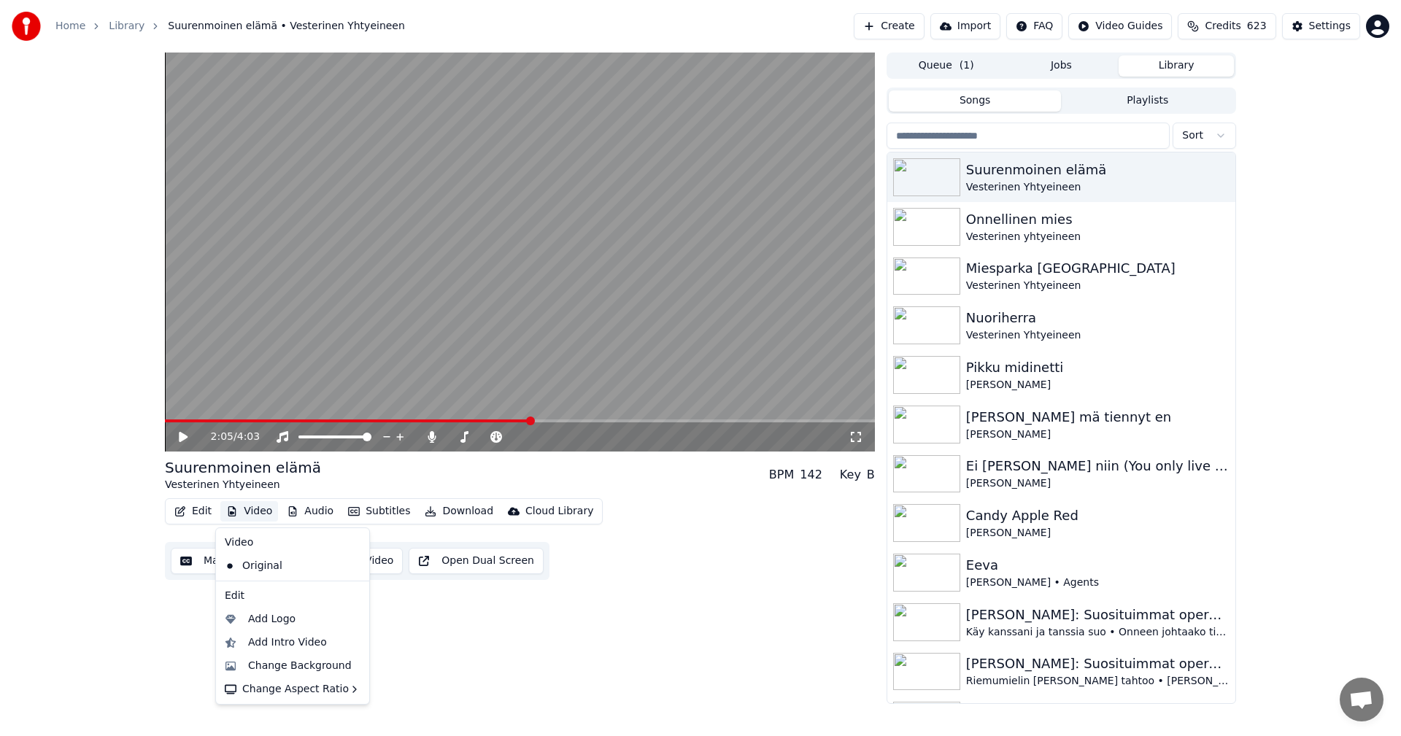
click at [255, 514] on button "Video" at bounding box center [249, 511] width 58 height 20
click at [281, 671] on div "Change Background" at bounding box center [300, 666] width 104 height 15
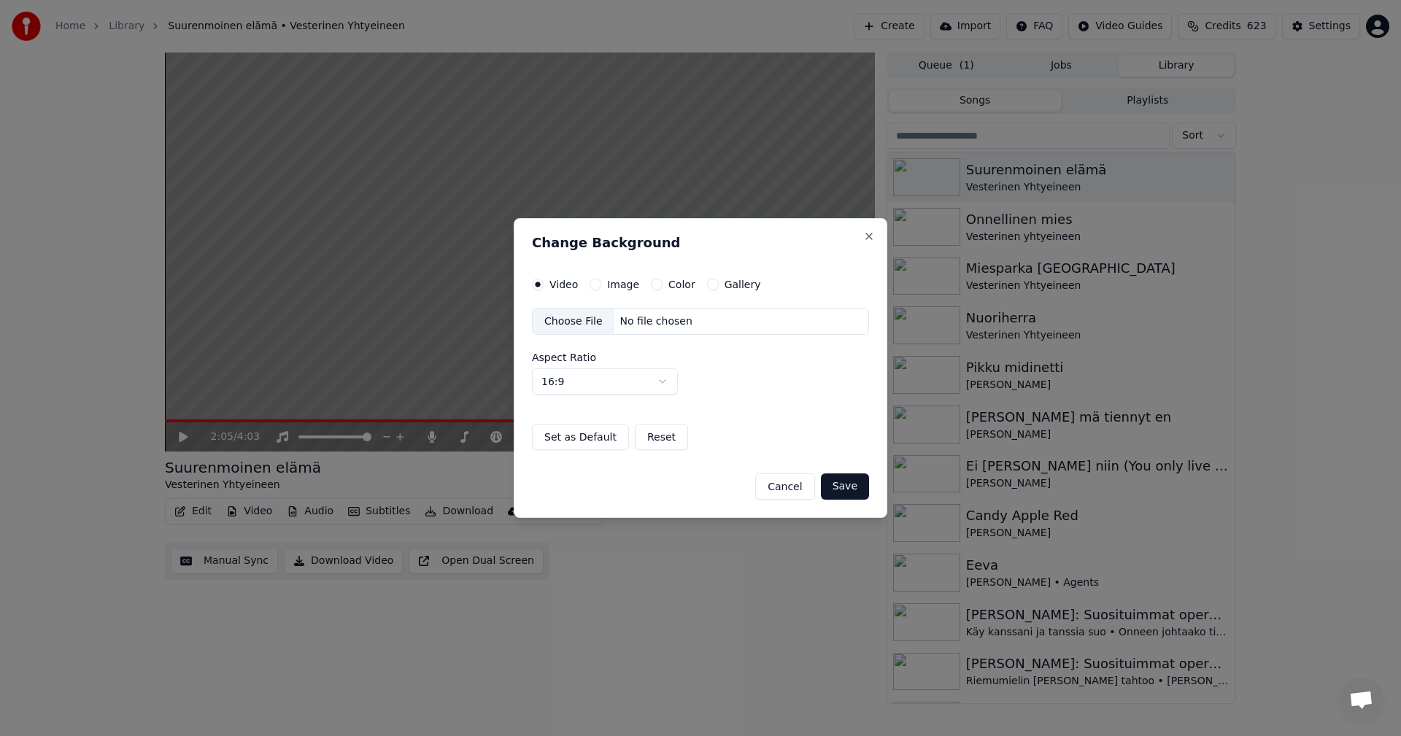
click at [592, 287] on button "Image" at bounding box center [596, 285] width 12 height 12
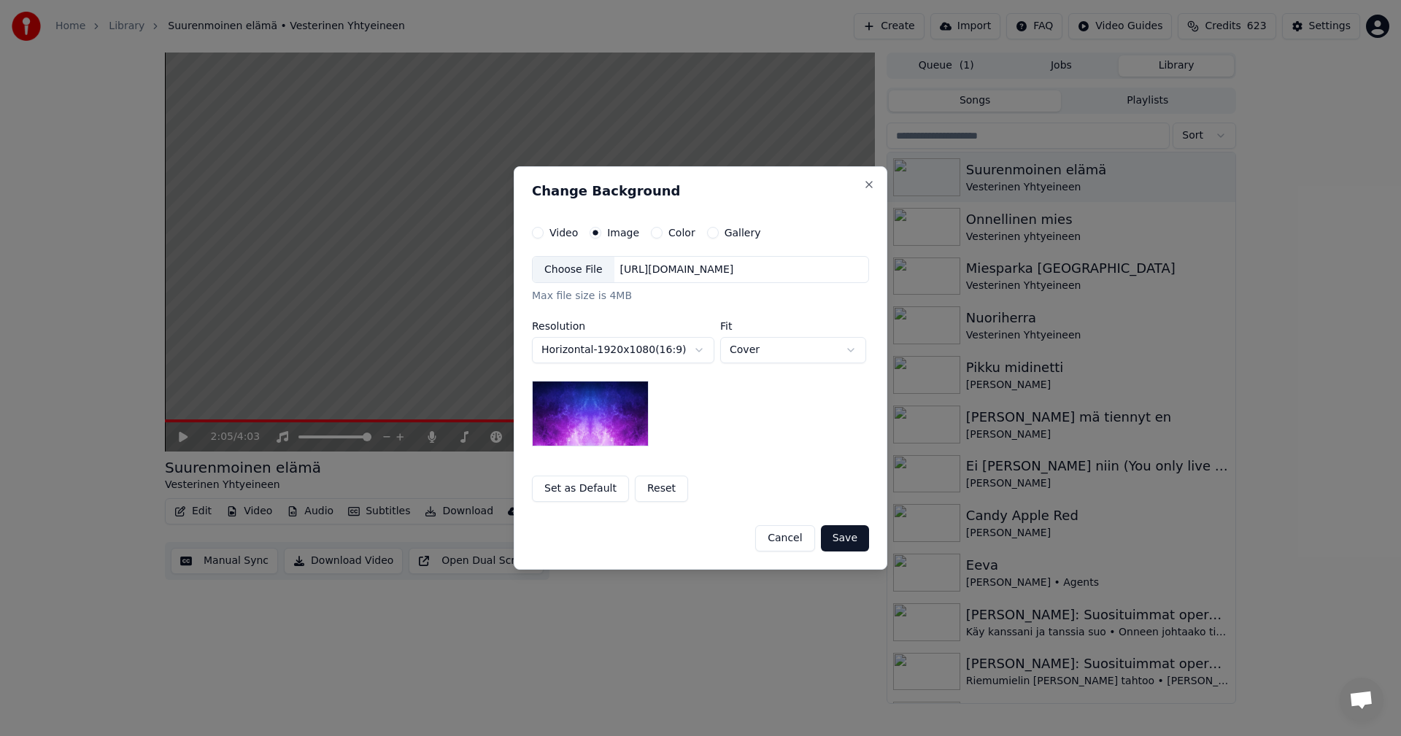
click at [582, 274] on div "Choose File" at bounding box center [574, 270] width 82 height 26
click at [843, 544] on button "Save" at bounding box center [845, 538] width 48 height 26
